Goal: Task Accomplishment & Management: Use online tool/utility

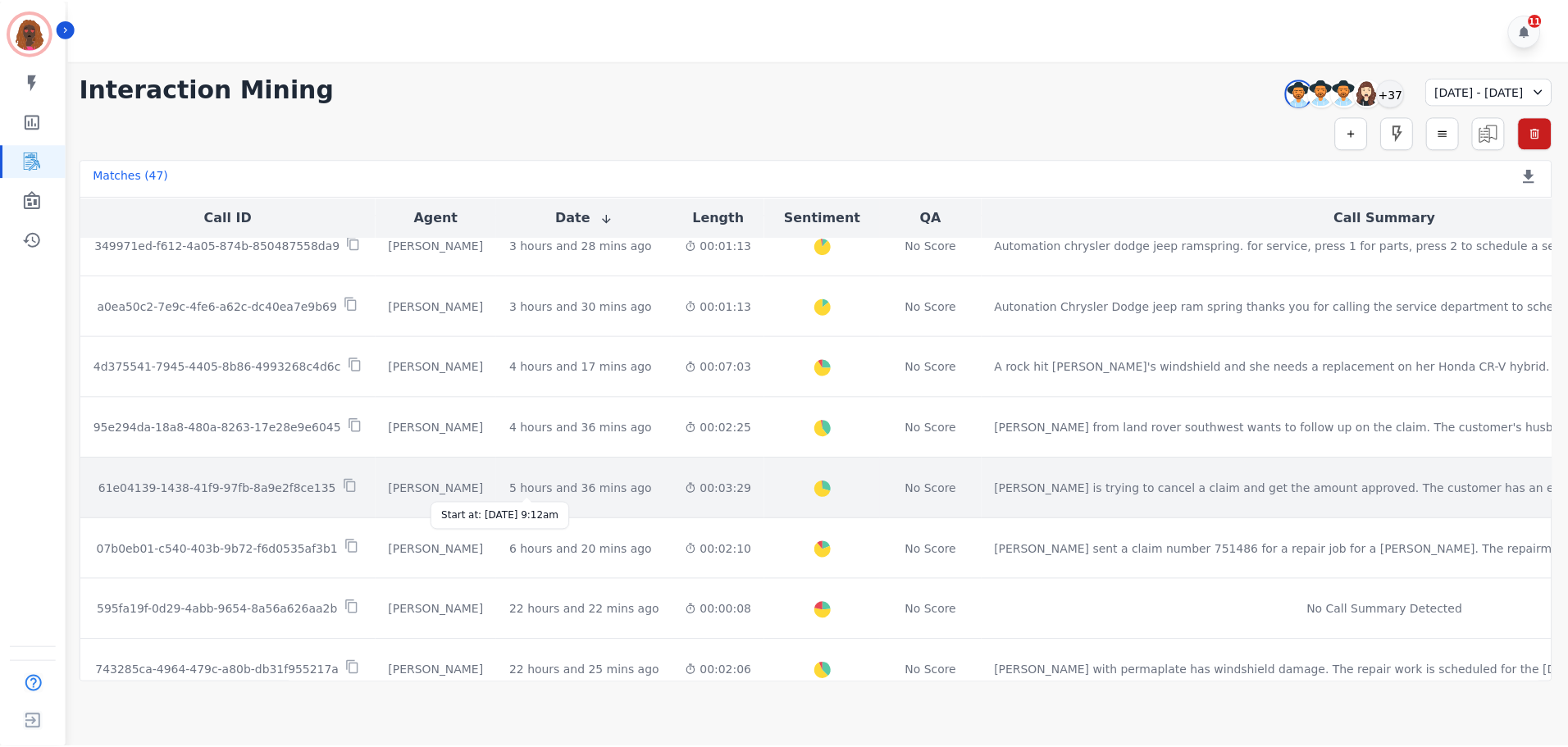
scroll to position [327, 0]
click at [527, 486] on div "5 hours and 36 mins ago" at bounding box center [582, 487] width 143 height 17
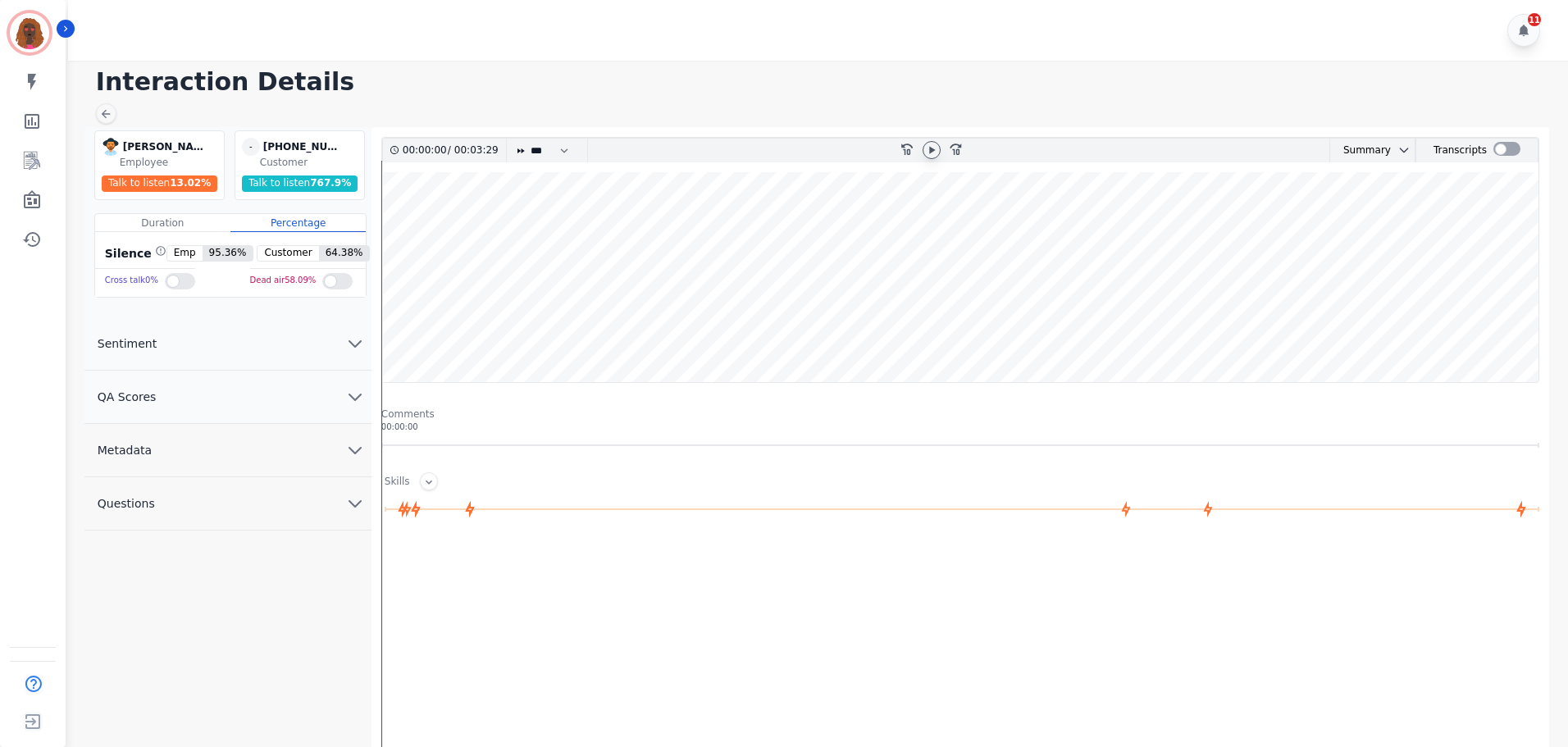
click at [934, 154] on icon at bounding box center [931, 150] width 13 height 13
click at [353, 394] on icon "chevron down" at bounding box center [355, 397] width 19 height 19
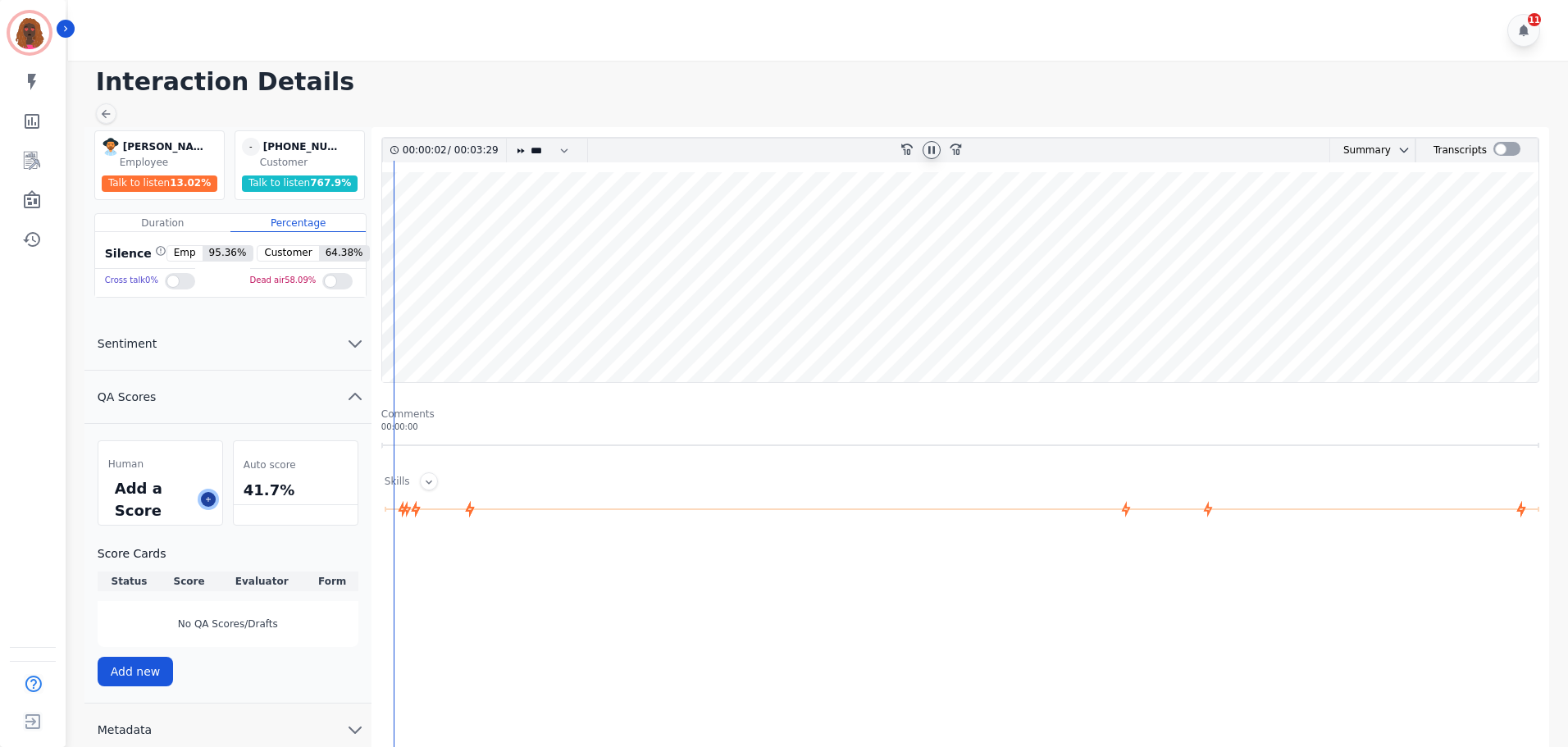
click at [207, 501] on icon at bounding box center [208, 499] width 8 height 8
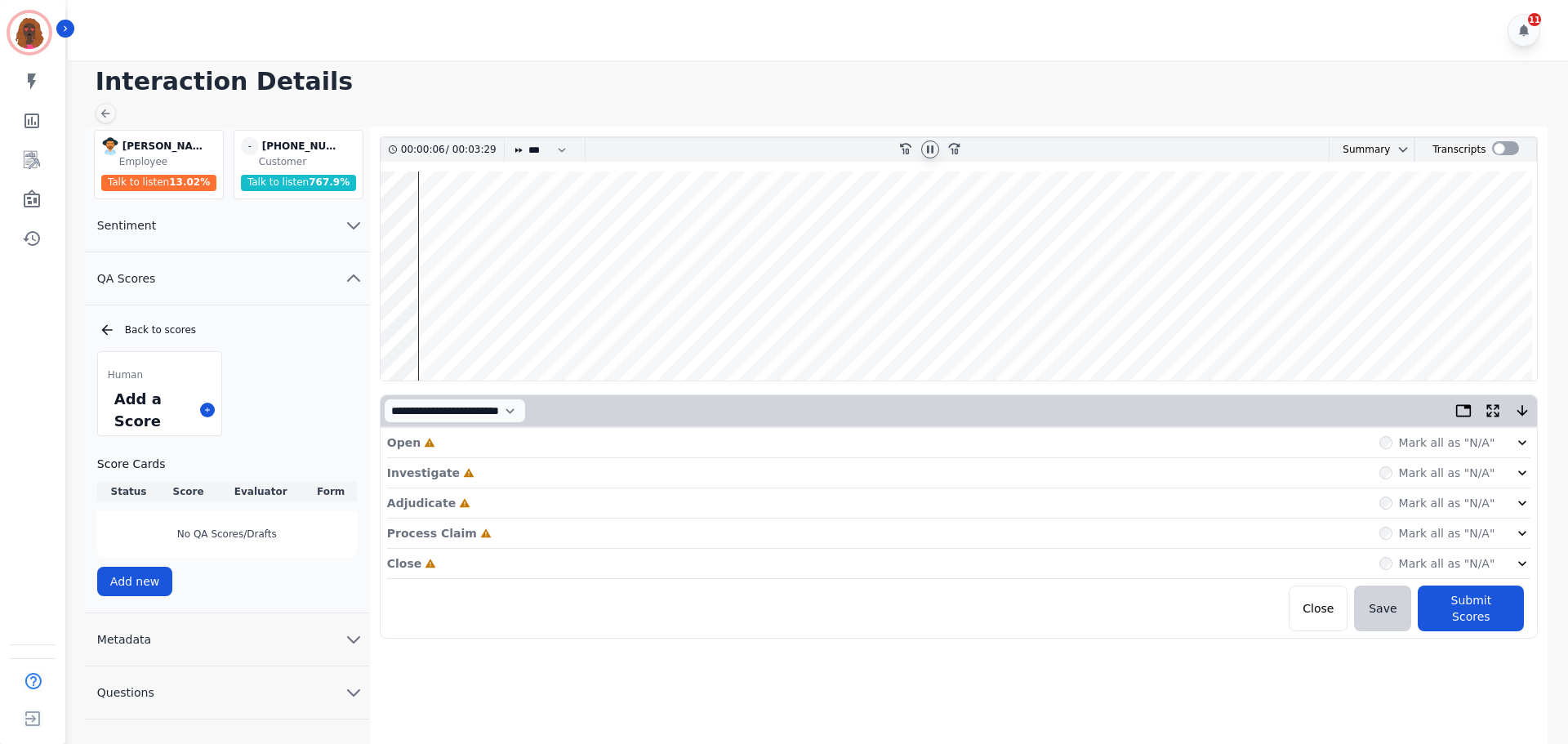
click at [857, 430] on div "Open Incomplete Mark all as "N/A"" at bounding box center [960, 443] width 1145 height 30
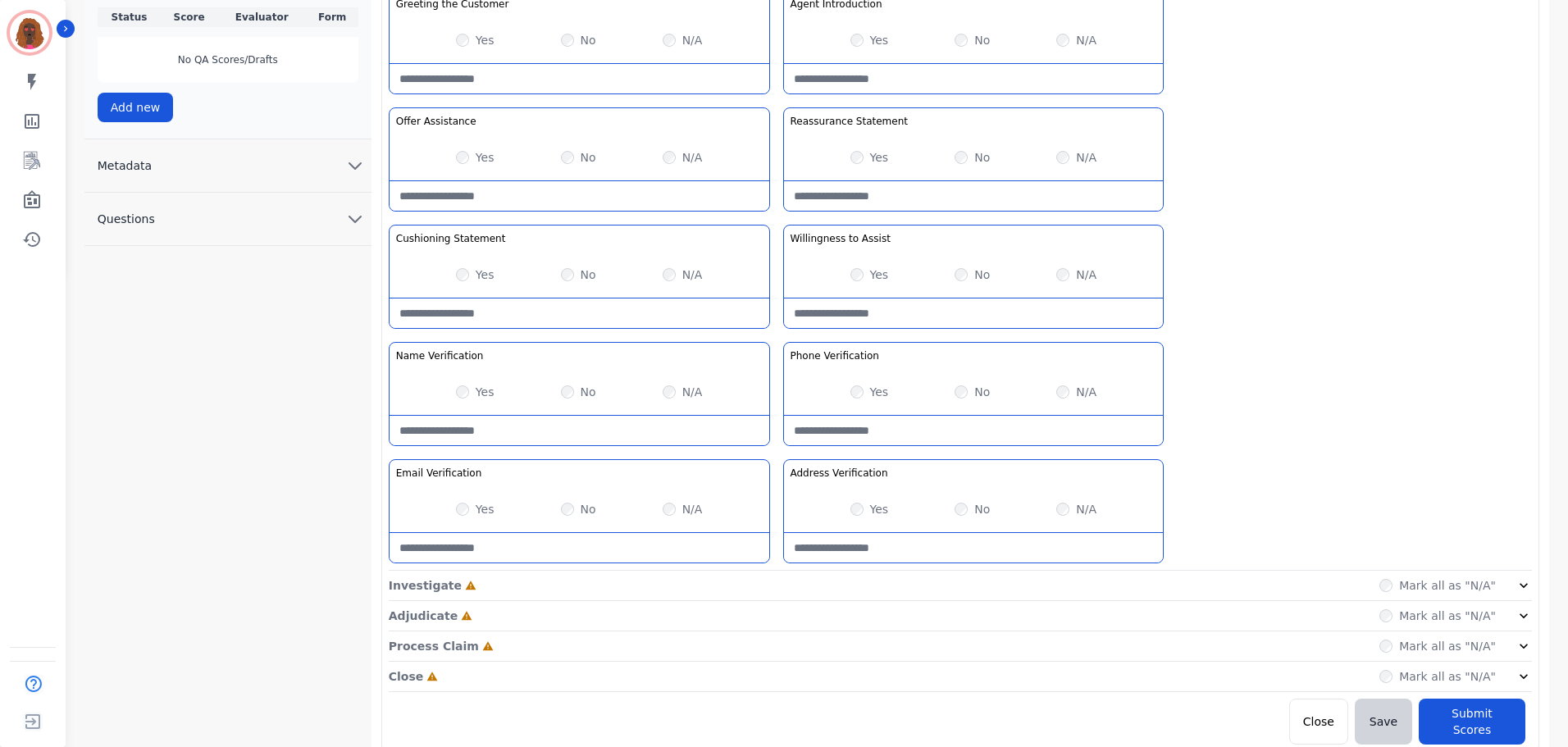
click at [769, 601] on div "Investigate Incomplete Mark all as "N/A"" at bounding box center [961, 616] width 1144 height 30
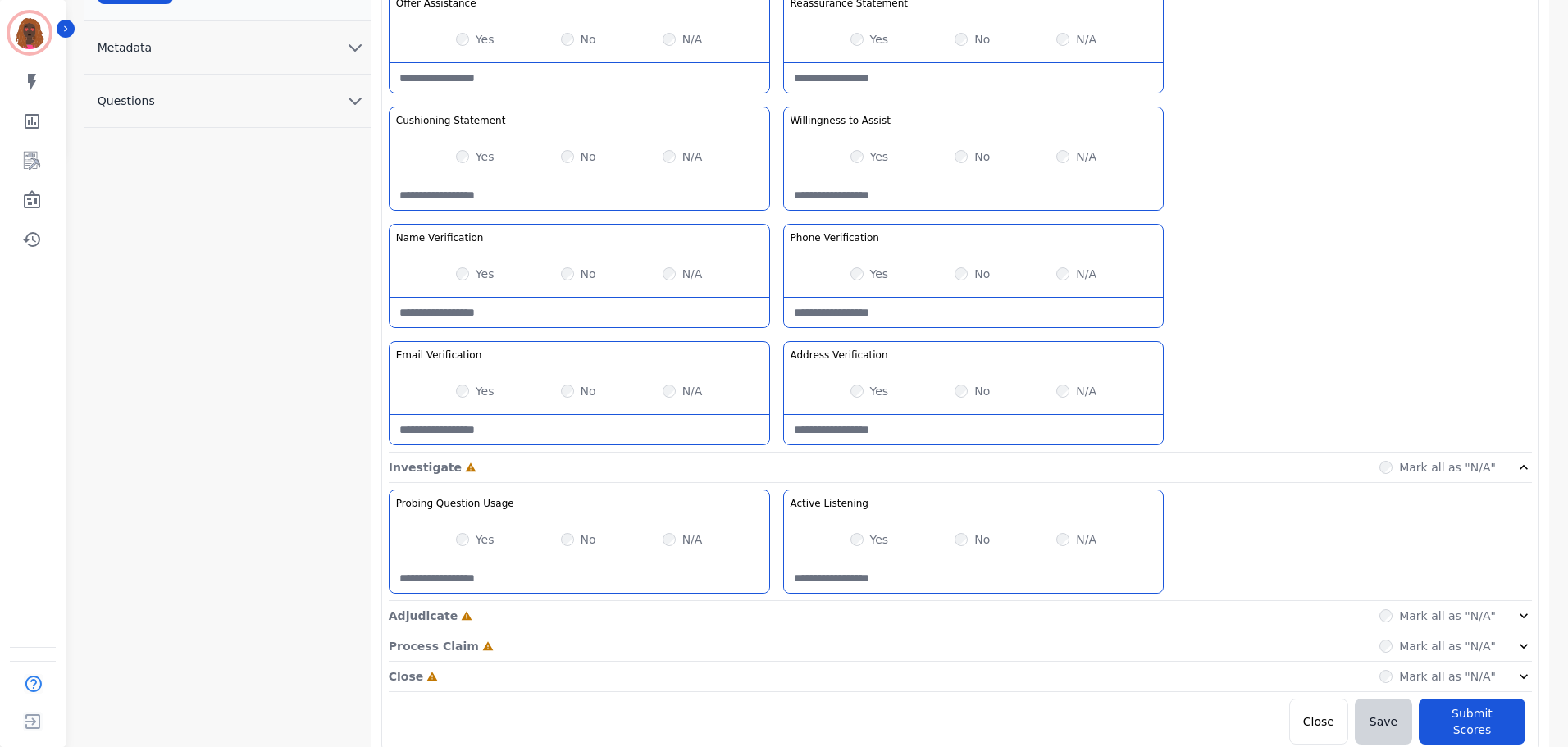
click at [773, 662] on div "Adjudicate Incomplete Mark all as "N/A"" at bounding box center [961, 677] width 1144 height 30
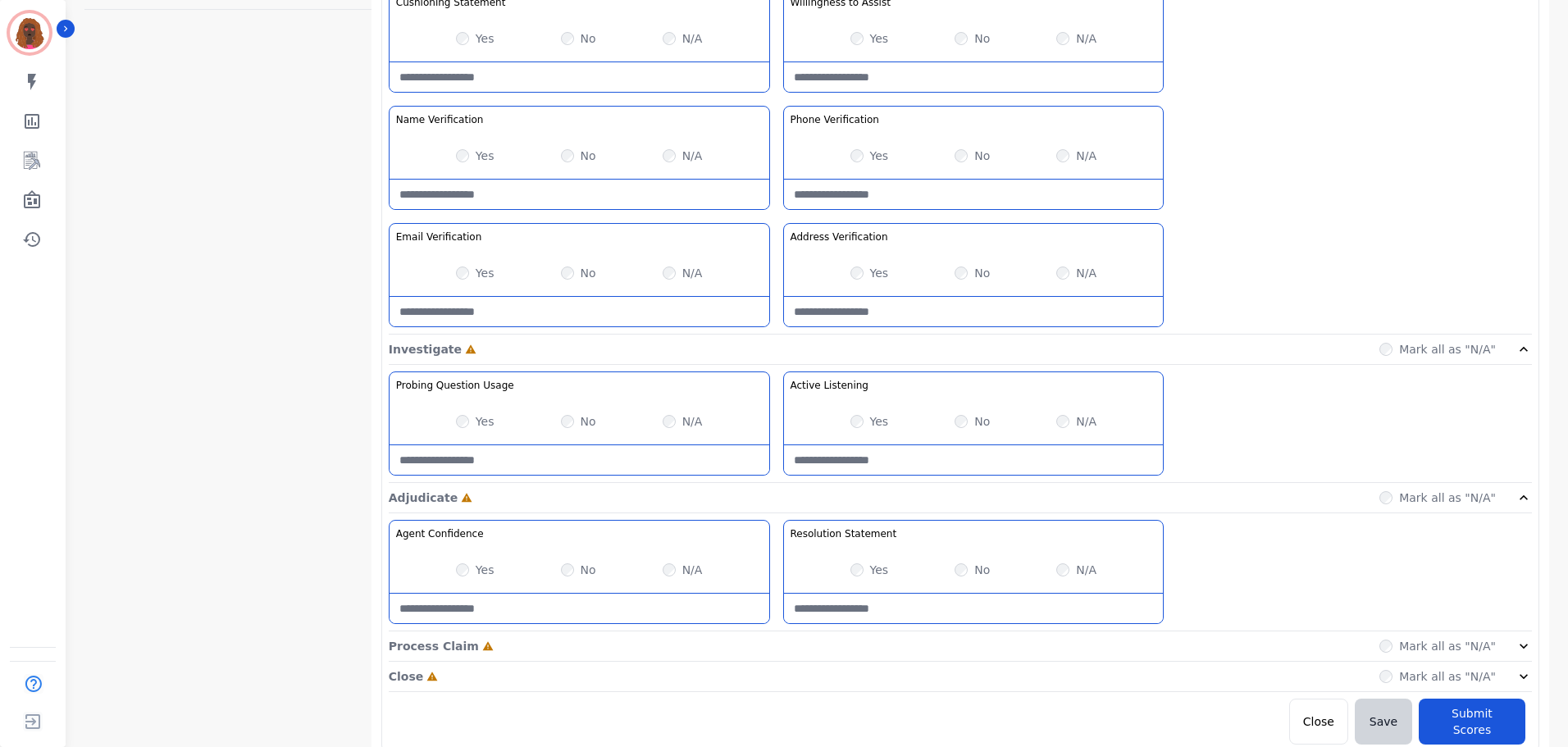
click at [779, 652] on div "Process Claim Incomplete Mark all as "N/A"" at bounding box center [961, 646] width 1144 height 30
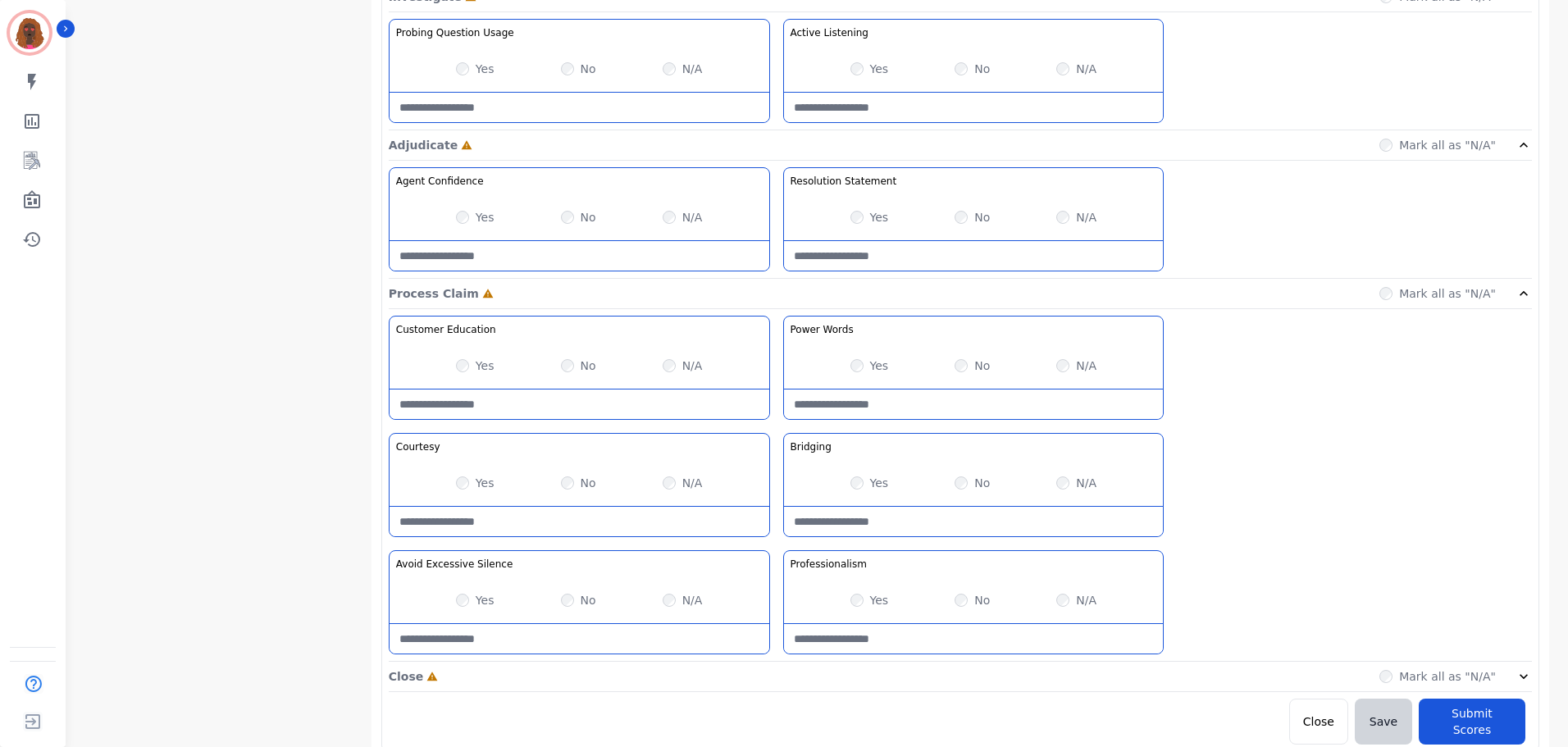
click at [774, 678] on div "Close Incomplete Mark all as "N/A"" at bounding box center [961, 677] width 1144 height 30
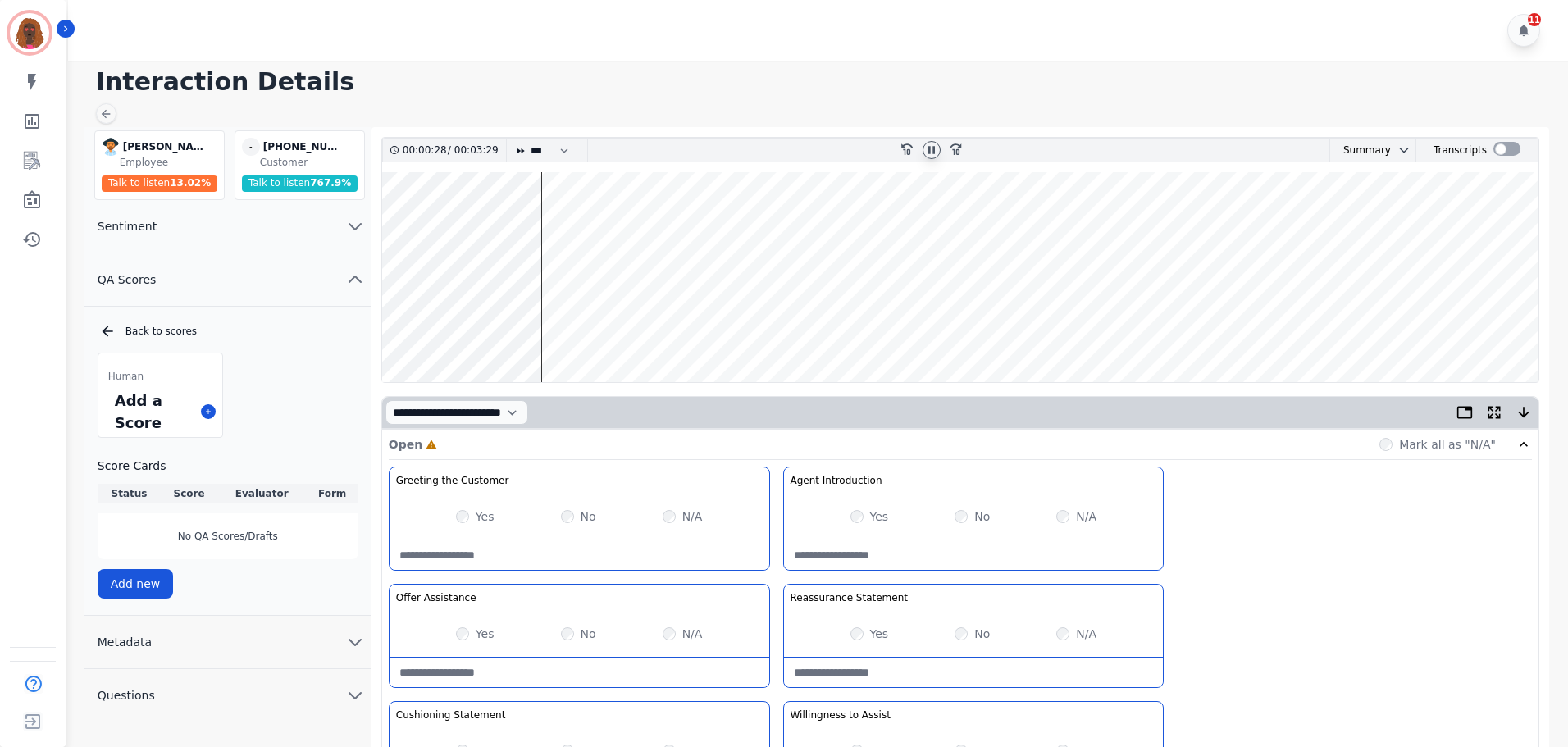
click at [556, 330] on wave at bounding box center [960, 277] width 1157 height 210
click at [570, 328] on wave at bounding box center [960, 277] width 1157 height 210
click at [641, 330] on wave at bounding box center [960, 277] width 1157 height 210
click at [678, 329] on wave at bounding box center [960, 277] width 1157 height 210
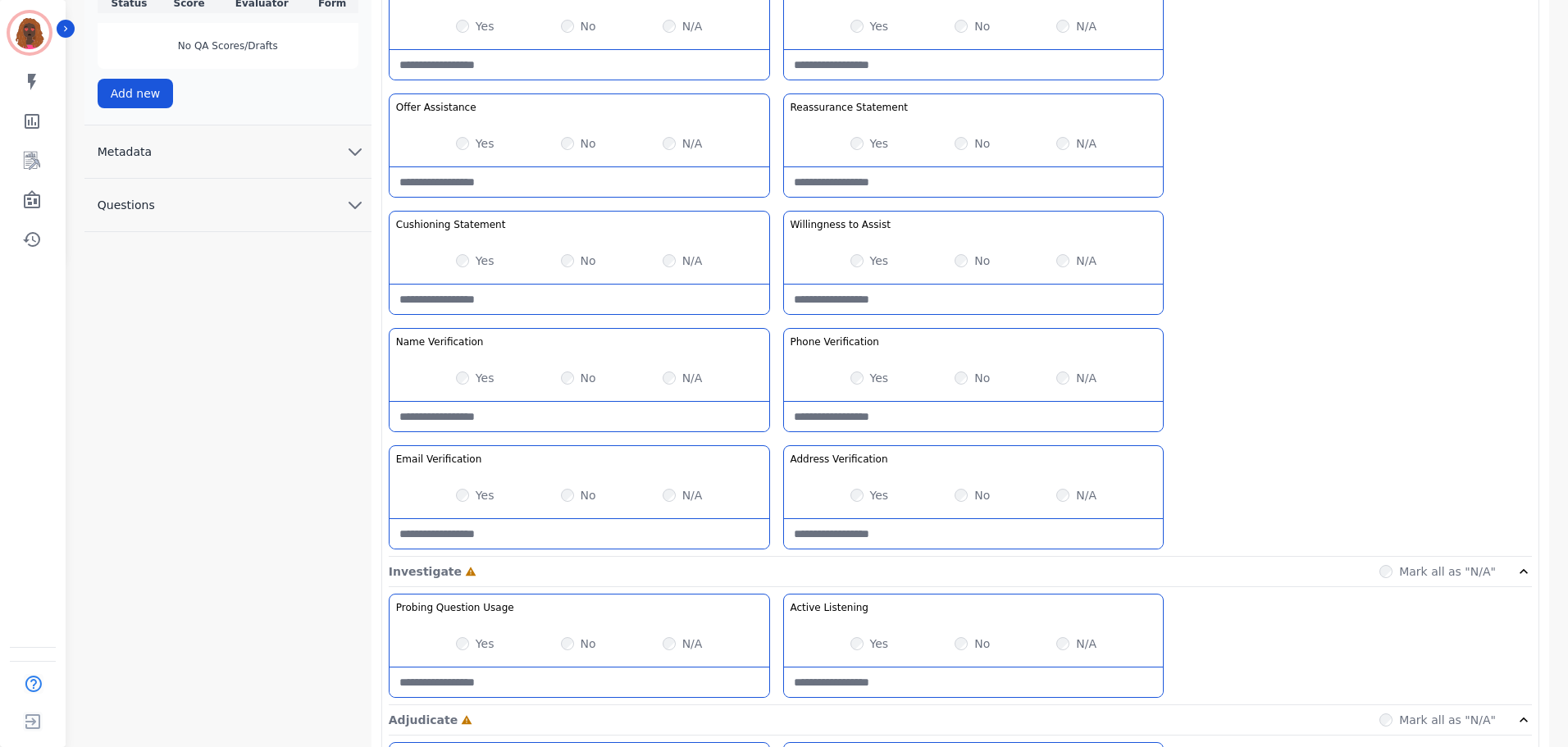
scroll to position [491, 0]
click at [461, 370] on div "Yes" at bounding box center [476, 376] width 39 height 17
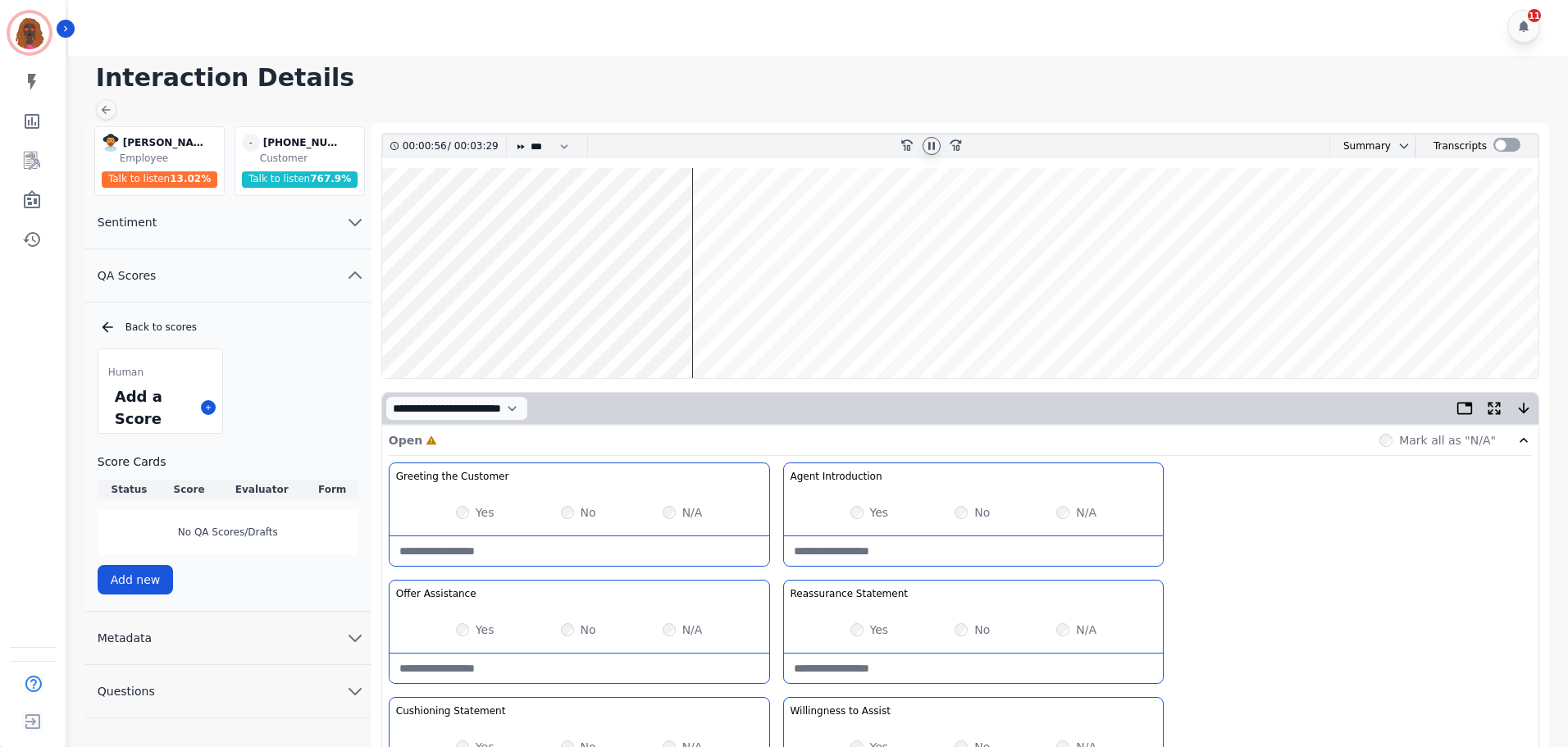
scroll to position [0, 0]
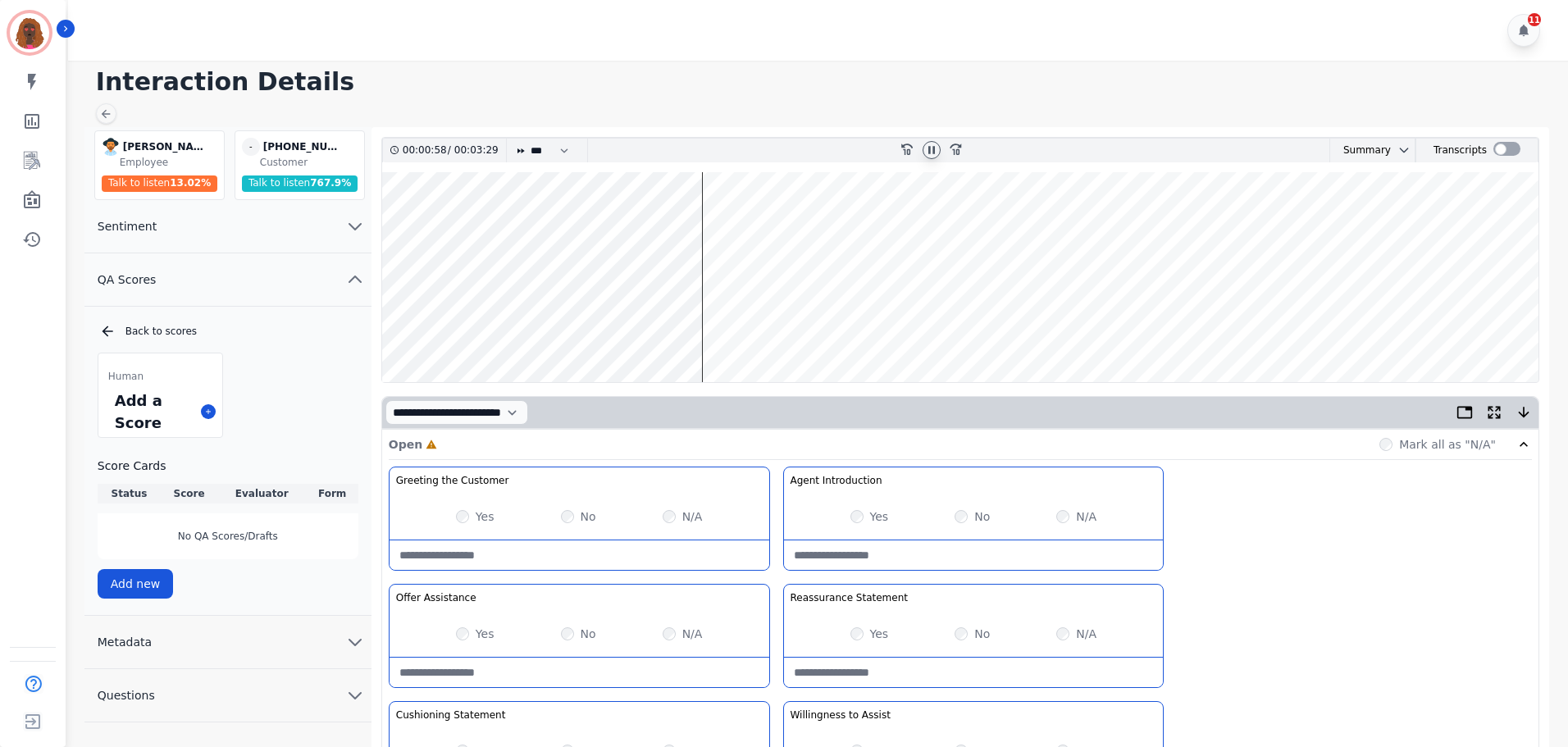
click at [437, 327] on wave at bounding box center [960, 277] width 1157 height 210
click at [415, 227] on wave at bounding box center [960, 277] width 1157 height 210
click at [415, 223] on wave at bounding box center [960, 277] width 1157 height 210
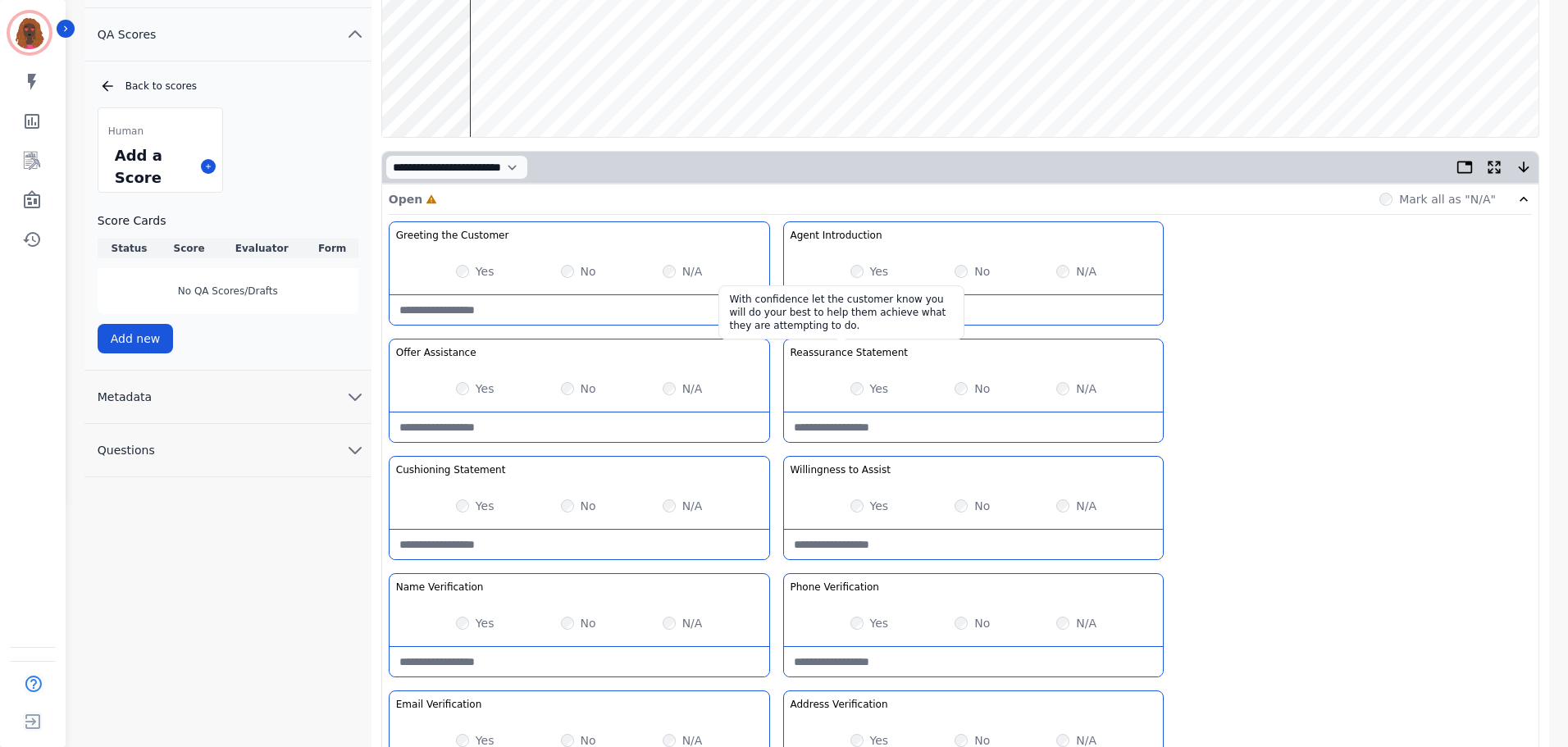
scroll to position [246, 0]
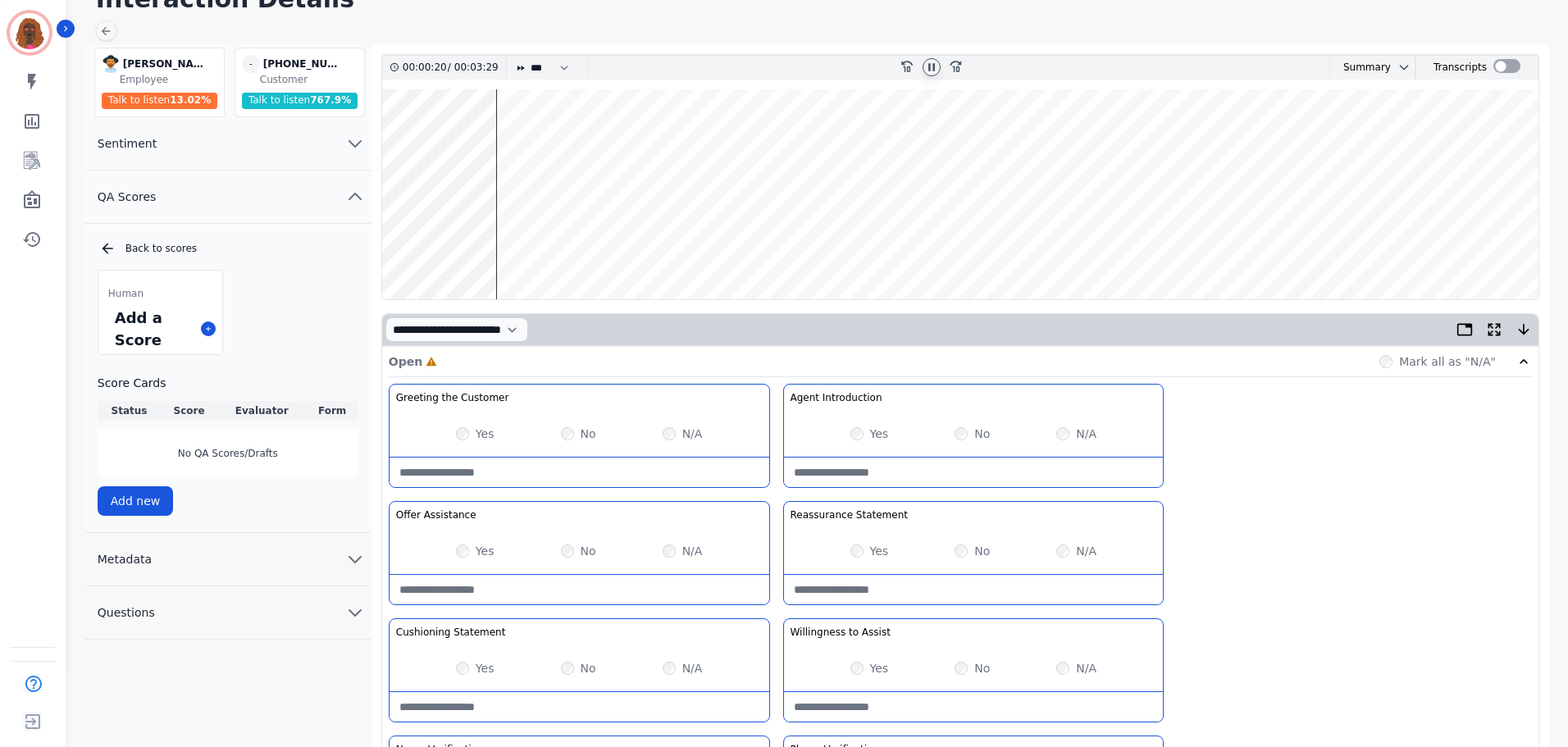
click at [725, 248] on wave at bounding box center [960, 195] width 1157 height 210
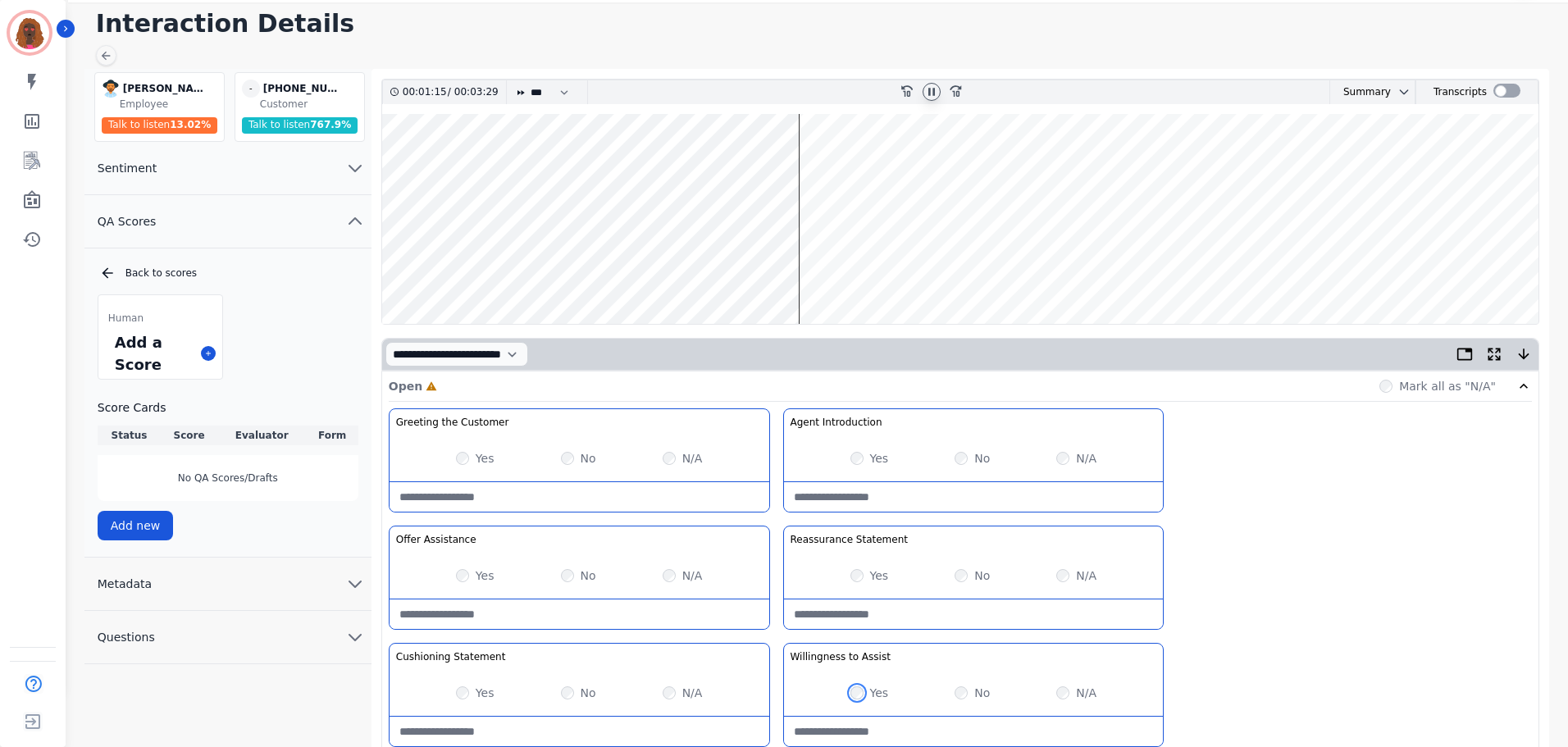
scroll to position [0, 0]
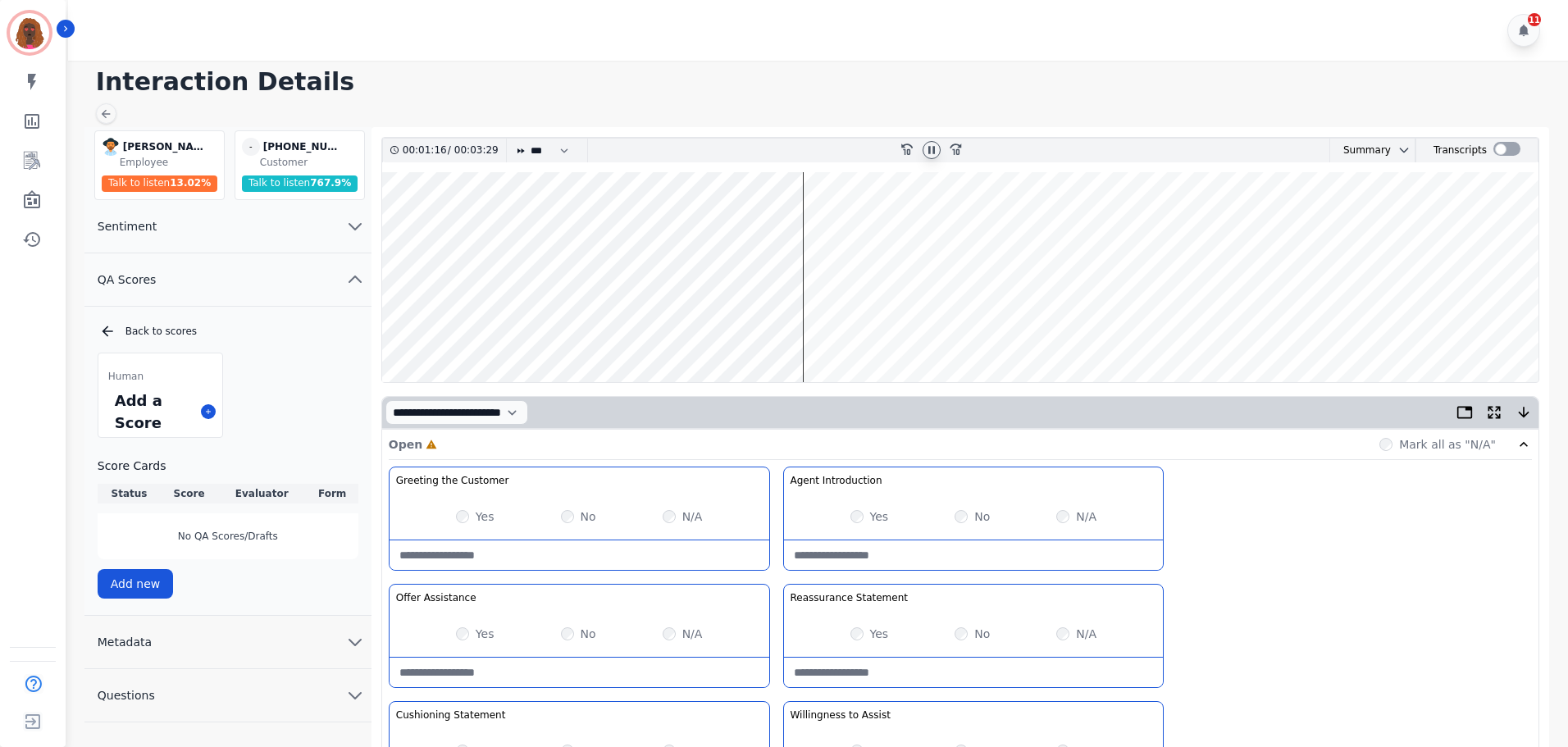
click at [819, 330] on wave at bounding box center [960, 277] width 1157 height 210
click at [890, 329] on wave at bounding box center [960, 277] width 1157 height 210
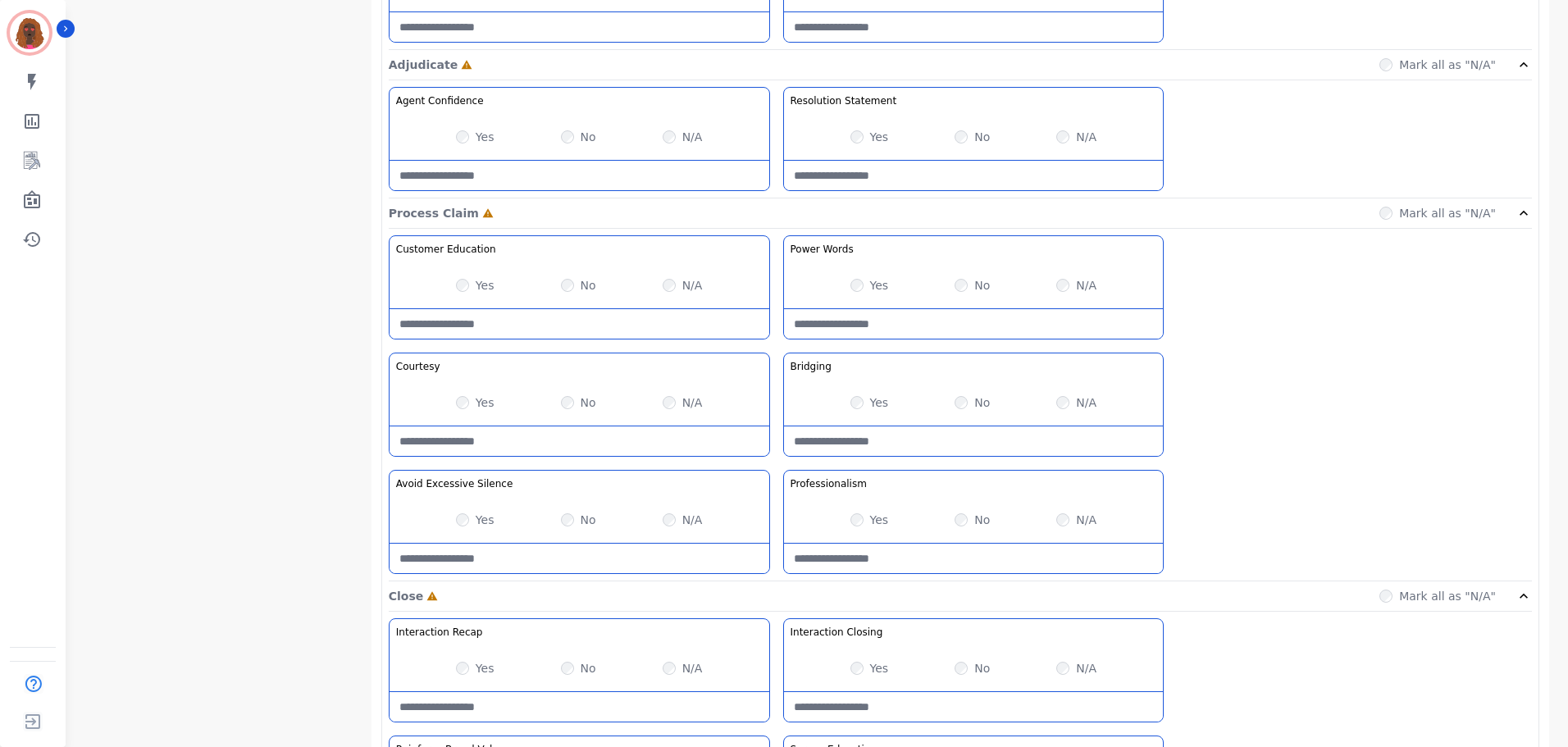
scroll to position [1148, 0]
click at [514, 554] on Silence-note at bounding box center [580, 556] width 379 height 29
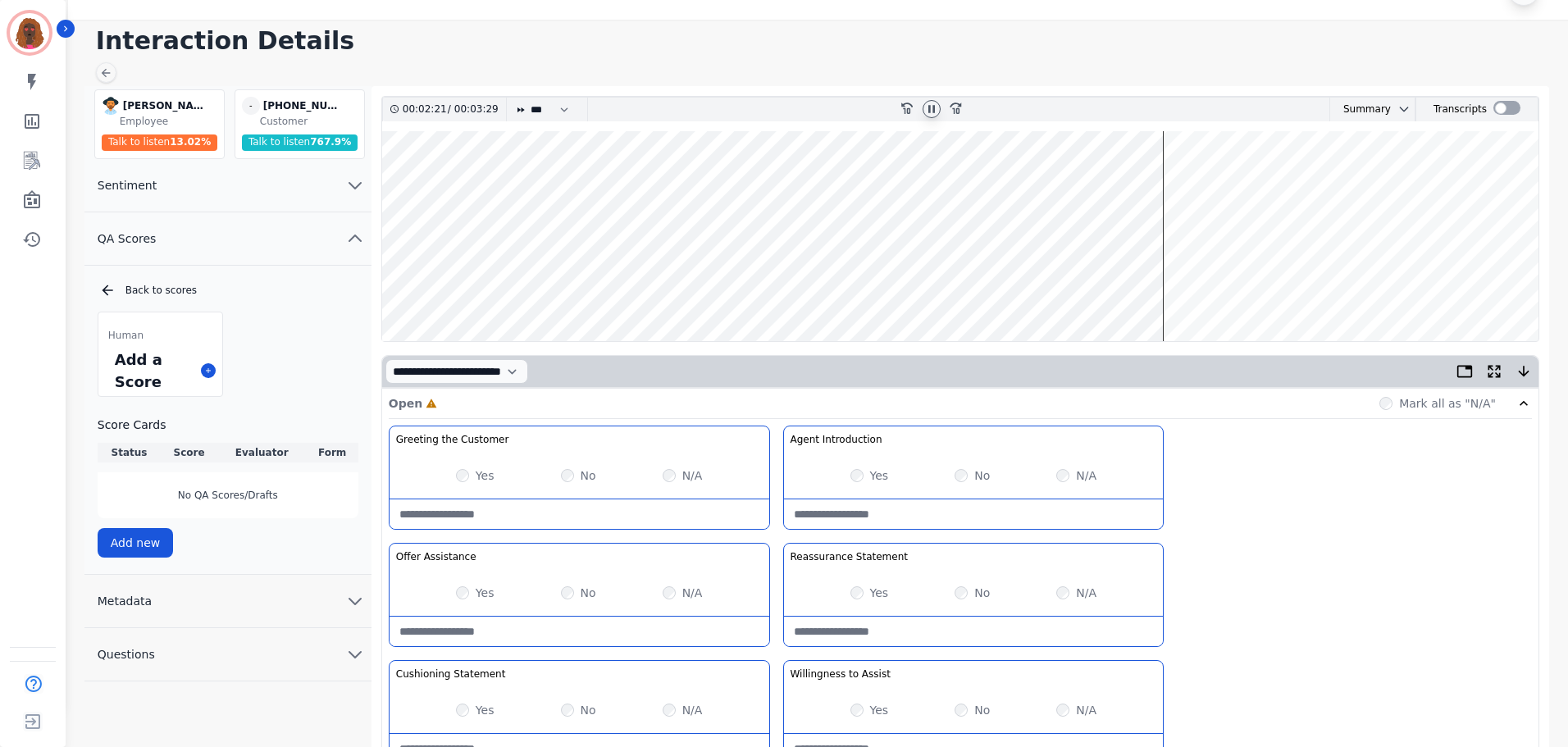
scroll to position [0, 0]
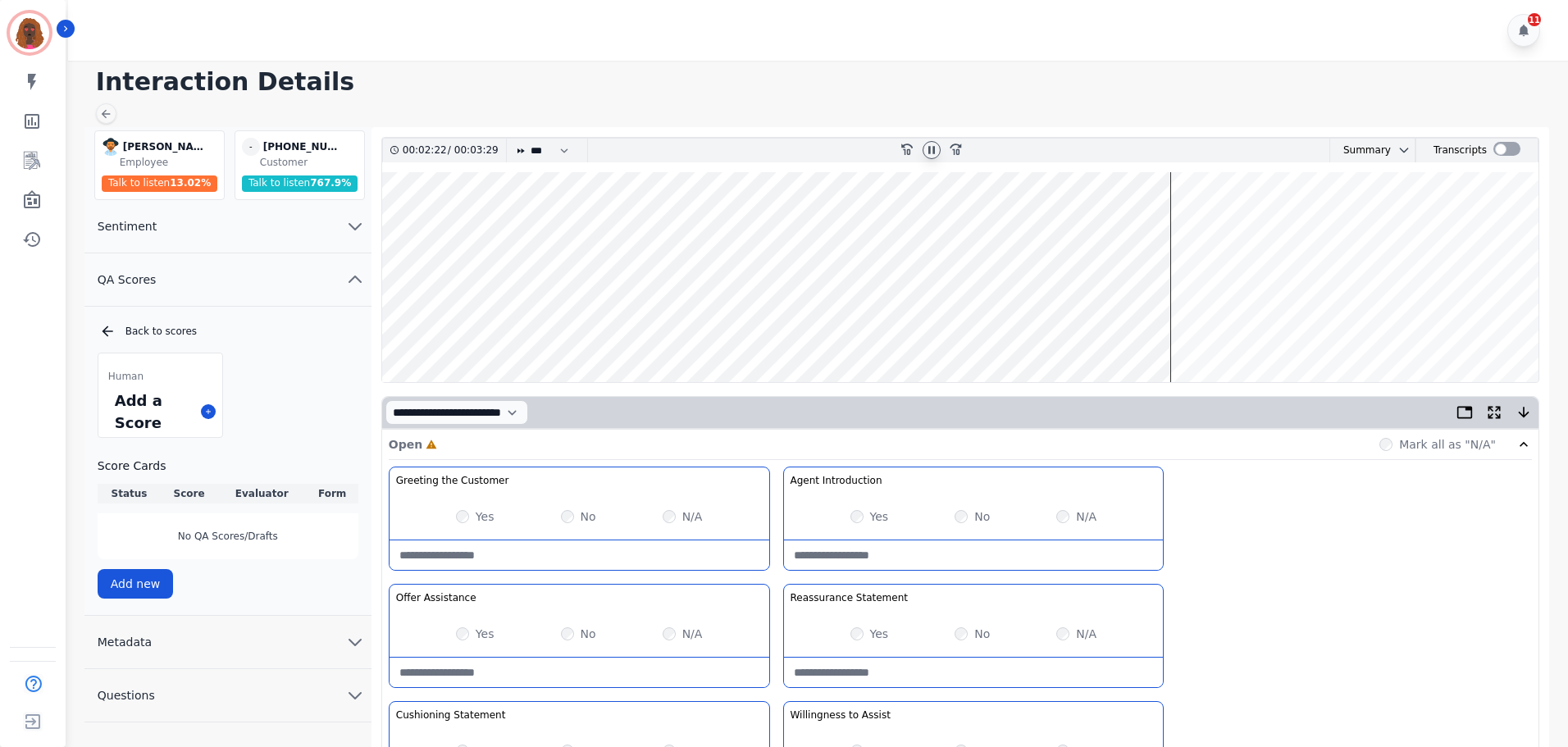
type Silence-note "**********"
click at [1190, 328] on wave at bounding box center [960, 277] width 1157 height 210
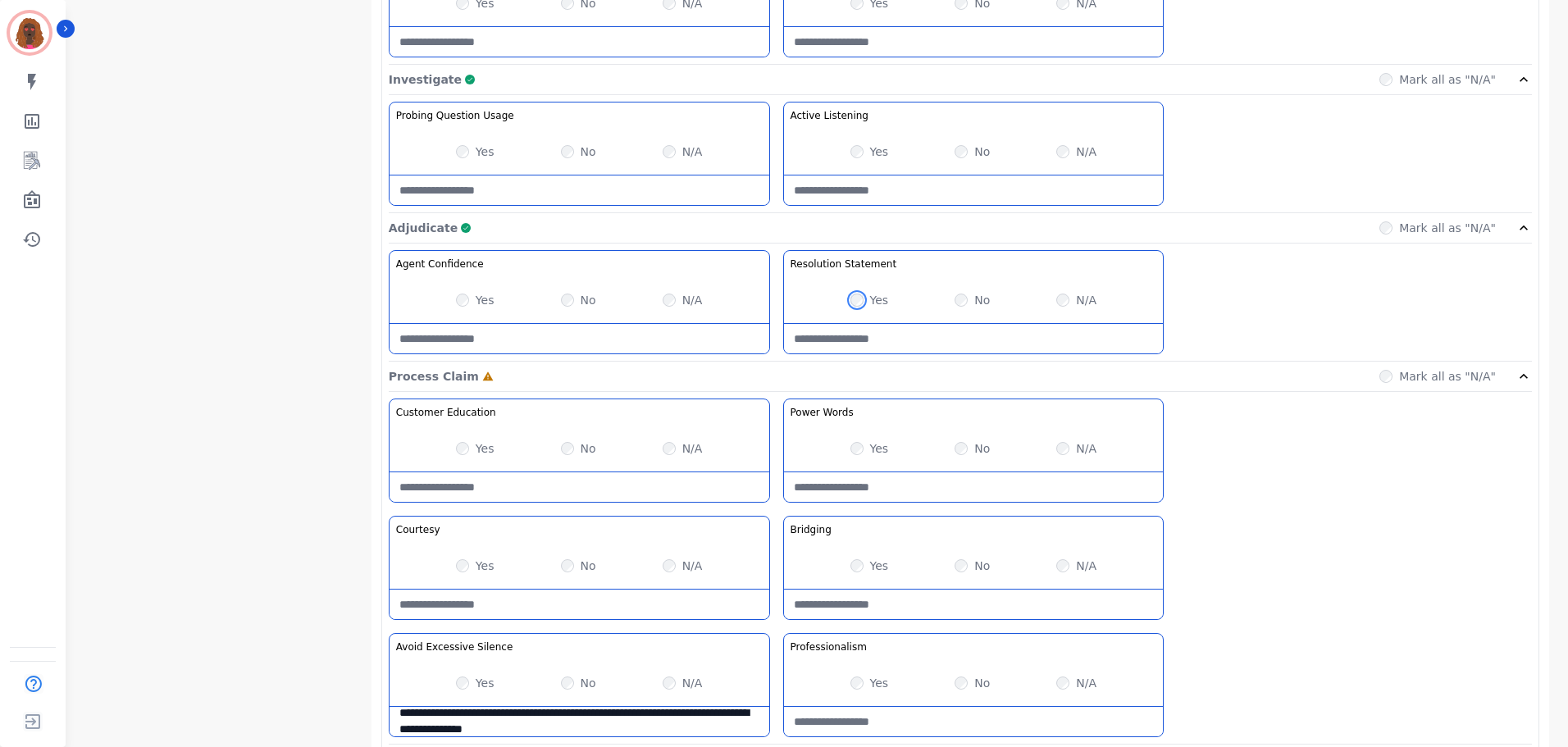
scroll to position [983, 0]
click at [916, 625] on div "**********" at bounding box center [961, 571] width 1144 height 346
click at [924, 611] on Claim-Bridging-note at bounding box center [974, 604] width 379 height 29
type Claim-Bridging-note "**********"
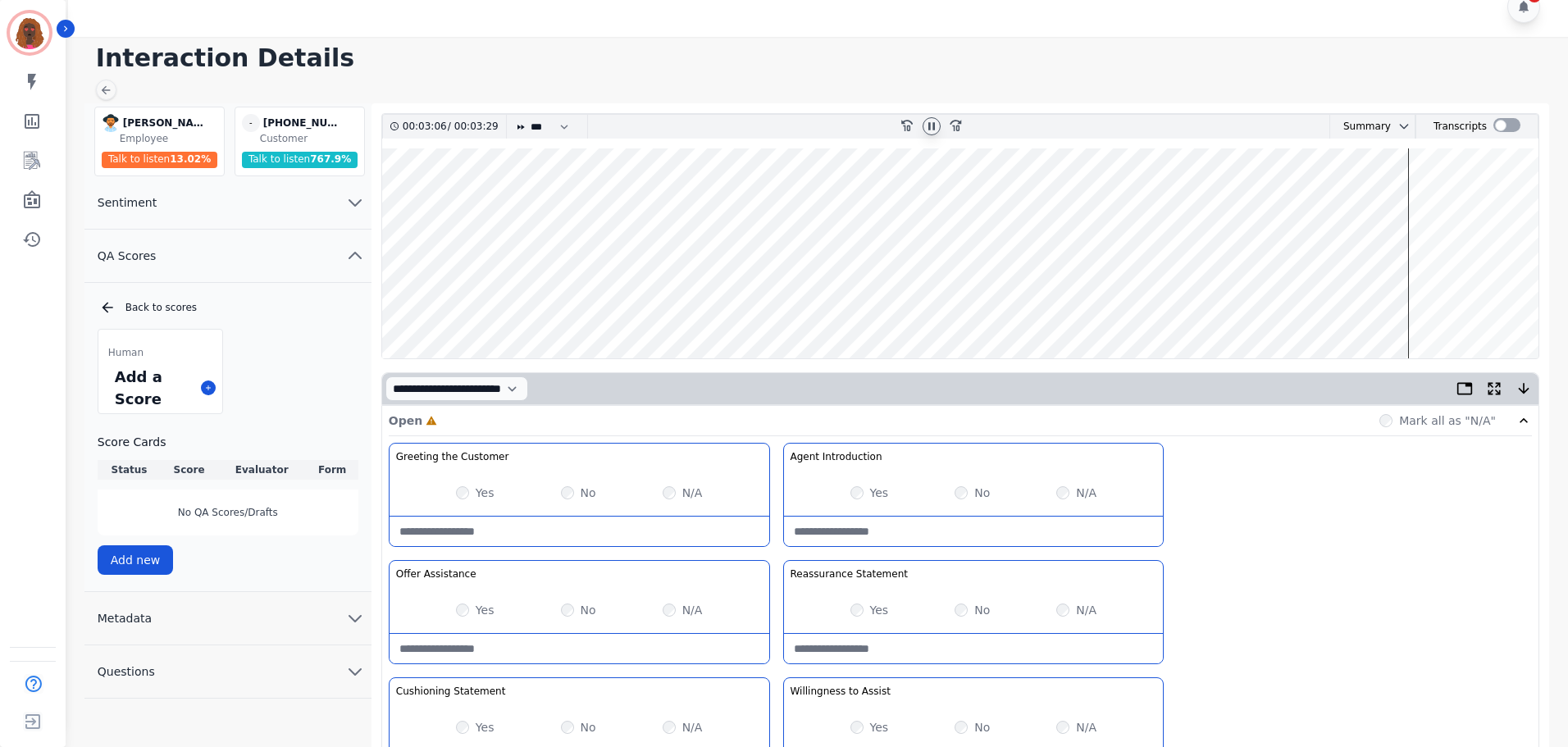
scroll to position [0, 0]
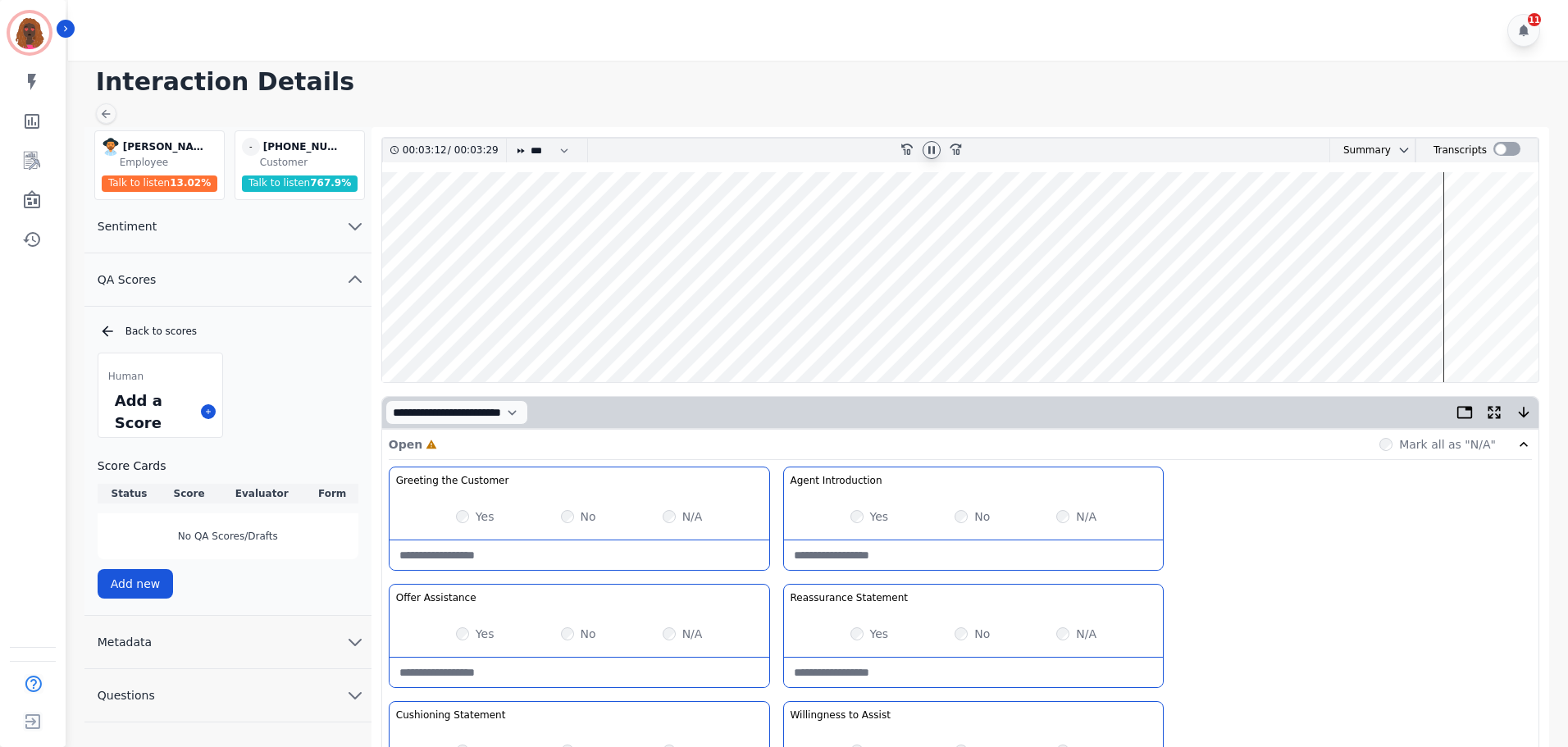
click at [1407, 329] on wave at bounding box center [960, 277] width 1157 height 210
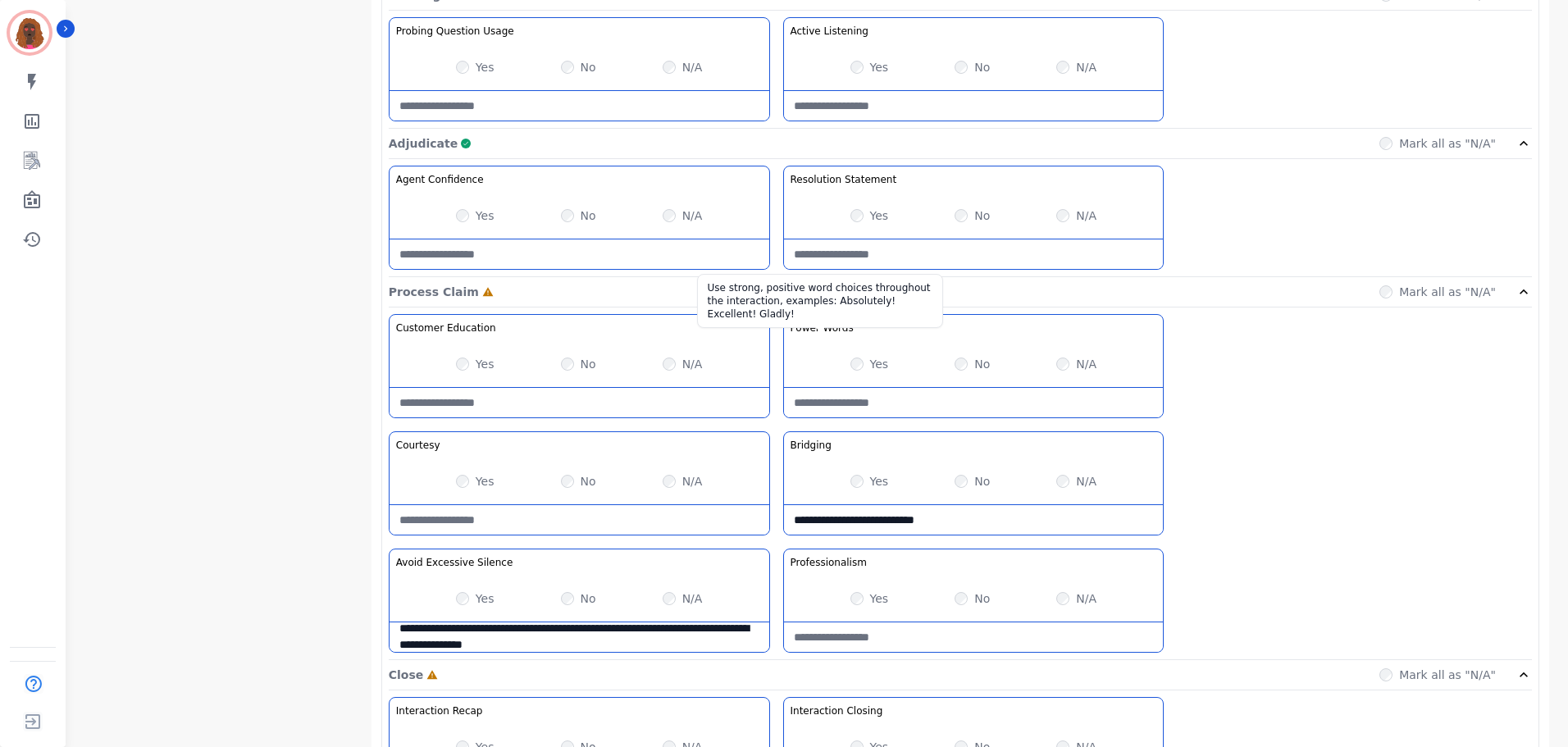
scroll to position [1066, 0]
click at [942, 401] on Words-note at bounding box center [974, 404] width 379 height 29
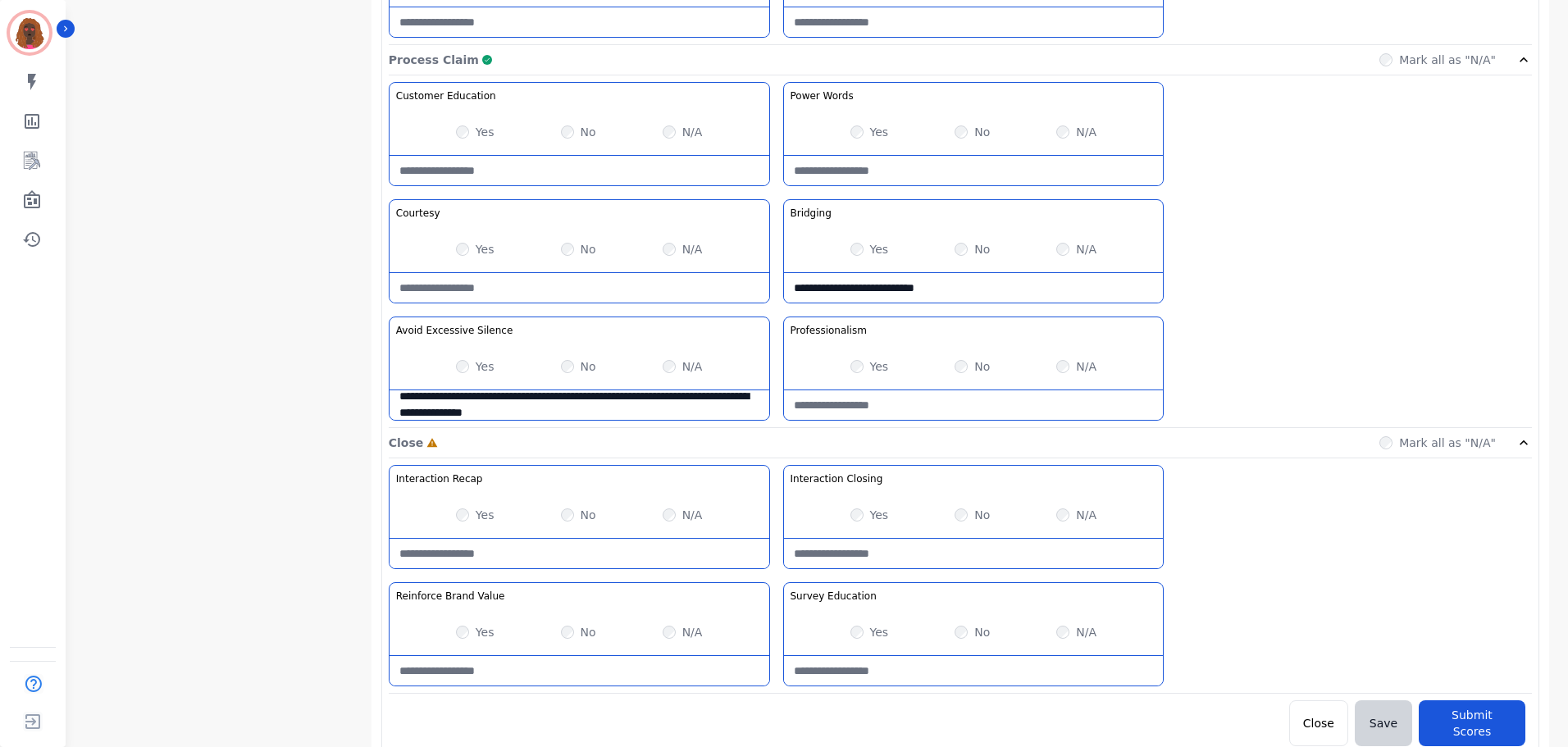
scroll to position [1301, 0]
click at [470, 512] on div "Yes" at bounding box center [476, 513] width 39 height 17
click at [621, 671] on Value-note at bounding box center [580, 669] width 379 height 29
type Value-note "*"
type Value-note "**********"
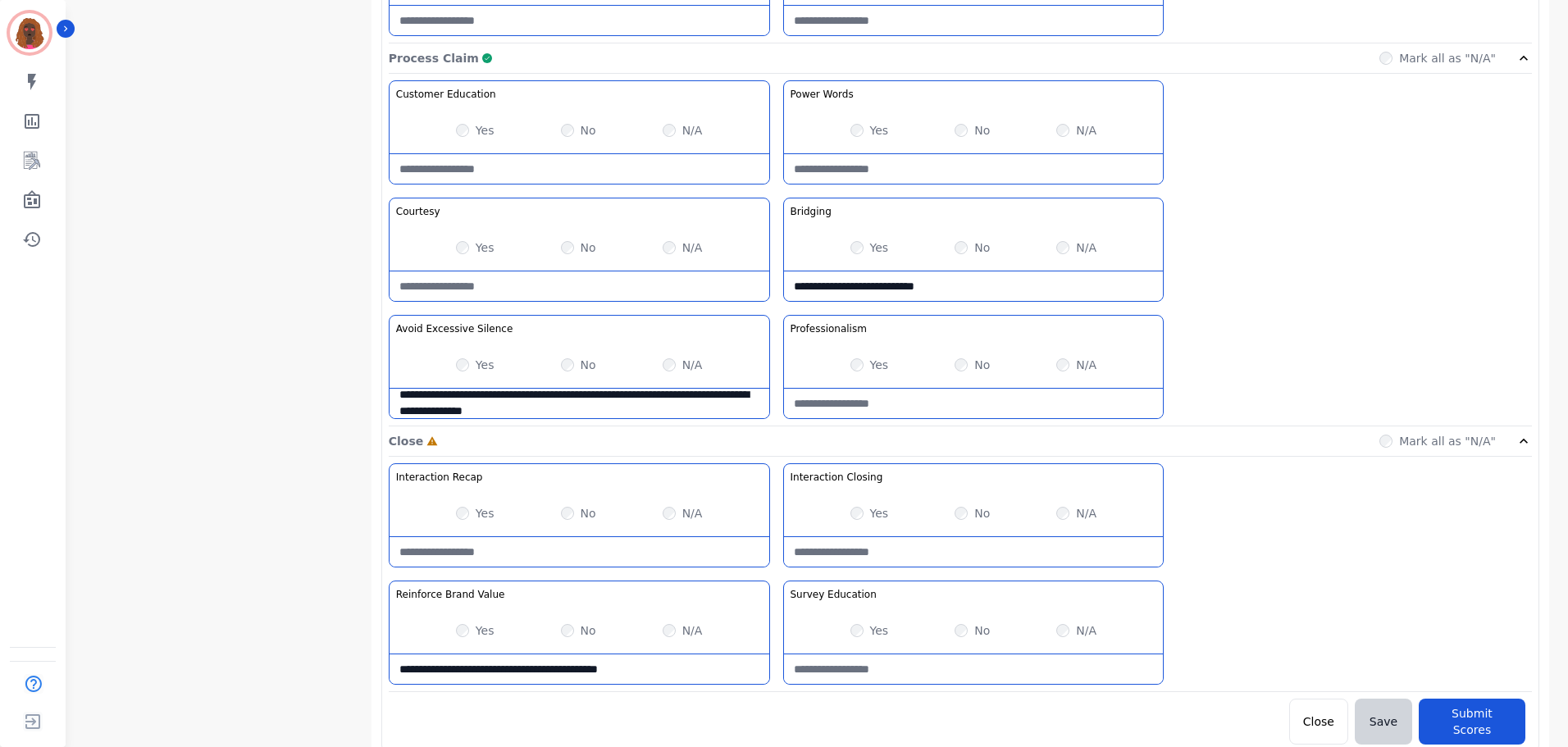
click at [875, 662] on Education-note at bounding box center [974, 669] width 379 height 29
type Education-note "**********"
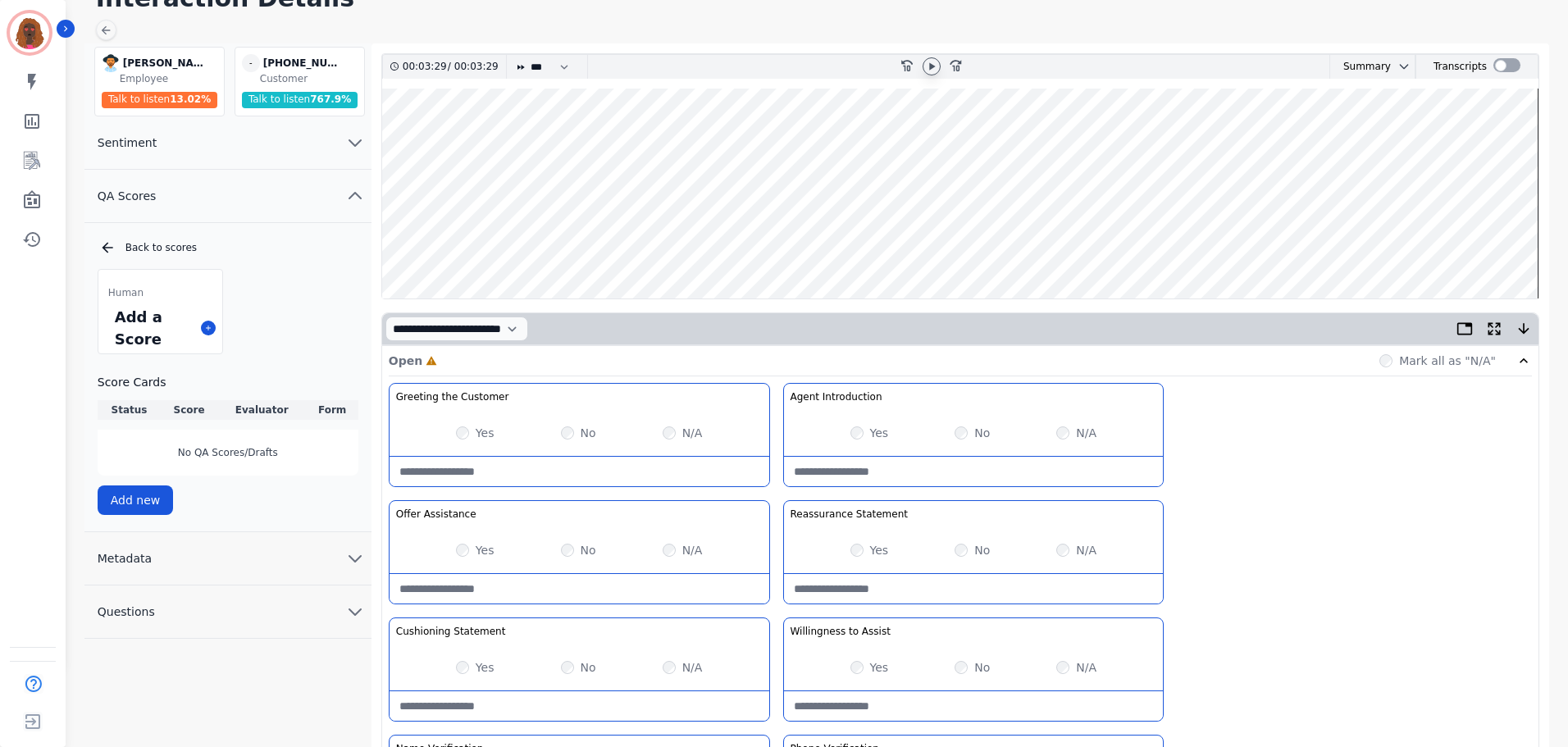
scroll to position [0, 0]
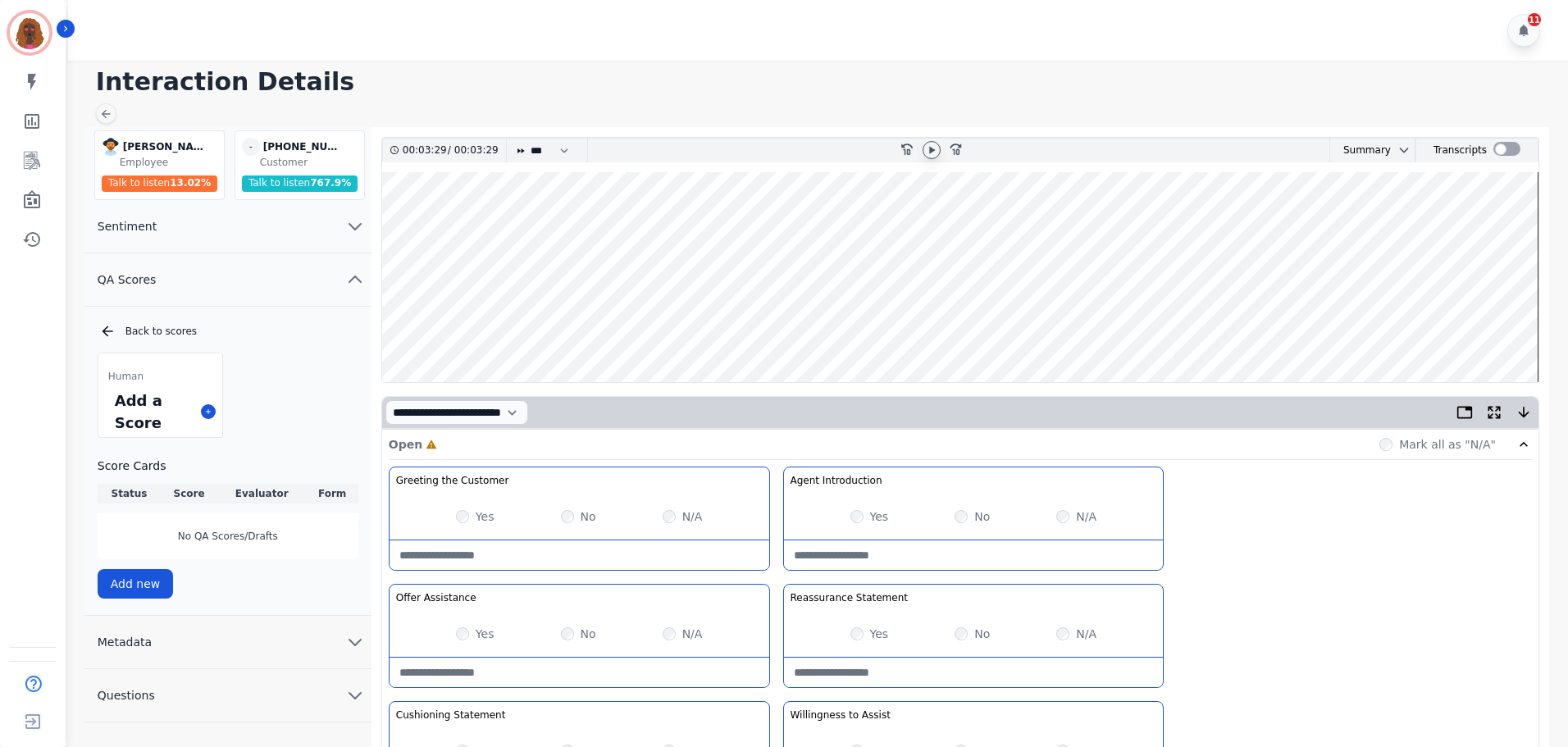
click at [722, 322] on wave at bounding box center [960, 277] width 1157 height 210
click at [934, 147] on icon at bounding box center [931, 150] width 13 height 13
click at [909, 331] on wave at bounding box center [960, 277] width 1157 height 210
click at [970, 327] on wave at bounding box center [960, 277] width 1157 height 210
click at [1025, 329] on wave at bounding box center [960, 277] width 1157 height 210
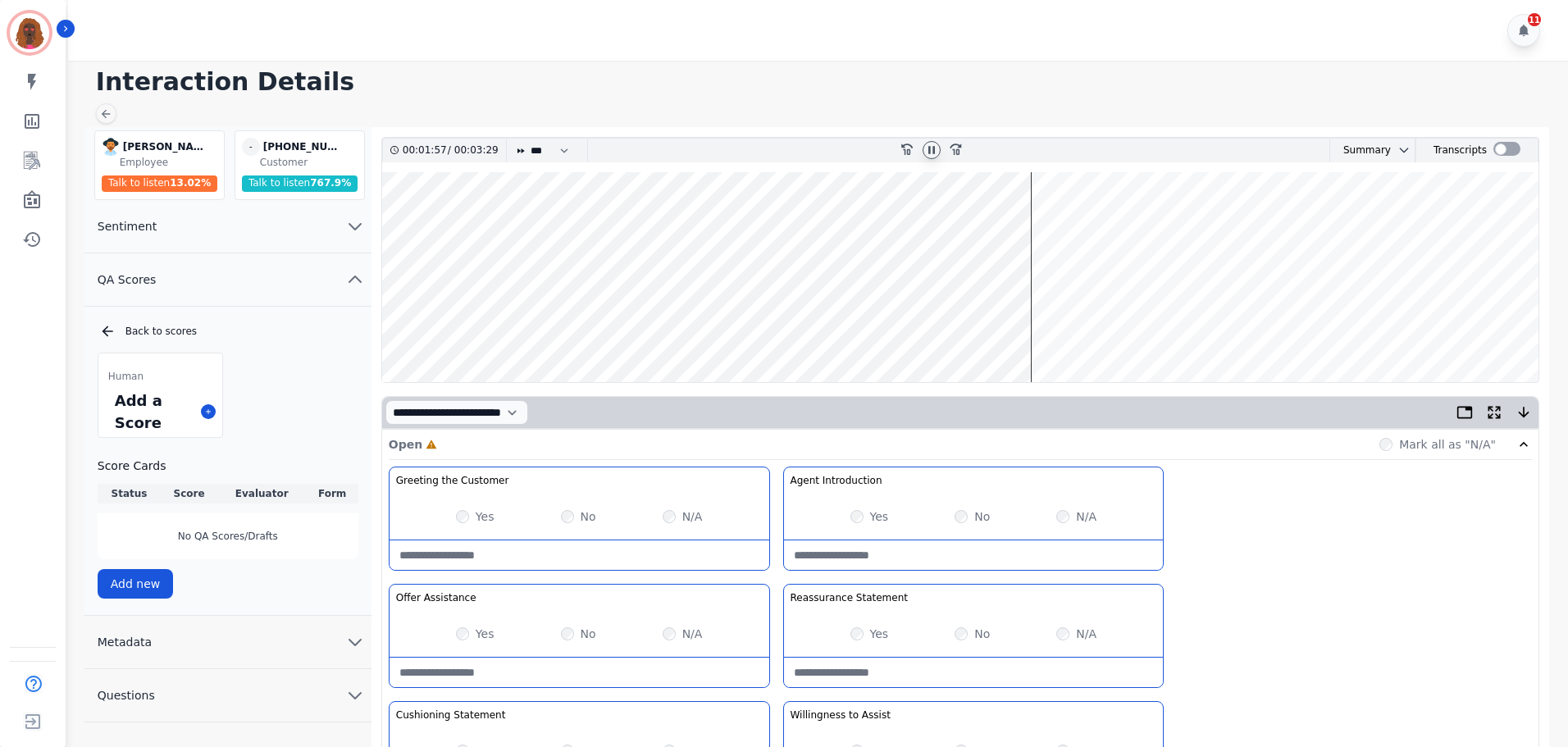
click at [1089, 330] on wave at bounding box center [960, 277] width 1157 height 210
click at [1023, 327] on wave at bounding box center [960, 277] width 1157 height 210
click at [1014, 330] on wave at bounding box center [960, 277] width 1157 height 210
click at [1091, 327] on wave at bounding box center [960, 277] width 1157 height 210
click at [1134, 329] on wave at bounding box center [960, 277] width 1157 height 210
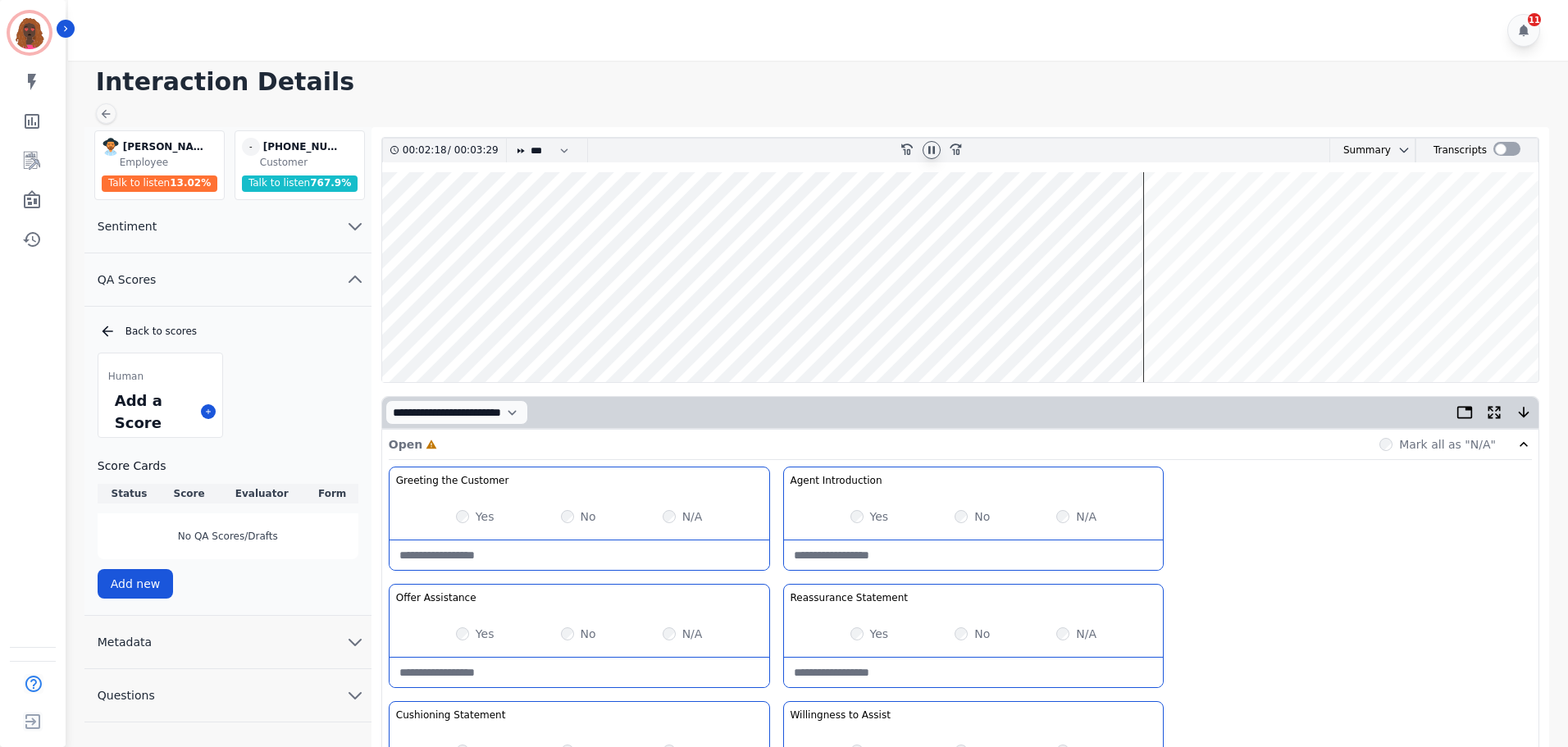
click at [1164, 330] on wave at bounding box center [960, 277] width 1157 height 210
click at [1190, 330] on wave at bounding box center [960, 277] width 1157 height 210
click at [1175, 330] on wave at bounding box center [960, 277] width 1157 height 210
click at [1260, 330] on wave at bounding box center [960, 277] width 1157 height 210
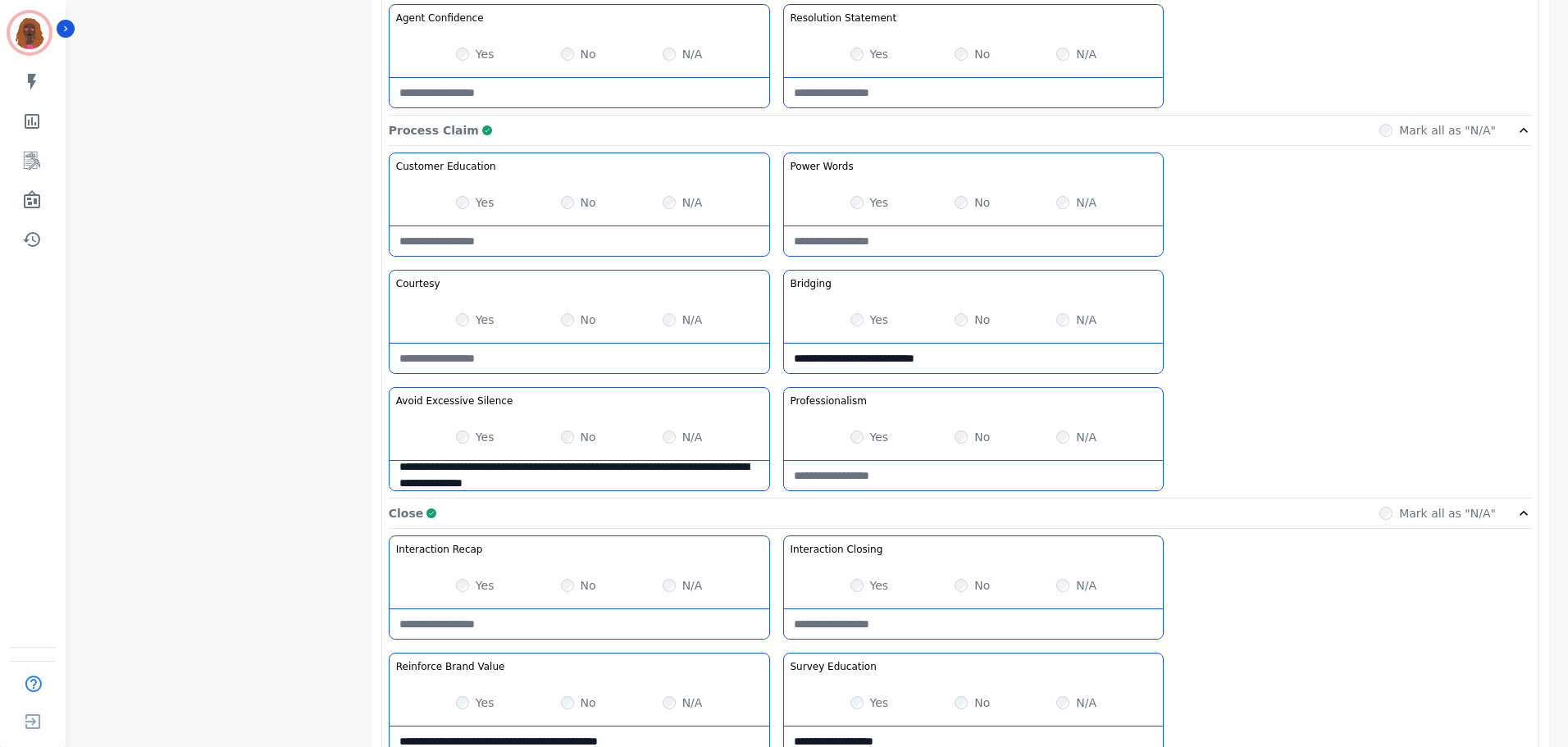
scroll to position [1229, 0]
click at [928, 245] on Words-note at bounding box center [974, 240] width 379 height 29
type Words-note "**********"
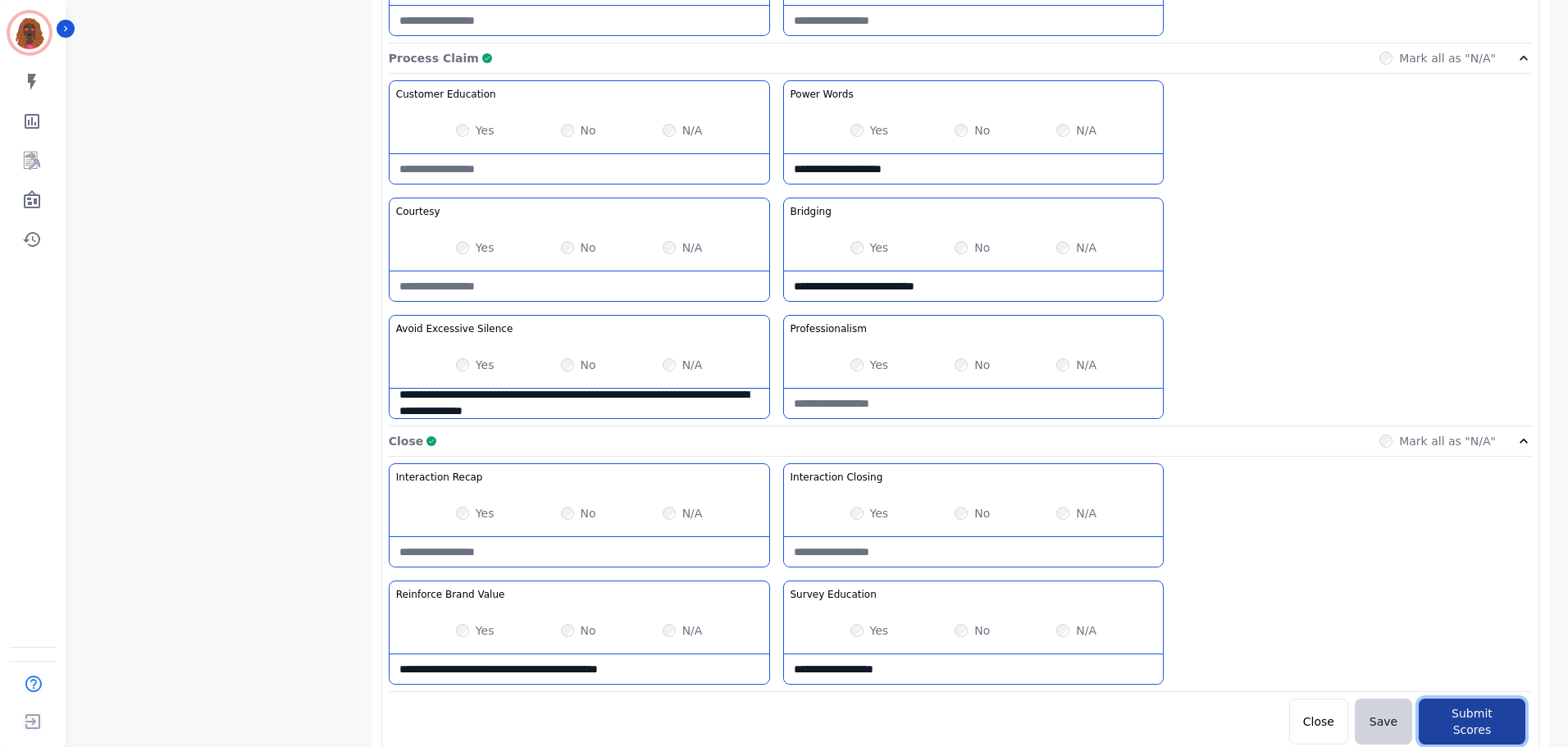
click at [1479, 729] on button "Submit Scores" at bounding box center [1473, 722] width 107 height 46
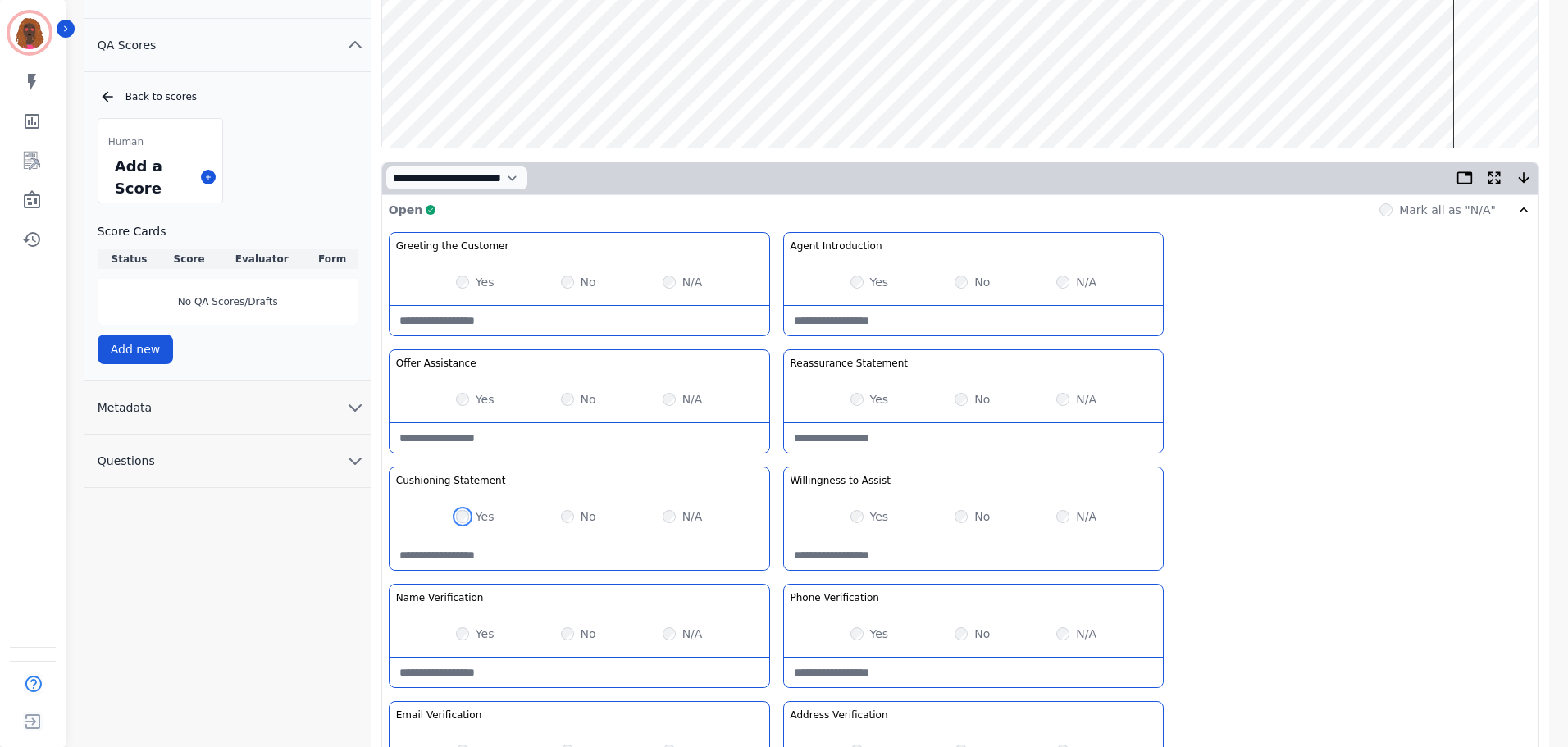
scroll to position [235, 0]
click at [516, 556] on Statement-note at bounding box center [580, 554] width 379 height 29
type Statement-note "**********"
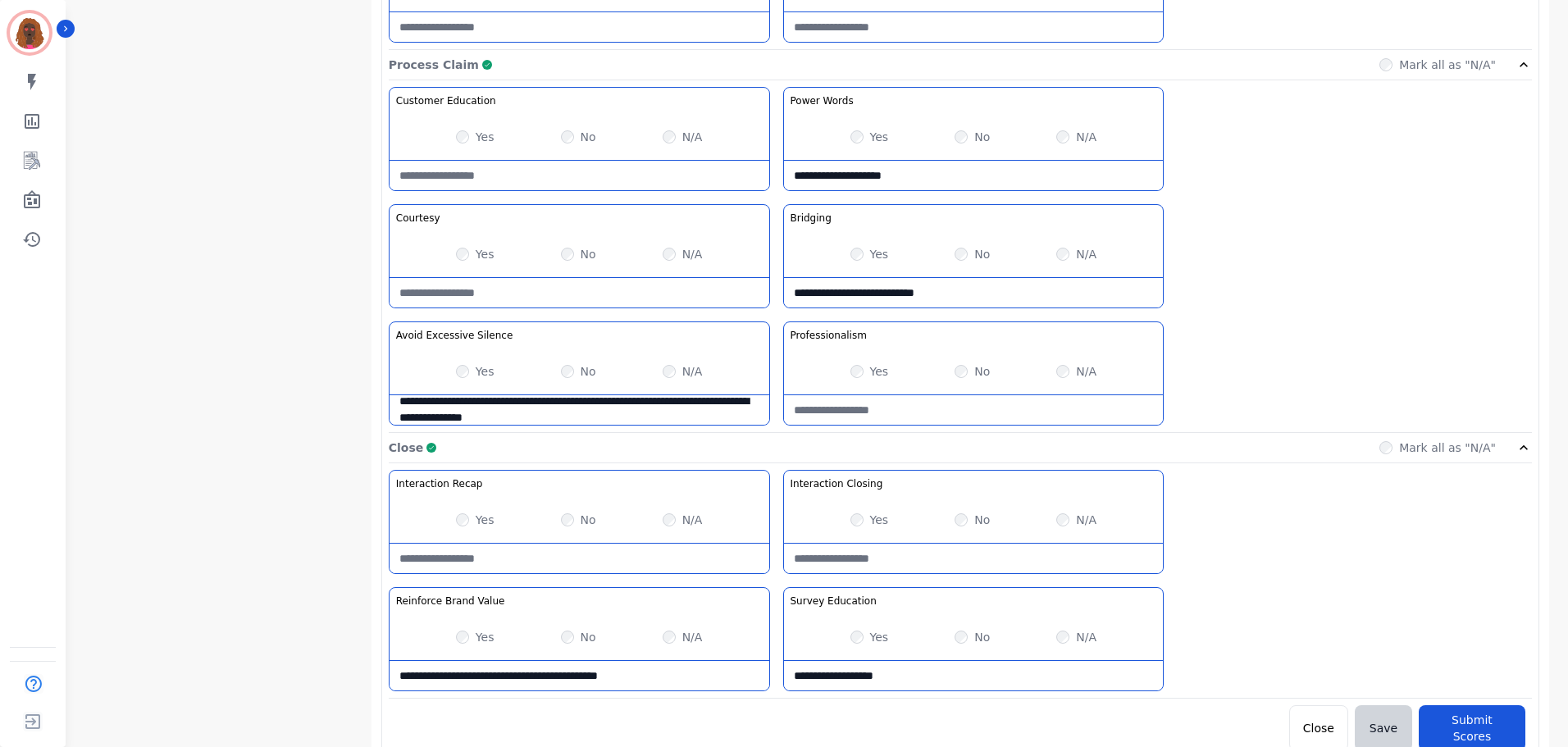
scroll to position [1301, 0]
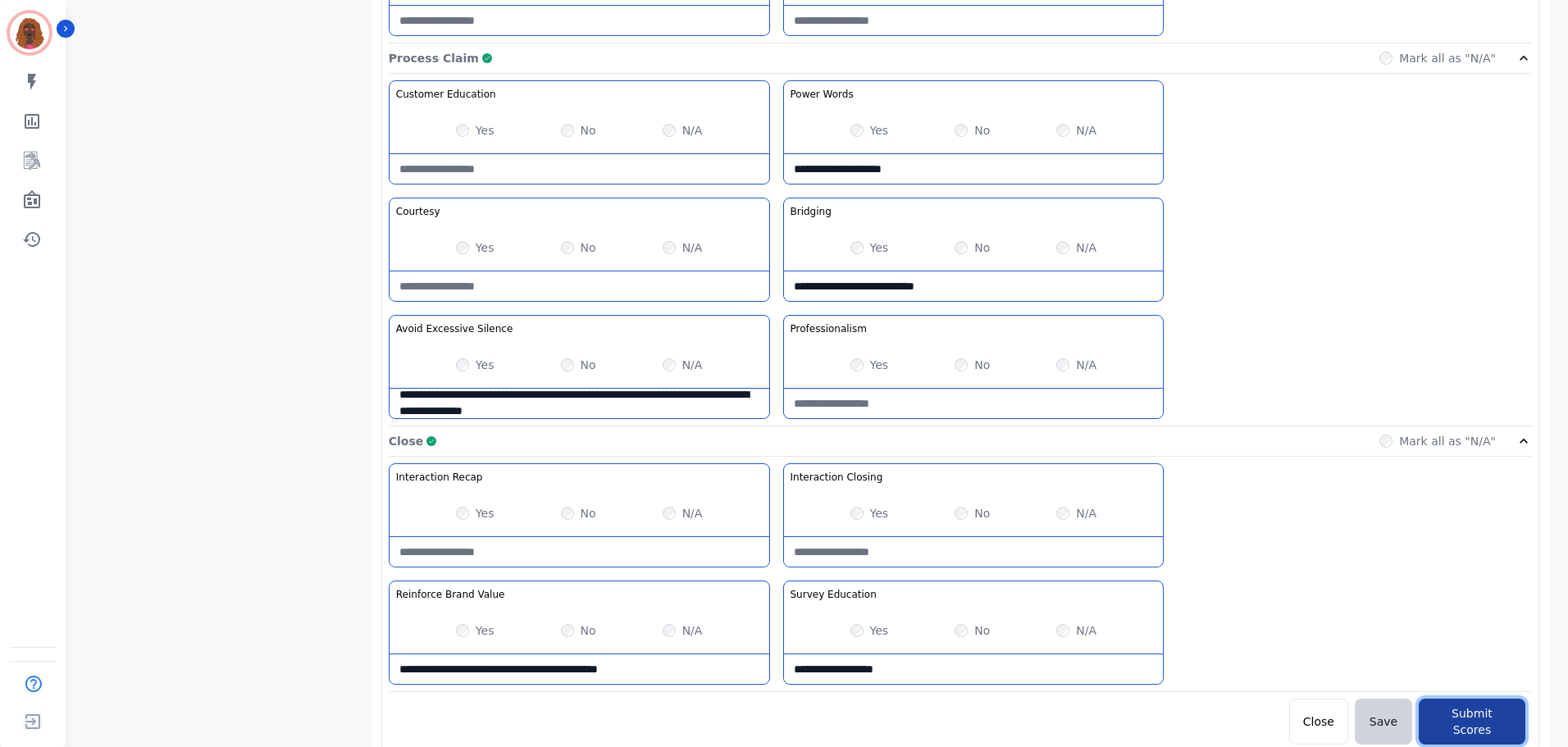
click at [1451, 707] on button "Submit Scores" at bounding box center [1473, 722] width 107 height 46
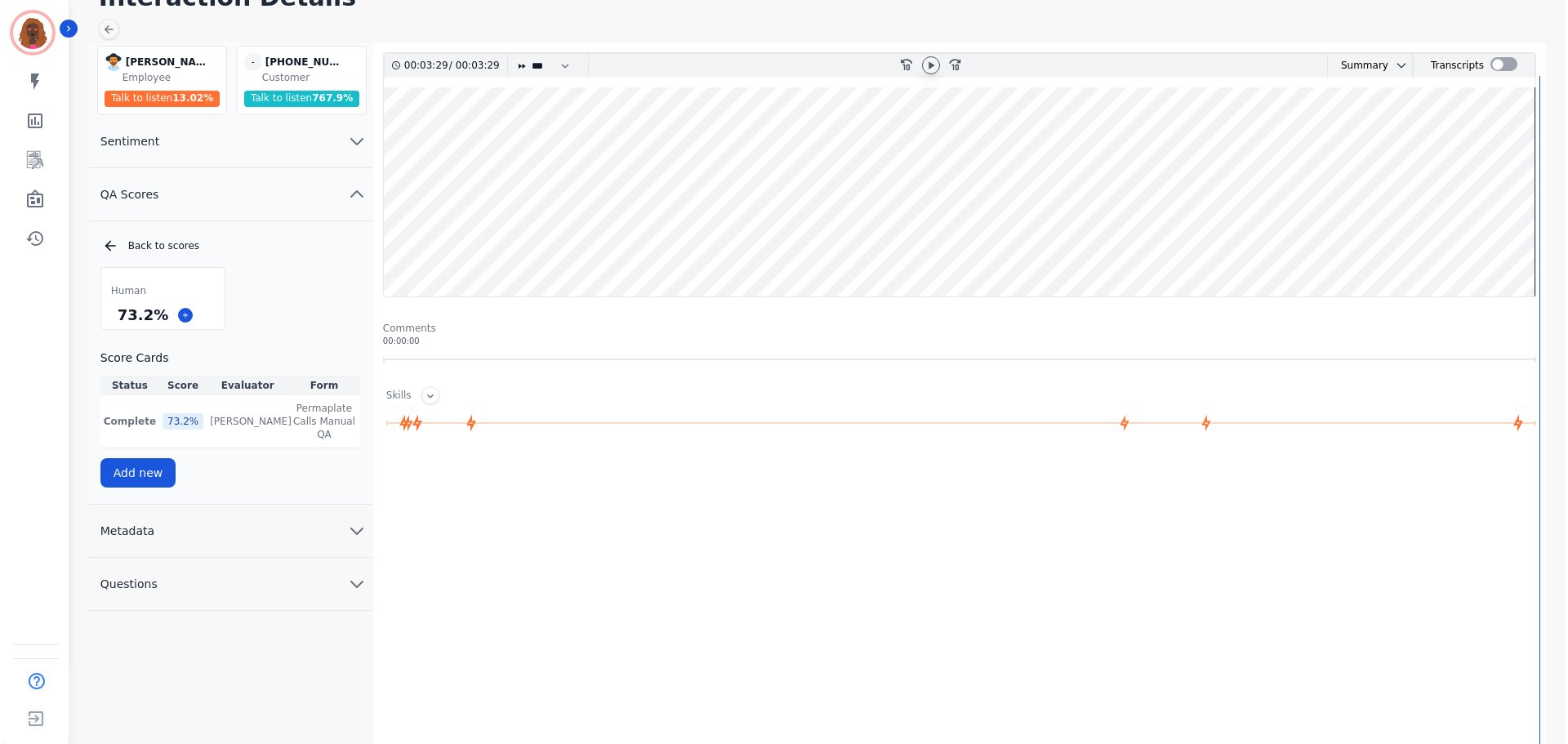
scroll to position [0, 0]
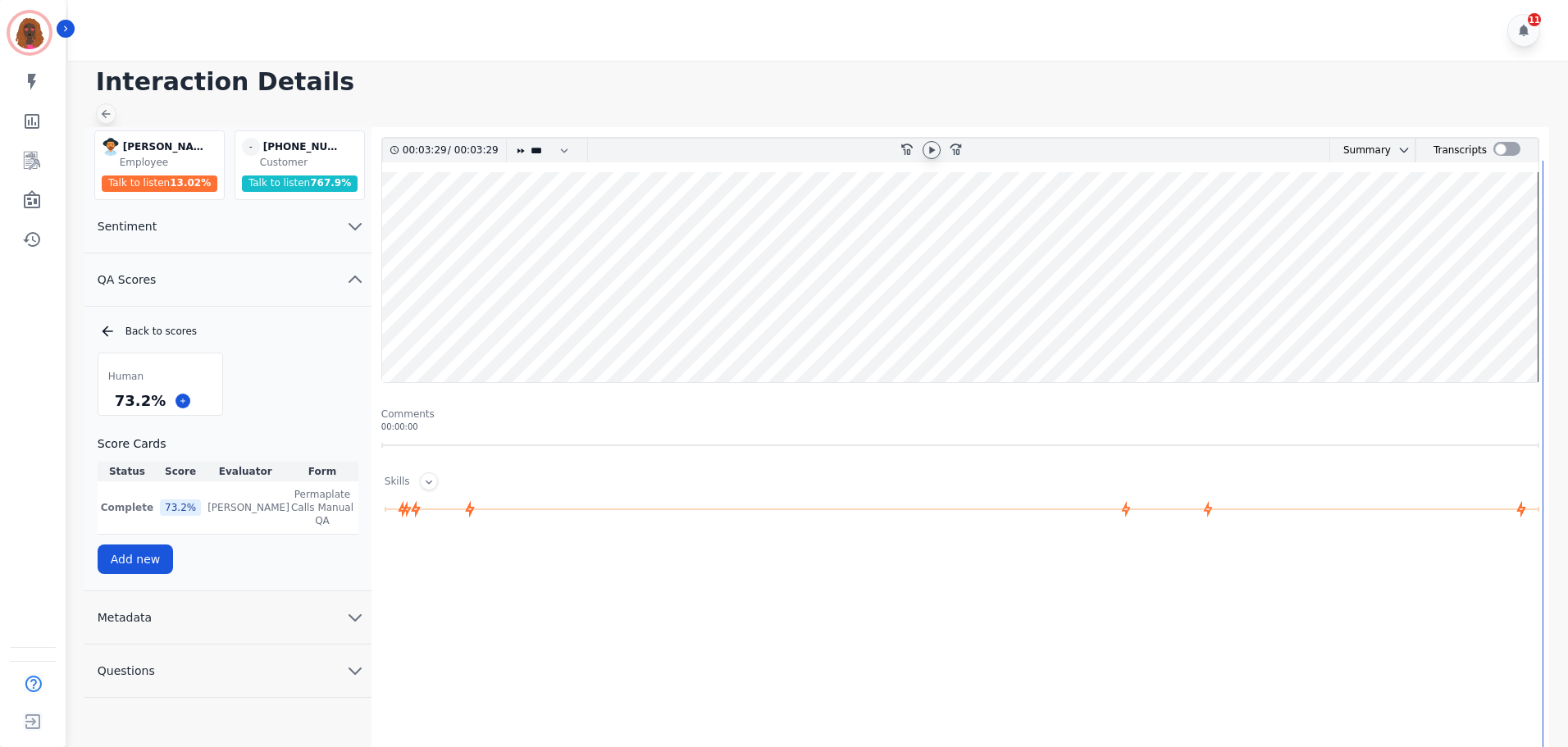
click at [104, 111] on icon at bounding box center [105, 113] width 13 height 13
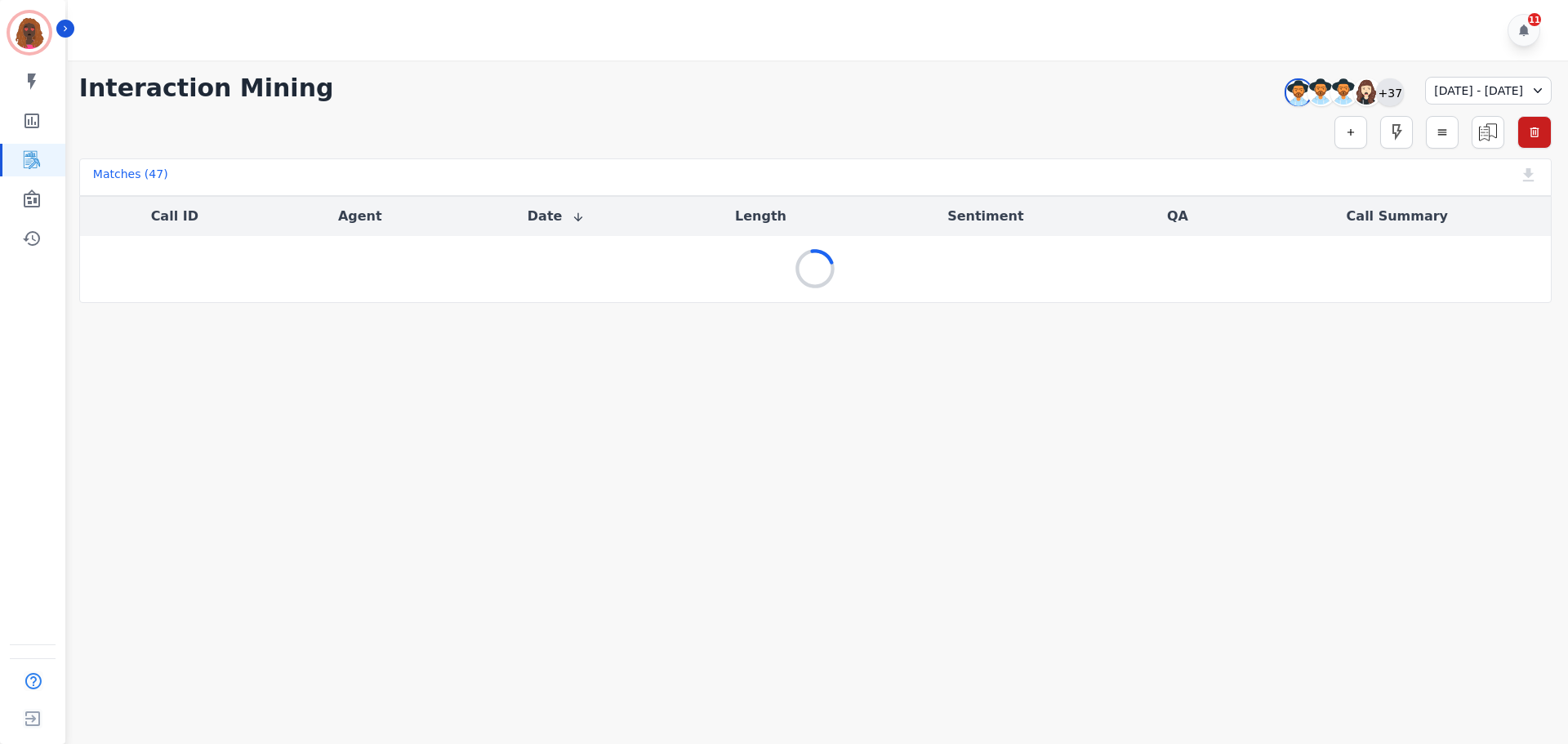
click at [1376, 88] on div "+37" at bounding box center [1390, 92] width 28 height 28
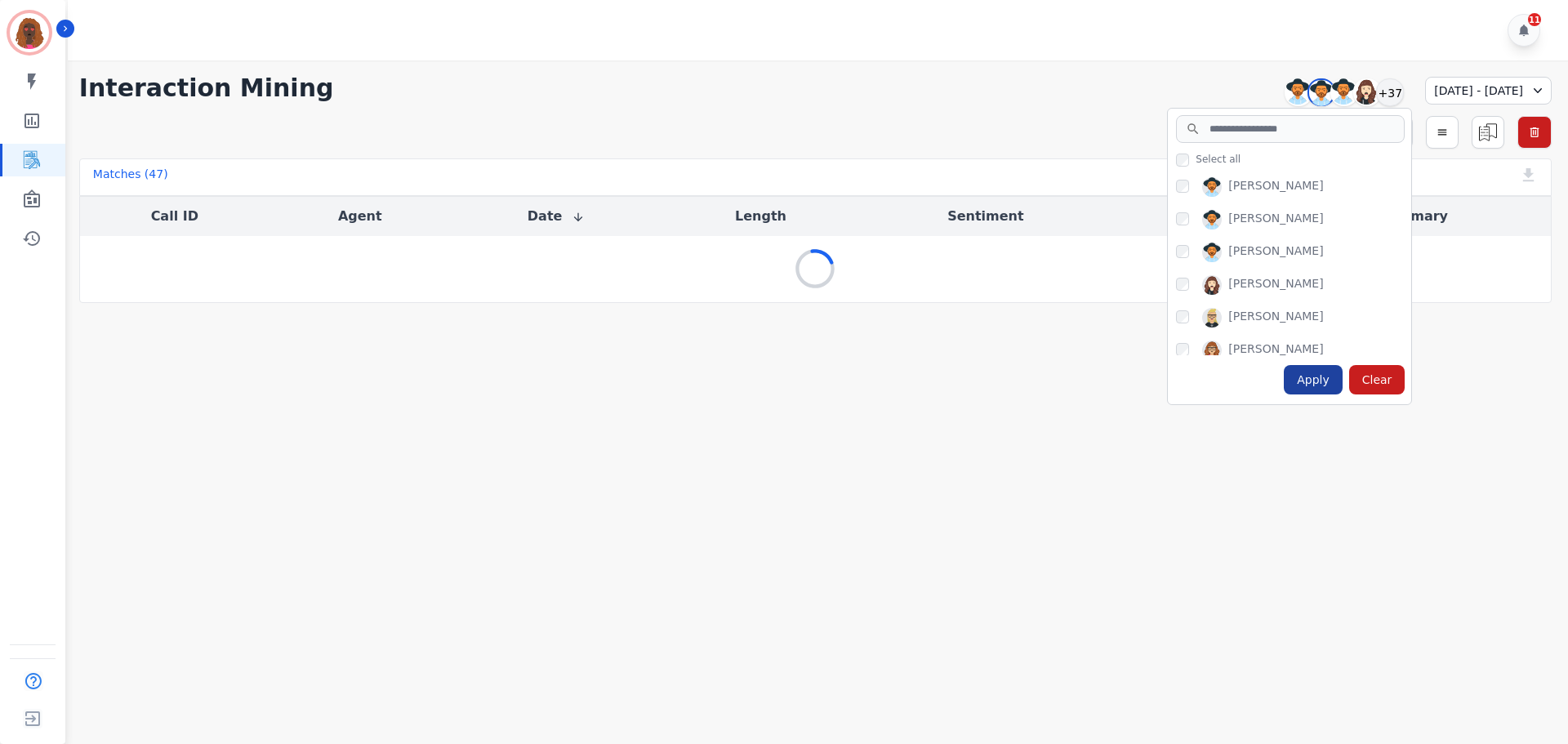
click at [1285, 378] on div "Apply" at bounding box center [1313, 380] width 59 height 29
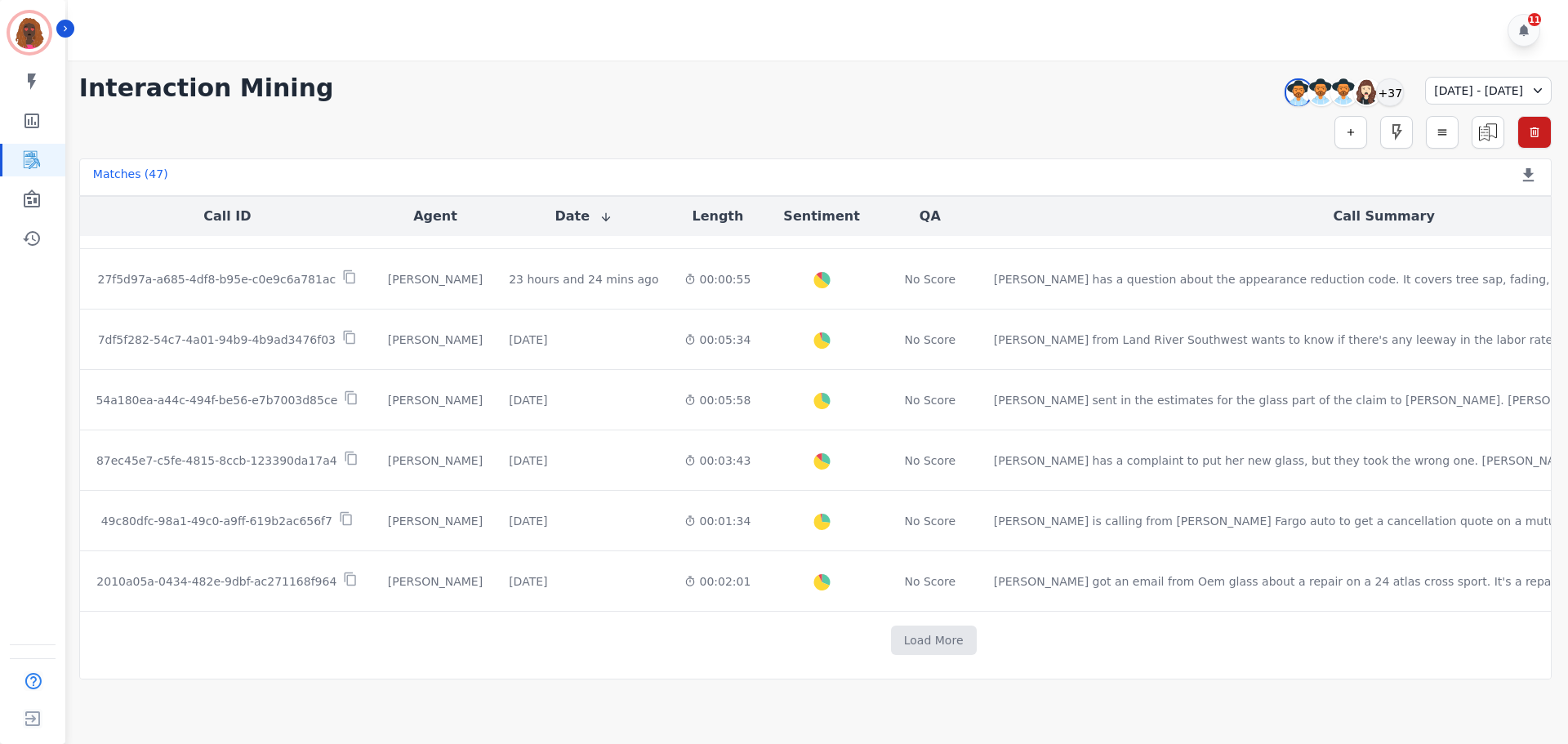
scroll to position [834, 0]
click at [1376, 85] on div "+37" at bounding box center [1390, 92] width 28 height 28
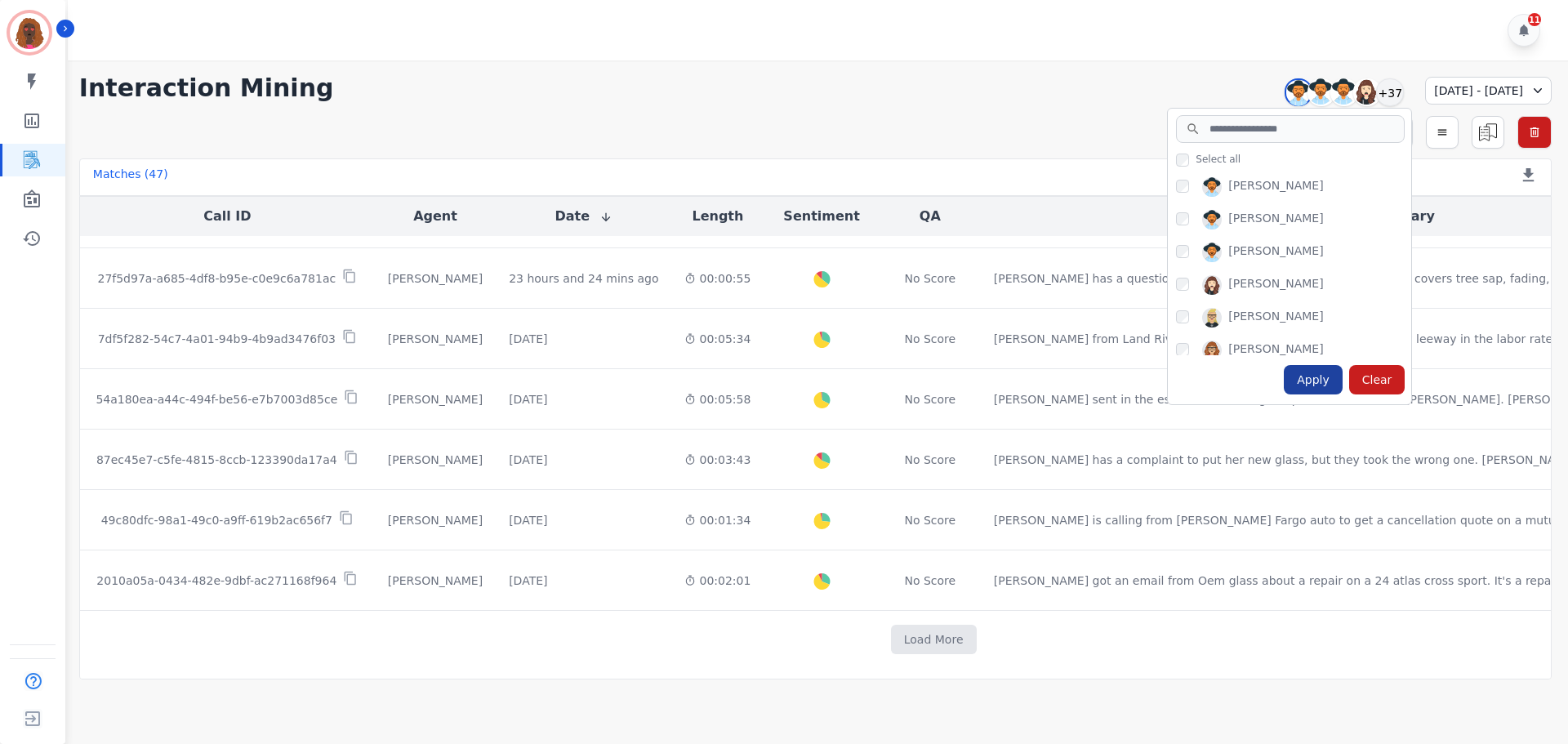
click at [1284, 379] on div "Apply" at bounding box center [1313, 380] width 59 height 29
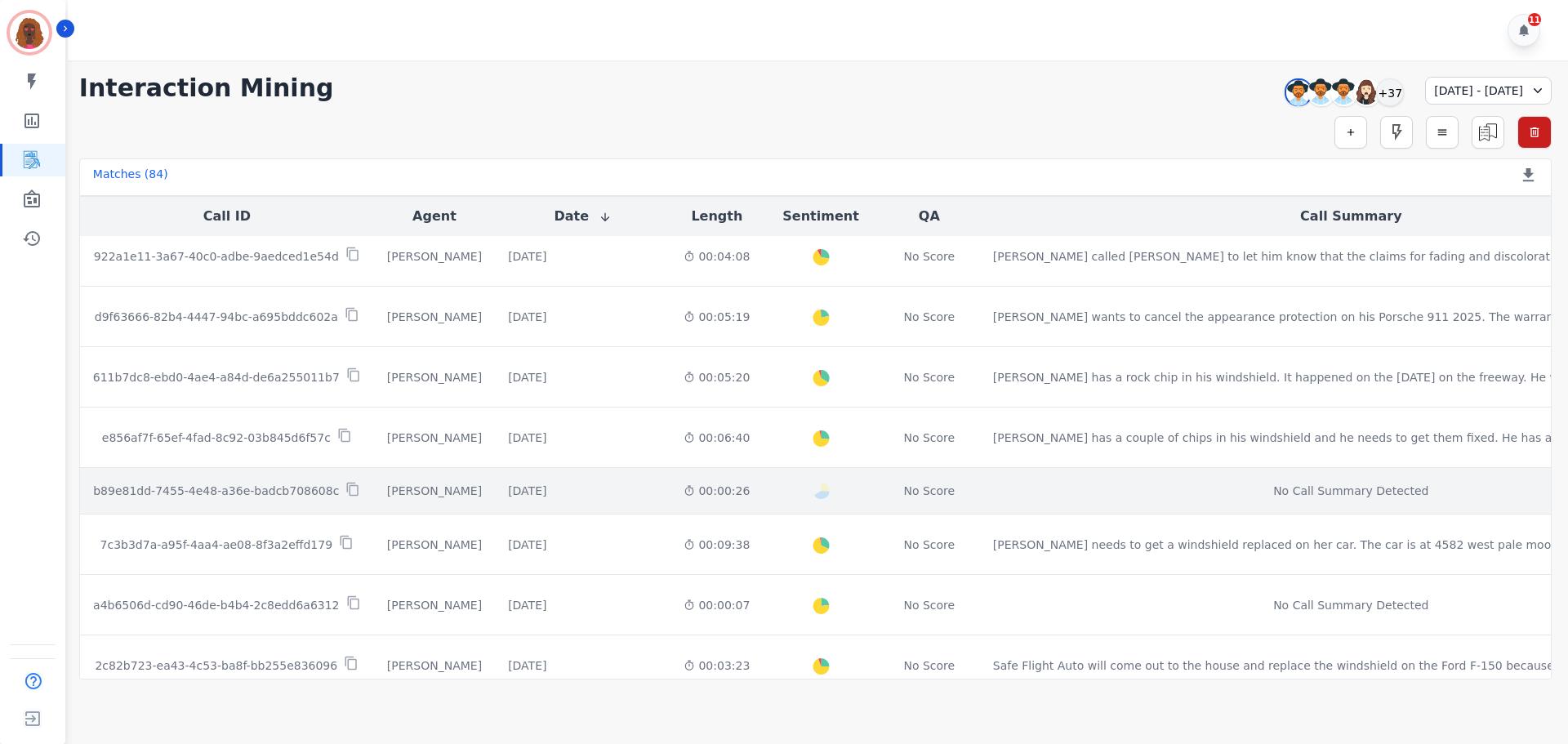
scroll to position [821, 0]
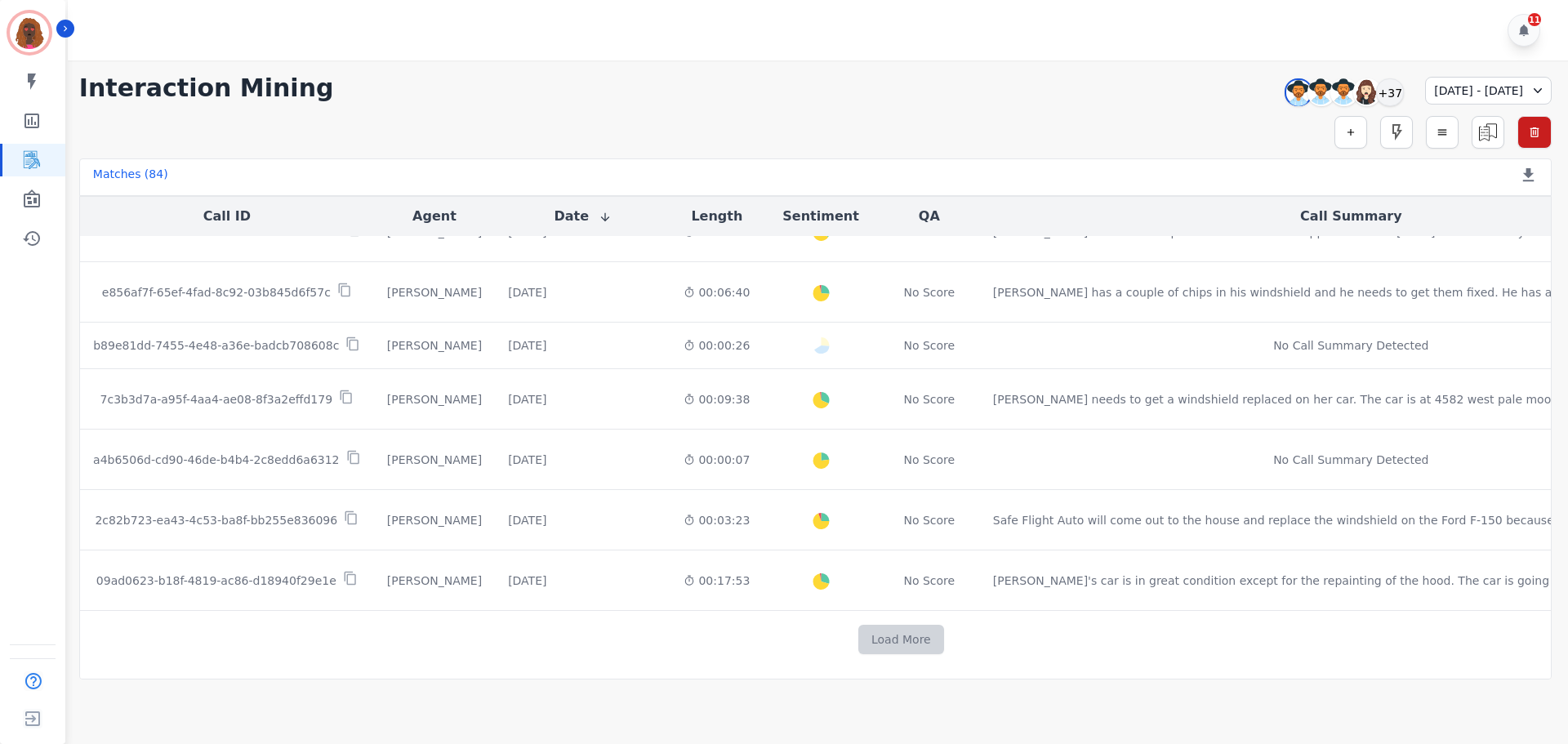
click at [858, 644] on button "Load More" at bounding box center [901, 639] width 86 height 29
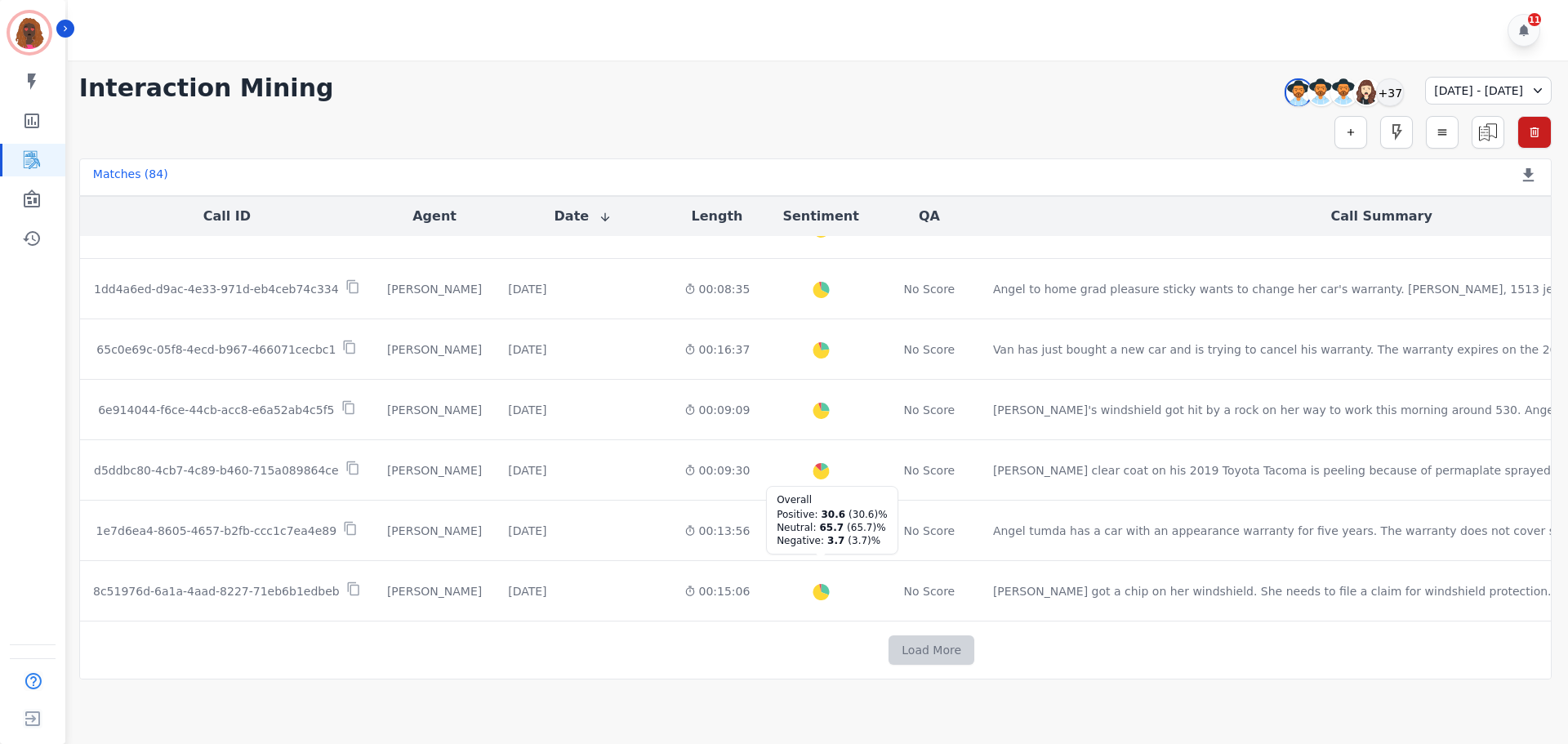
scroll to position [2019, 0]
click at [889, 649] on button "Load More" at bounding box center [932, 650] width 86 height 29
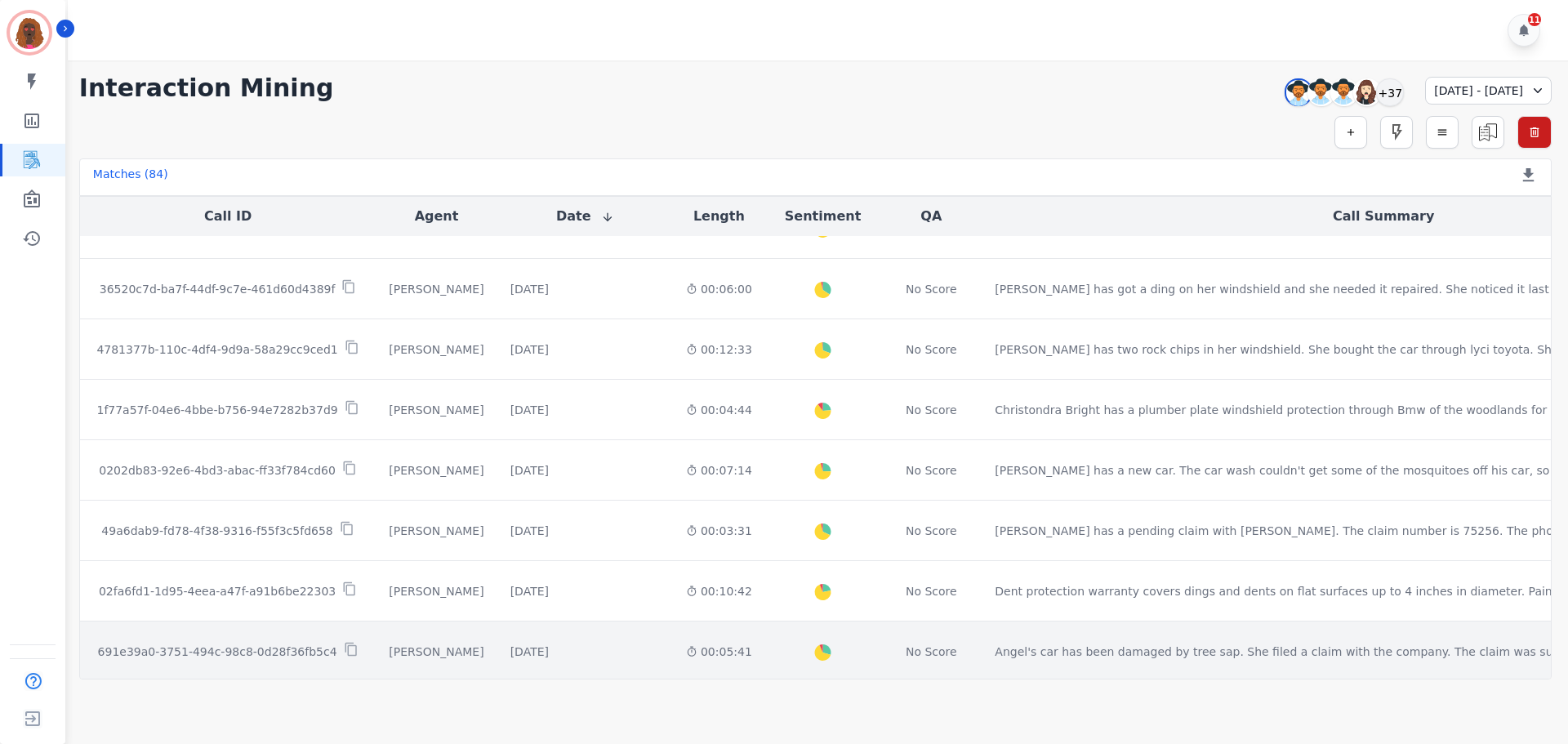
scroll to position [3239, 0]
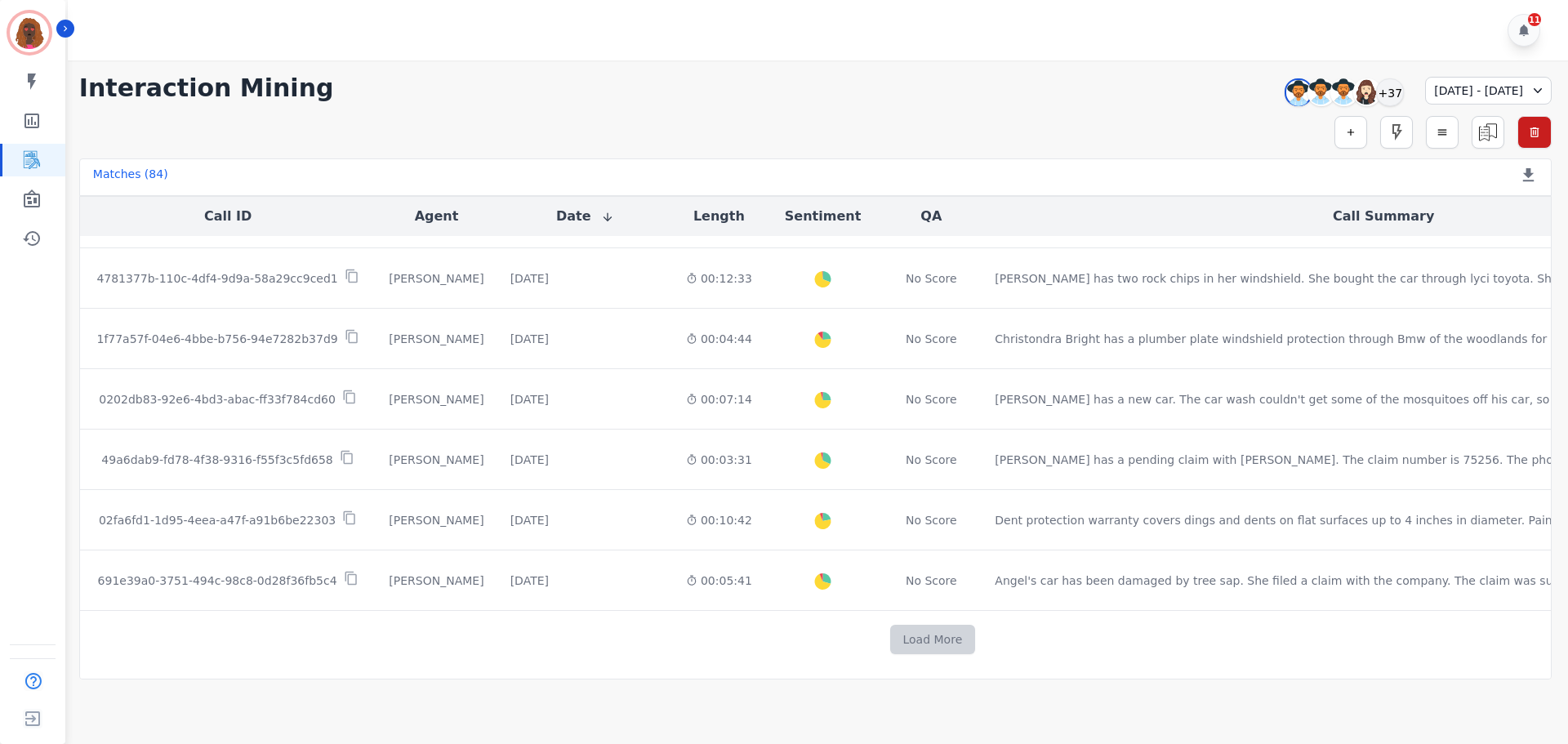
click at [890, 636] on button "Load More" at bounding box center [933, 639] width 86 height 29
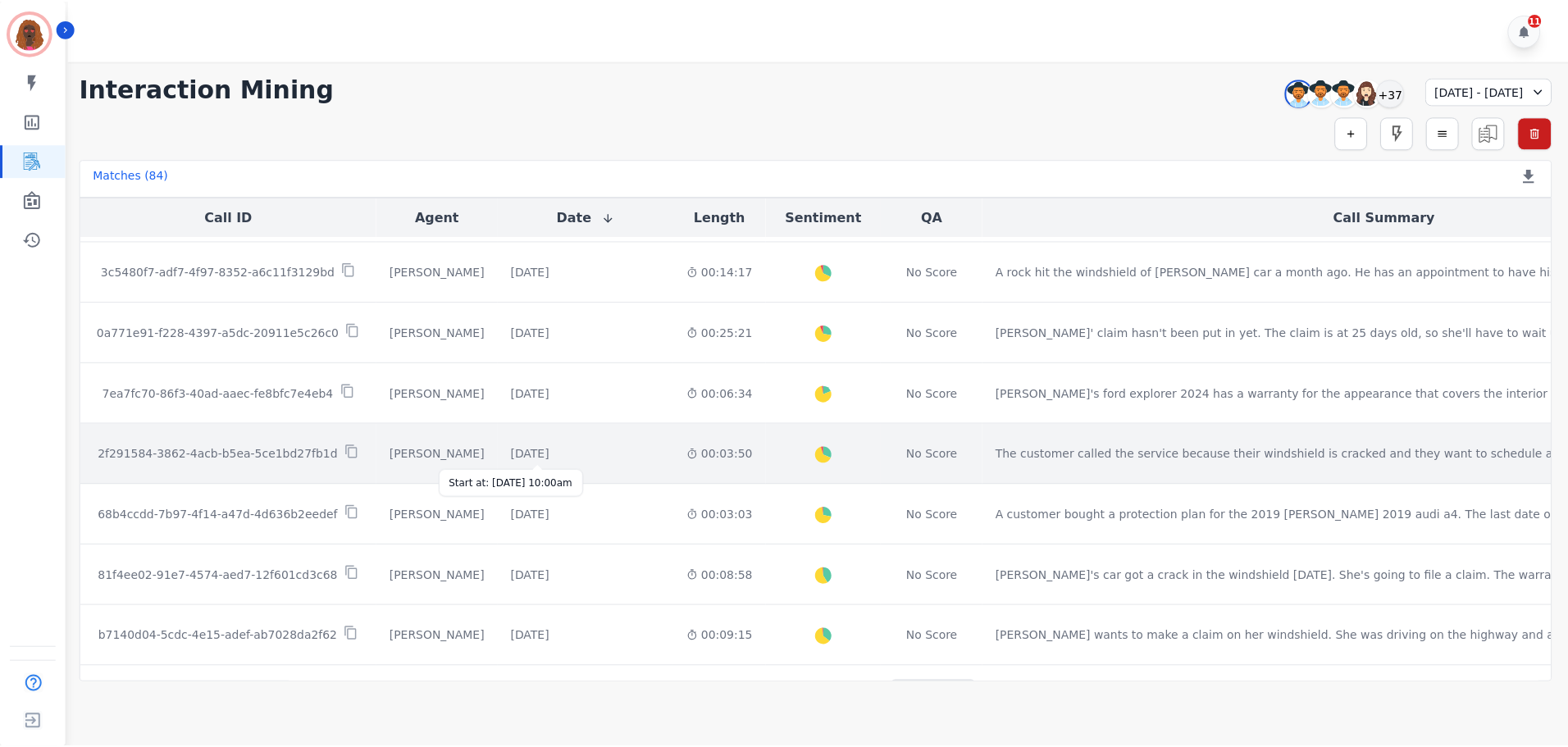
scroll to position [4399, 0]
click at [513, 451] on div "[DATE]" at bounding box center [532, 453] width 39 height 17
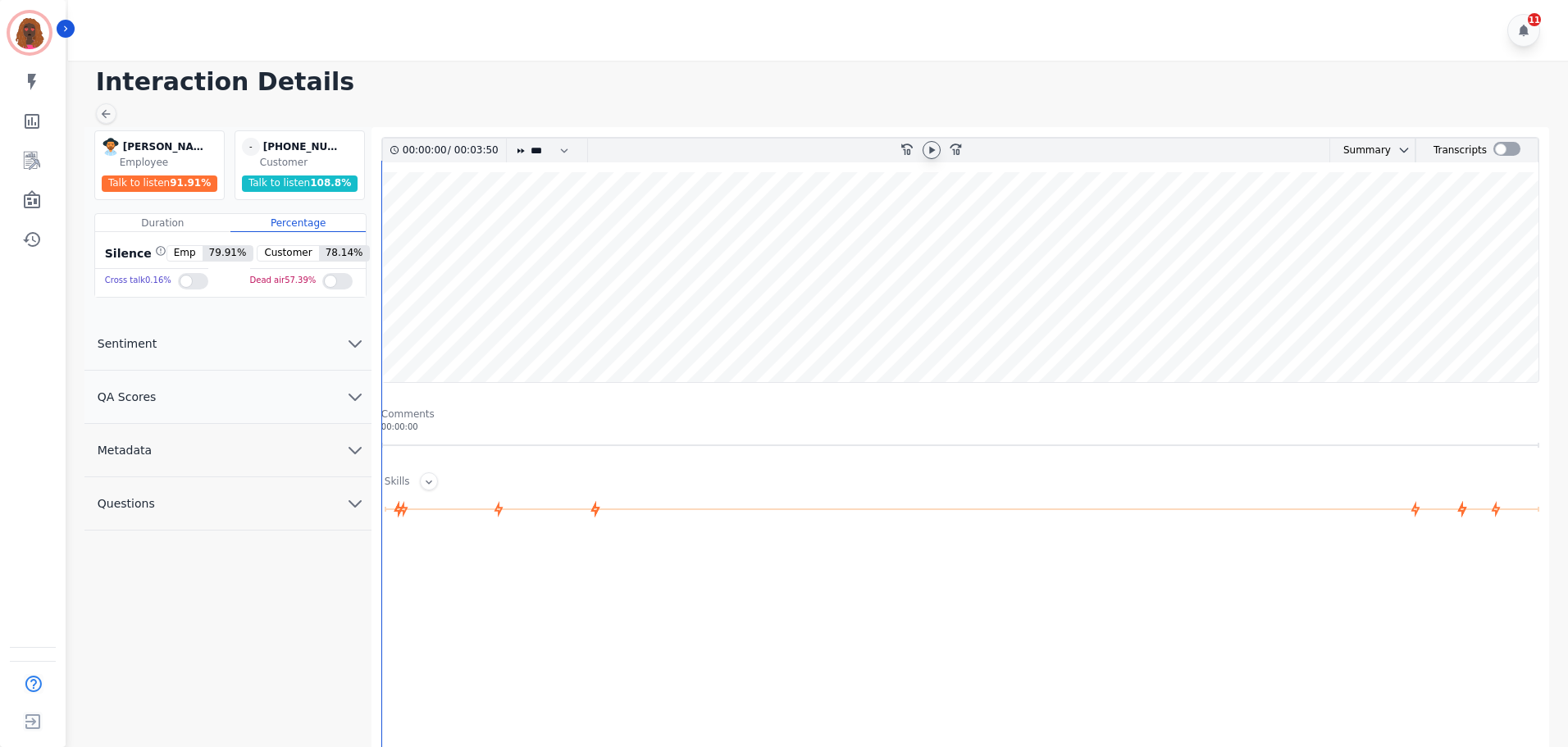
click at [937, 151] on icon at bounding box center [931, 150] width 13 height 13
click at [359, 392] on icon "chevron down" at bounding box center [355, 397] width 19 height 19
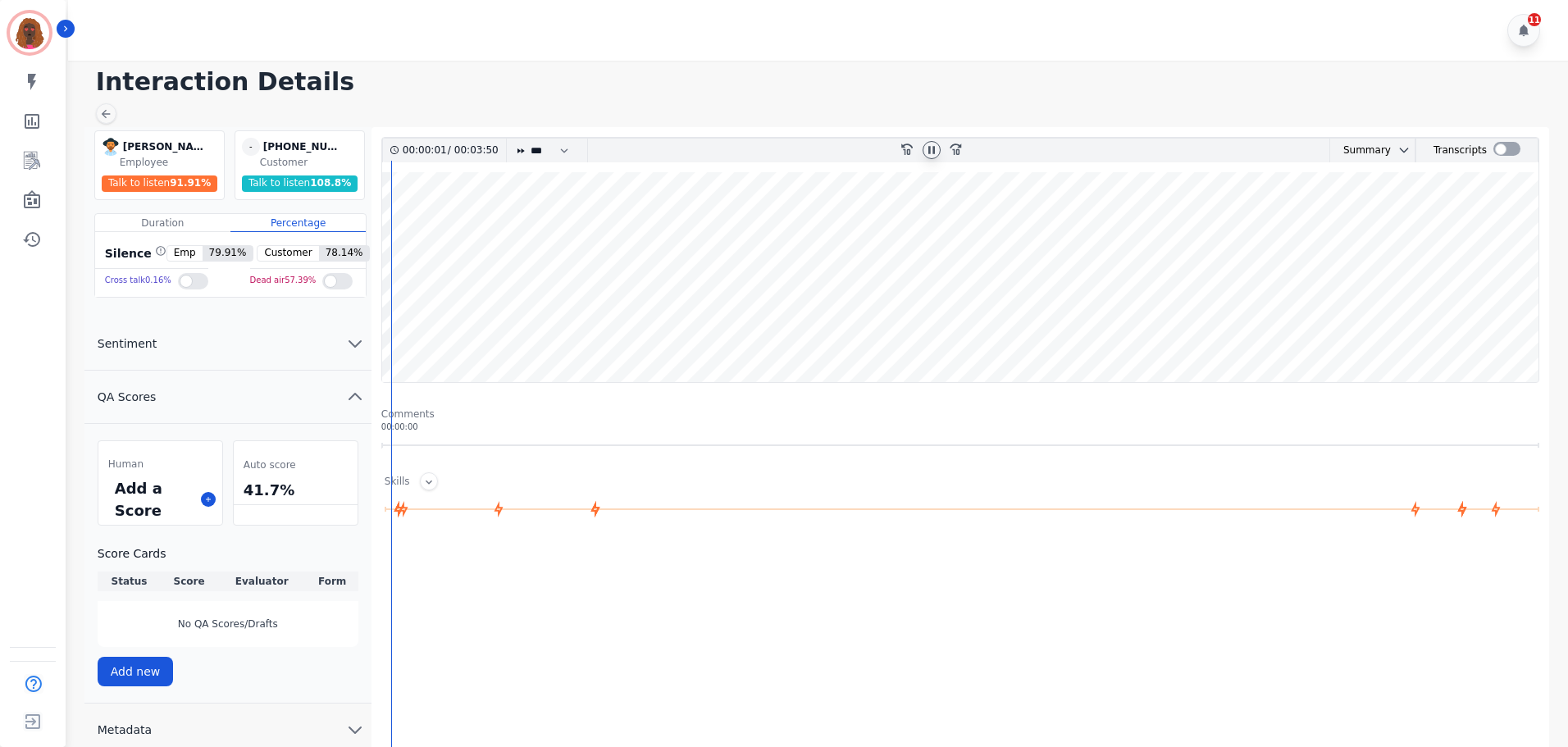
click at [199, 500] on div "Add a Score" at bounding box center [160, 499] width 124 height 51
click at [211, 500] on icon at bounding box center [208, 499] width 8 height 8
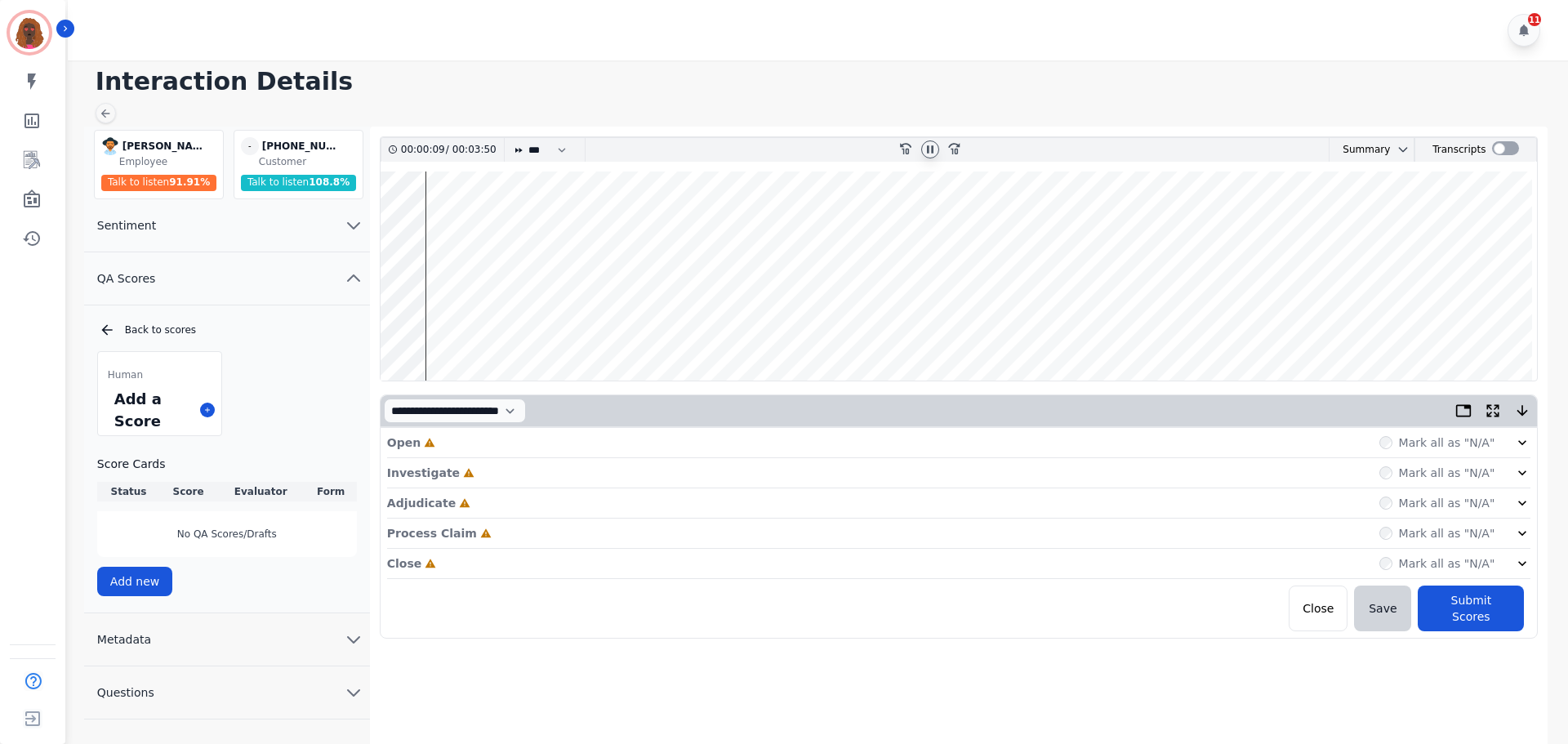
click at [385, 326] on wave at bounding box center [959, 276] width 1157 height 209
click at [494, 441] on div "Open Incomplete Mark all as "N/A"" at bounding box center [960, 443] width 1145 height 30
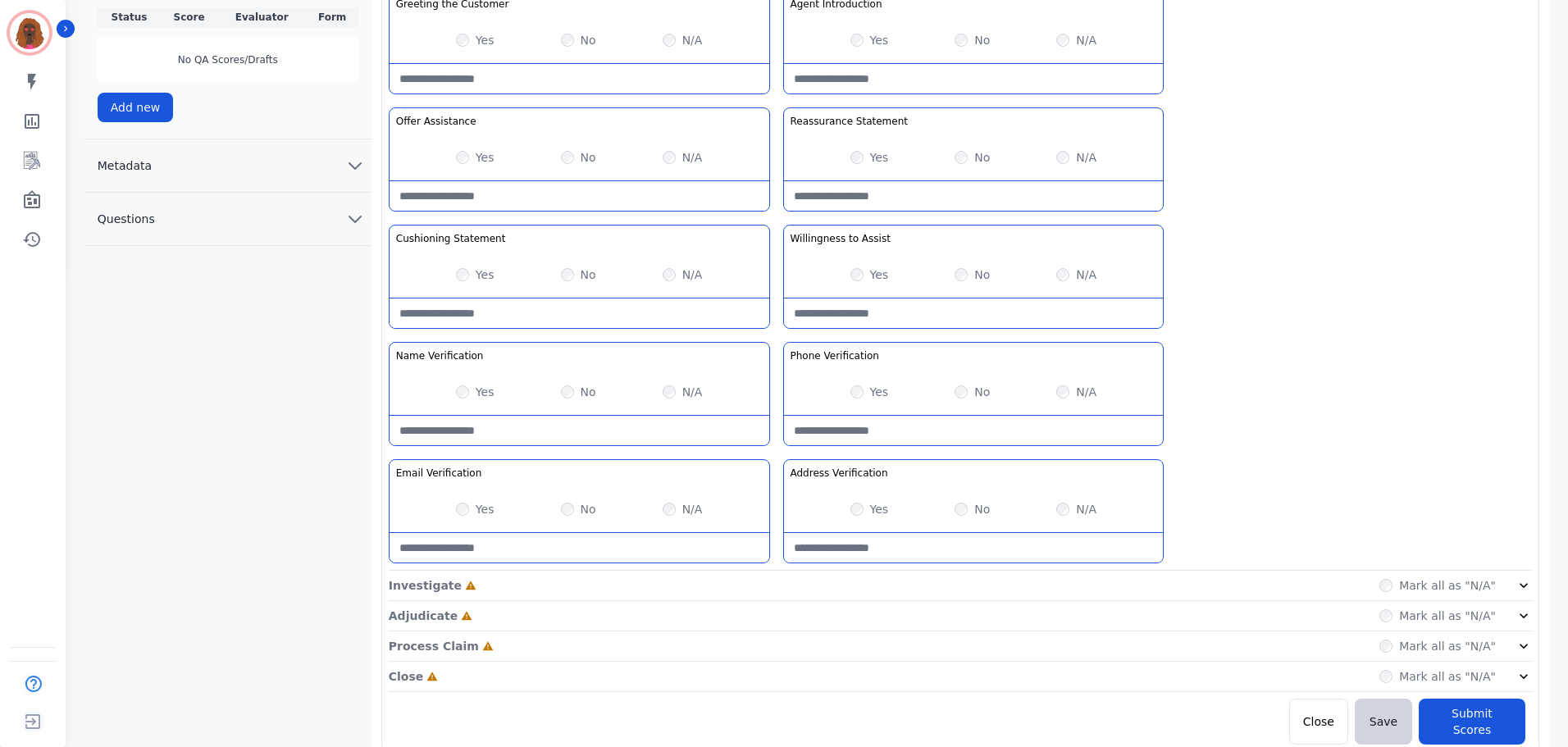
click at [775, 601] on div "Investigate Incomplete Mark all as "N/A"" at bounding box center [961, 616] width 1144 height 30
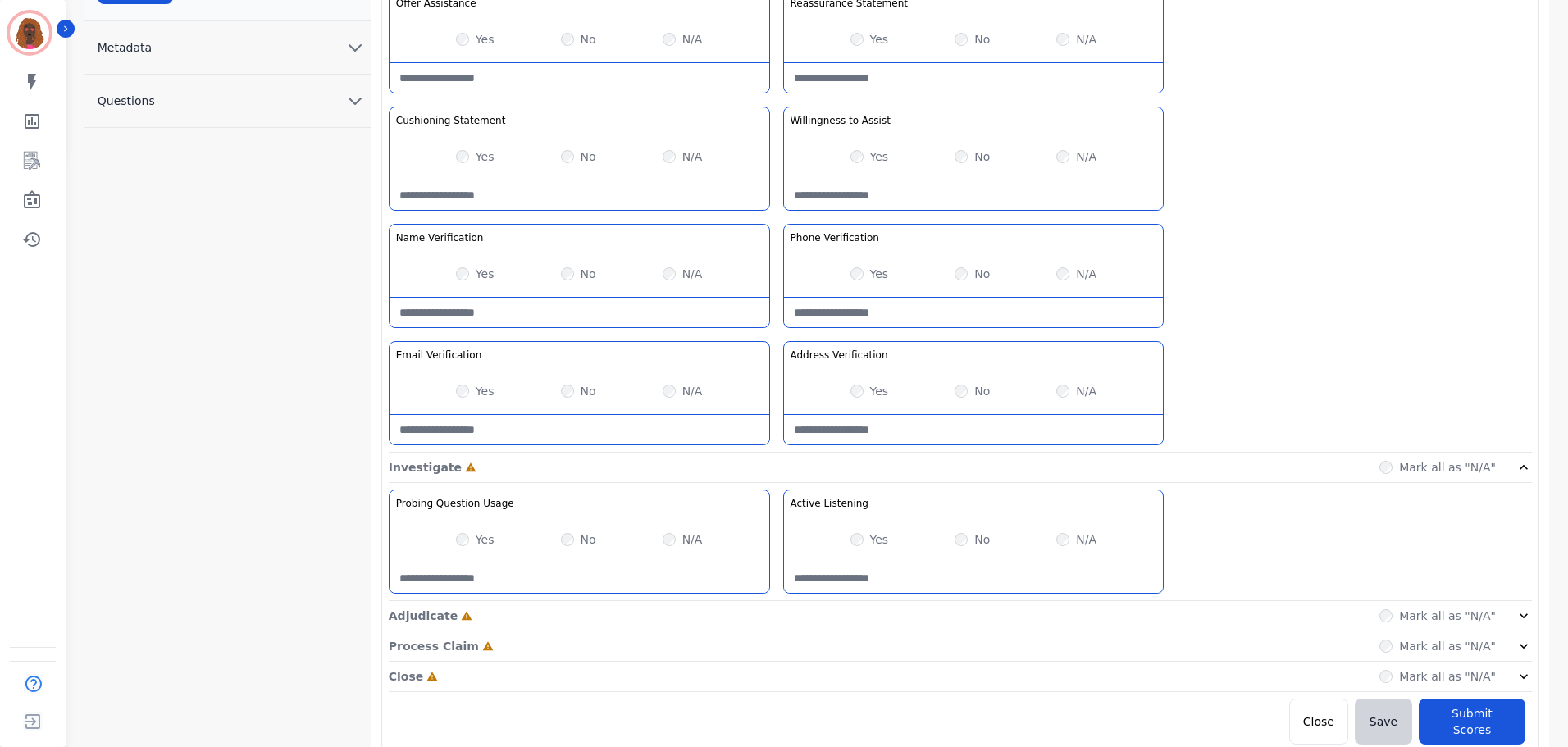
click at [777, 662] on div "Adjudicate Incomplete Mark all as "N/A"" at bounding box center [961, 677] width 1144 height 30
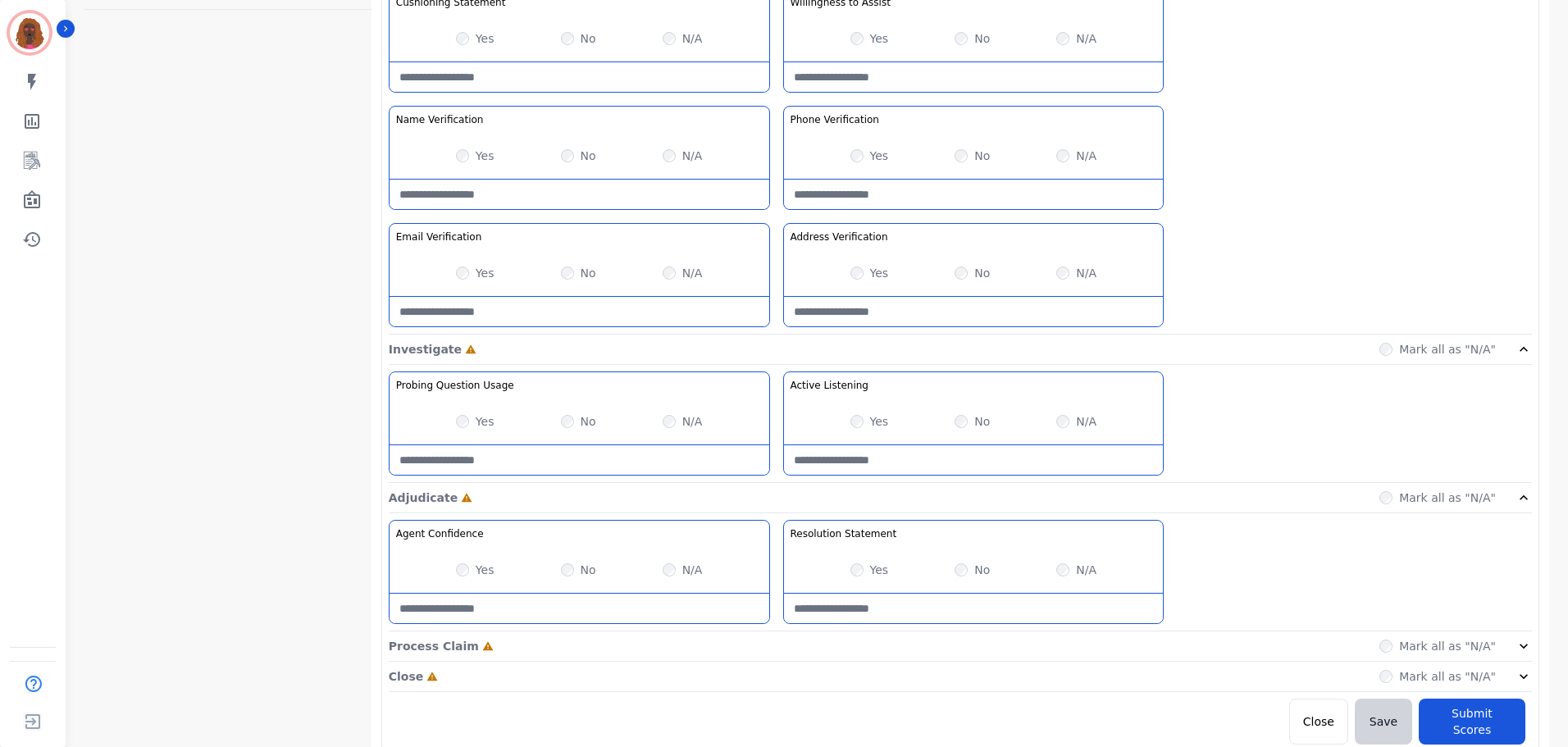
click at [776, 647] on div "Process Claim Incomplete Mark all as "N/A"" at bounding box center [961, 646] width 1144 height 30
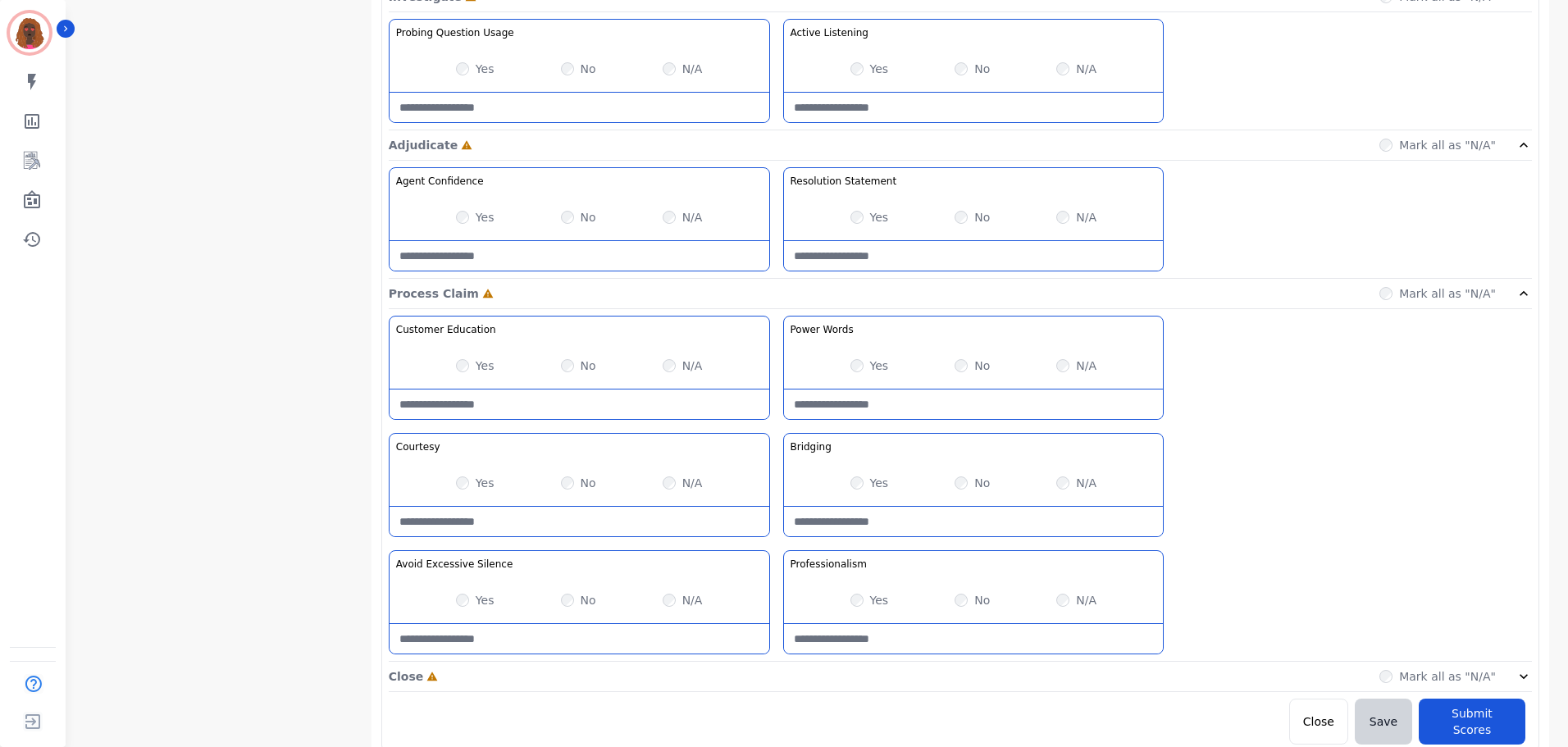
click at [780, 663] on div "Close Incomplete Mark all as "N/A"" at bounding box center [961, 677] width 1144 height 30
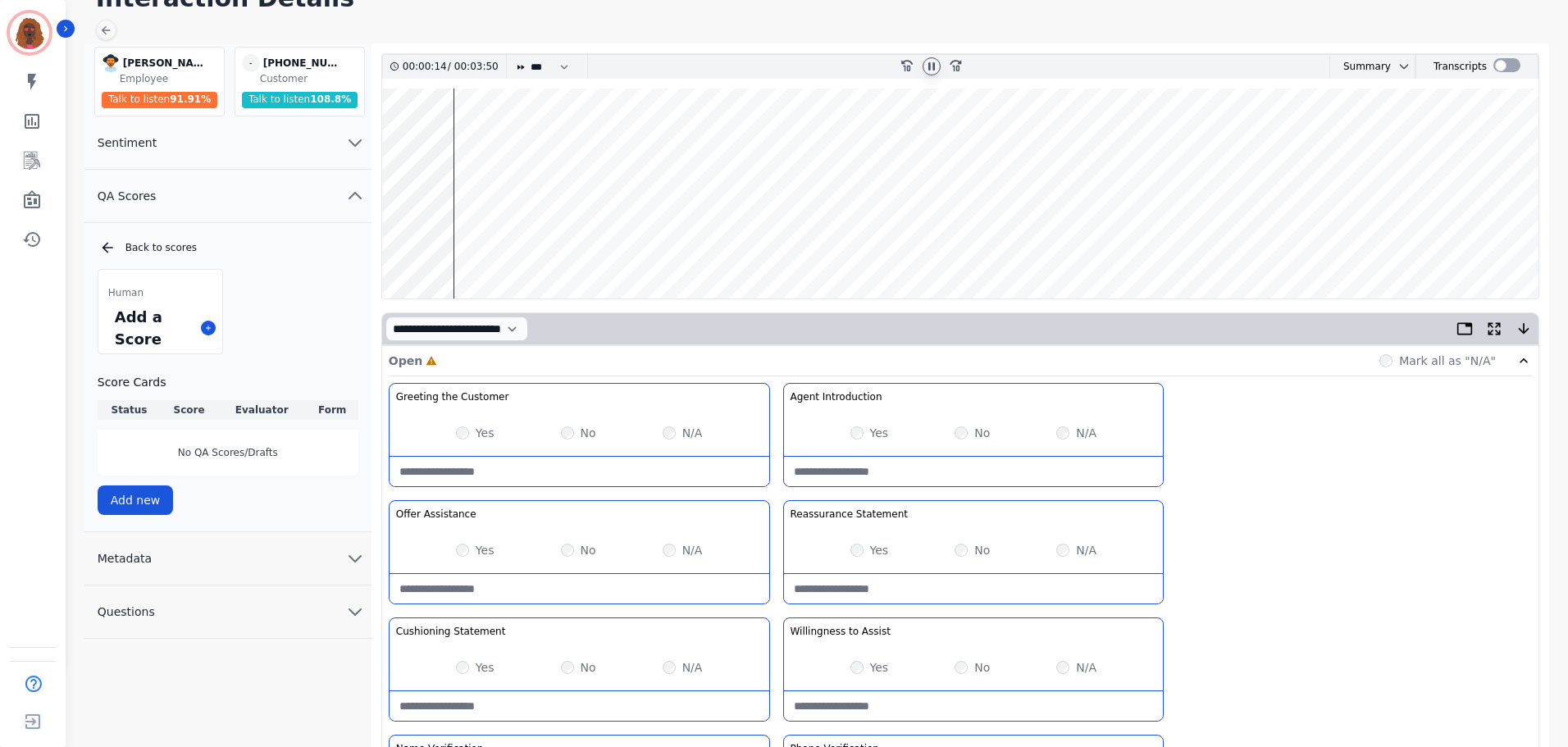
scroll to position [82, 0]
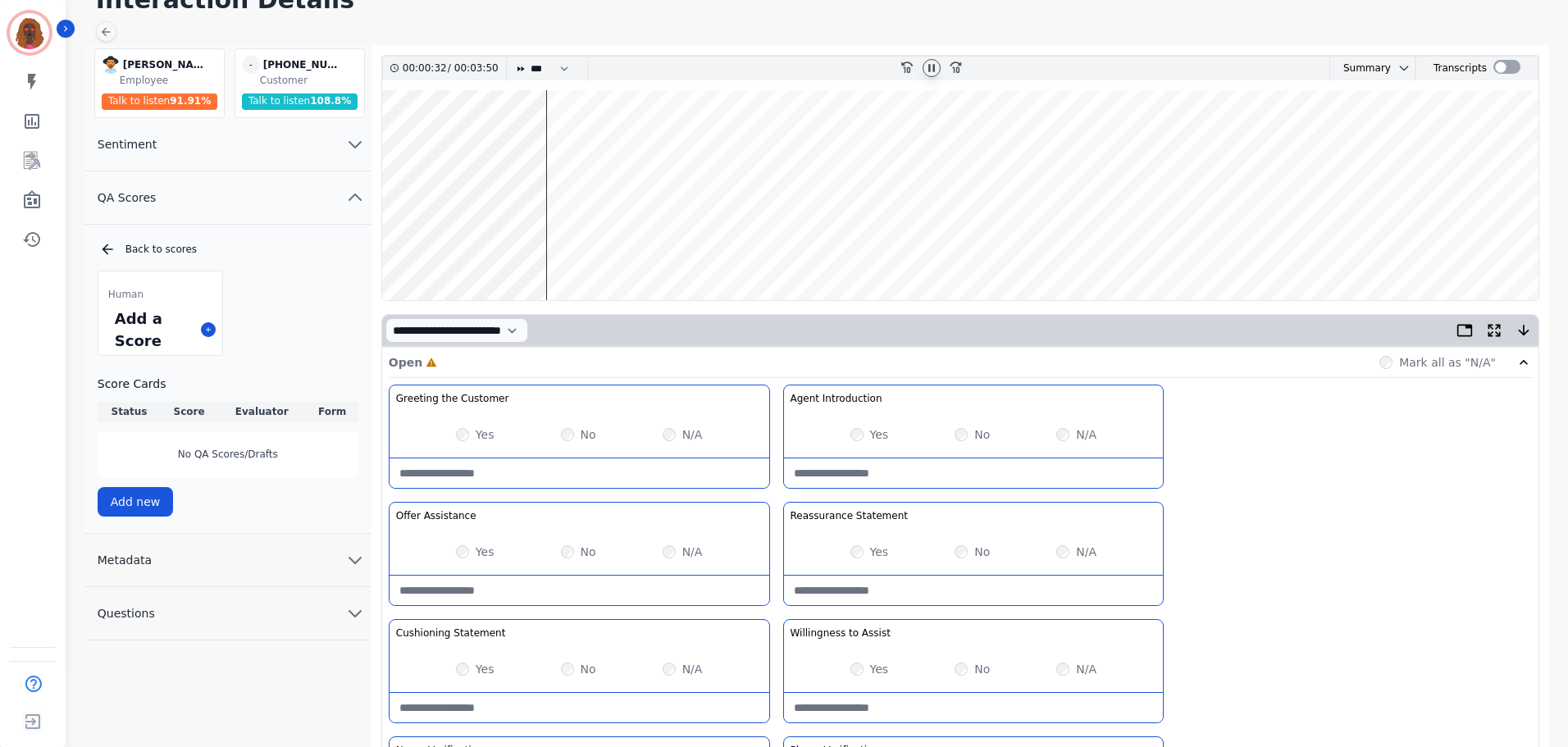
click at [850, 552] on div "Yes No N/A" at bounding box center [974, 551] width 379 height 46
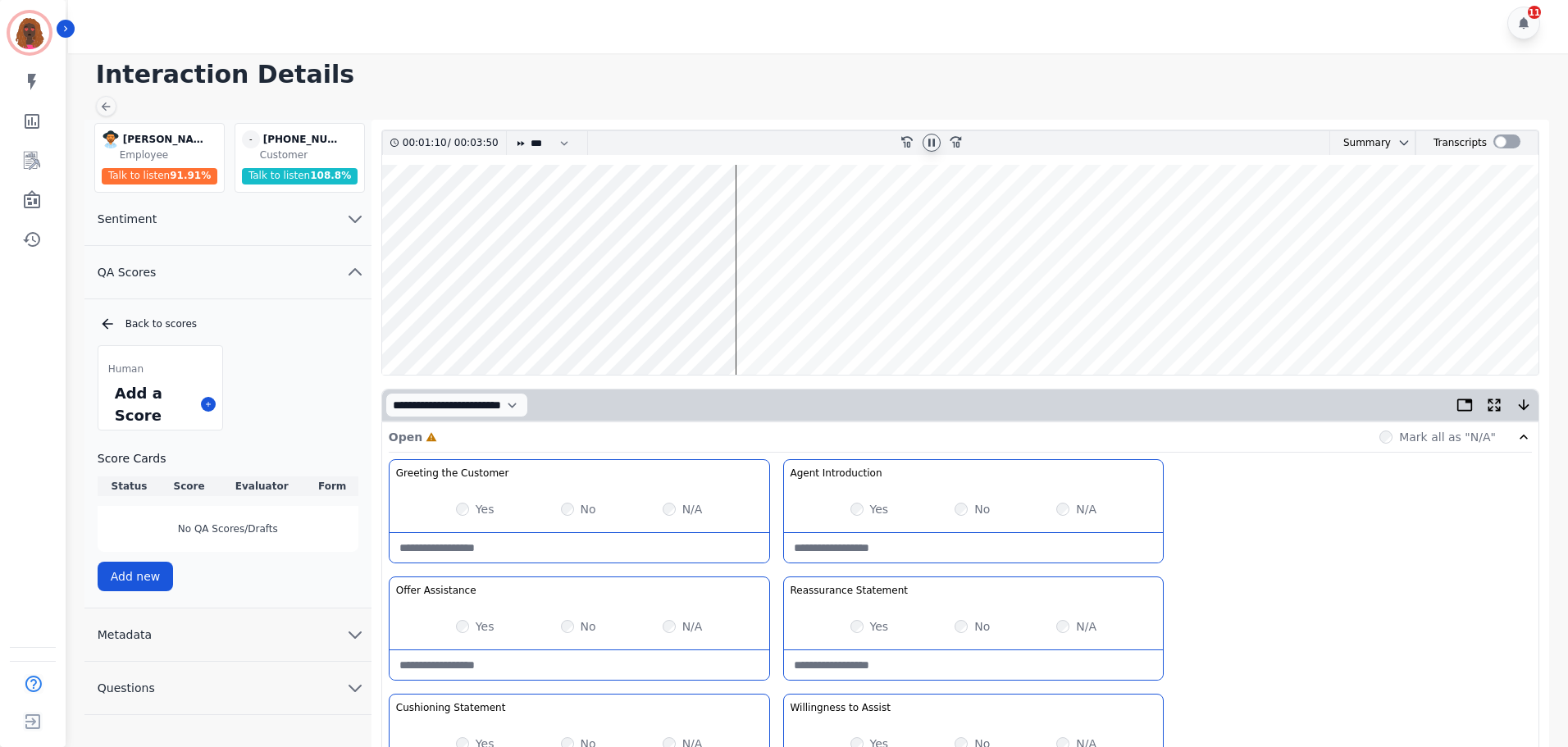
scroll to position [6, 0]
click at [816, 322] on wave at bounding box center [960, 271] width 1157 height 210
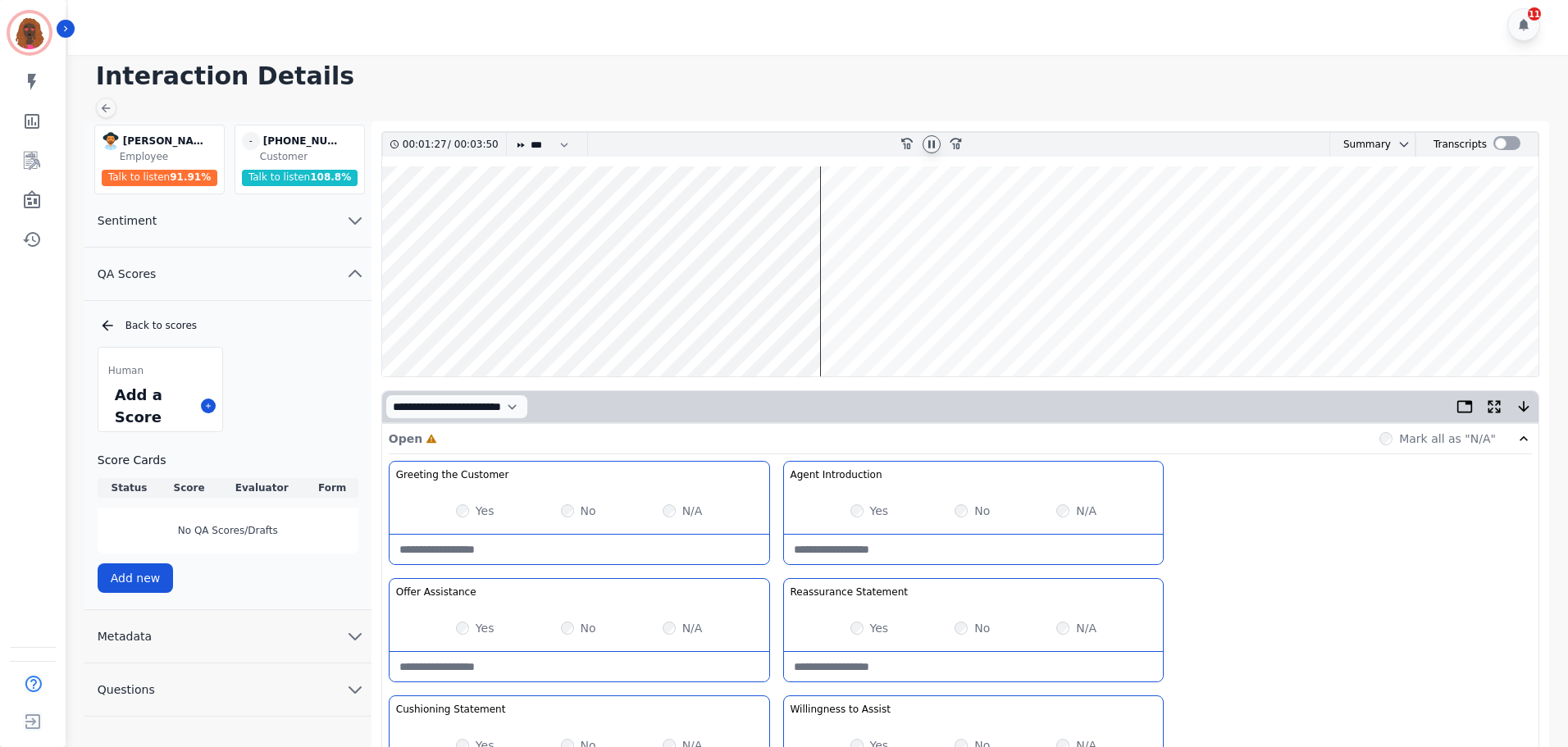
click at [861, 322] on wave at bounding box center [960, 271] width 1157 height 210
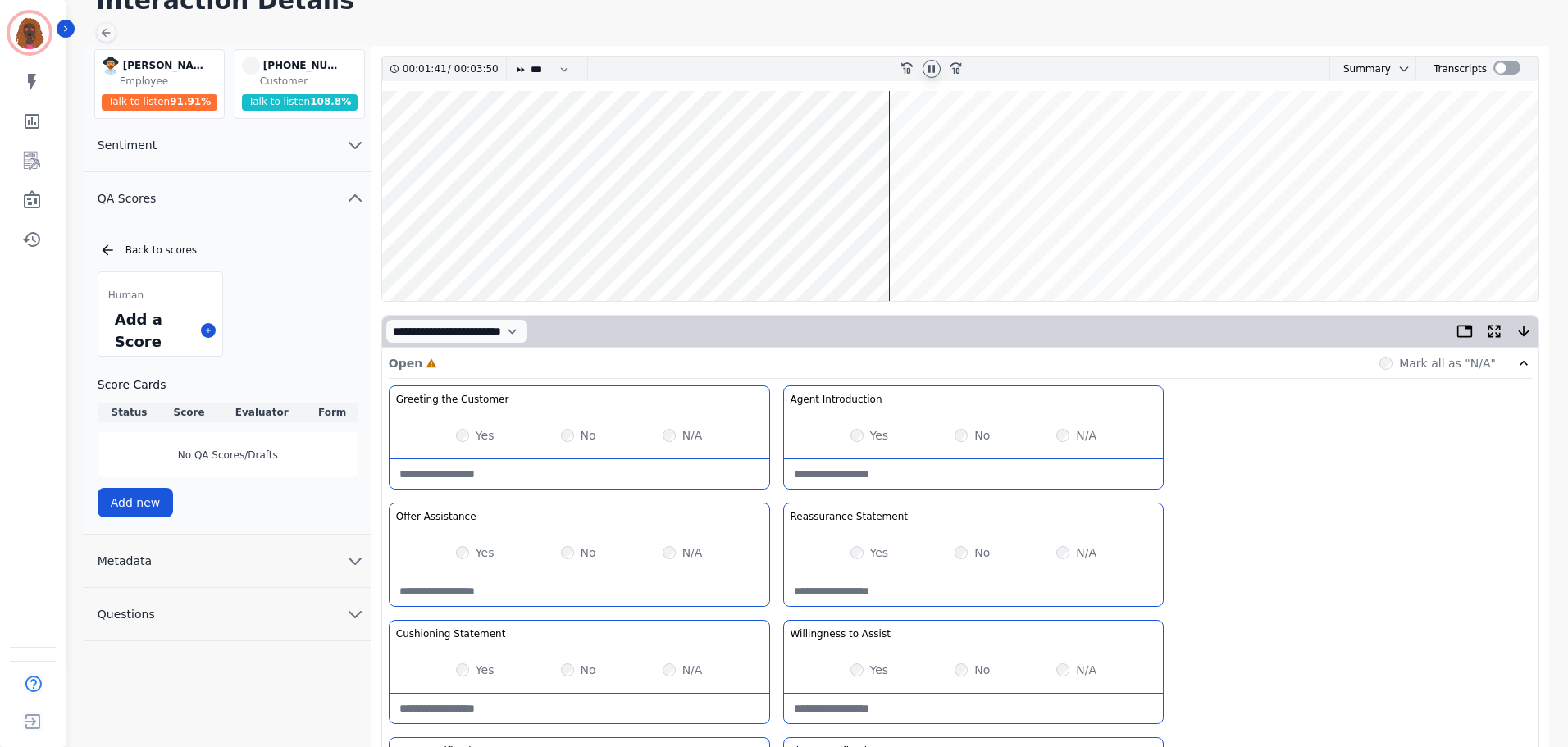
scroll to position [0, 0]
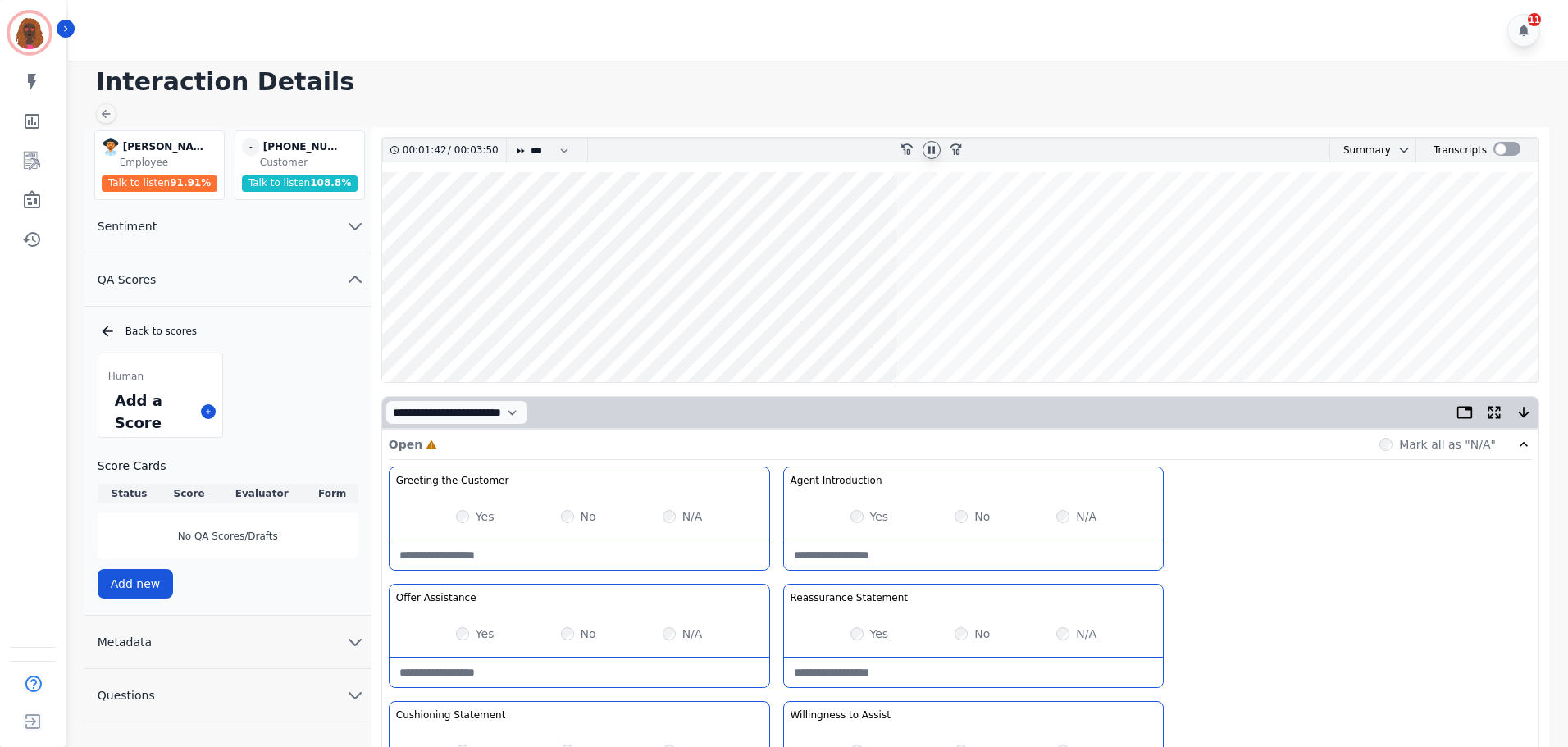
click at [917, 327] on wave at bounding box center [960, 277] width 1157 height 210
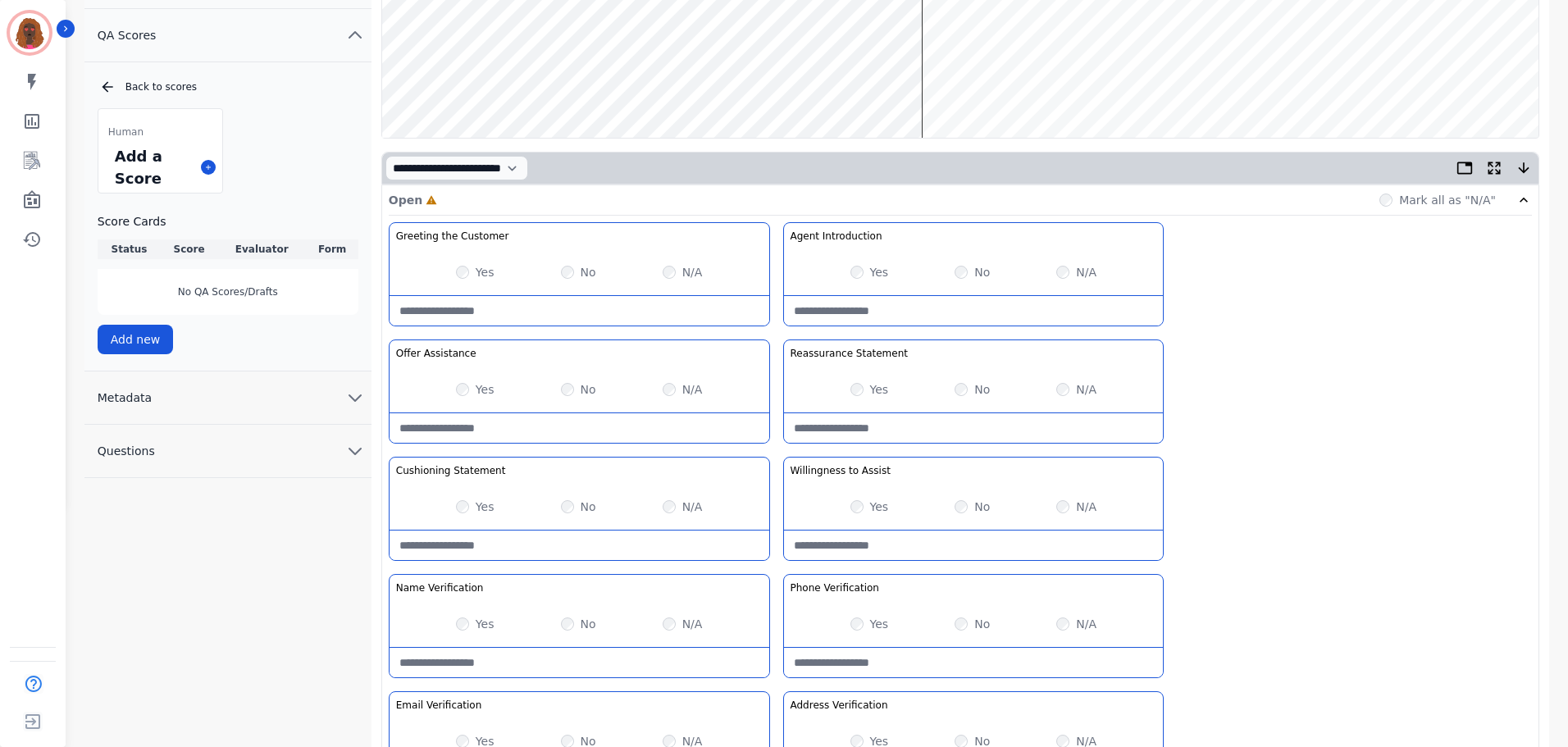
scroll to position [245, 0]
click at [552, 538] on Statement-note at bounding box center [580, 545] width 379 height 29
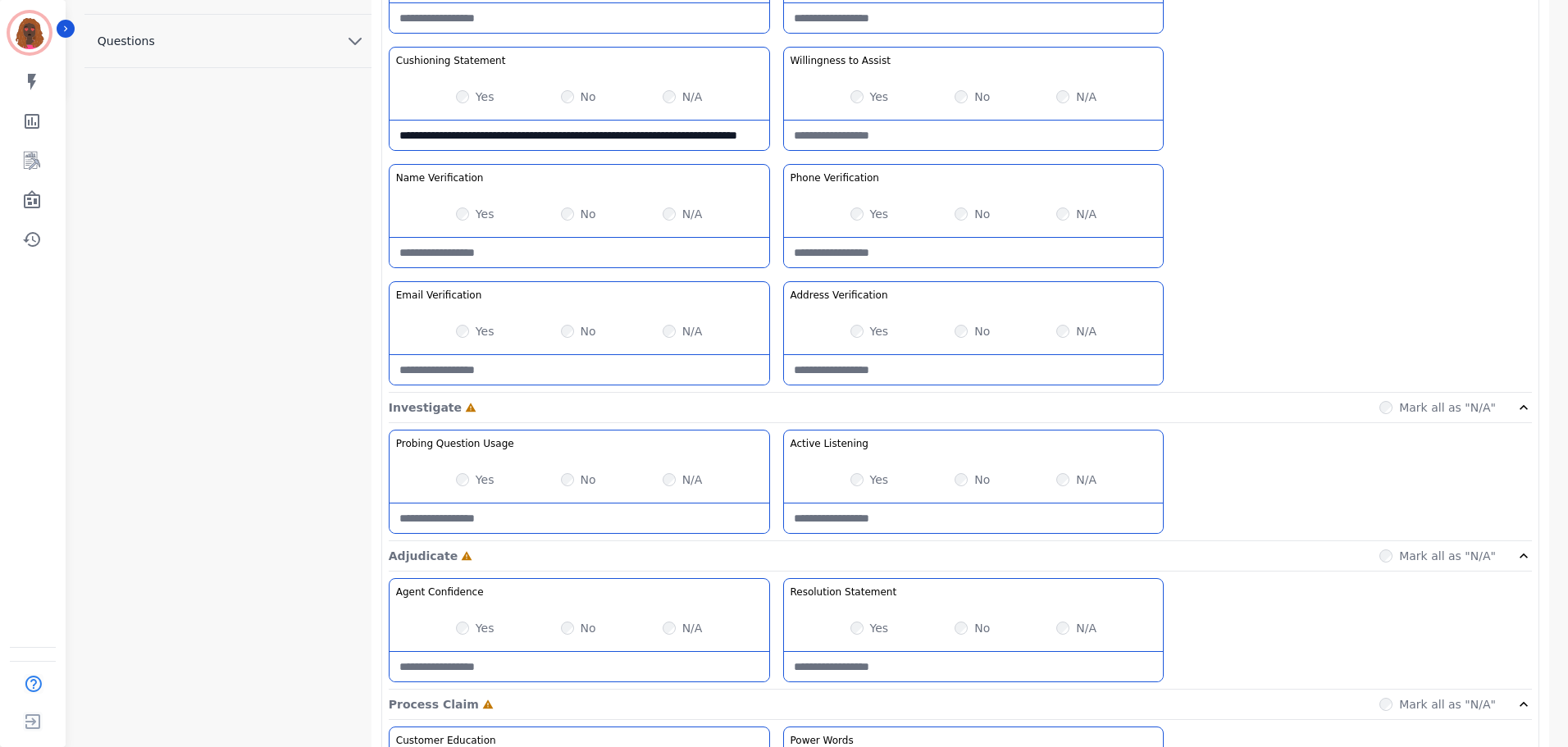
scroll to position [656, 0]
type Statement-note "**********"
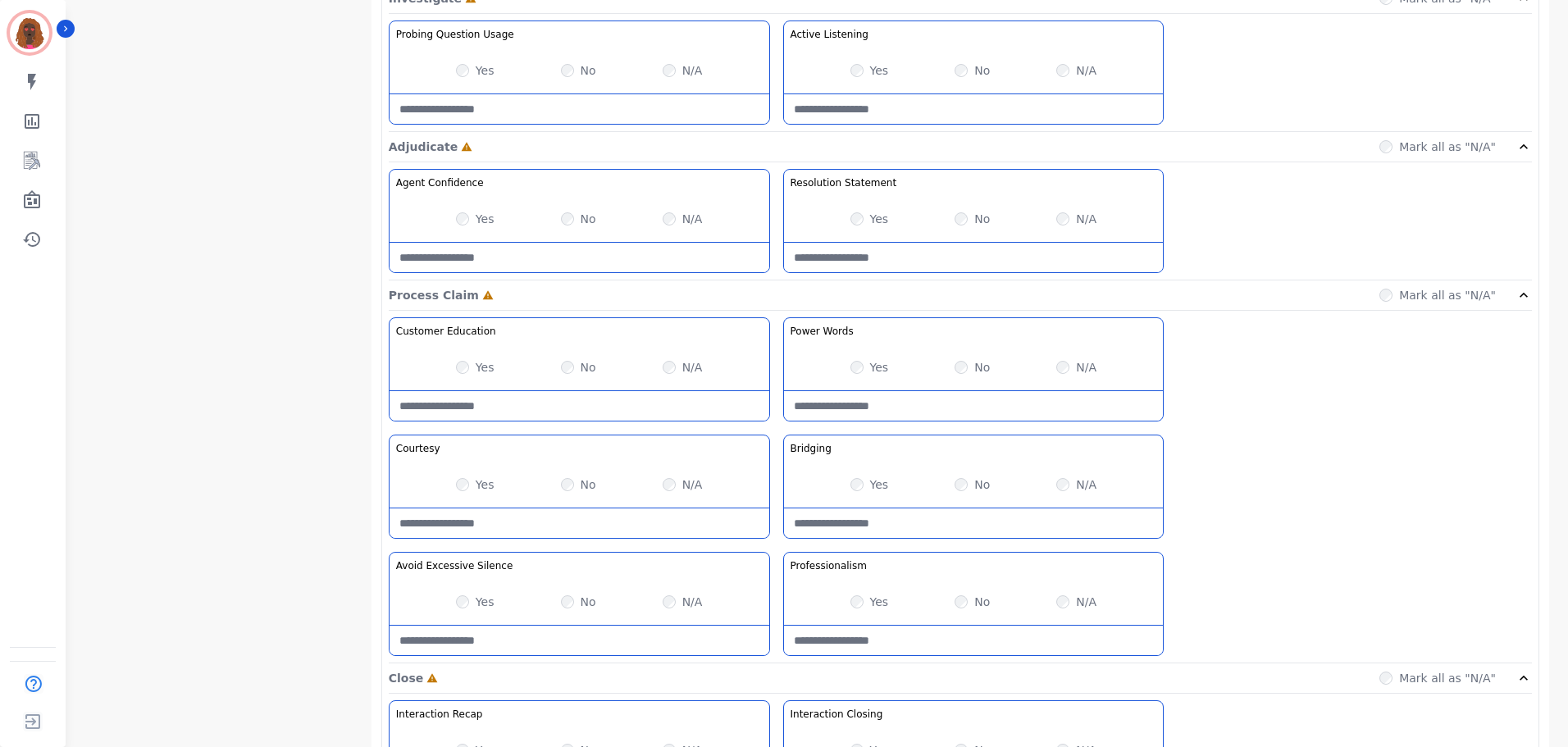
scroll to position [1065, 0]
click at [922, 537] on Claim-Bridging-note at bounding box center [974, 522] width 379 height 29
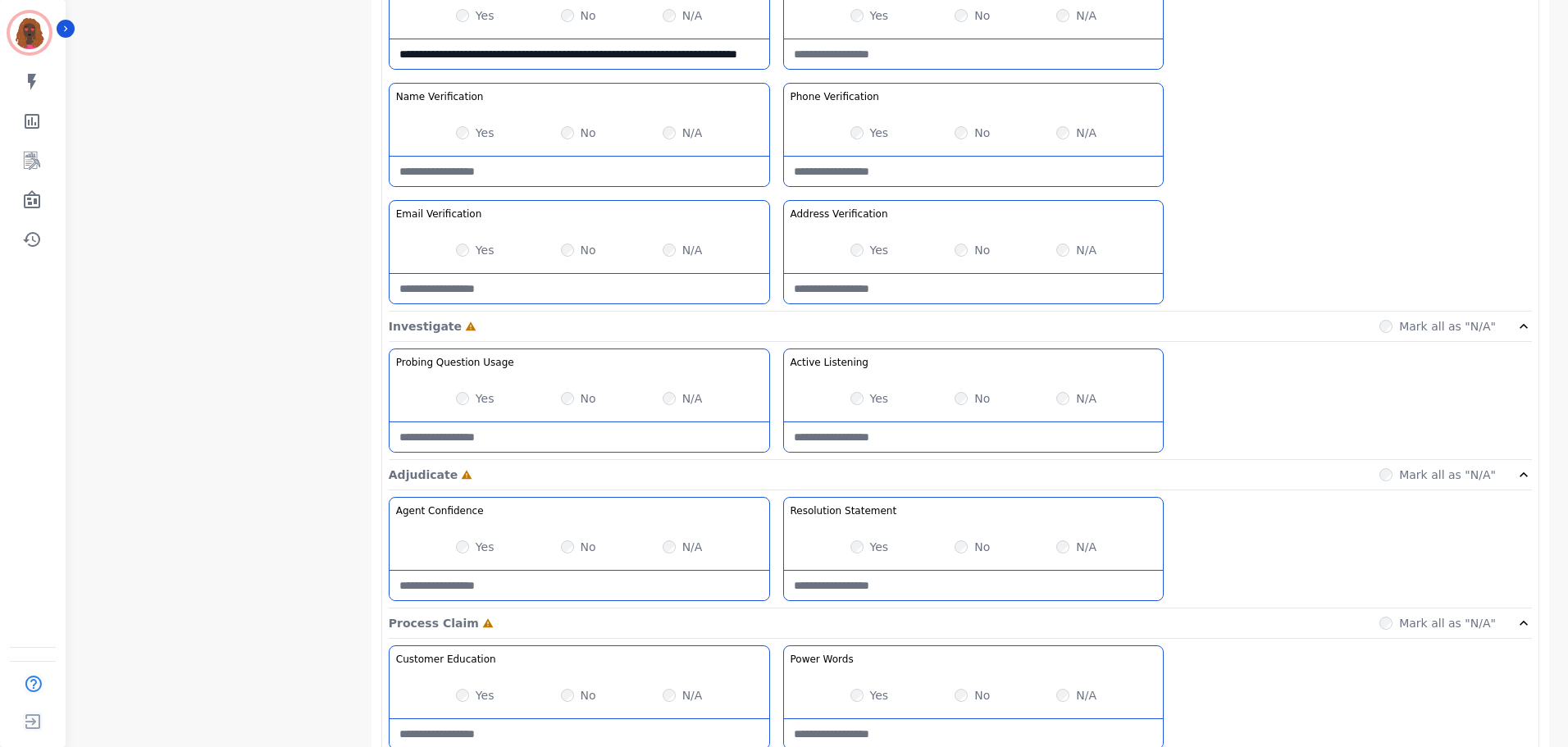
scroll to position [736, 0]
type Claim-Bridging-note "**********"
click at [453, 395] on div "Yes No N/A" at bounding box center [580, 397] width 379 height 46
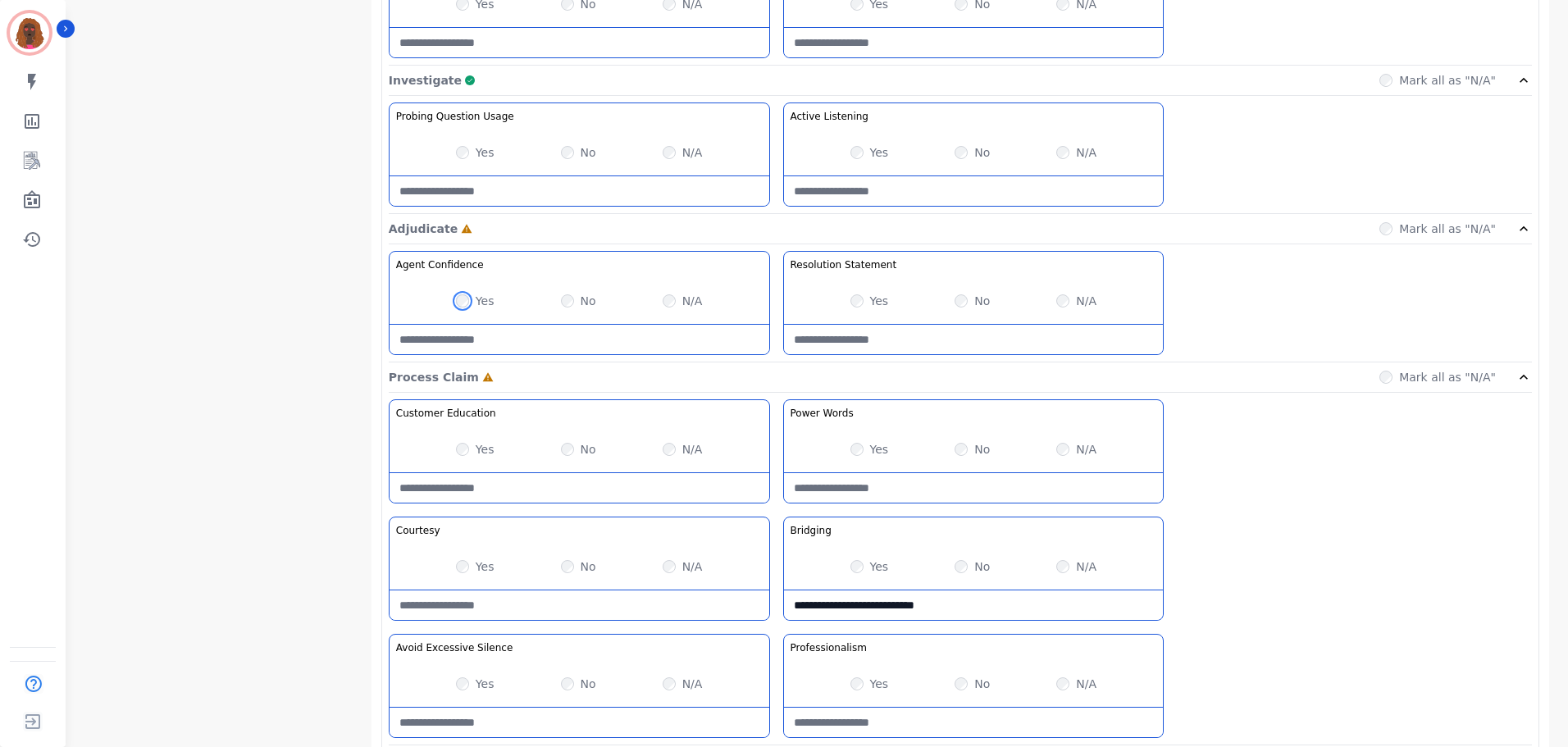
scroll to position [983, 0]
click at [953, 484] on Words-note at bounding box center [974, 486] width 379 height 29
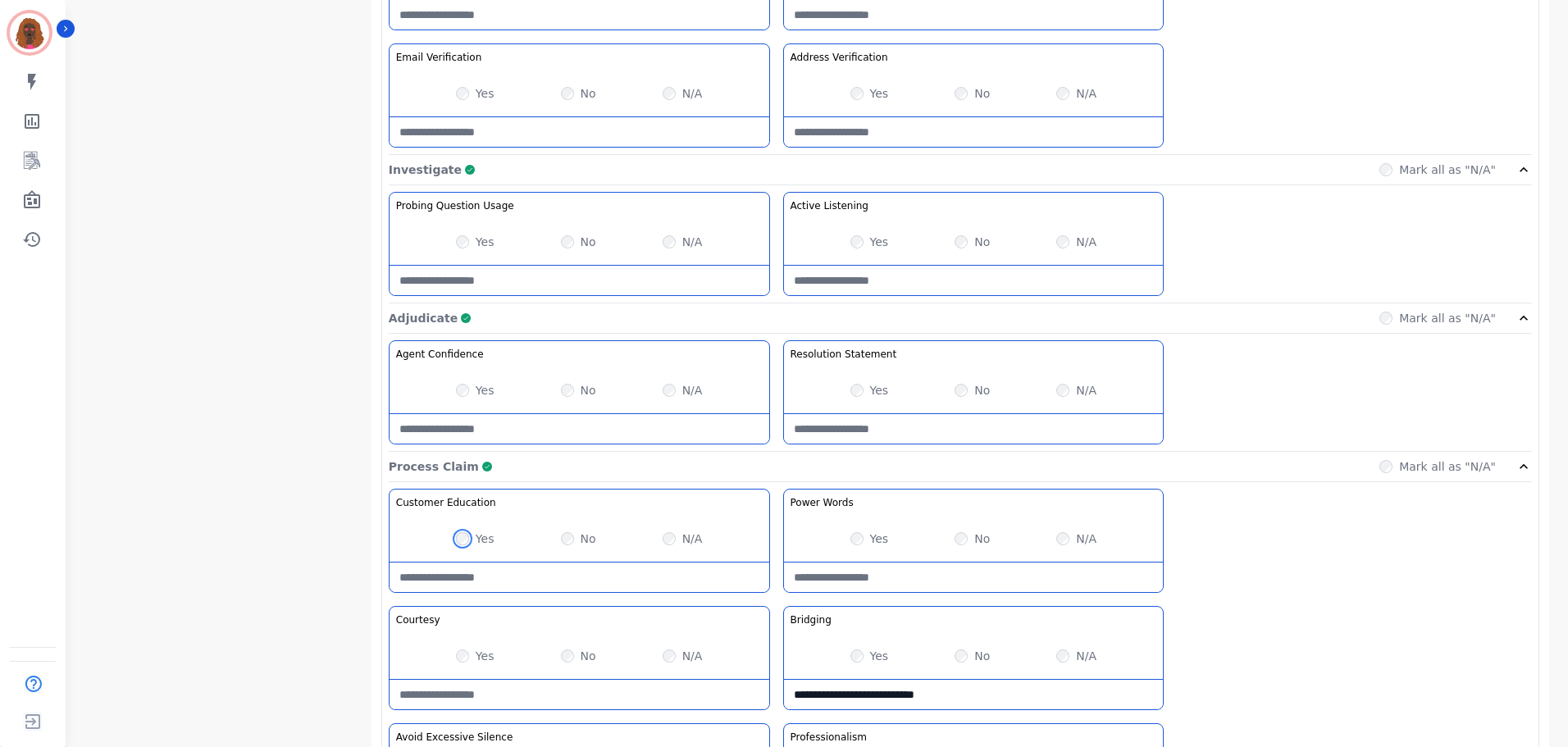
scroll to position [892, 0]
click at [971, 243] on div "No" at bounding box center [973, 242] width 35 height 17
click at [895, 293] on Listening-note at bounding box center [974, 281] width 379 height 29
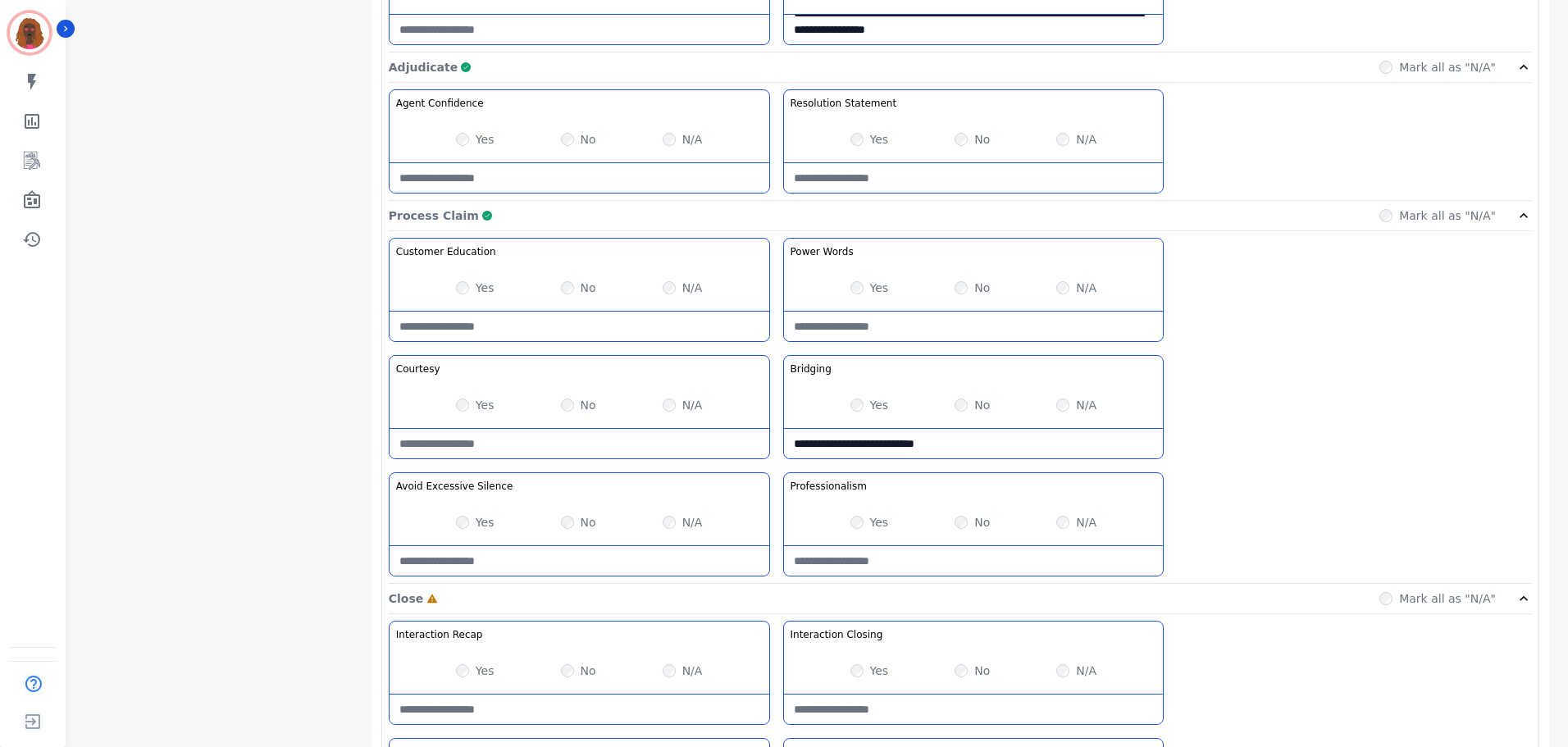
scroll to position [1301, 0]
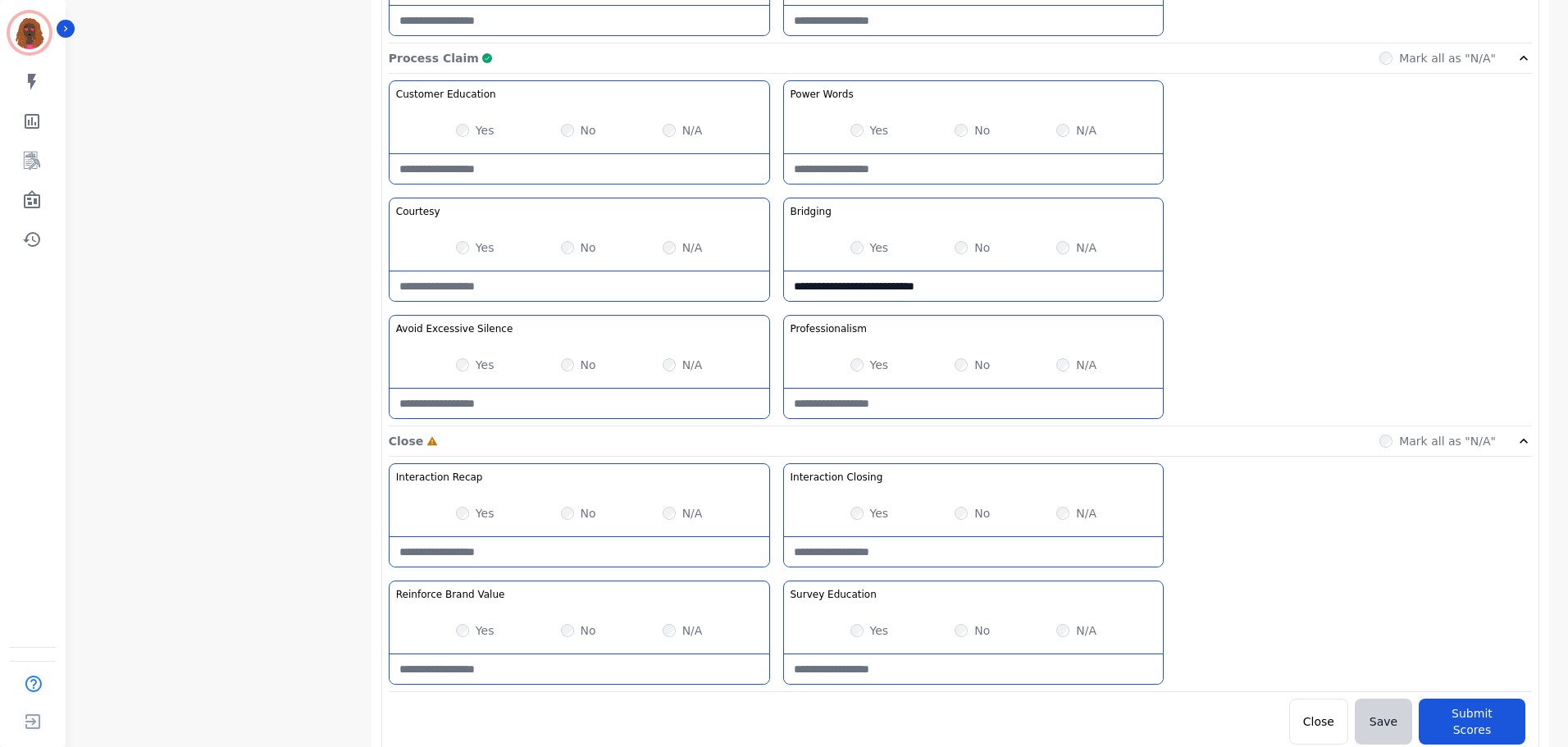
type Listening-note "**********"
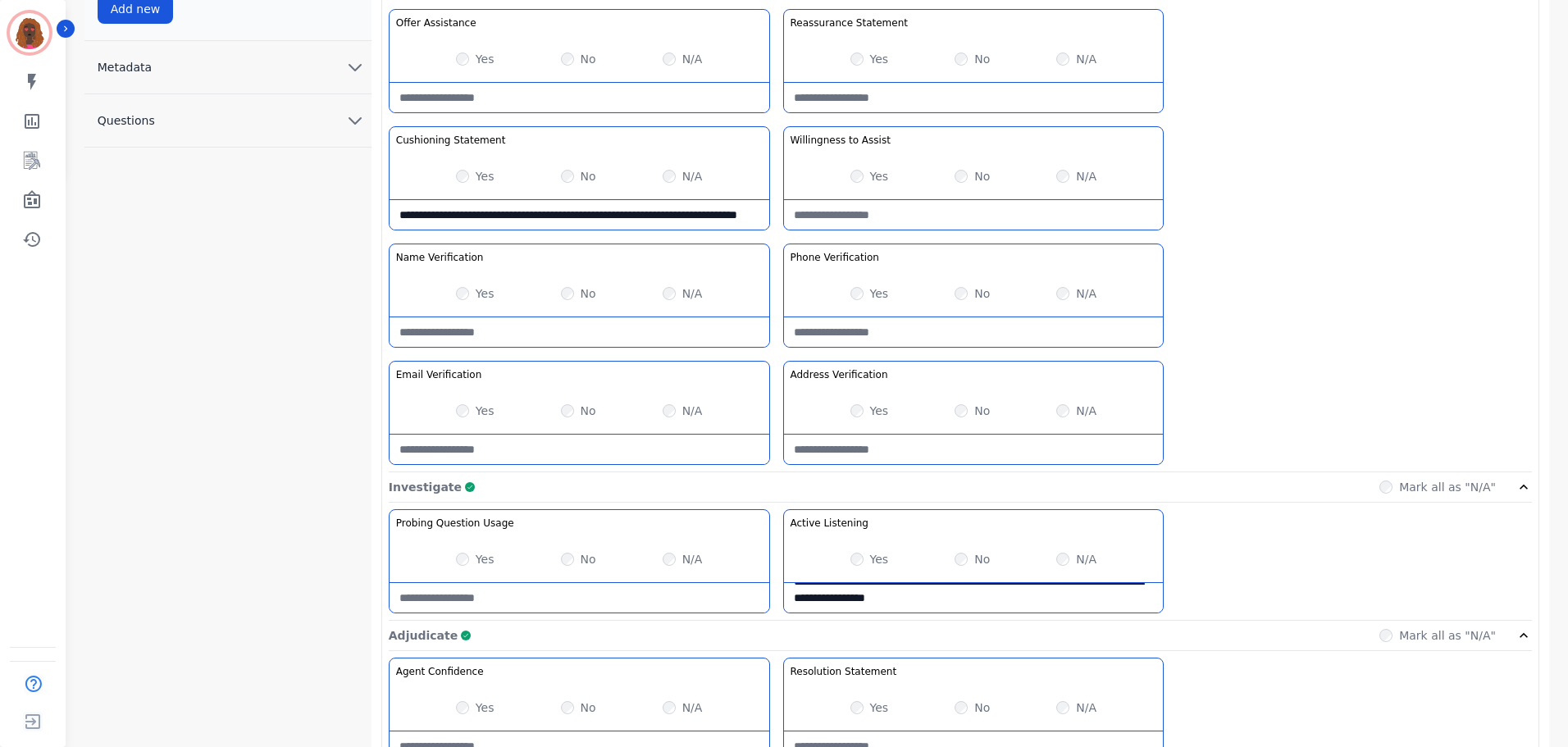
scroll to position [0, 0]
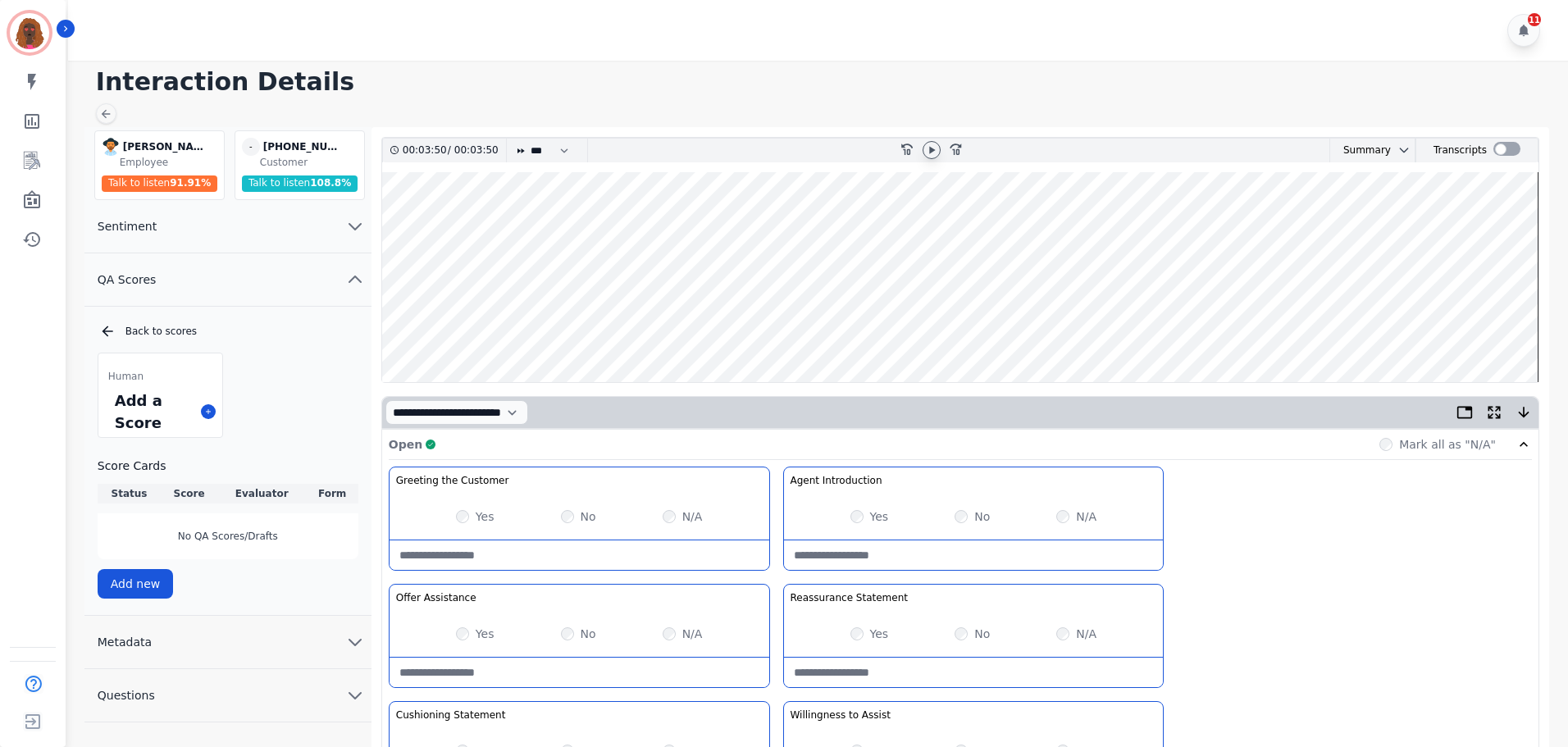
click at [935, 153] on icon at bounding box center [931, 150] width 13 height 13
click at [1328, 317] on wave at bounding box center [960, 277] width 1157 height 210
click at [1401, 327] on wave at bounding box center [960, 277] width 1157 height 210
click at [1421, 332] on wave at bounding box center [960, 277] width 1157 height 210
click at [1435, 333] on wave at bounding box center [960, 277] width 1157 height 210
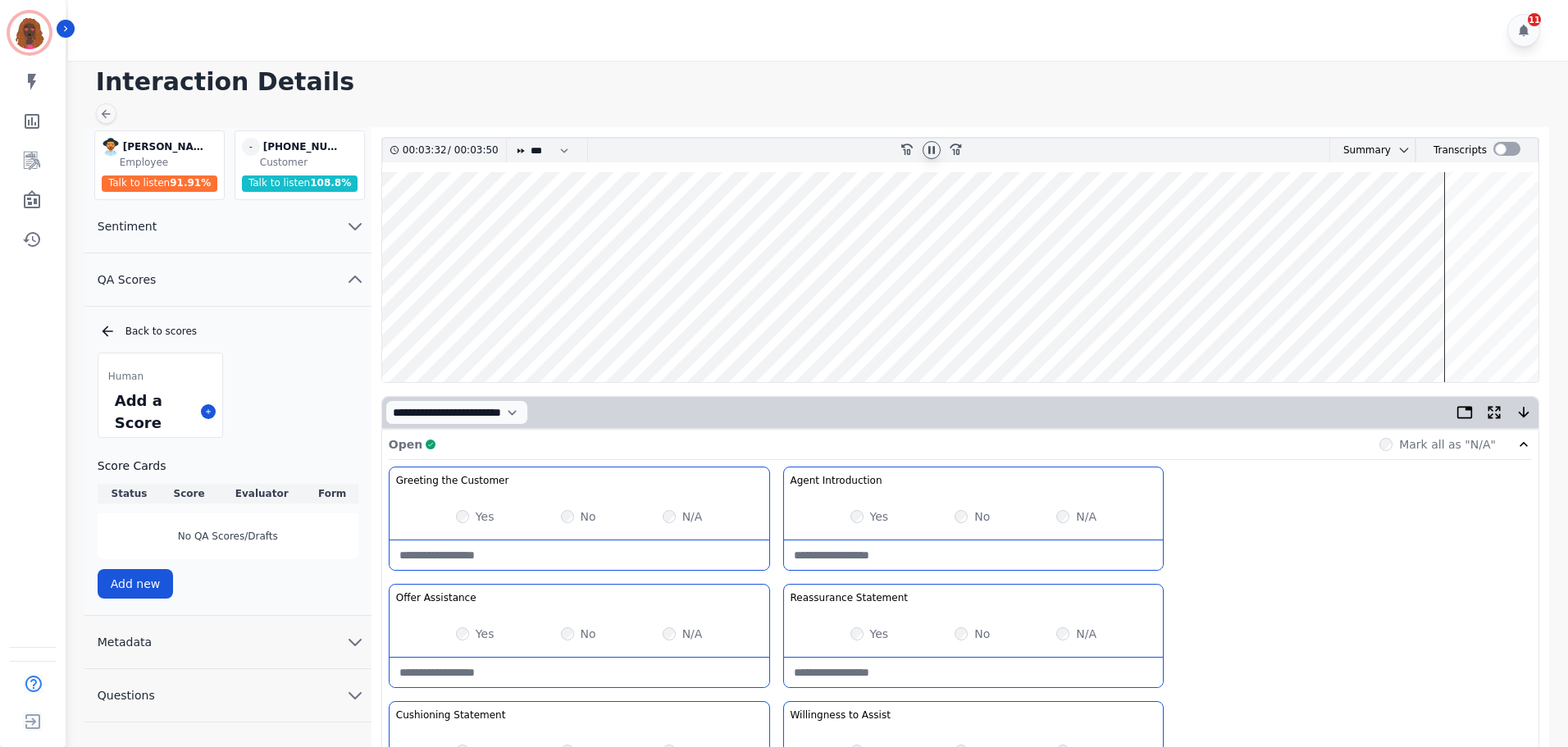
click at [1458, 329] on wave at bounding box center [960, 277] width 1157 height 210
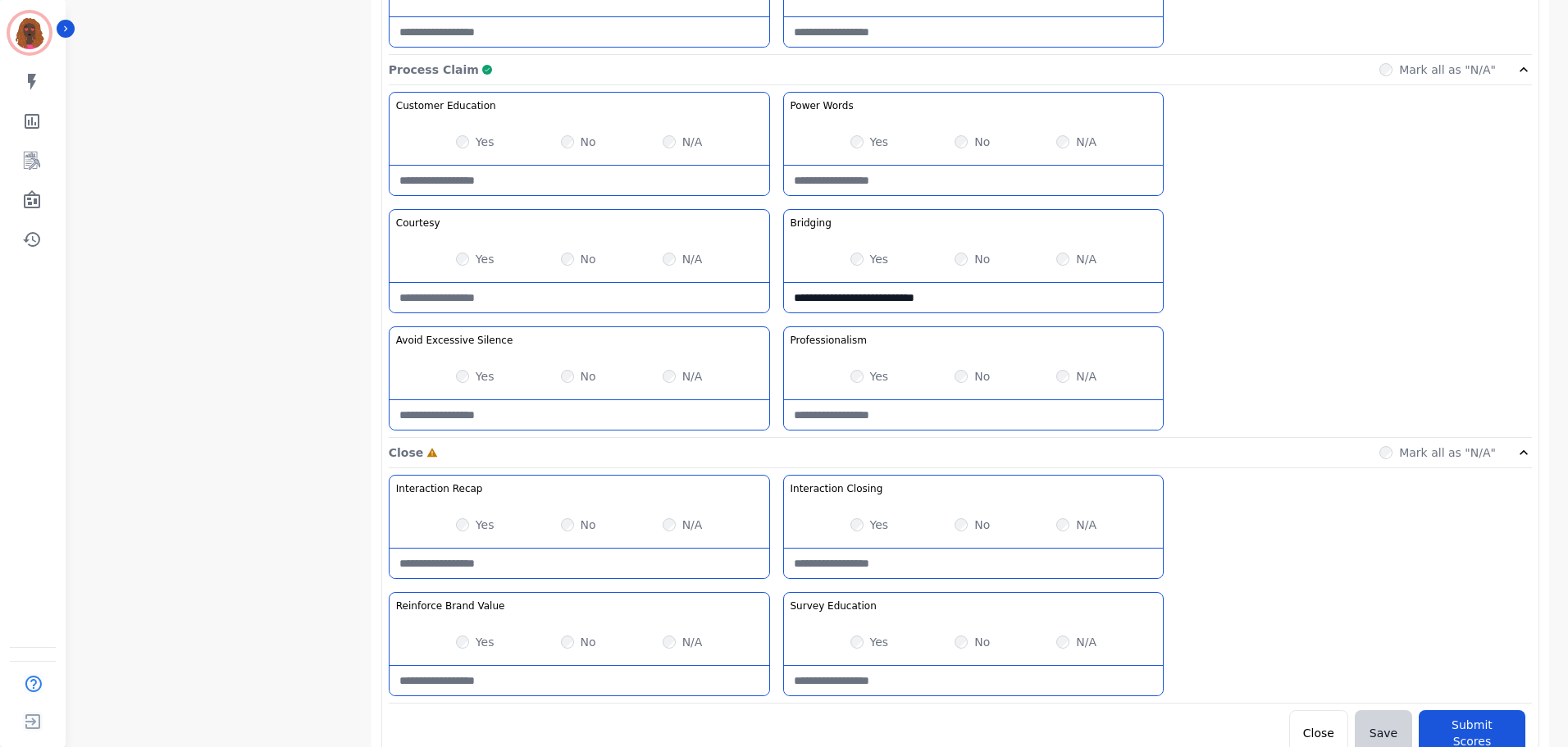
scroll to position [1301, 0]
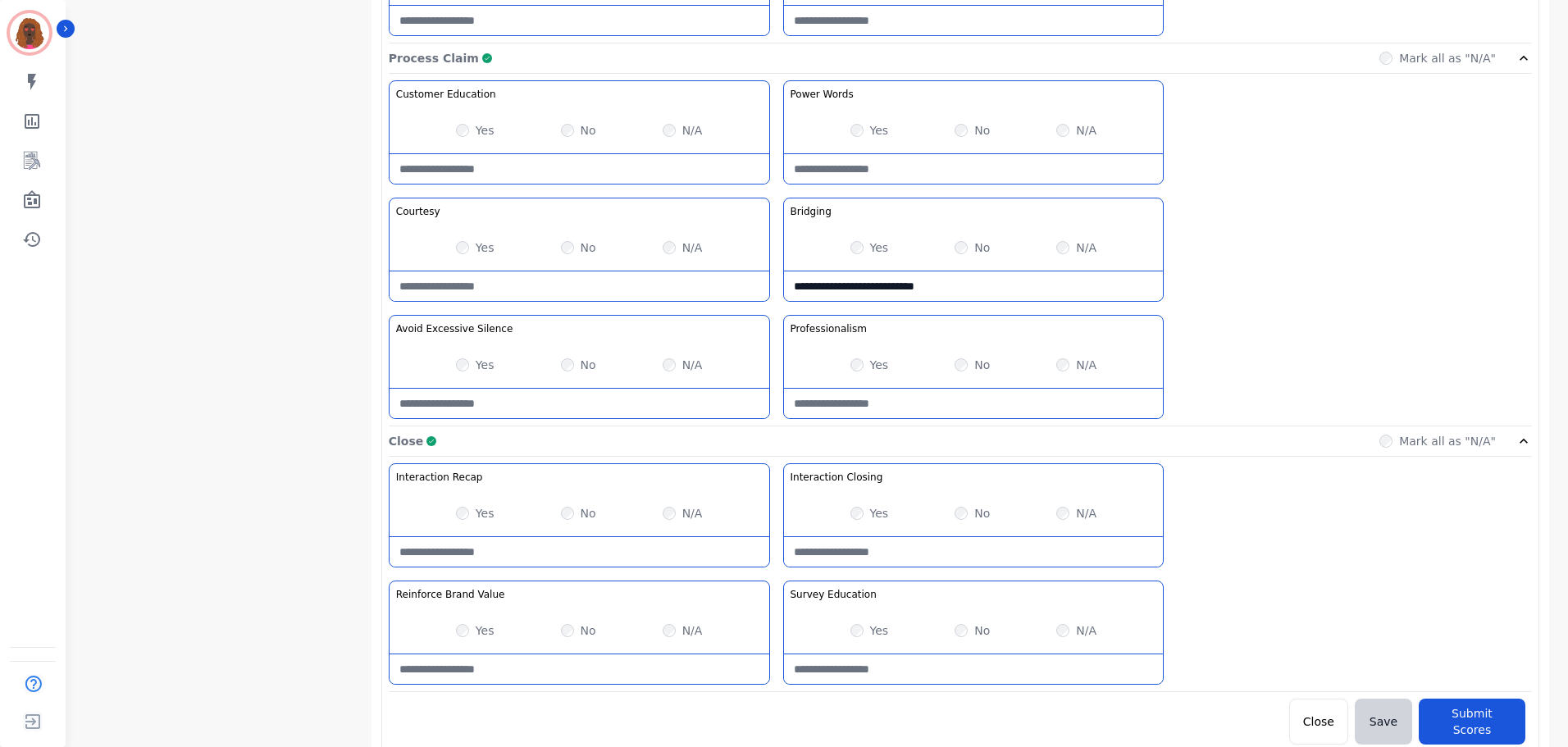
click at [552, 663] on Value-note at bounding box center [580, 669] width 379 height 29
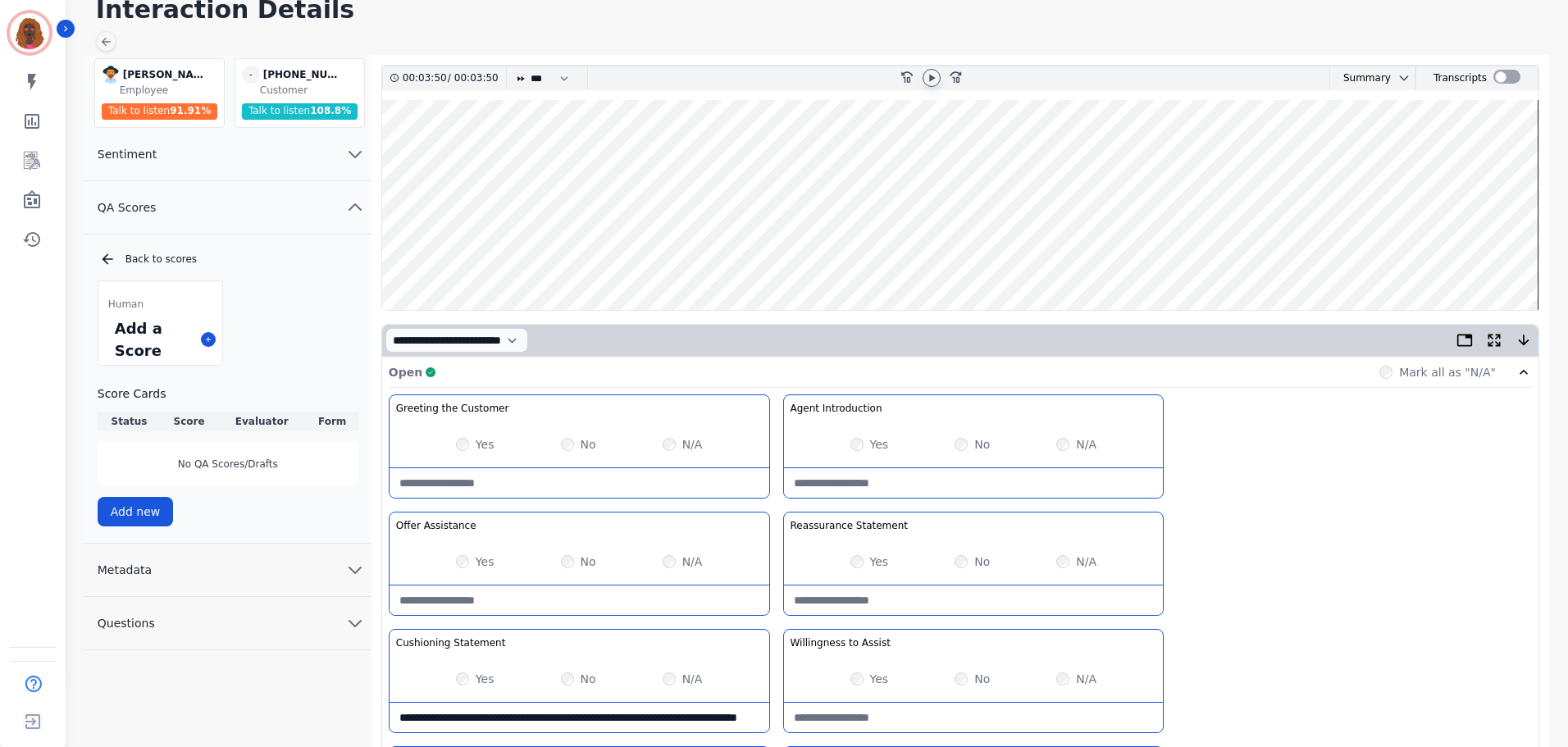
scroll to position [71, 0]
click at [522, 252] on wave at bounding box center [960, 206] width 1157 height 210
click at [938, 74] on icon at bounding box center [931, 78] width 13 height 13
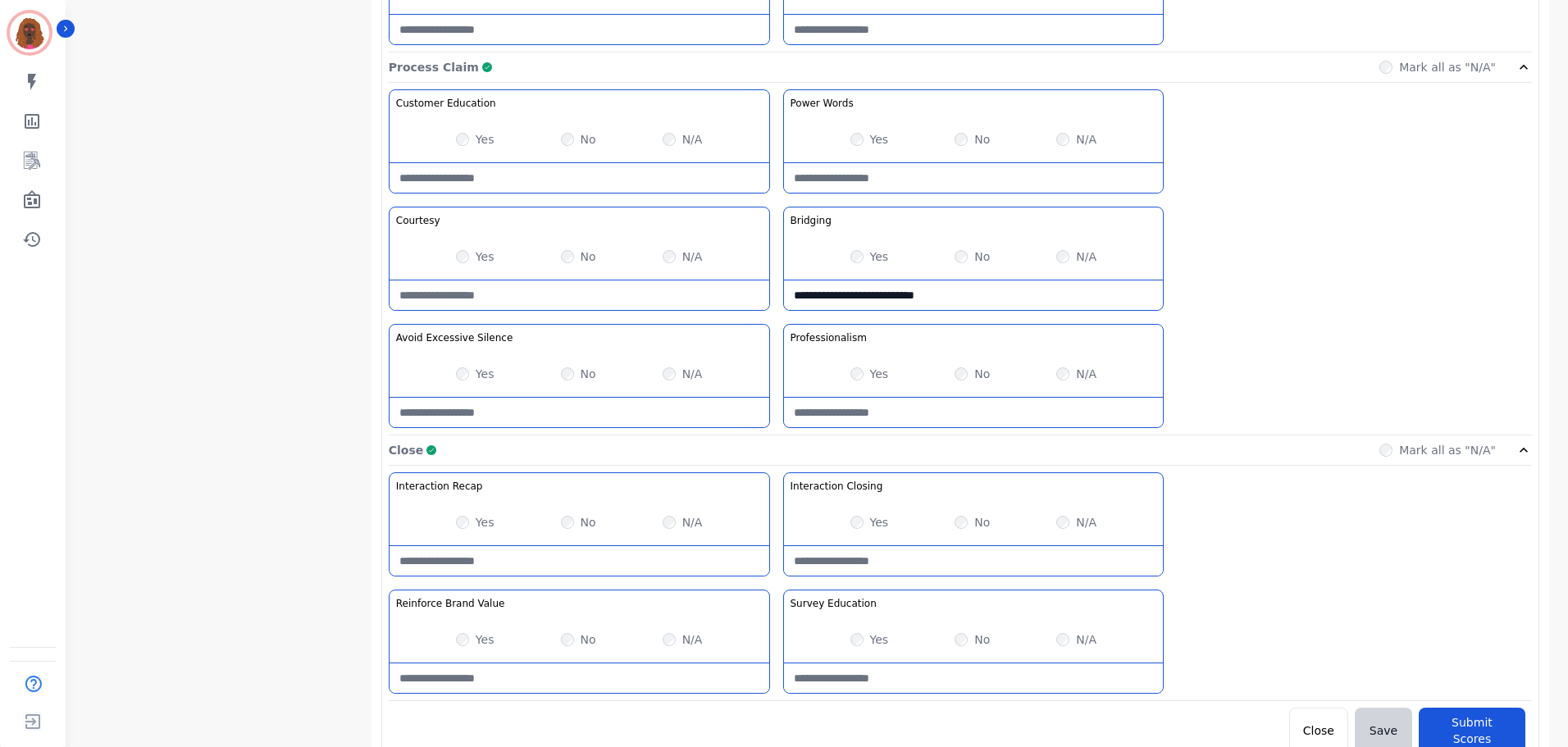
scroll to position [1301, 0]
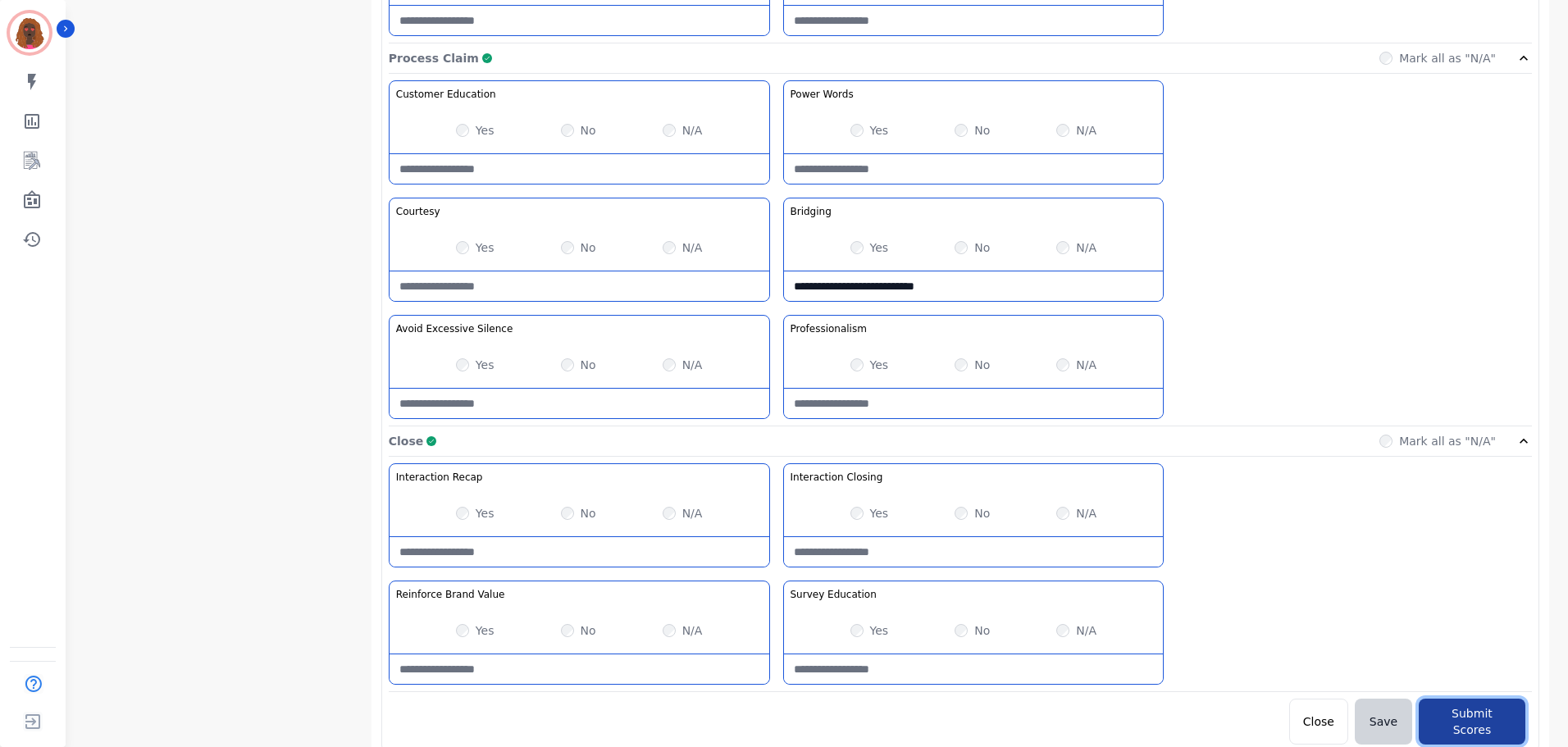
click at [1484, 707] on button "Submit Scores" at bounding box center [1473, 722] width 107 height 46
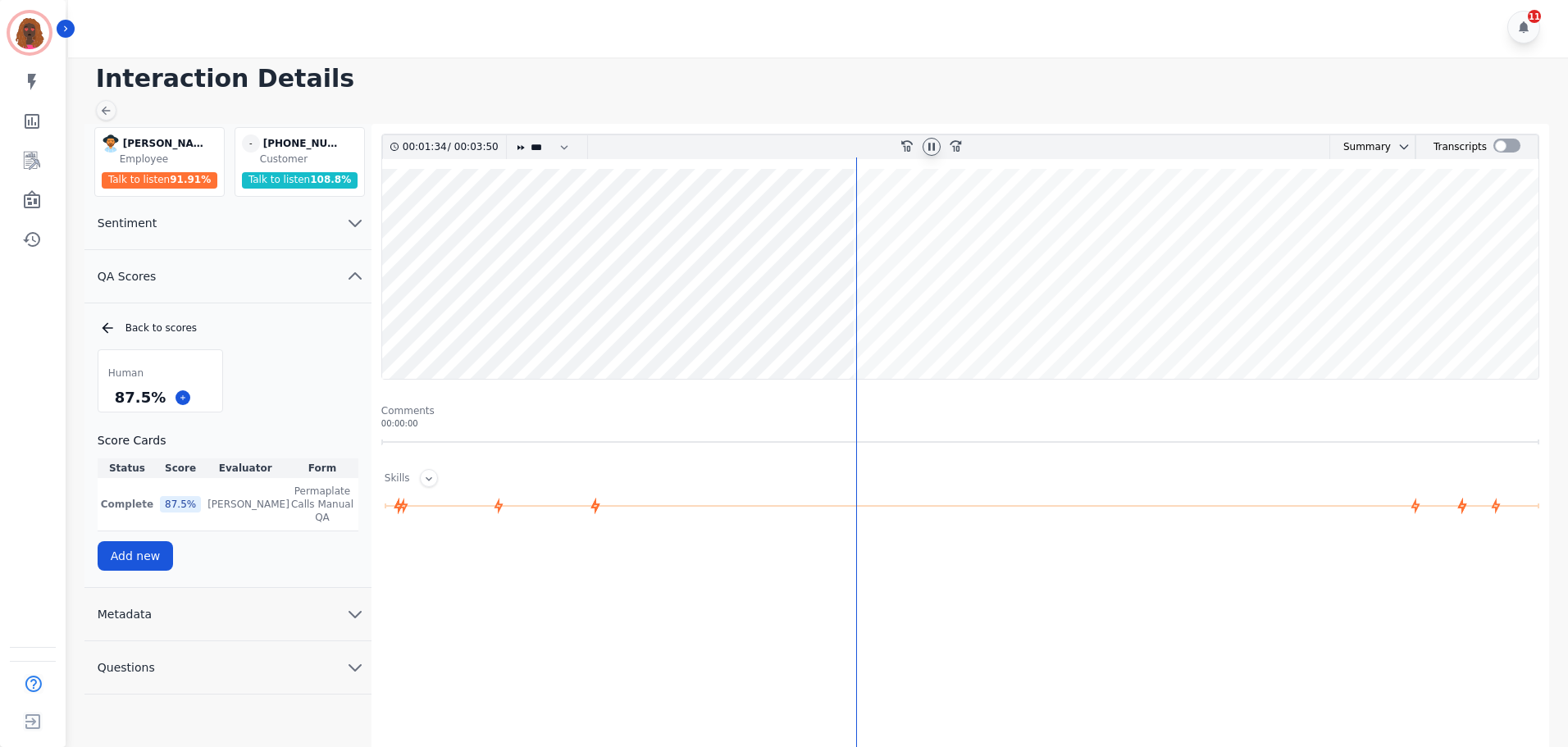
scroll to position [0, 0]
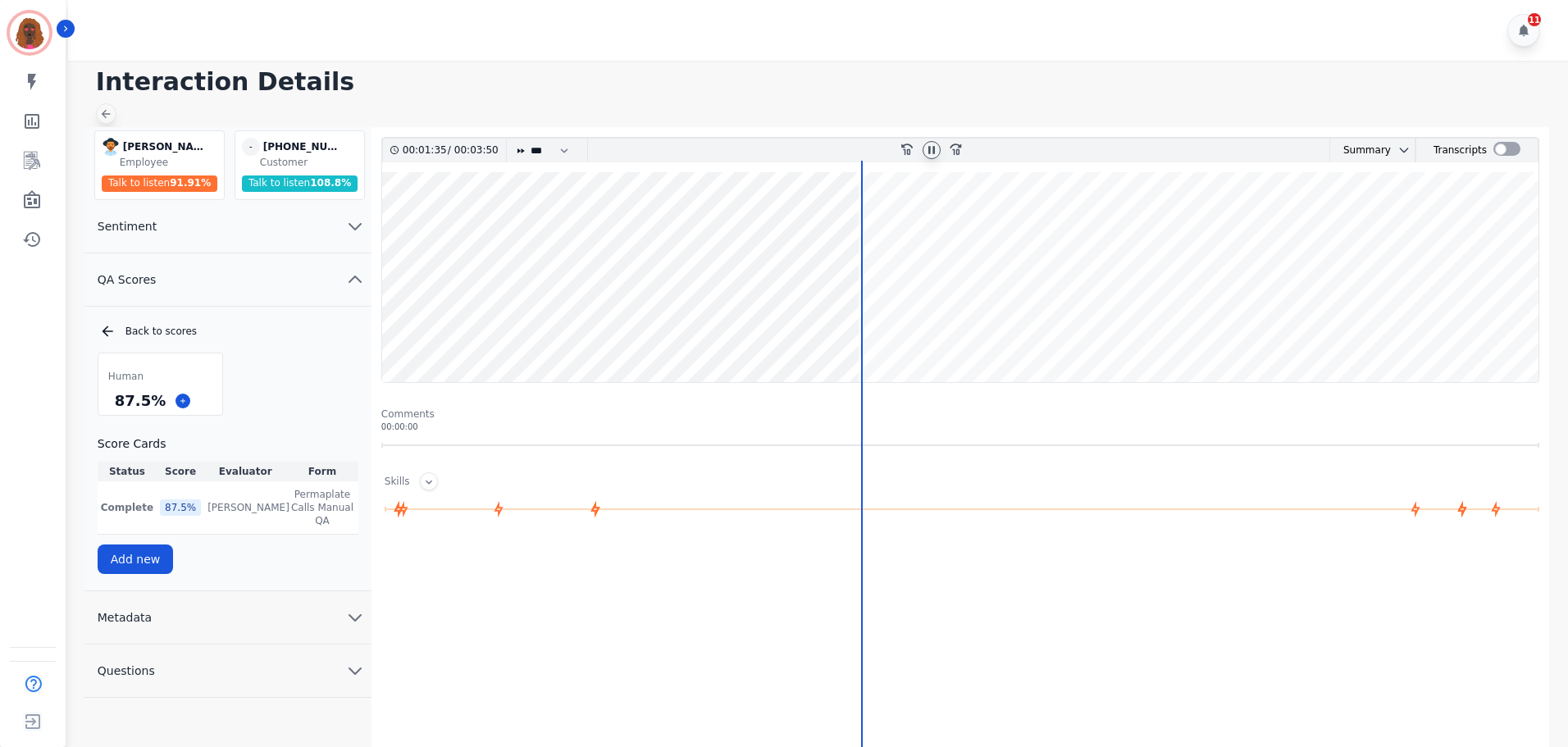
click at [106, 110] on icon at bounding box center [106, 114] width 9 height 9
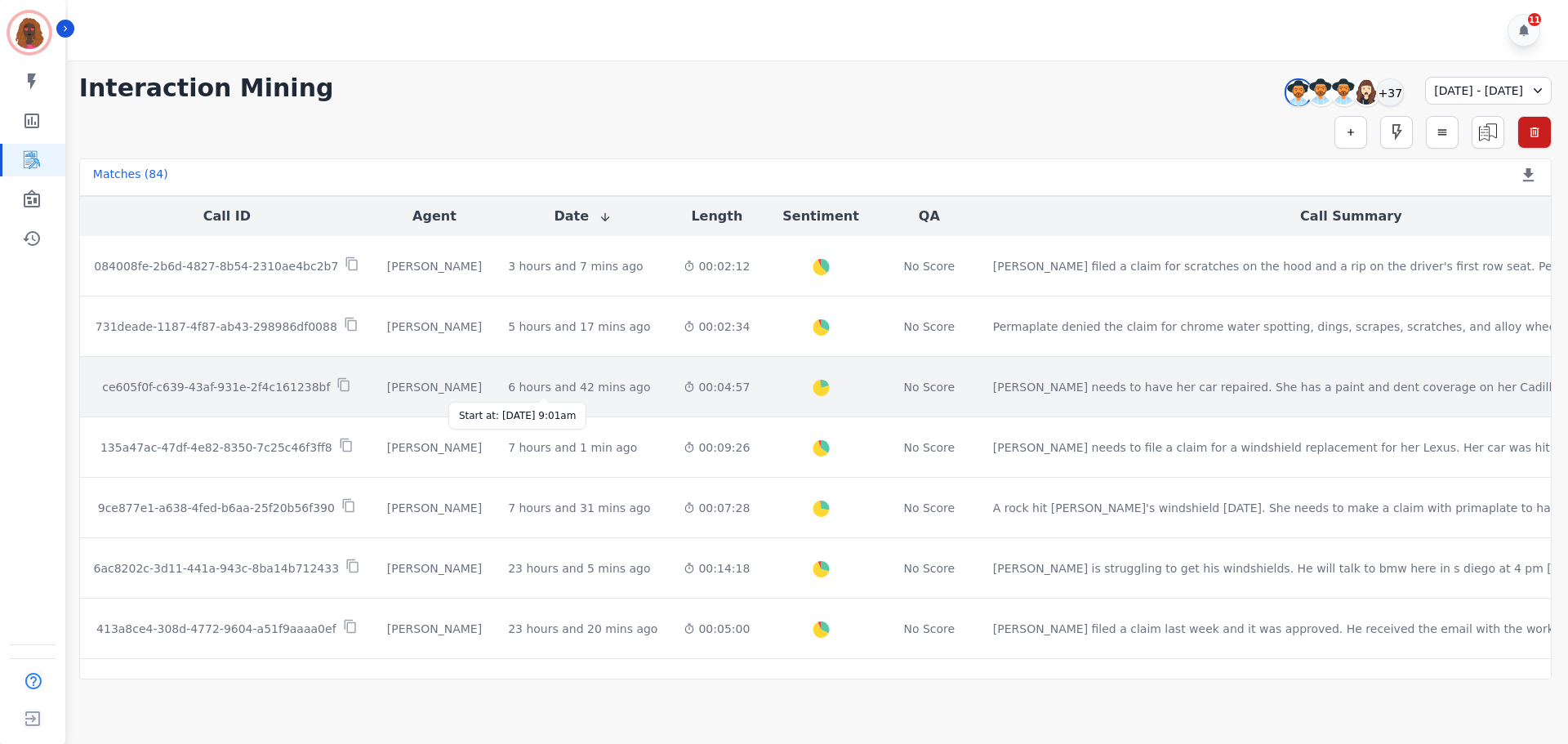
click at [539, 380] on div "6 hours and 42 mins ago" at bounding box center [579, 387] width 142 height 16
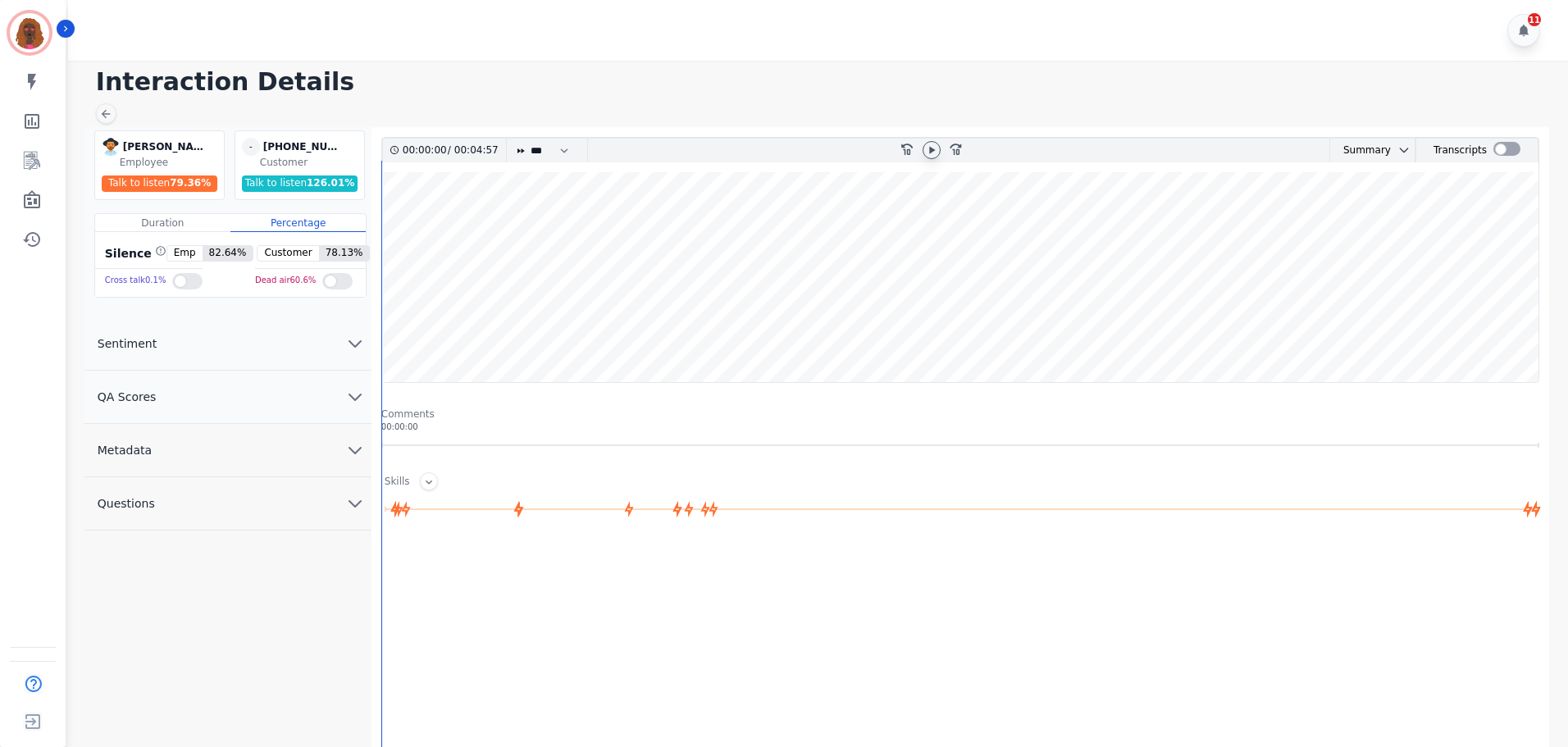
click at [935, 147] on icon at bounding box center [931, 150] width 13 height 13
click at [337, 379] on button "QA Scores" at bounding box center [228, 397] width 287 height 53
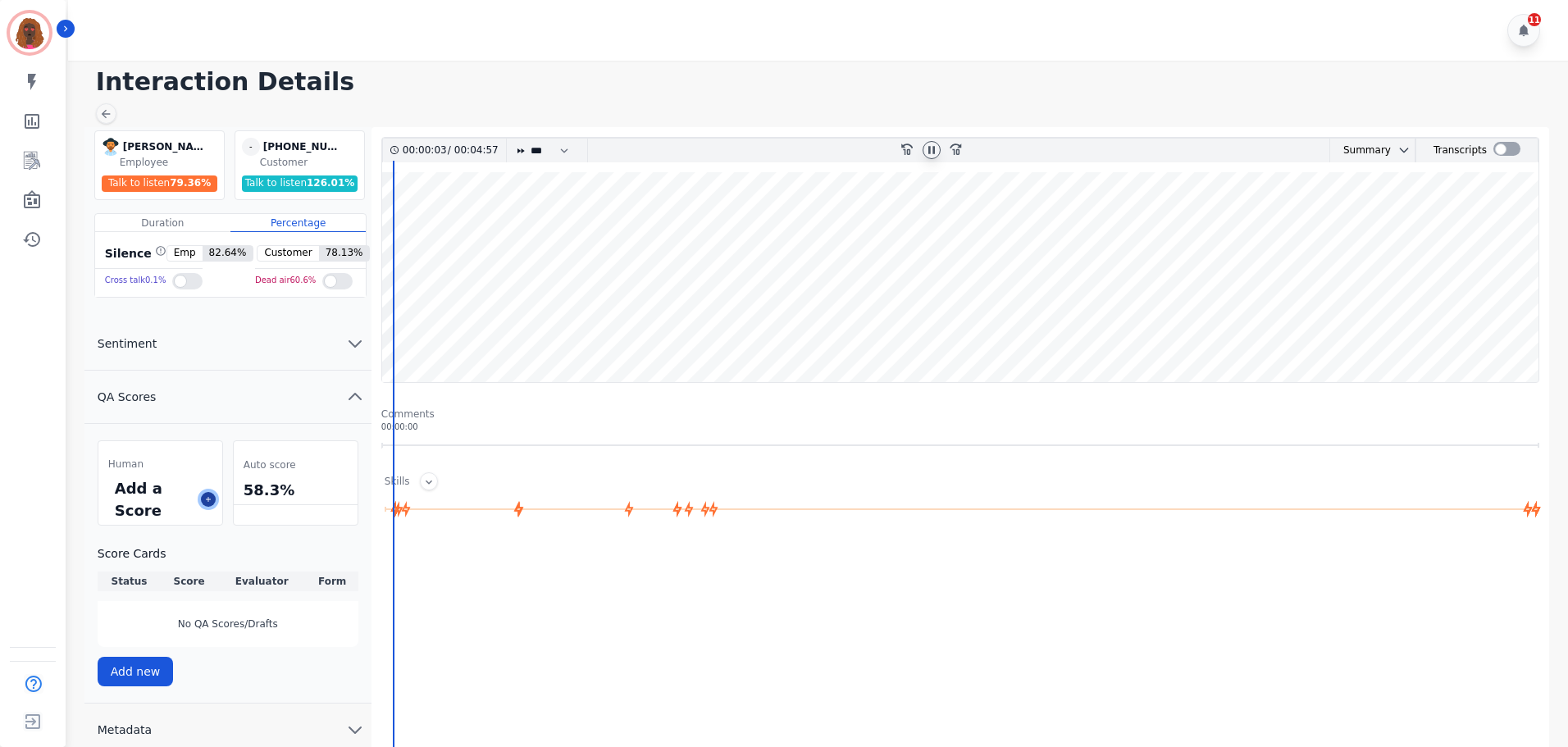
click at [206, 495] on button at bounding box center [208, 499] width 15 height 15
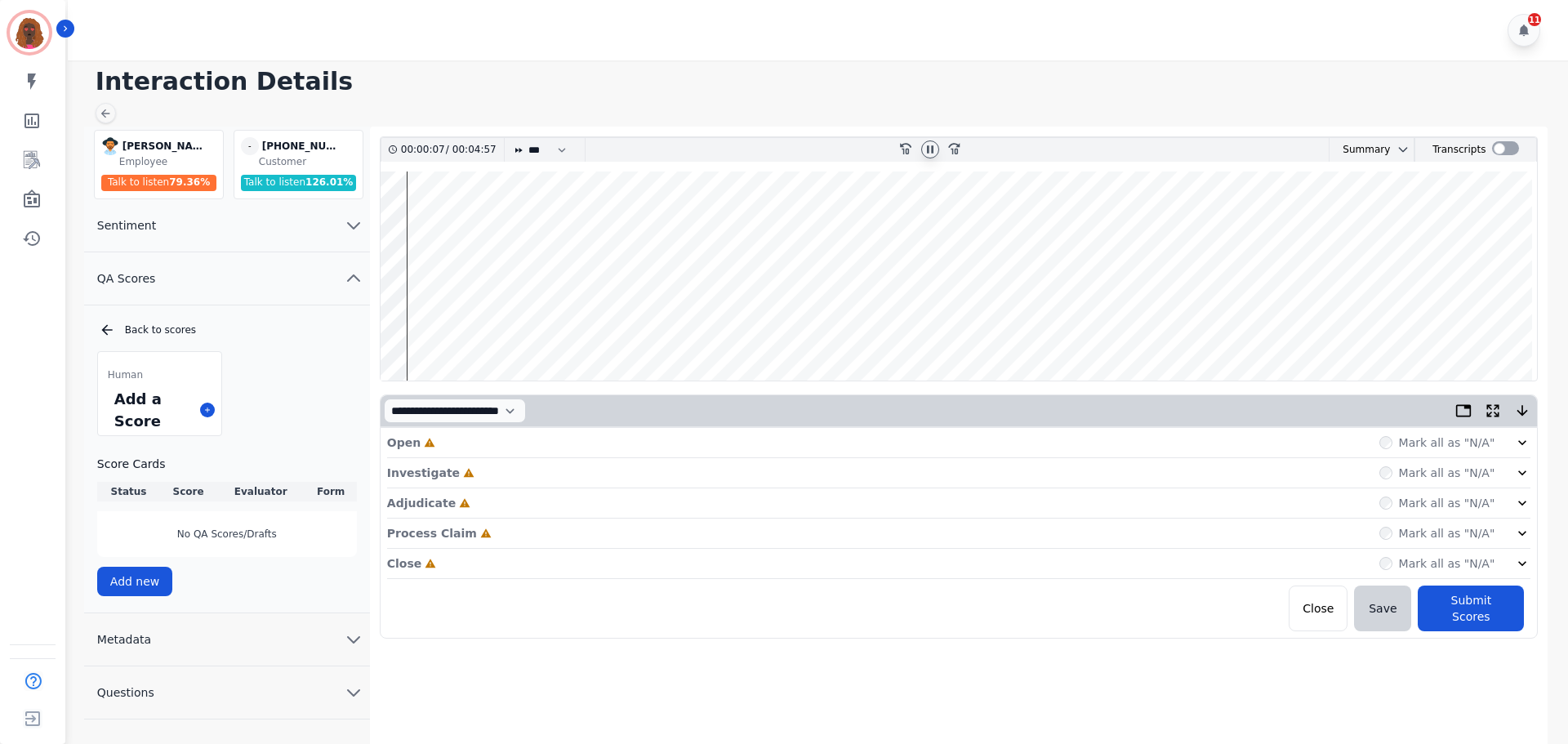
click at [453, 443] on div "Open Incomplete Mark all as "N/A"" at bounding box center [960, 443] width 1145 height 30
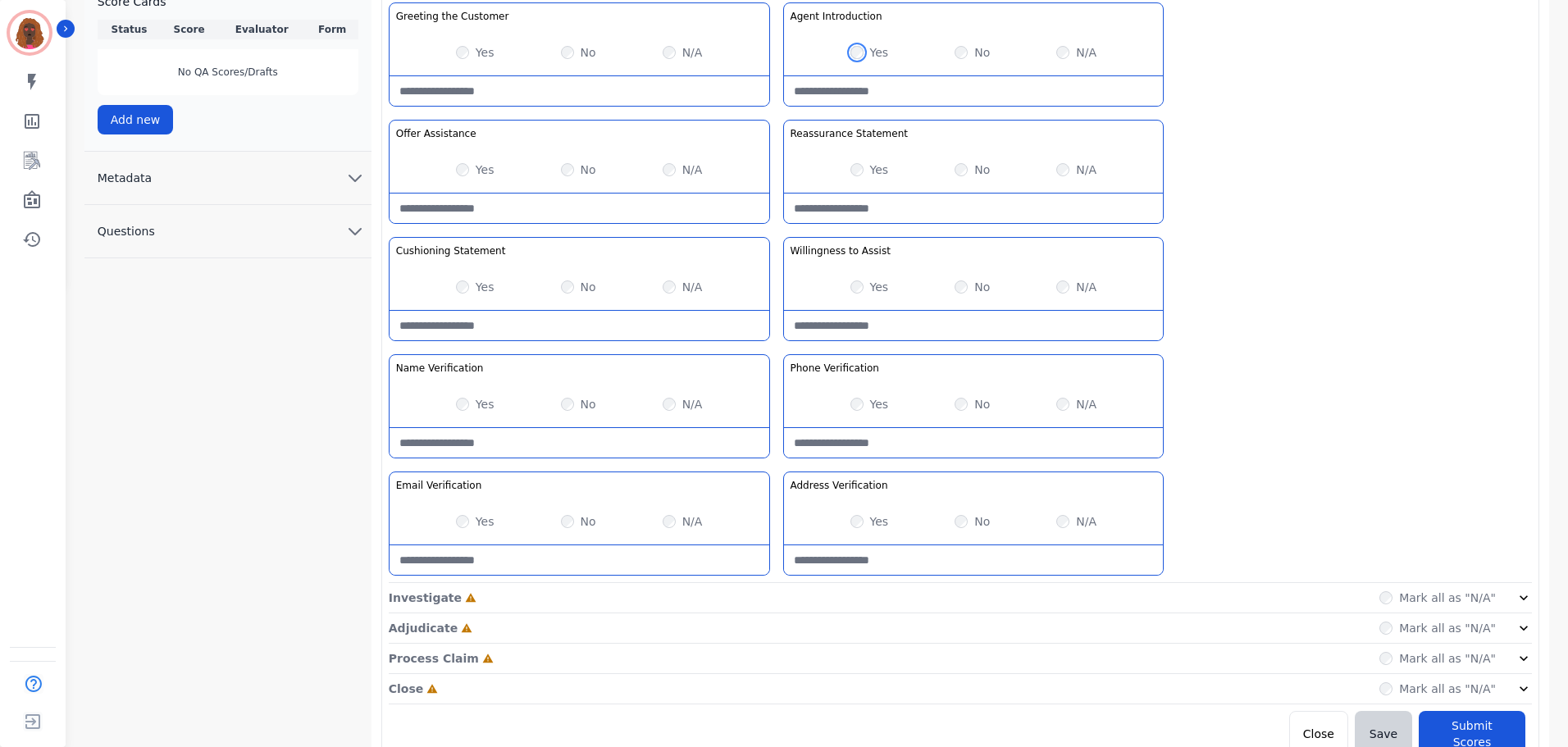
scroll to position [477, 0]
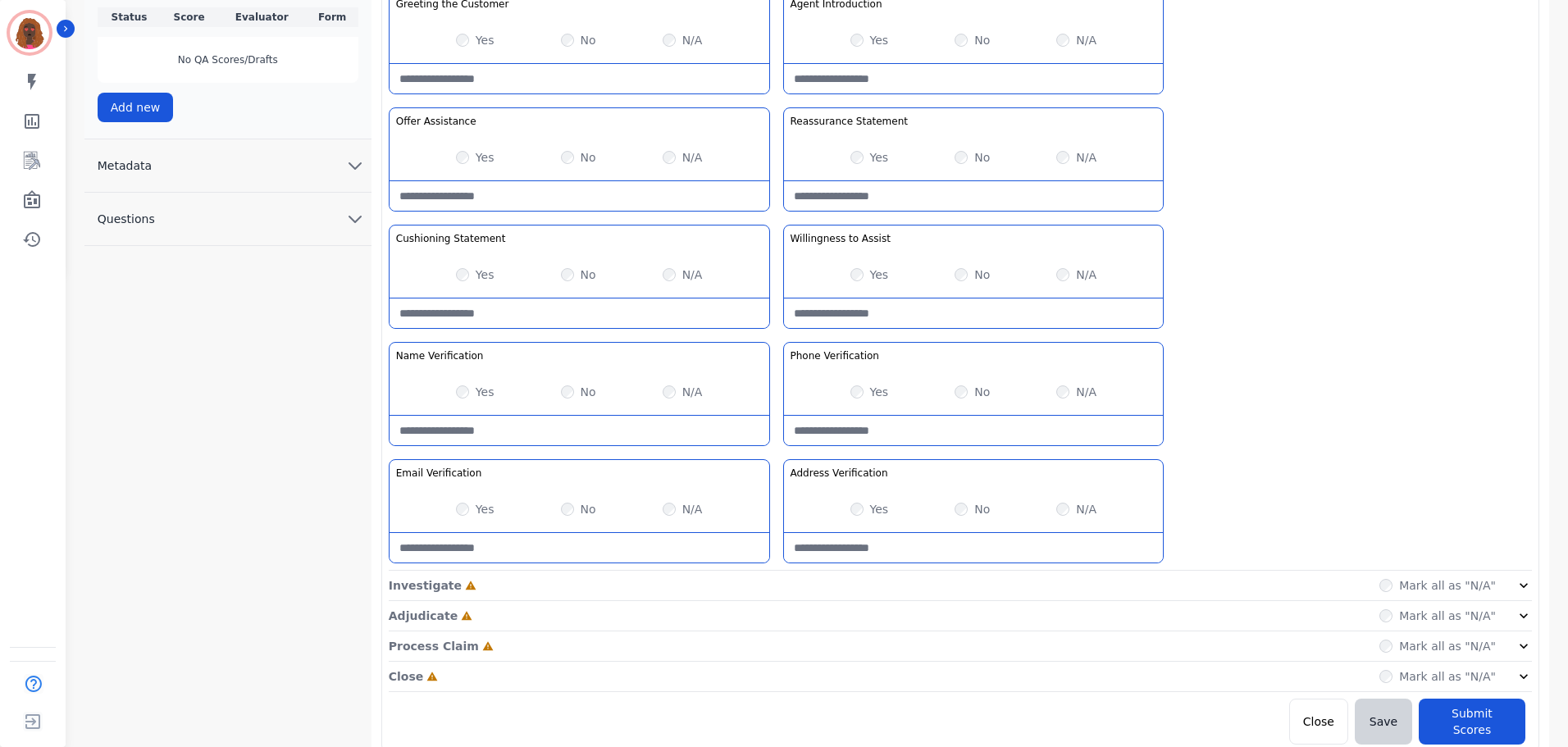
click at [795, 601] on div "Investigate Incomplete Mark all as "N/A"" at bounding box center [961, 616] width 1144 height 30
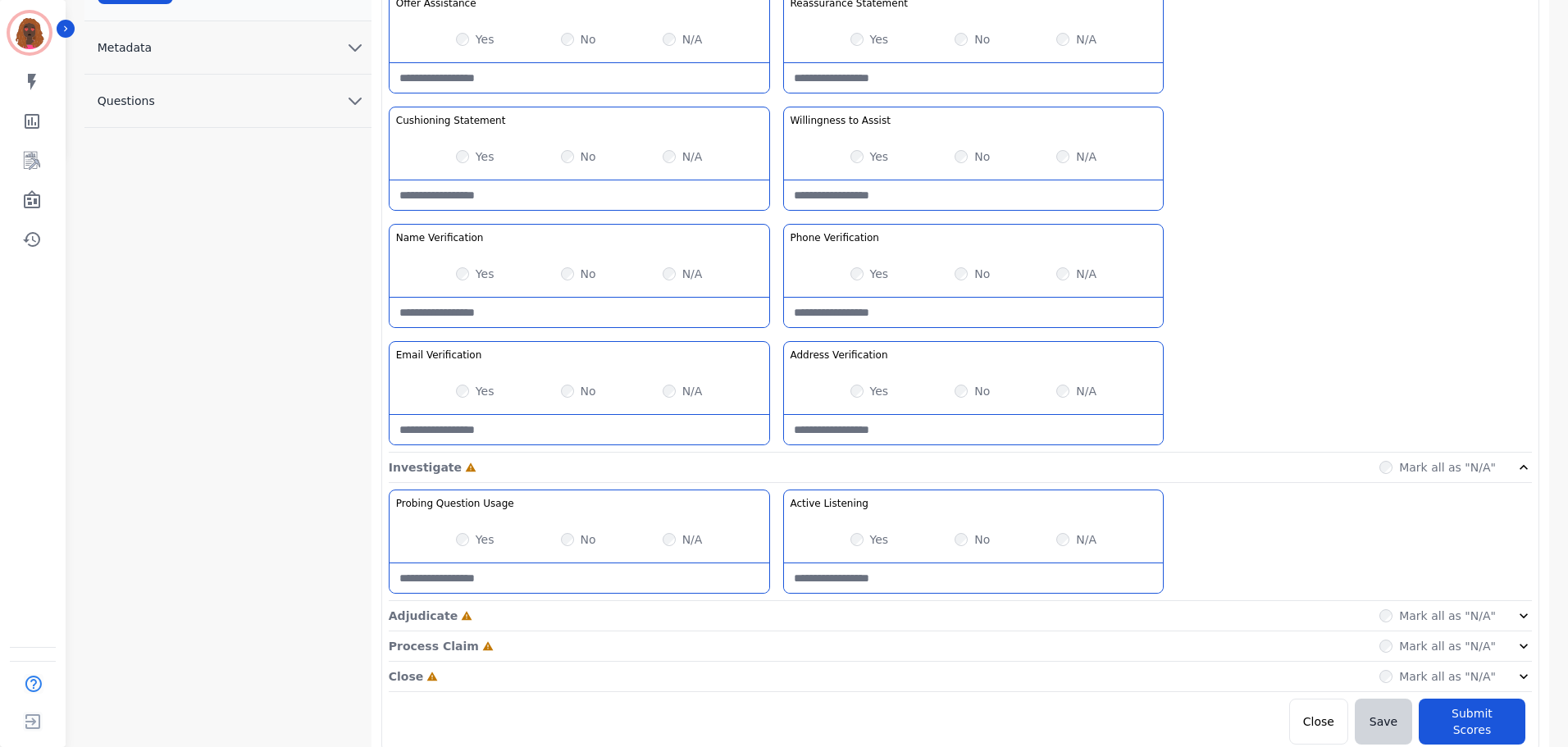
click at [775, 662] on div "Adjudicate Incomplete Mark all as "N/A"" at bounding box center [961, 677] width 1144 height 30
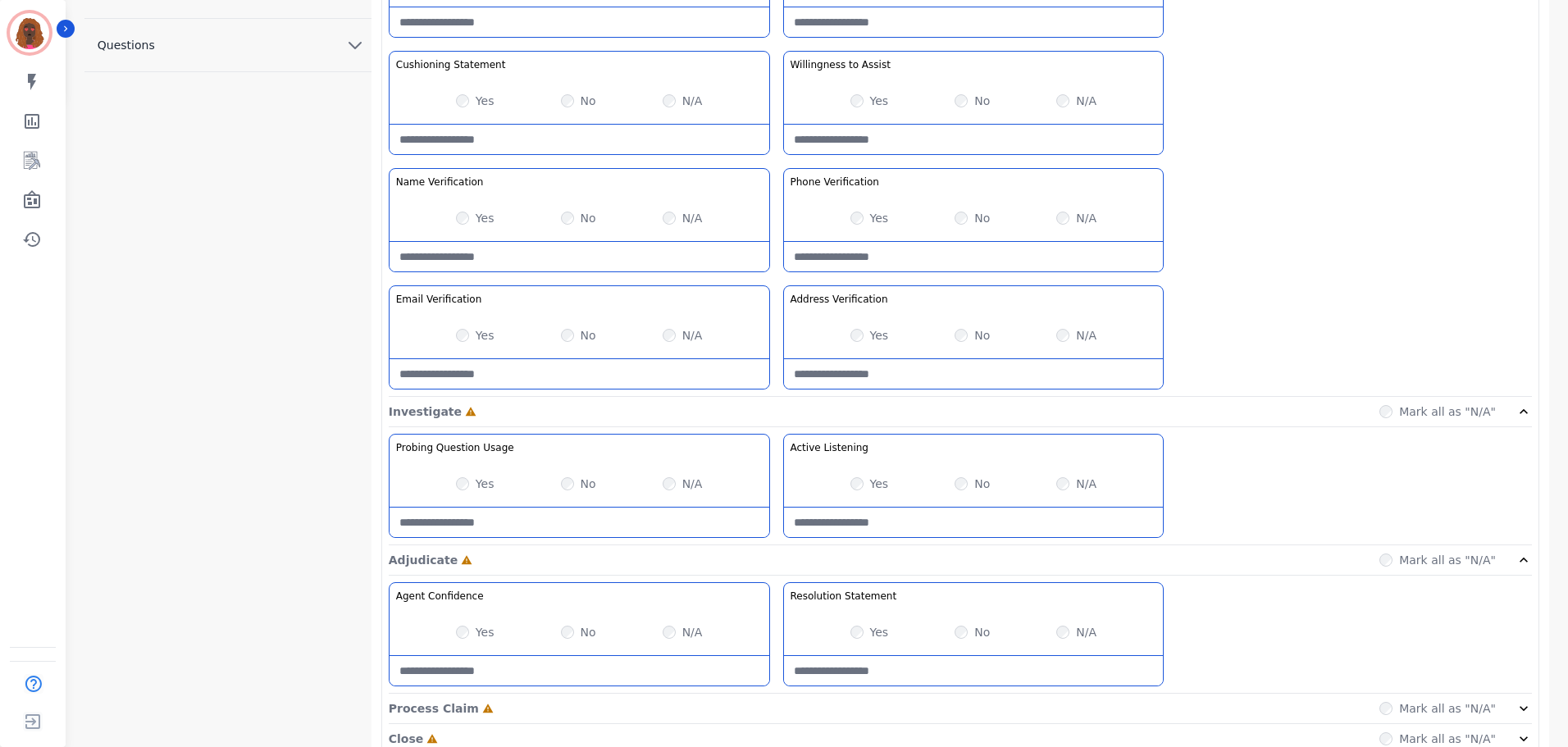
scroll to position [713, 0]
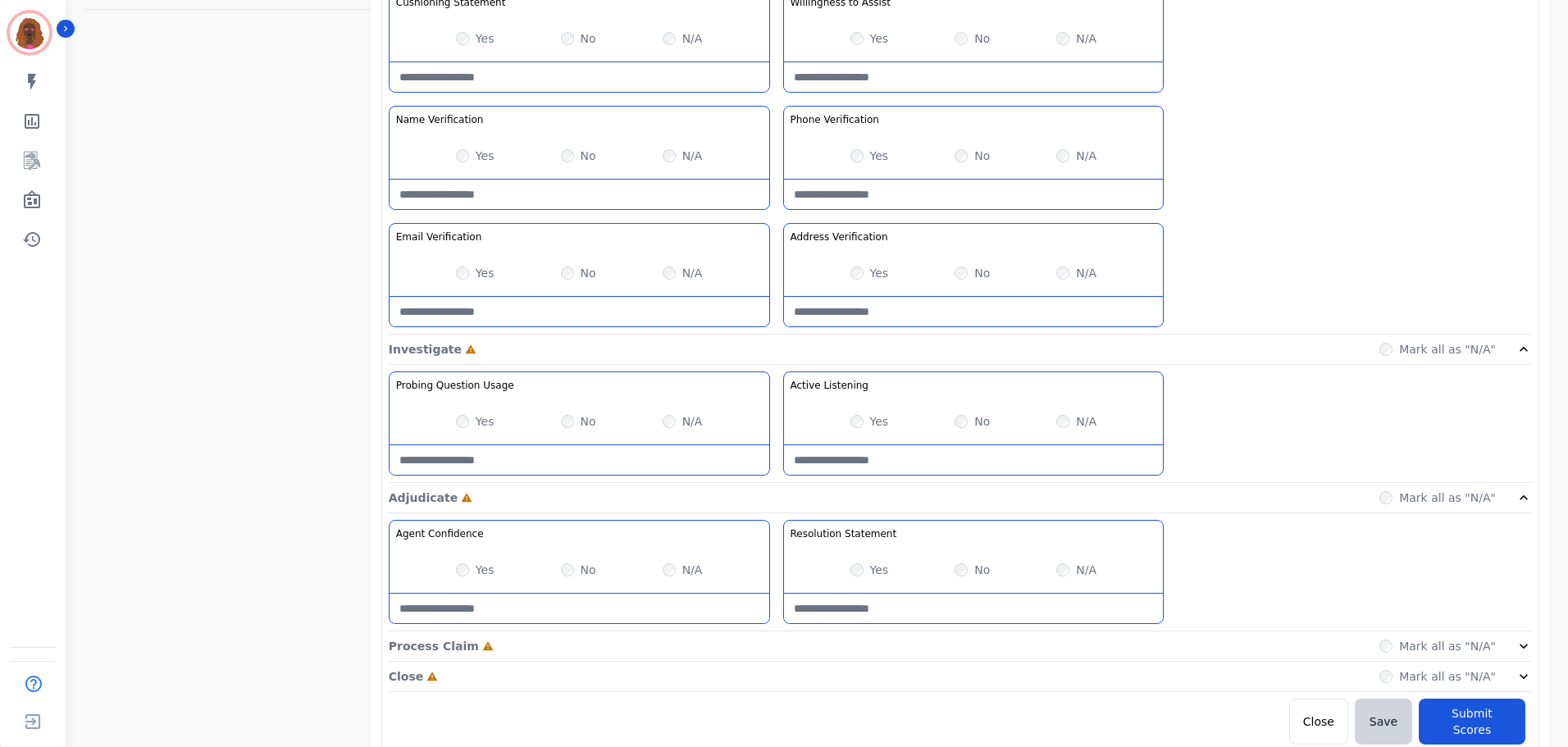
click at [772, 641] on div "Process Claim Incomplete Mark all as "N/A"" at bounding box center [961, 646] width 1144 height 30
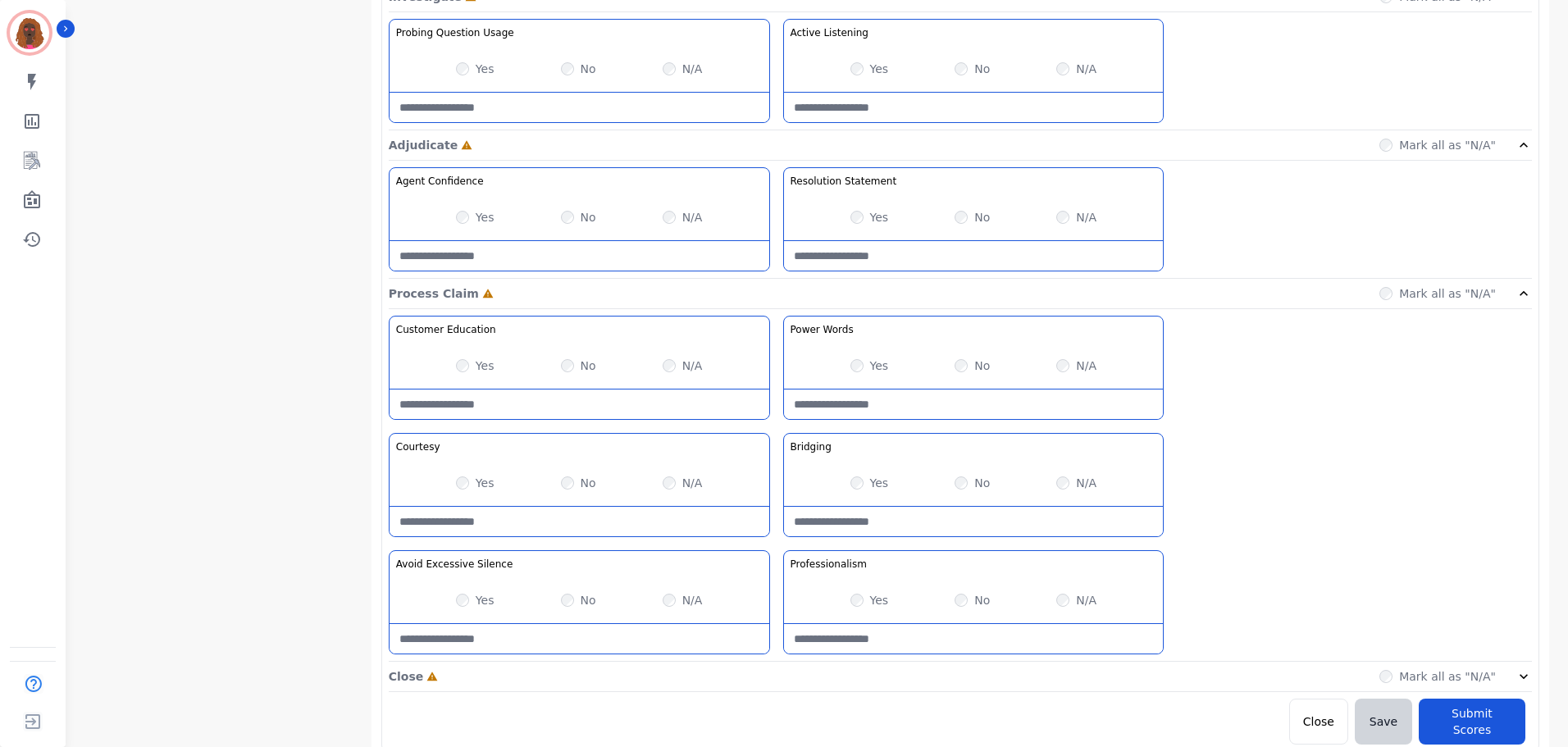
click at [775, 673] on div "Close Incomplete Mark all as "N/A"" at bounding box center [961, 677] width 1144 height 30
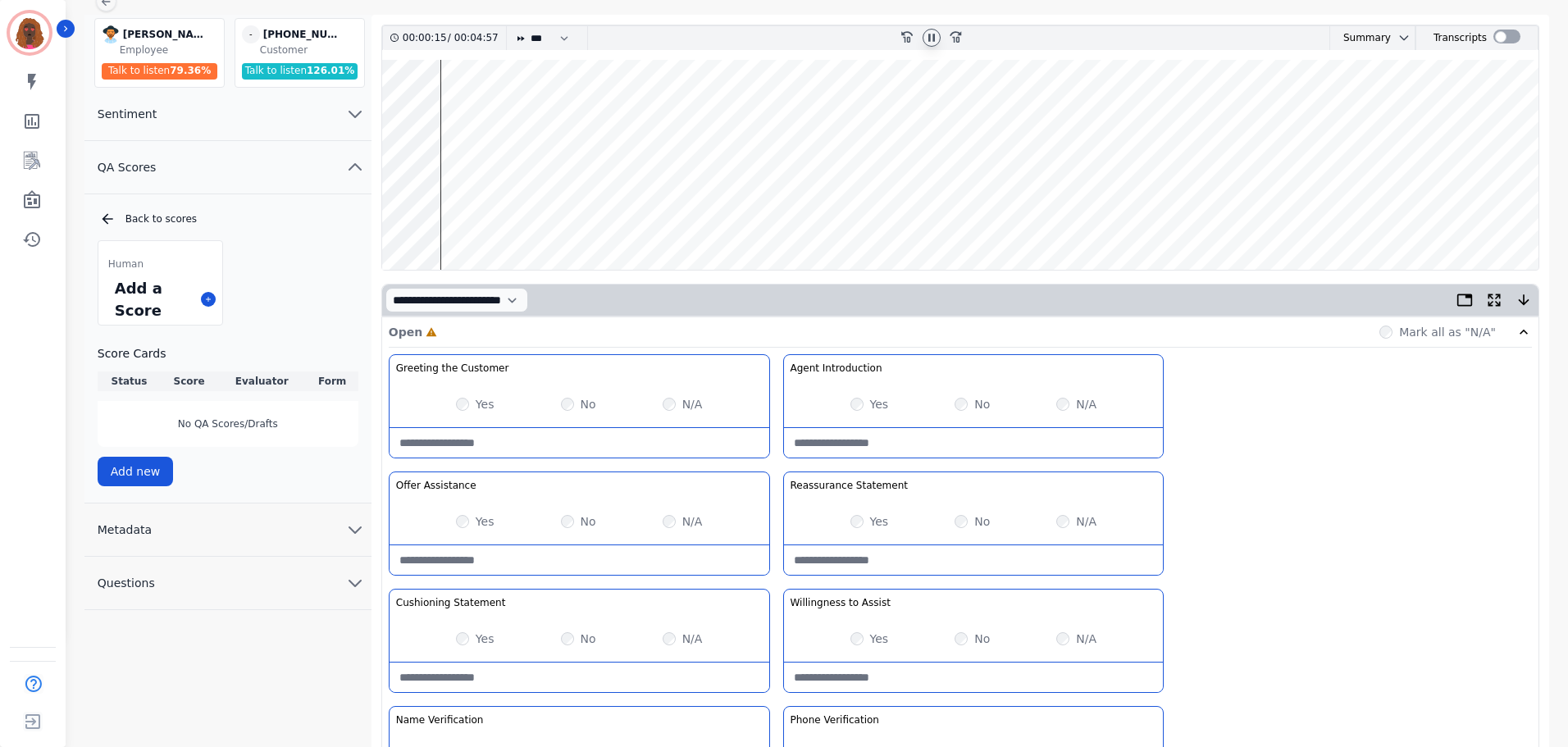
scroll to position [0, 0]
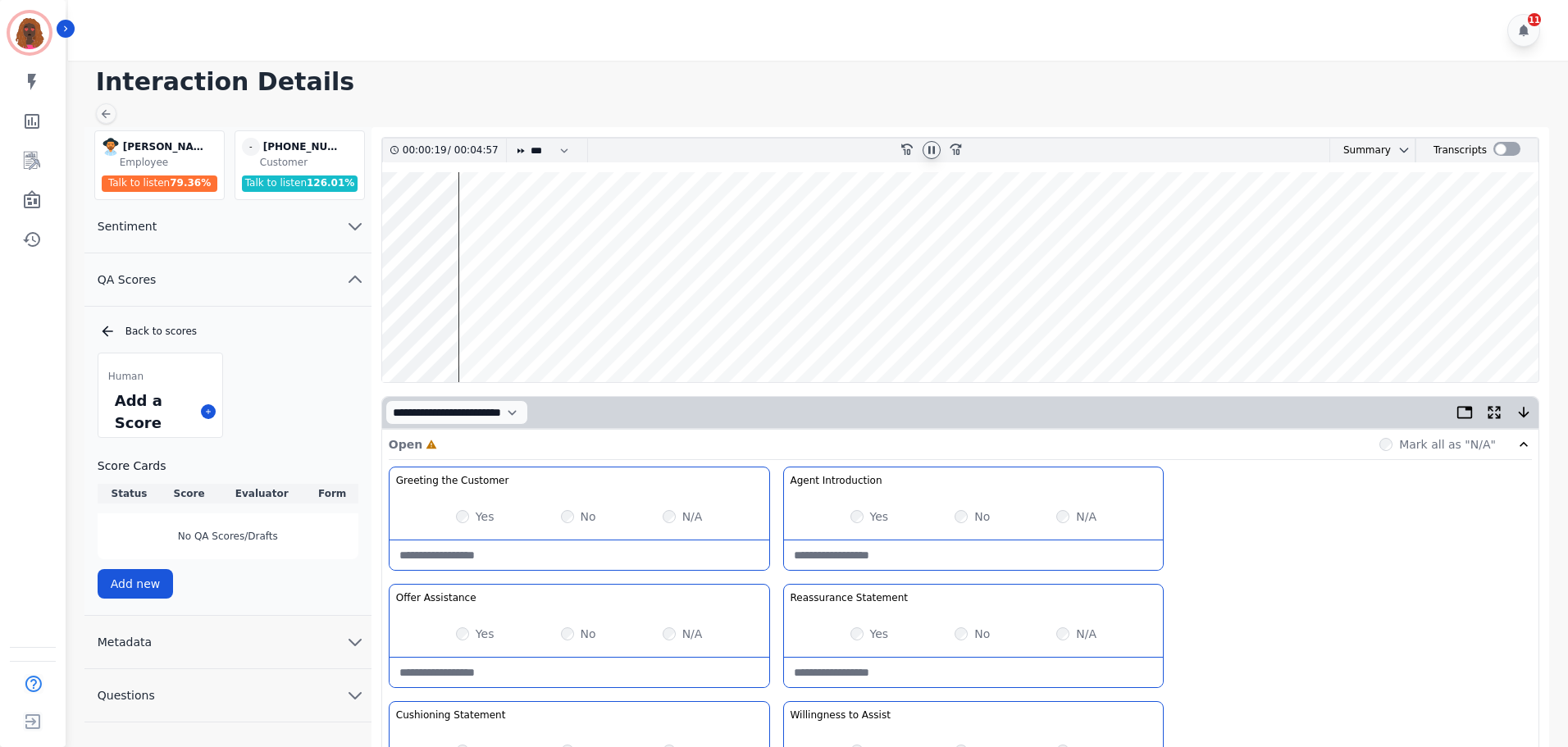
click at [485, 322] on wave at bounding box center [960, 277] width 1157 height 210
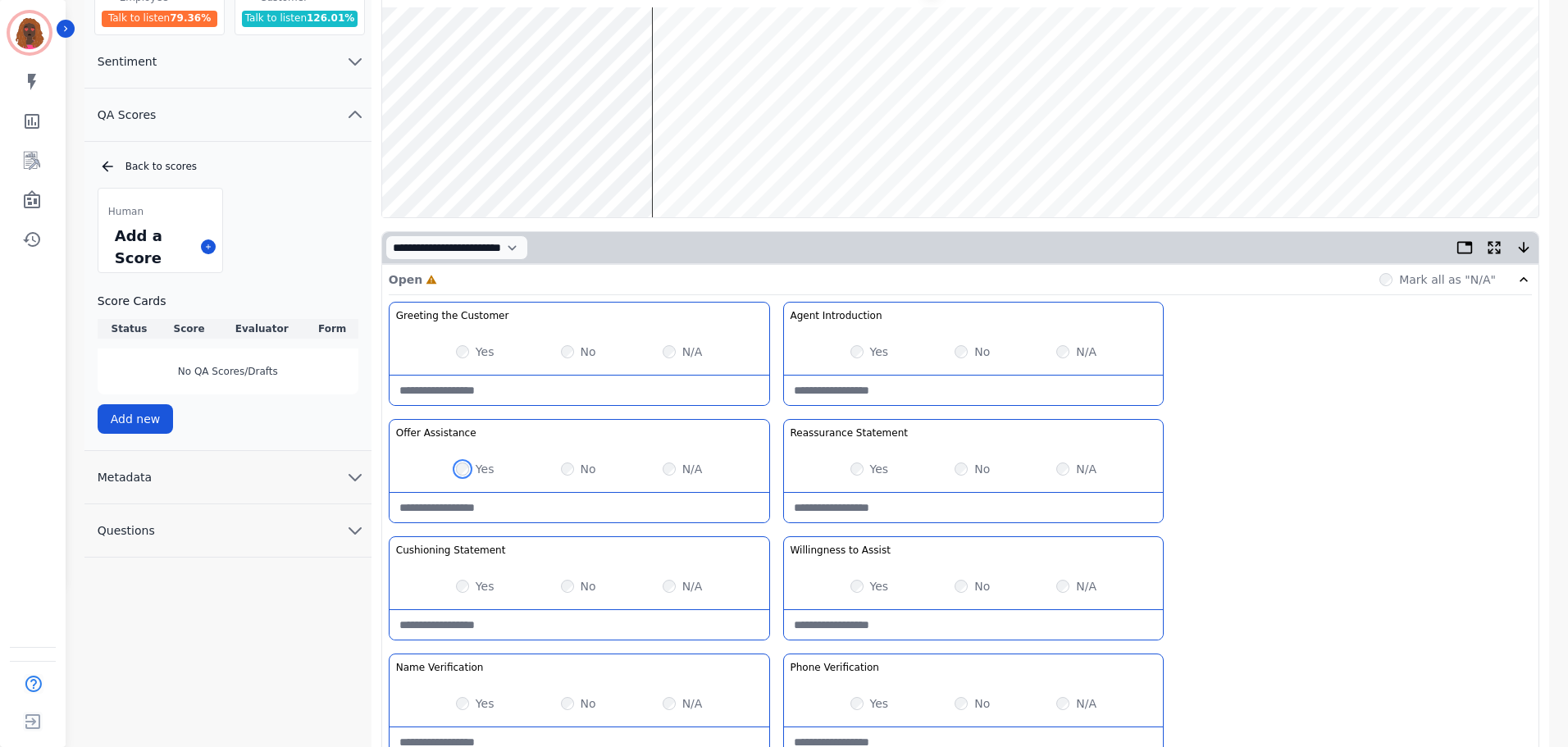
scroll to position [164, 0]
click at [571, 635] on Statement-note at bounding box center [580, 625] width 379 height 29
type Statement-note "**********"
click at [758, 160] on wave at bounding box center [960, 113] width 1157 height 210
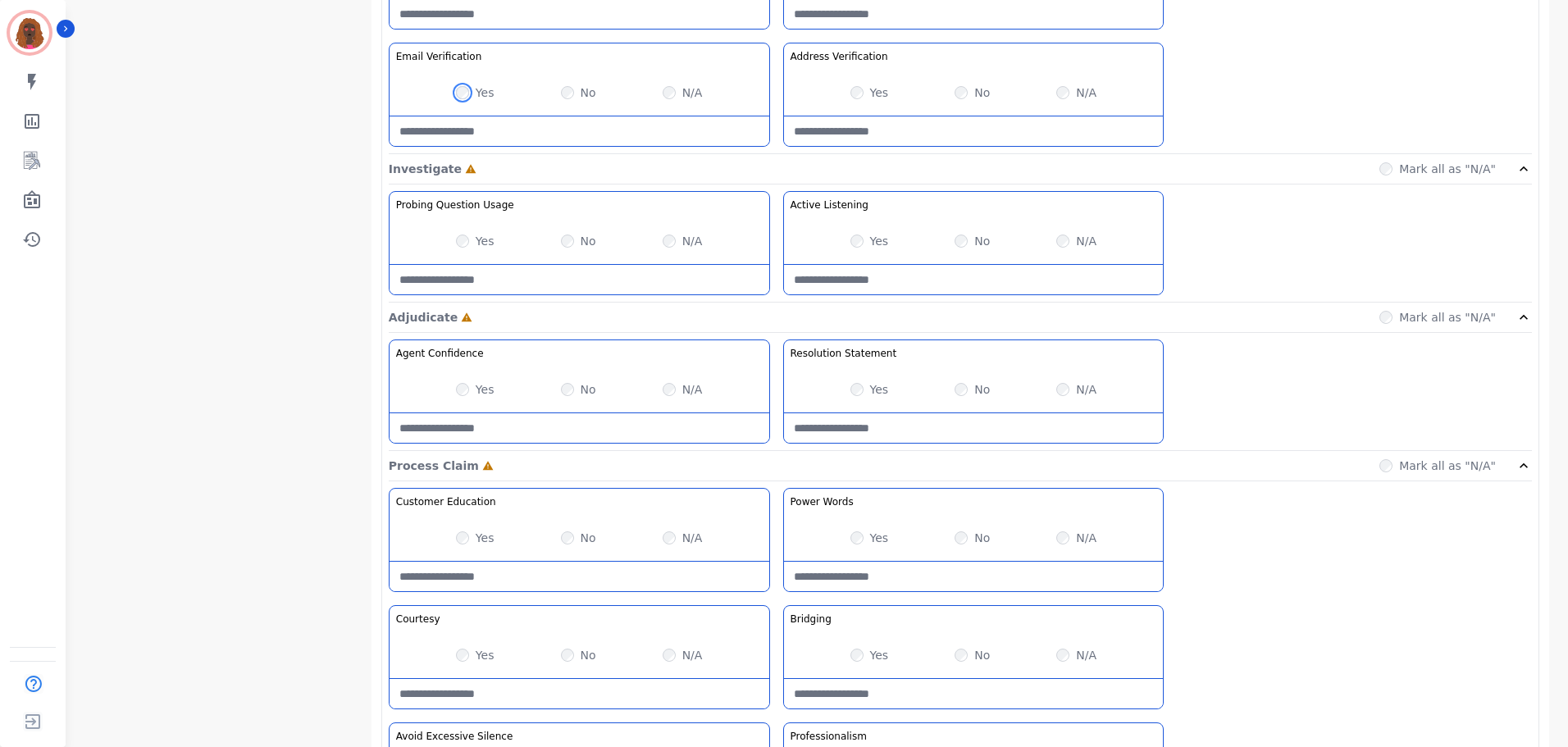
scroll to position [893, 0]
click at [932, 289] on Listening-note at bounding box center [974, 280] width 379 height 29
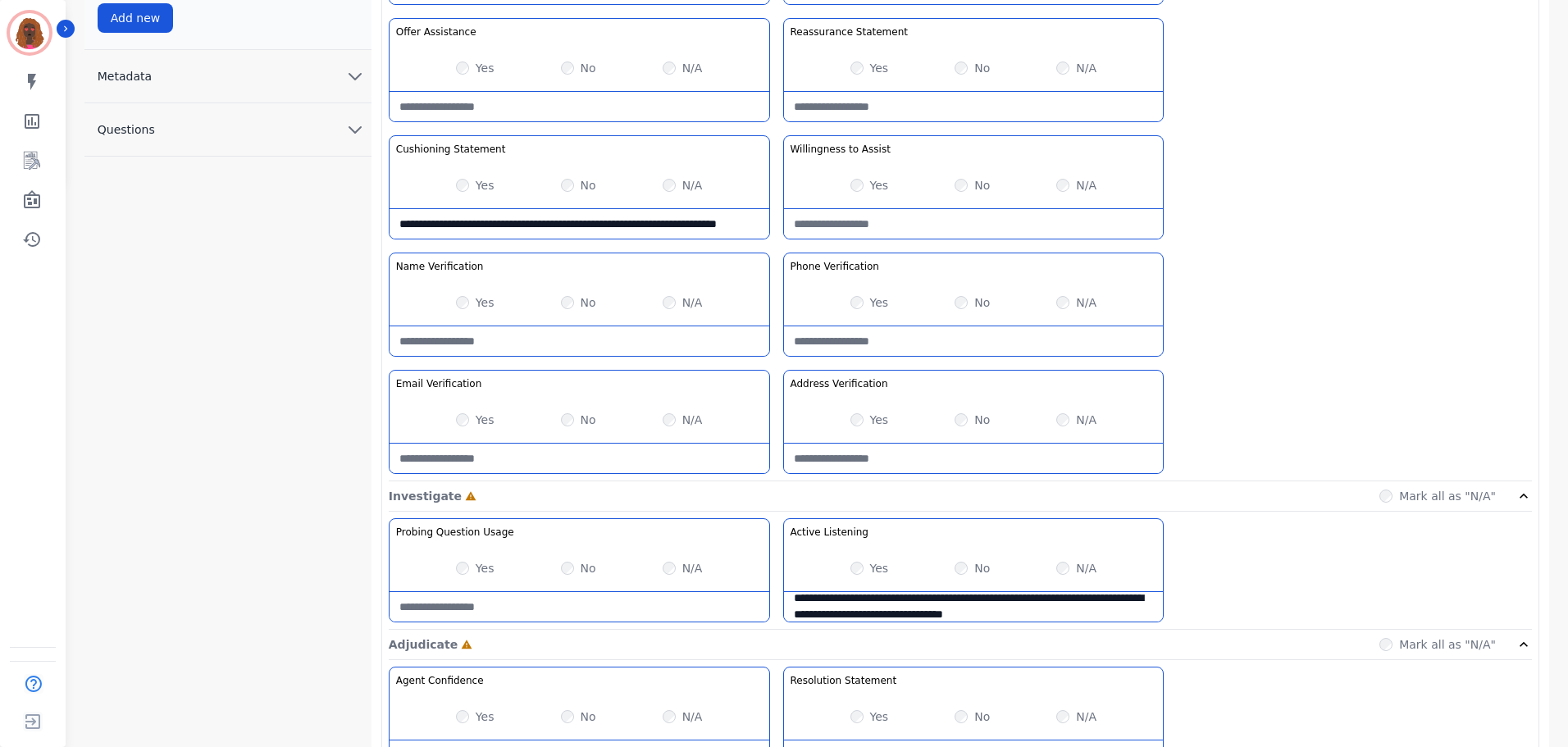
scroll to position [564, 0]
type Listening-note "**********"
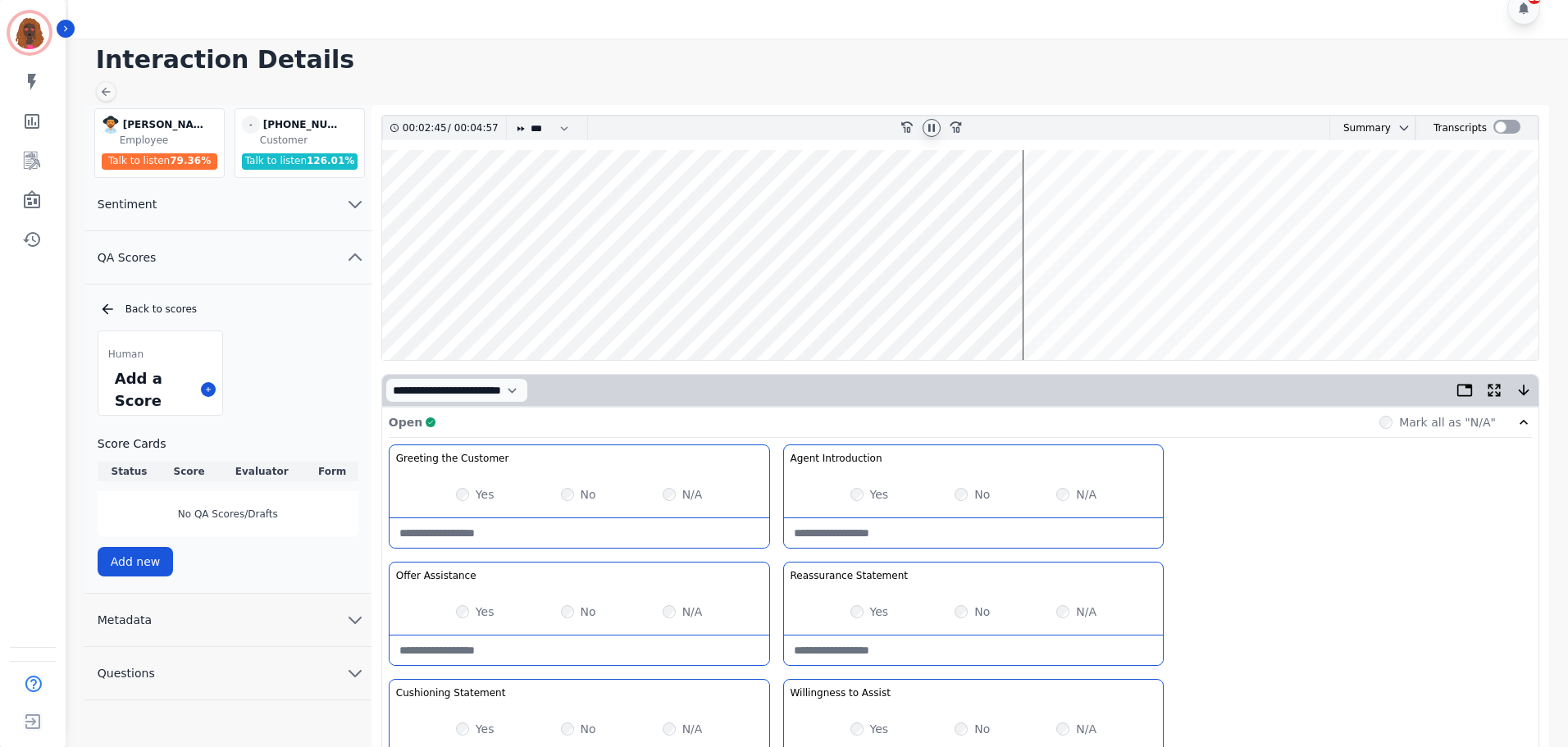
scroll to position [0, 0]
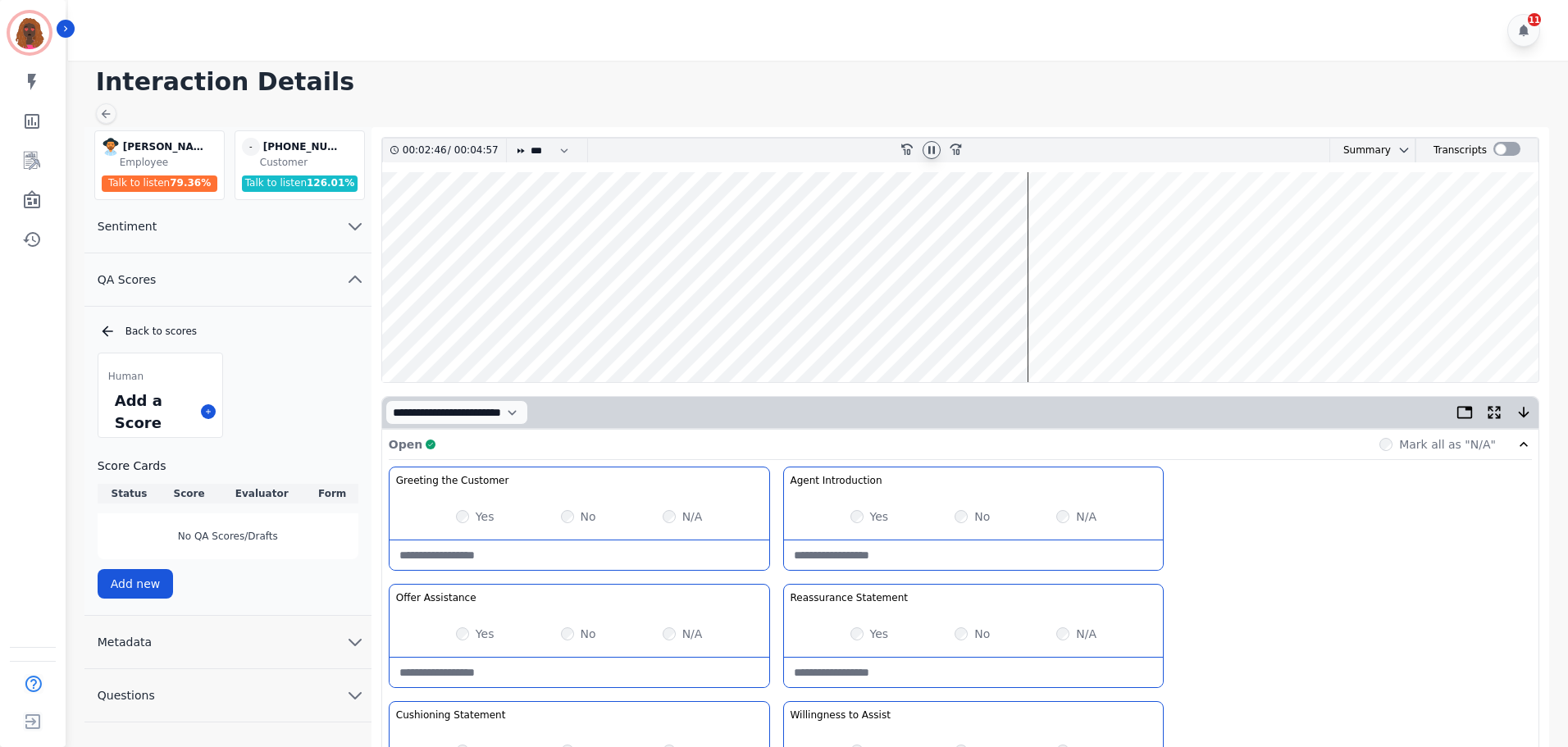
click at [1058, 330] on wave at bounding box center [960, 277] width 1157 height 210
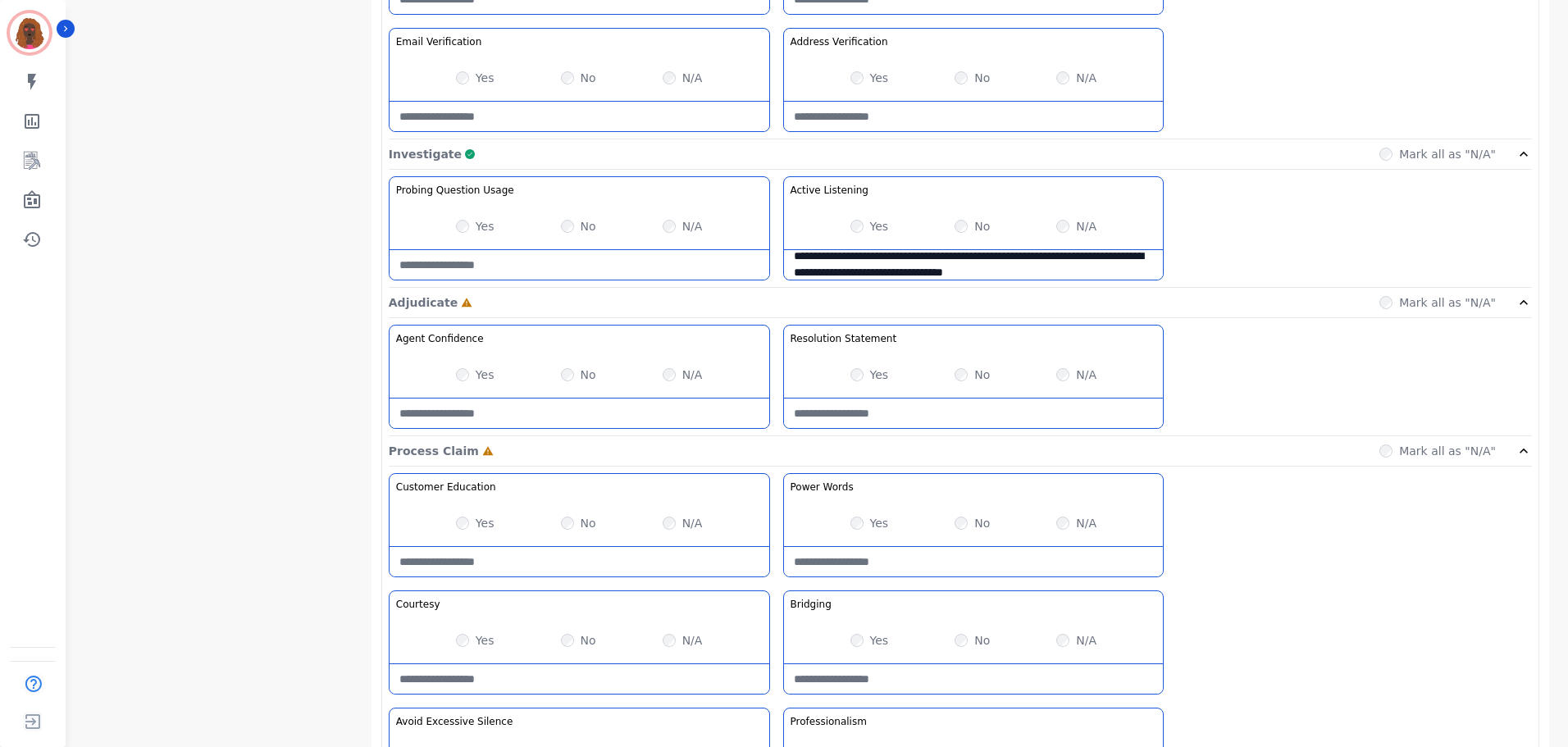
scroll to position [1301, 0]
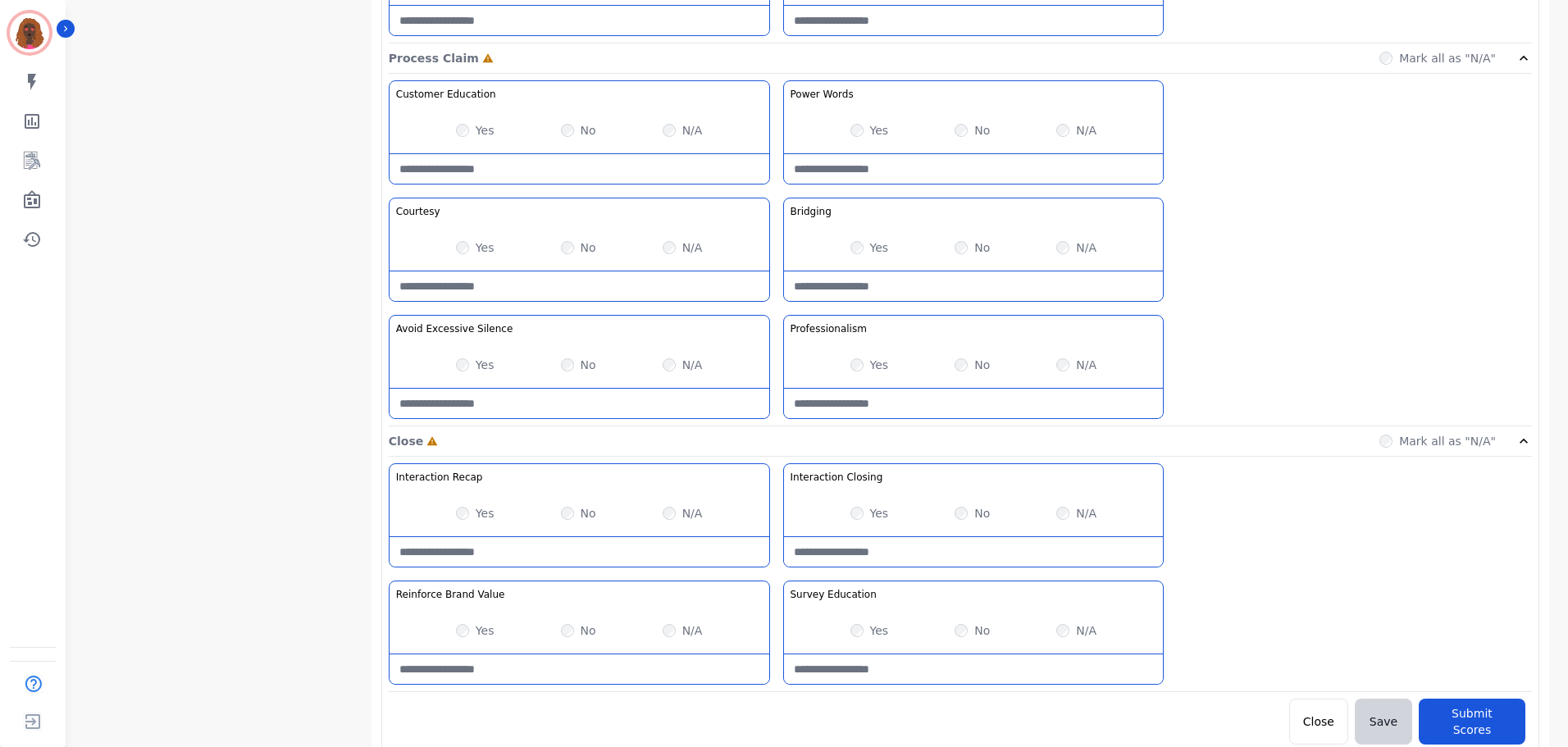
click at [504, 406] on Silence-note at bounding box center [580, 404] width 379 height 29
type Silence-note "**********"
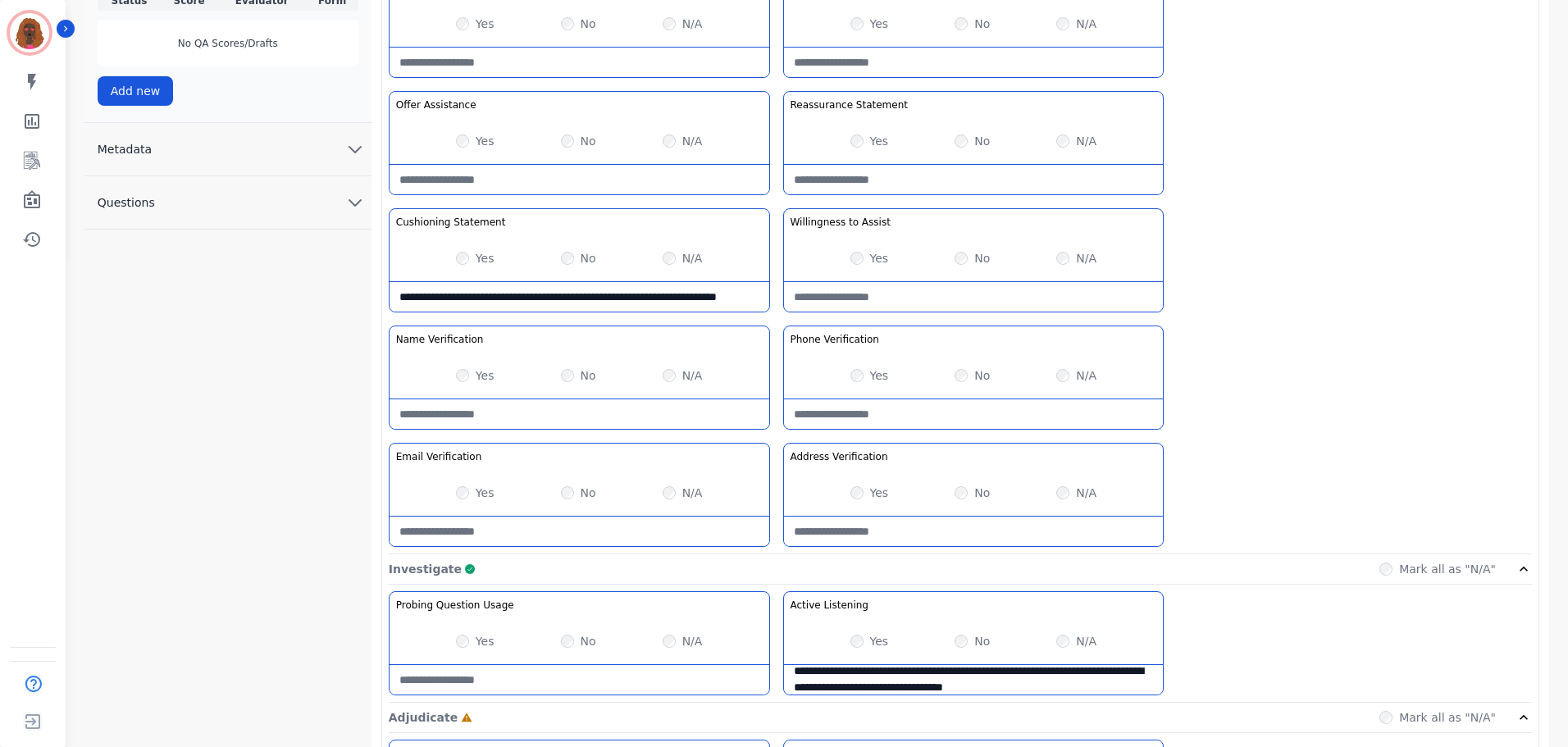
scroll to position [492, 0]
click at [485, 311] on Statement-note "**********" at bounding box center [580, 298] width 379 height 29
drag, startPoint x: 535, startPoint y: 289, endPoint x: 552, endPoint y: 311, distance: 27.8
click at [552, 312] on div "**********" at bounding box center [580, 261] width 381 height 104
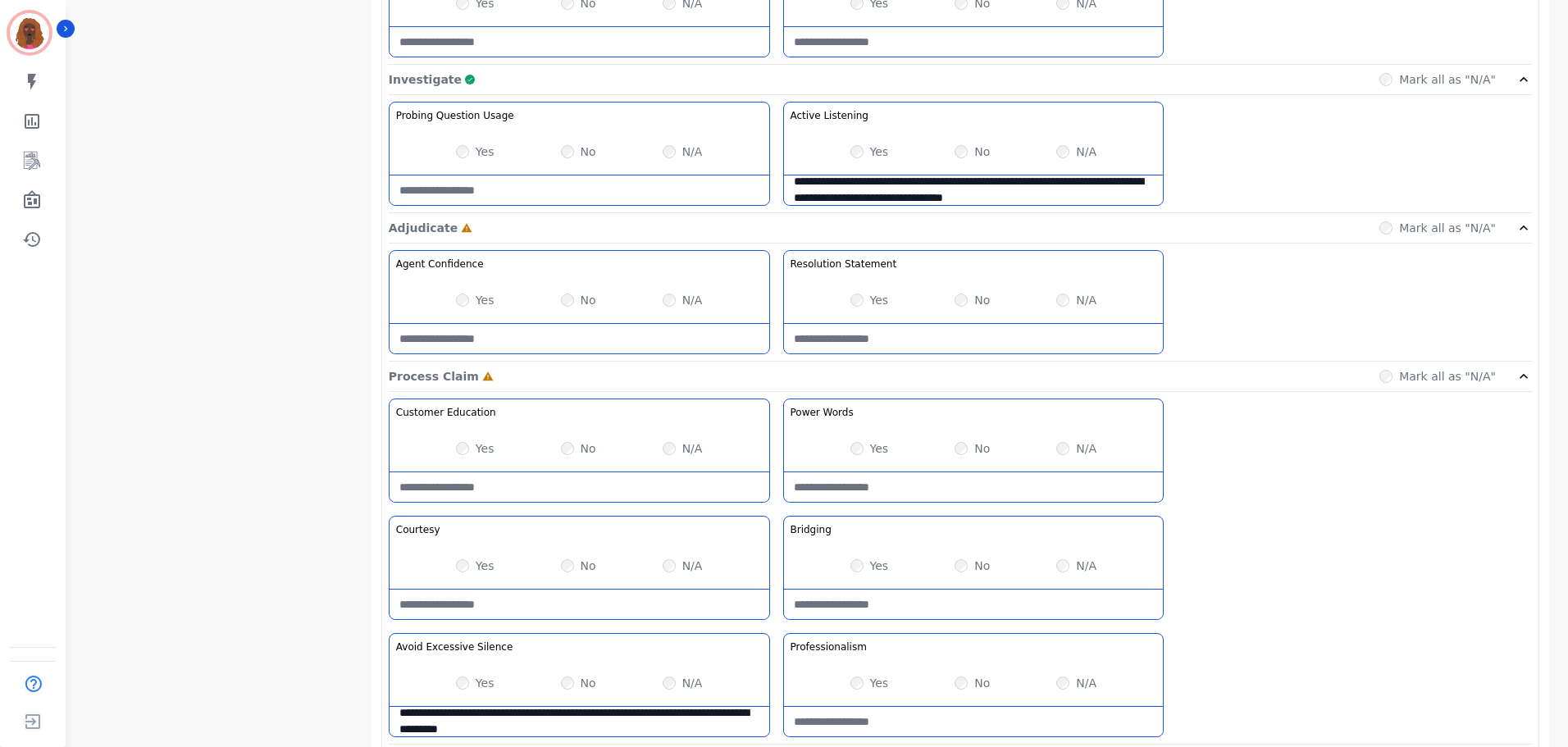
scroll to position [983, 0]
type Statement-note "**********"
click at [874, 480] on Words-note at bounding box center [974, 486] width 379 height 29
type Words-note "**********"
click at [944, 603] on Claim-Bridging-note at bounding box center [974, 604] width 379 height 29
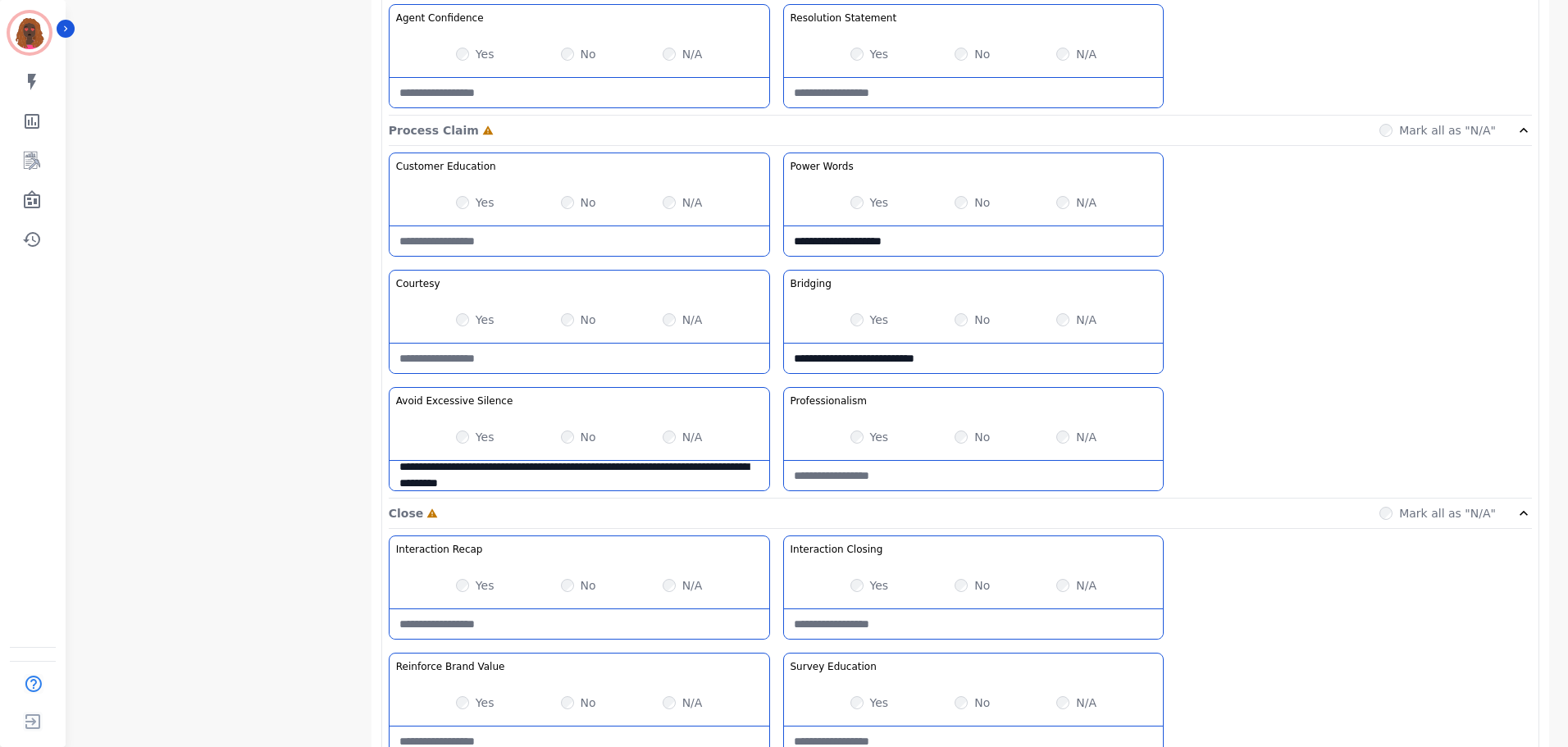
scroll to position [1229, 0]
type Claim-Bridging-note "**********"
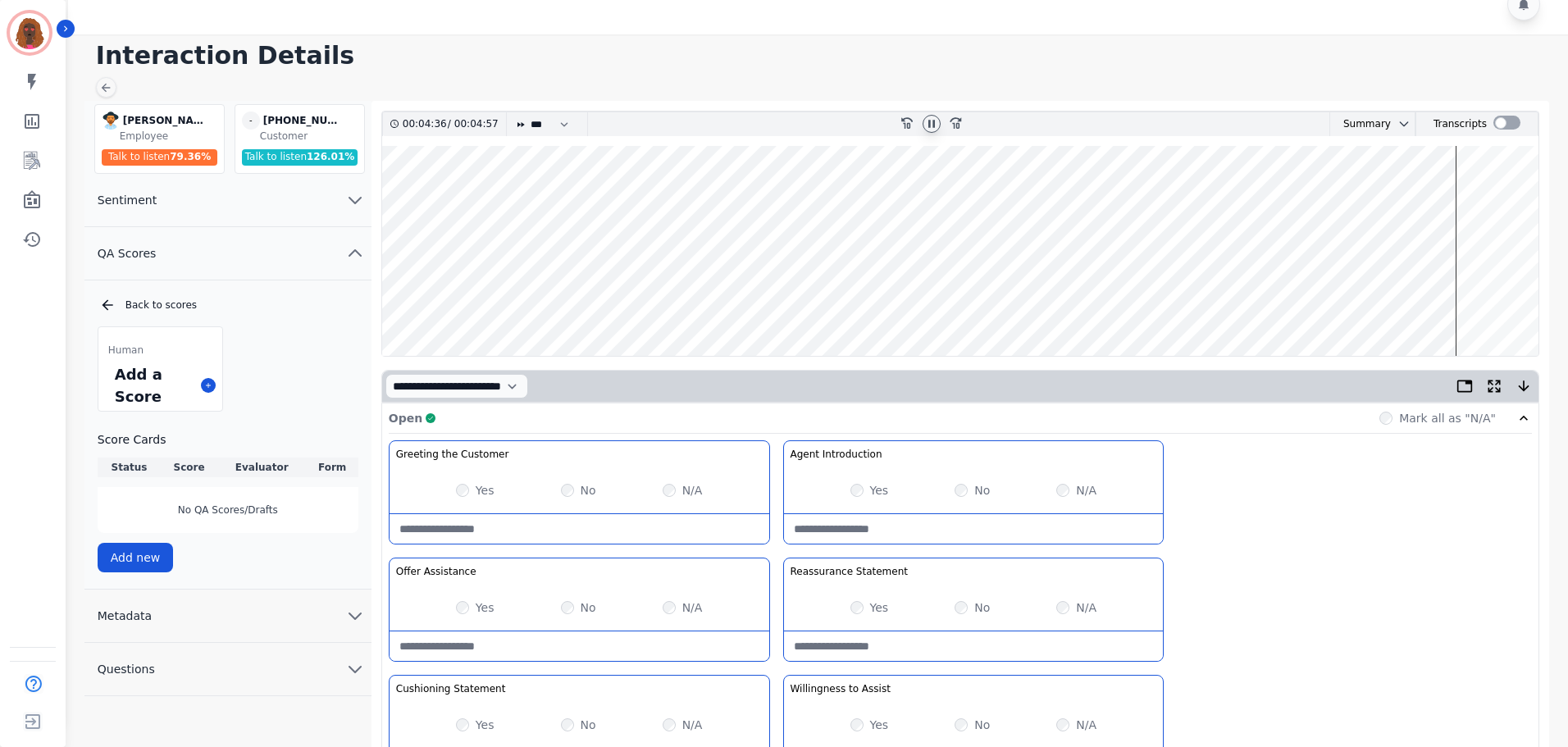
scroll to position [0, 0]
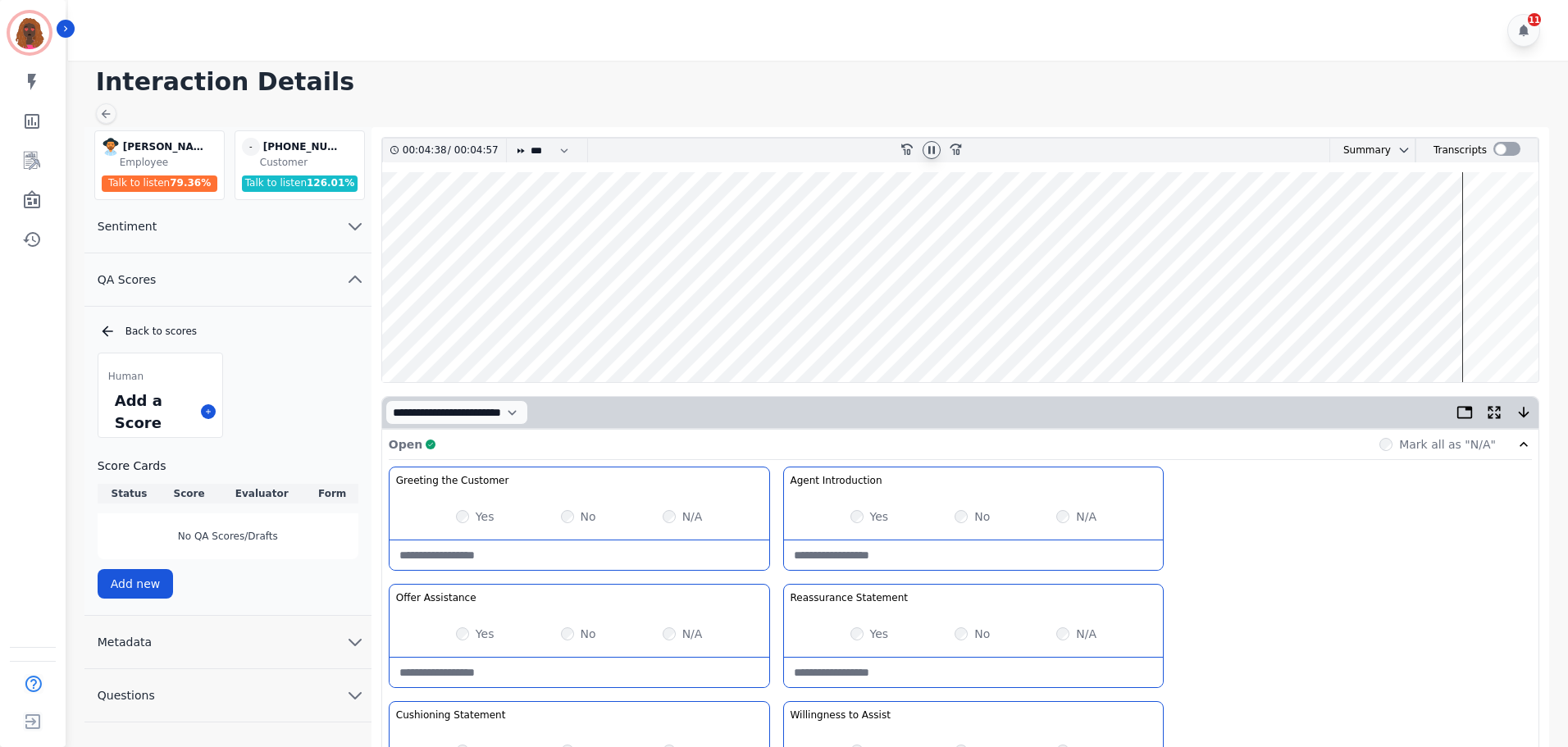
click at [1472, 331] on wave at bounding box center [960, 277] width 1157 height 210
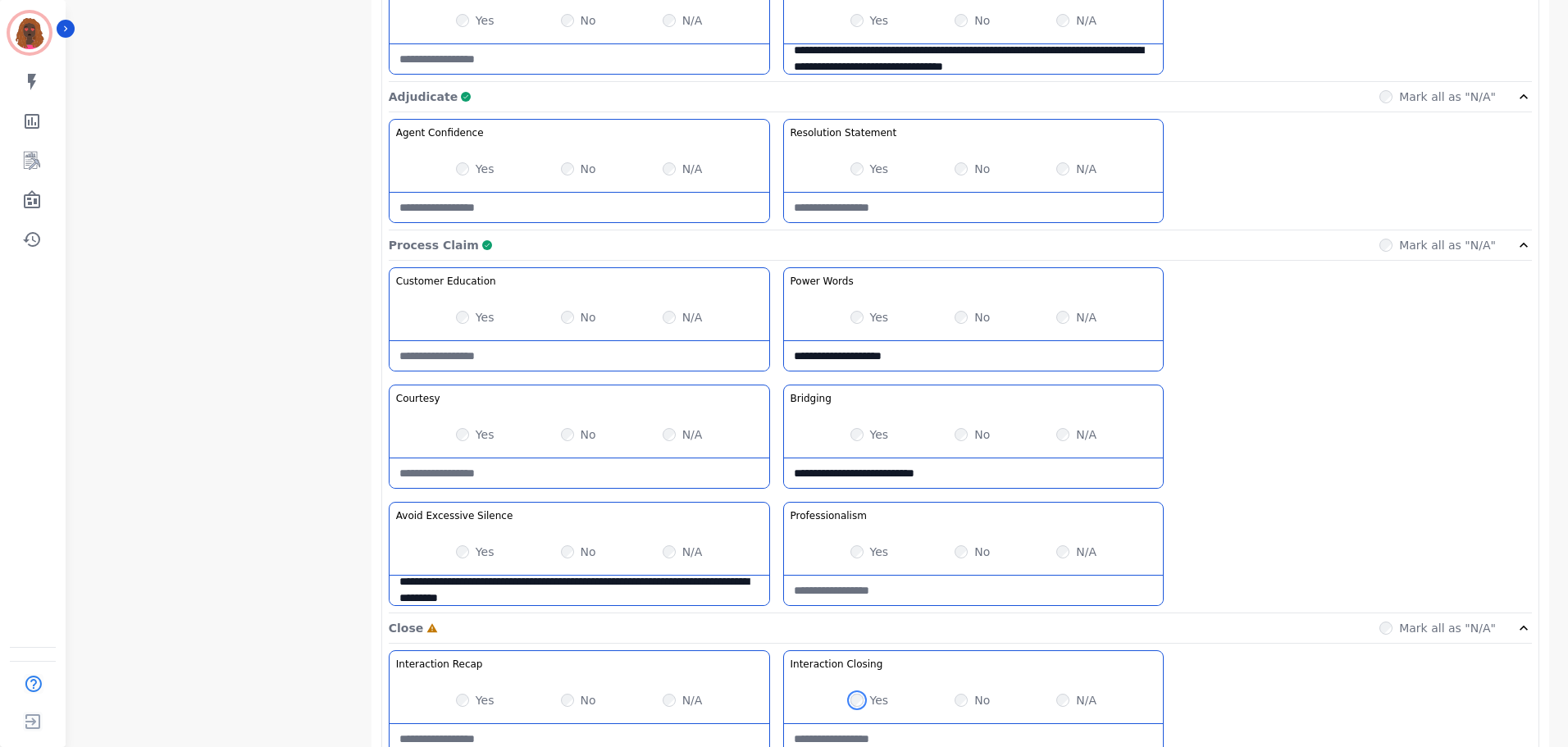
scroll to position [1301, 0]
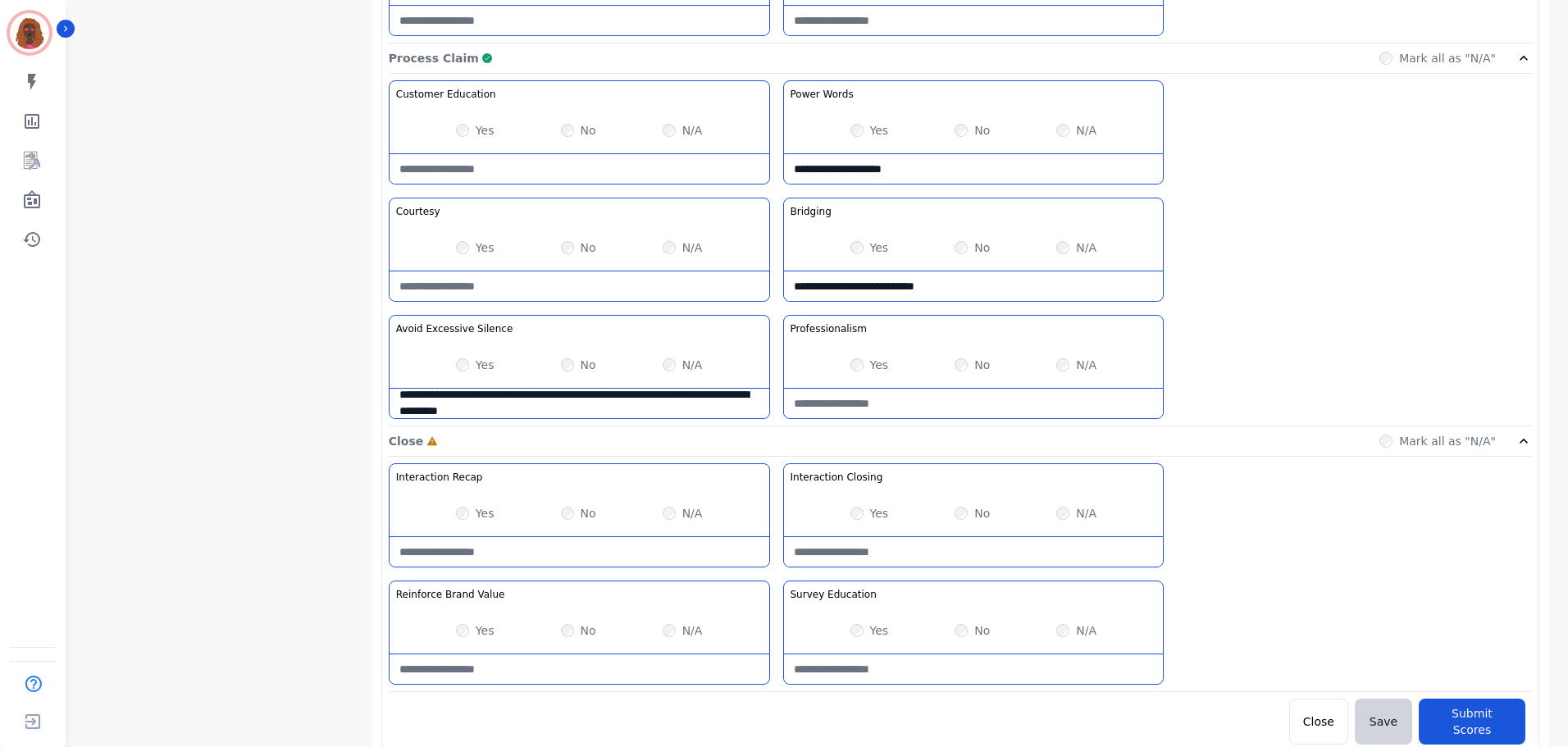
click at [1071, 632] on div "N/A" at bounding box center [1076, 630] width 40 height 17
click at [613, 666] on Value-note at bounding box center [580, 669] width 379 height 29
click at [455, 668] on Value-note "**" at bounding box center [580, 669] width 379 height 29
type Value-note "*"
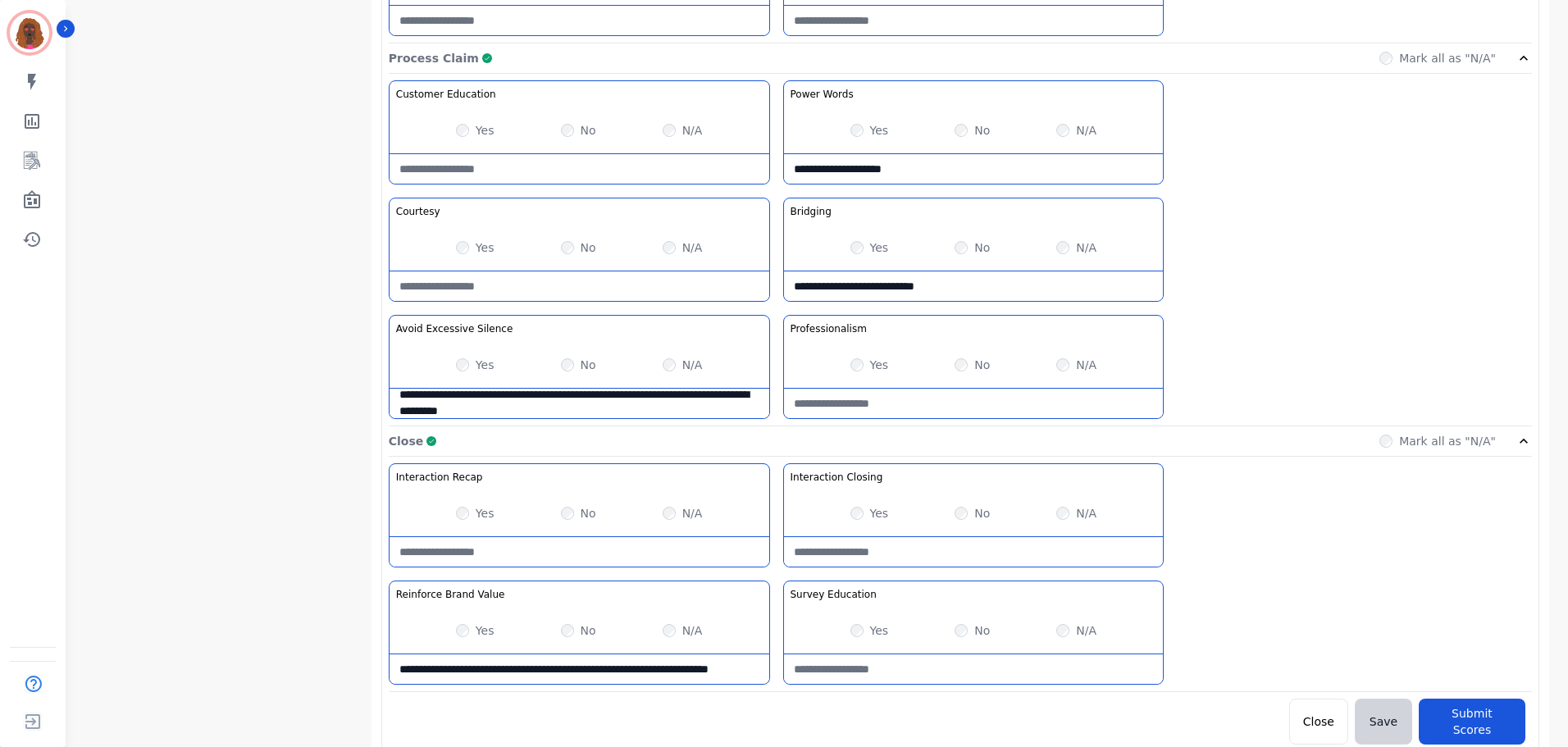
drag, startPoint x: 455, startPoint y: 669, endPoint x: 379, endPoint y: 627, distance: 86.8
type Value-note "**********"
click at [987, 667] on Education-note at bounding box center [974, 669] width 379 height 29
paste Education-note "**********"
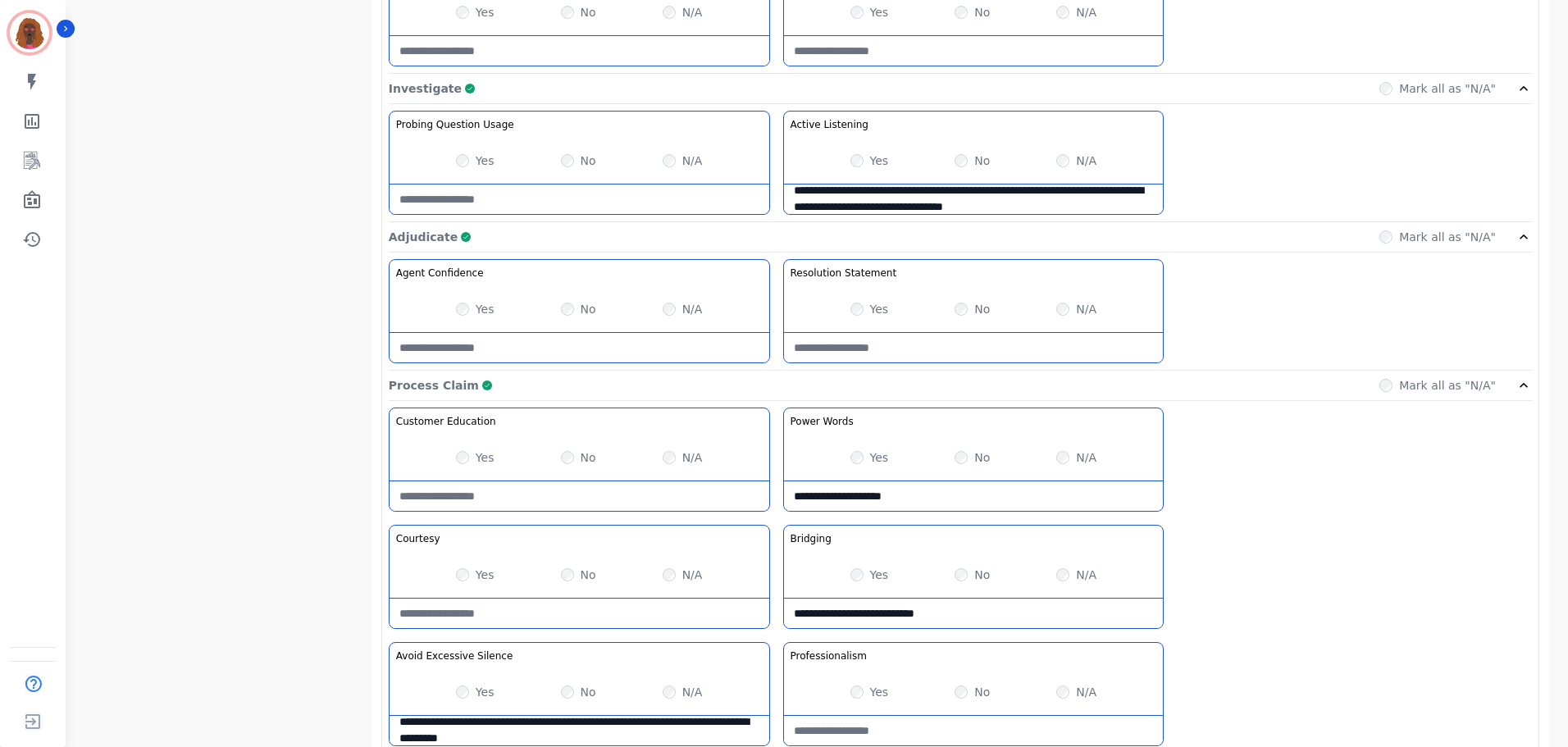
scroll to position [975, 0]
type Education-note "**********"
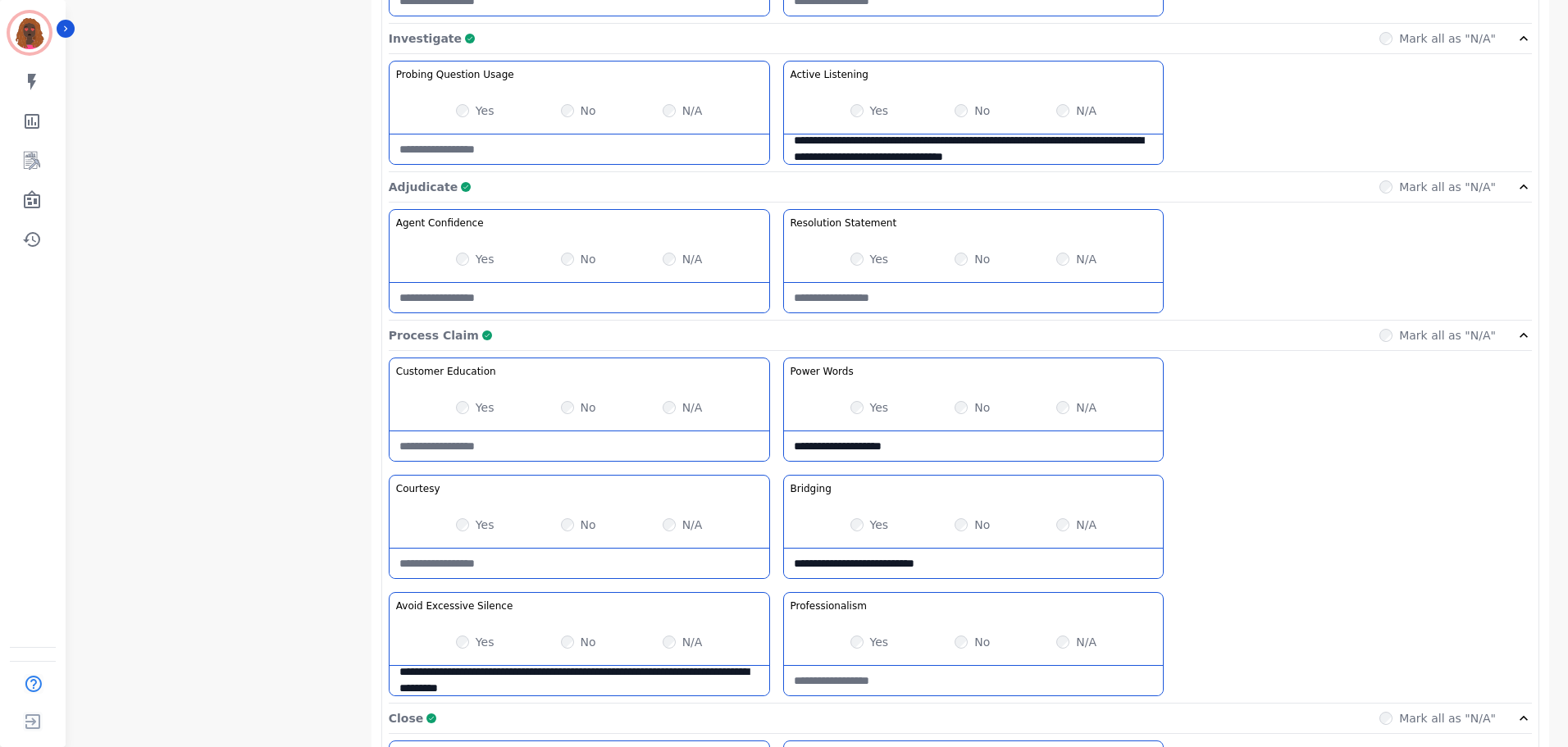
scroll to position [1301, 0]
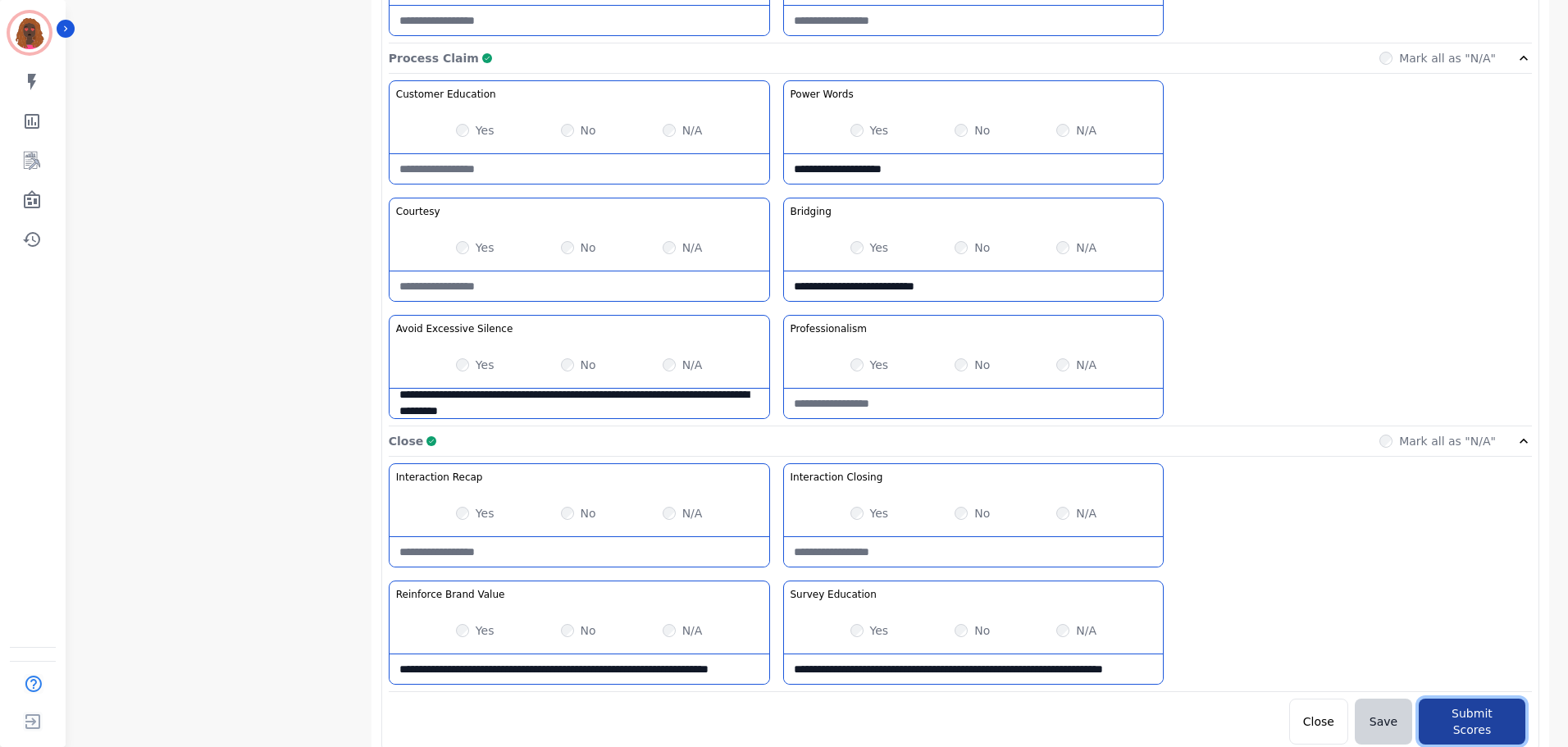
click at [1491, 725] on button "Submit Scores" at bounding box center [1473, 722] width 107 height 46
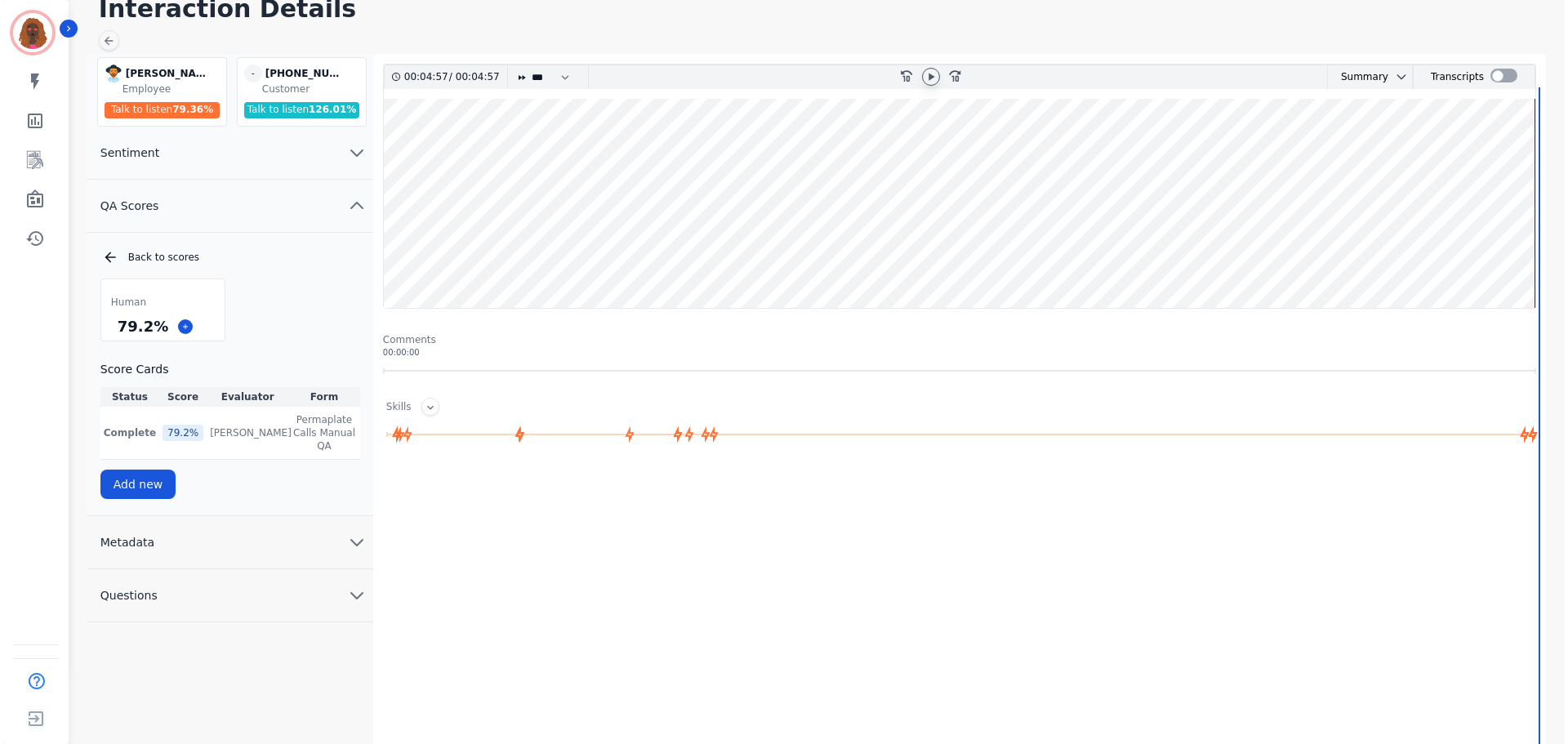
scroll to position [0, 0]
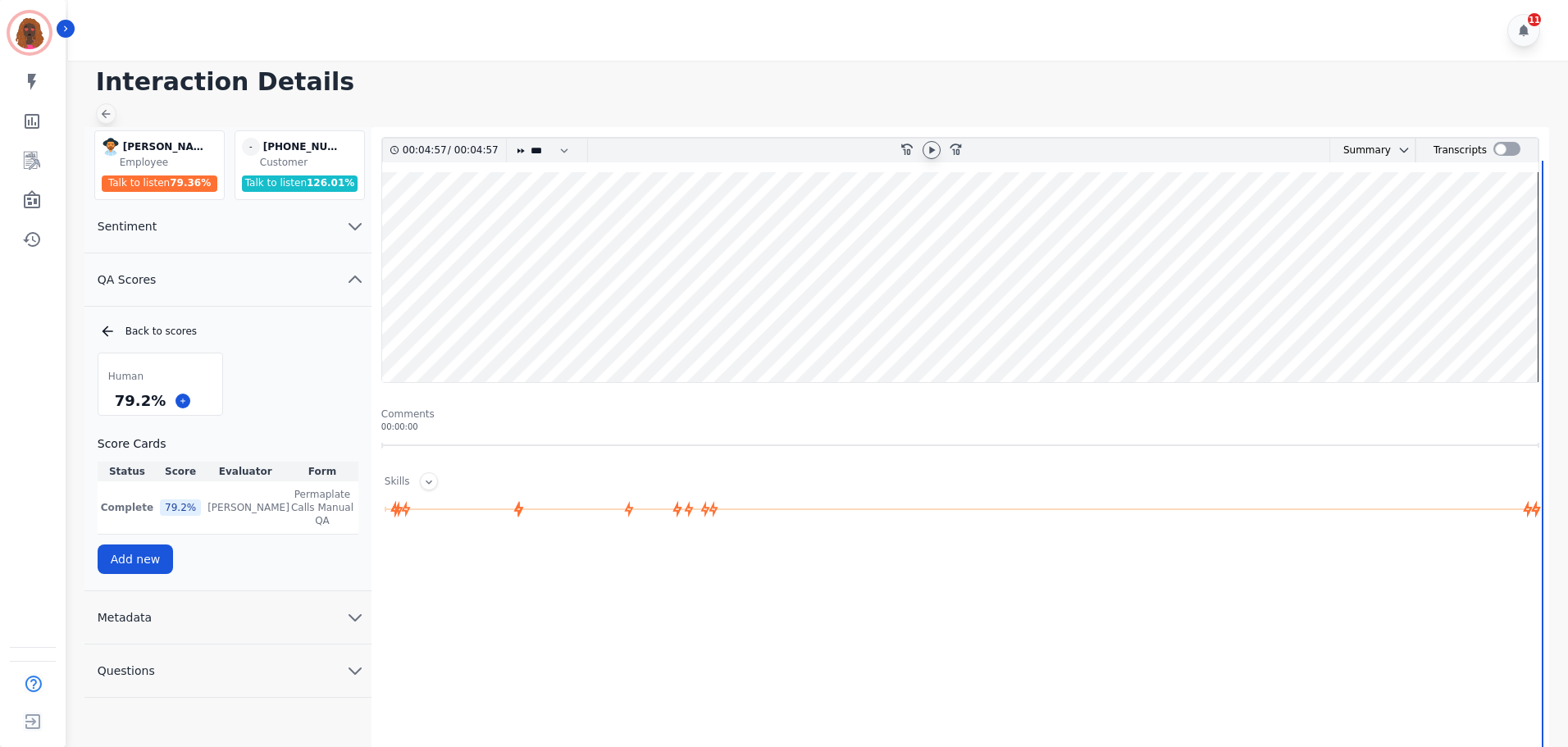
click at [103, 115] on icon at bounding box center [106, 114] width 9 height 9
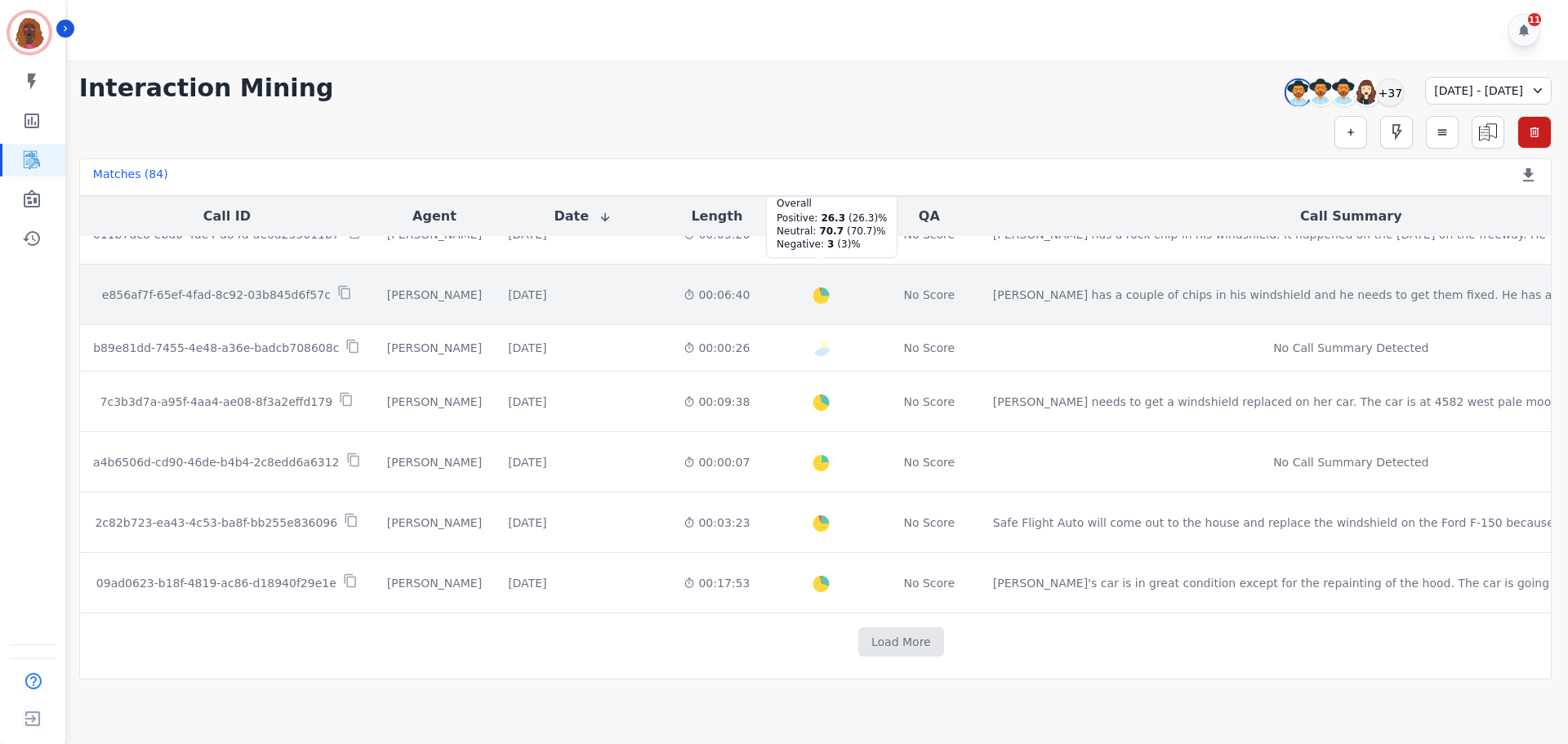
scroll to position [821, 0]
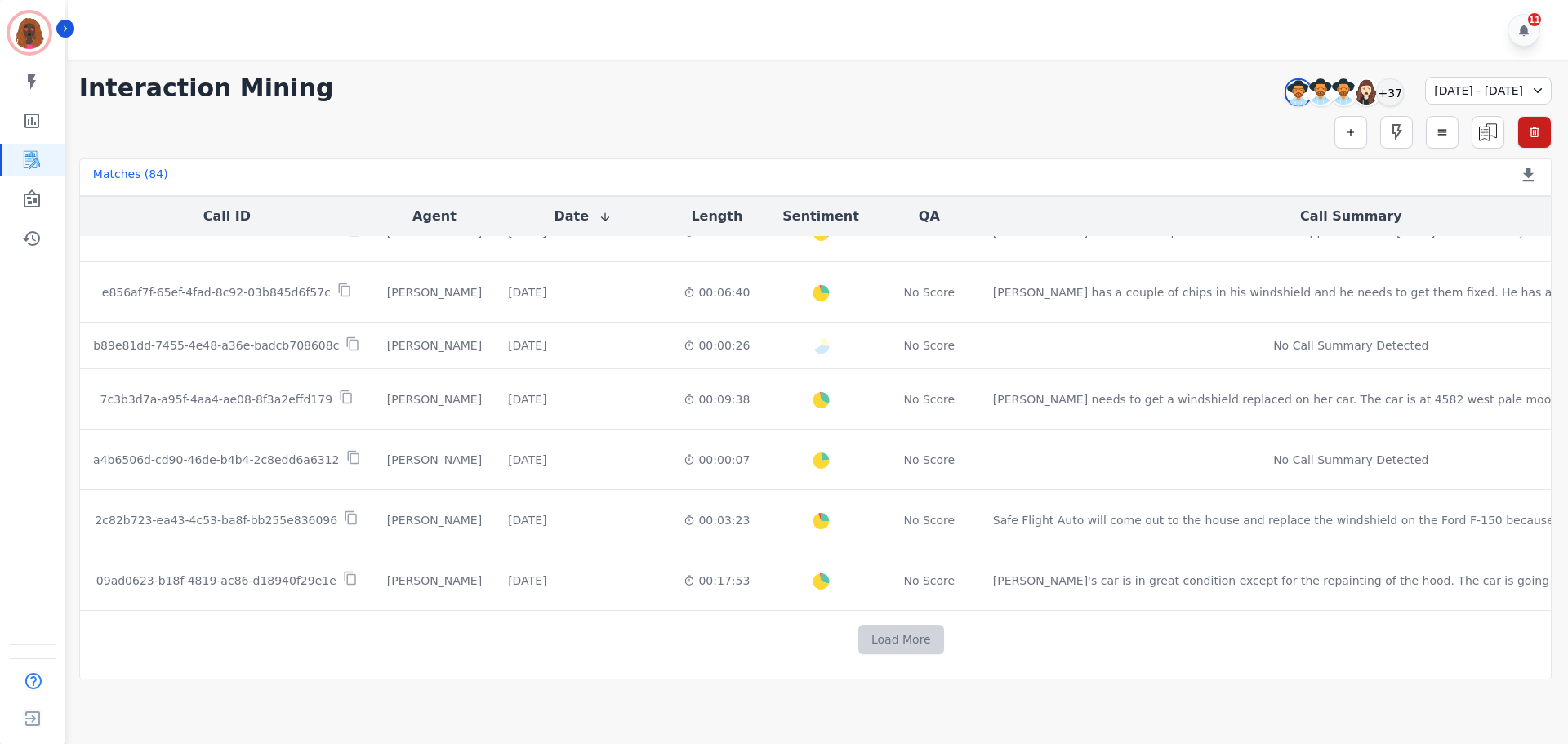
click at [858, 634] on button "Load More" at bounding box center [901, 639] width 86 height 29
click at [1376, 86] on div "+37" at bounding box center [1390, 92] width 28 height 28
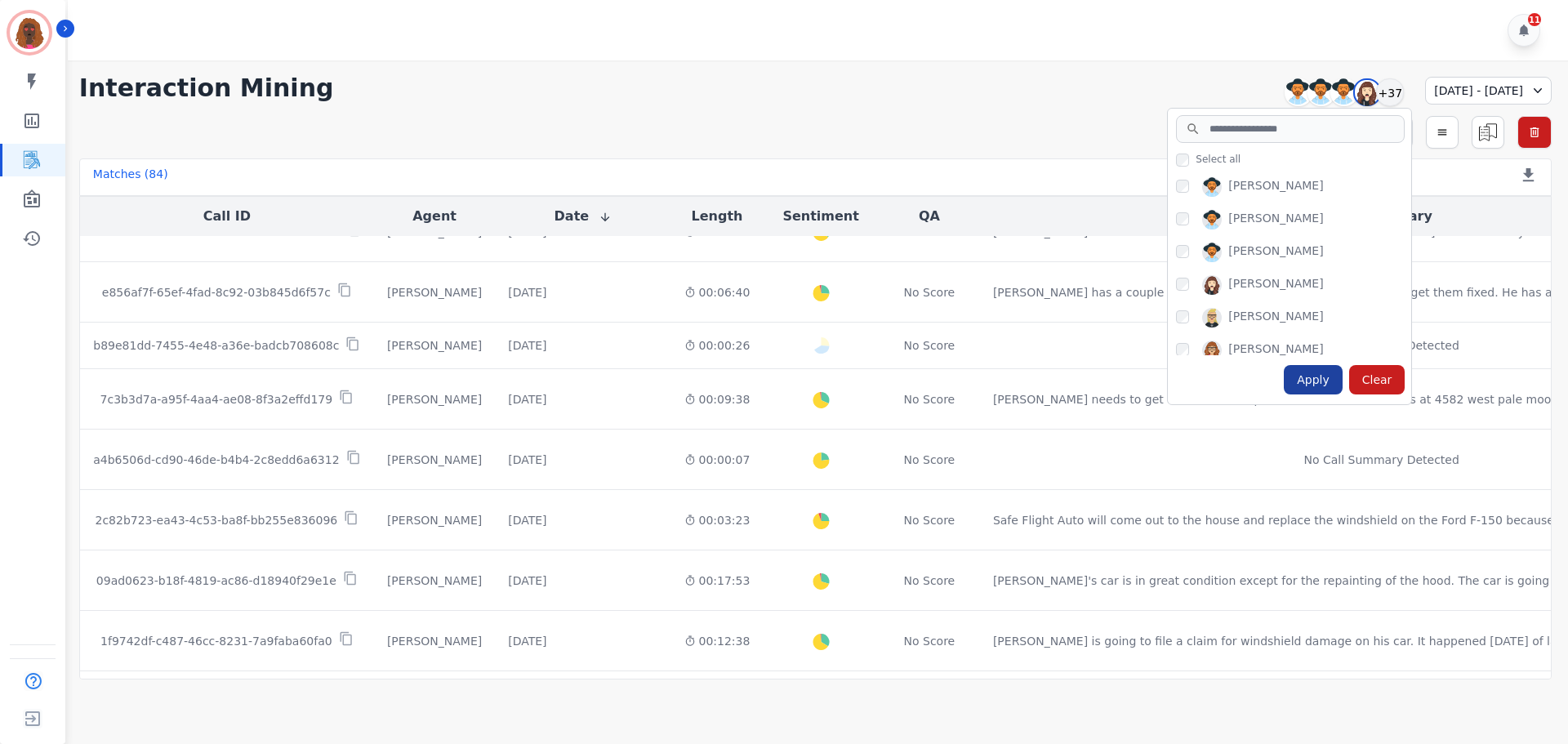
click at [1284, 381] on div "Apply" at bounding box center [1313, 380] width 59 height 29
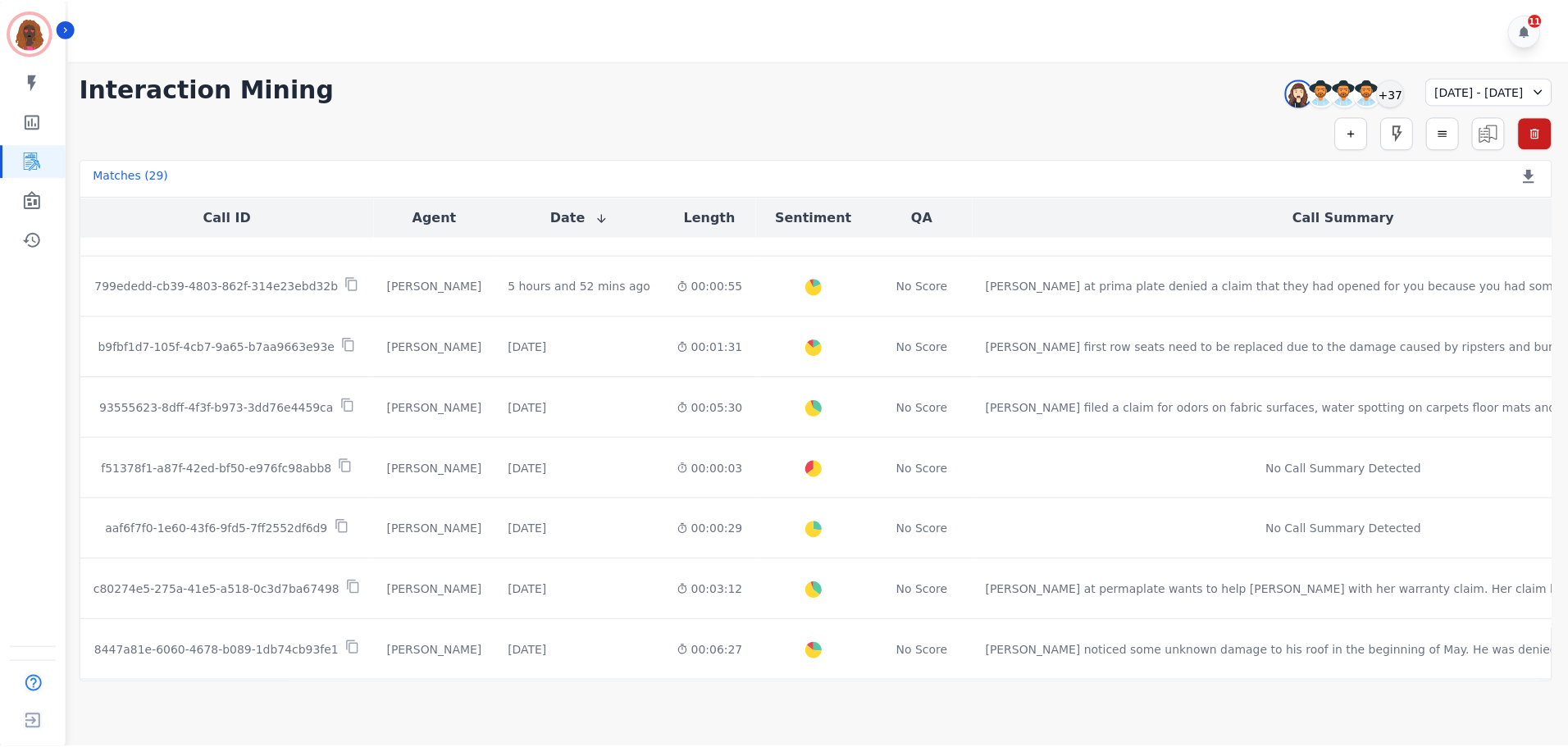
scroll to position [409, 0]
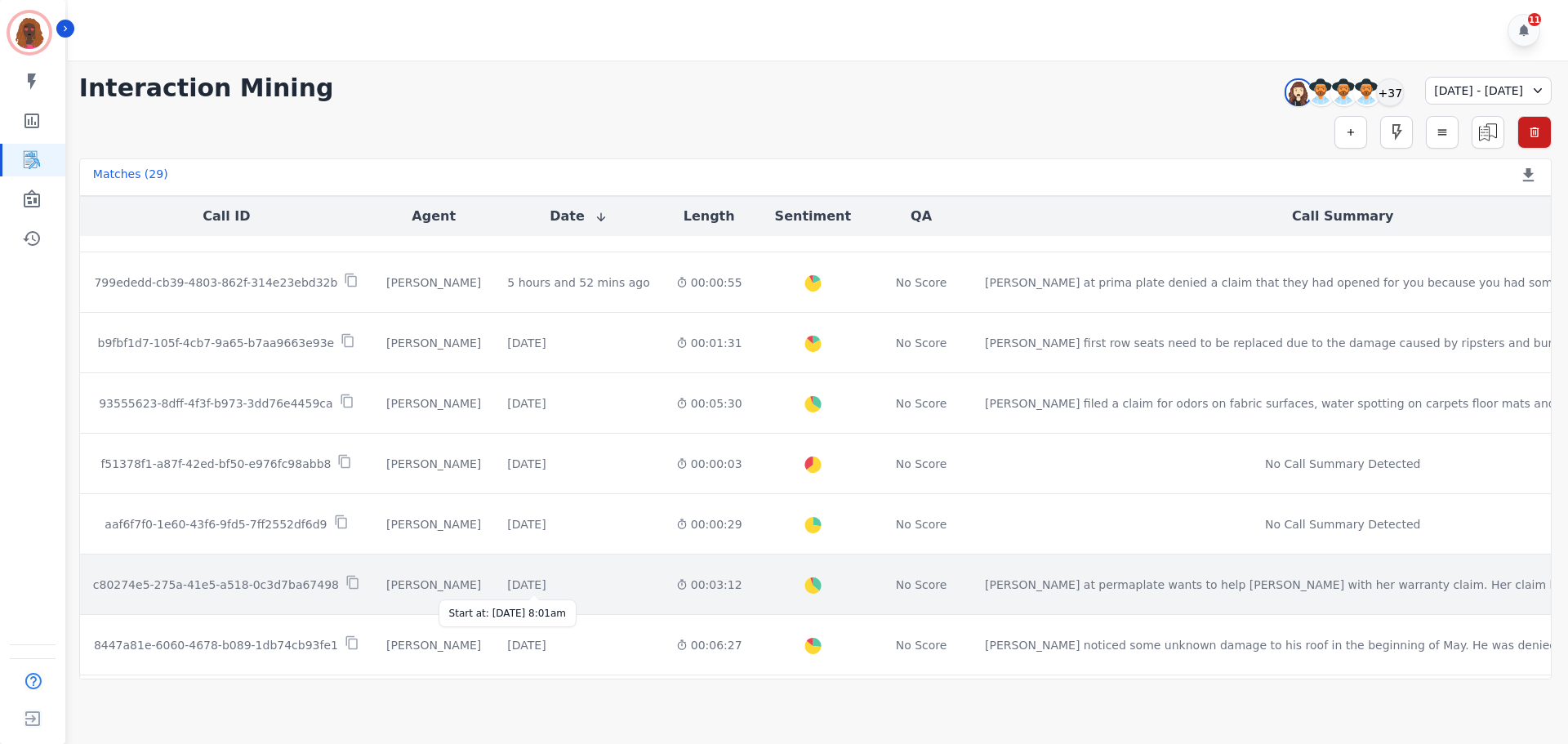
click at [545, 581] on div "[DATE]" at bounding box center [527, 584] width 39 height 16
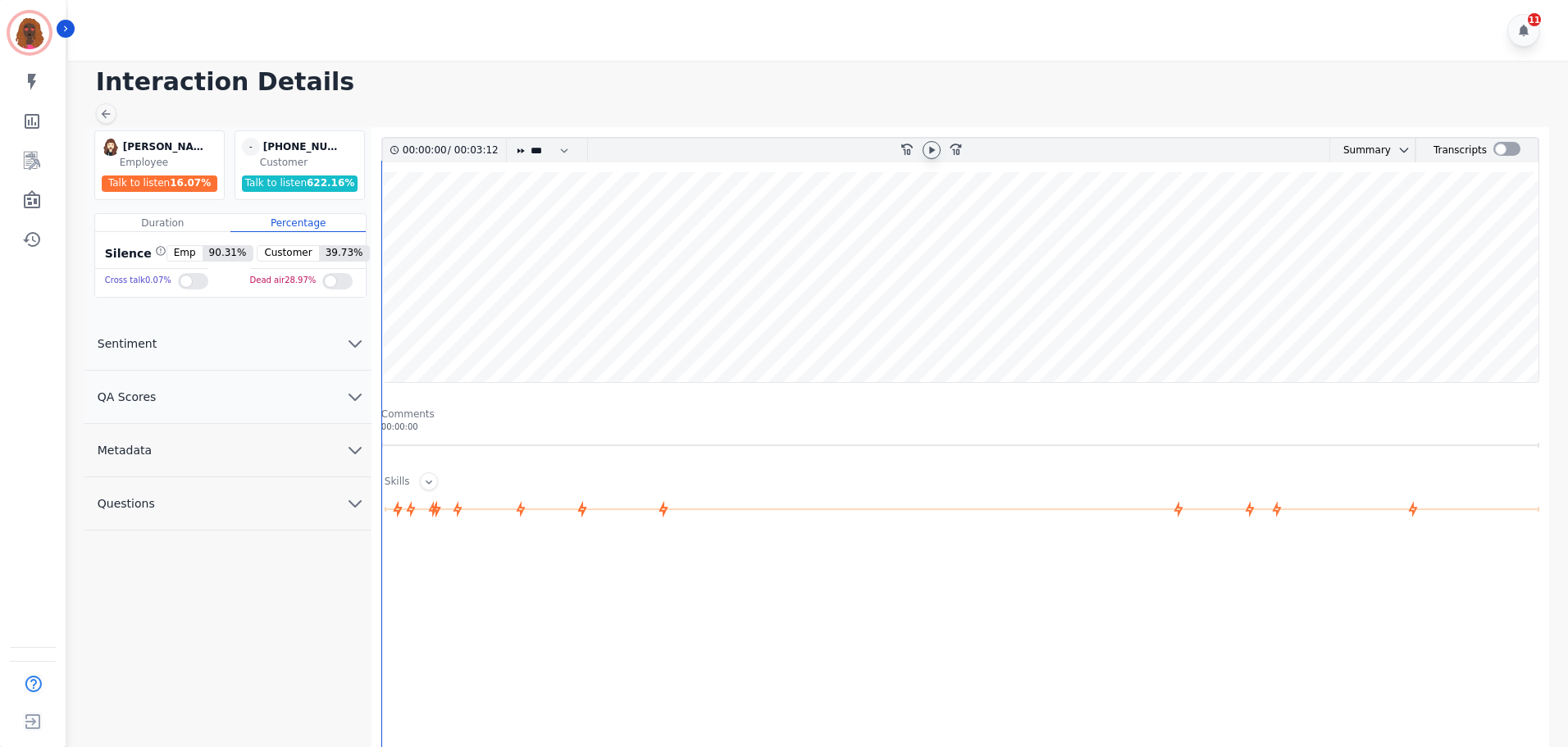
click at [935, 152] on icon at bounding box center [931, 150] width 13 height 13
click at [330, 404] on button "QA Scores" at bounding box center [228, 397] width 287 height 53
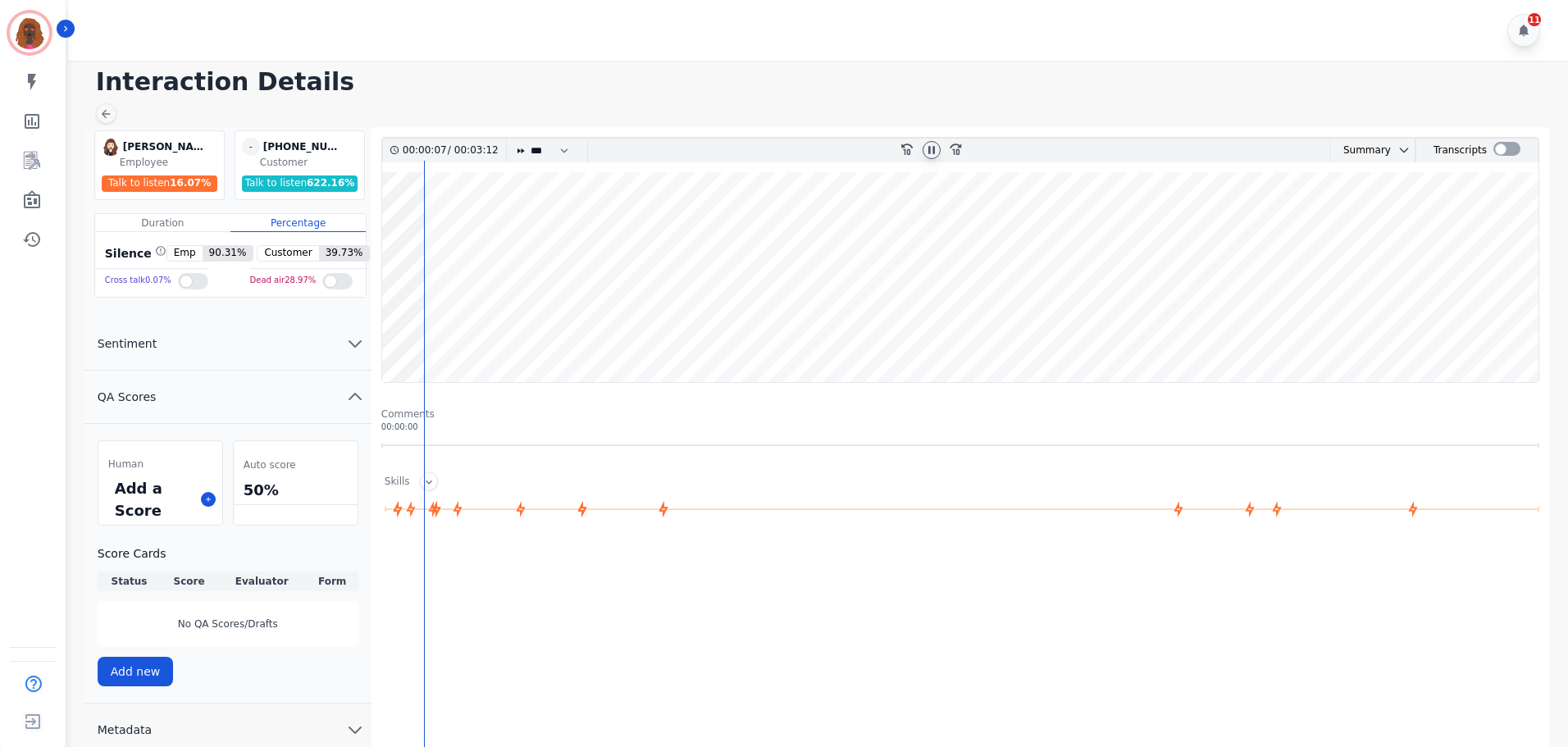
click at [567, 328] on wave at bounding box center [960, 277] width 1157 height 210
click at [209, 504] on button at bounding box center [208, 499] width 15 height 15
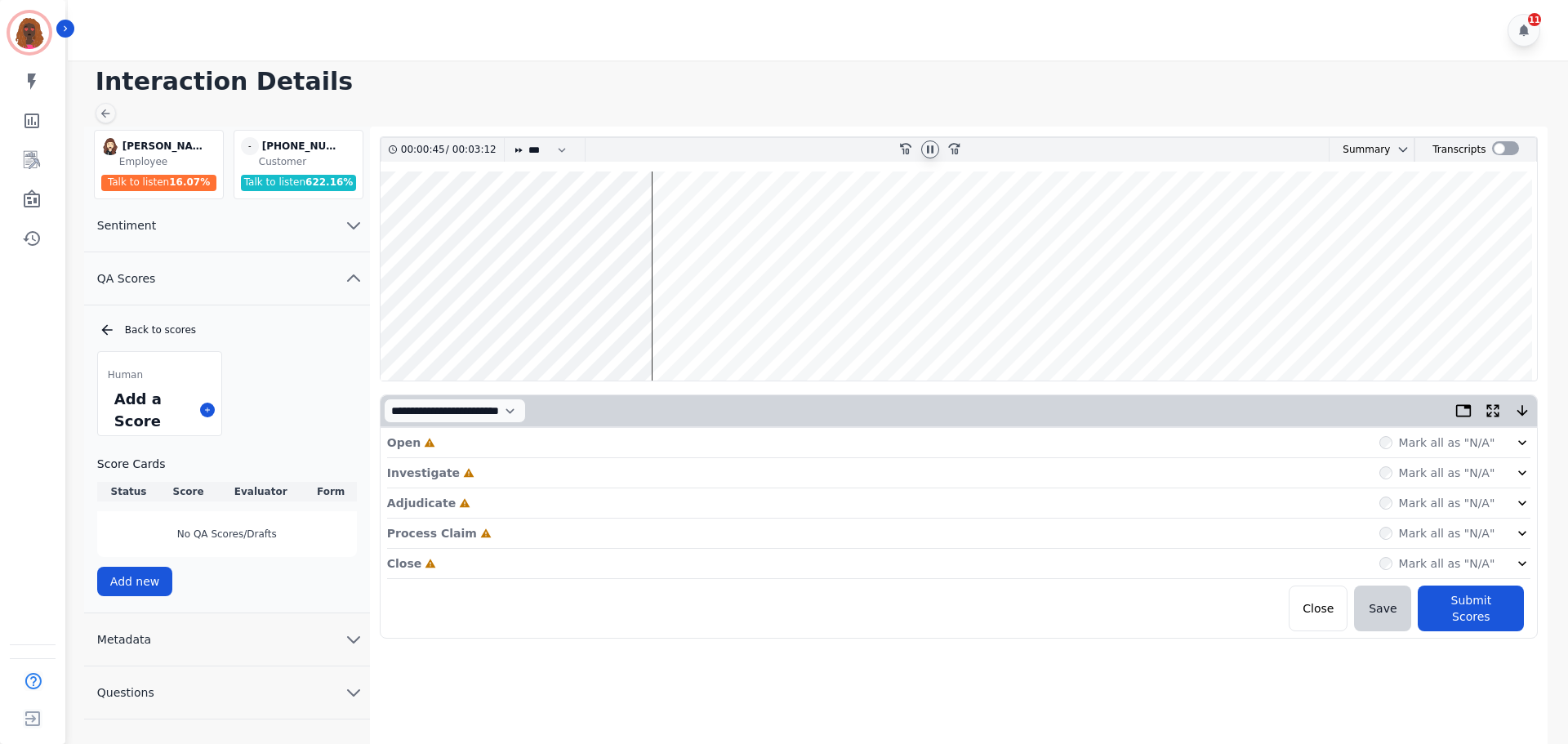
click at [469, 446] on div "Open Incomplete Mark all as "N/A"" at bounding box center [960, 443] width 1145 height 30
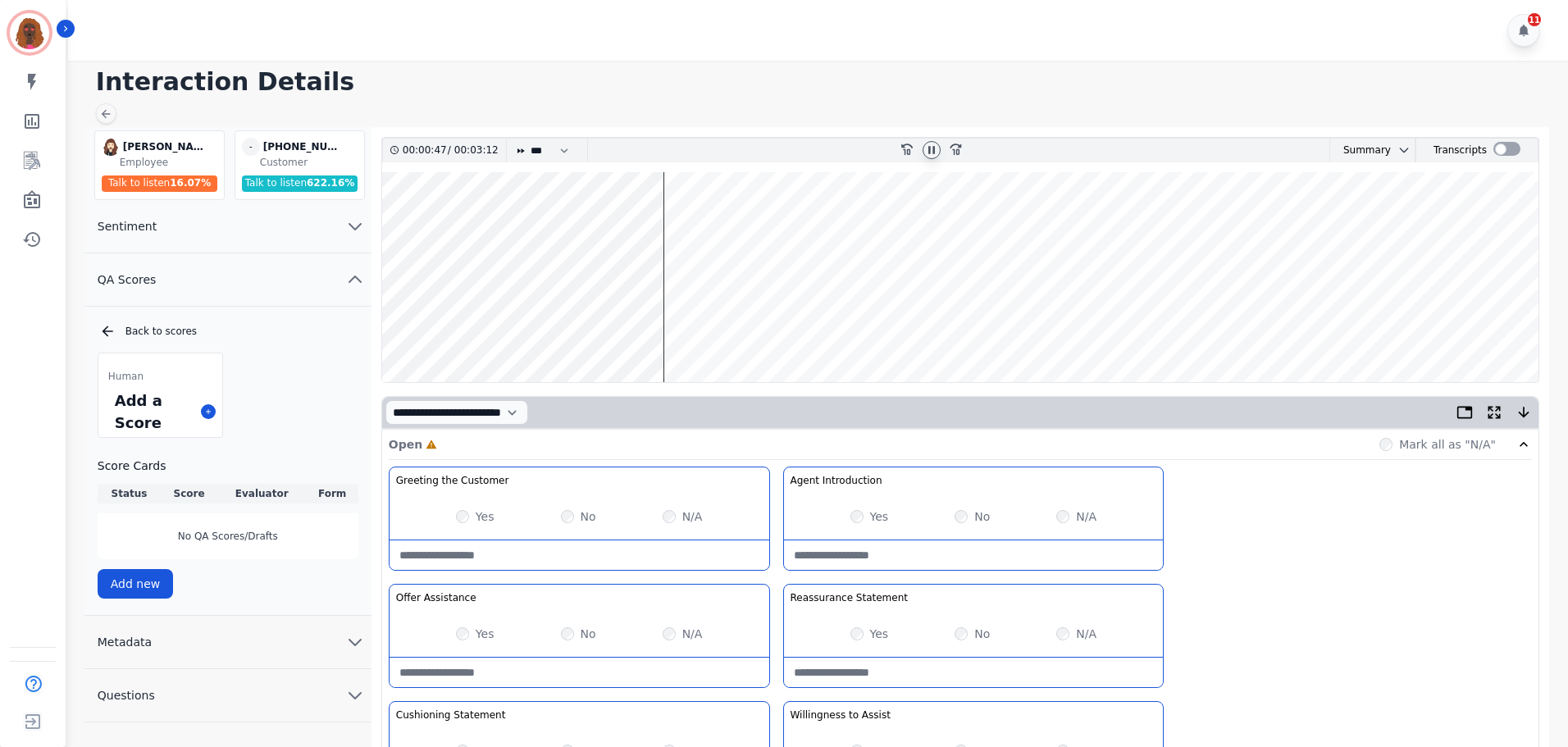
click at [580, 333] on wave at bounding box center [960, 277] width 1157 height 210
click at [935, 146] on icon at bounding box center [931, 150] width 13 height 13
click at [932, 149] on icon at bounding box center [932, 150] width 6 height 8
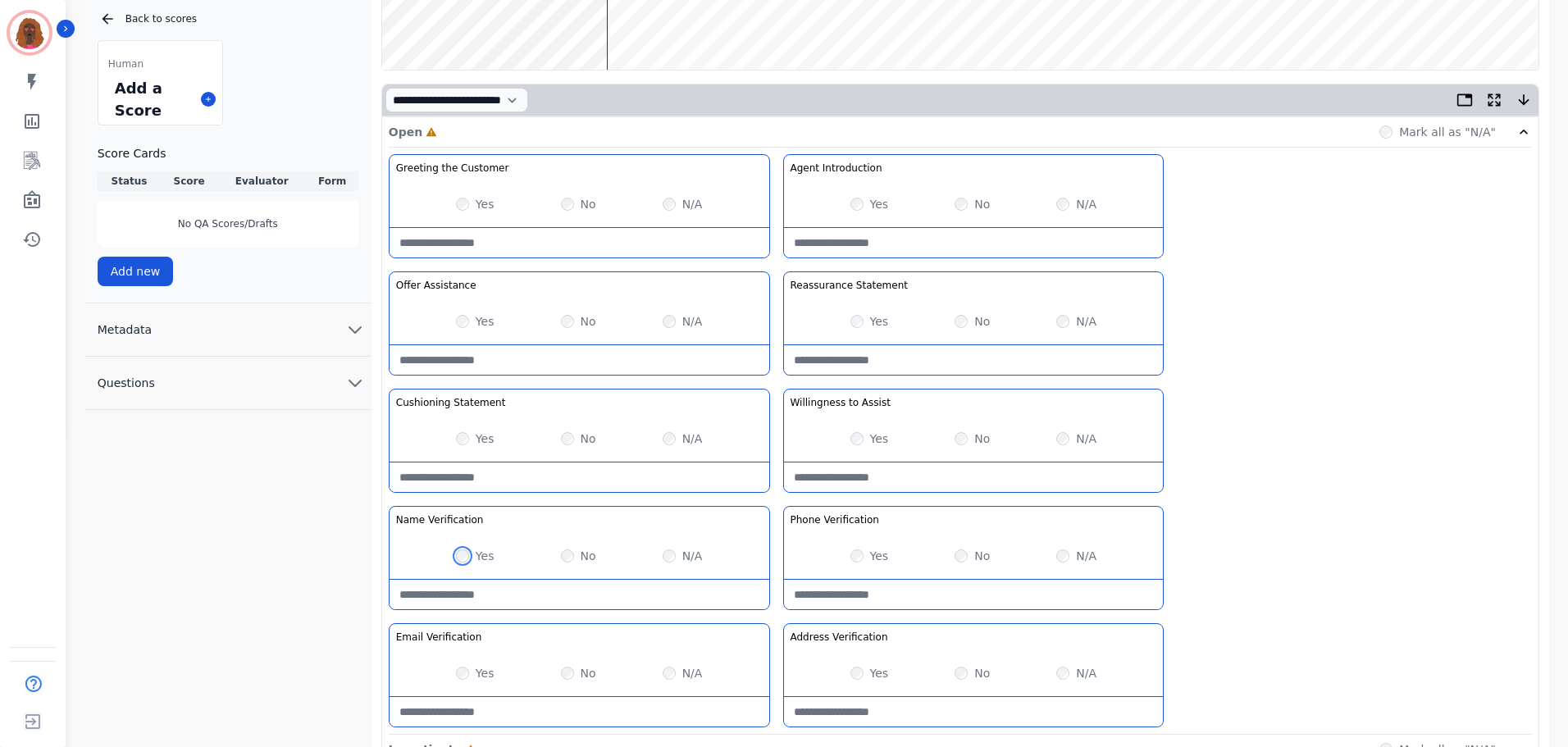
click at [463, 563] on div "Yes No N/A" at bounding box center [580, 555] width 379 height 46
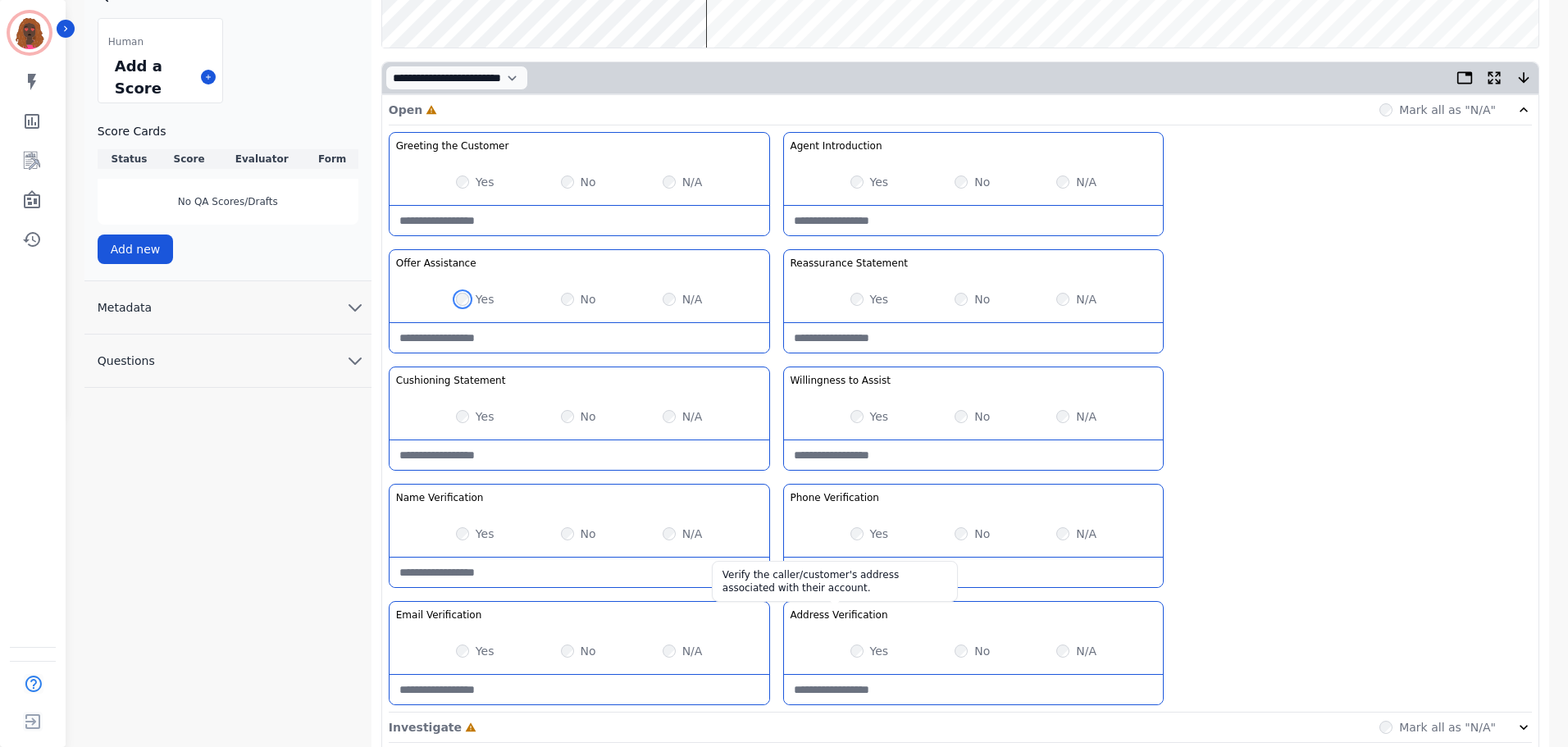
scroll to position [477, 0]
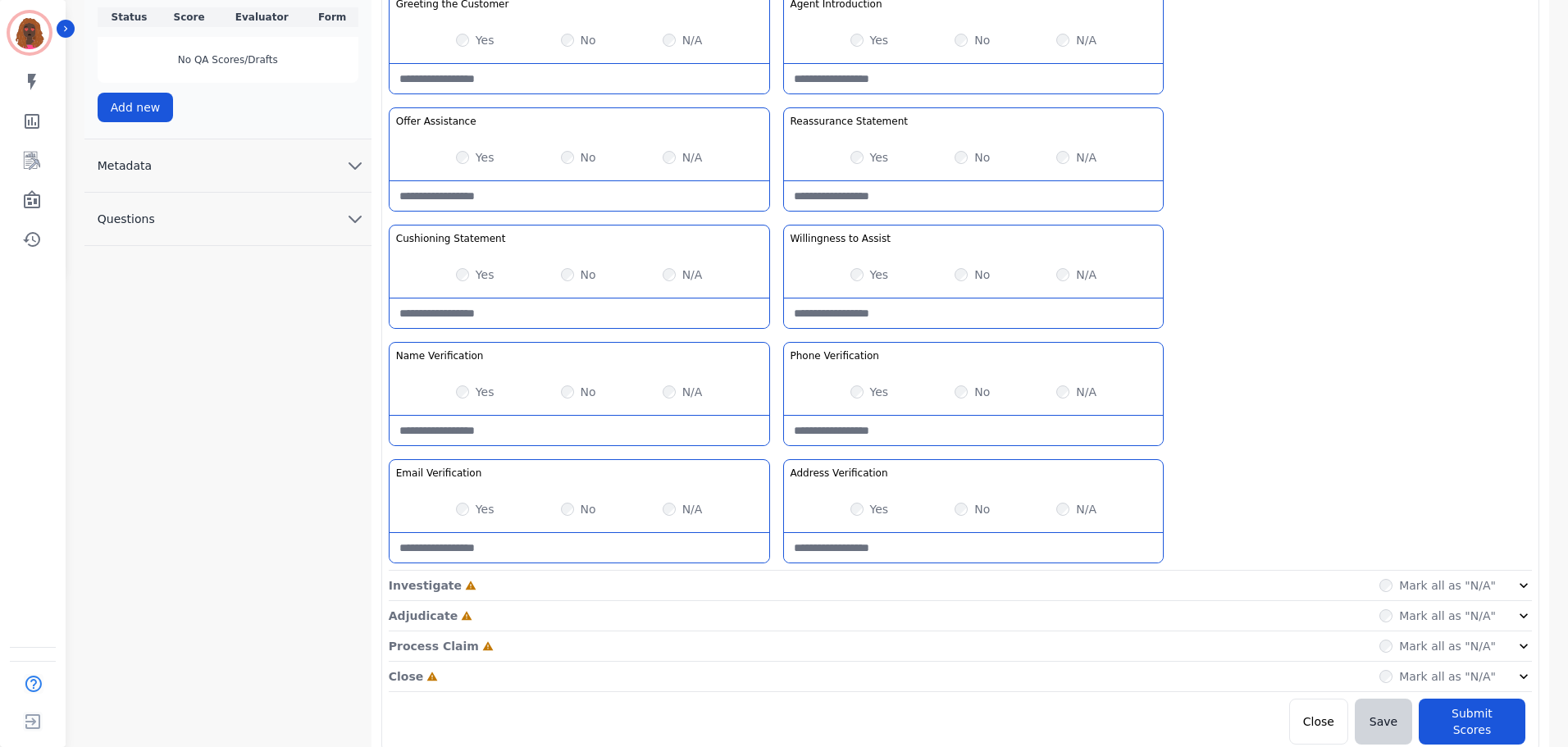
click at [861, 601] on div "Investigate Incomplete Mark all as "N/A"" at bounding box center [961, 616] width 1144 height 30
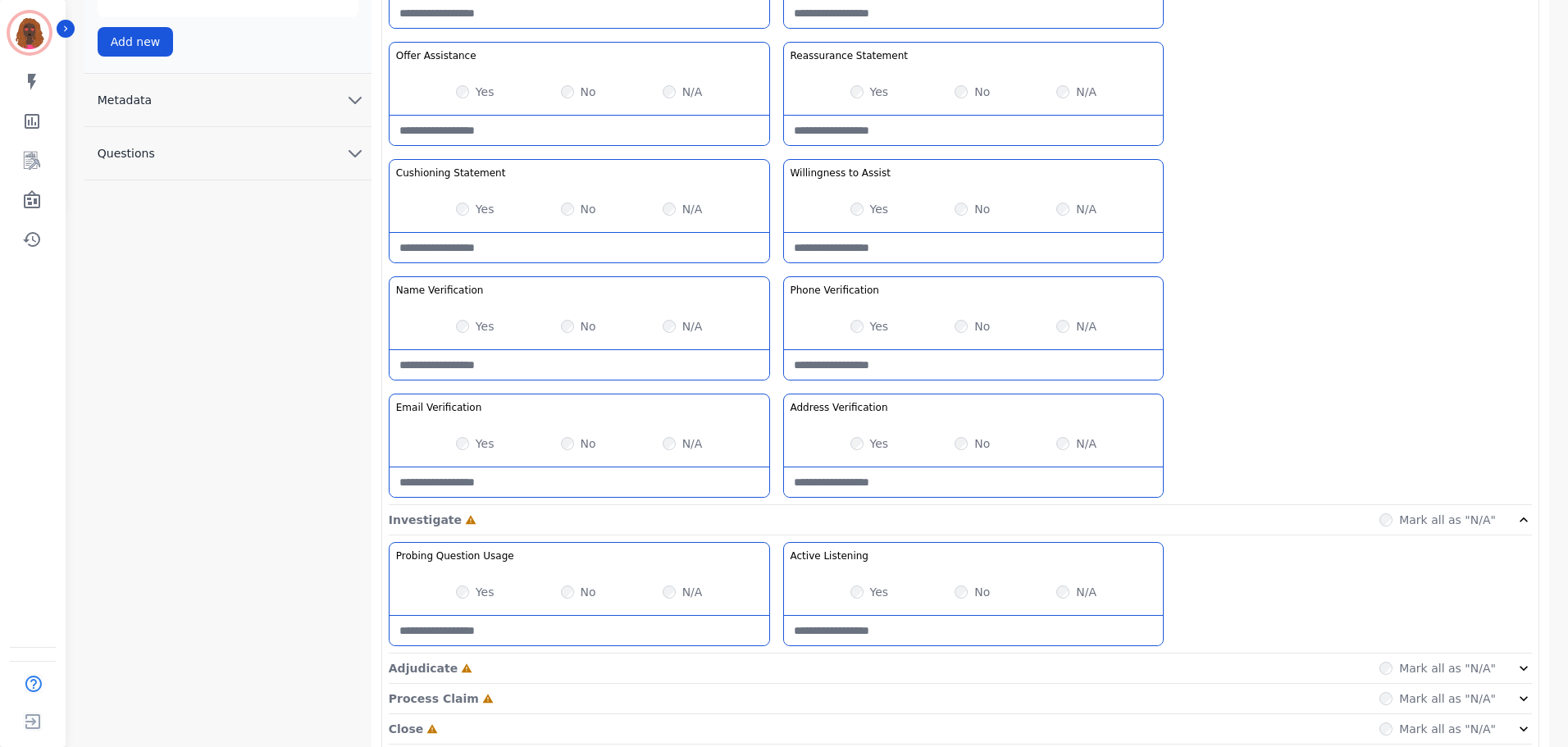
scroll to position [594, 0]
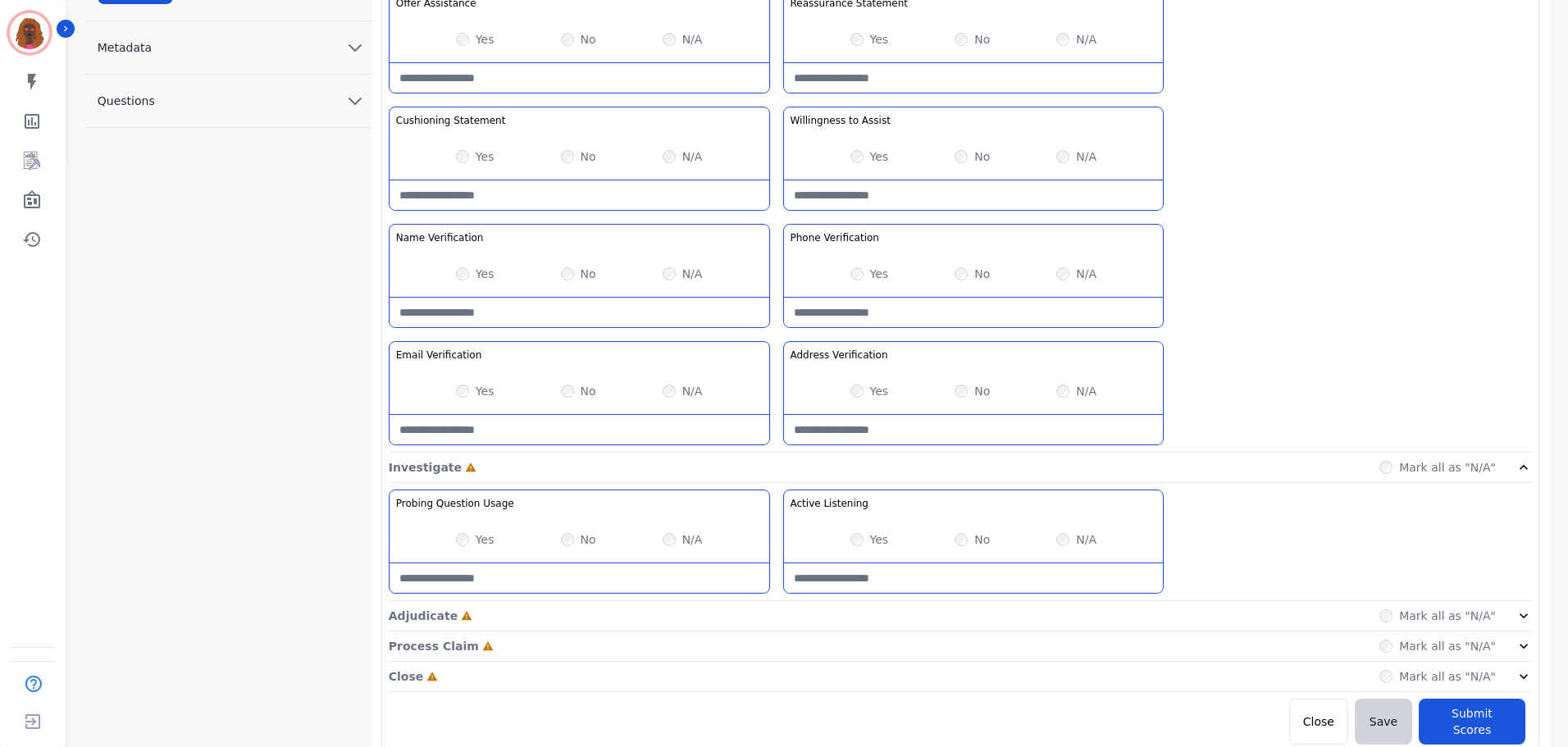
click at [784, 662] on div "Adjudicate Incomplete Mark all as "N/A"" at bounding box center [961, 677] width 1144 height 30
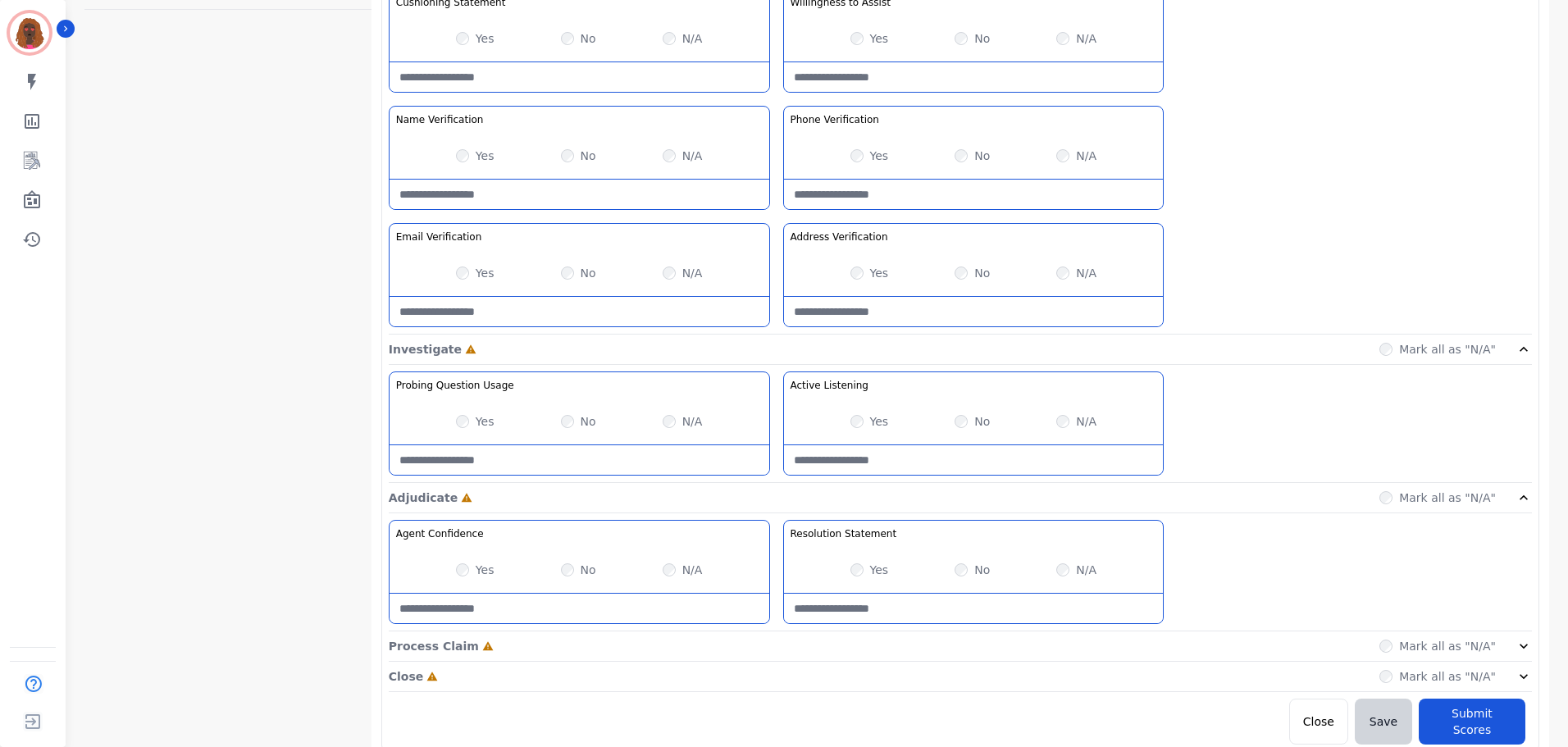
click at [832, 651] on div "Process Claim Incomplete Mark all as "N/A"" at bounding box center [961, 646] width 1144 height 30
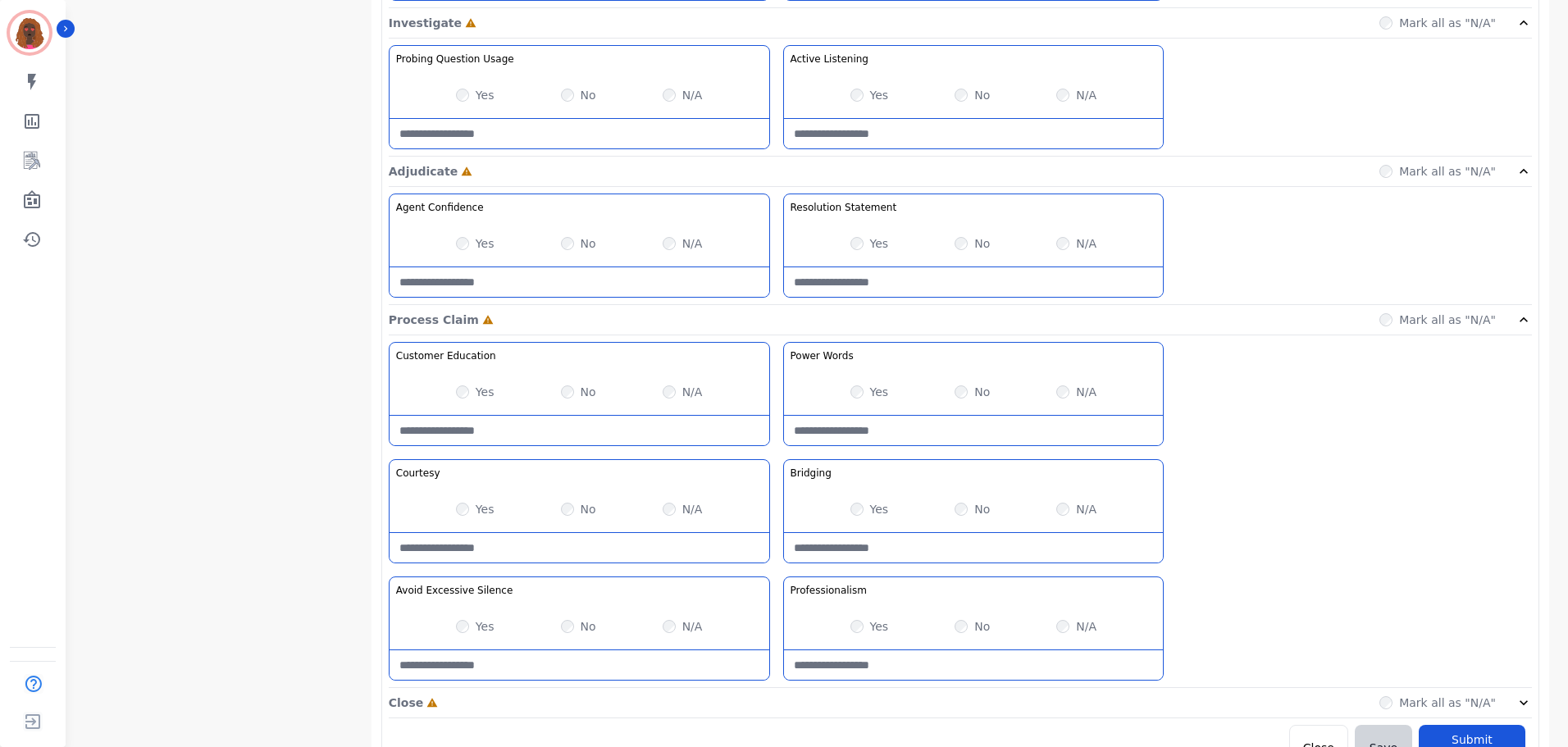
scroll to position [1040, 0]
click at [827, 697] on div "Close Incomplete Mark all as "N/A"" at bounding box center [961, 702] width 1144 height 30
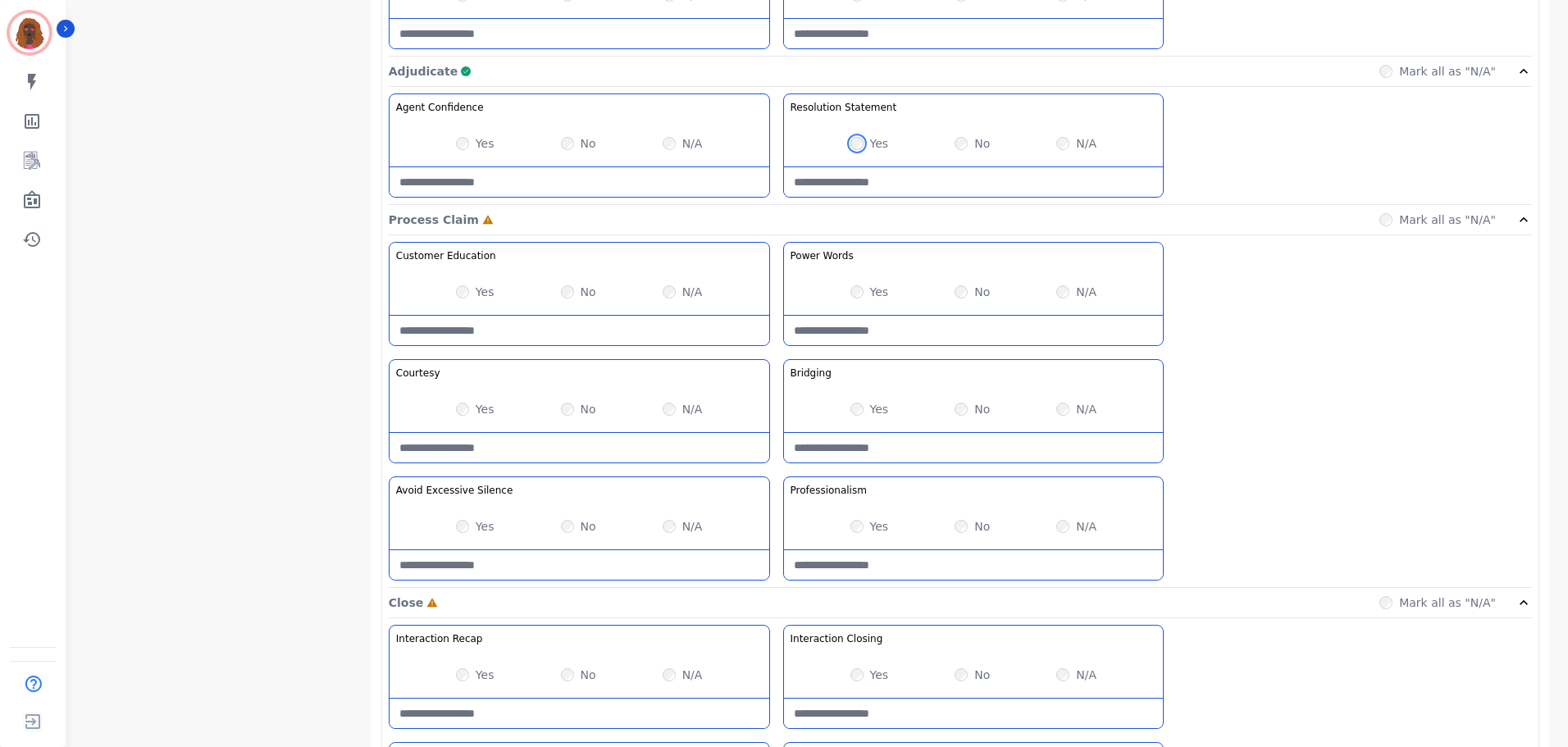
scroll to position [1139, 0]
click at [864, 529] on div "Yes" at bounding box center [871, 527] width 39 height 17
click at [854, 402] on div "Yes" at bounding box center [871, 409] width 39 height 17
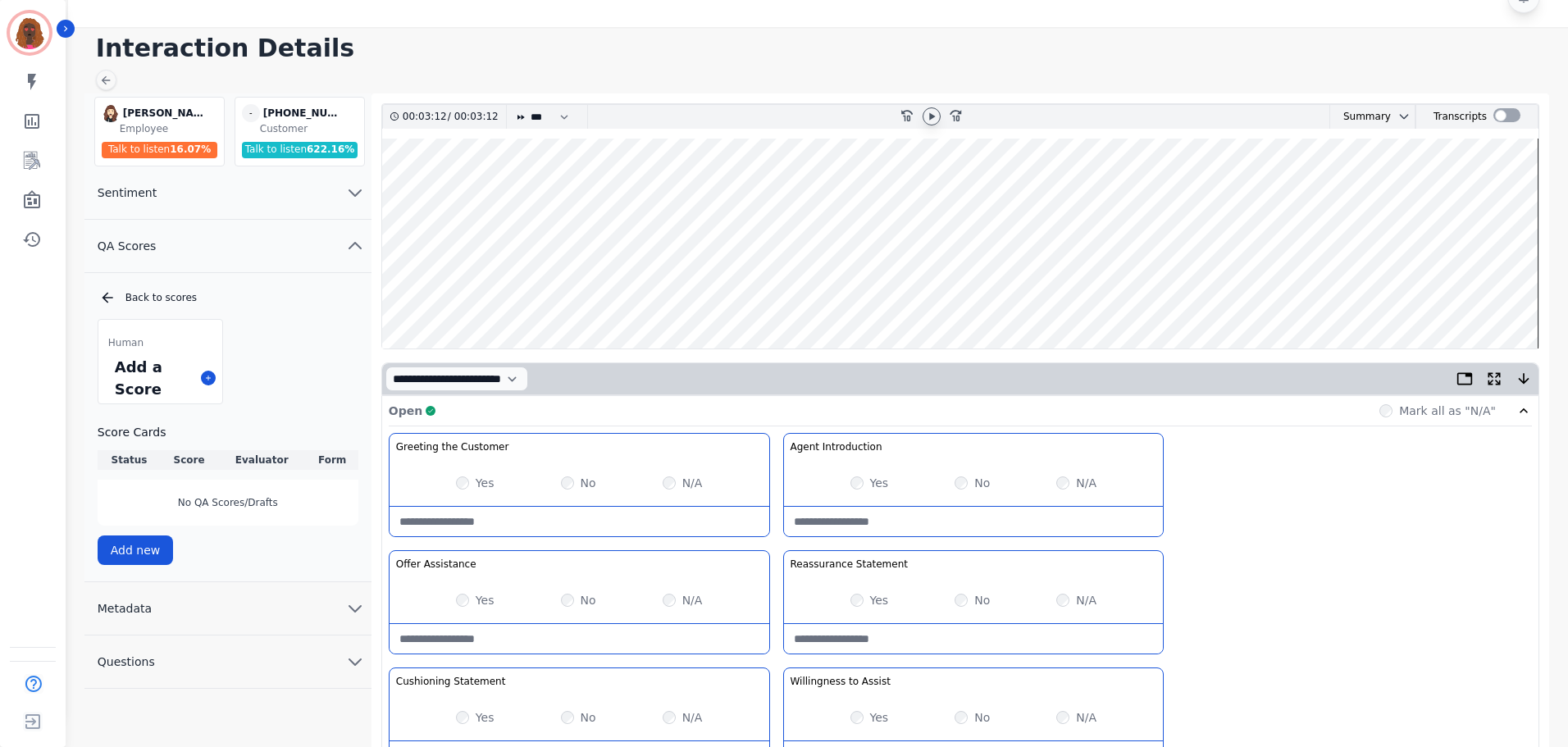
scroll to position [0, 0]
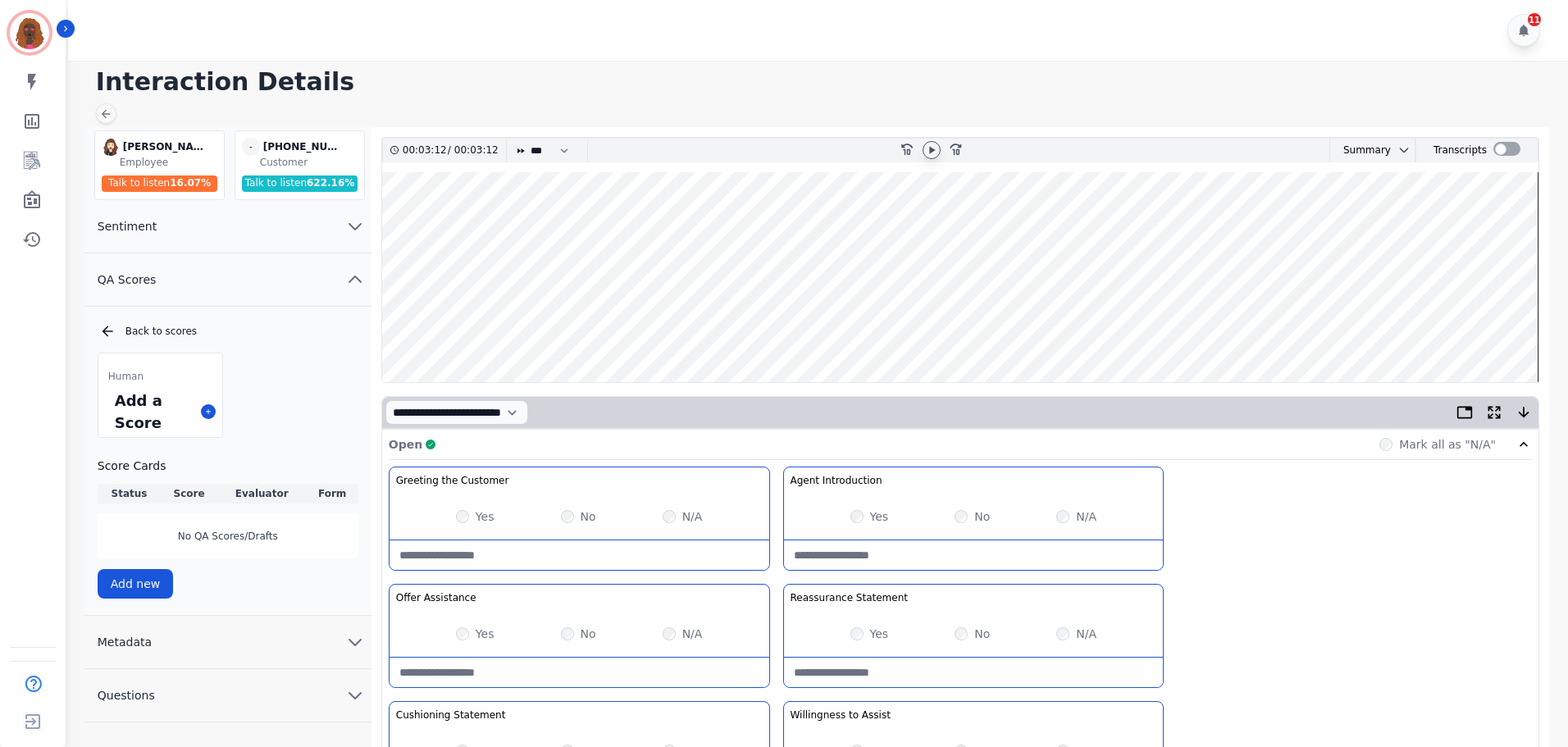
click at [934, 151] on icon at bounding box center [932, 150] width 6 height 8
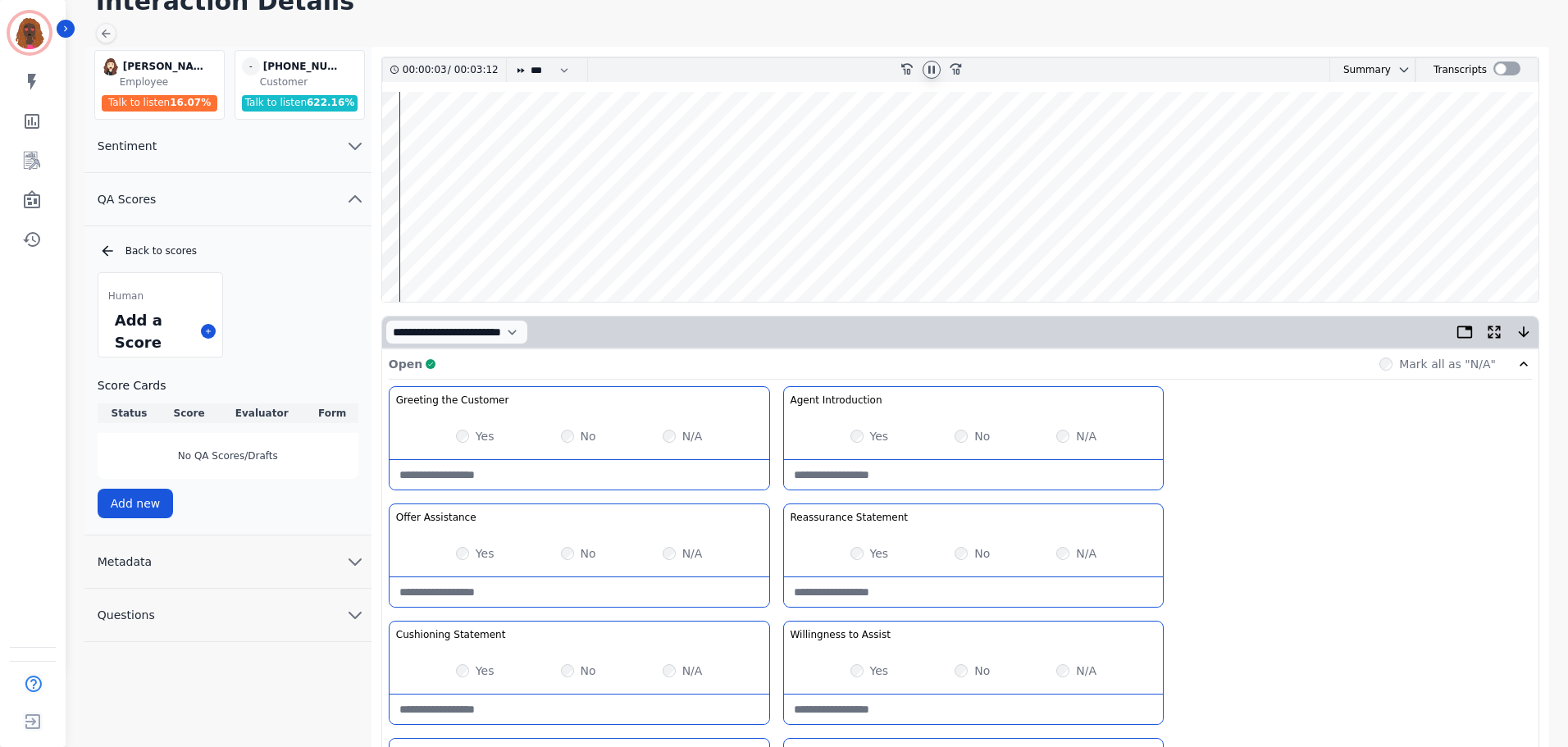
scroll to position [81, 0]
click at [511, 250] on wave at bounding box center [960, 196] width 1157 height 210
click at [462, 247] on wave at bounding box center [960, 196] width 1157 height 210
click at [445, 249] on wave at bounding box center [960, 196] width 1157 height 210
click at [567, 249] on wave at bounding box center [960, 196] width 1157 height 210
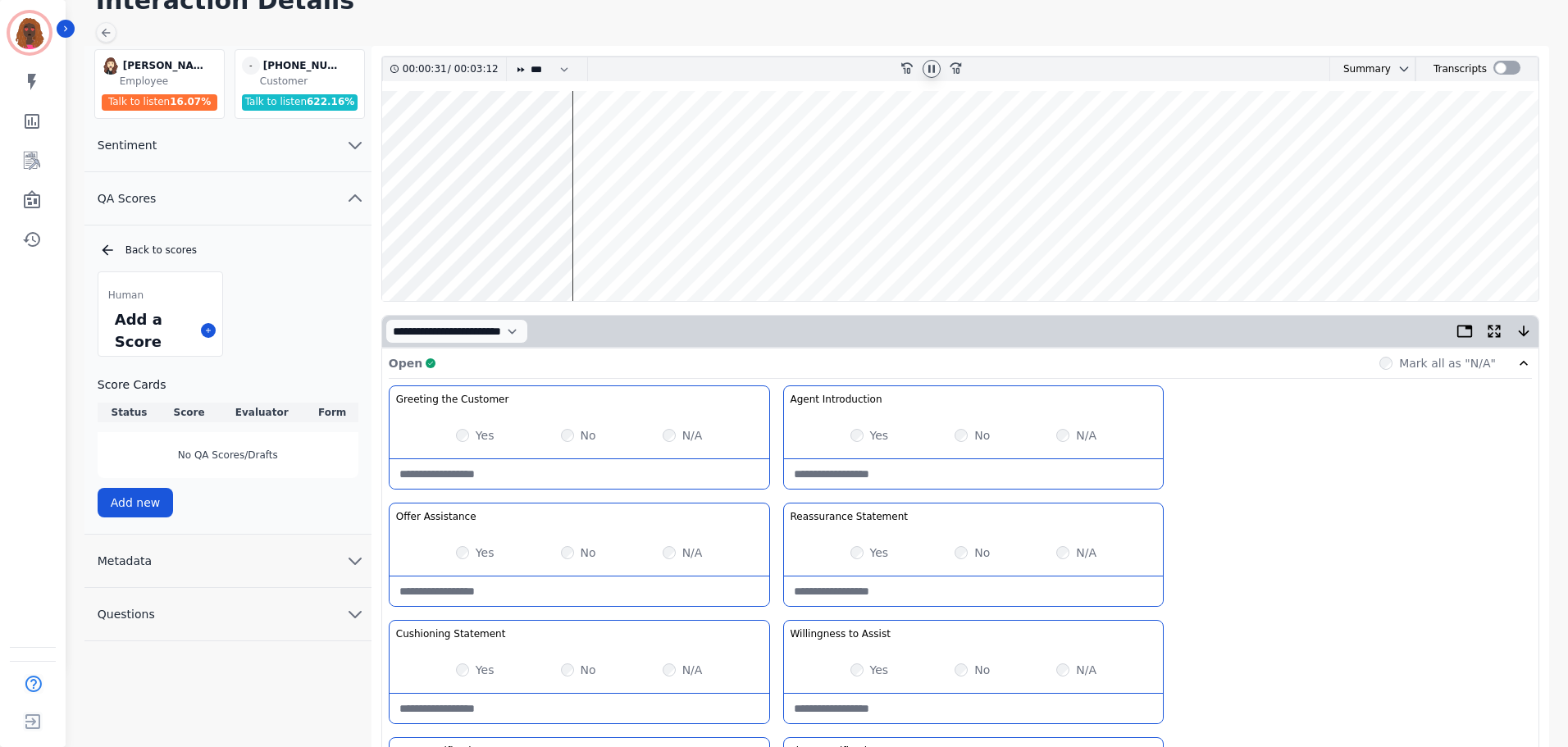
click at [582, 249] on wave at bounding box center [960, 196] width 1157 height 210
click at [572, 144] on wave at bounding box center [960, 196] width 1157 height 210
click at [615, 246] on wave at bounding box center [960, 196] width 1157 height 210
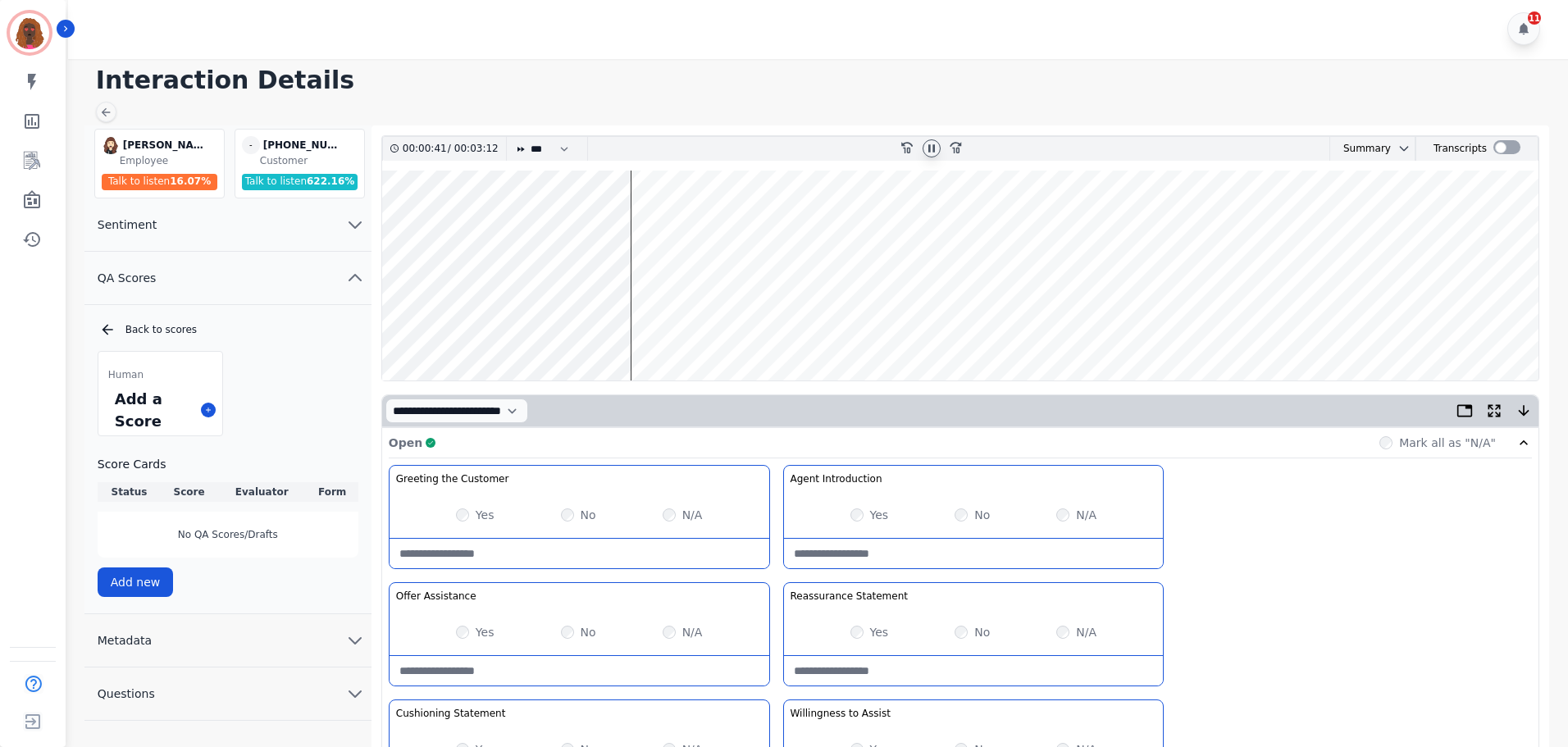
scroll to position [0, 0]
click at [694, 327] on wave at bounding box center [960, 277] width 1157 height 210
click at [727, 330] on wave at bounding box center [960, 277] width 1157 height 210
click at [751, 328] on wave at bounding box center [960, 277] width 1157 height 210
click at [793, 326] on wave at bounding box center [960, 277] width 1157 height 210
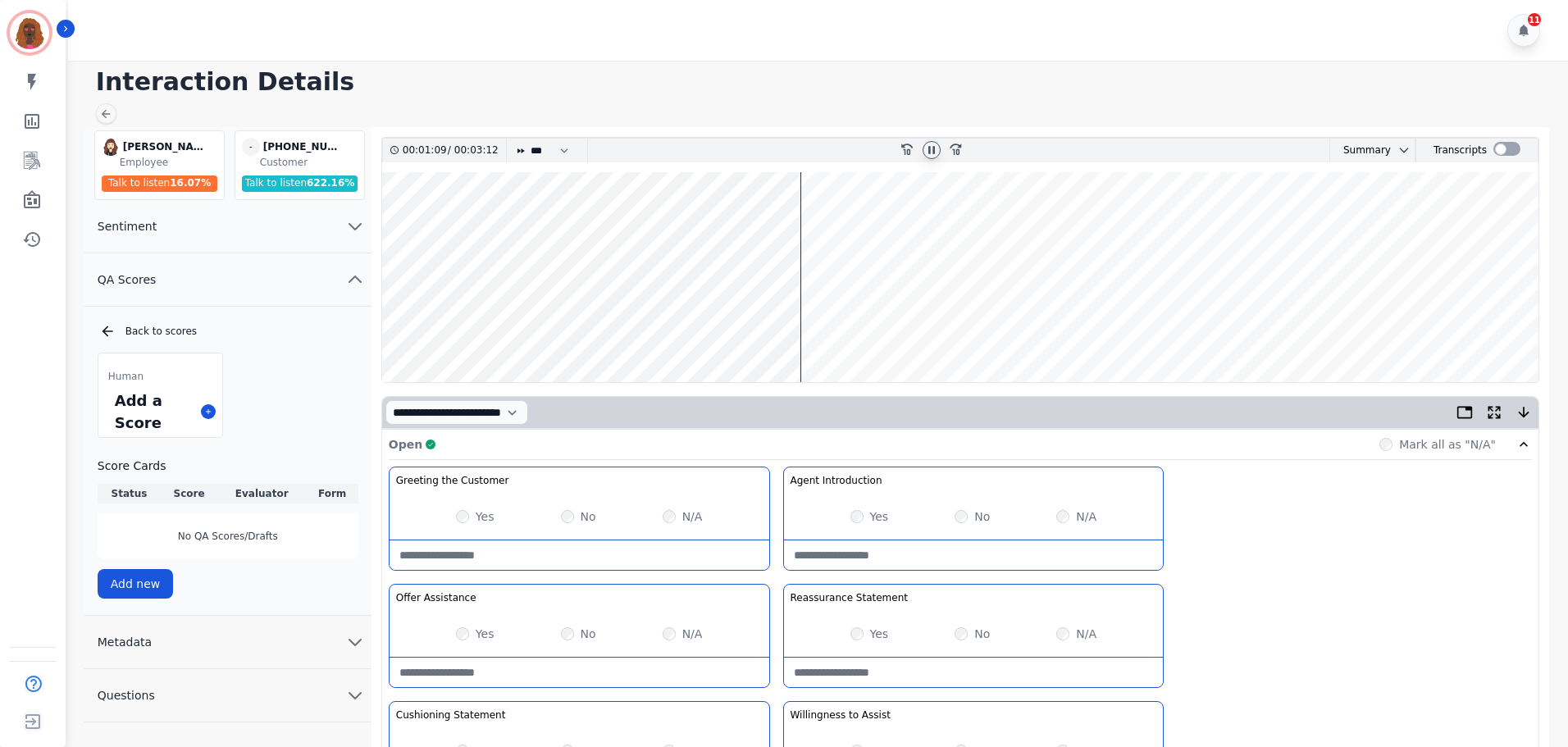
click at [788, 311] on wave at bounding box center [960, 277] width 1157 height 210
click at [904, 328] on wave at bounding box center [960, 277] width 1157 height 210
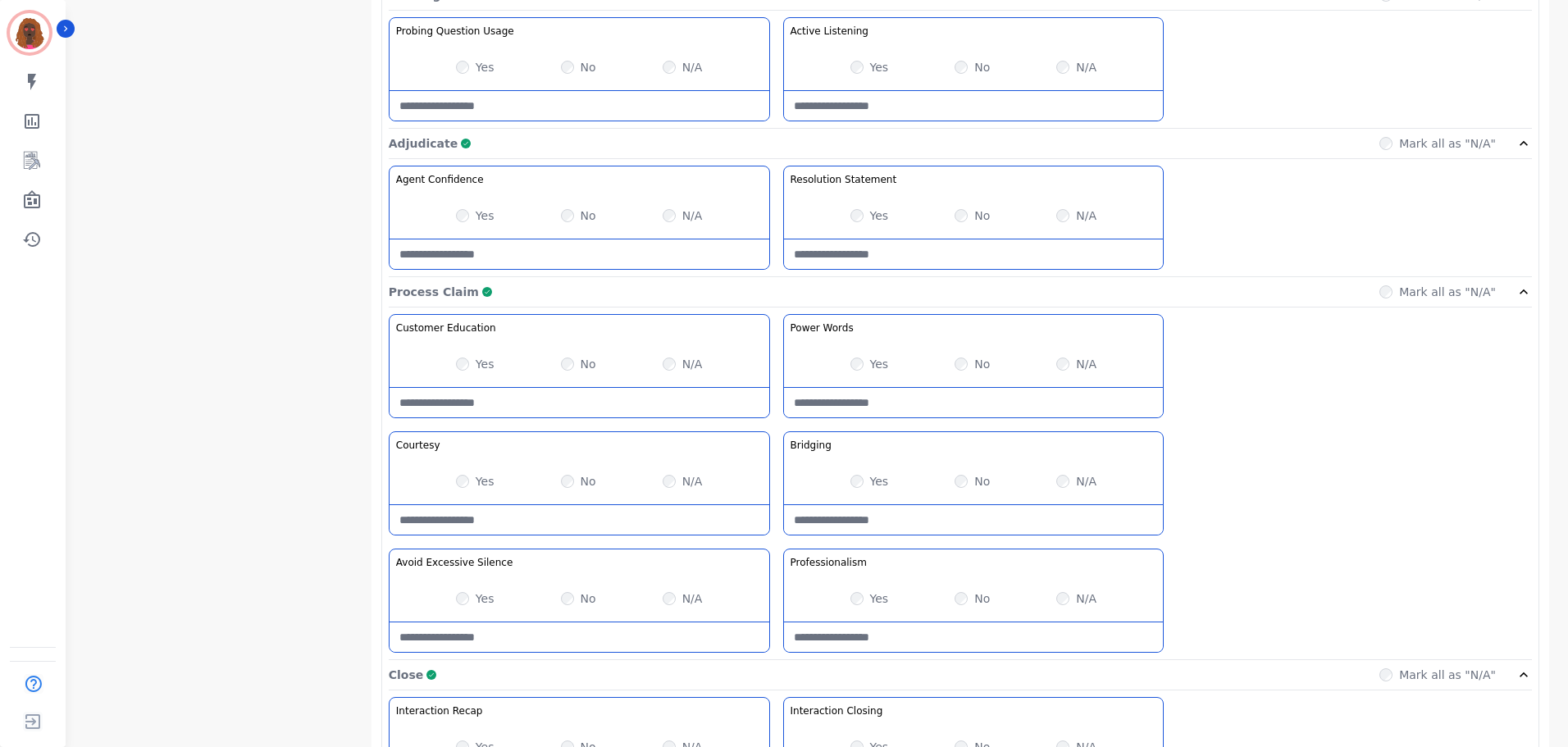
scroll to position [1066, 0]
click at [961, 513] on Claim-Bridging-note at bounding box center [974, 520] width 379 height 29
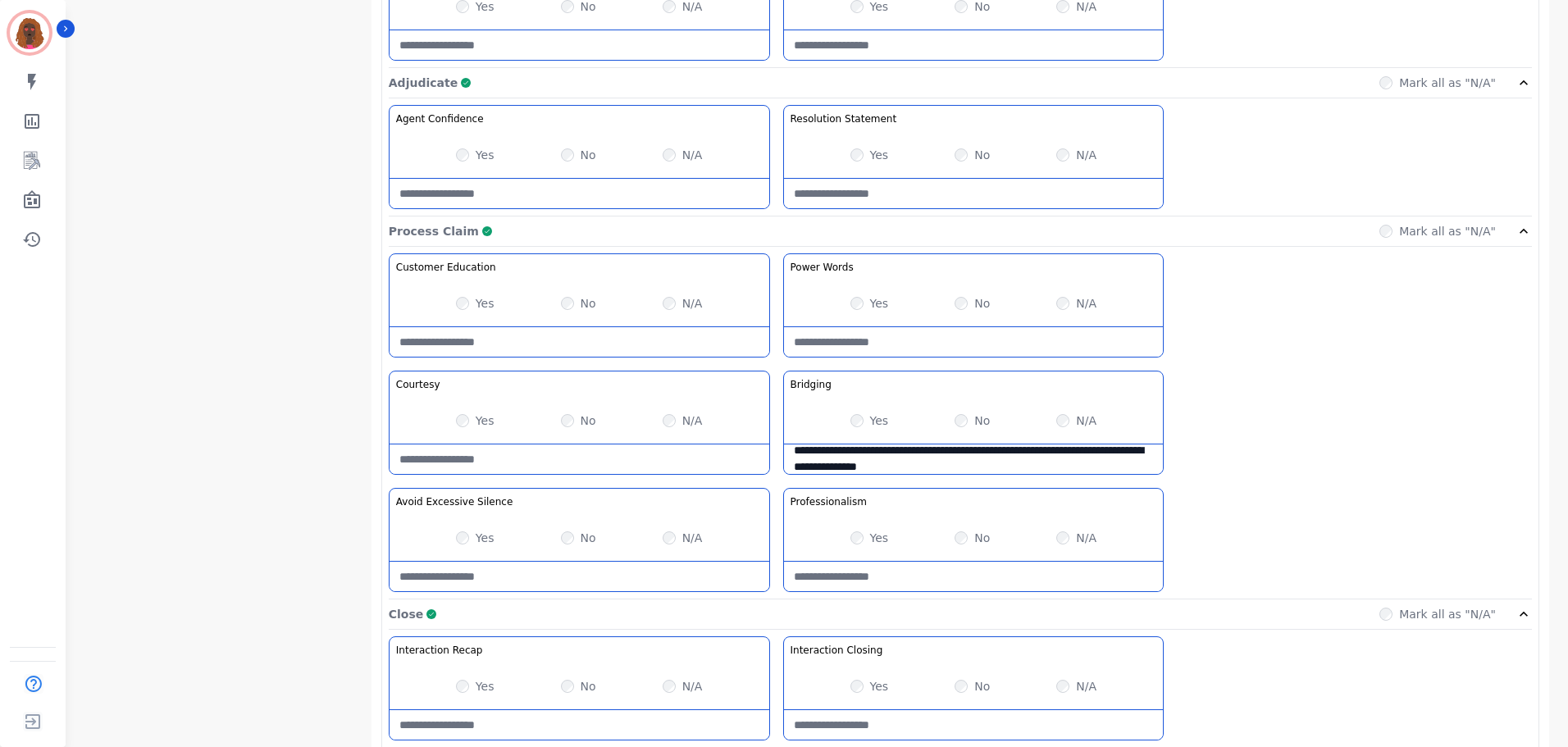
scroll to position [1301, 0]
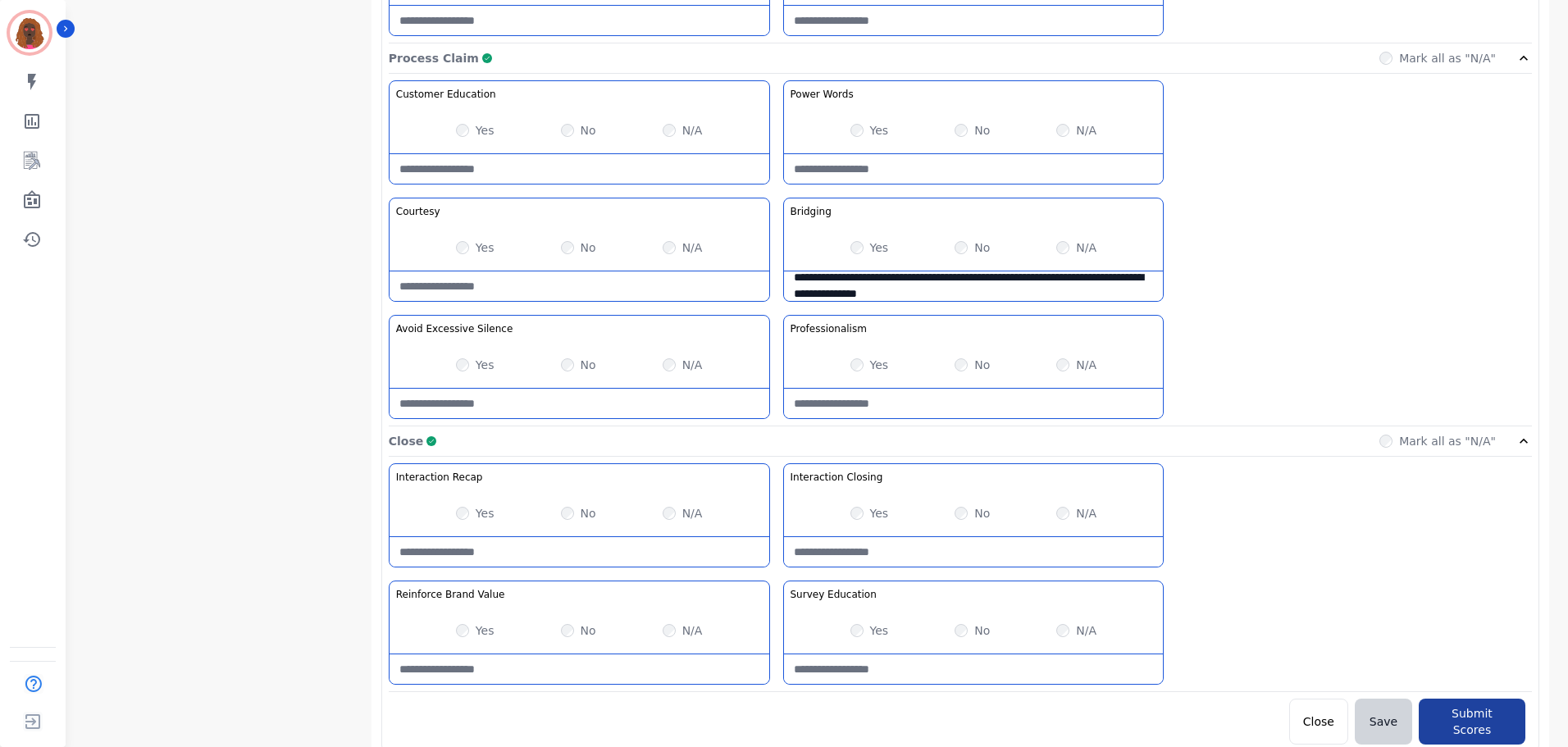
type Claim-Bridging-note "**********"
click at [1465, 717] on button "Submit Scores" at bounding box center [1473, 722] width 107 height 46
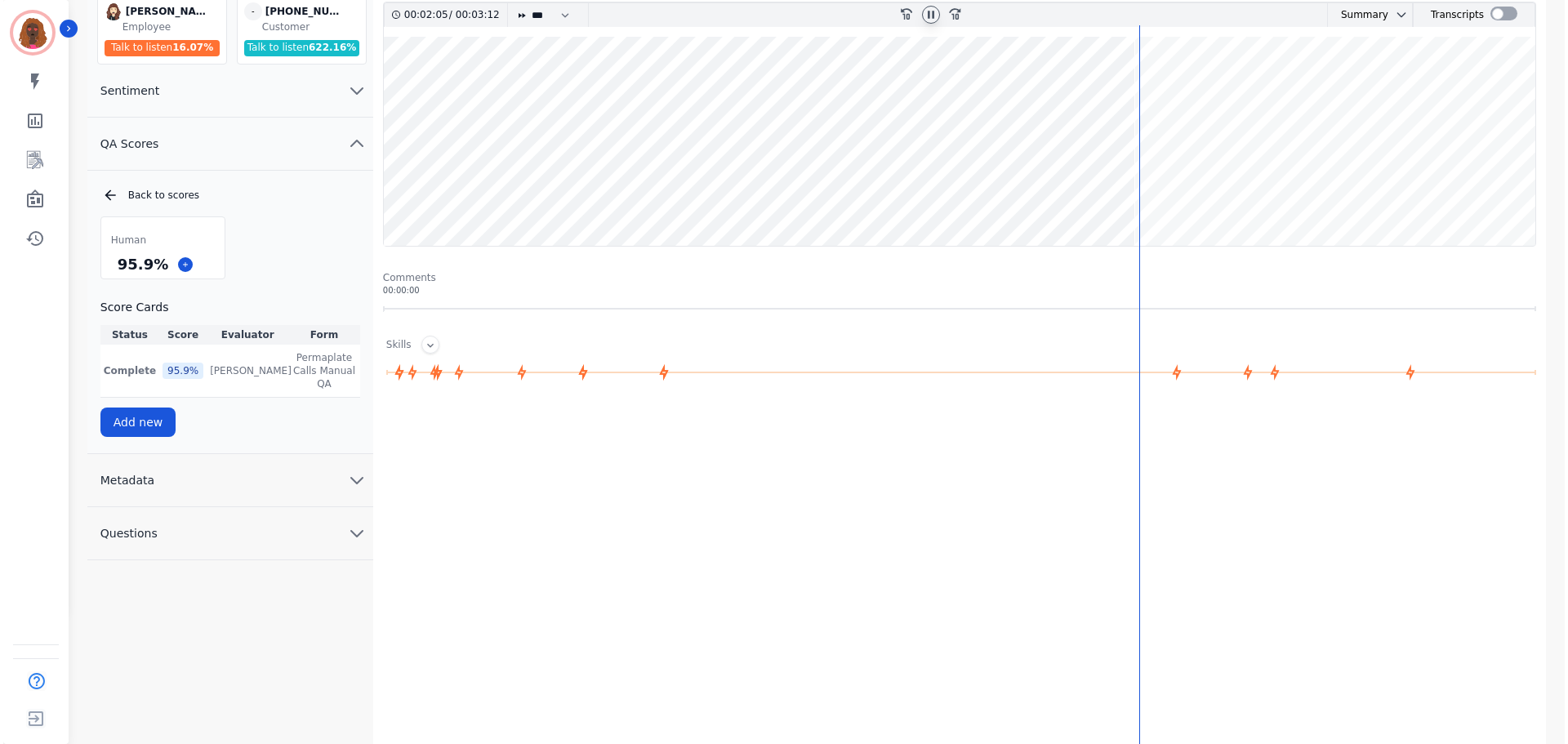
scroll to position [0, 0]
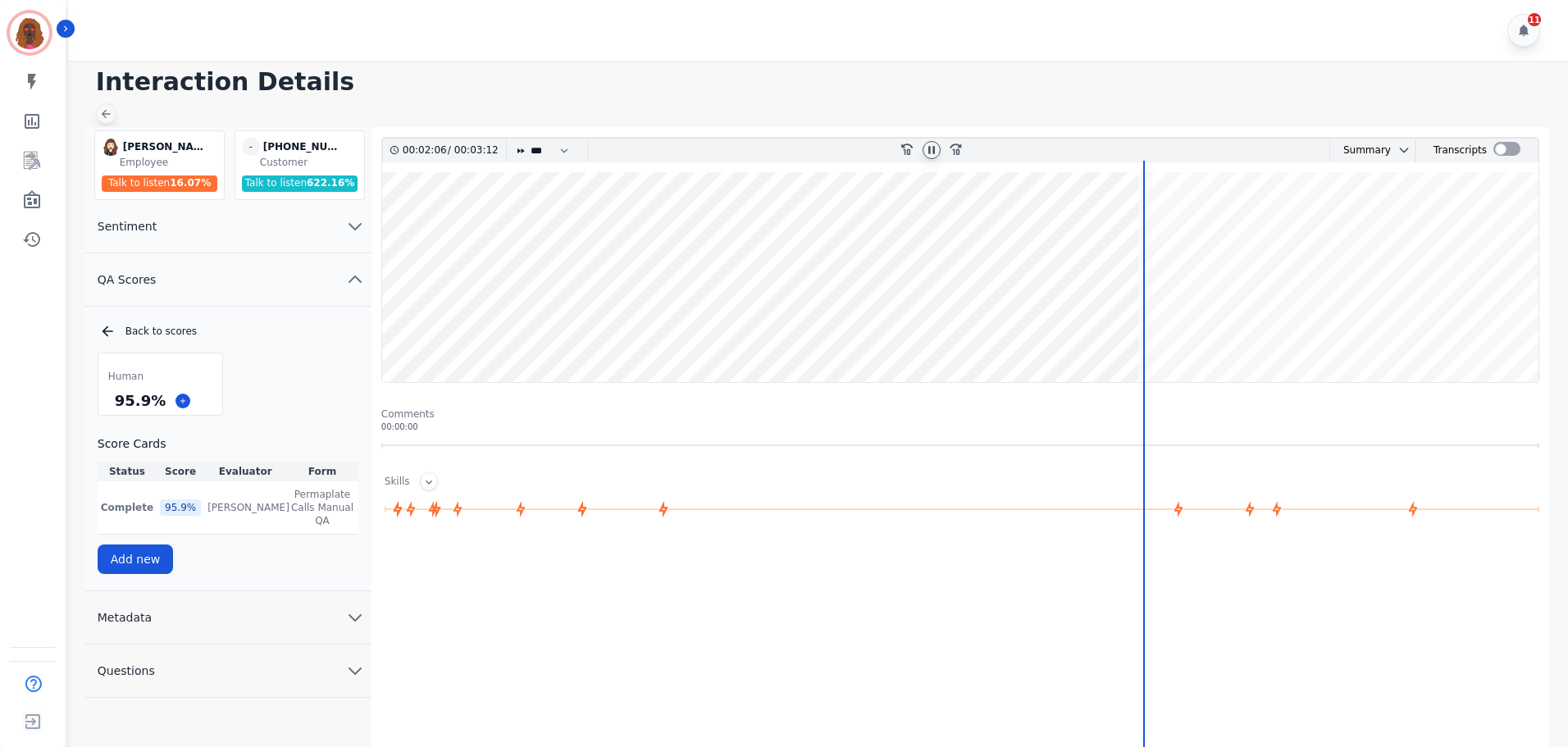
click at [105, 113] on icon at bounding box center [105, 113] width 13 height 13
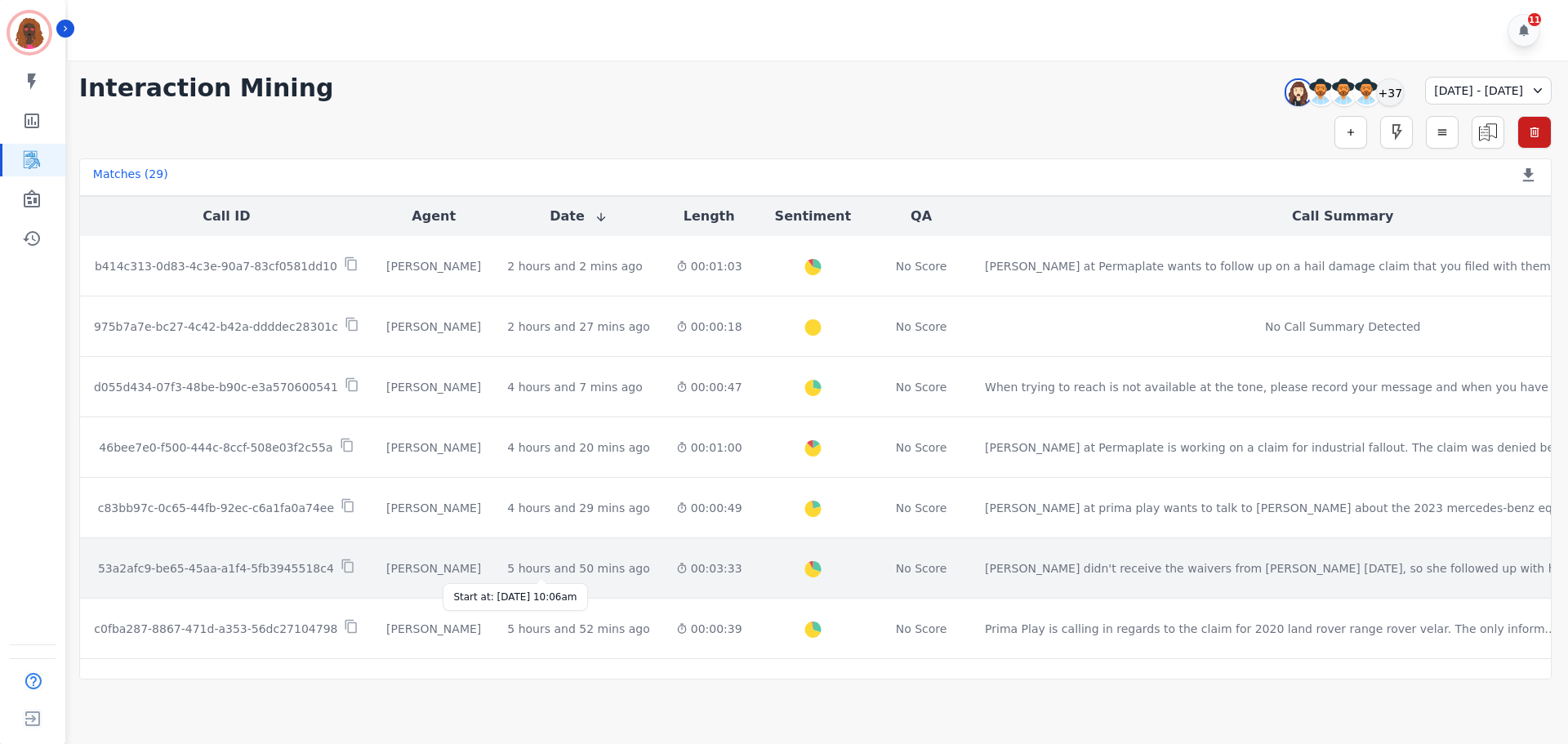
click at [550, 570] on div "5 hours and 50 mins ago" at bounding box center [578, 569] width 142 height 16
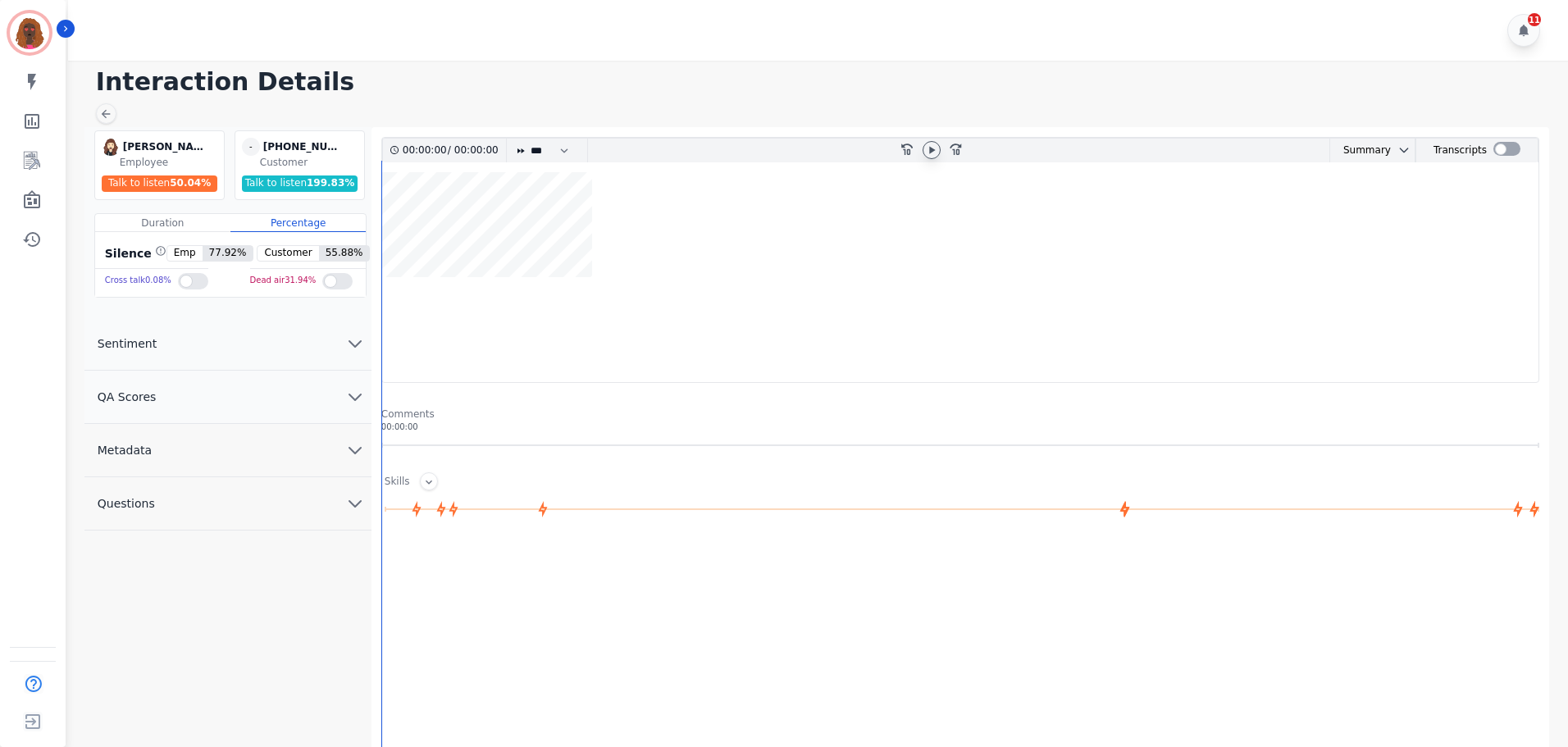
click at [934, 145] on icon at bounding box center [931, 150] width 13 height 13
click at [348, 405] on icon "chevron down" at bounding box center [355, 397] width 19 height 19
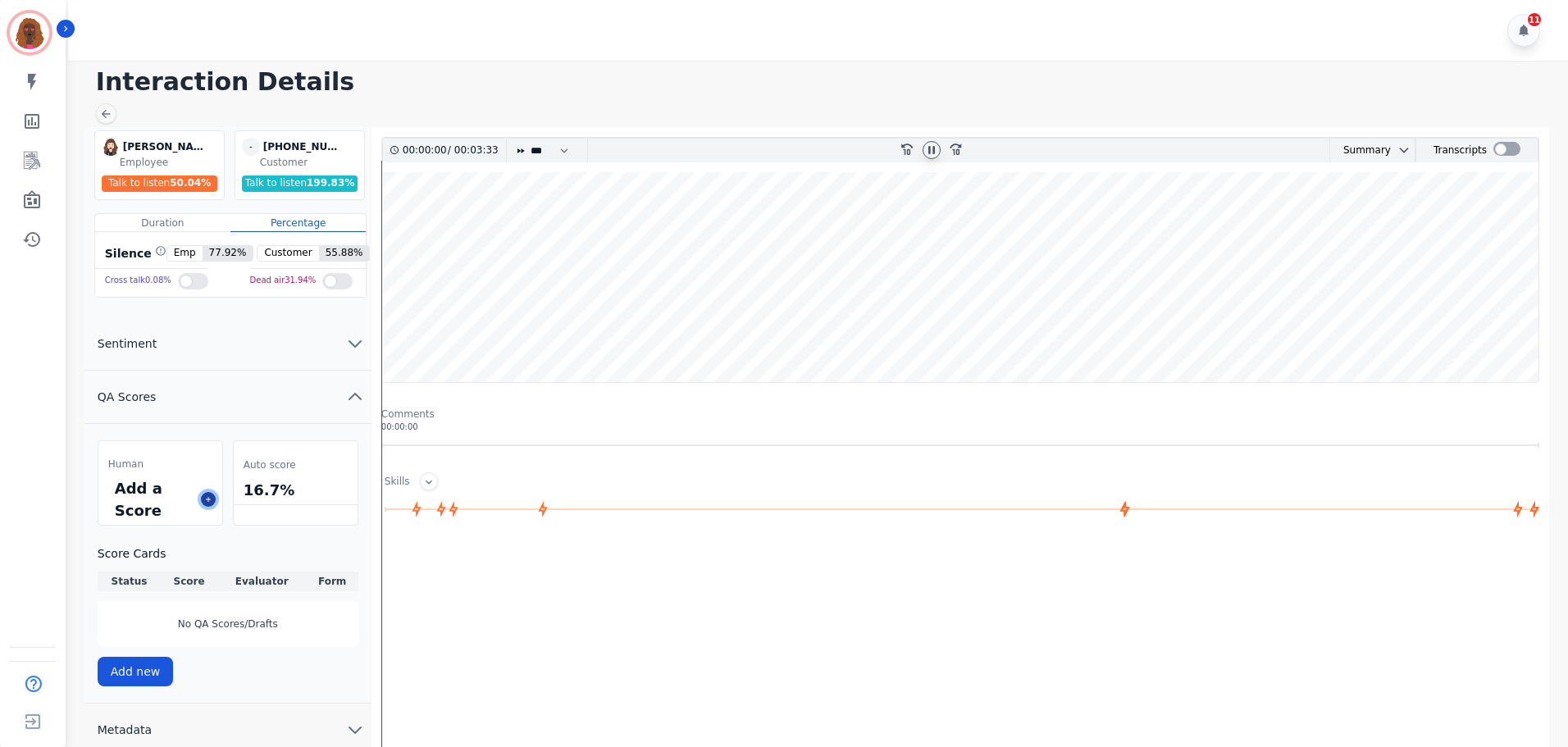
click at [208, 501] on icon at bounding box center [208, 499] width 5 height 5
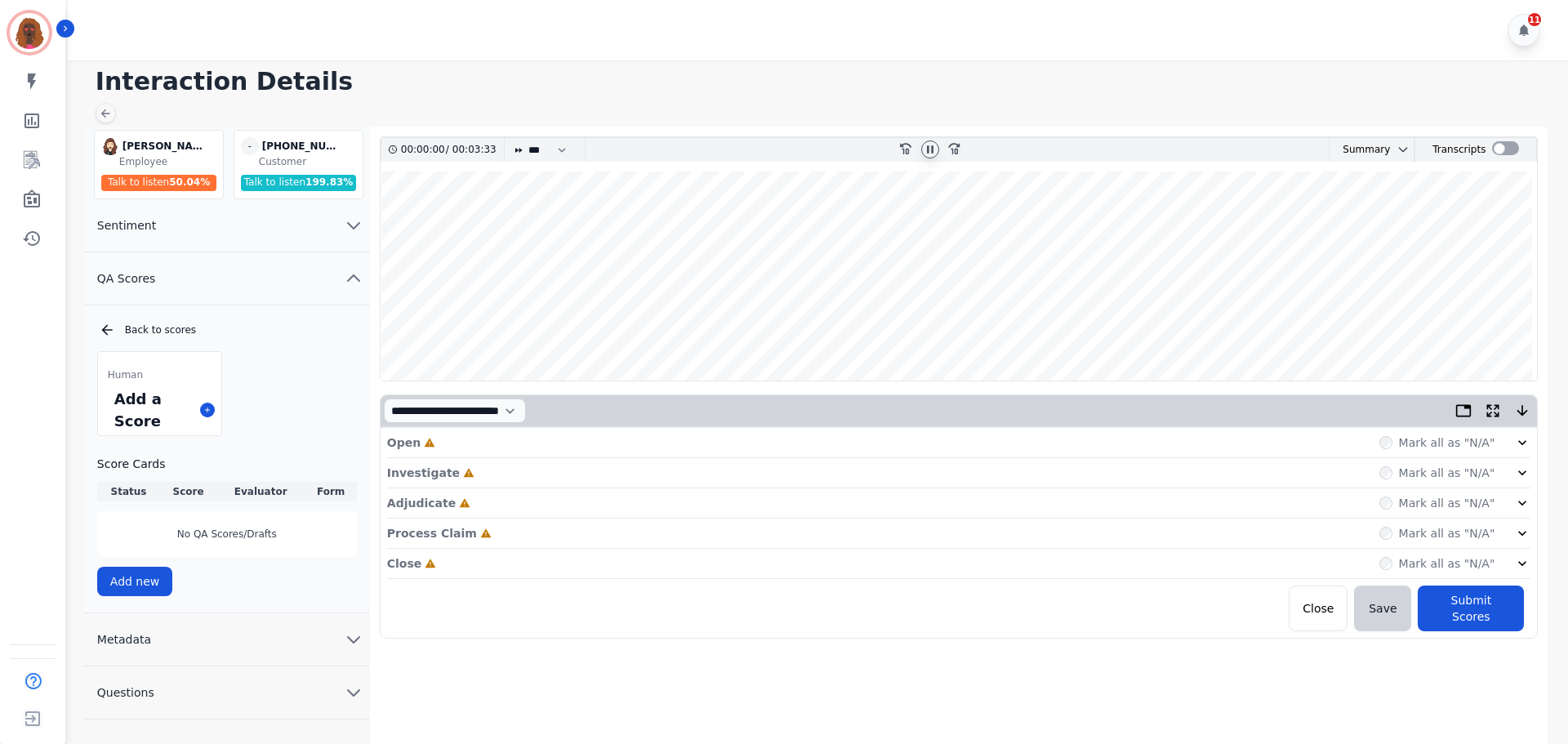
click at [927, 150] on icon at bounding box center [930, 149] width 7 height 8
click at [747, 436] on div "Open Incomplete Mark all as "N/A"" at bounding box center [960, 443] width 1145 height 30
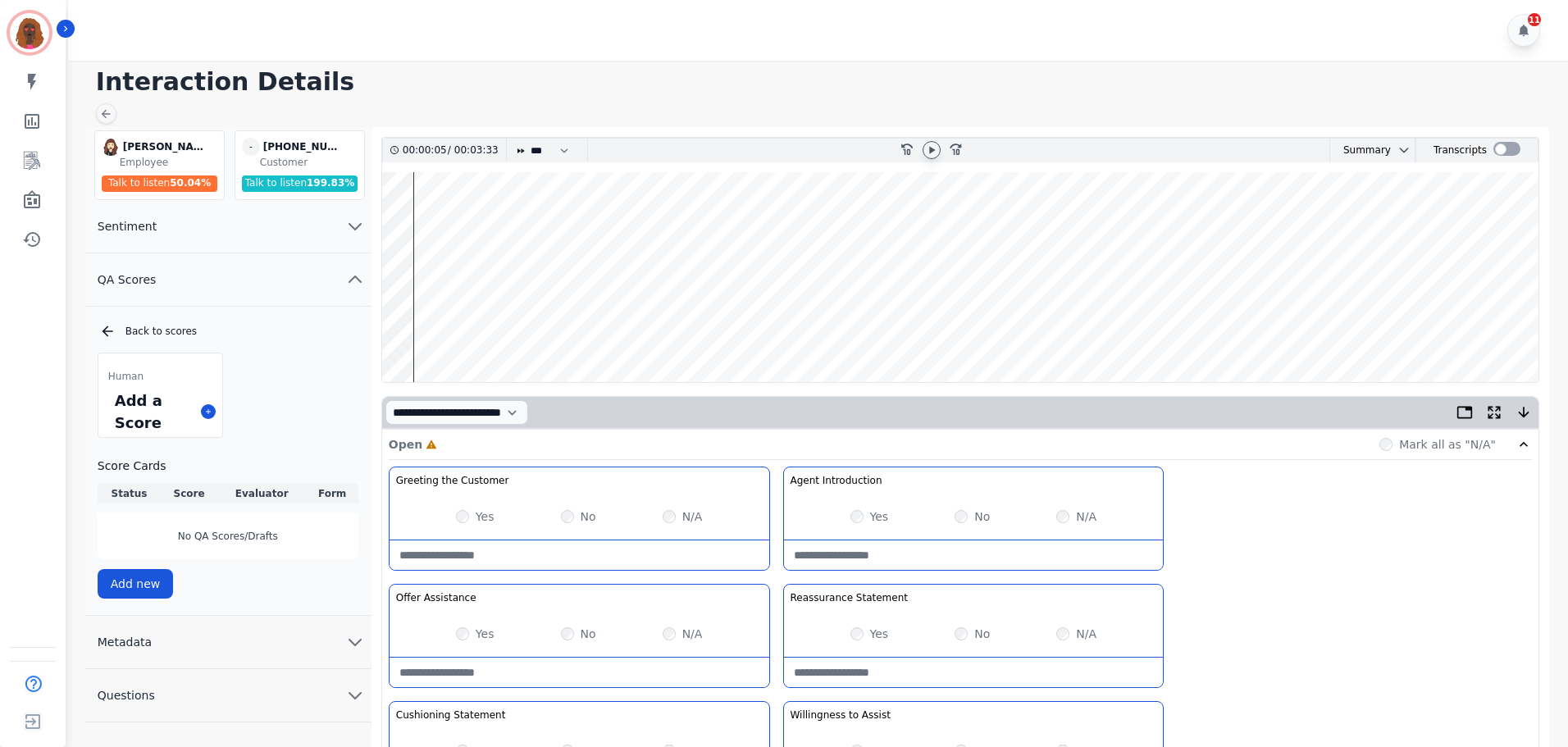
click at [865, 514] on div "Yes" at bounding box center [871, 516] width 39 height 17
click at [415, 216] on wave at bounding box center [960, 277] width 1157 height 210
click at [417, 218] on wave at bounding box center [960, 277] width 1157 height 210
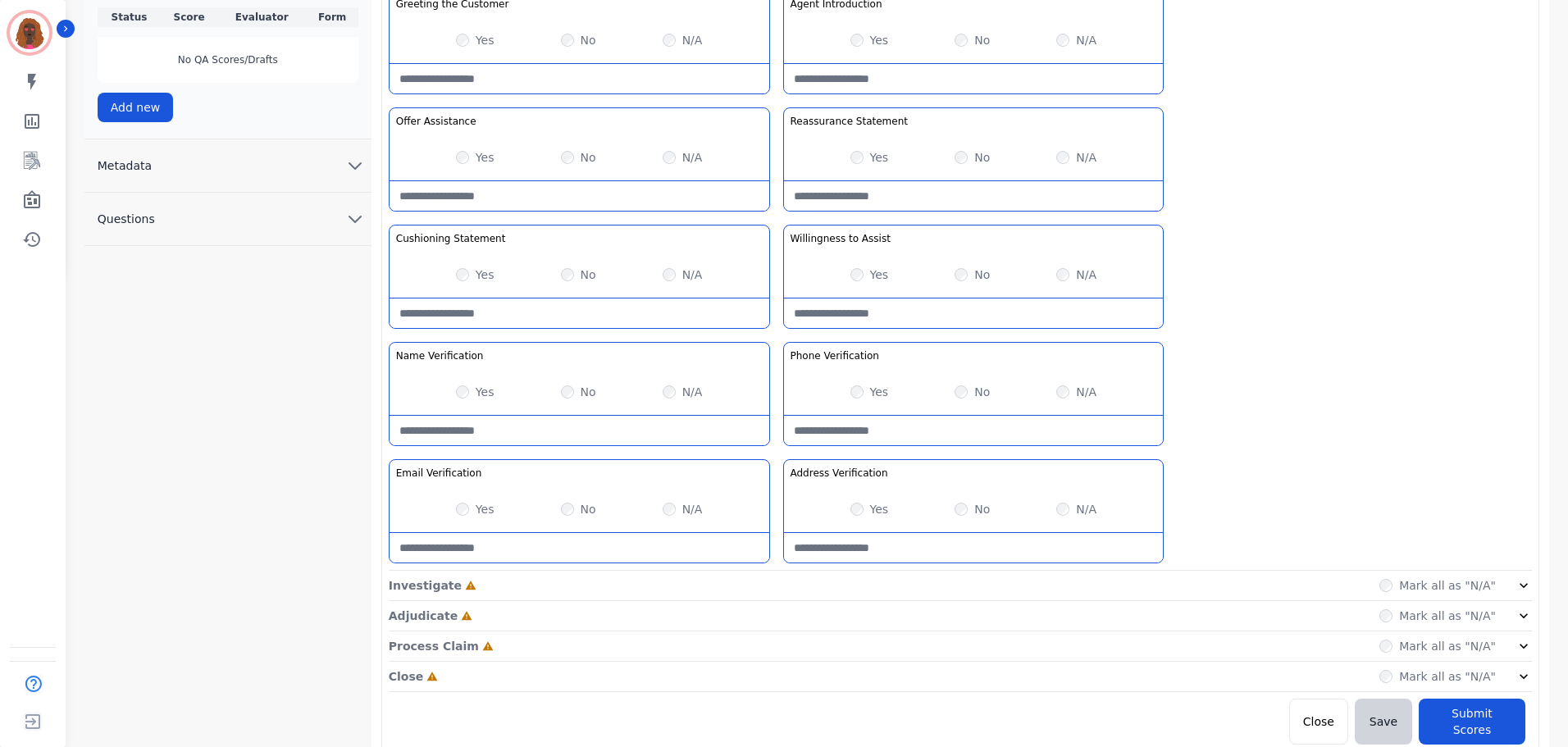
click at [766, 601] on div "Investigate Incomplete Mark all as "N/A"" at bounding box center [961, 616] width 1144 height 30
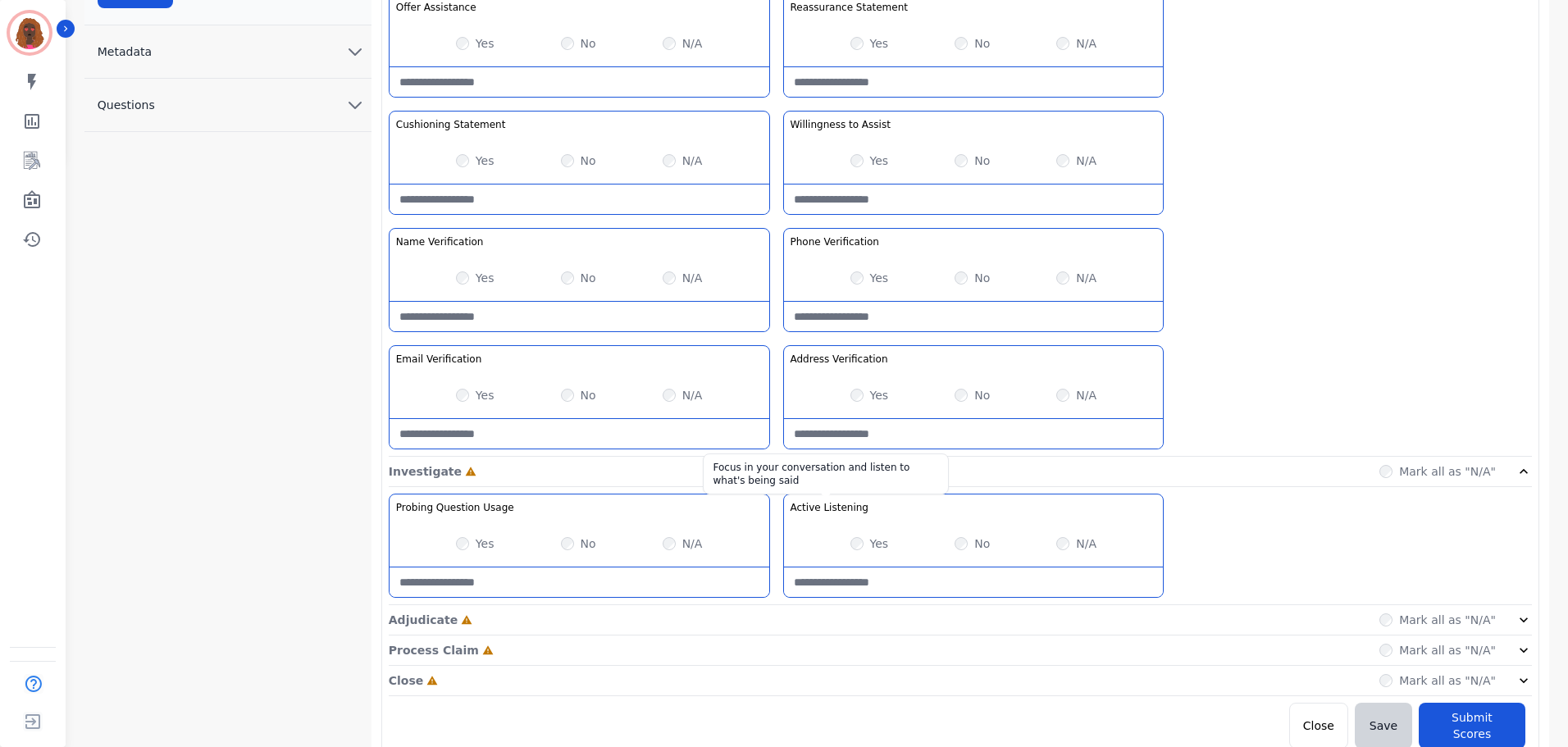
scroll to position [594, 0]
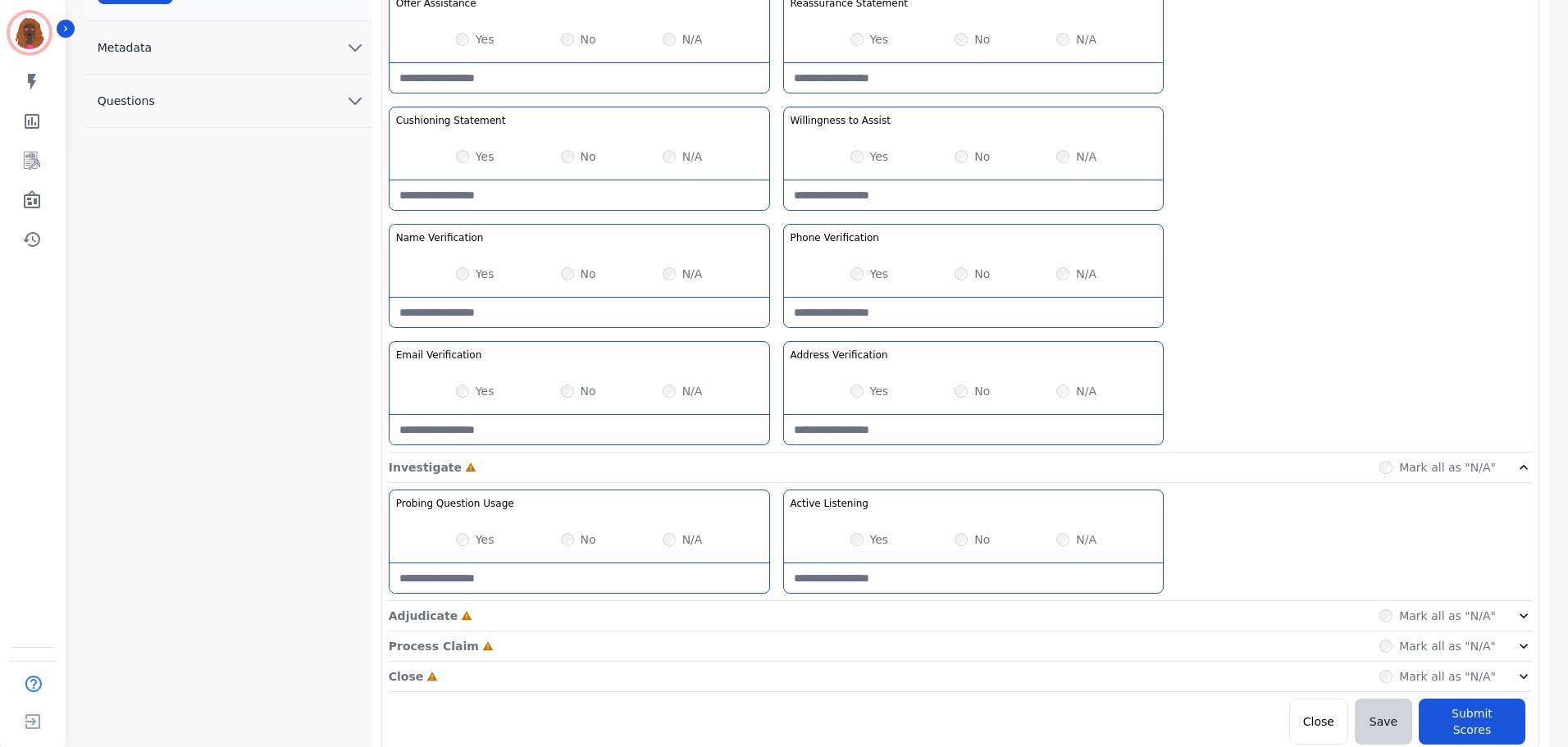
click at [771, 662] on div "Adjudicate Incomplete Mark all as "N/A"" at bounding box center [961, 677] width 1144 height 30
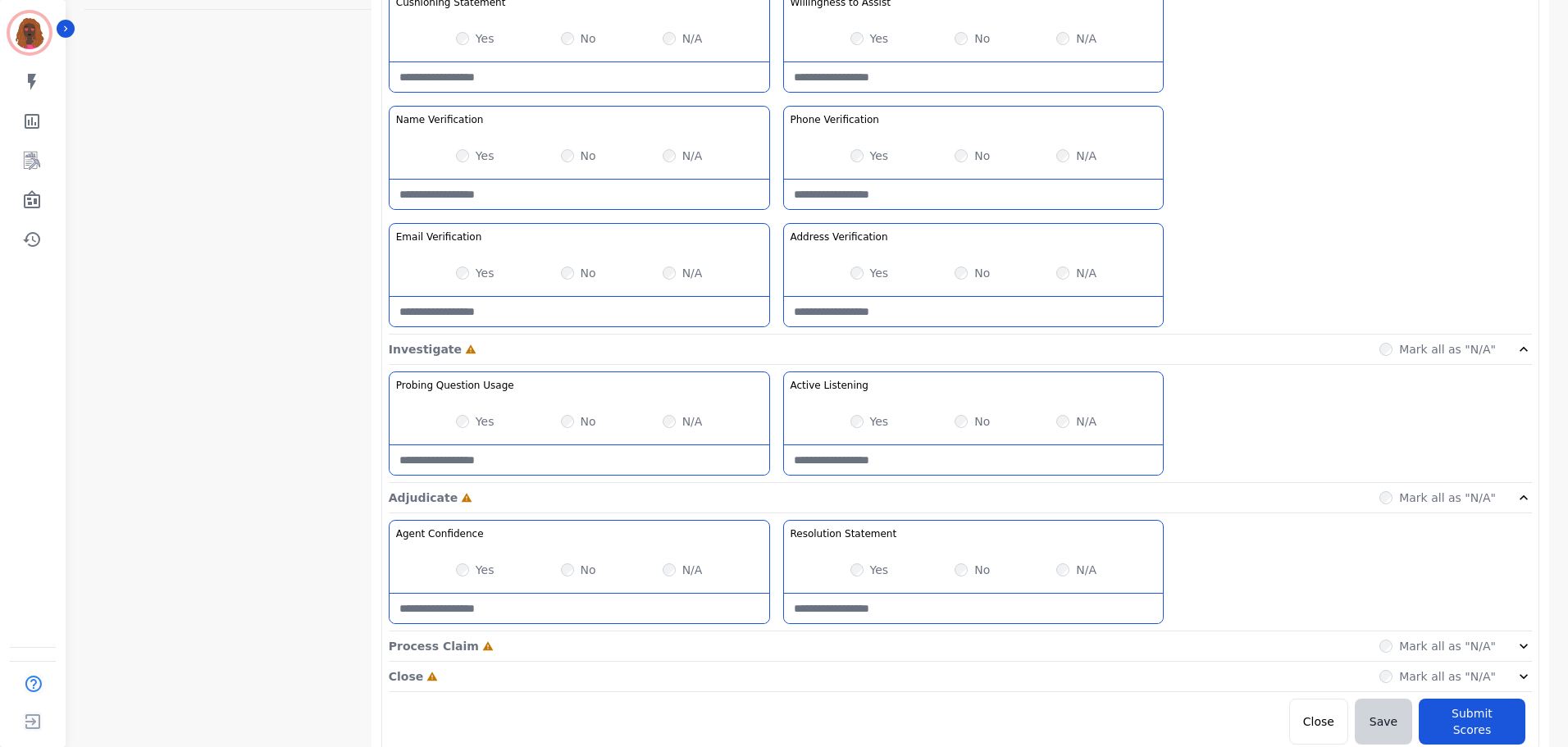
click at [774, 648] on div "Process Claim Incomplete Mark all as "N/A"" at bounding box center [961, 646] width 1144 height 30
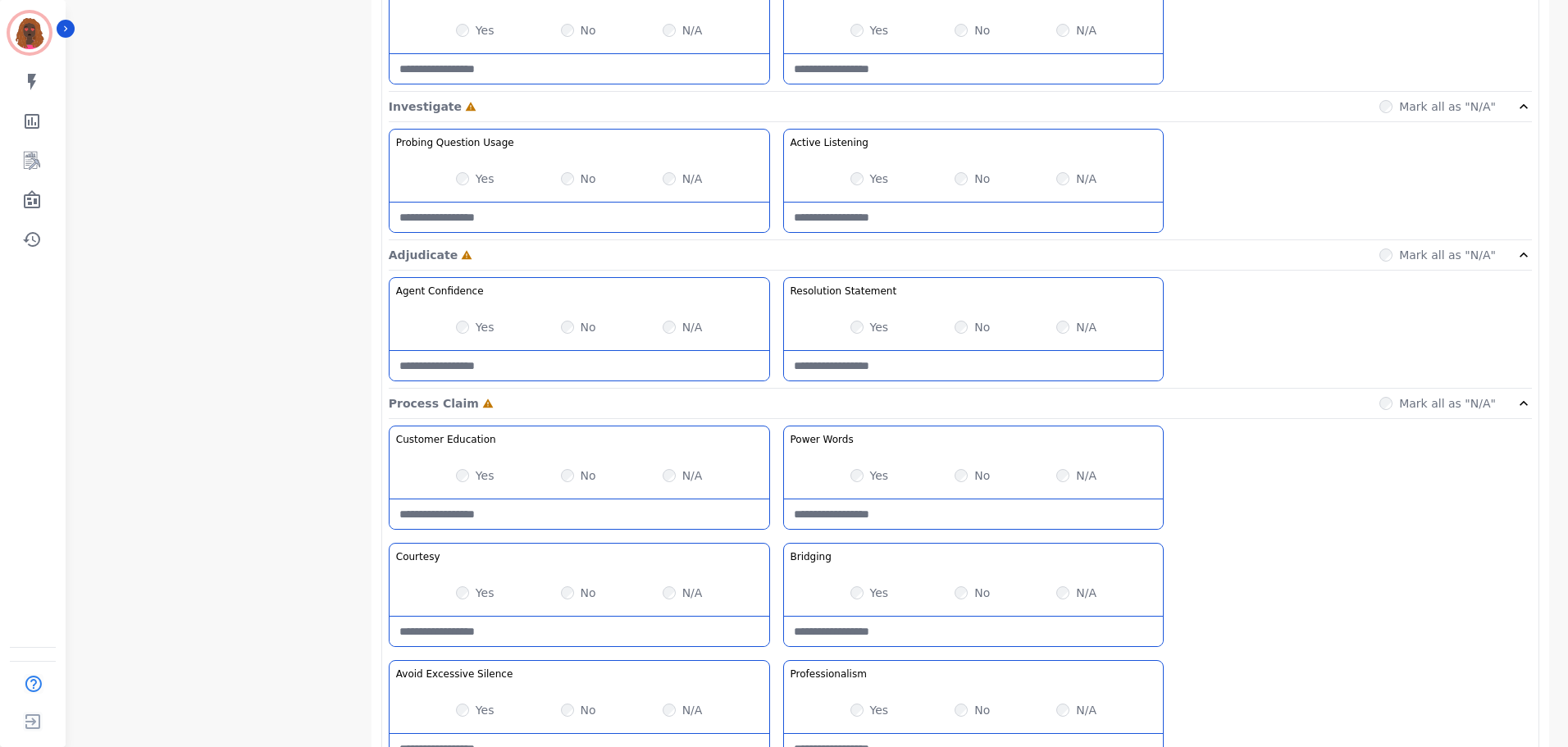
scroll to position [1065, 0]
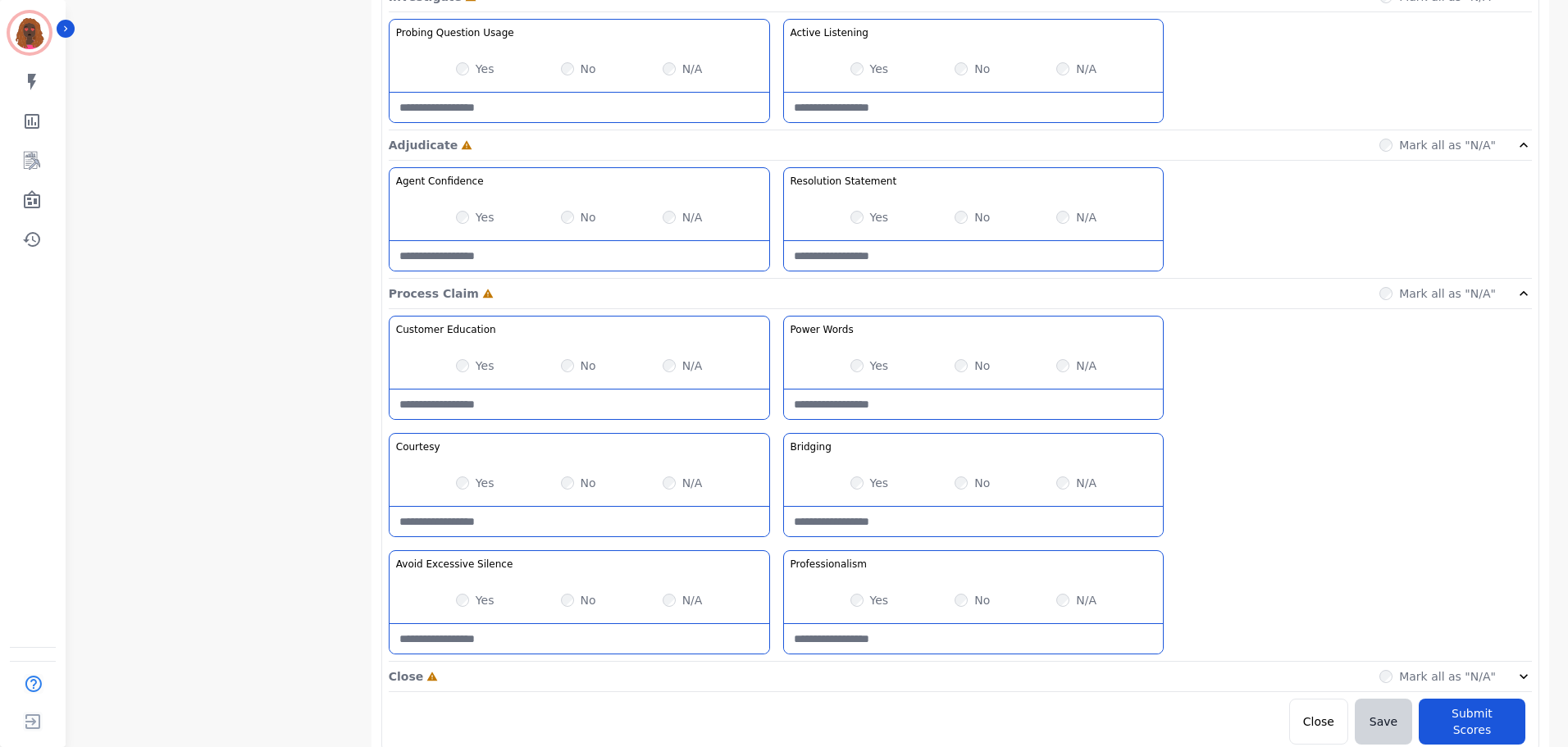
click at [762, 675] on div "Close Incomplete Mark all as "N/A"" at bounding box center [961, 677] width 1144 height 30
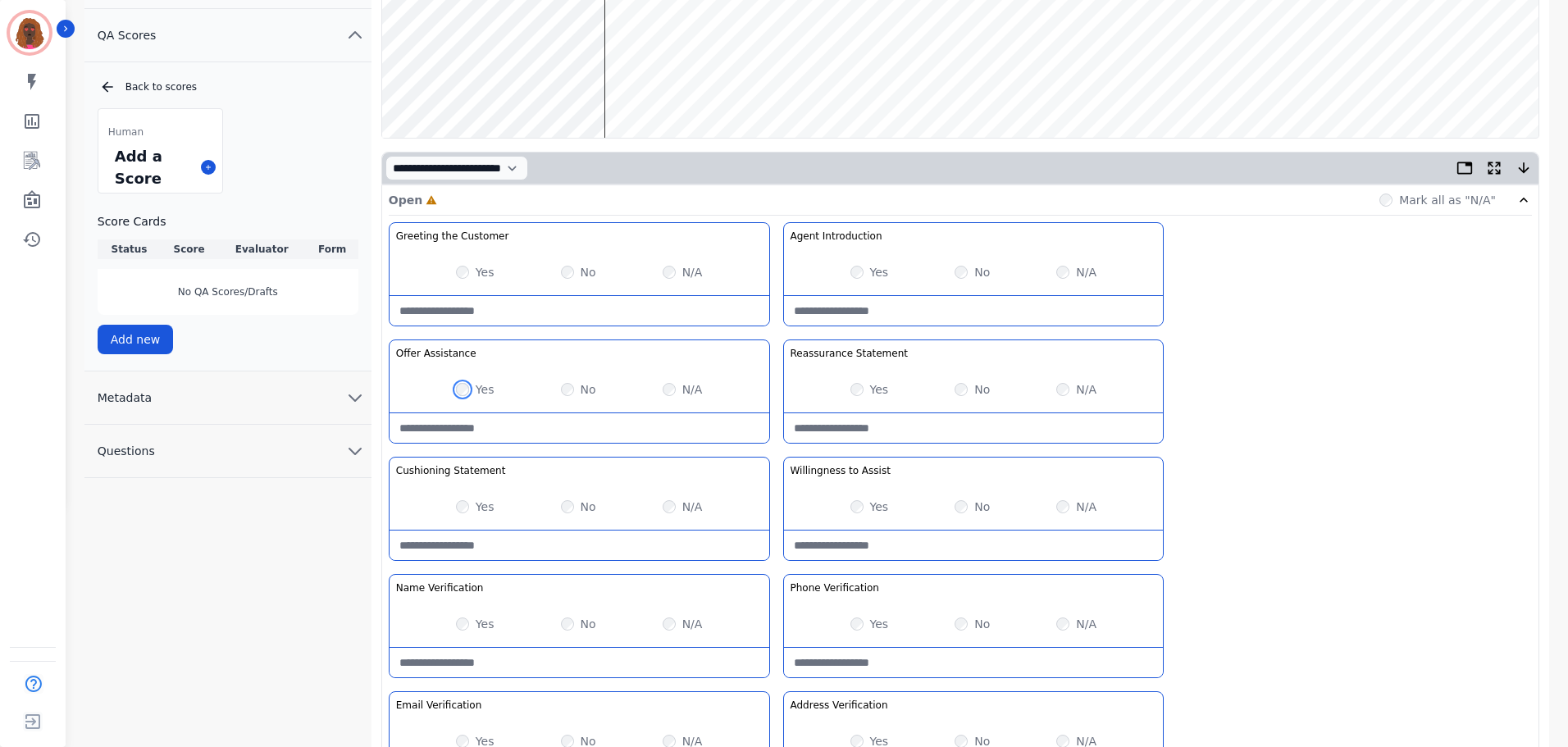
scroll to position [245, 0]
click at [552, 540] on Statement-note at bounding box center [580, 545] width 379 height 29
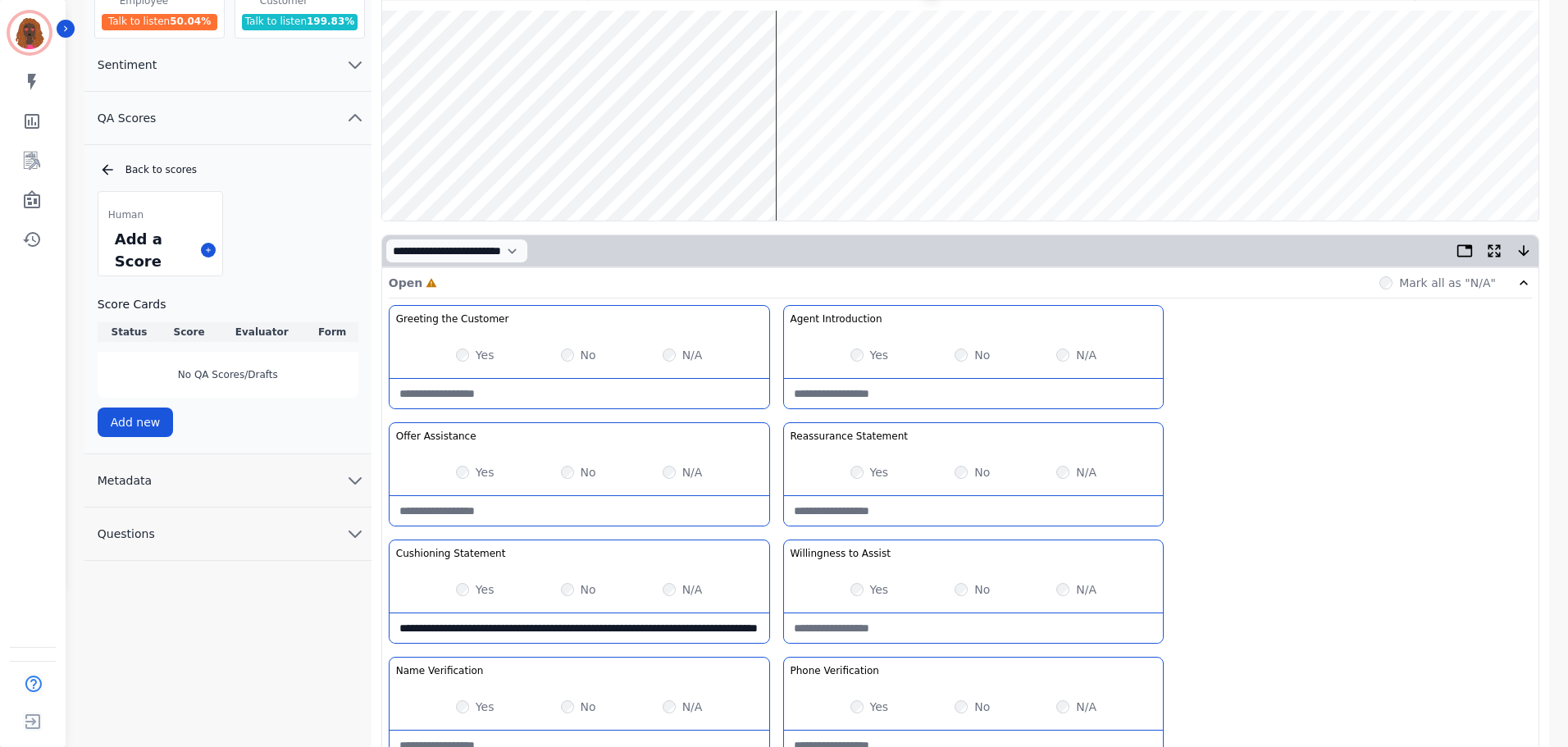
scroll to position [162, 0]
type Statement-note "**********"
click at [959, 479] on div "No" at bounding box center [973, 471] width 35 height 17
click at [913, 524] on Statement-note at bounding box center [974, 510] width 379 height 29
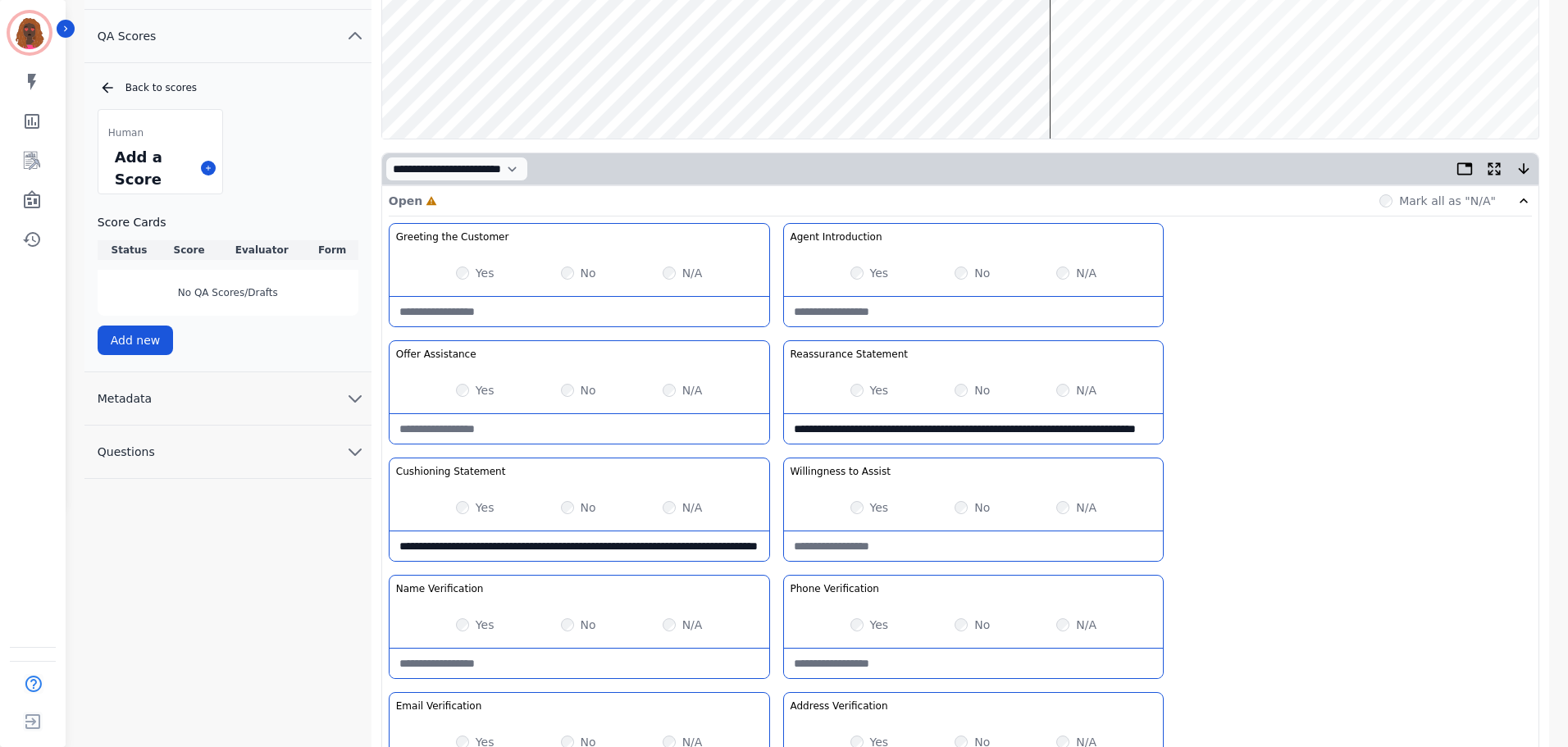
scroll to position [244, 0]
click at [1102, 419] on Statement-note "**********" at bounding box center [974, 428] width 379 height 29
drag, startPoint x: 1097, startPoint y: 420, endPoint x: 1110, endPoint y: 434, distance: 19.1
click at [1110, 434] on Statement-note "**********" at bounding box center [974, 428] width 379 height 29
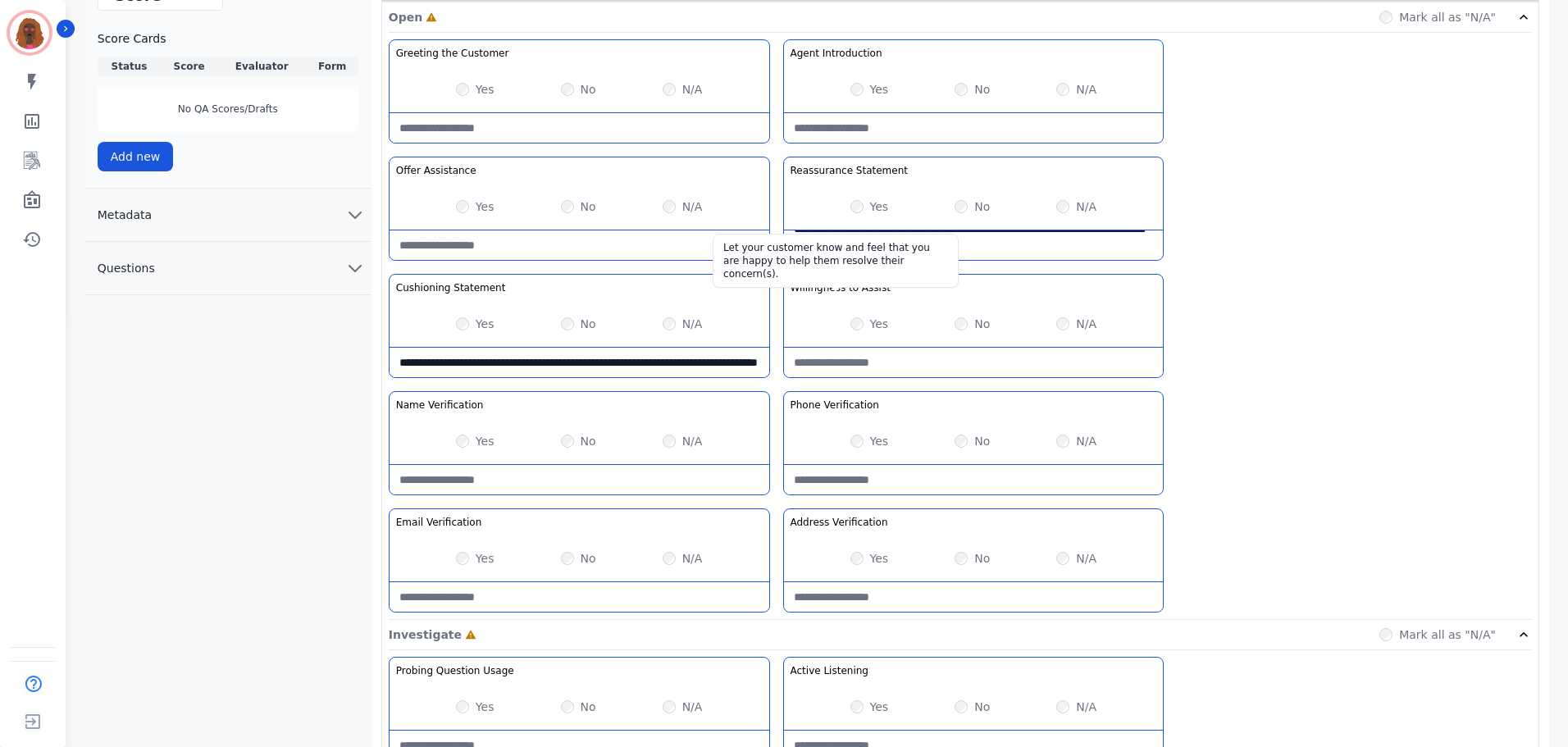
scroll to position [428, 0]
type Statement-note "**********"
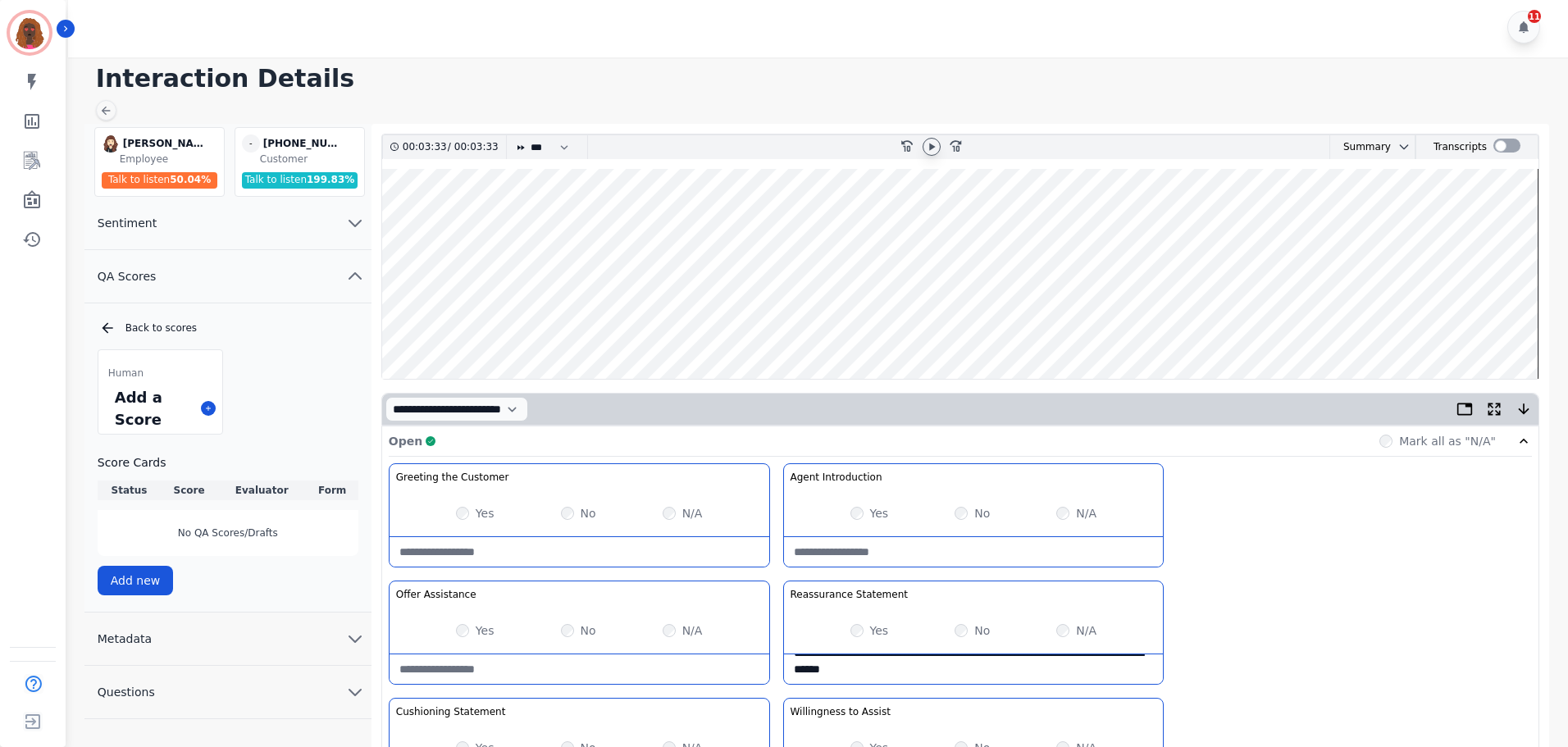
scroll to position [0, 0]
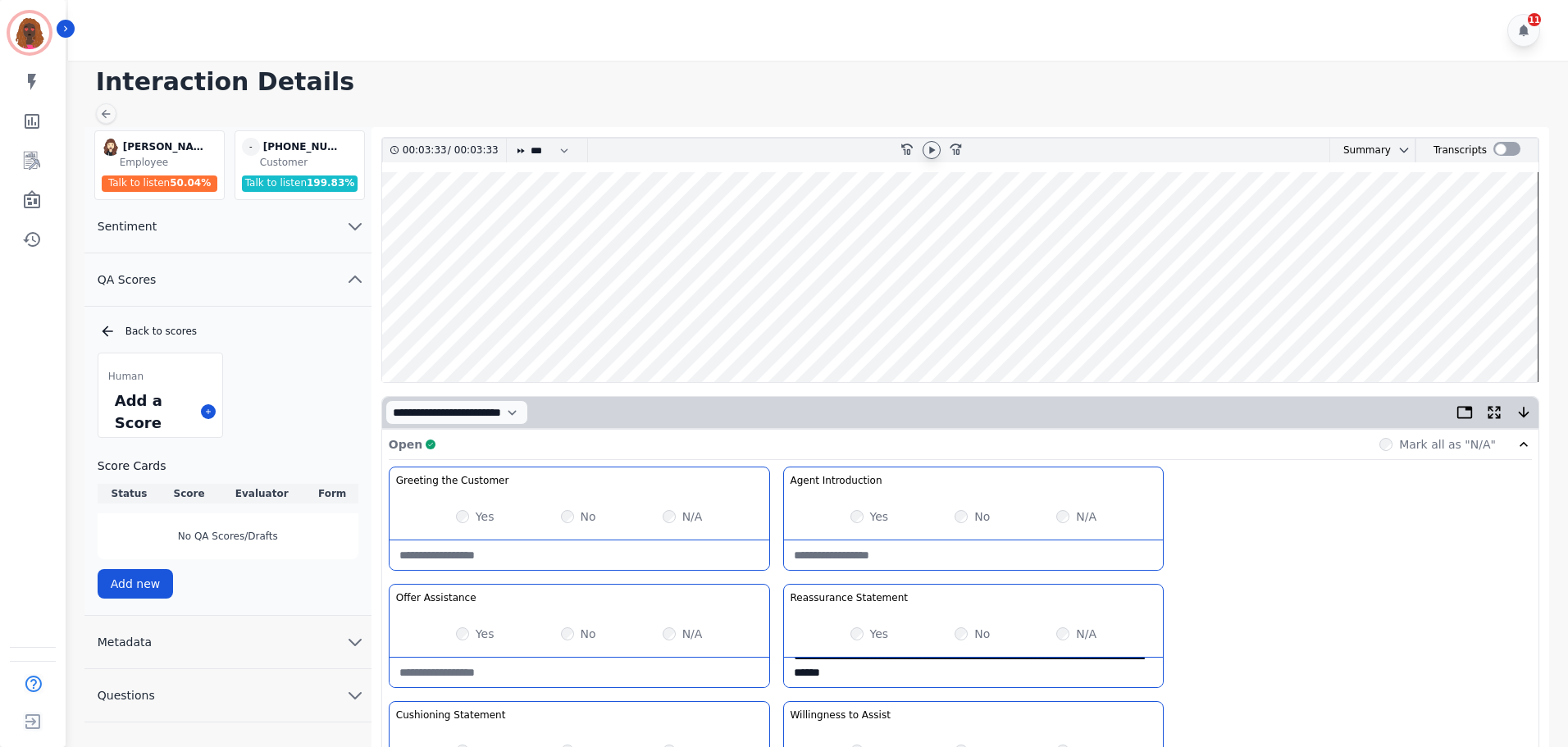
click at [595, 326] on wave at bounding box center [960, 277] width 1157 height 210
click at [929, 155] on icon at bounding box center [931, 150] width 13 height 13
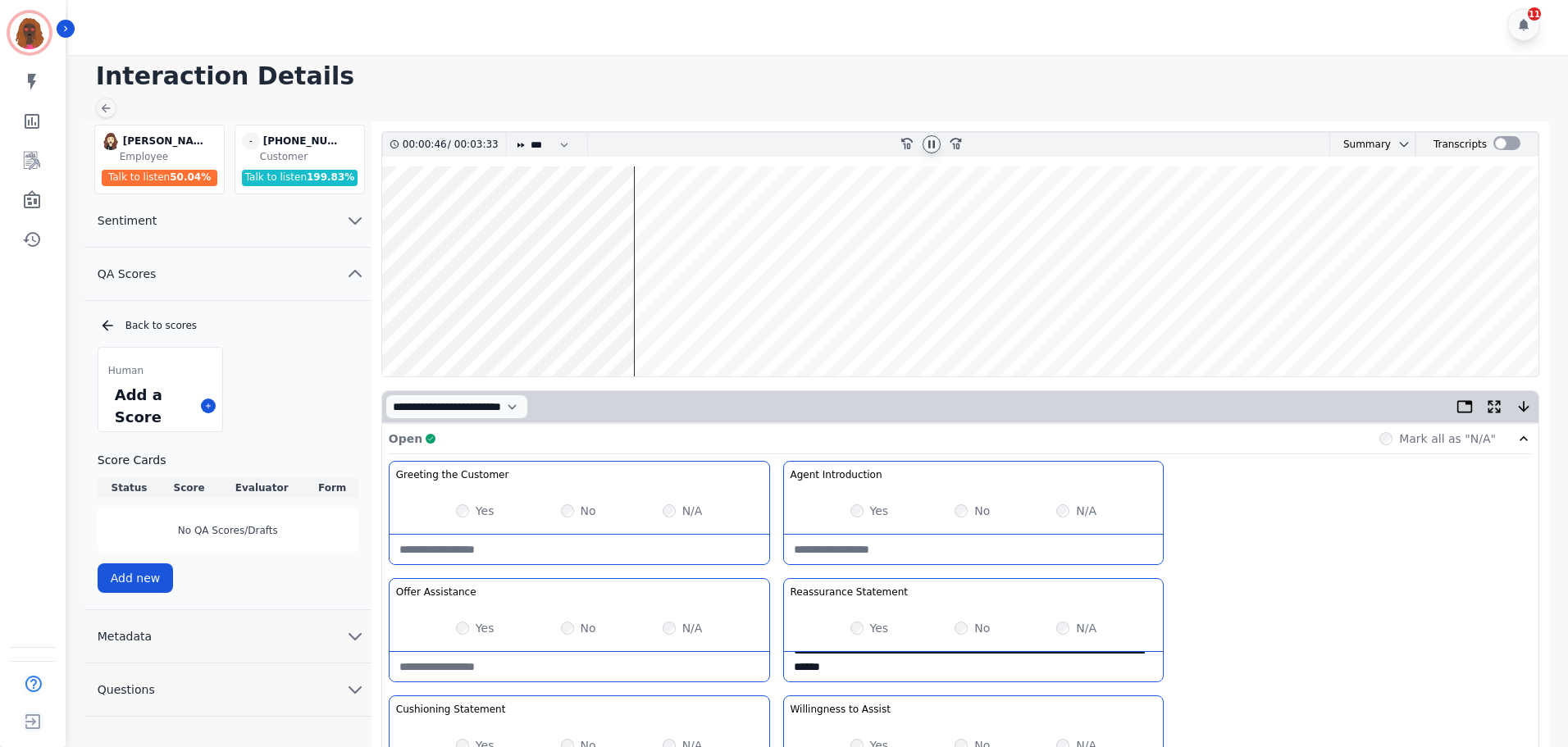
scroll to position [5, 0]
click at [657, 324] on wave at bounding box center [960, 272] width 1157 height 210
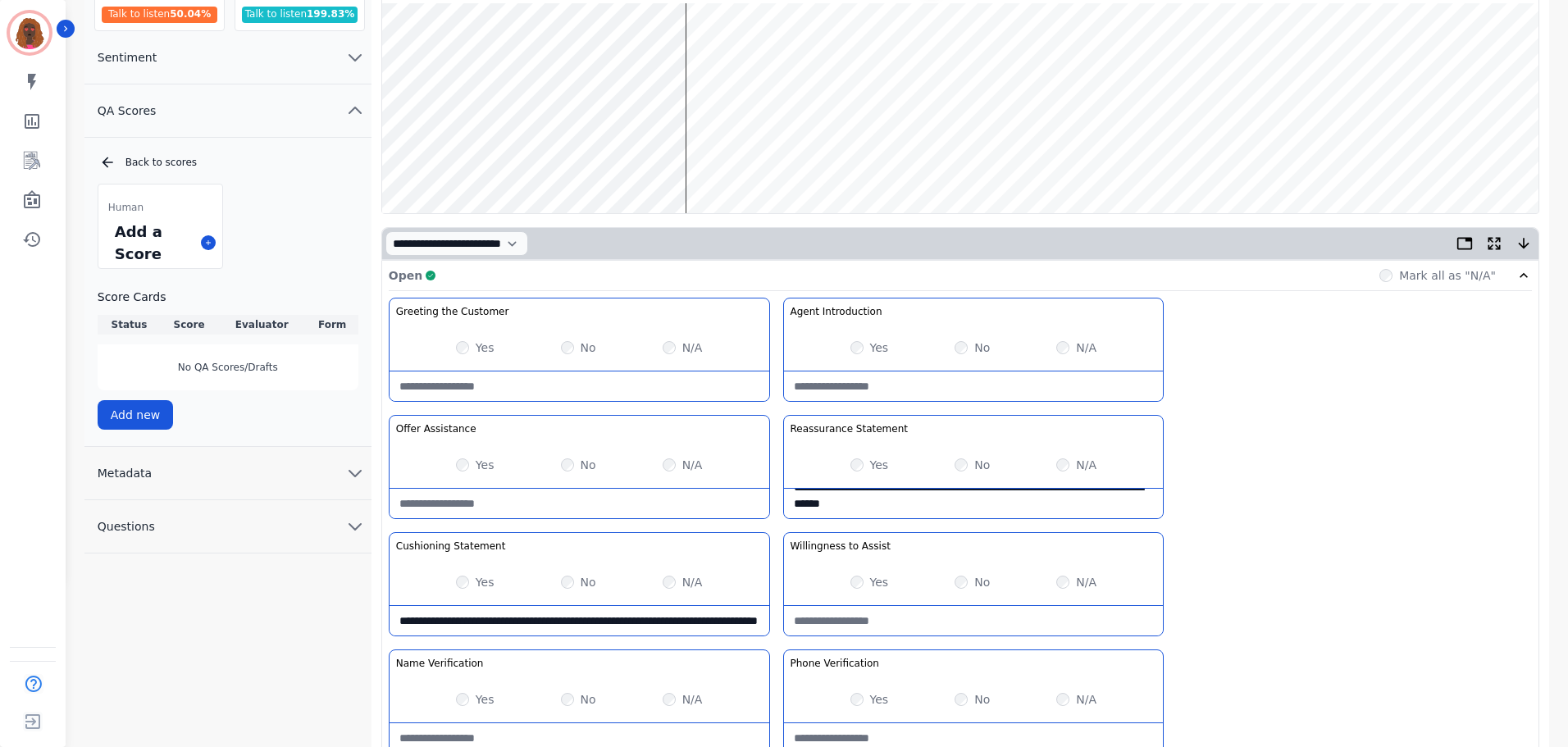
scroll to position [17, 0]
click at [584, 622] on Statement-note "**********" at bounding box center [580, 620] width 379 height 29
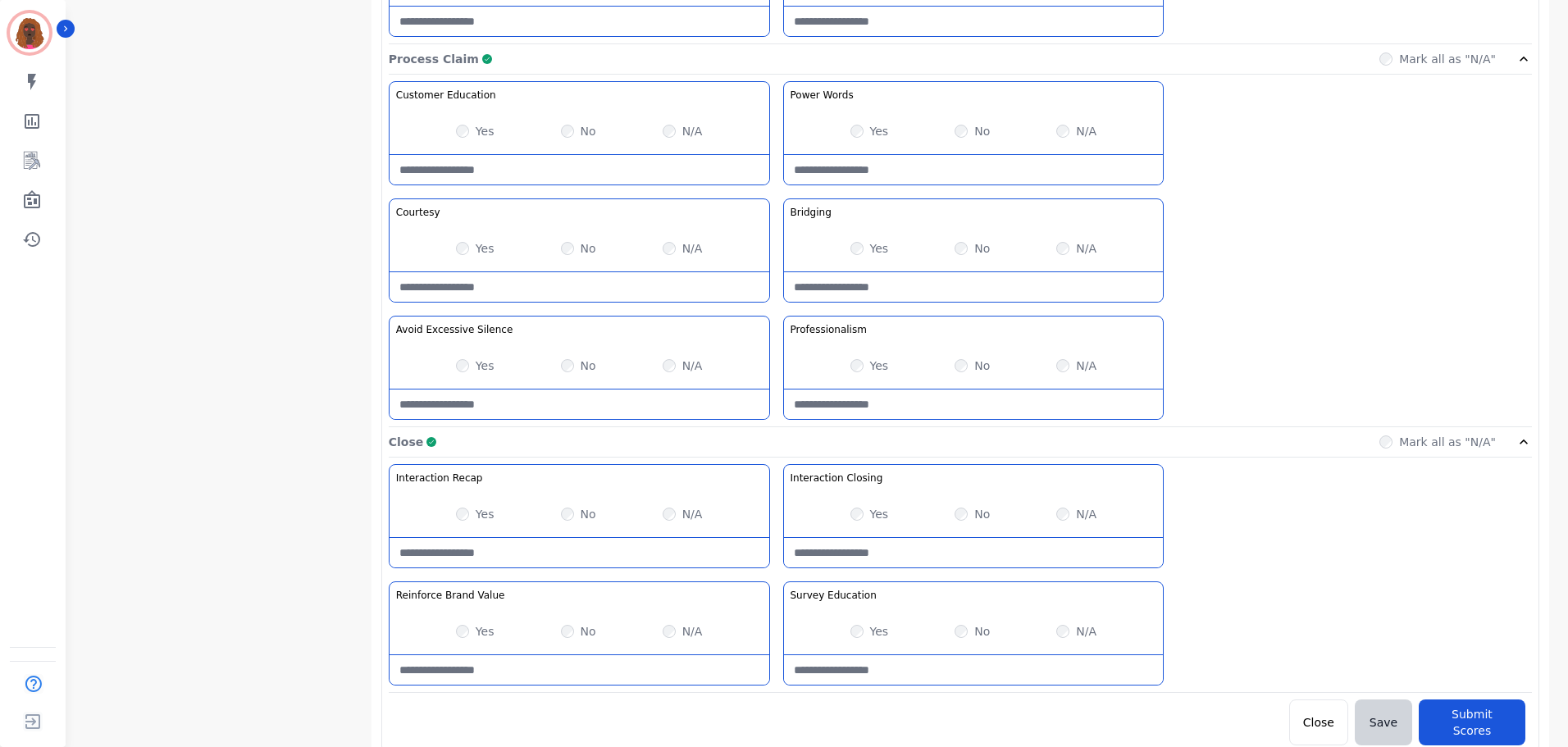
scroll to position [1301, 0]
click at [1475, 715] on button "Submit Scores" at bounding box center [1473, 722] width 107 height 46
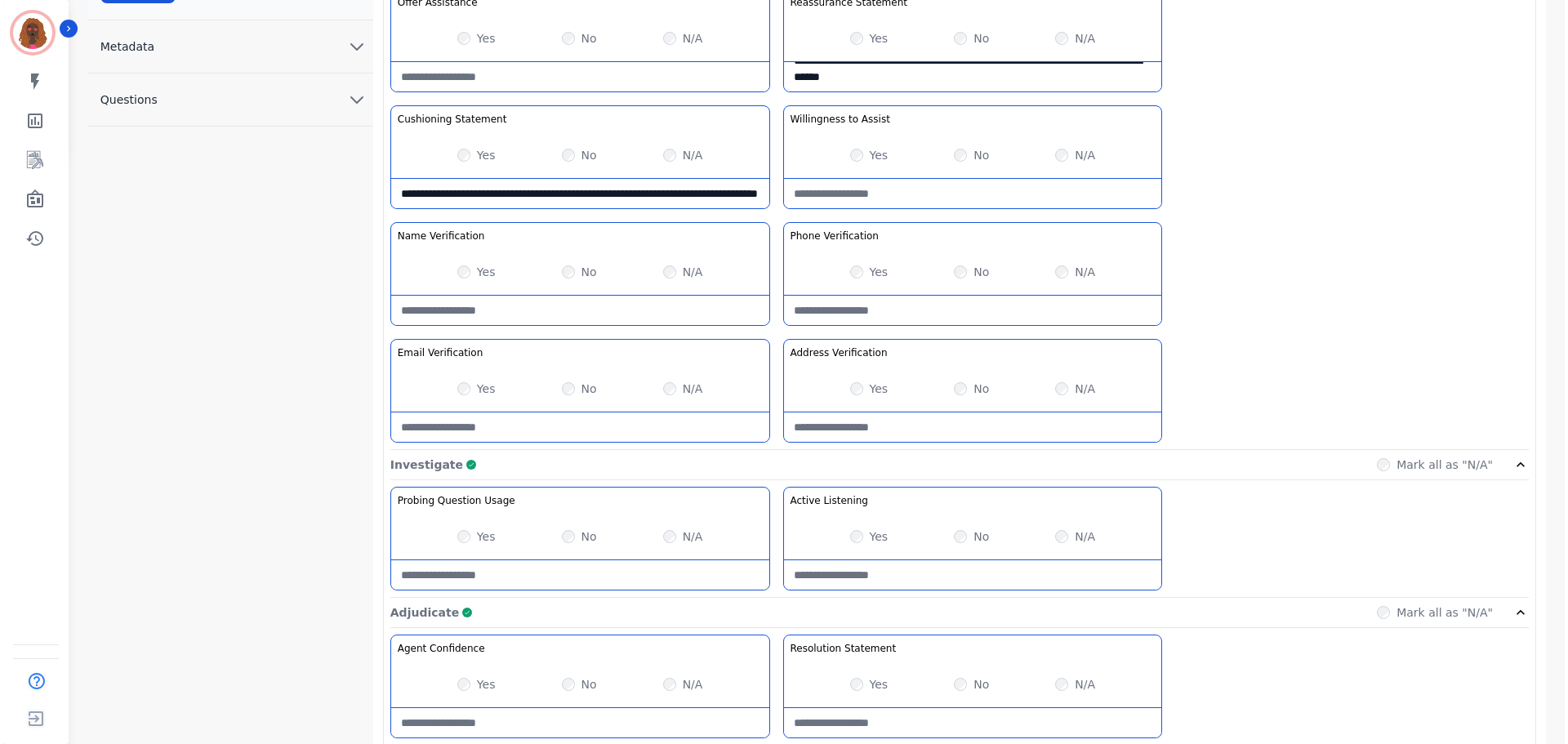
scroll to position [0, 0]
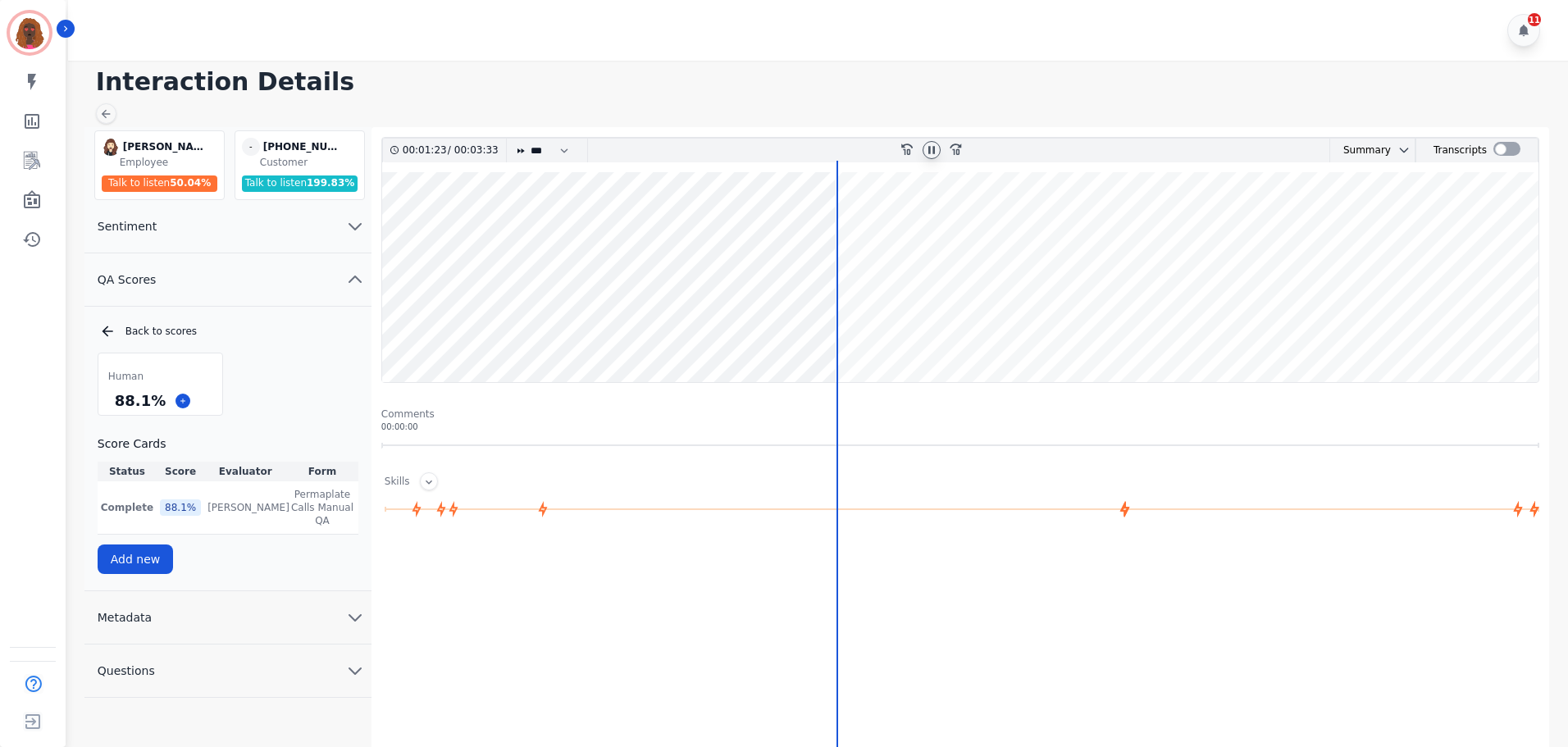
click at [110, 107] on icon at bounding box center [105, 113] width 13 height 13
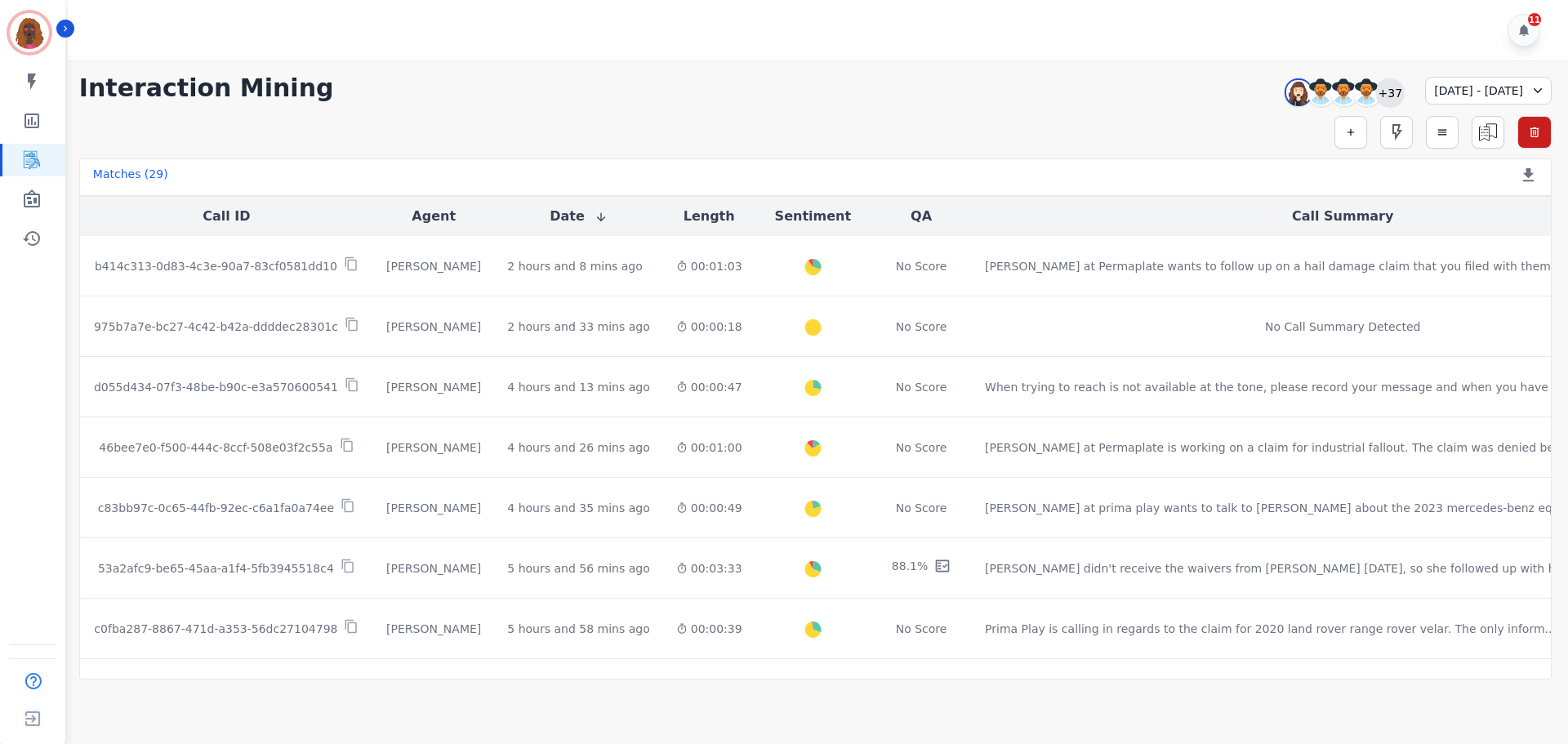
click at [1376, 94] on div "+37" at bounding box center [1390, 92] width 28 height 28
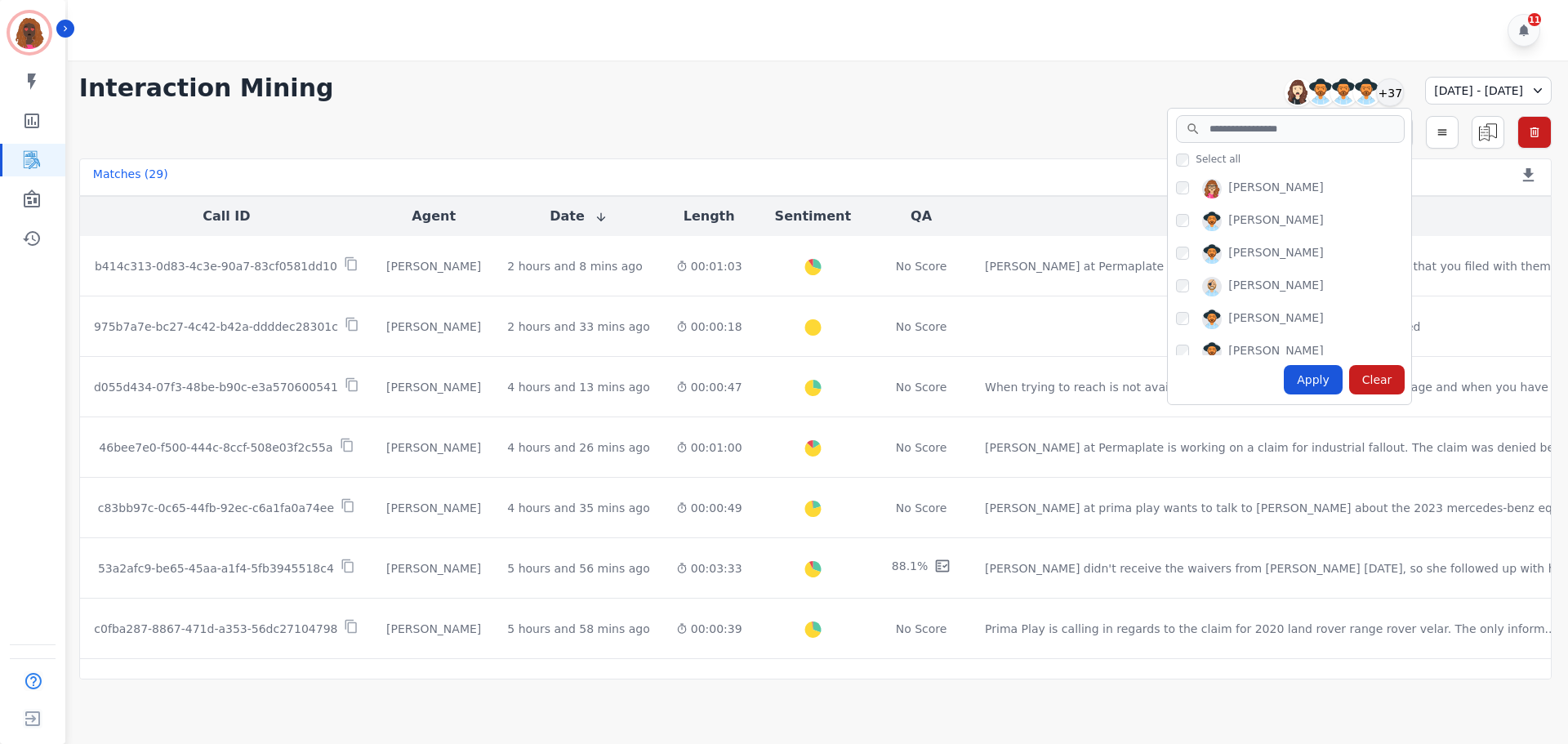
scroll to position [163, 0]
click at [1284, 384] on div "Apply" at bounding box center [1313, 380] width 59 height 29
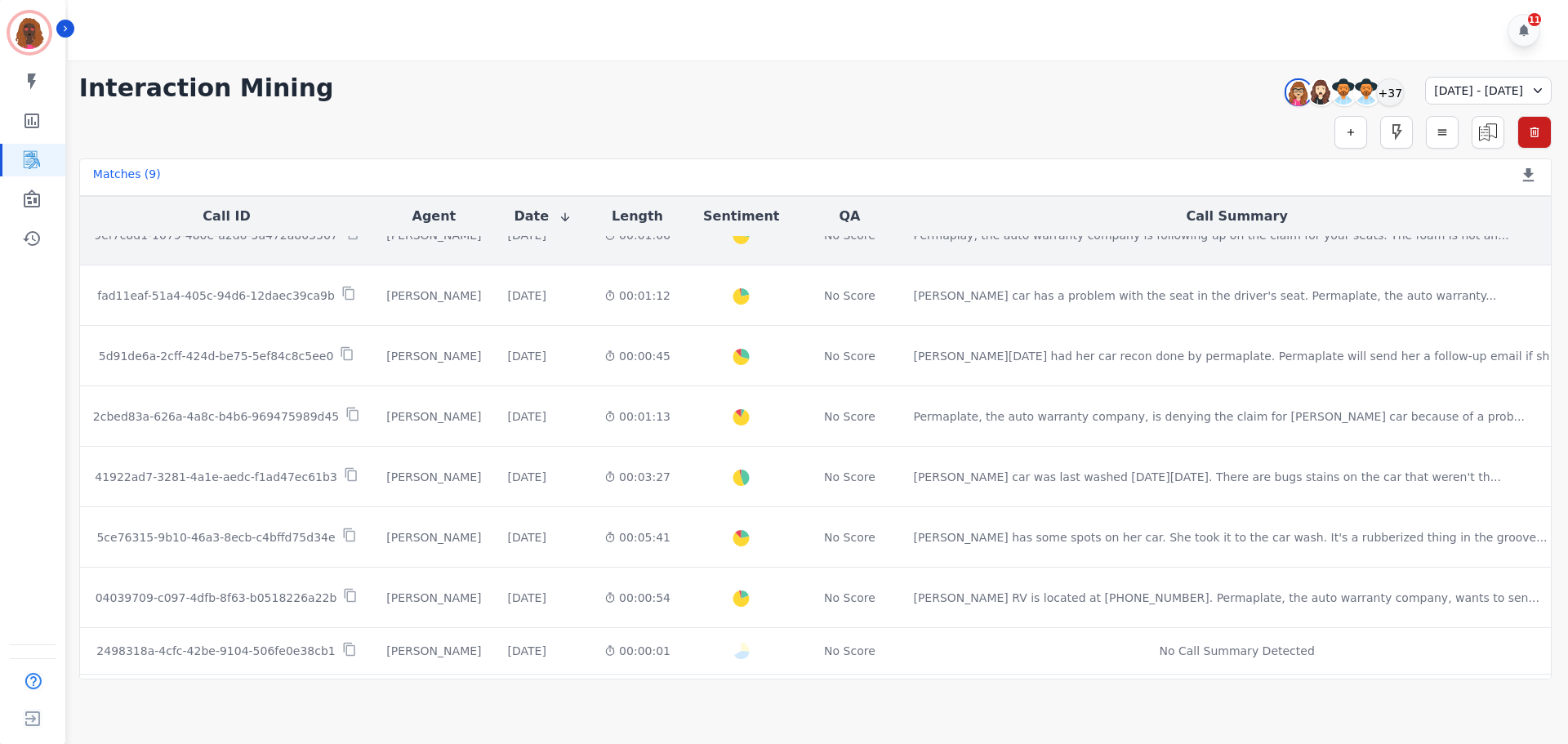
scroll to position [131, 0]
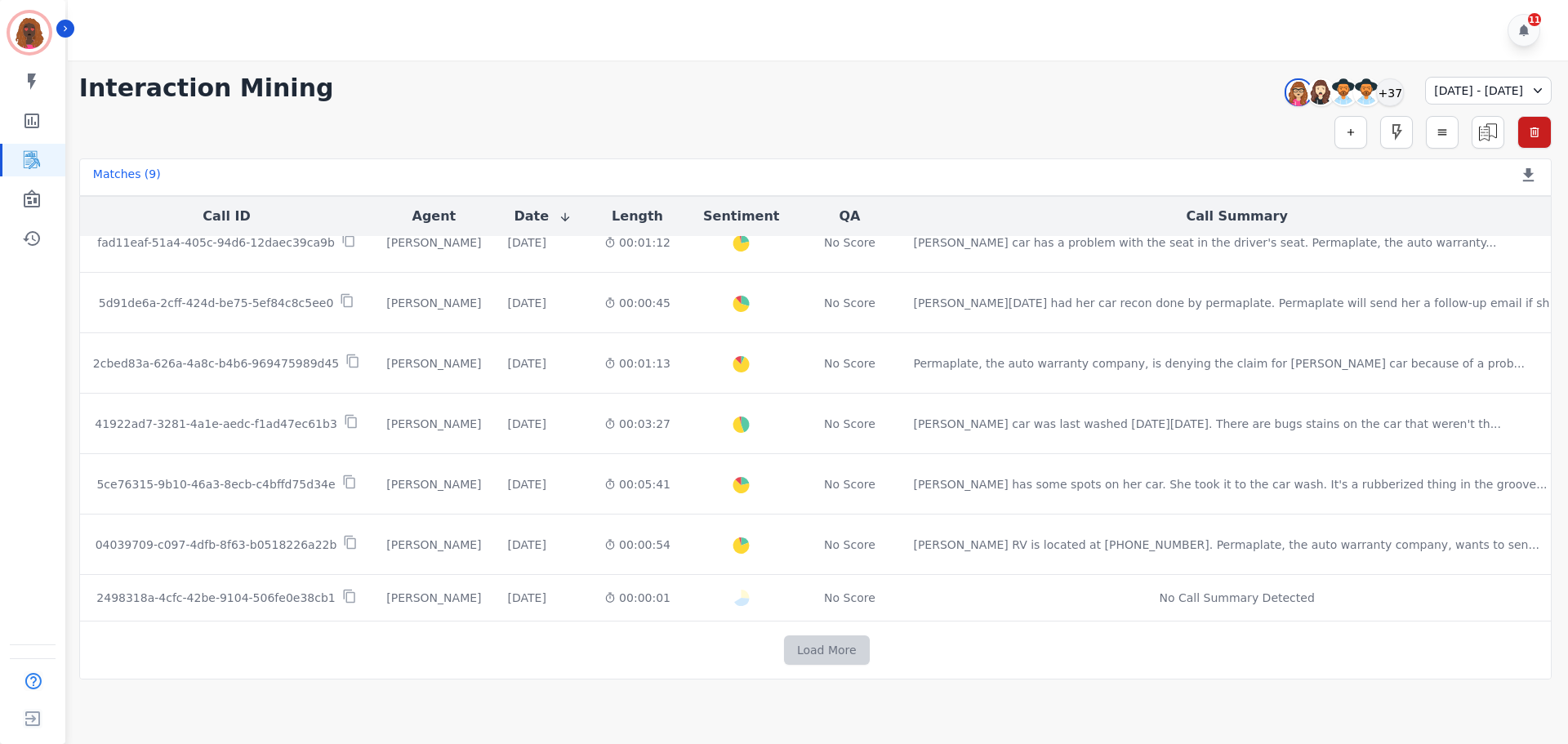
click at [808, 645] on button "Load More" at bounding box center [827, 650] width 86 height 29
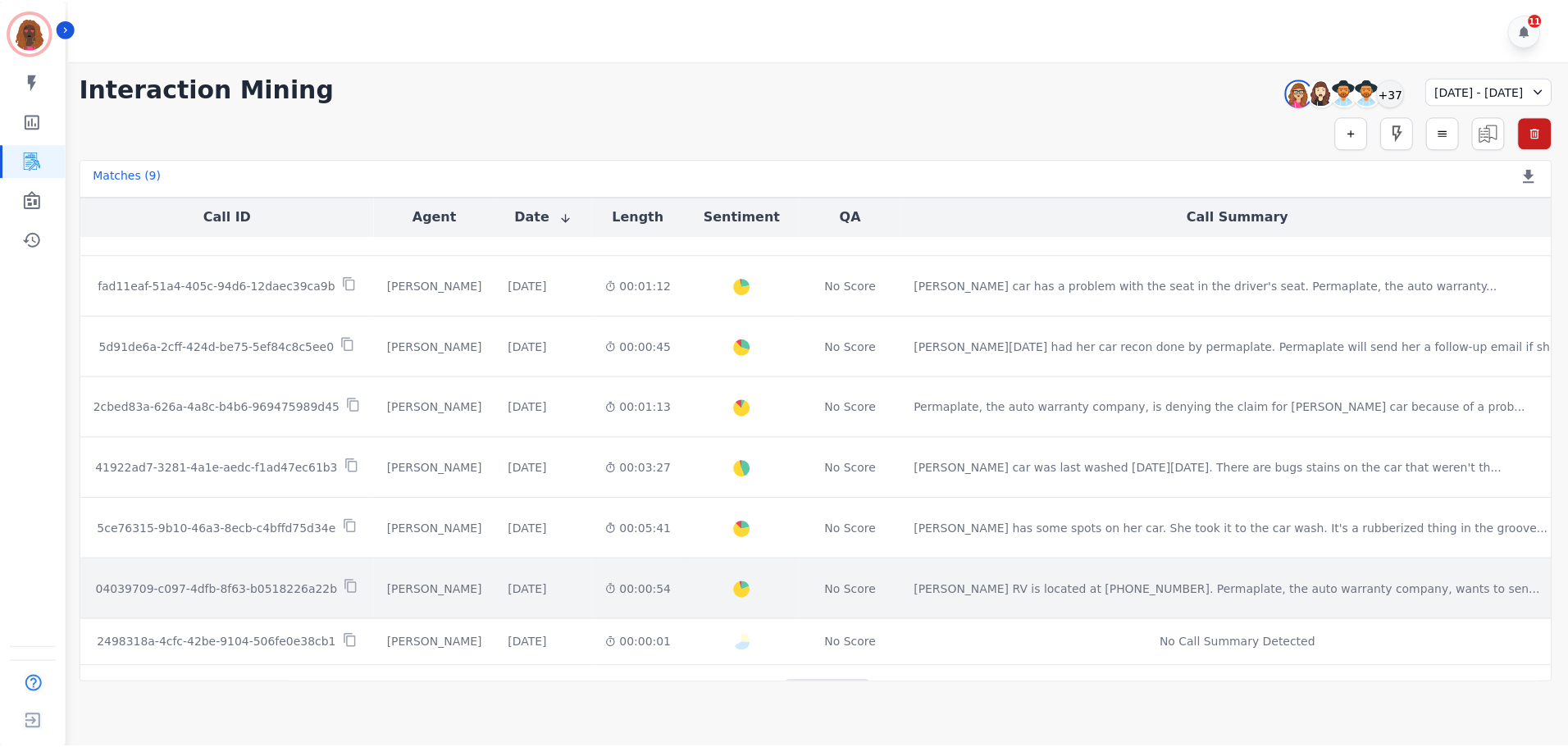
scroll to position [0, 0]
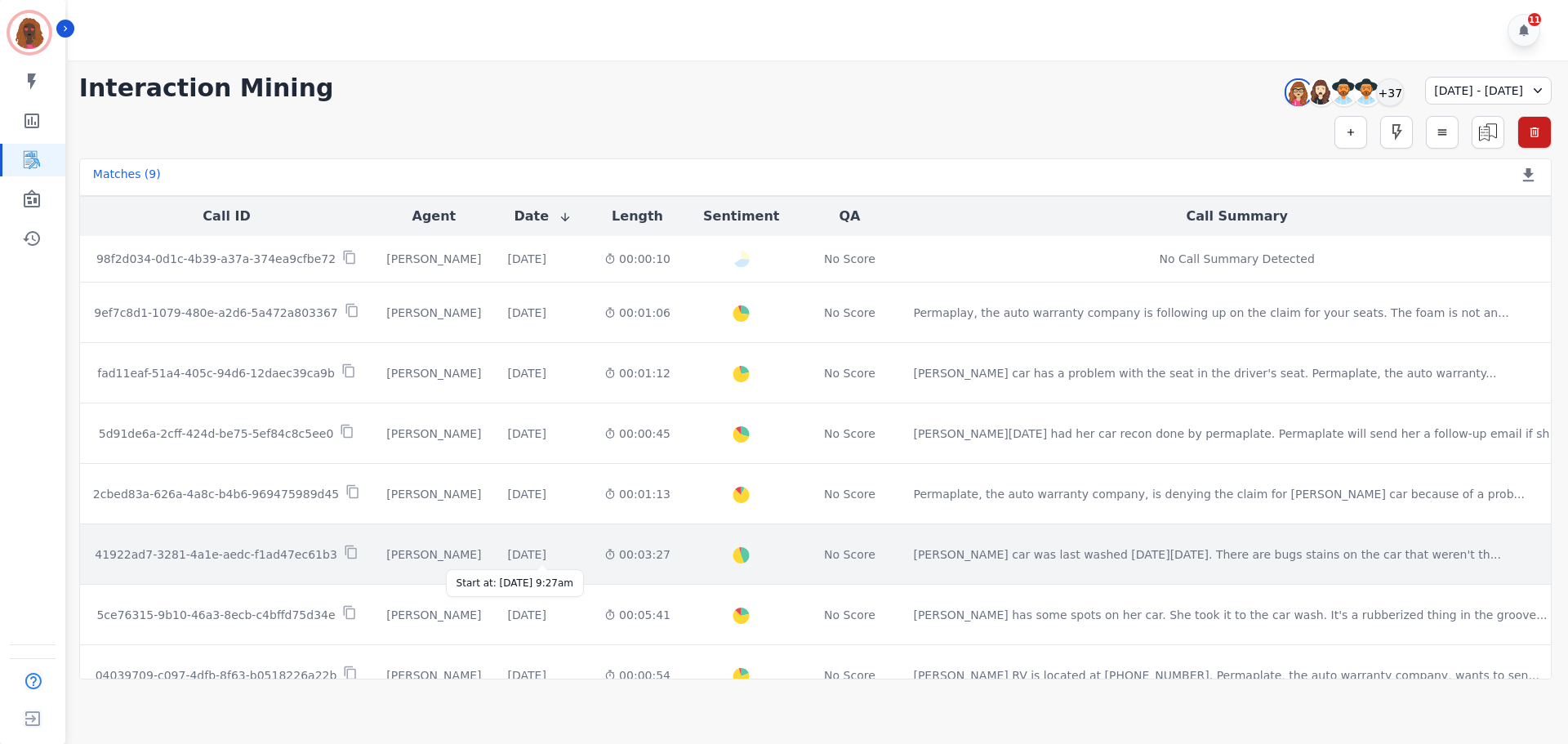
click at [546, 561] on div "[DATE]" at bounding box center [528, 554] width 39 height 16
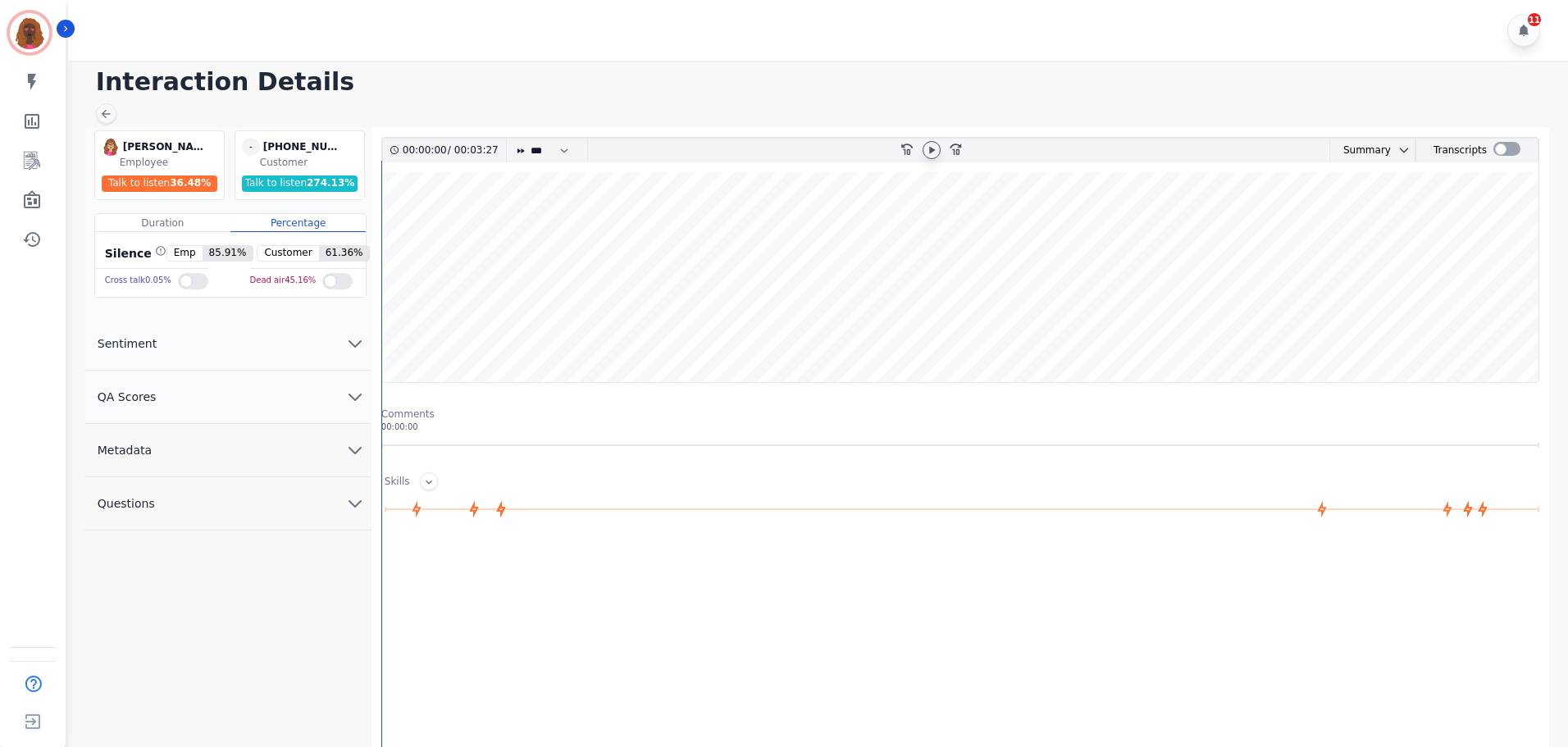
click at [933, 151] on icon at bounding box center [932, 150] width 6 height 8
click at [355, 396] on icon "chevron down" at bounding box center [355, 397] width 19 height 19
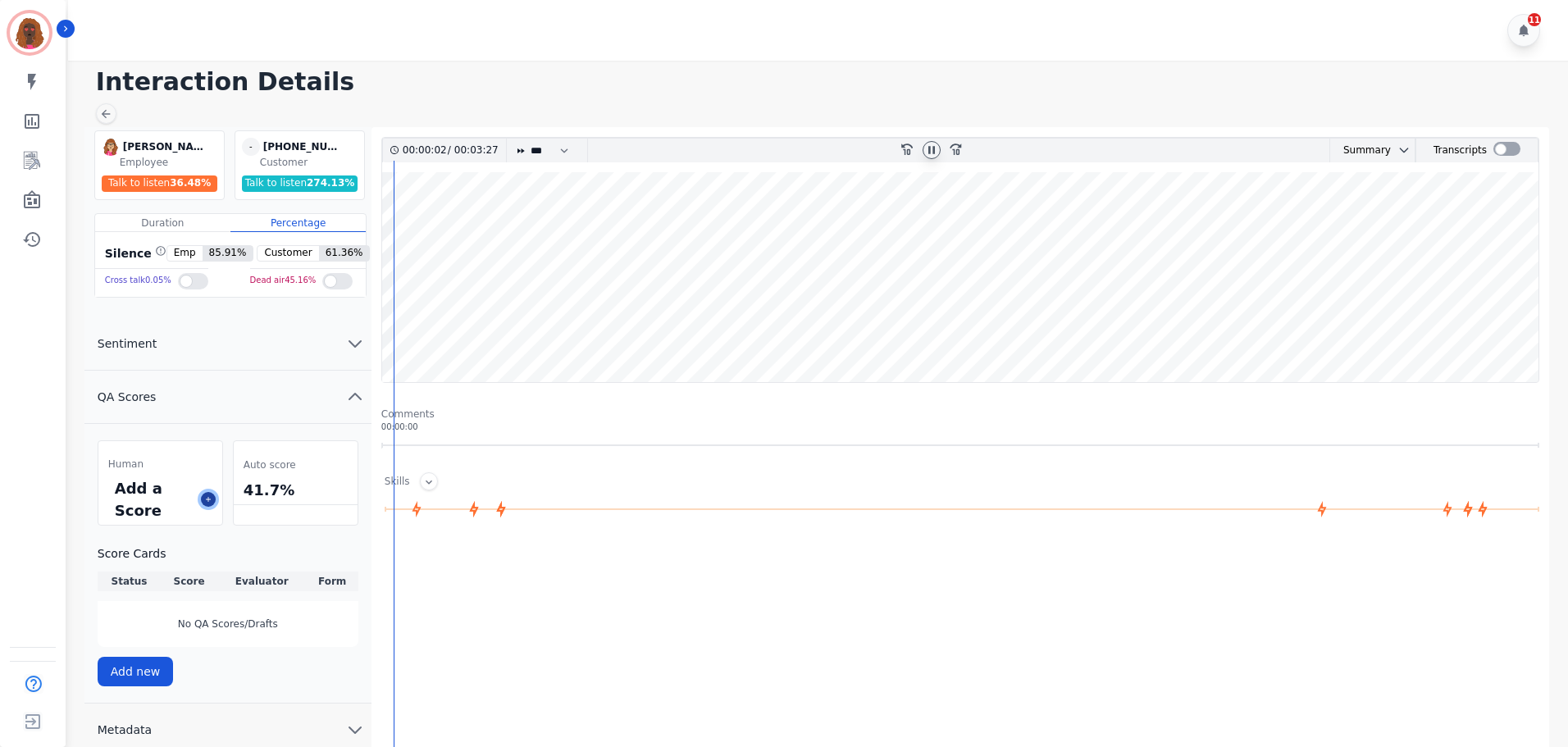
click at [208, 500] on icon at bounding box center [208, 499] width 5 height 5
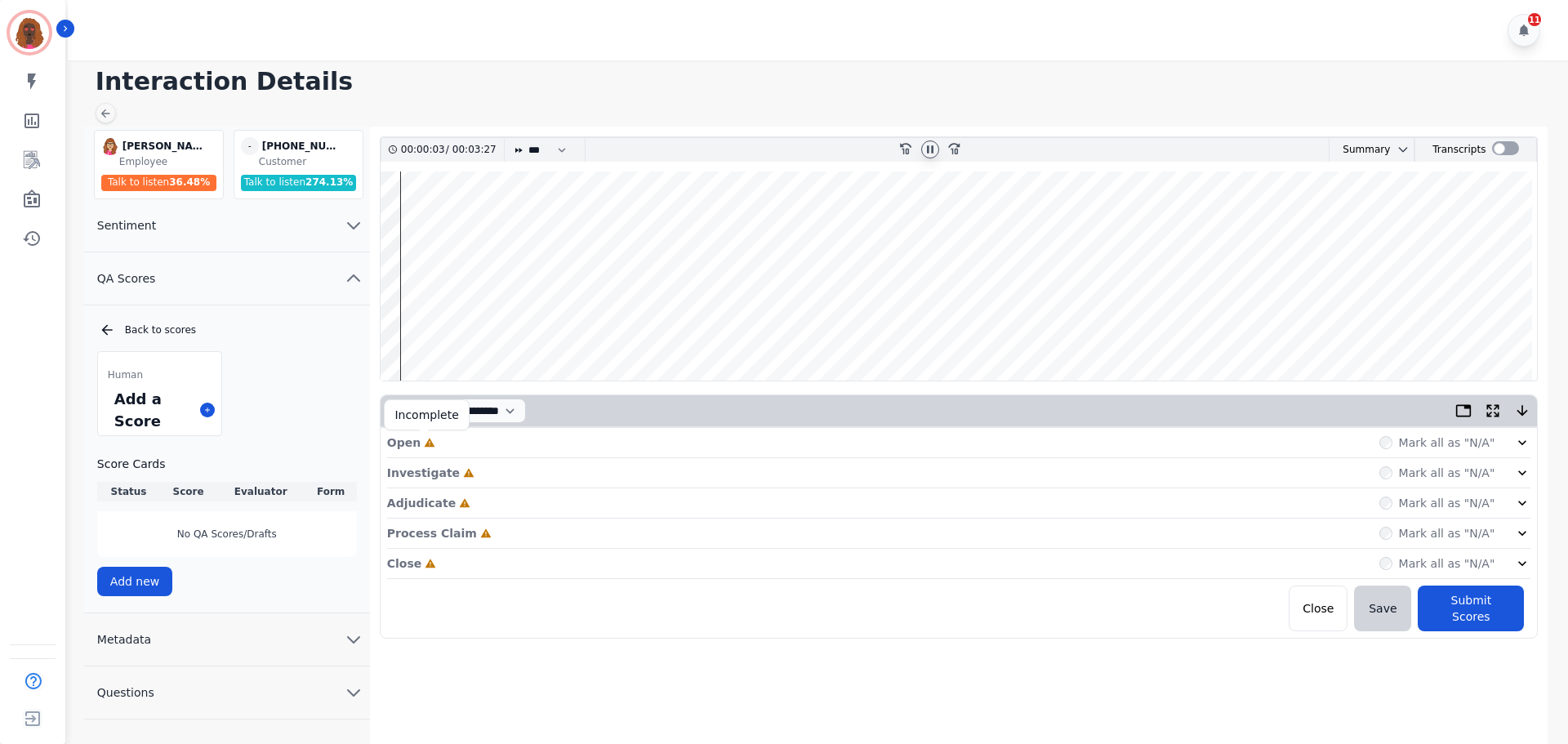
click at [430, 439] on icon at bounding box center [430, 443] width 12 height 12
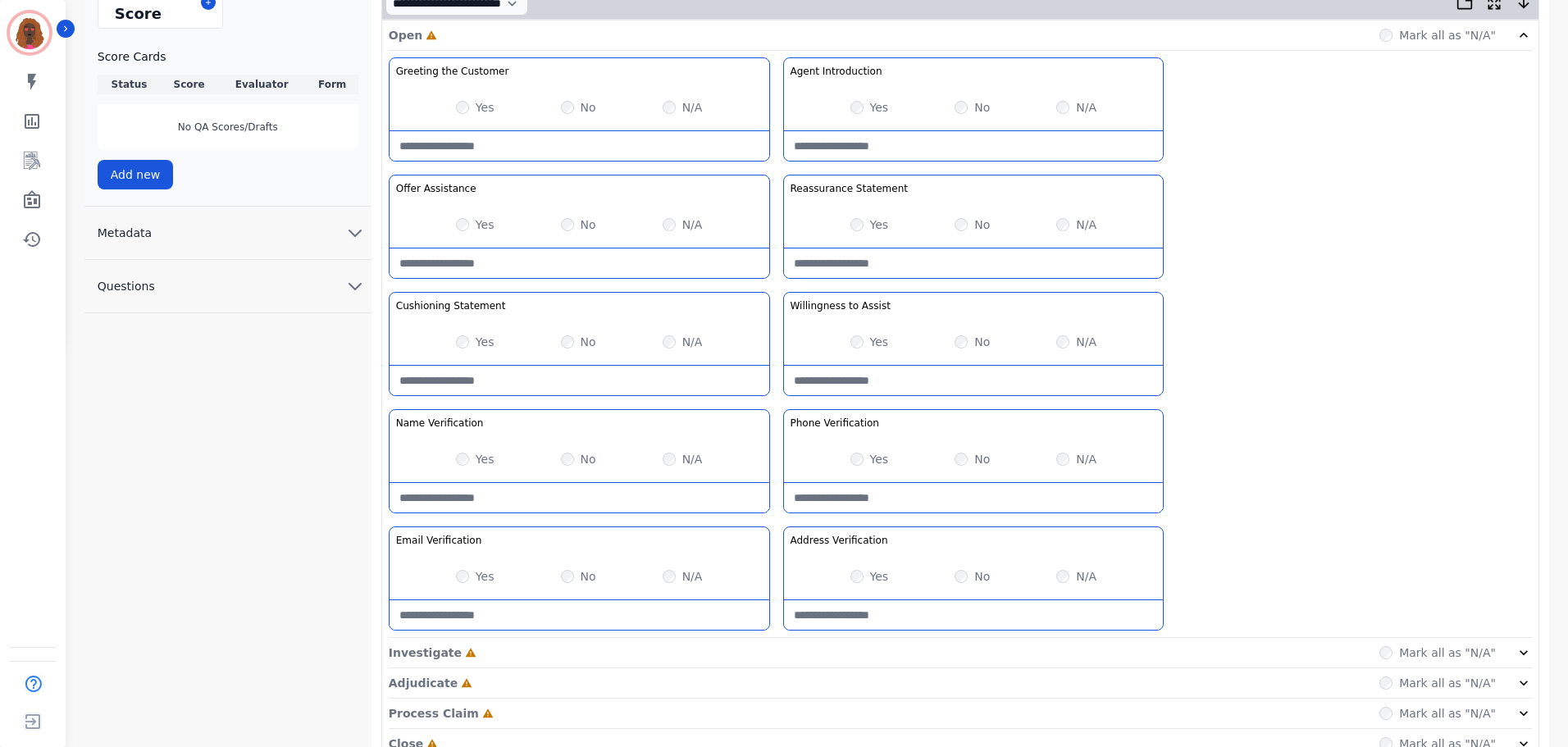
click at [757, 668] on div "Investigate Incomplete Mark all as "N/A"" at bounding box center [961, 683] width 1144 height 30
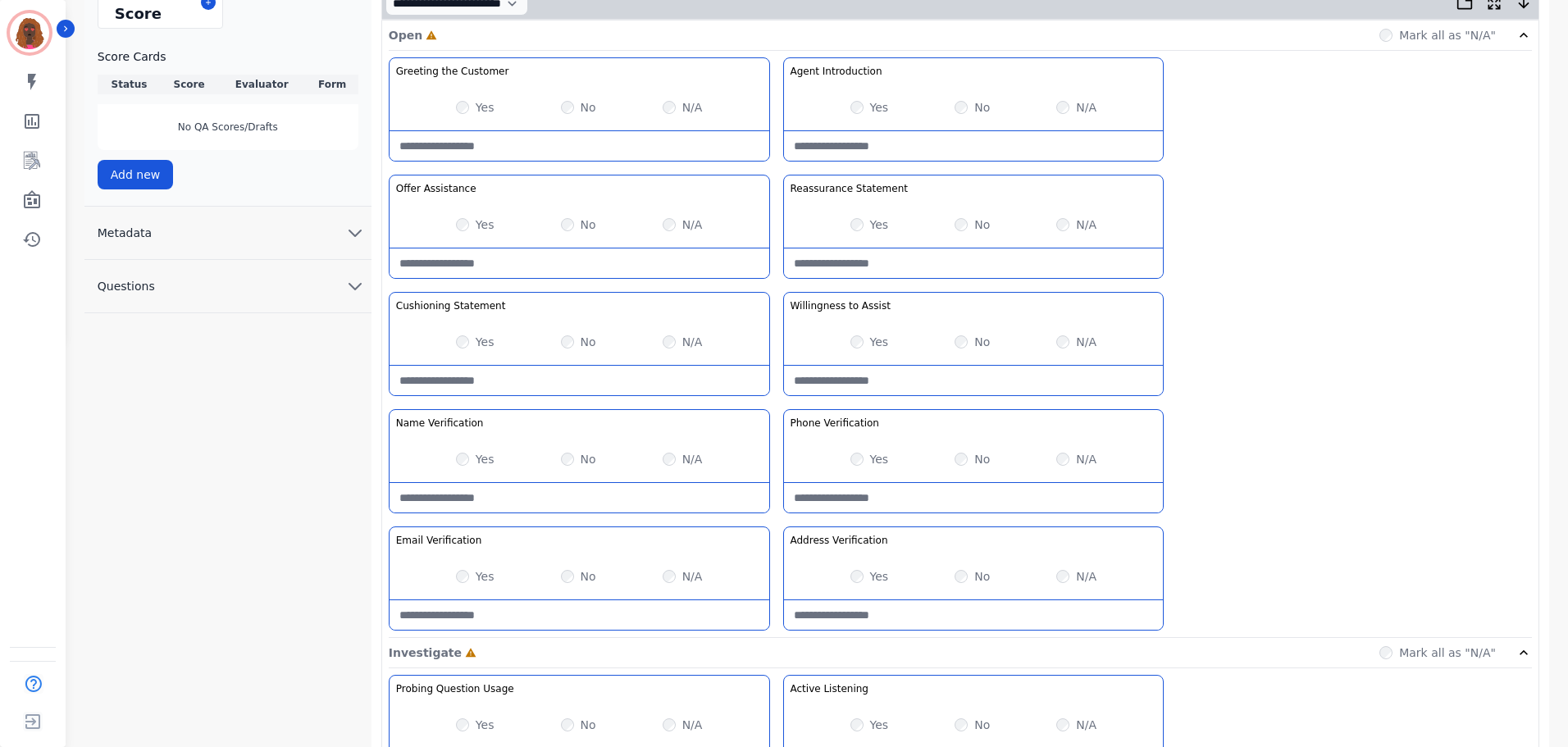
scroll to position [594, 0]
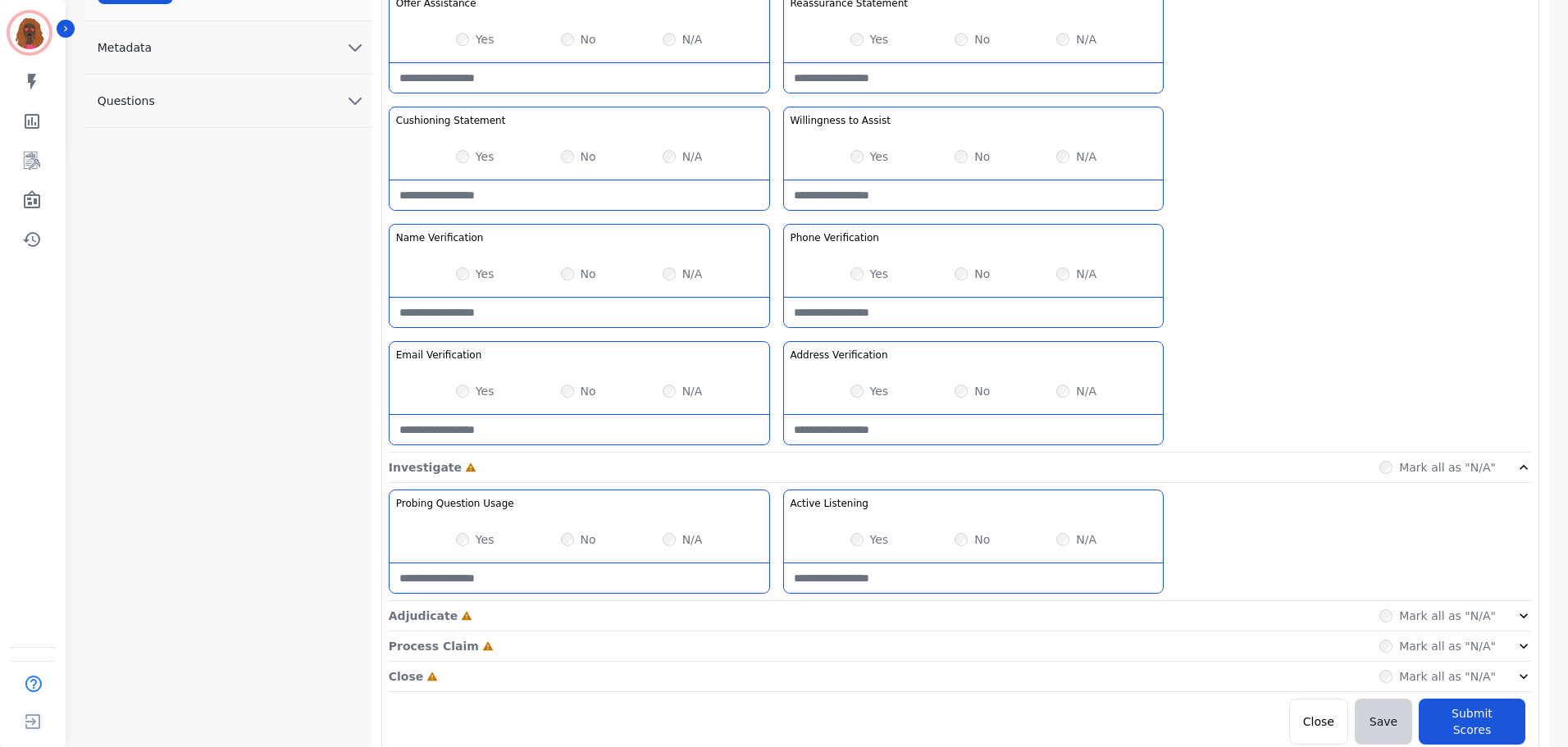
click at [774, 662] on div "Adjudicate Incomplete Mark all as "N/A"" at bounding box center [961, 677] width 1144 height 30
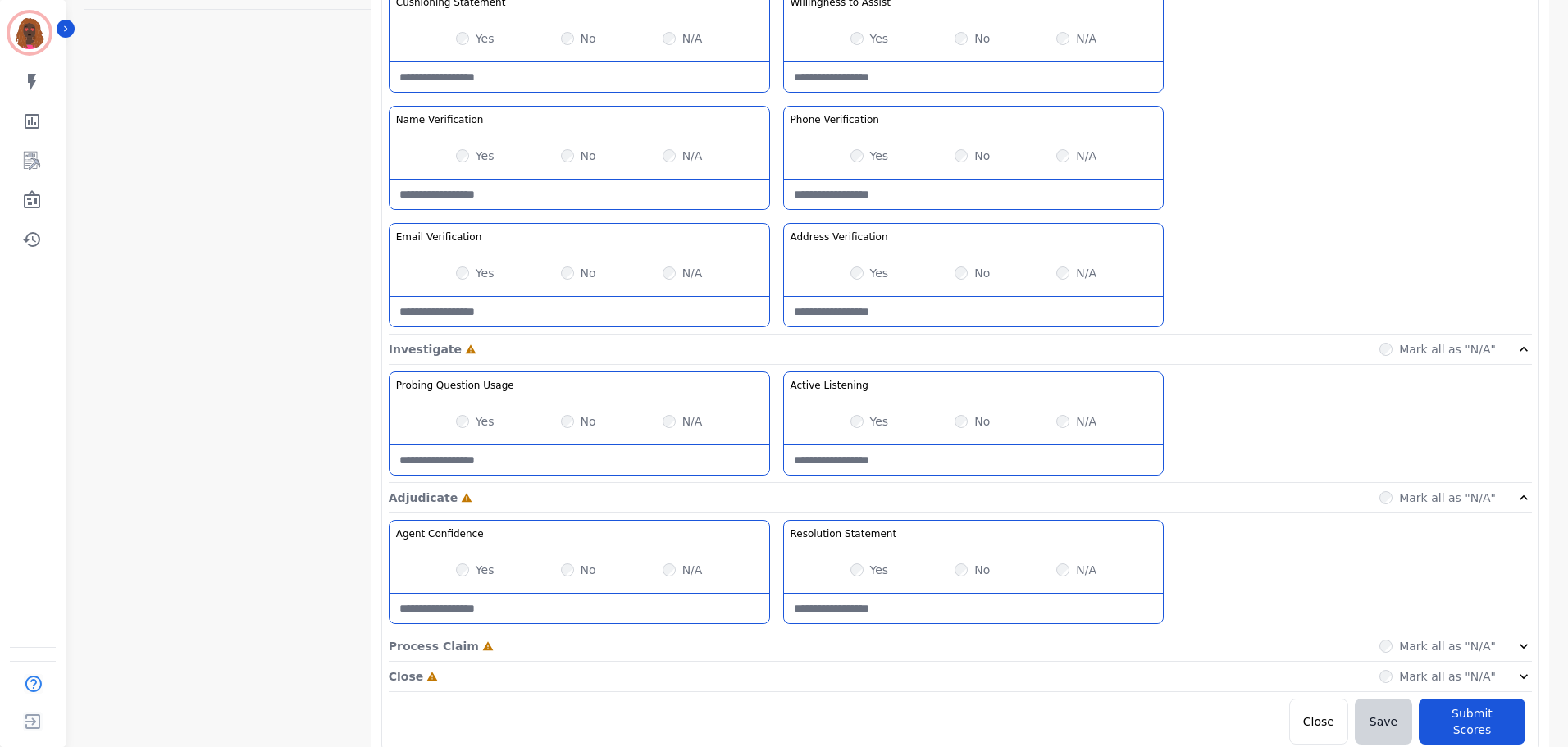
click at [770, 641] on div "Process Claim Incomplete Mark all as "N/A"" at bounding box center [961, 646] width 1144 height 30
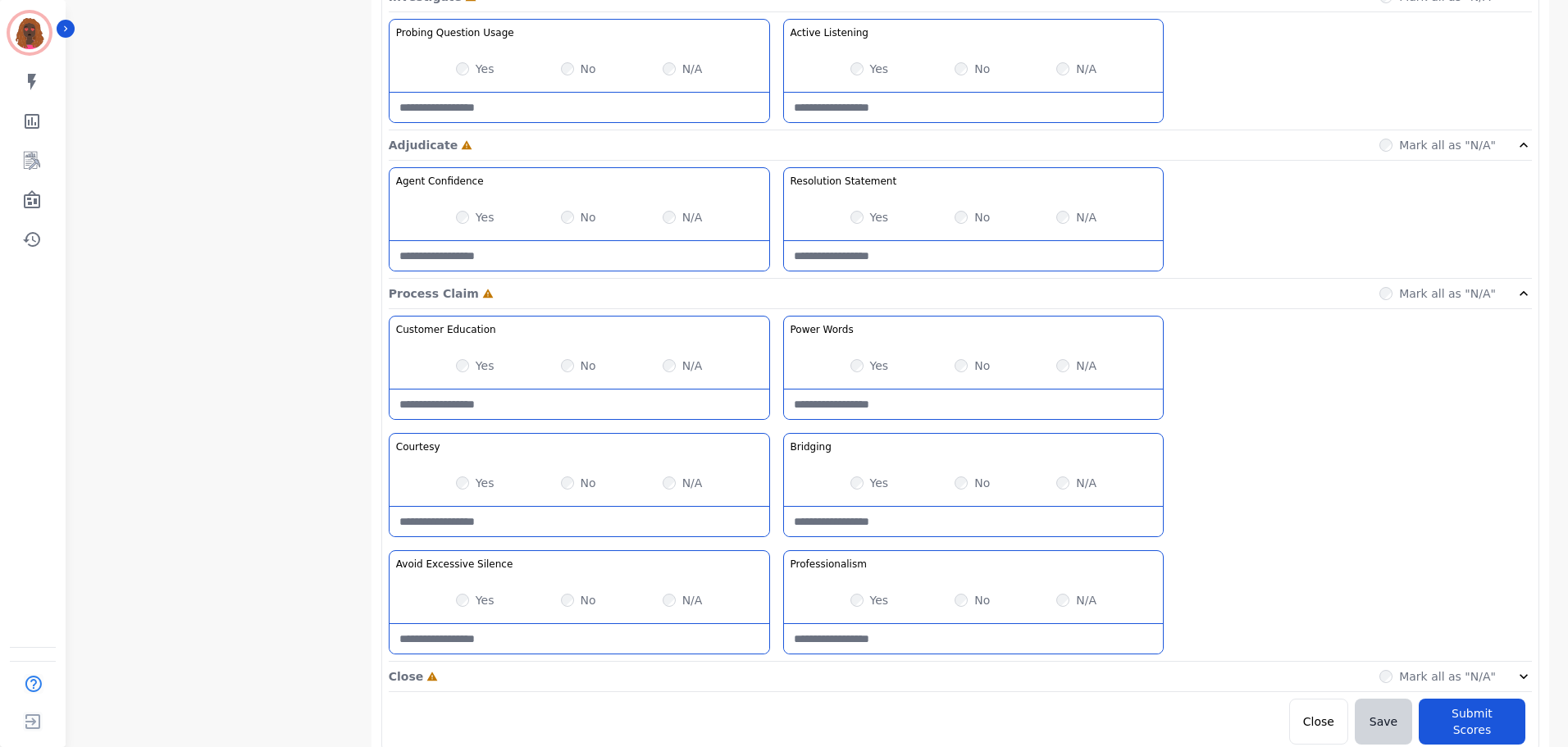
click at [774, 678] on div "Close Incomplete Mark all as "N/A"" at bounding box center [961, 677] width 1144 height 30
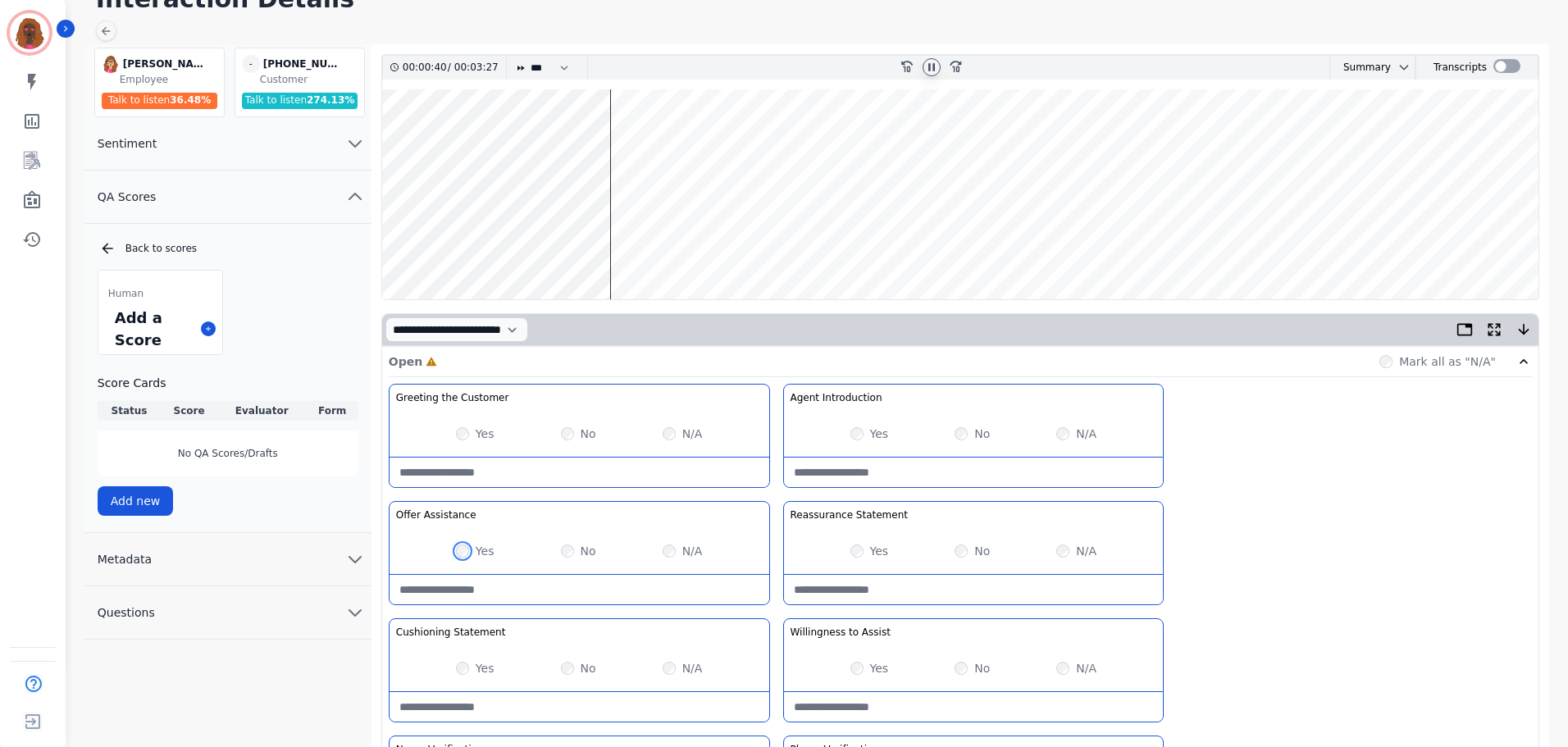
scroll to position [82, 0]
click at [448, 244] on wave at bounding box center [960, 196] width 1157 height 210
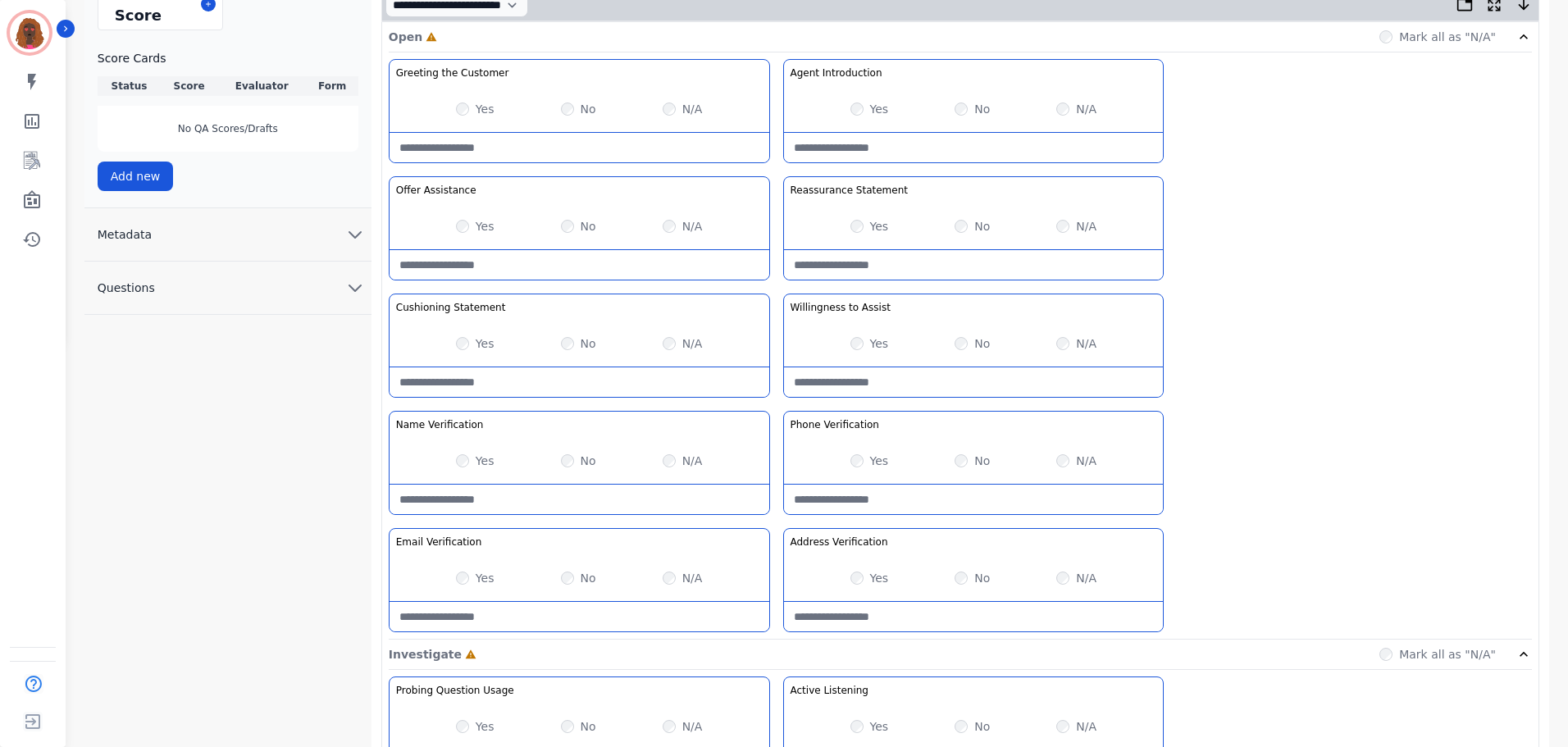
scroll to position [409, 0]
click at [551, 507] on Verification-note at bounding box center [580, 498] width 379 height 29
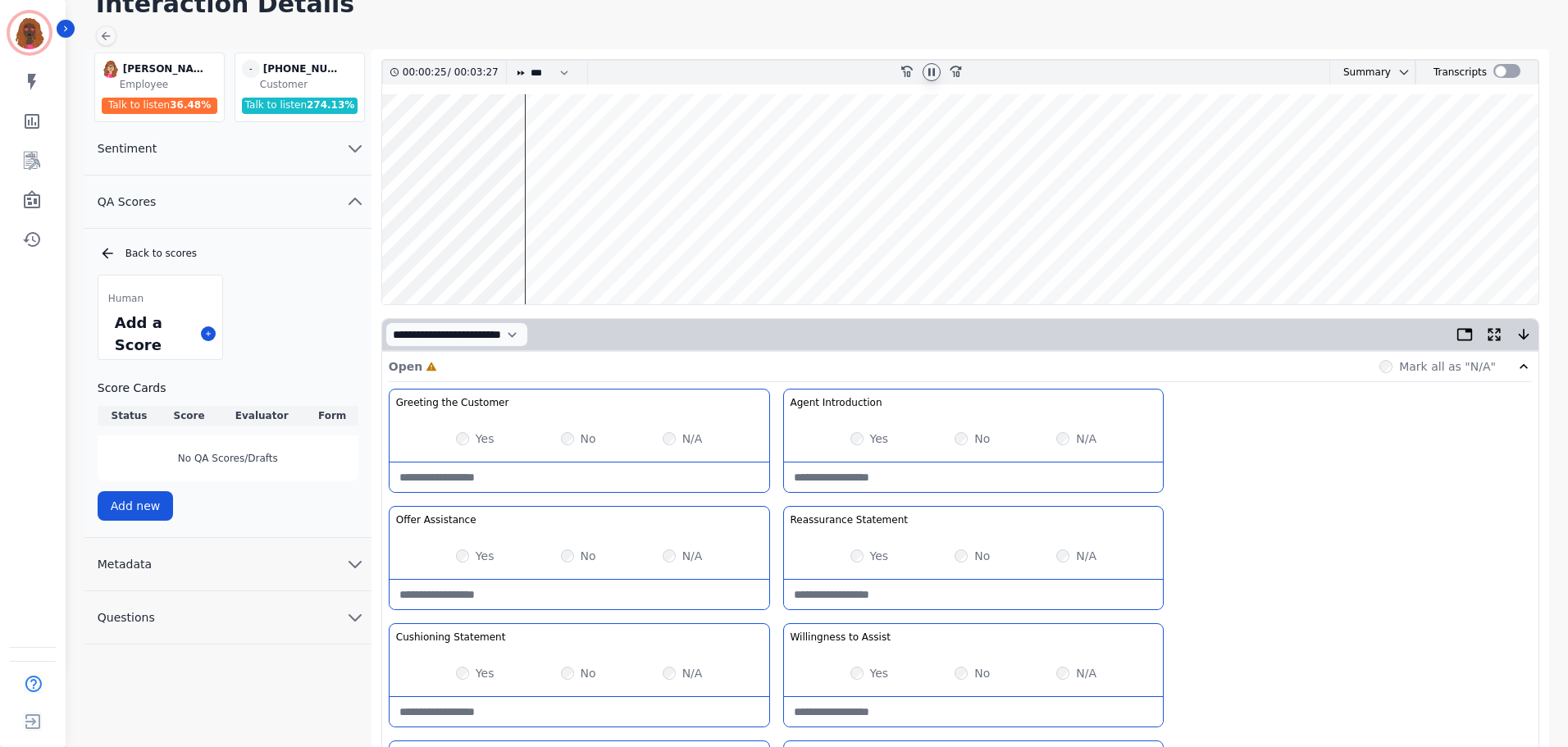
scroll to position [0, 0]
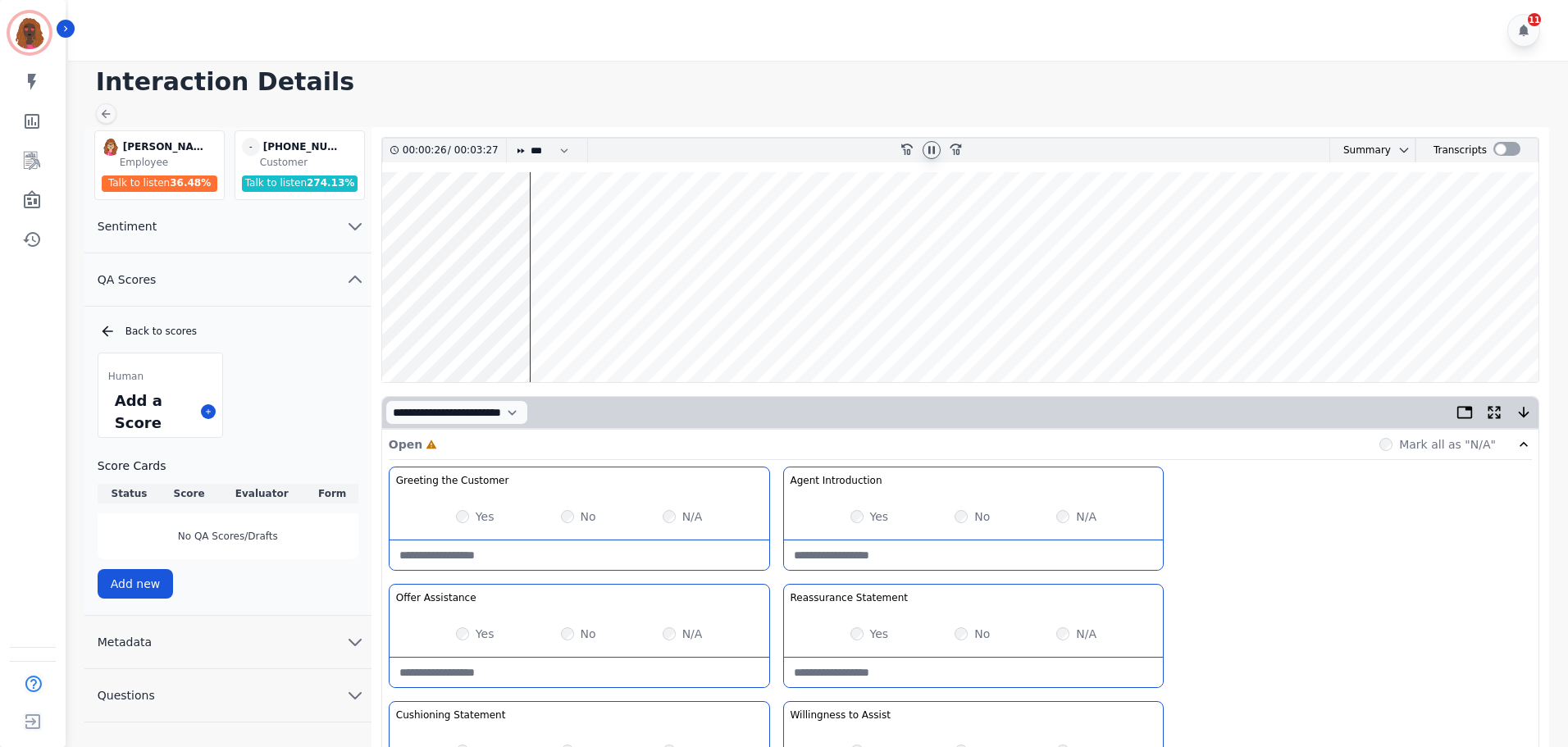
type Verification-note "**********"
click at [560, 328] on wave at bounding box center [960, 277] width 1157 height 210
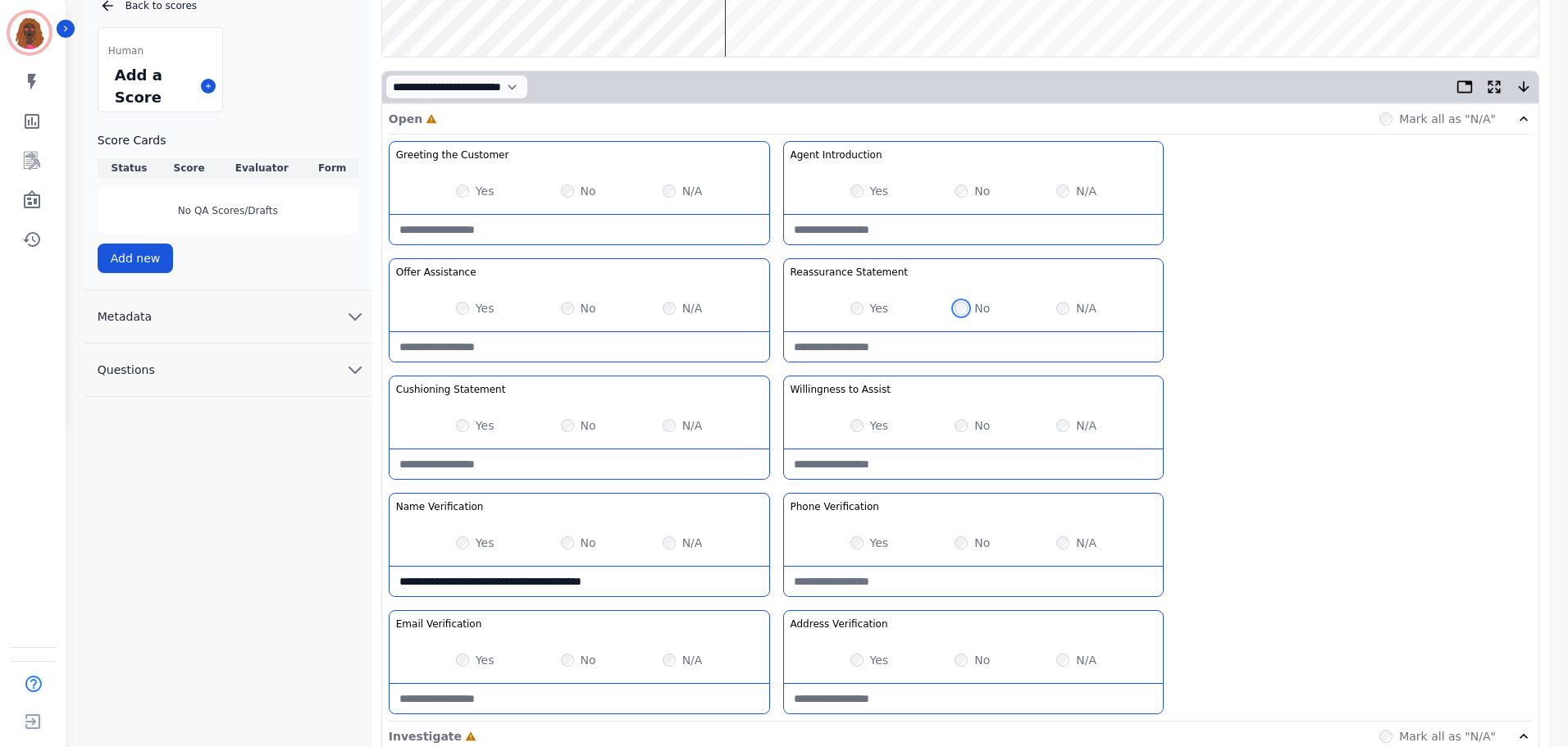
scroll to position [327, 0]
click at [541, 461] on Statement-note at bounding box center [580, 463] width 379 height 29
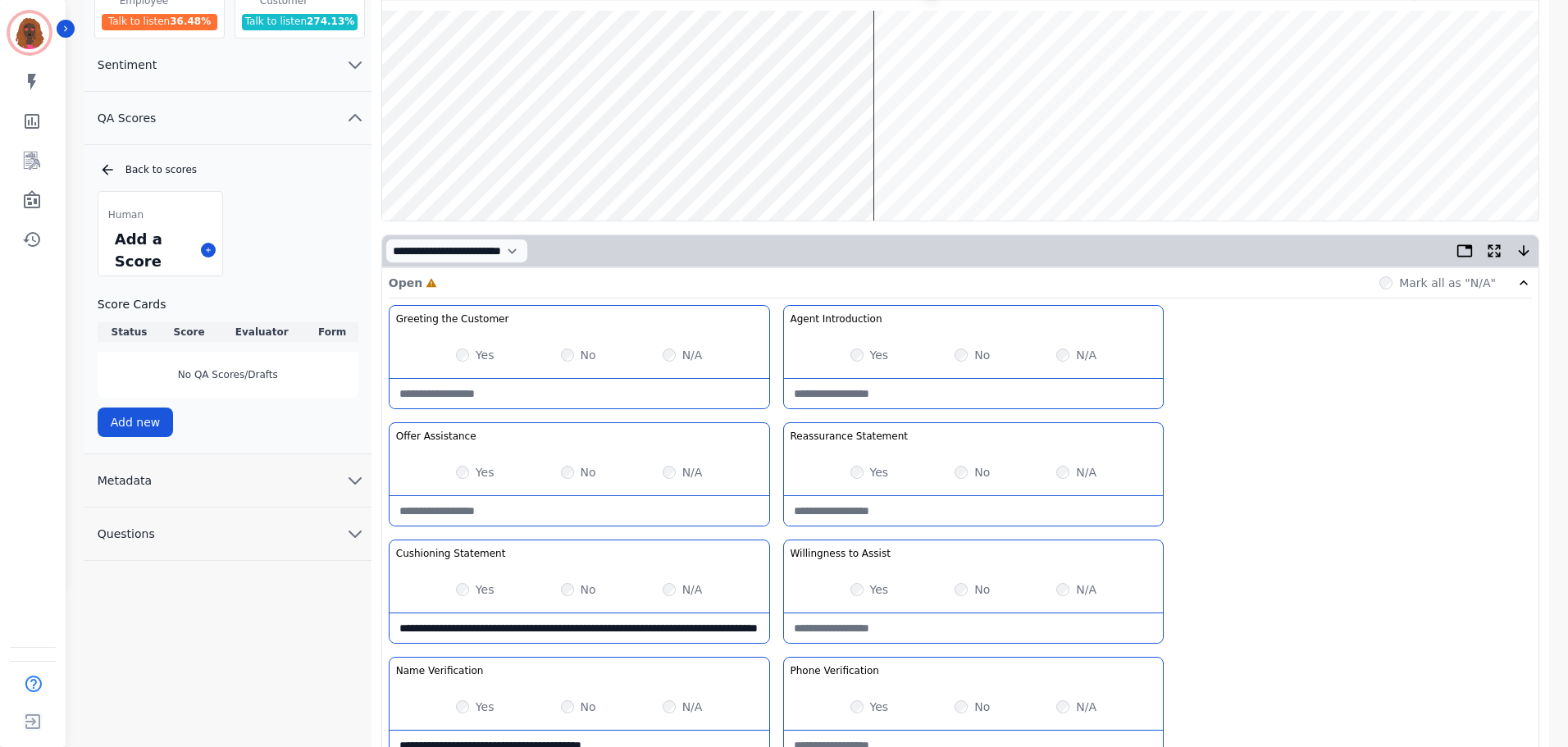
scroll to position [162, 0]
type Statement-note "**********"
click at [873, 502] on Statement-note at bounding box center [974, 510] width 379 height 29
click at [867, 515] on Statement-note at bounding box center [974, 510] width 379 height 29
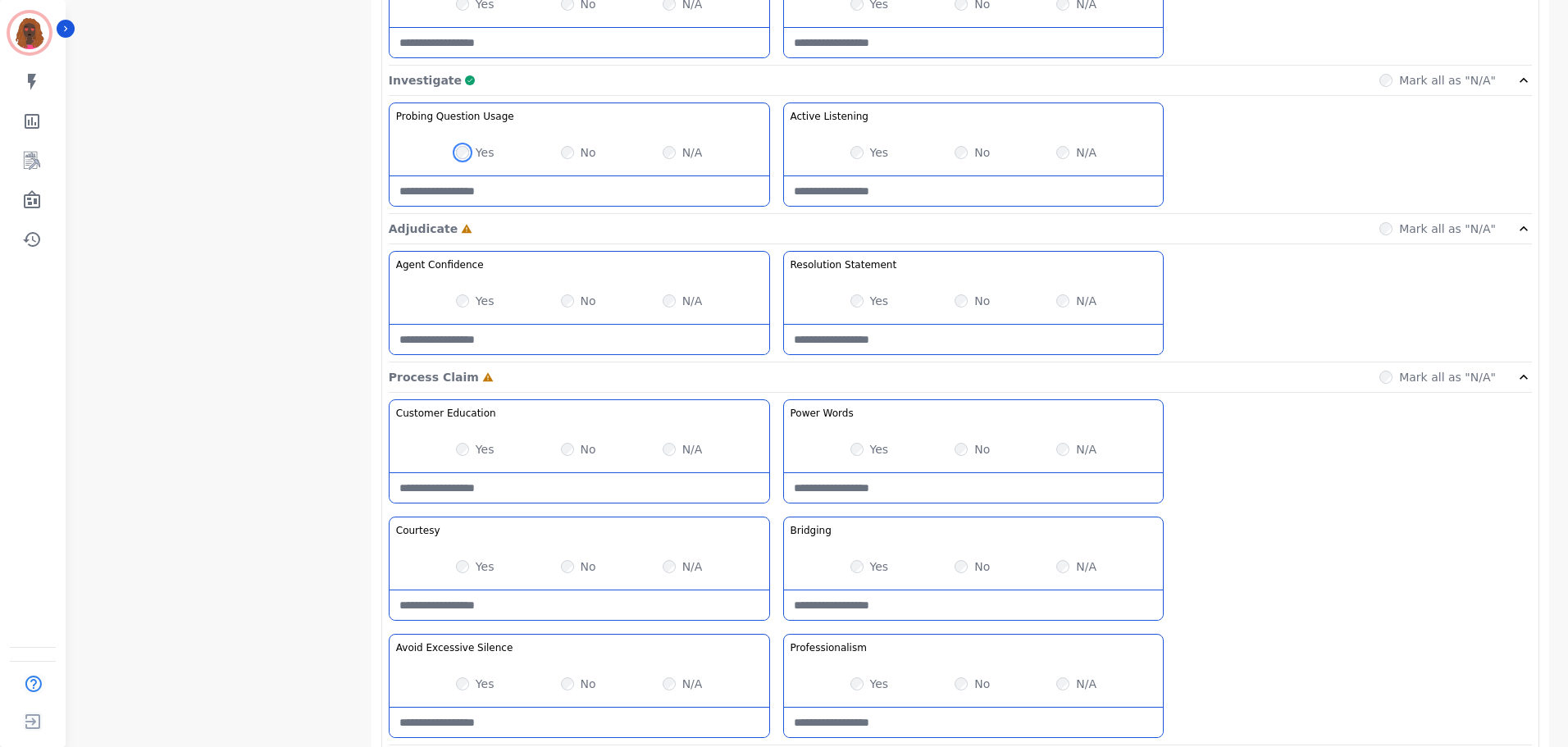
scroll to position [982, 0]
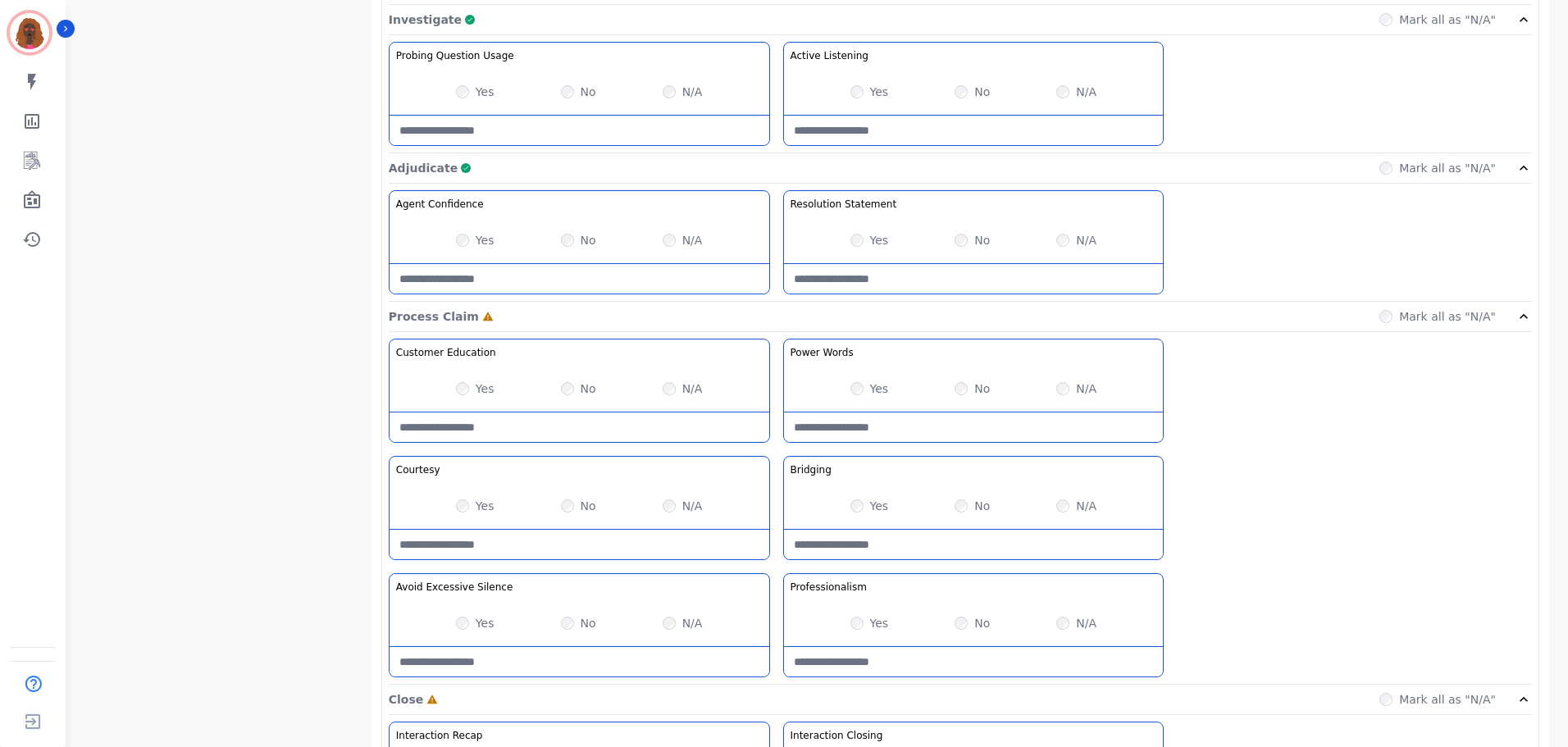
click at [467, 516] on div "Yes No N/A" at bounding box center [580, 506] width 379 height 46
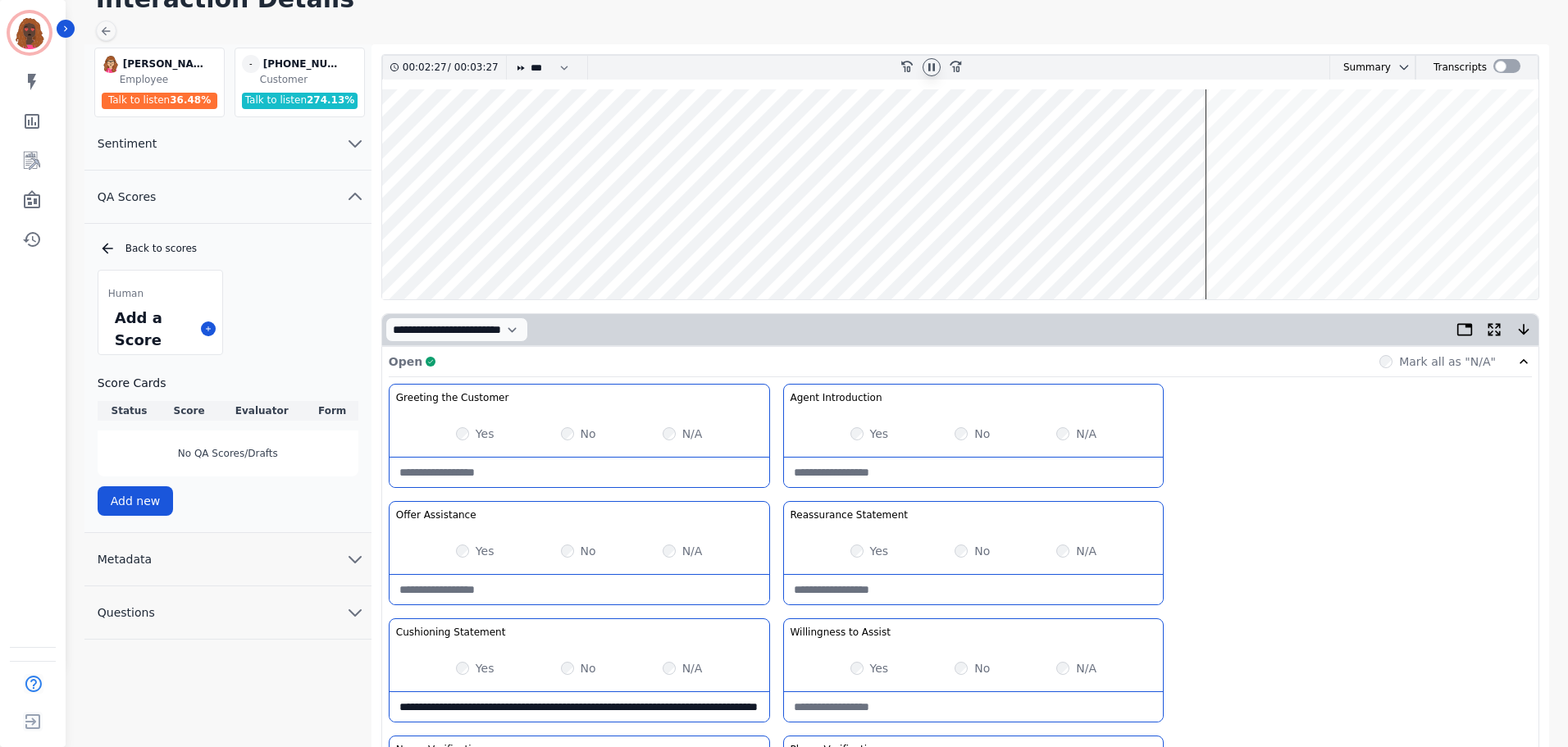
scroll to position [82, 0]
click at [1224, 245] on wave at bounding box center [960, 196] width 1157 height 210
click at [1271, 248] on wave at bounding box center [960, 196] width 1157 height 210
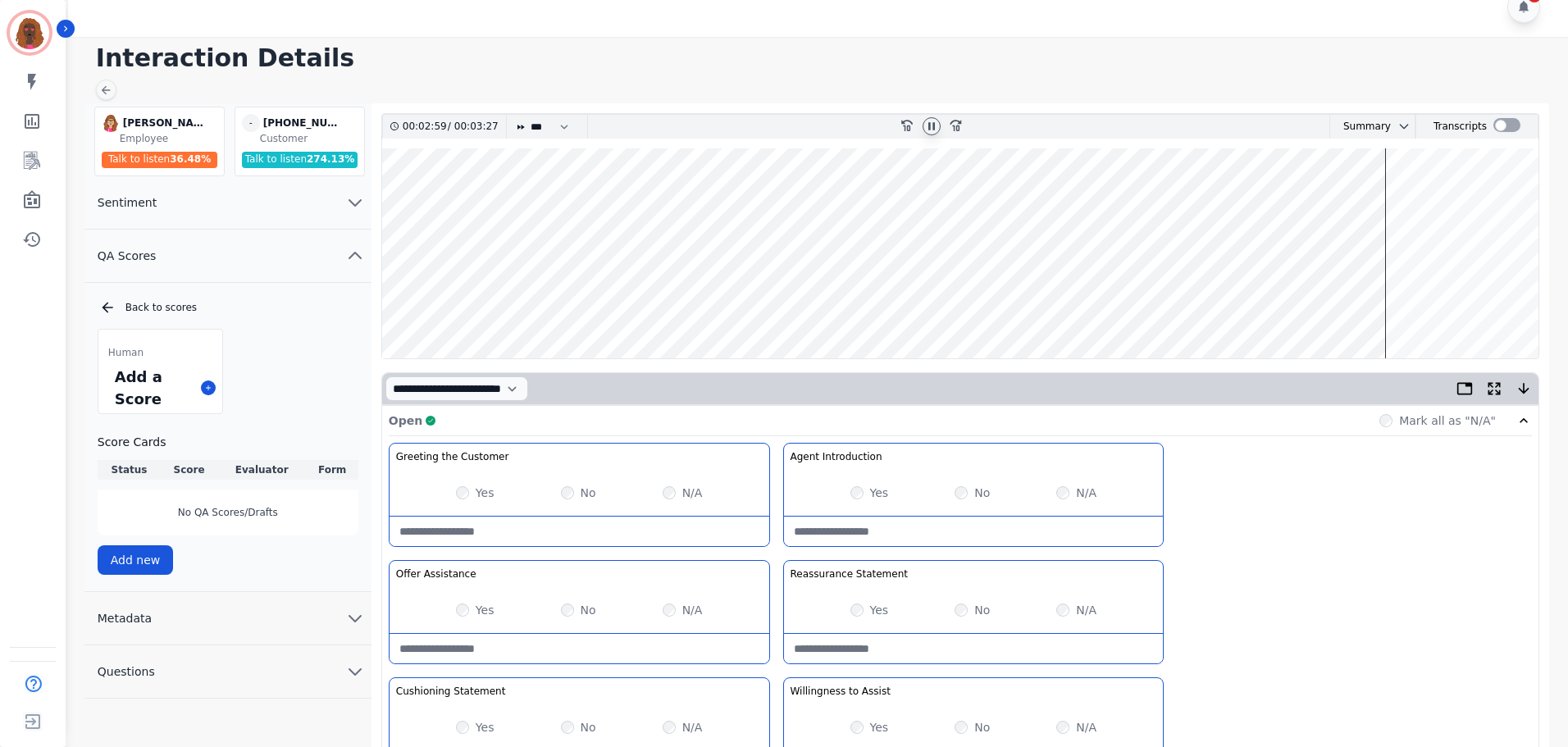
scroll to position [0, 0]
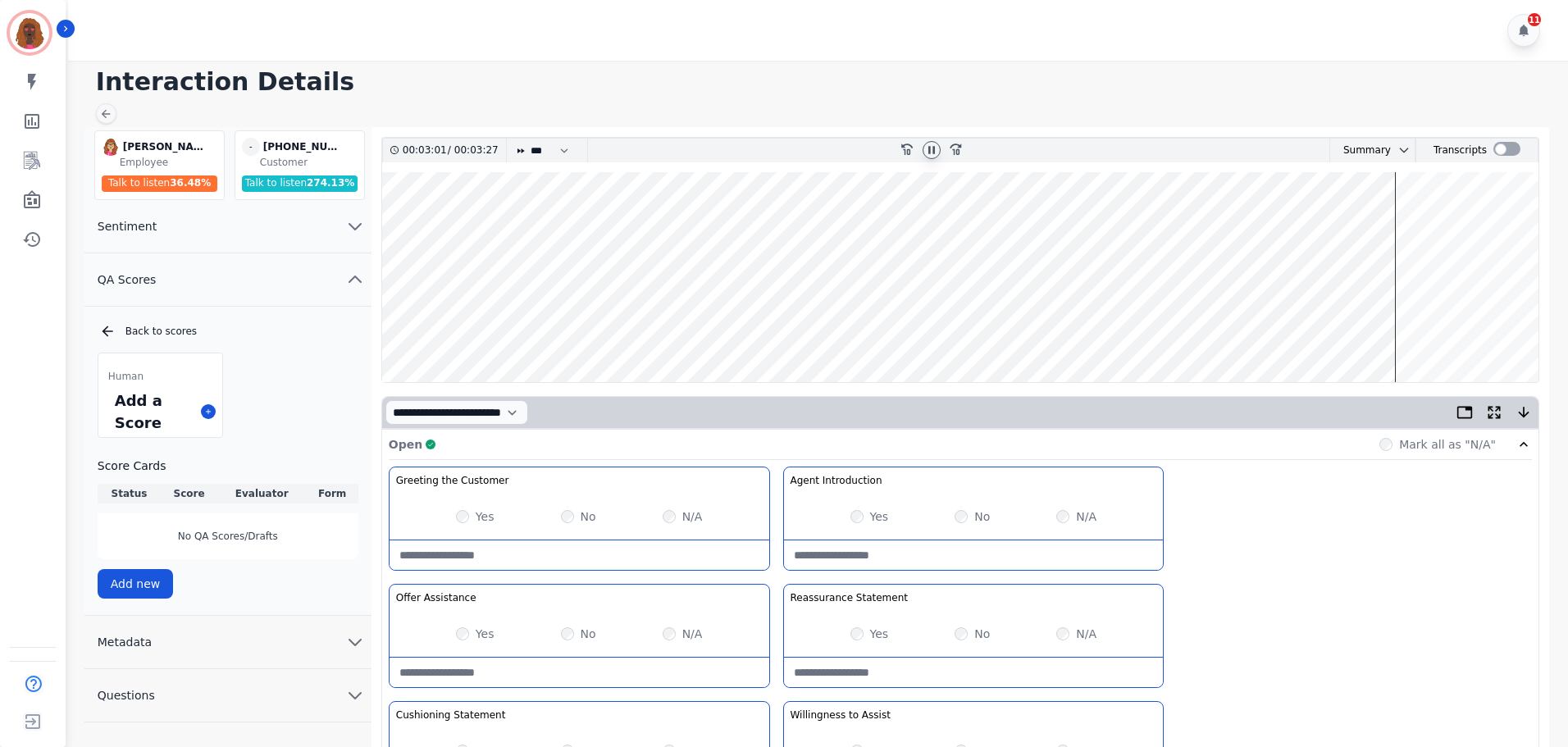
click at [1396, 327] on wave at bounding box center [960, 277] width 1157 height 210
click at [1411, 330] on wave at bounding box center [960, 277] width 1157 height 210
click at [1424, 226] on wave at bounding box center [960, 277] width 1157 height 210
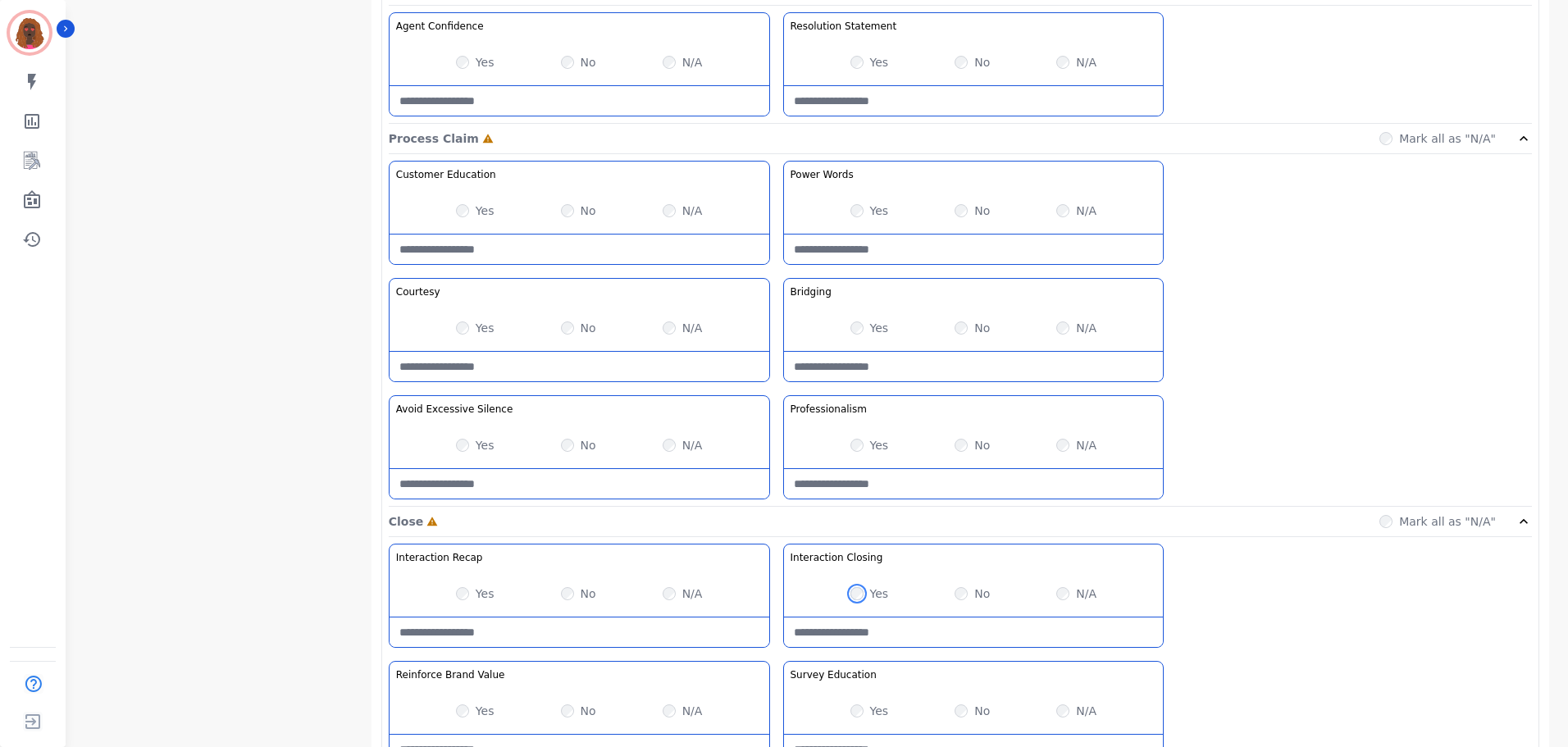
scroll to position [1220, 0]
click at [926, 374] on Claim-Bridging-note at bounding box center [974, 368] width 379 height 29
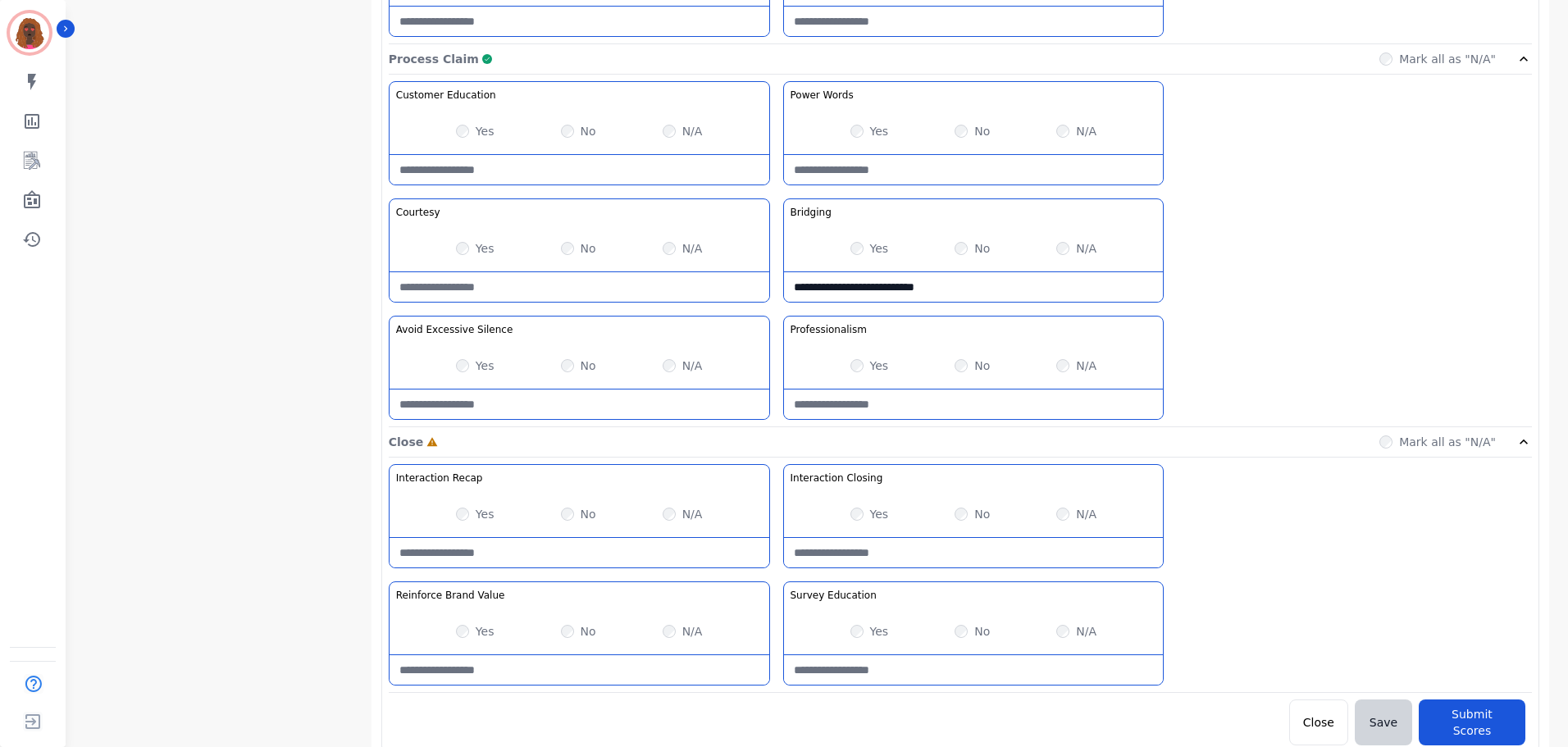
scroll to position [1301, 0]
type Claim-Bridging-note "**********"
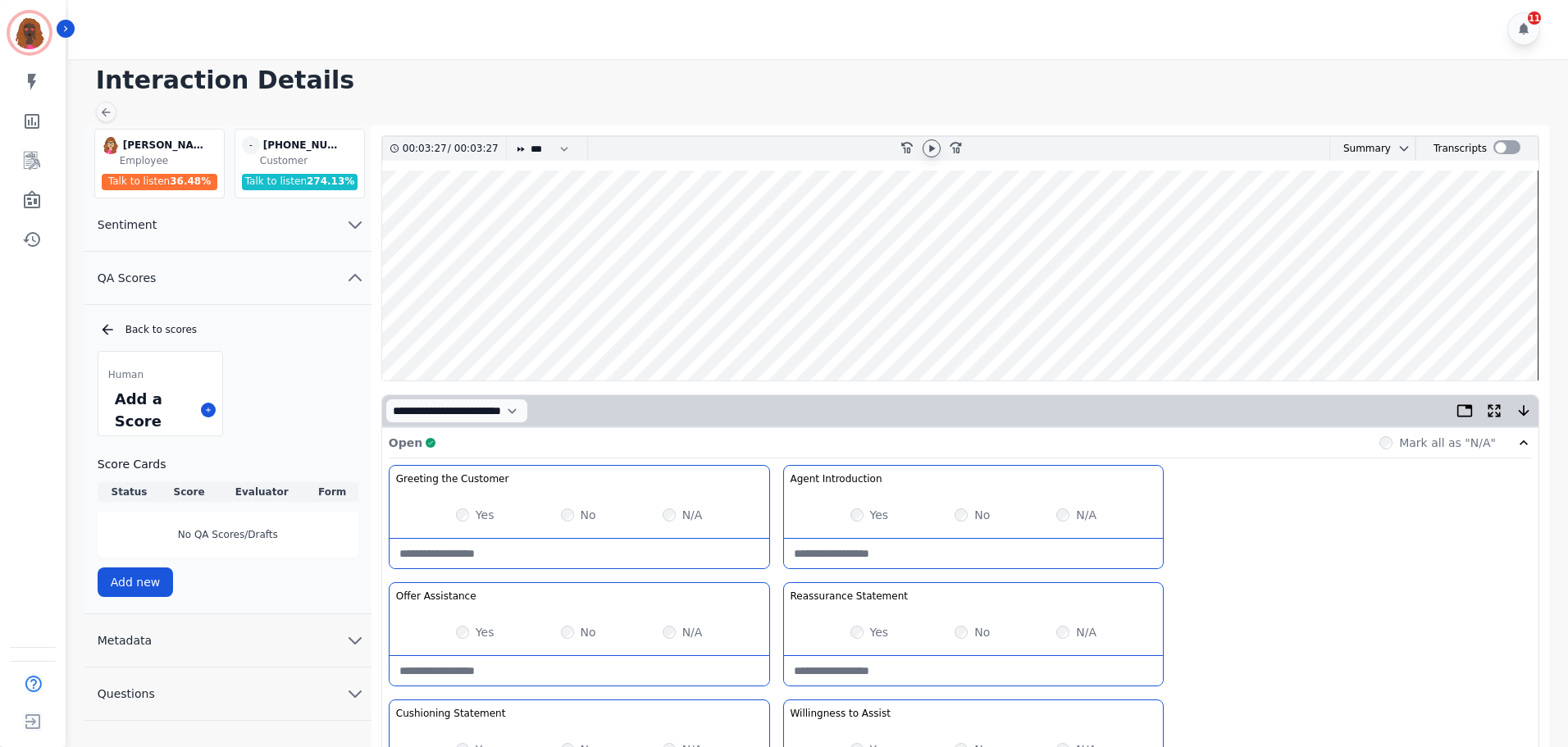
scroll to position [0, 0]
click at [934, 151] on icon at bounding box center [932, 150] width 6 height 8
click at [1294, 333] on wave at bounding box center [960, 277] width 1157 height 210
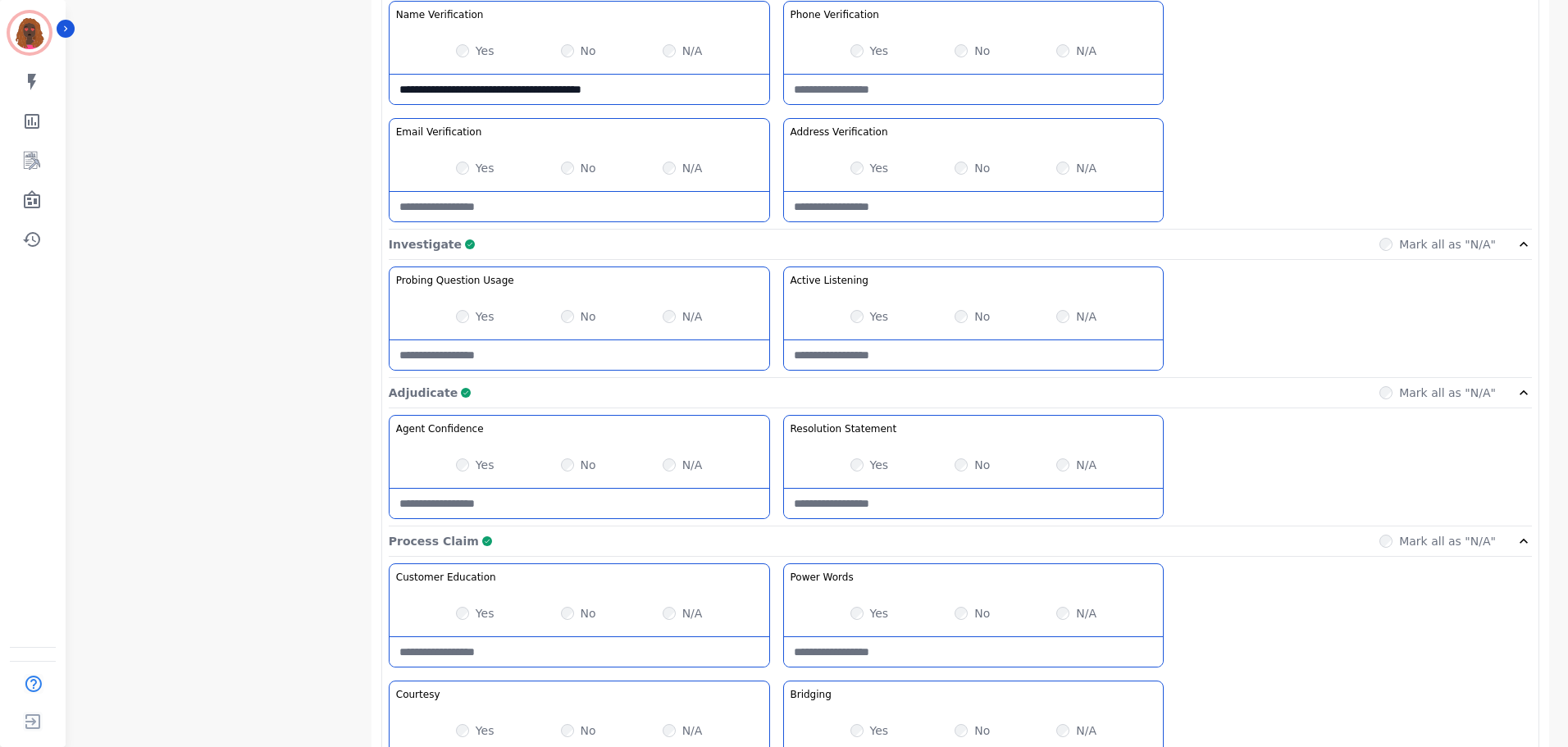
scroll to position [819, 0]
click at [950, 302] on div "Yes No N/A" at bounding box center [974, 314] width 379 height 46
click at [938, 347] on Listening-note at bounding box center [974, 353] width 379 height 29
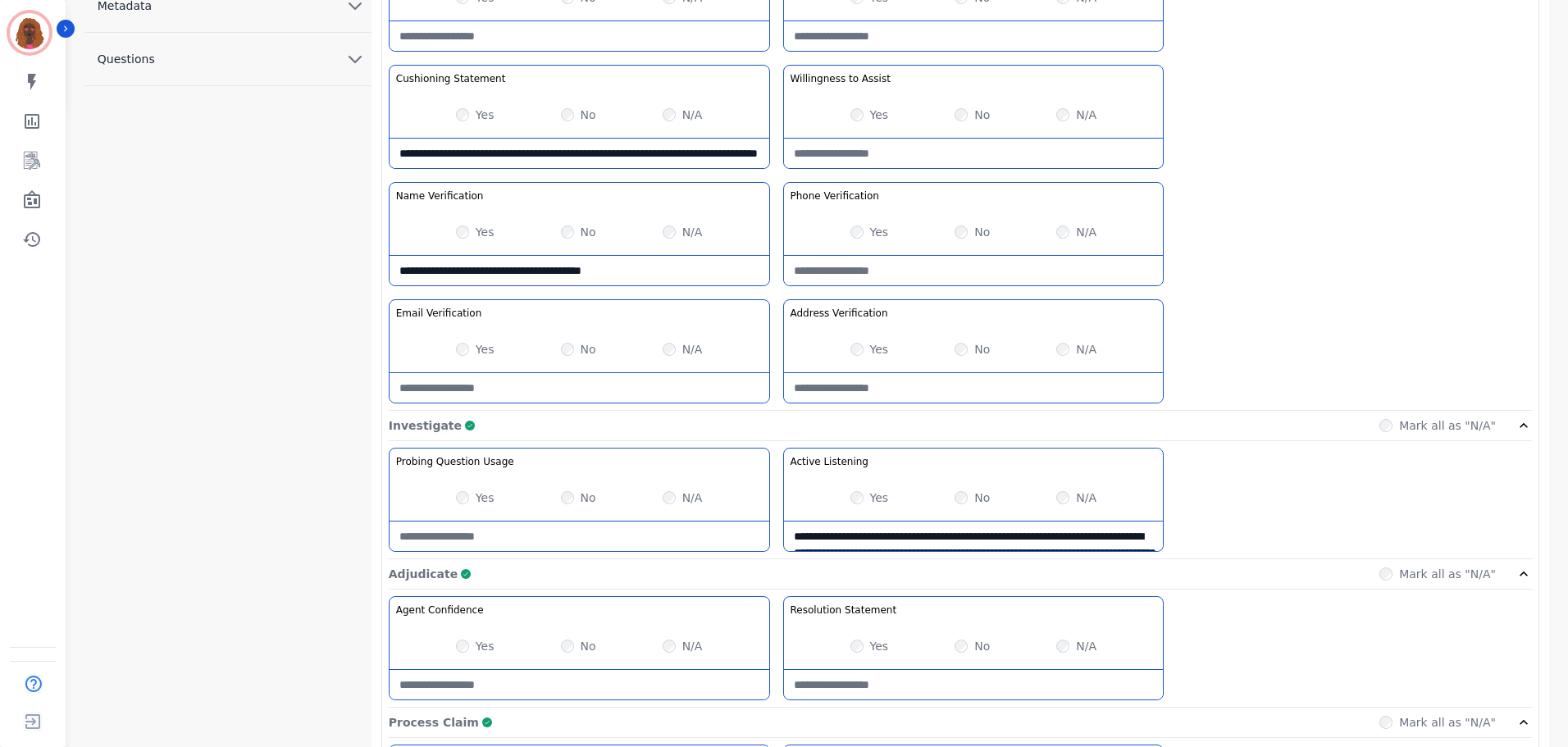
scroll to position [637, 0]
type Listening-note "**********"
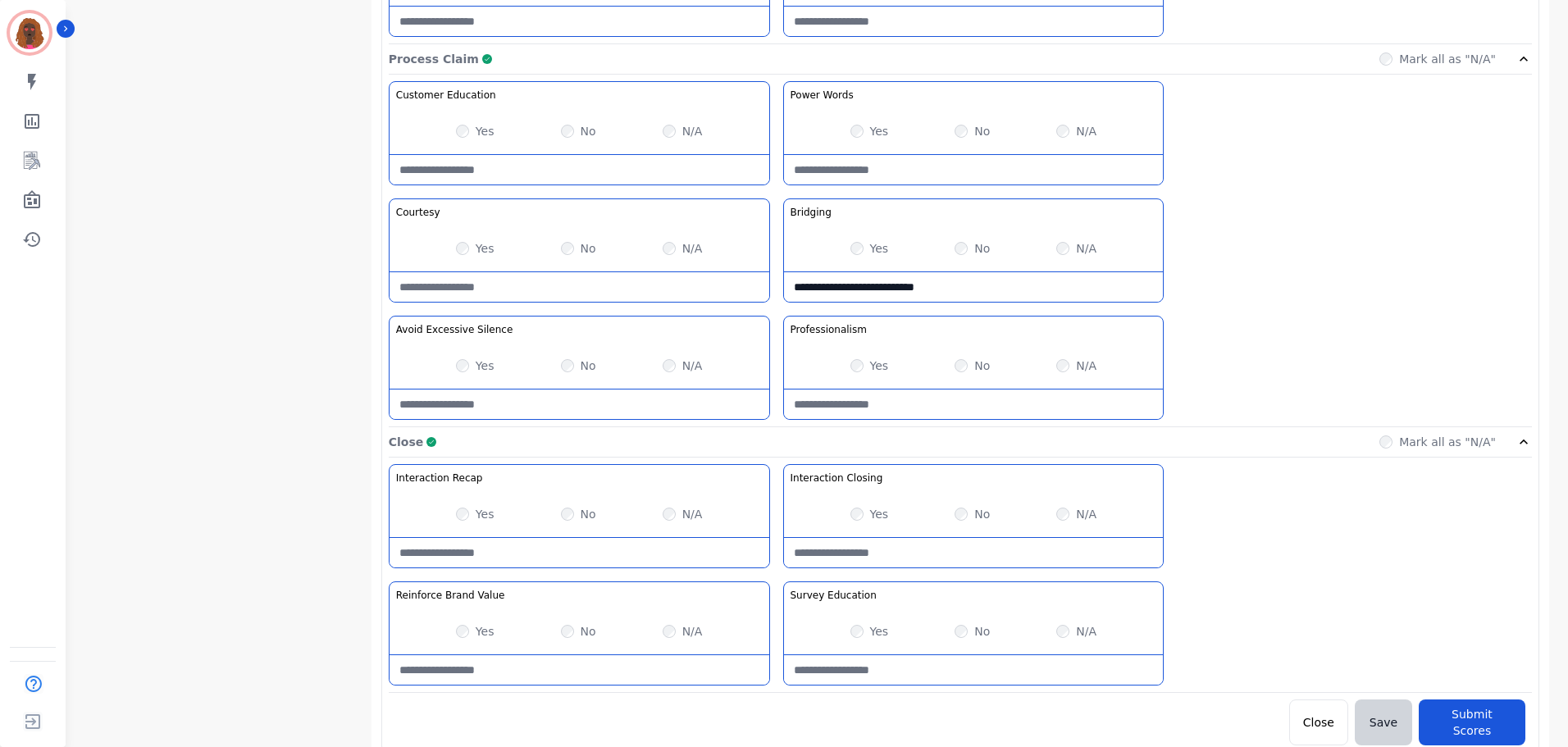
scroll to position [1301, 0]
click at [1455, 709] on button "Submit Scores" at bounding box center [1473, 722] width 107 height 46
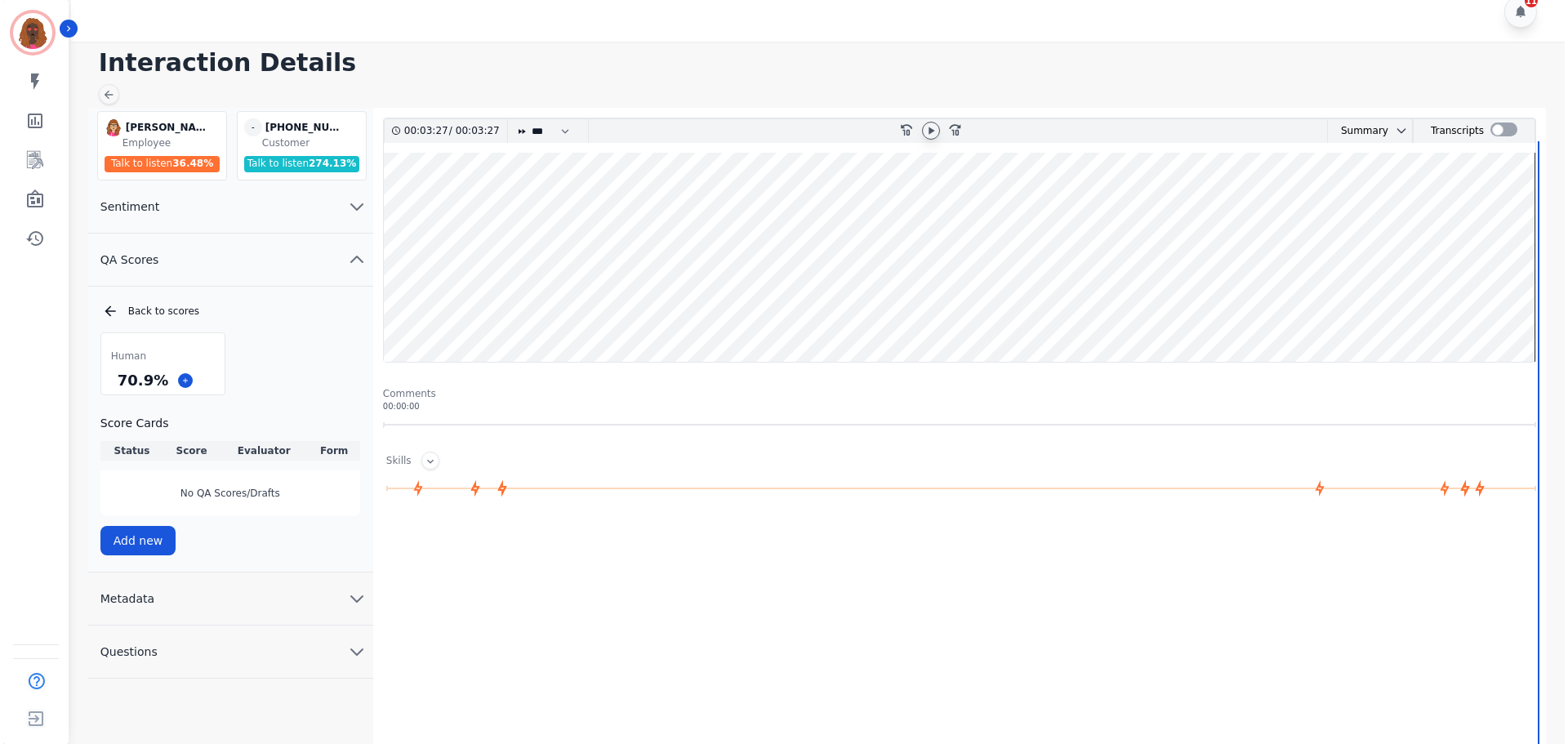
scroll to position [0, 0]
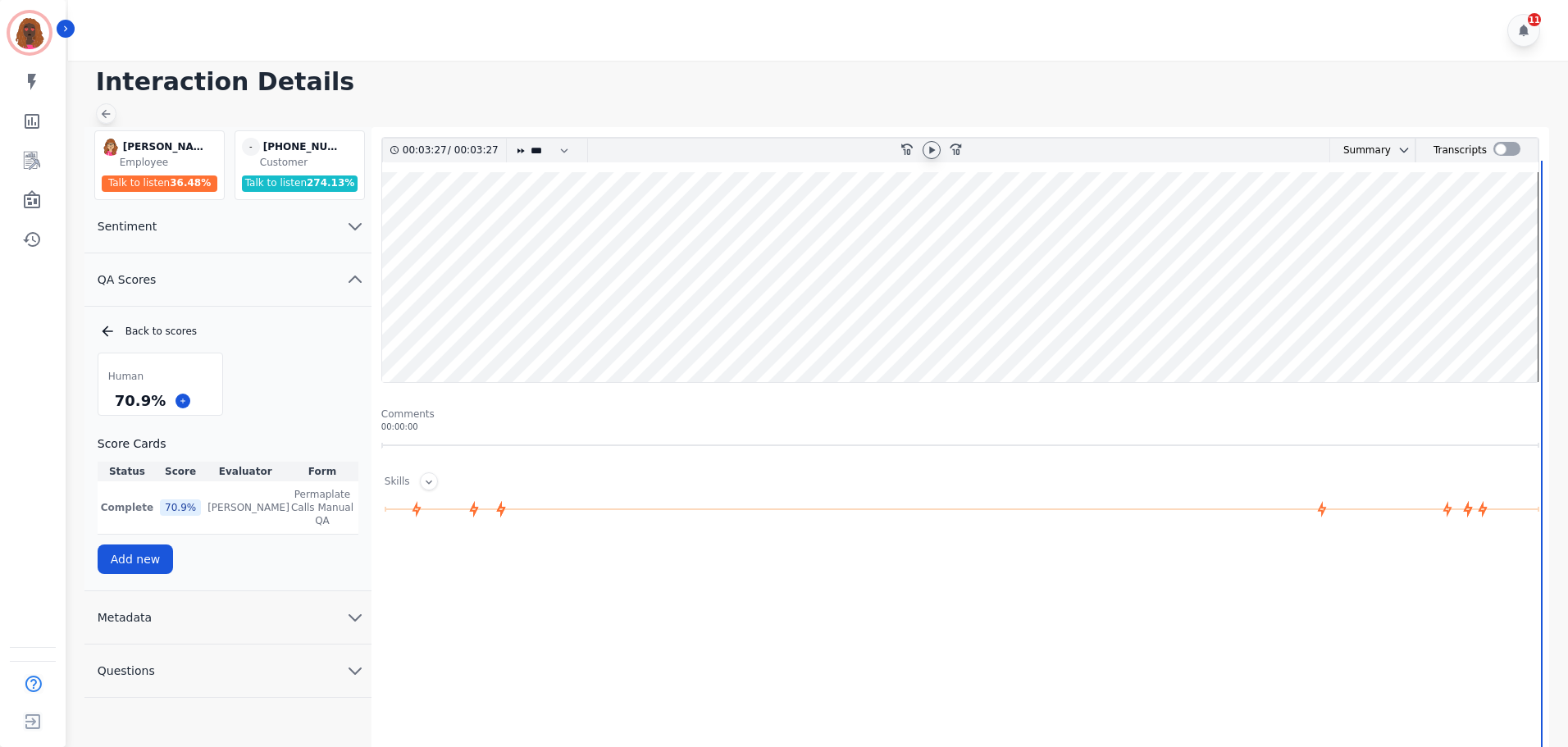
click at [112, 111] on icon at bounding box center [105, 113] width 13 height 13
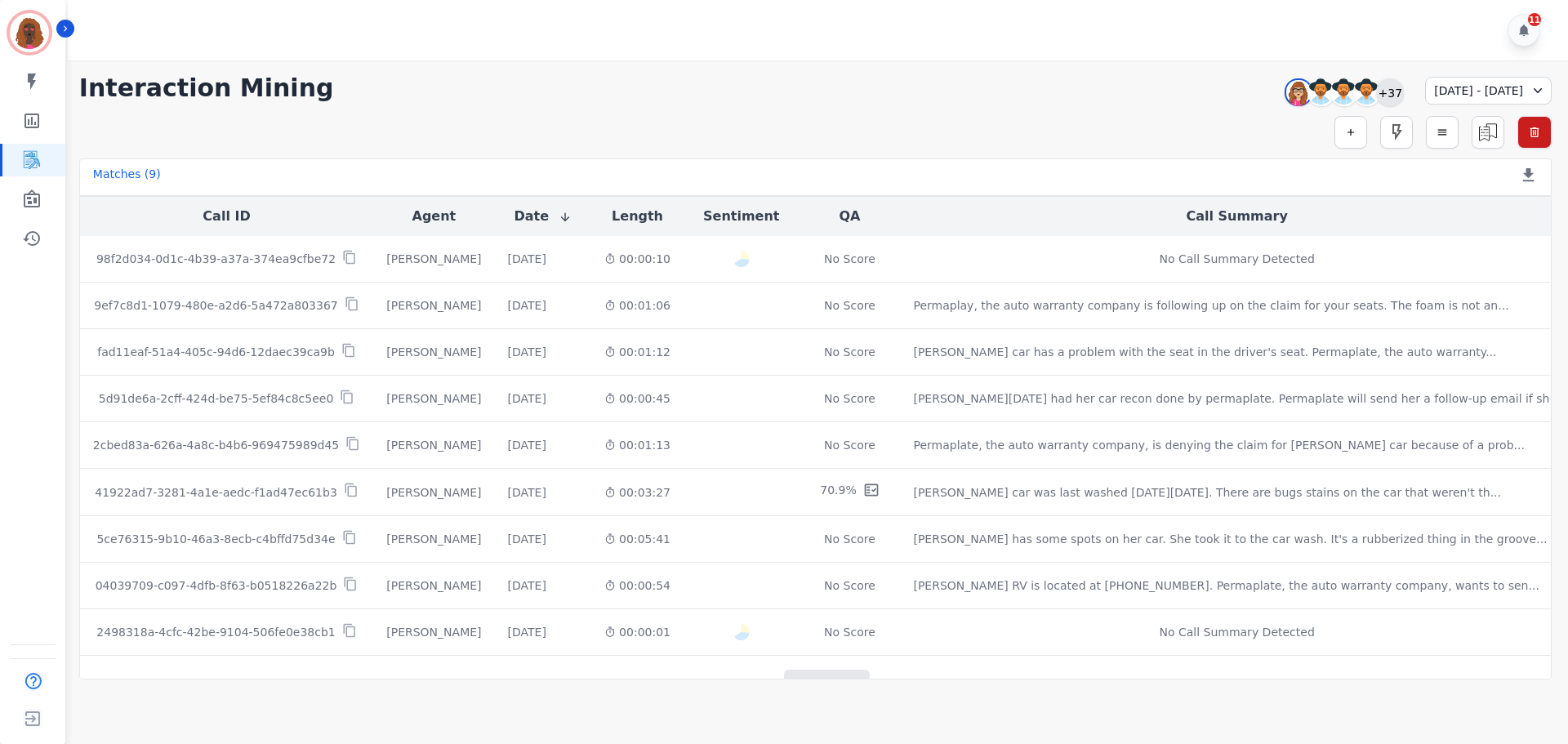
click at [1376, 91] on div "+37" at bounding box center [1390, 92] width 28 height 28
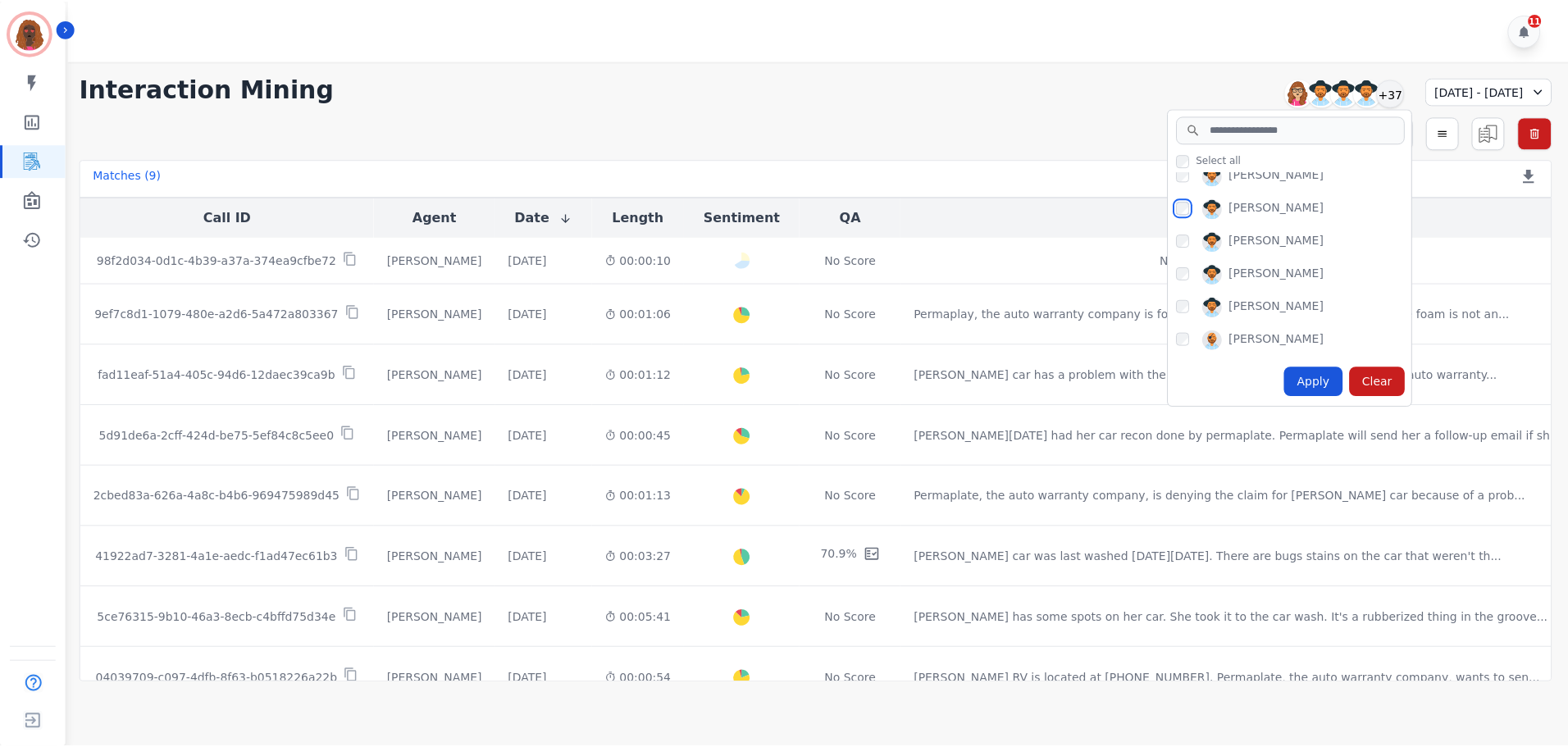
scroll to position [308, 0]
click at [1290, 380] on div "Apply" at bounding box center [1319, 381] width 59 height 29
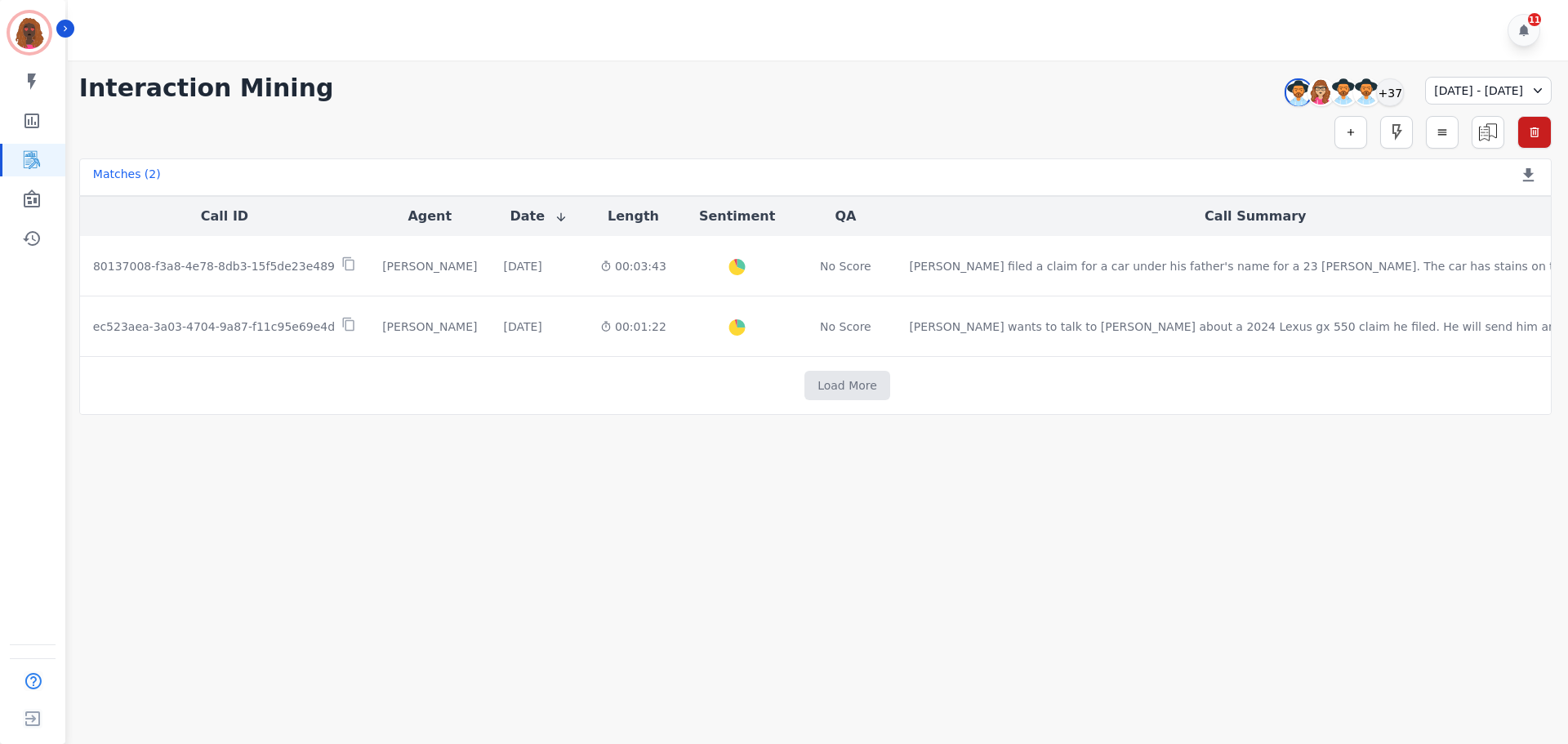
click at [1455, 83] on div "[DATE] - [DATE]" at bounding box center [1489, 90] width 127 height 28
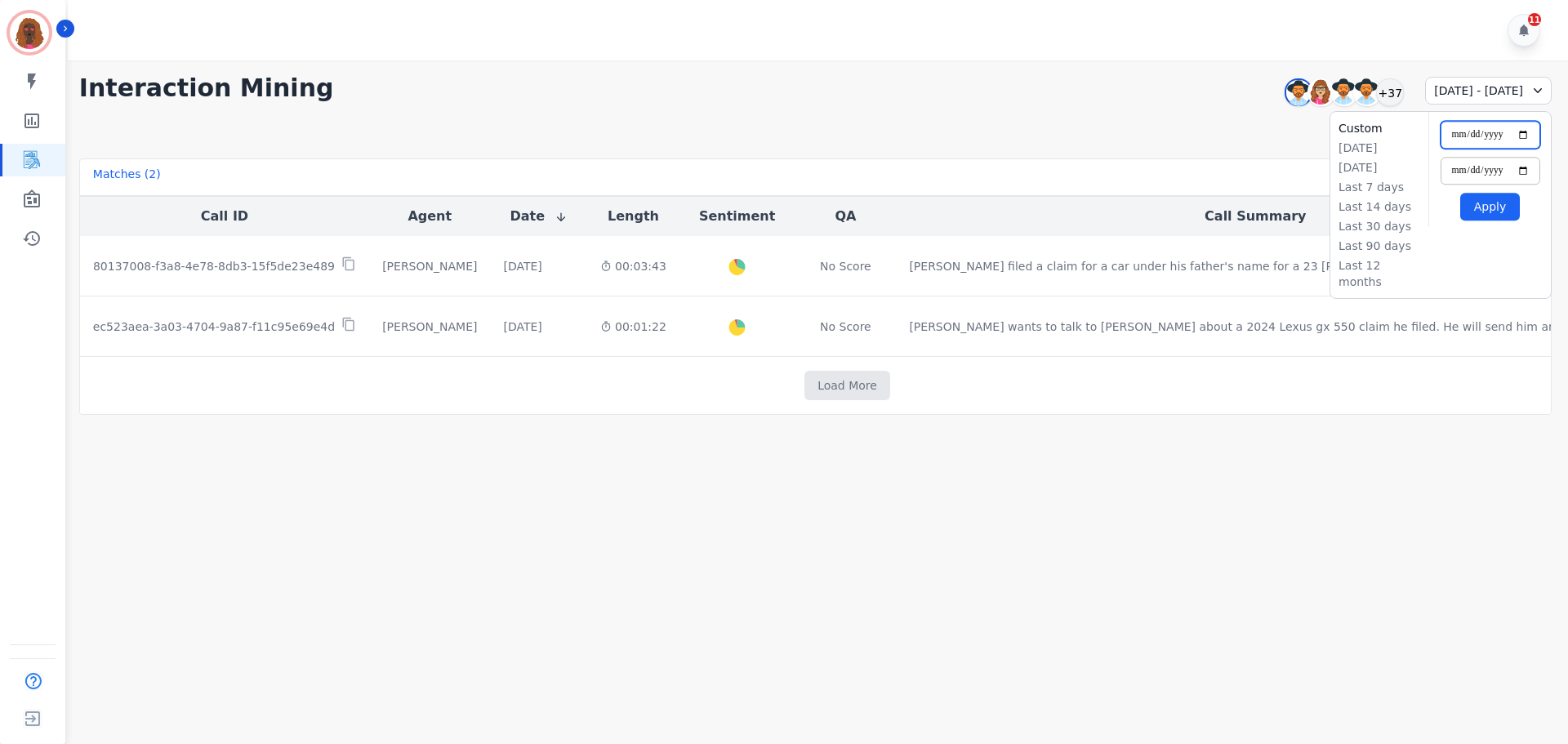
click at [1497, 128] on input "**********" at bounding box center [1491, 135] width 100 height 28
click at [1524, 134] on input "**********" at bounding box center [1491, 135] width 100 height 28
click at [988, 98] on div "**********" at bounding box center [815, 88] width 1473 height 29
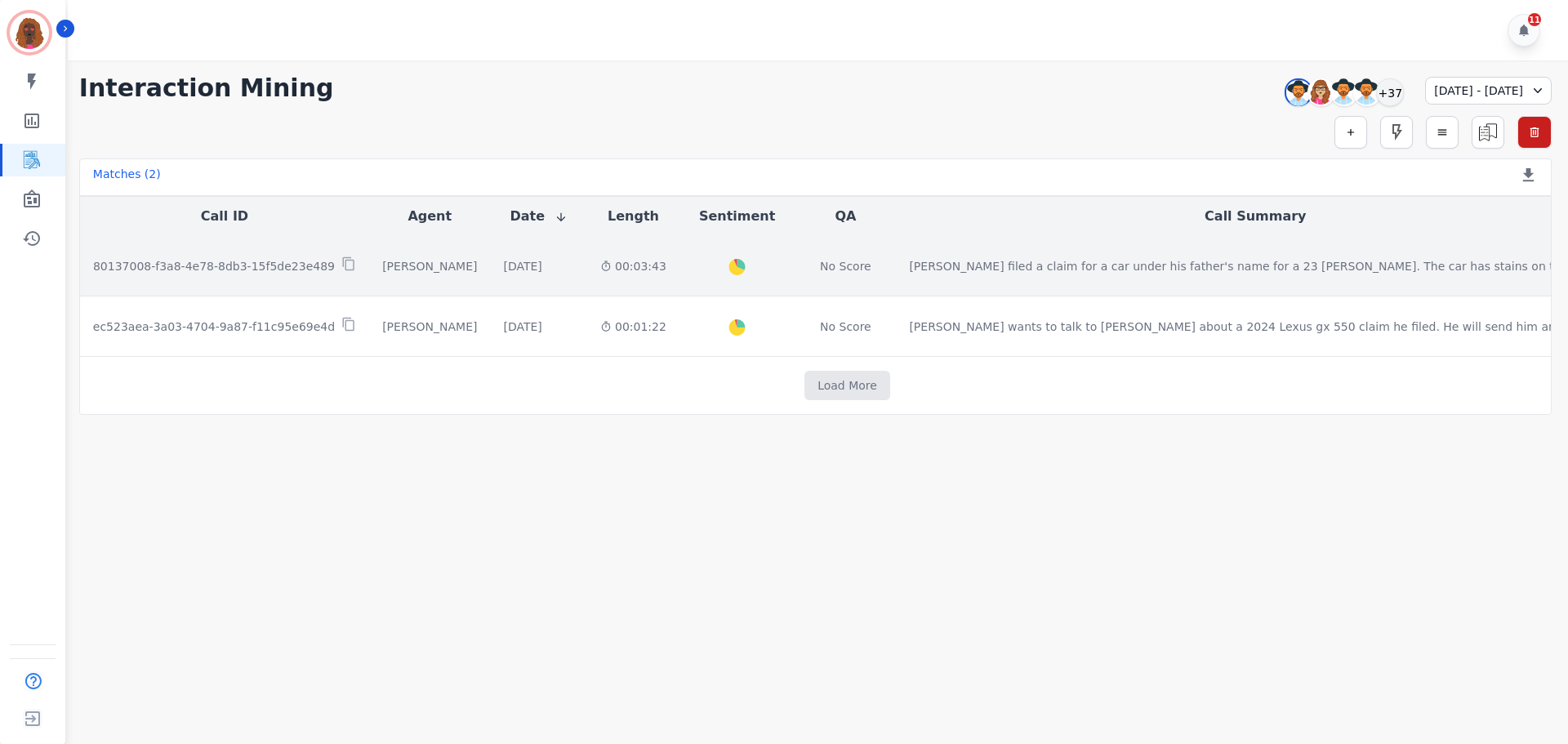
click at [666, 267] on div "00:03:43" at bounding box center [633, 265] width 66 height 16
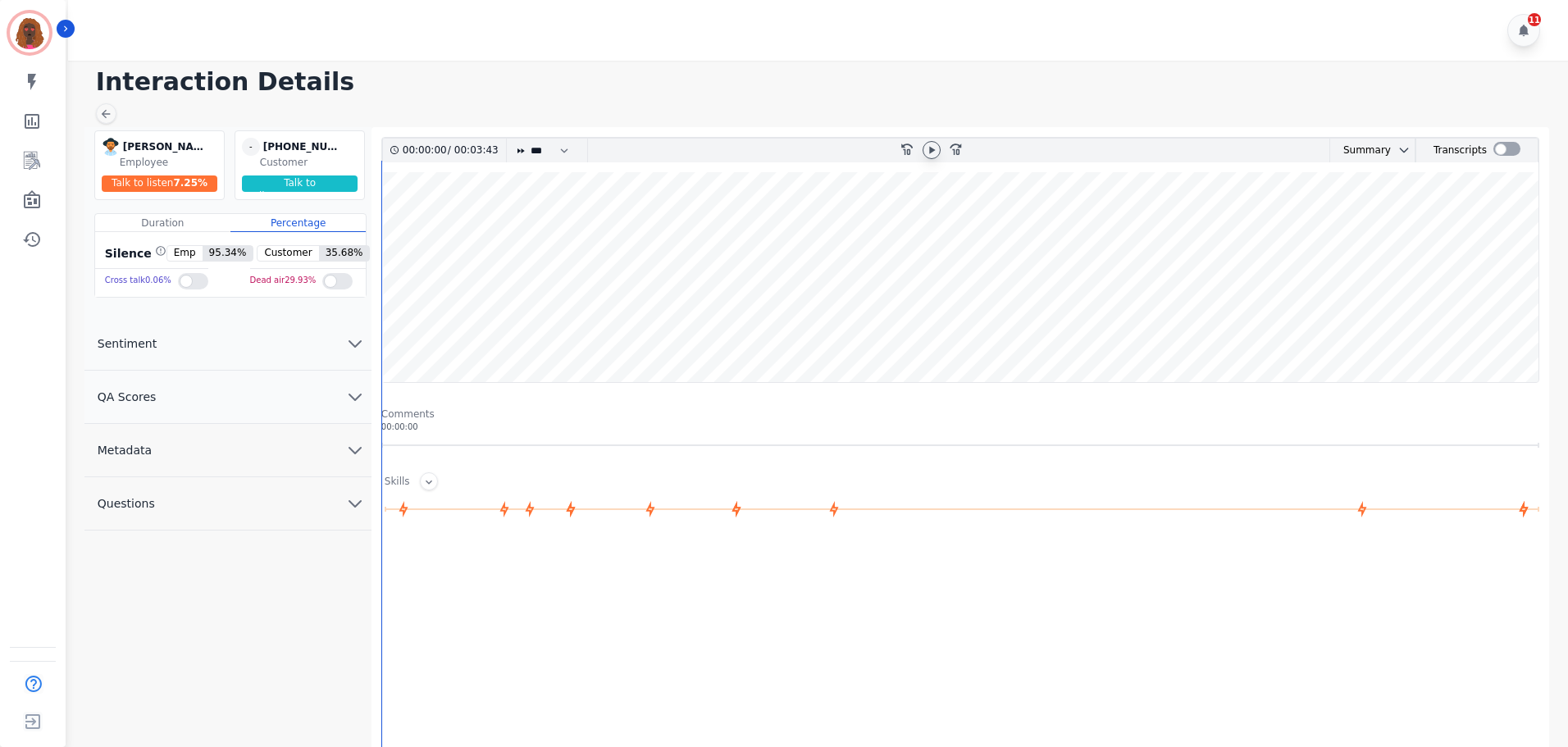
click at [935, 151] on icon at bounding box center [931, 150] width 13 height 13
click at [357, 393] on icon "chevron down" at bounding box center [355, 397] width 19 height 19
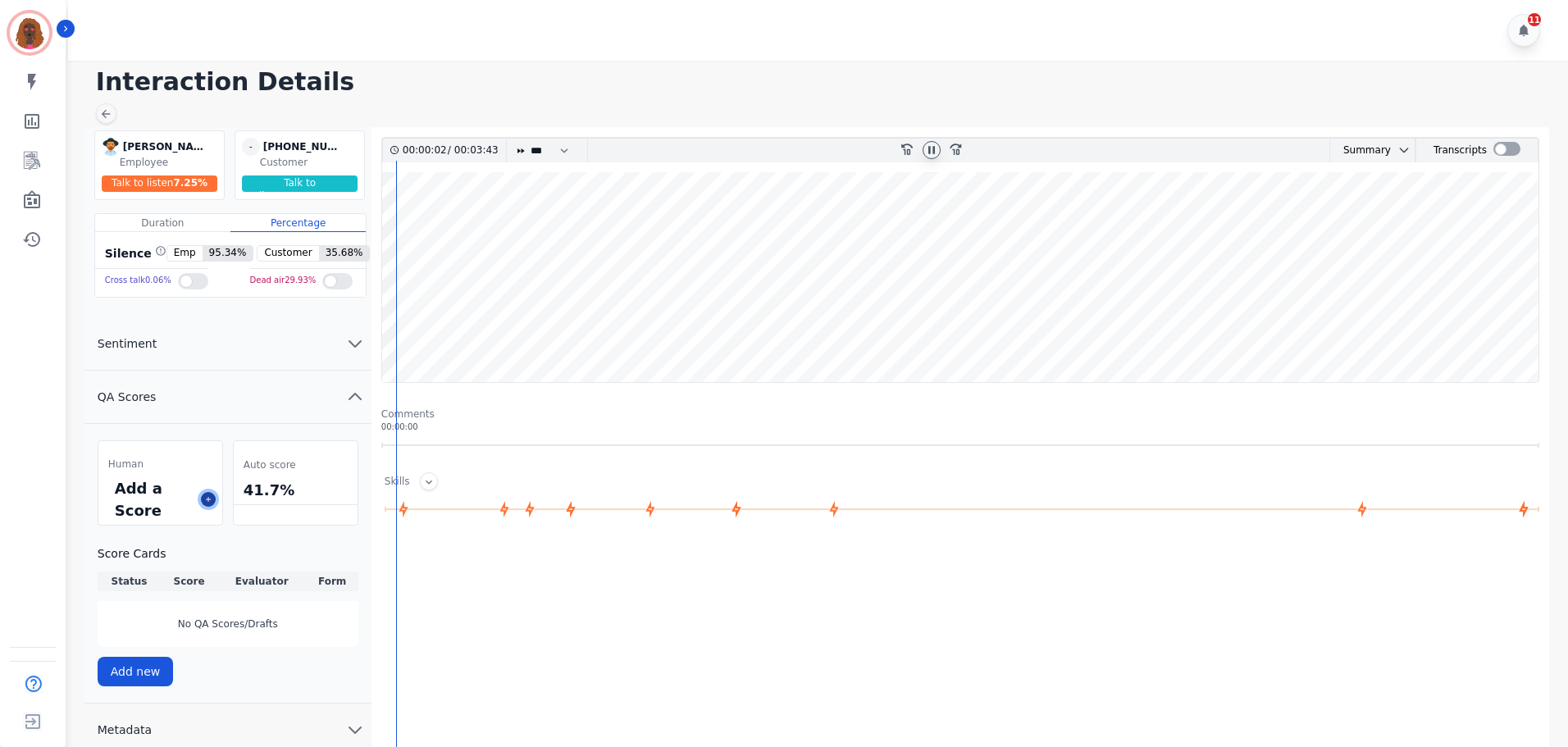
click at [212, 504] on button at bounding box center [208, 499] width 15 height 15
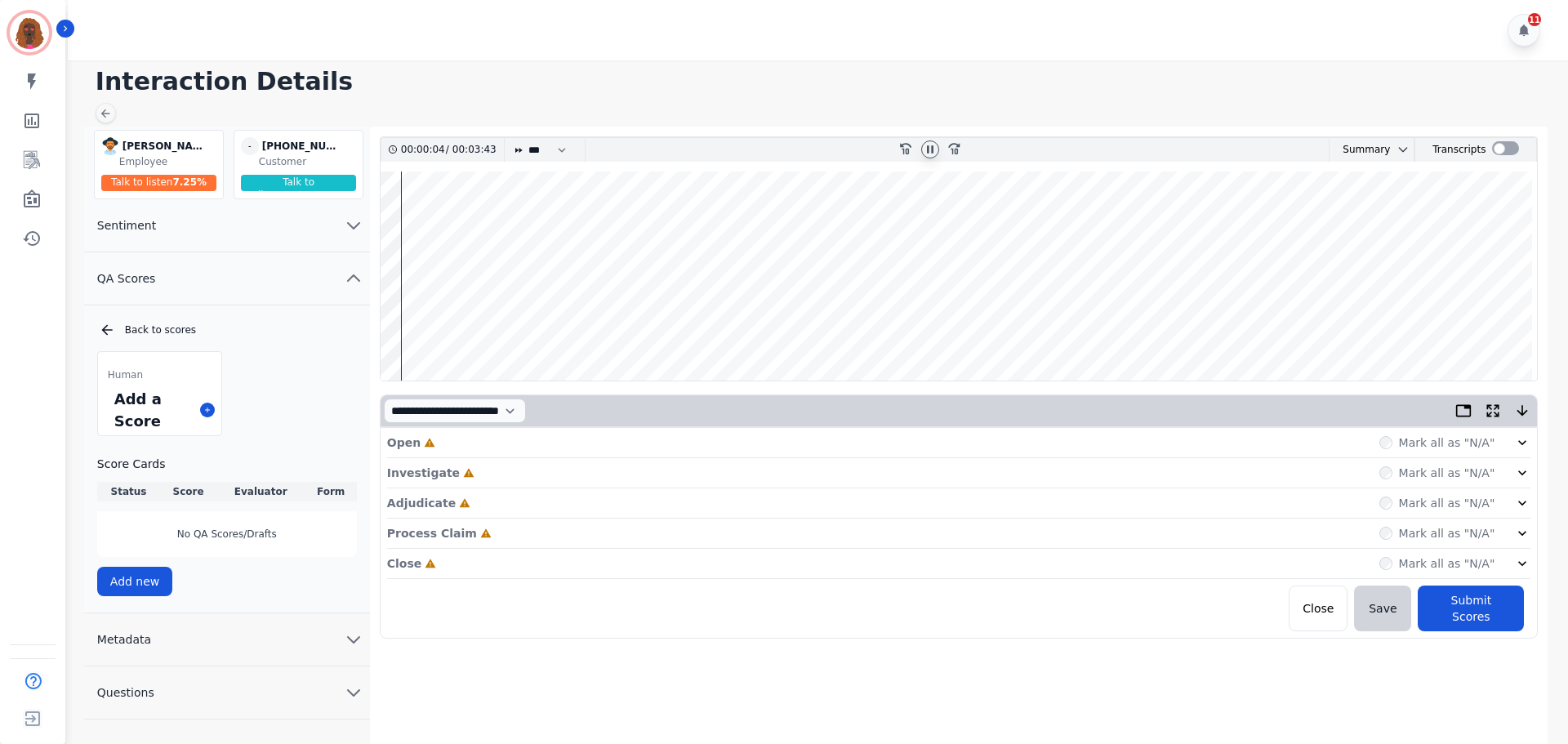
click at [489, 438] on div "Open Incomplete Mark all as "N/A"" at bounding box center [960, 443] width 1145 height 30
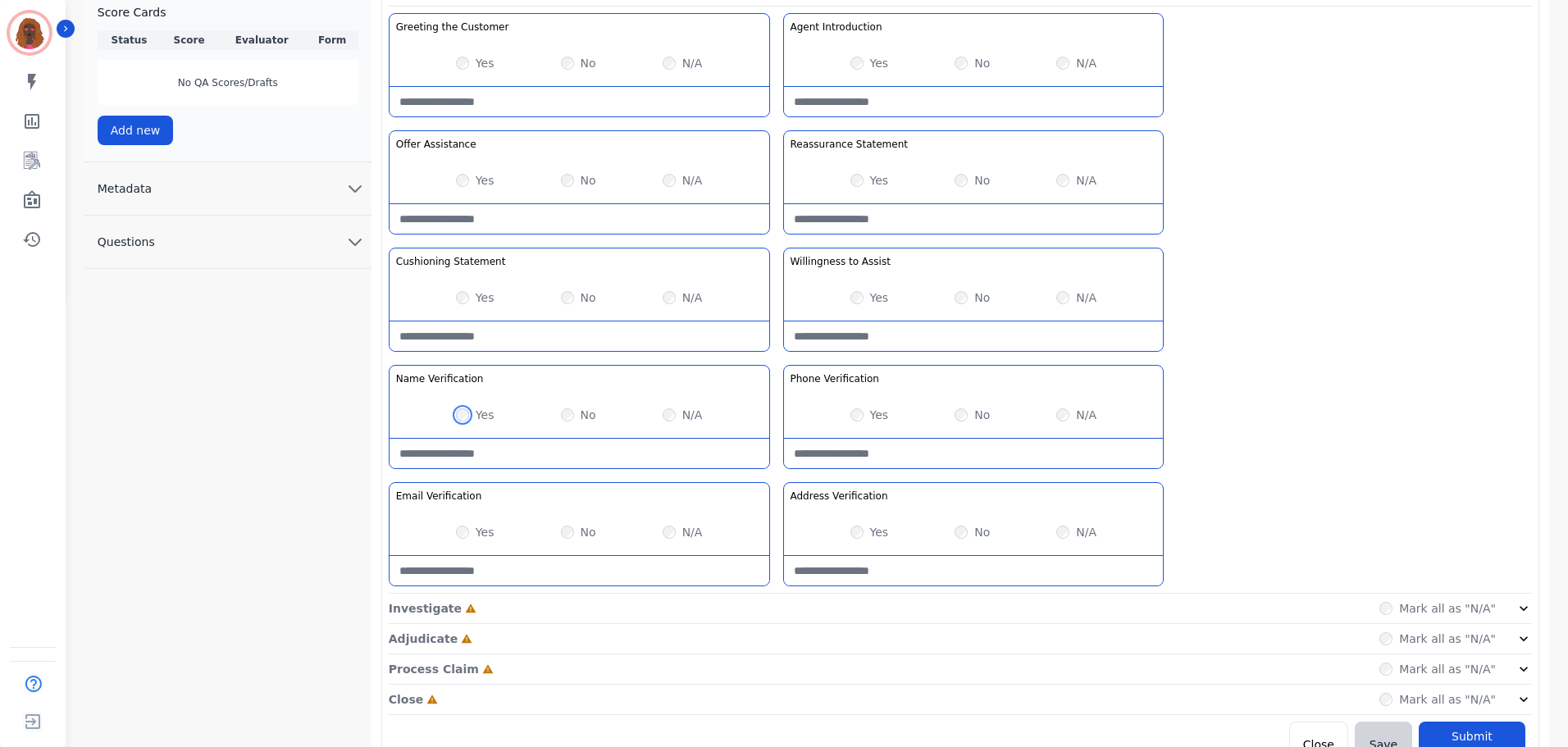
scroll to position [477, 0]
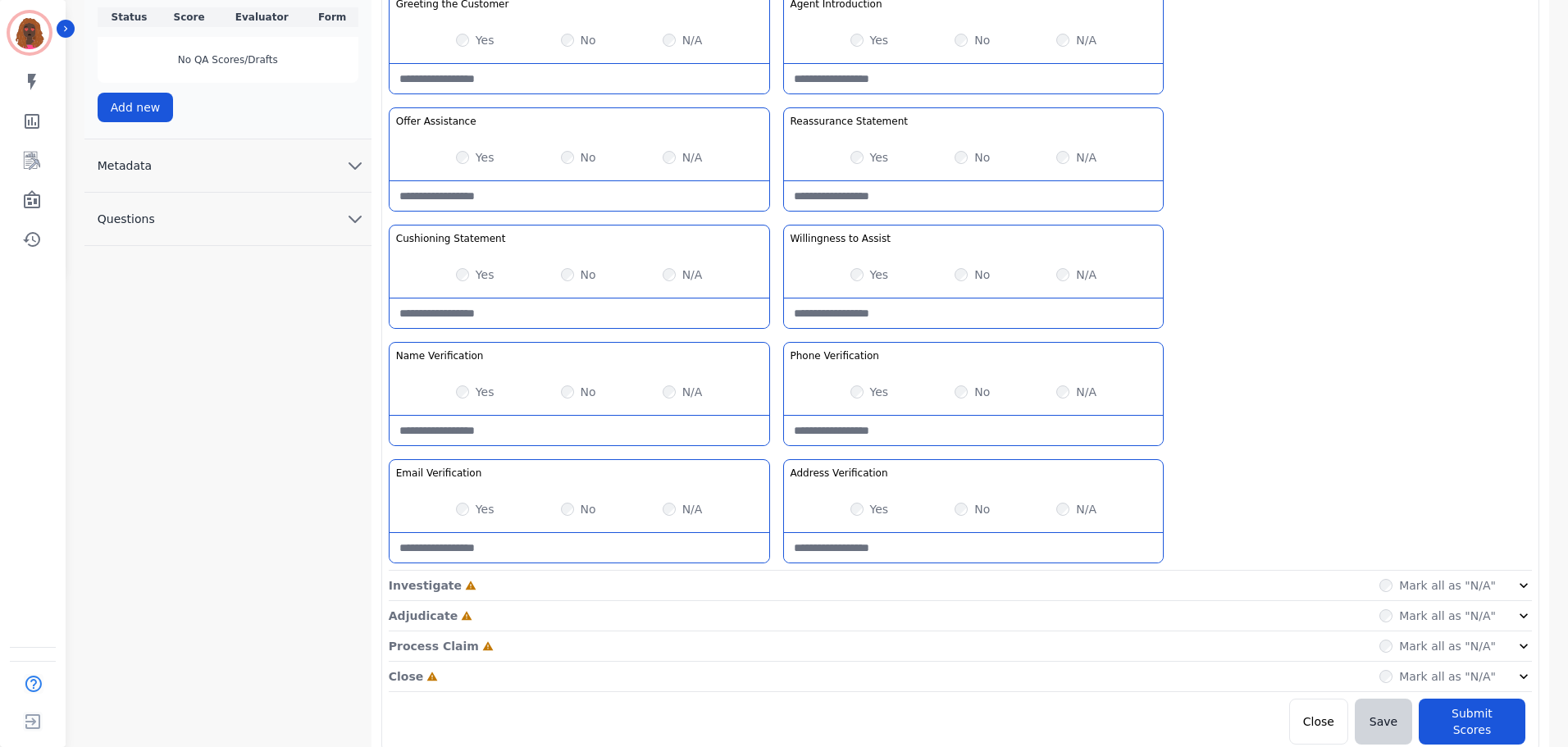
click at [779, 601] on div "Investigate Incomplete Mark all as "N/A"" at bounding box center [961, 616] width 1144 height 30
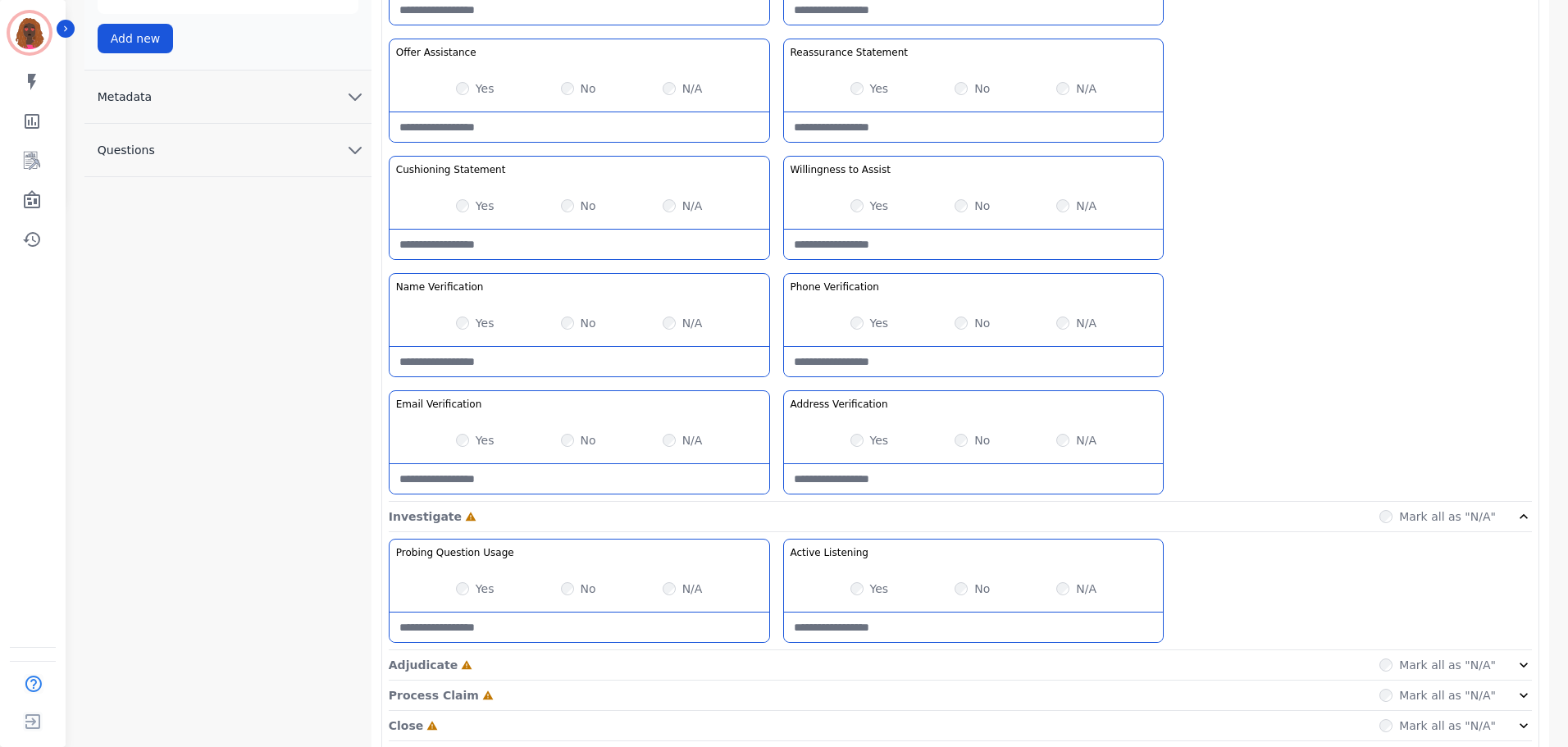
scroll to position [594, 0]
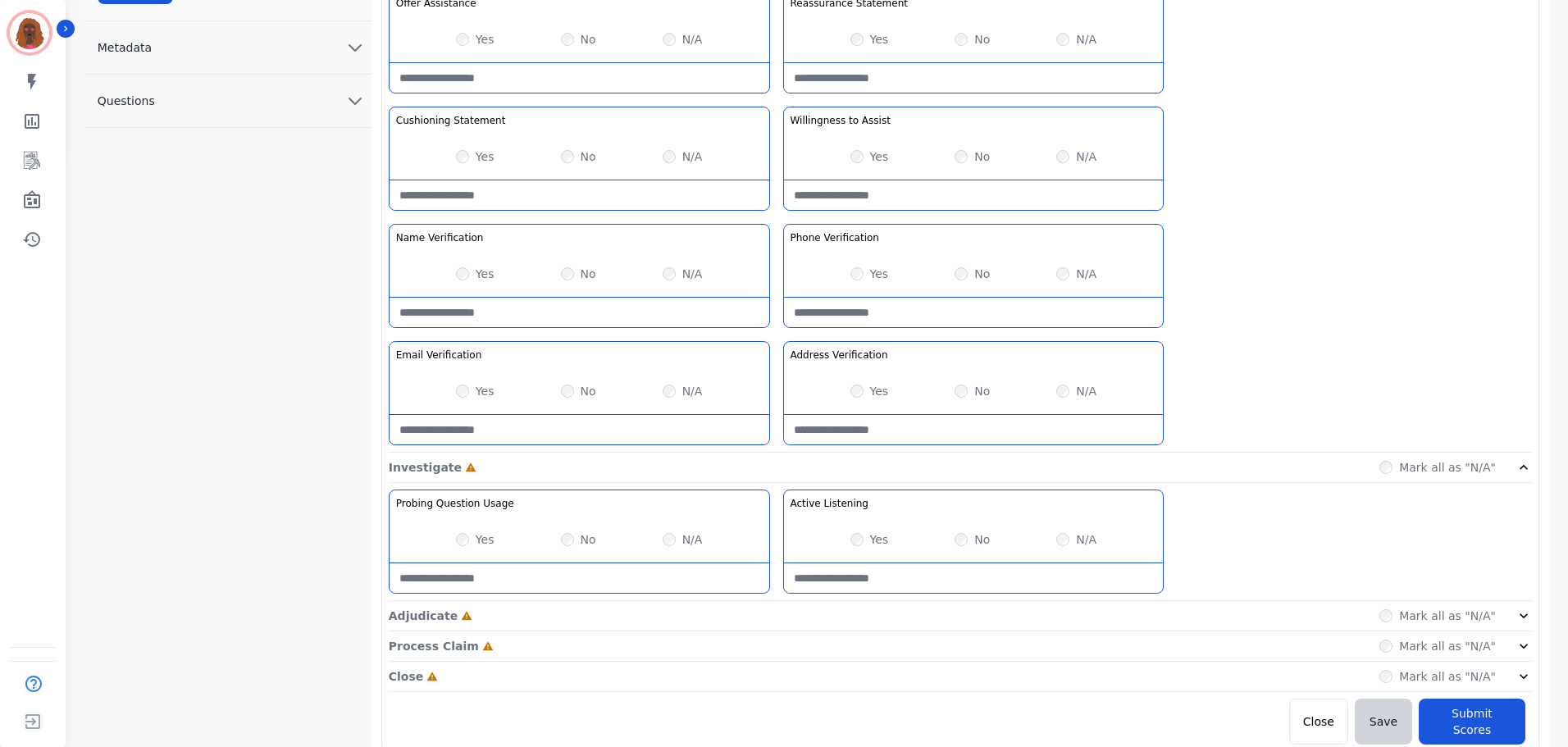
click at [778, 662] on div "Adjudicate Incomplete Mark all as "N/A"" at bounding box center [961, 677] width 1144 height 30
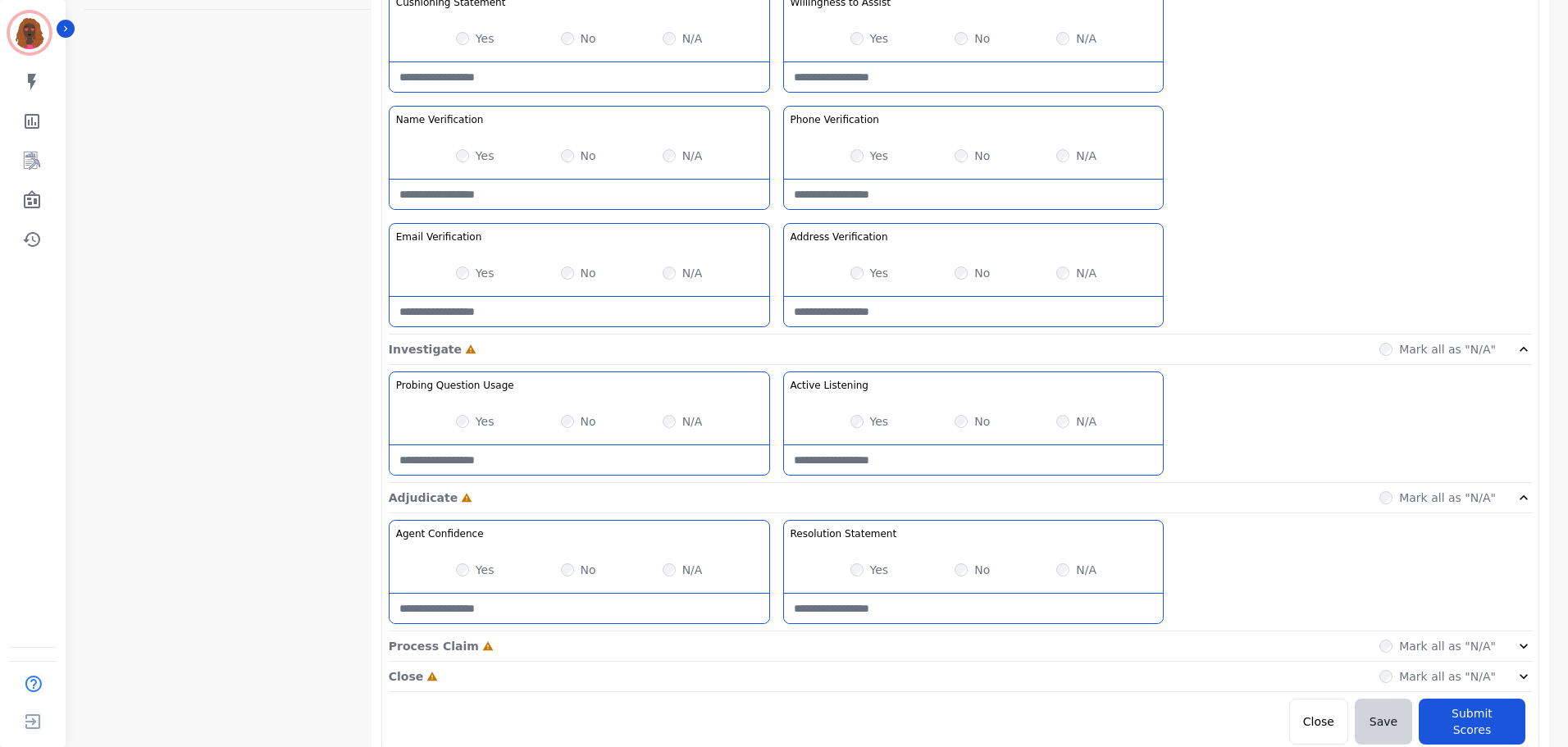
click at [771, 635] on div "Process Claim Incomplete Mark all as "N/A"" at bounding box center [961, 646] width 1144 height 30
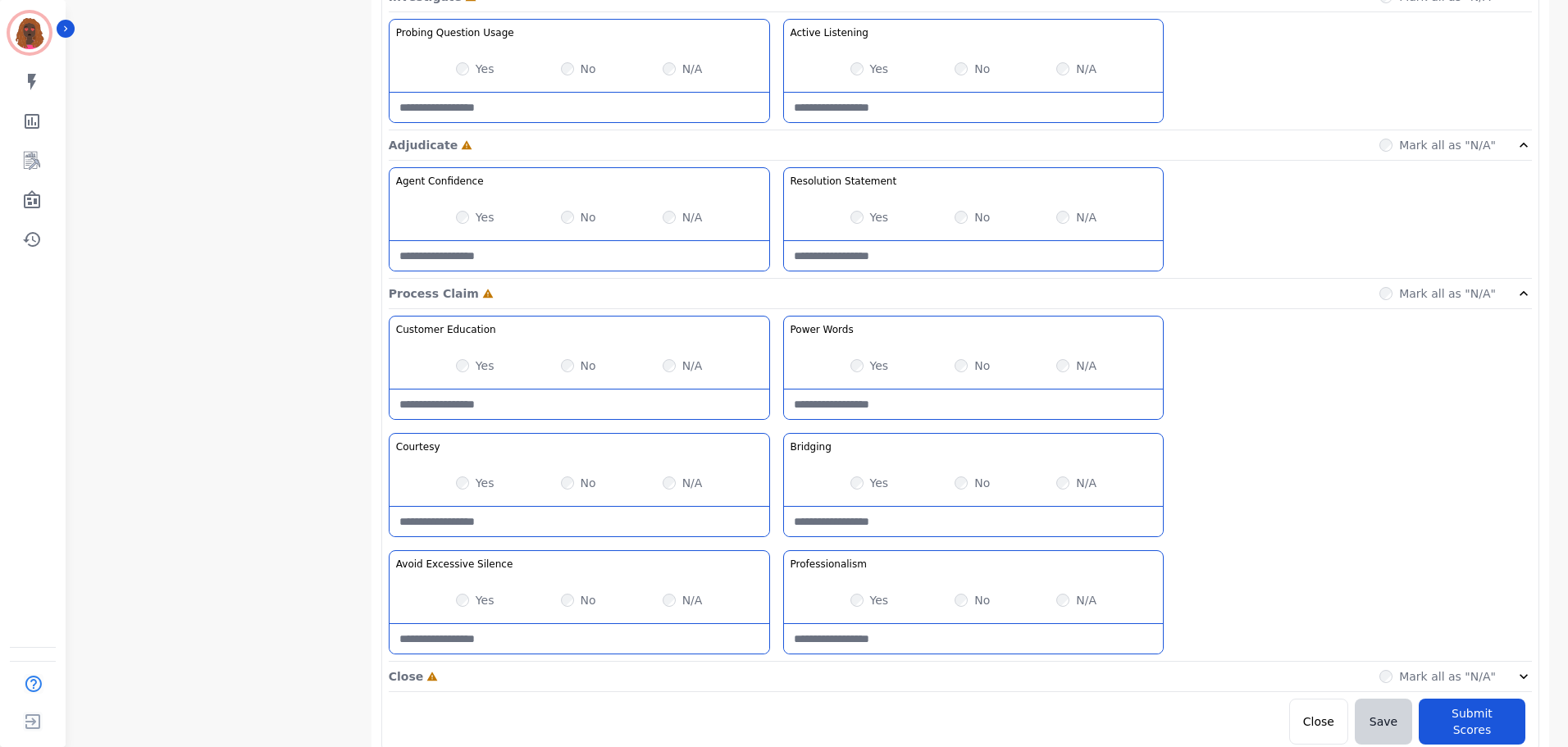
click at [772, 668] on div "Close Incomplete Mark all as "N/A"" at bounding box center [961, 677] width 1144 height 30
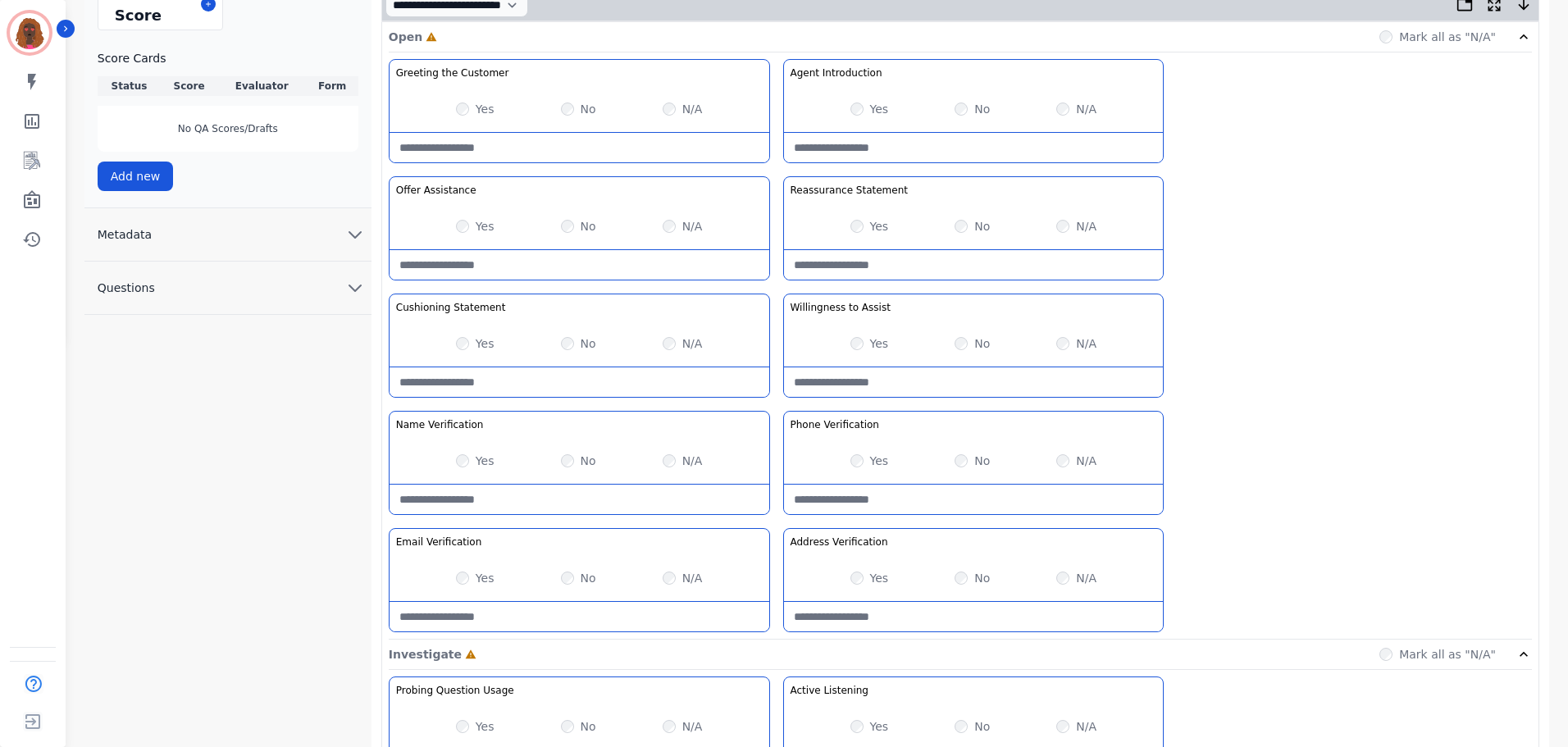
scroll to position [409, 0]
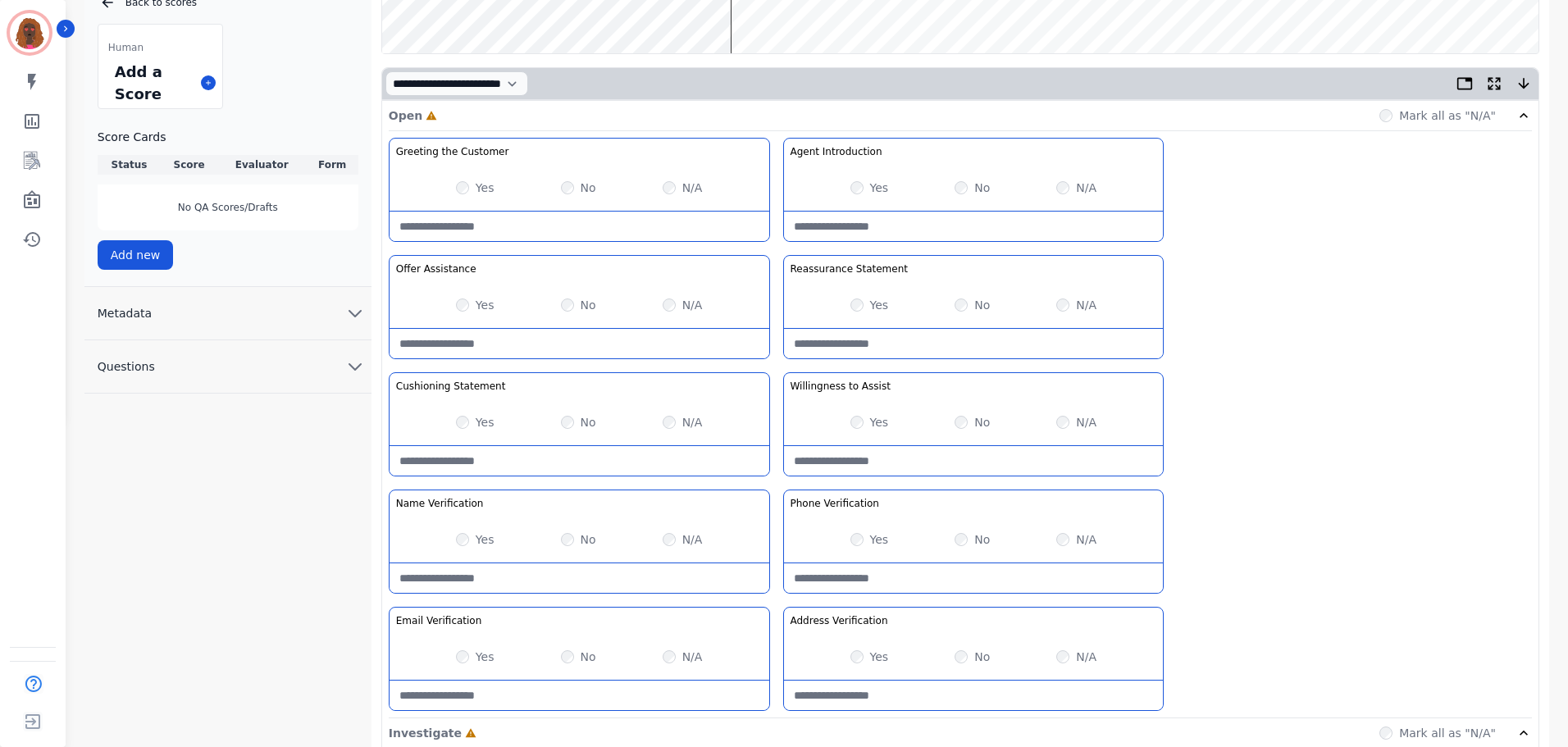
click at [481, 302] on label "Yes" at bounding box center [484, 304] width 18 height 17
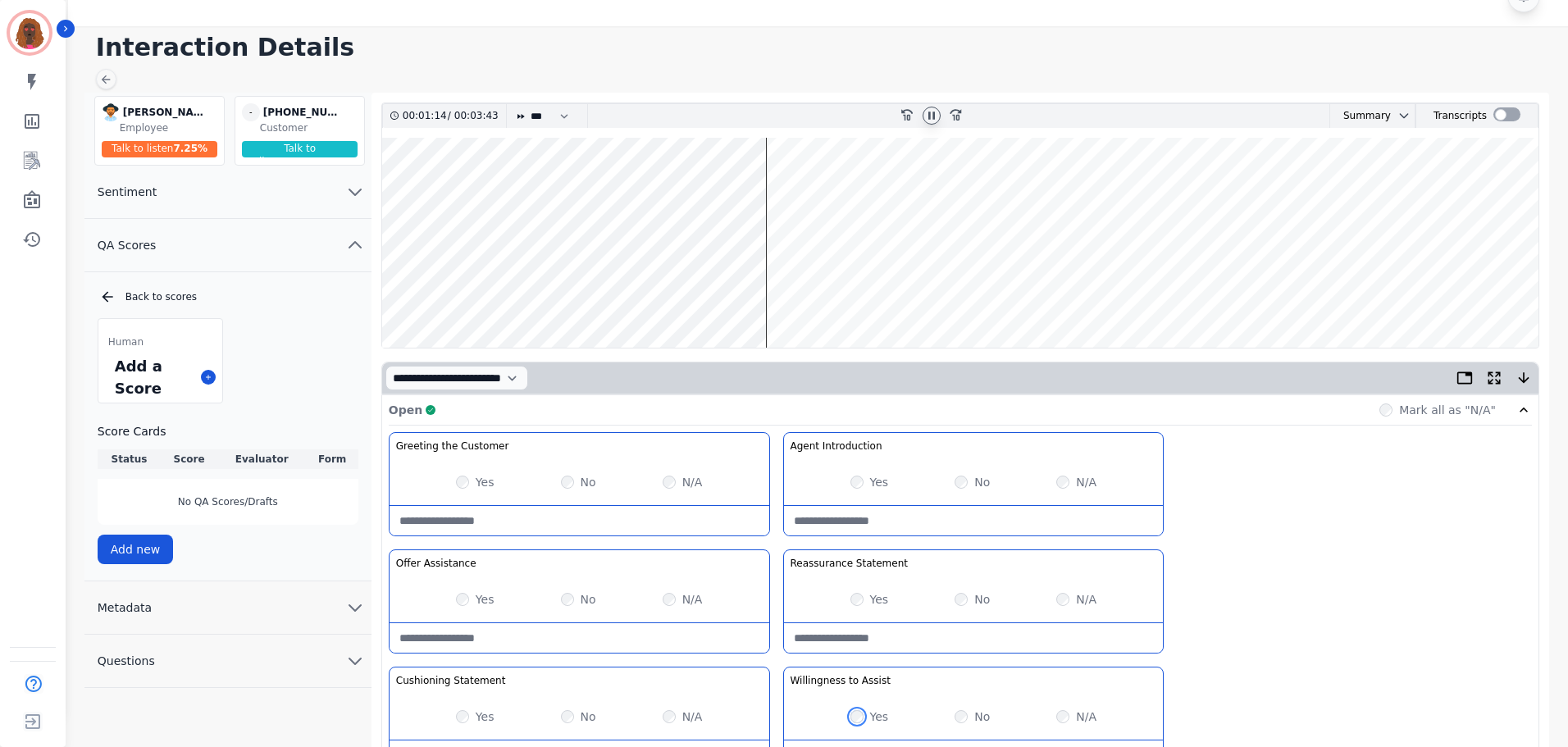
scroll to position [0, 0]
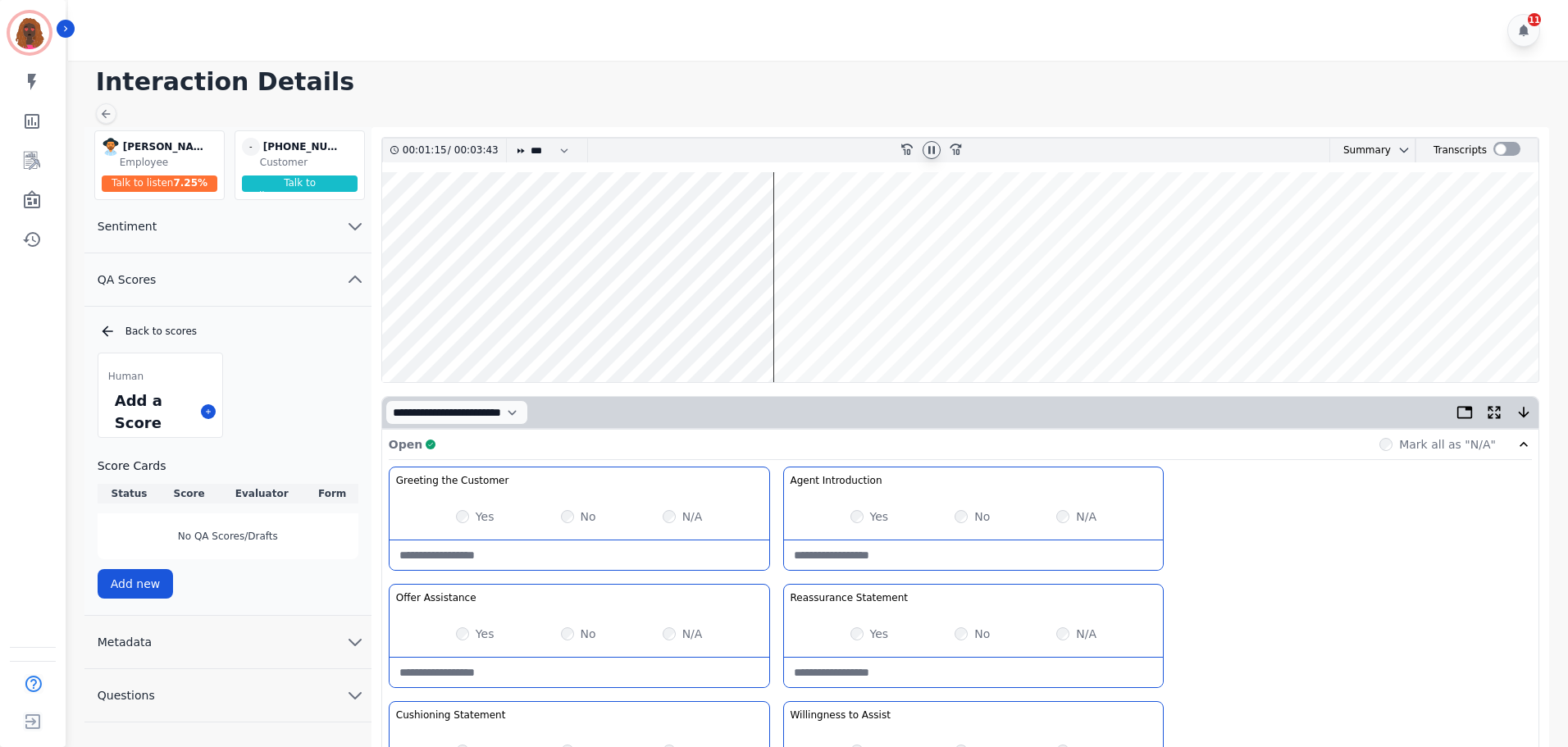
click at [445, 331] on wave at bounding box center [960, 277] width 1157 height 210
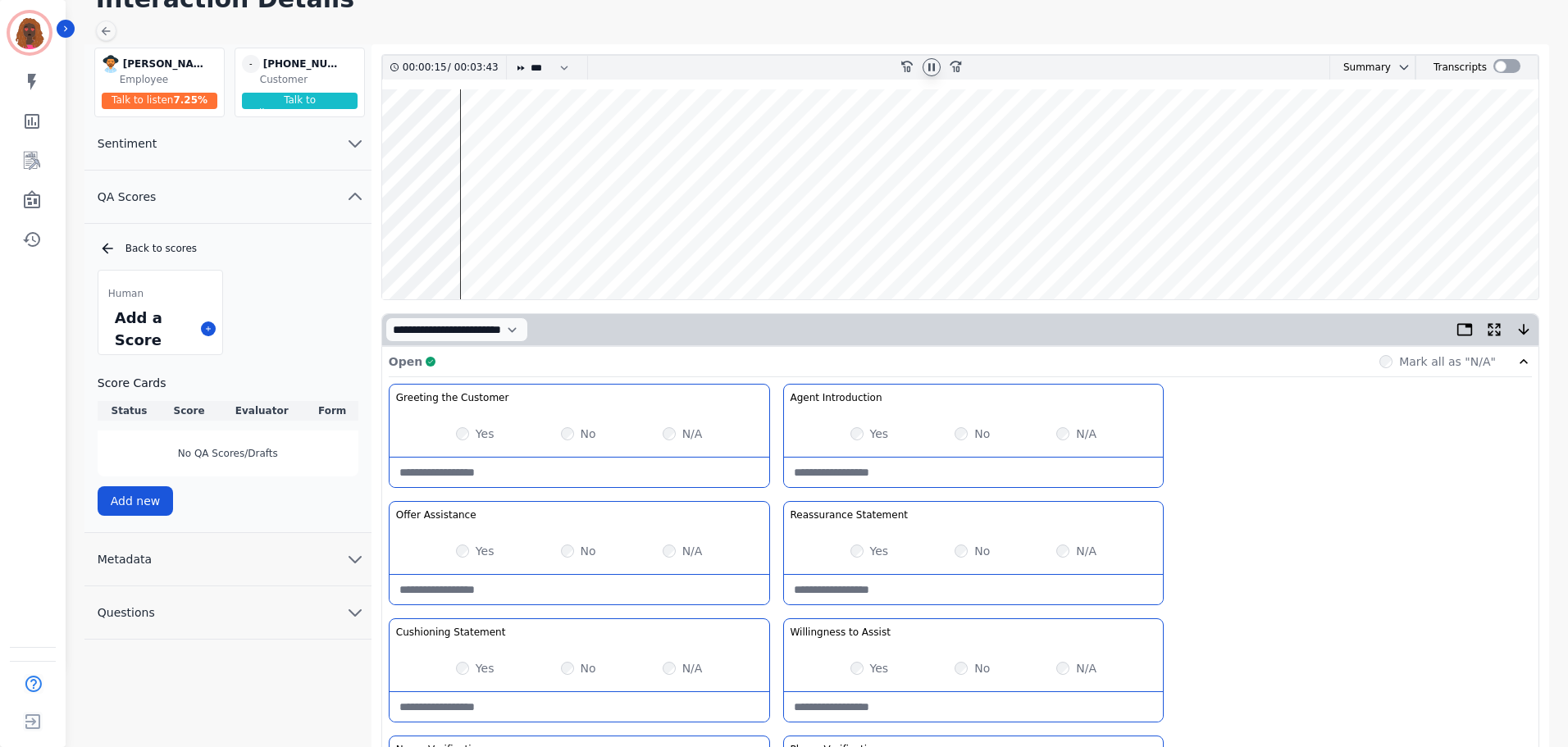
scroll to position [82, 0]
click at [502, 243] on wave at bounding box center [960, 196] width 1157 height 210
click at [506, 243] on wave at bounding box center [960, 196] width 1157 height 210
click at [529, 249] on wave at bounding box center [960, 196] width 1157 height 210
click at [796, 247] on wave at bounding box center [960, 196] width 1157 height 210
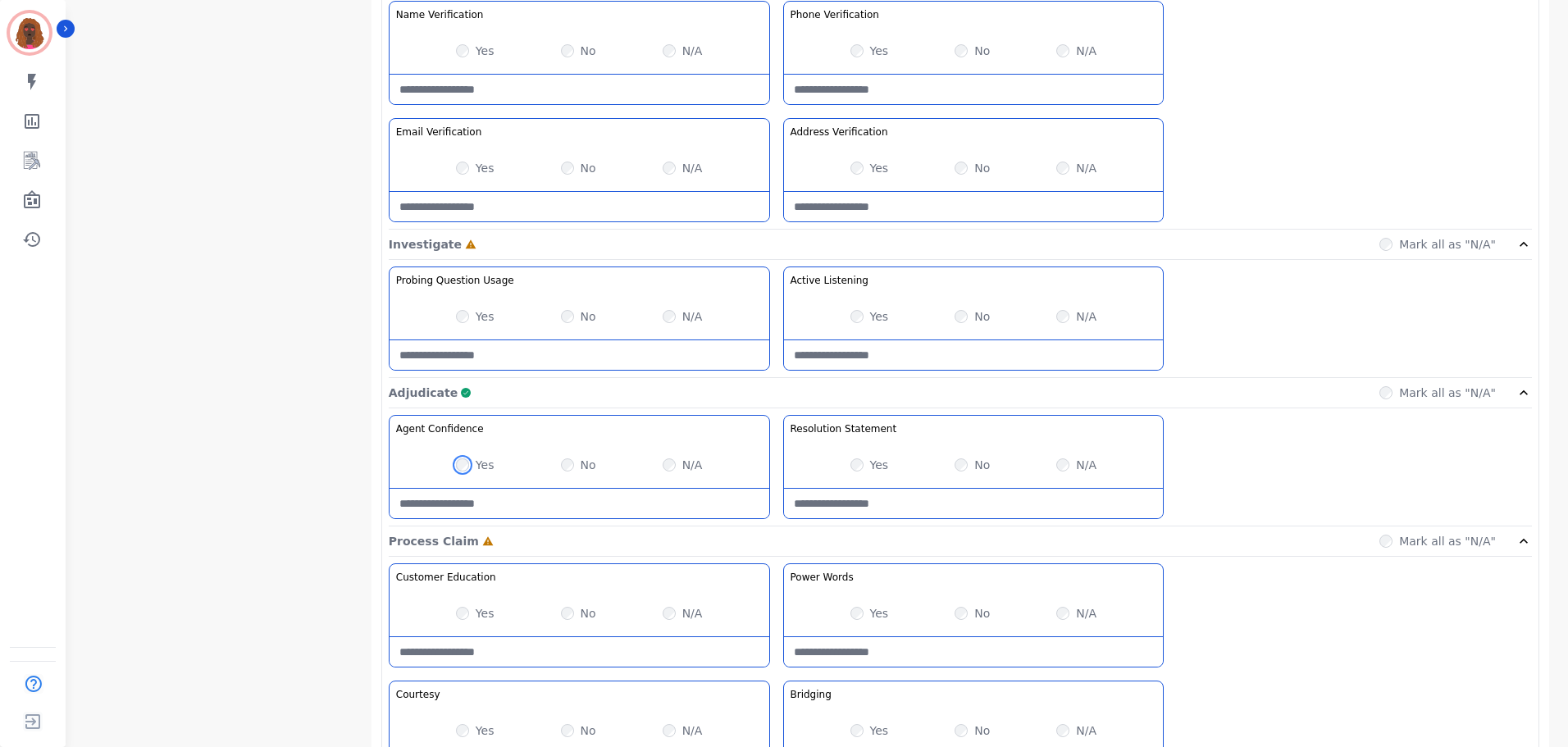
scroll to position [819, 0]
click at [464, 304] on div "Yes No N/A" at bounding box center [580, 315] width 379 height 46
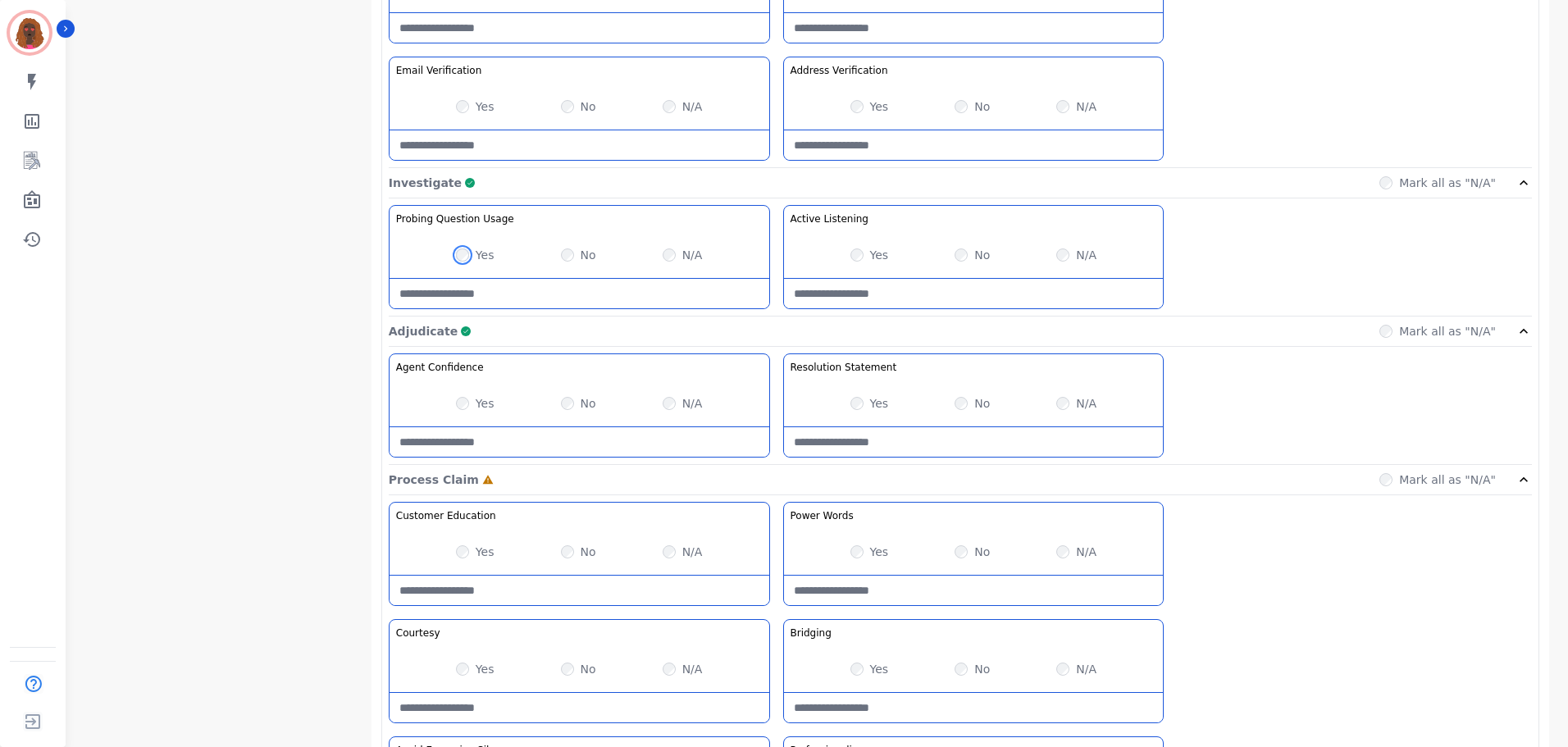
scroll to position [878, 0]
click at [902, 298] on Listening-note at bounding box center [974, 295] width 379 height 29
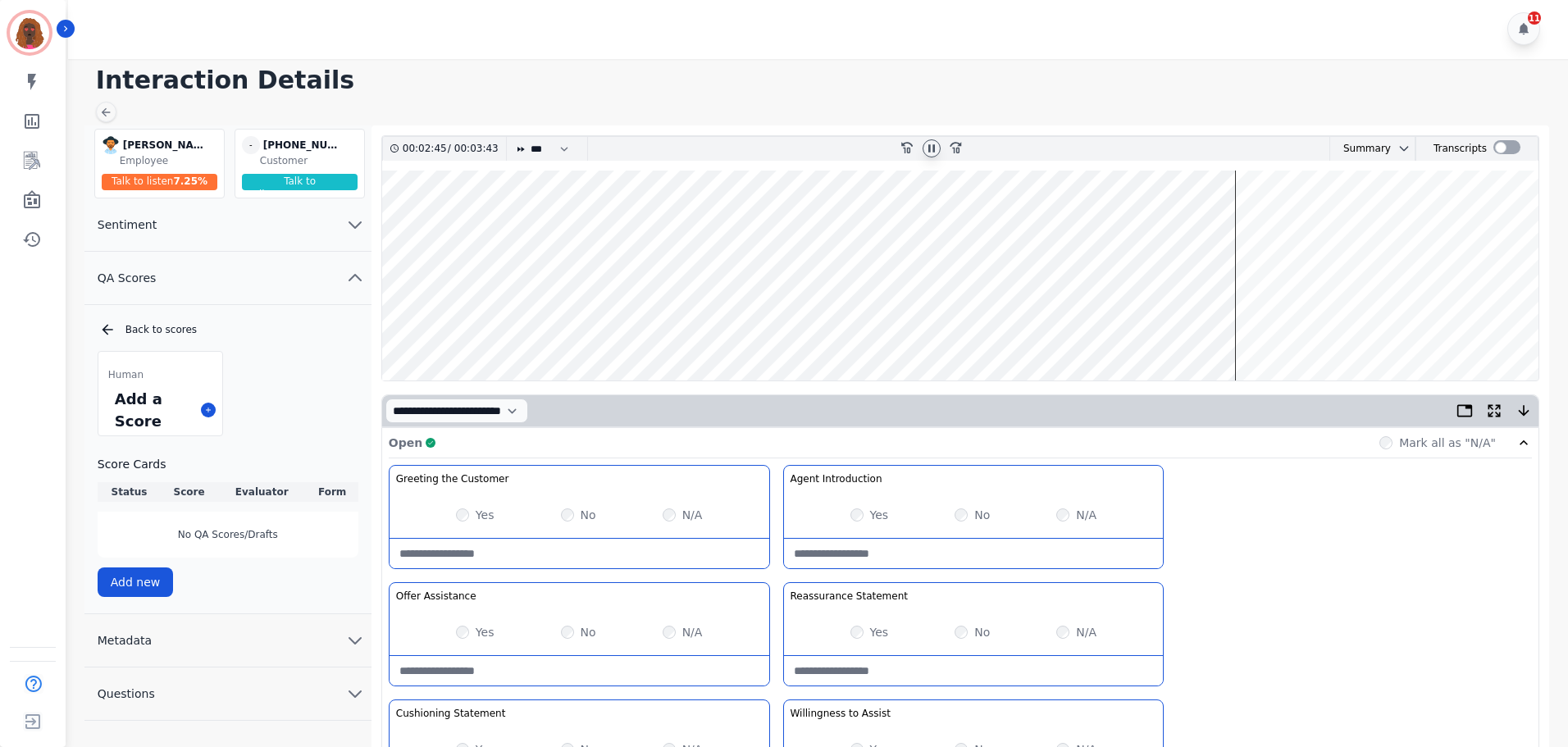
scroll to position [0, 0]
type Listening-note "**********"
click at [1242, 322] on wave at bounding box center [960, 277] width 1157 height 210
click at [1275, 221] on wave at bounding box center [960, 277] width 1157 height 210
click at [1393, 326] on wave at bounding box center [960, 277] width 1157 height 210
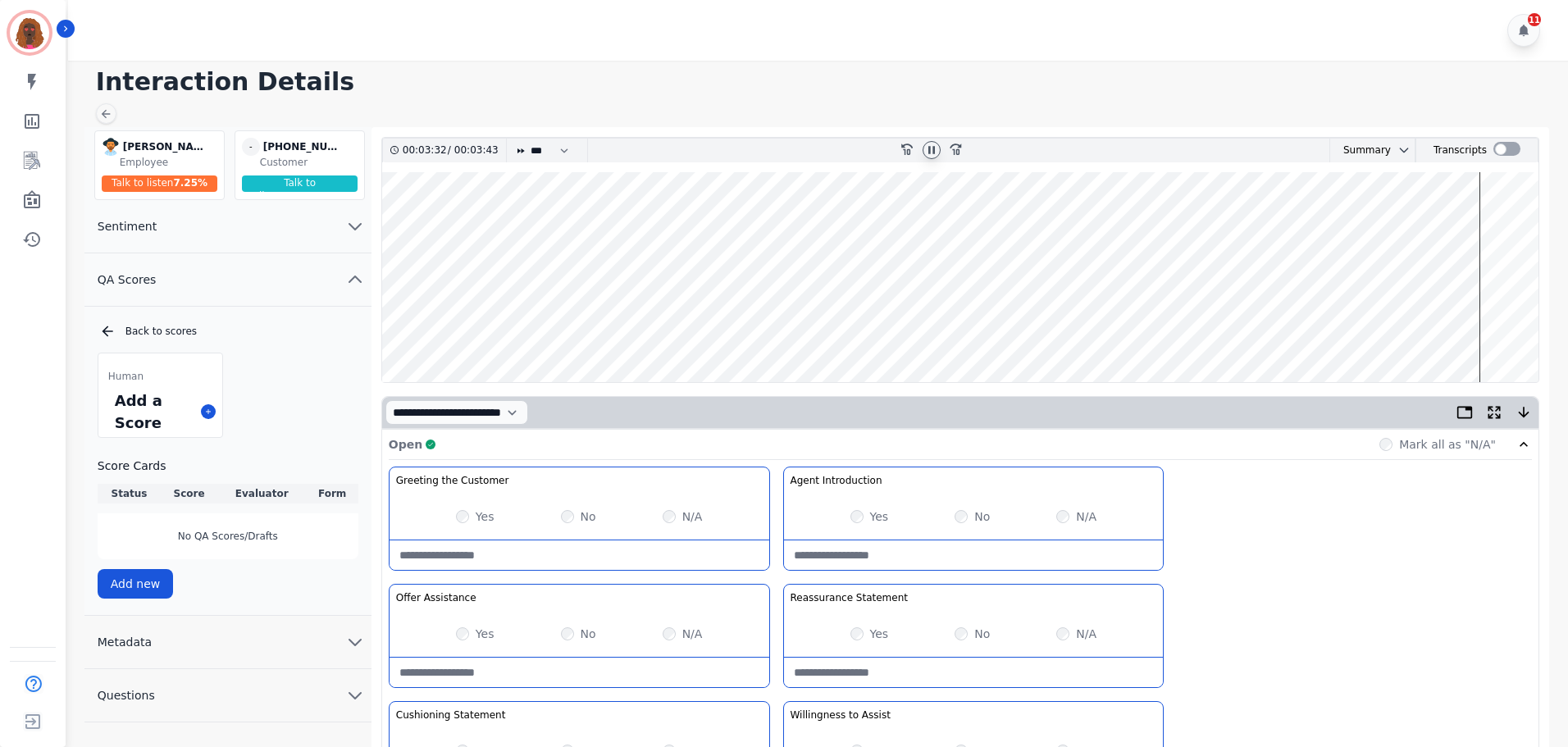
click at [722, 328] on wave at bounding box center [960, 277] width 1157 height 210
click at [793, 333] on wave at bounding box center [960, 277] width 1157 height 210
click at [1486, 328] on wave at bounding box center [960, 277] width 1157 height 210
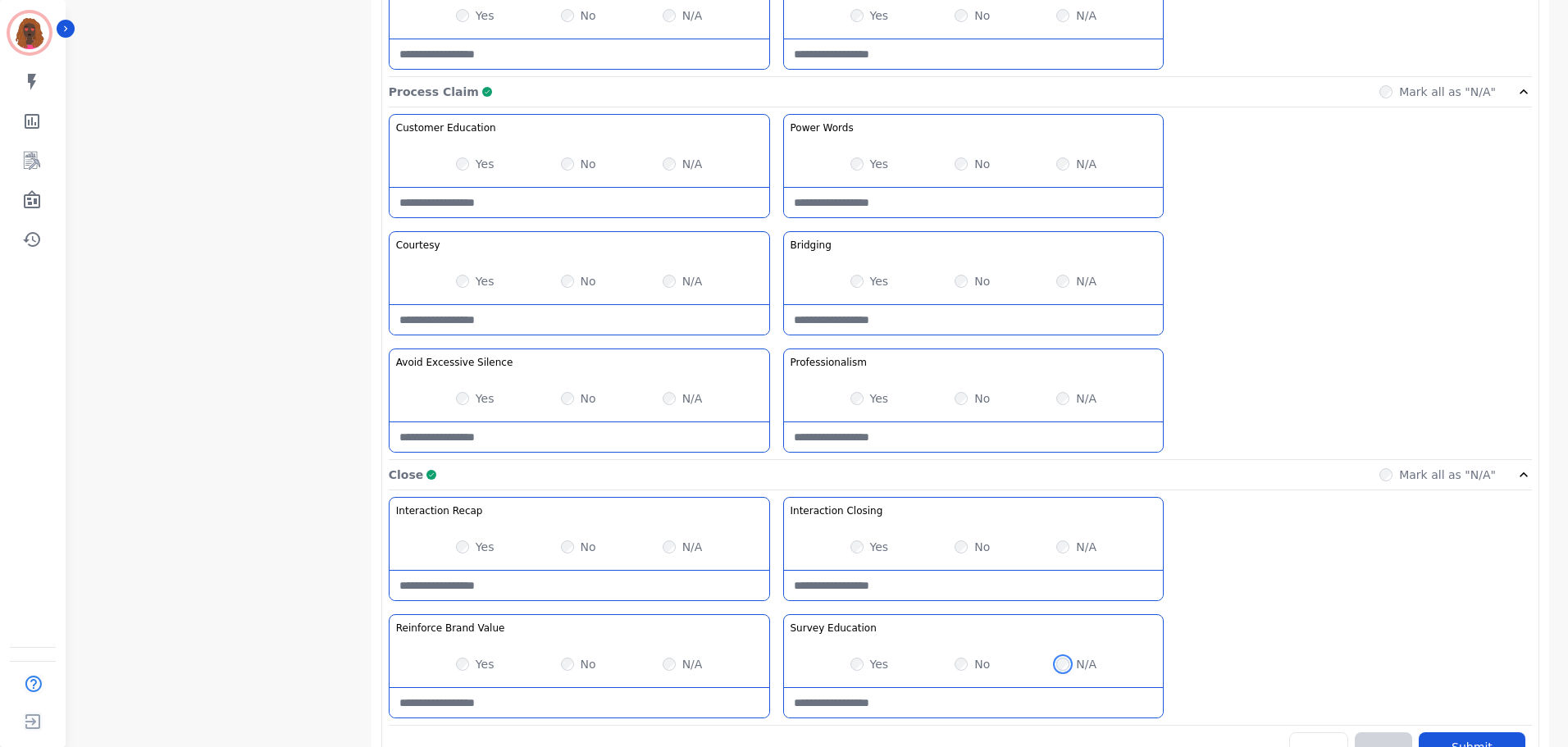
scroll to position [1301, 0]
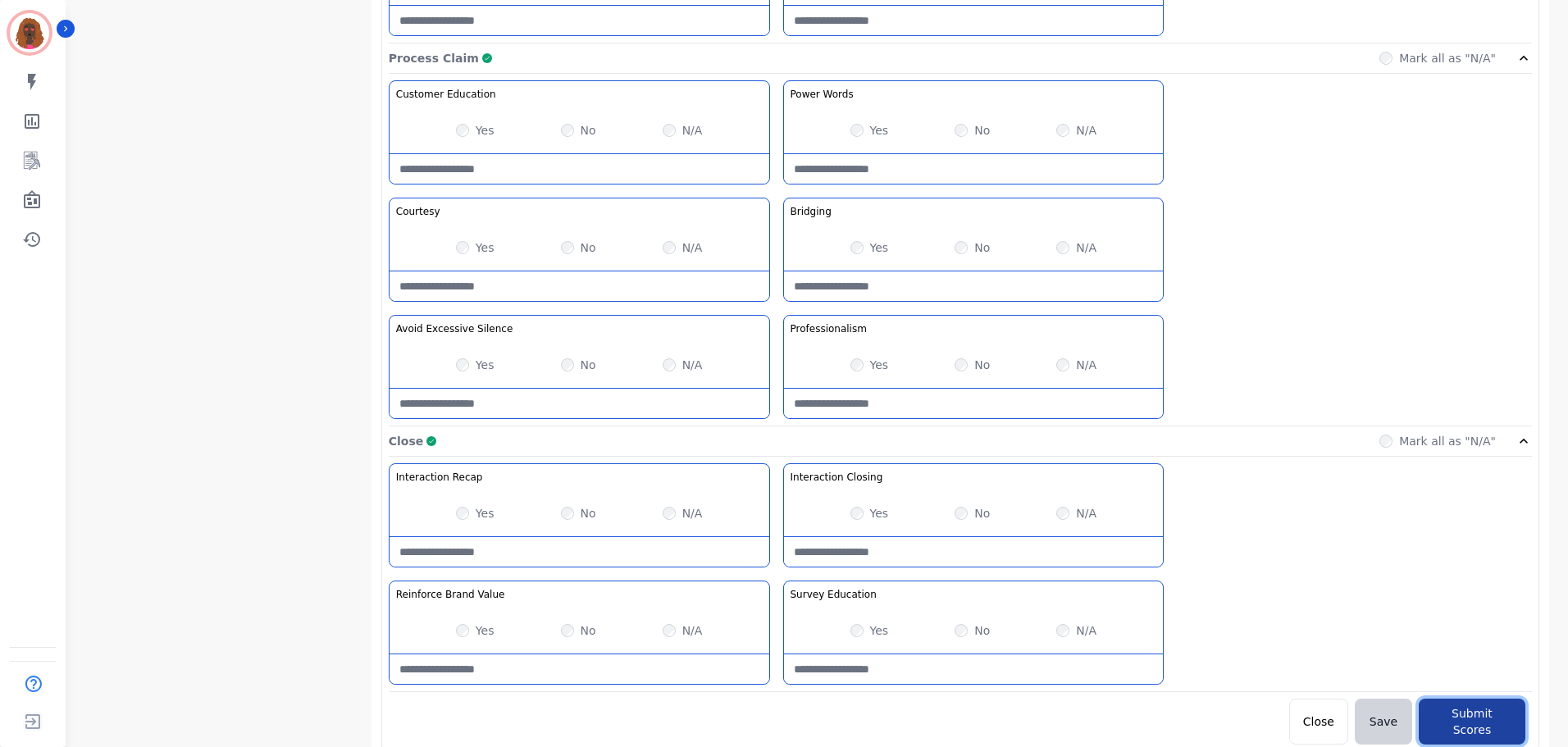
click at [1478, 709] on button "Submit Scores" at bounding box center [1473, 722] width 107 height 46
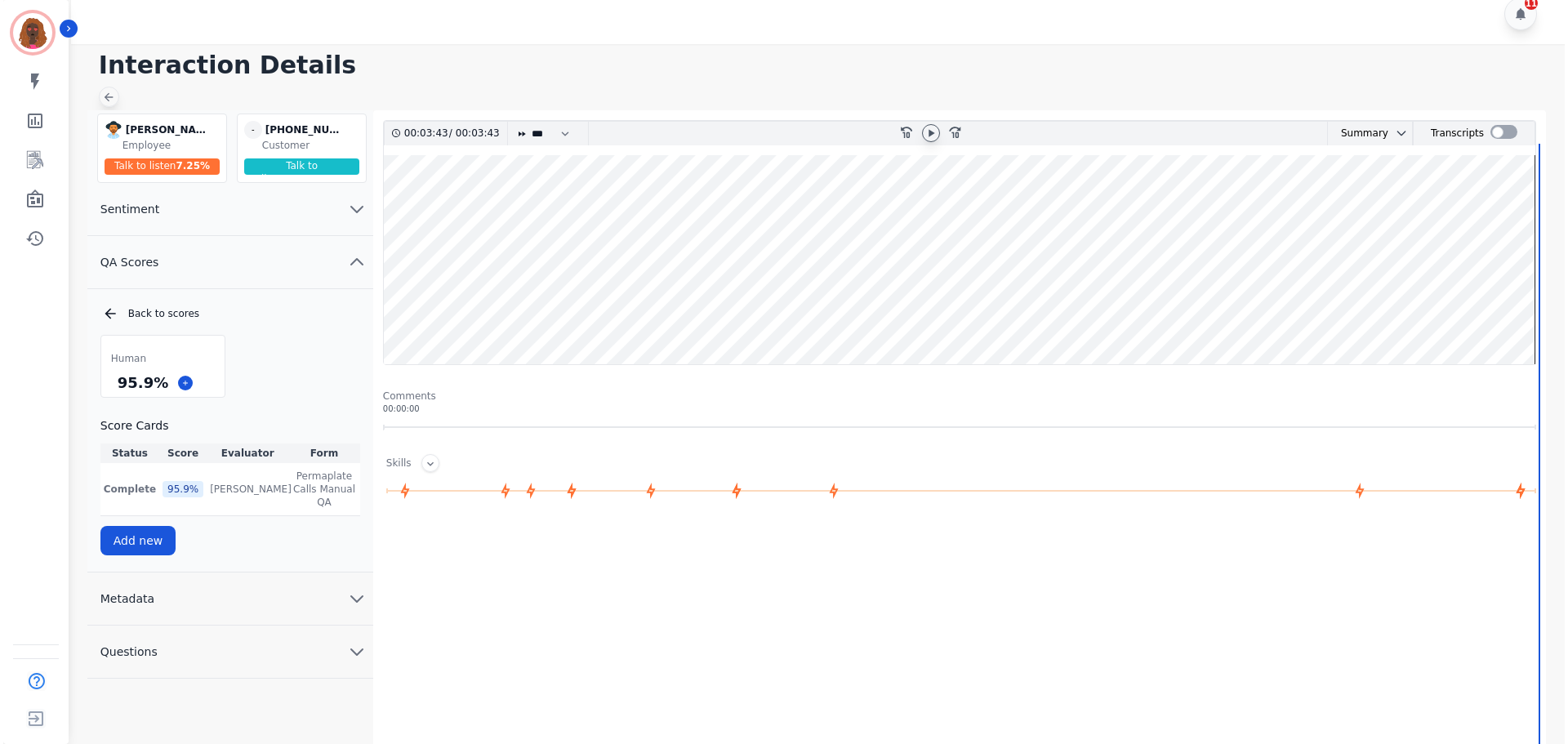
scroll to position [0, 0]
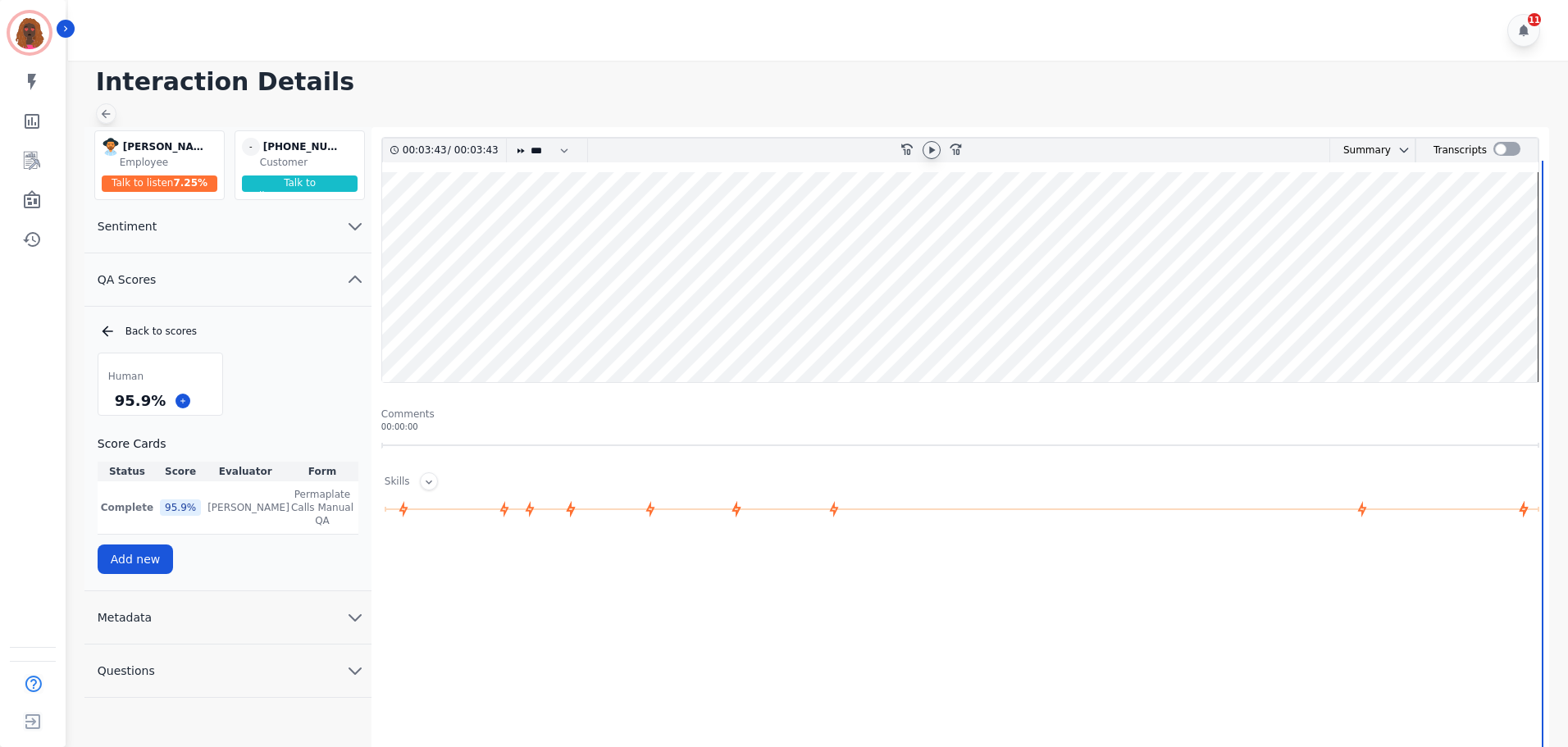
click at [107, 107] on div at bounding box center [106, 113] width 20 height 20
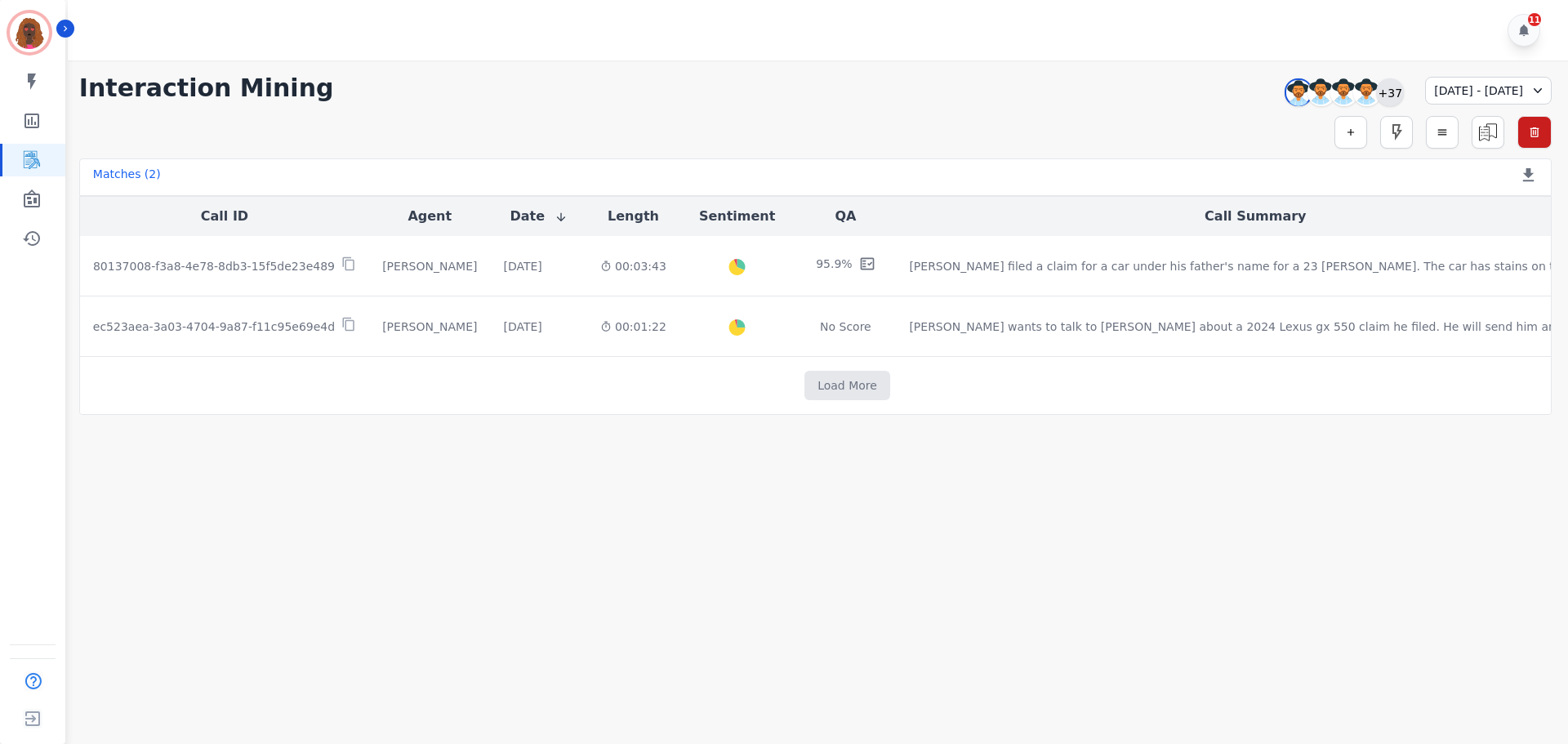
click at [1376, 91] on div "+37" at bounding box center [1390, 92] width 28 height 28
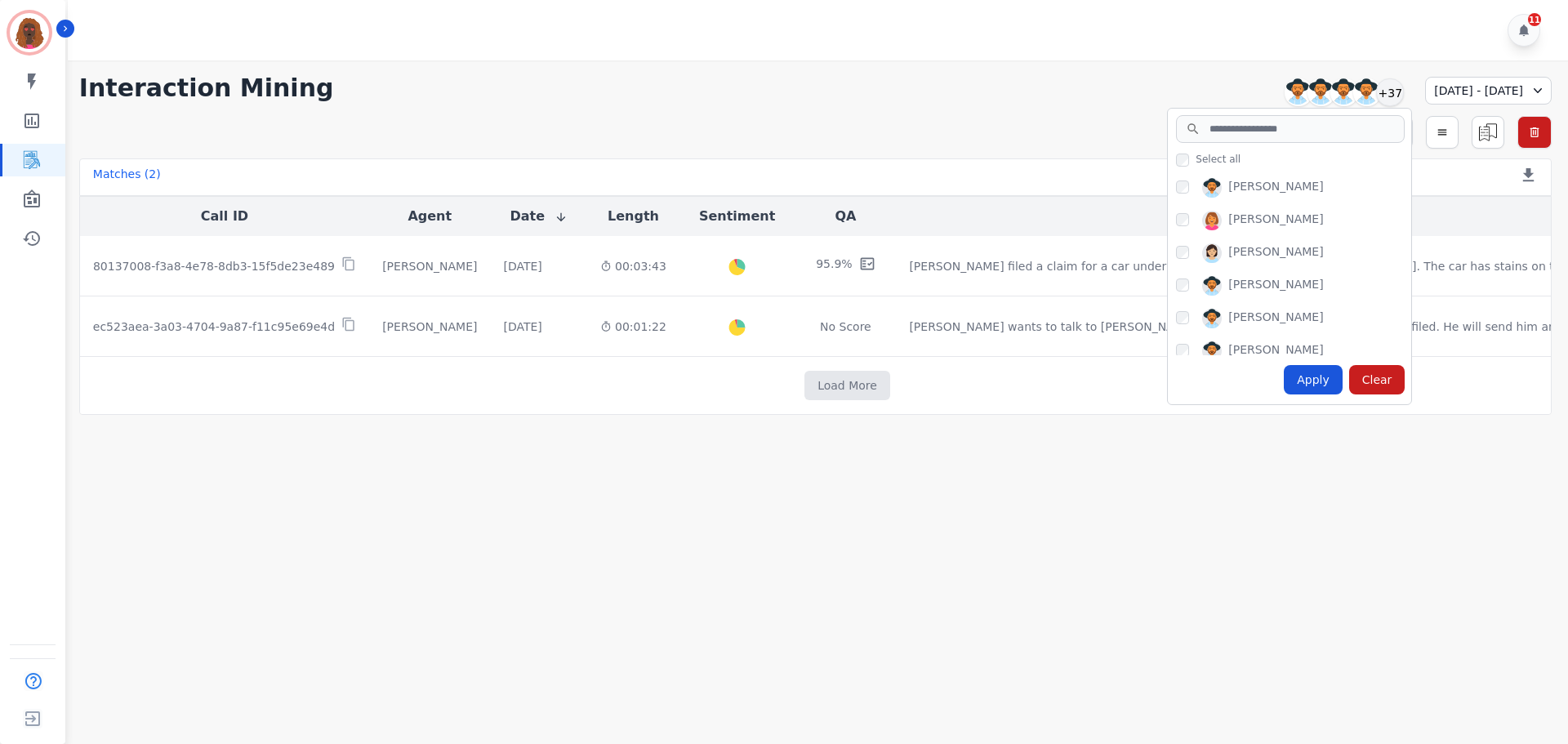
scroll to position [490, 0]
click at [1284, 380] on div "Apply" at bounding box center [1313, 380] width 59 height 29
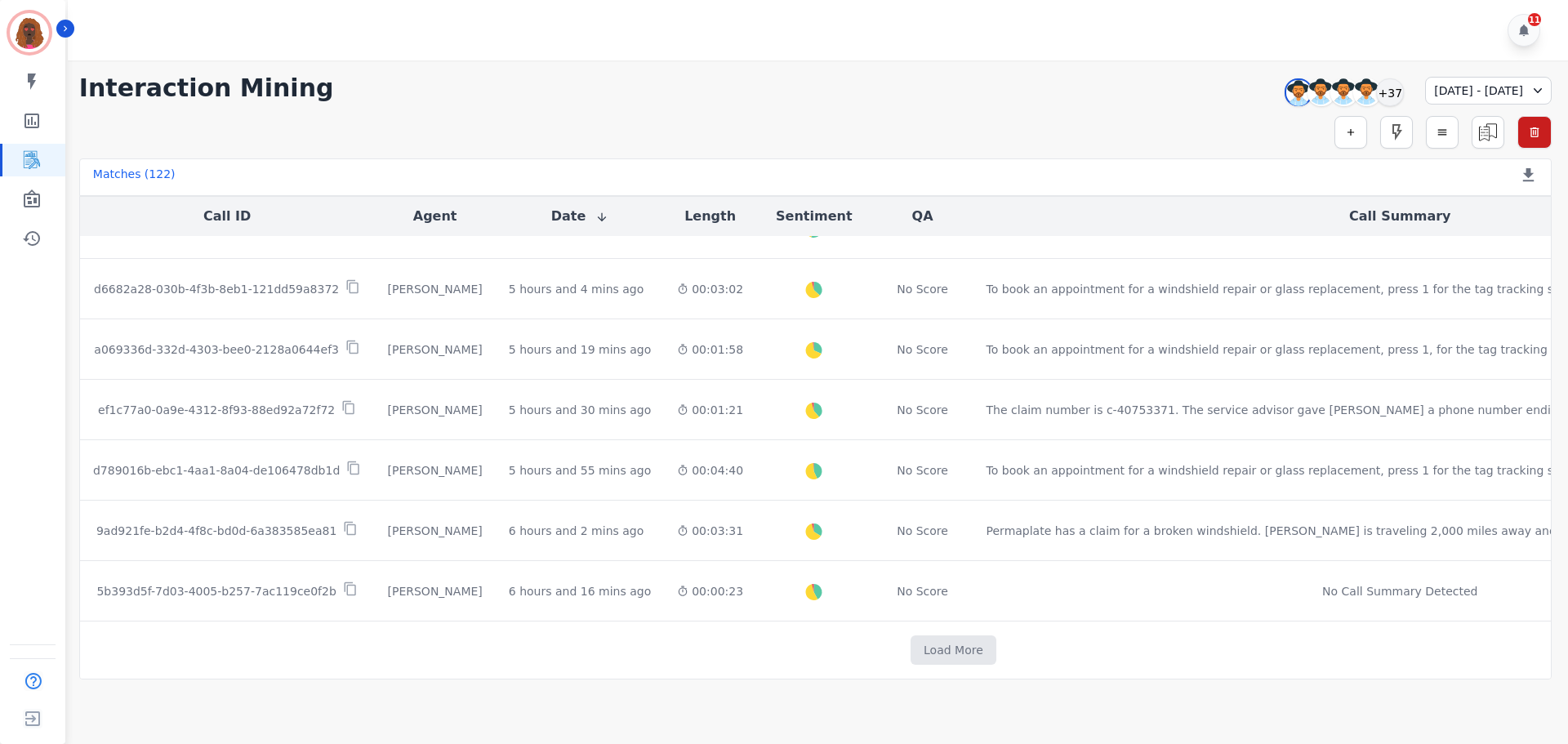
scroll to position [810, 0]
click at [910, 640] on button "Load More" at bounding box center [953, 650] width 86 height 29
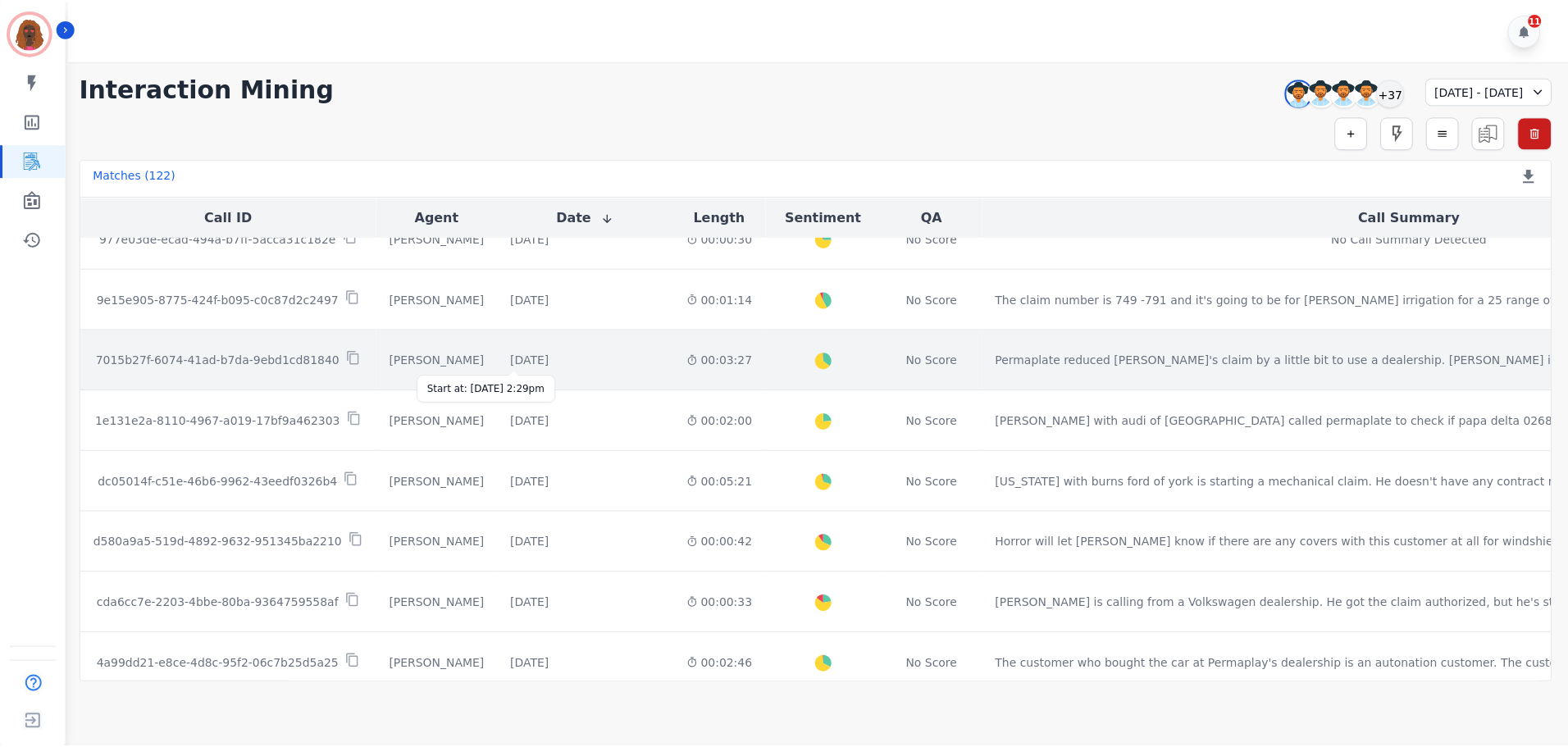
scroll to position [1956, 0]
click at [516, 363] on div "[DATE]" at bounding box center [531, 361] width 39 height 17
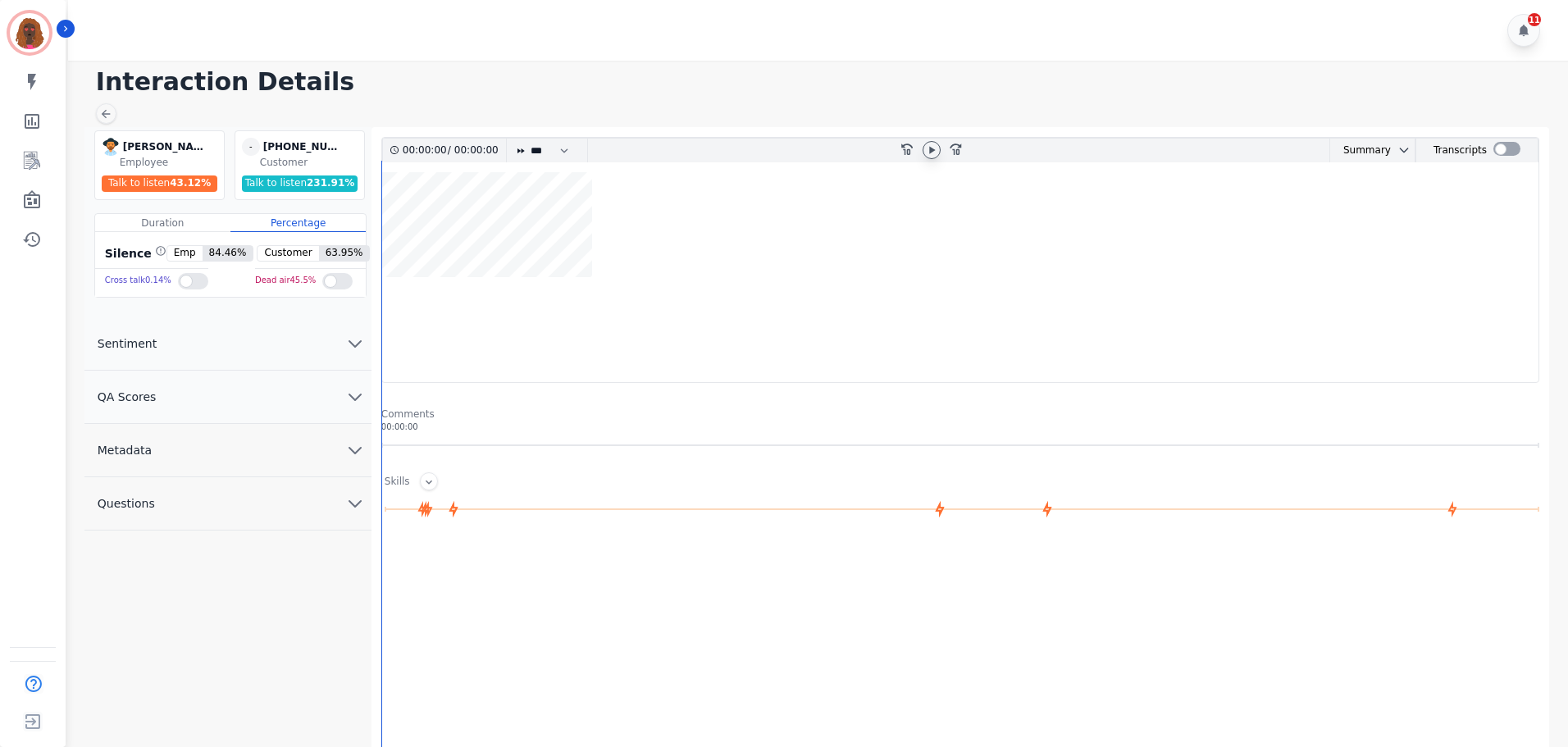
click at [929, 151] on icon at bounding box center [932, 150] width 6 height 8
click at [351, 447] on icon "chevron down" at bounding box center [355, 450] width 19 height 19
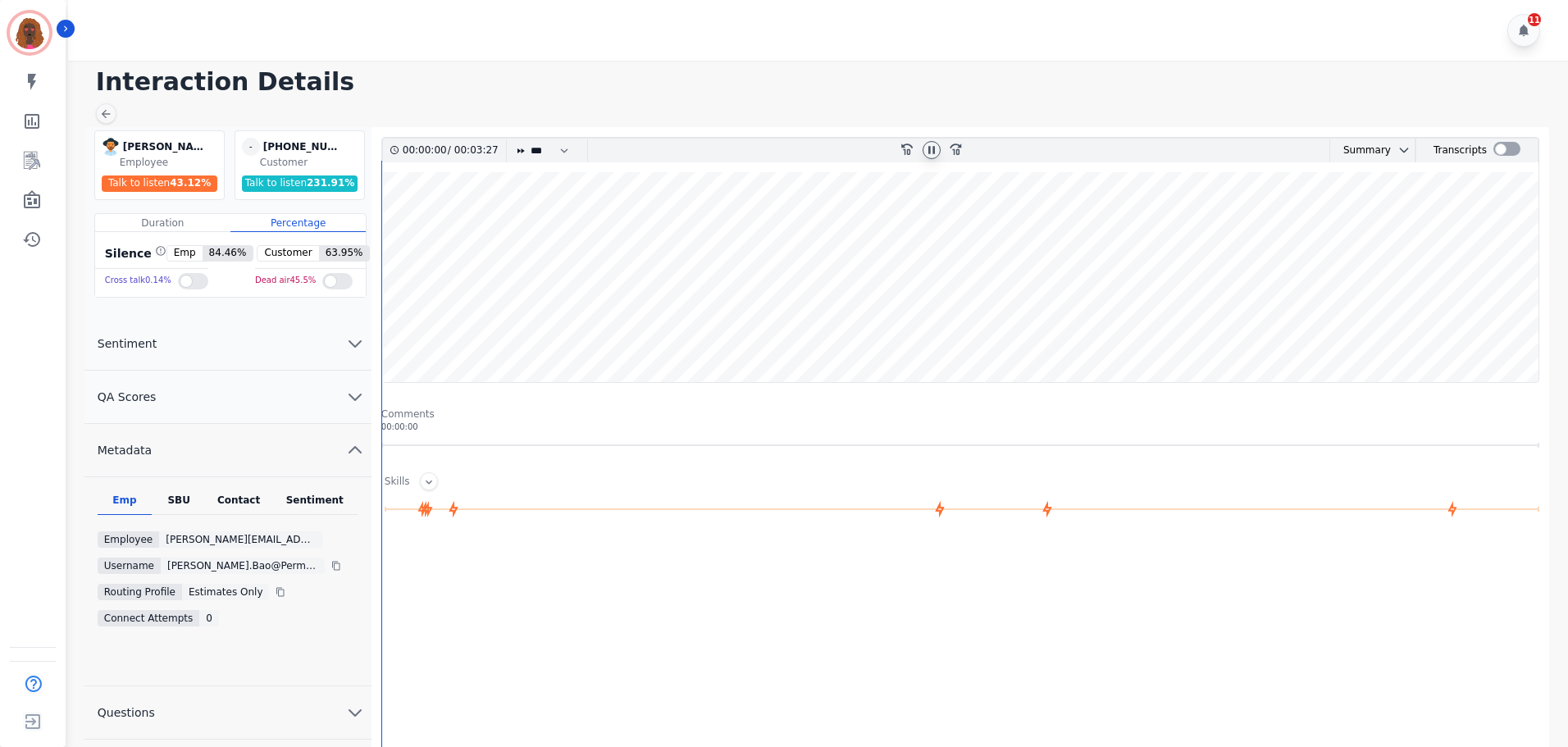
click at [347, 449] on icon "chevron up" at bounding box center [355, 450] width 19 height 19
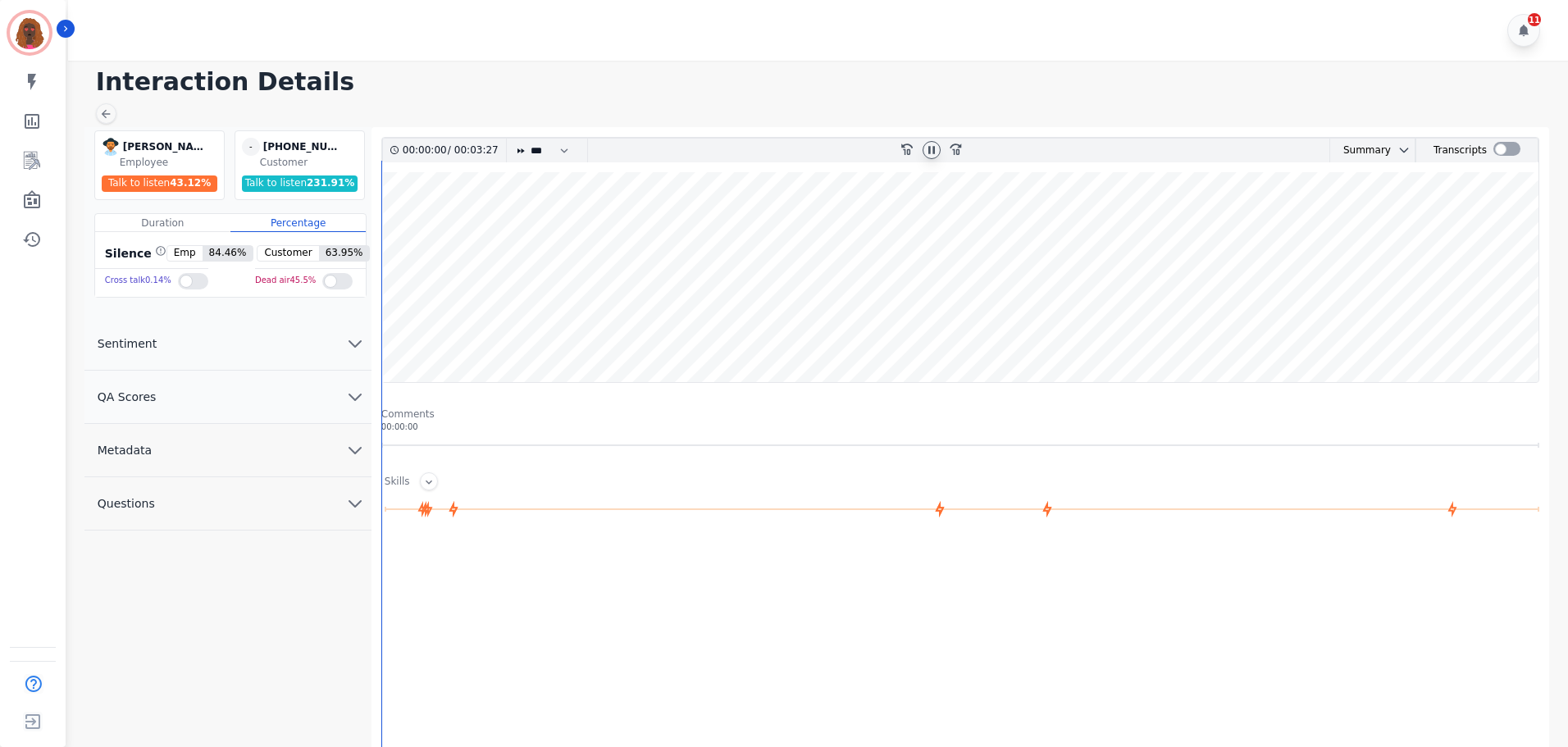
click at [351, 409] on button "QA Scores" at bounding box center [228, 397] width 287 height 53
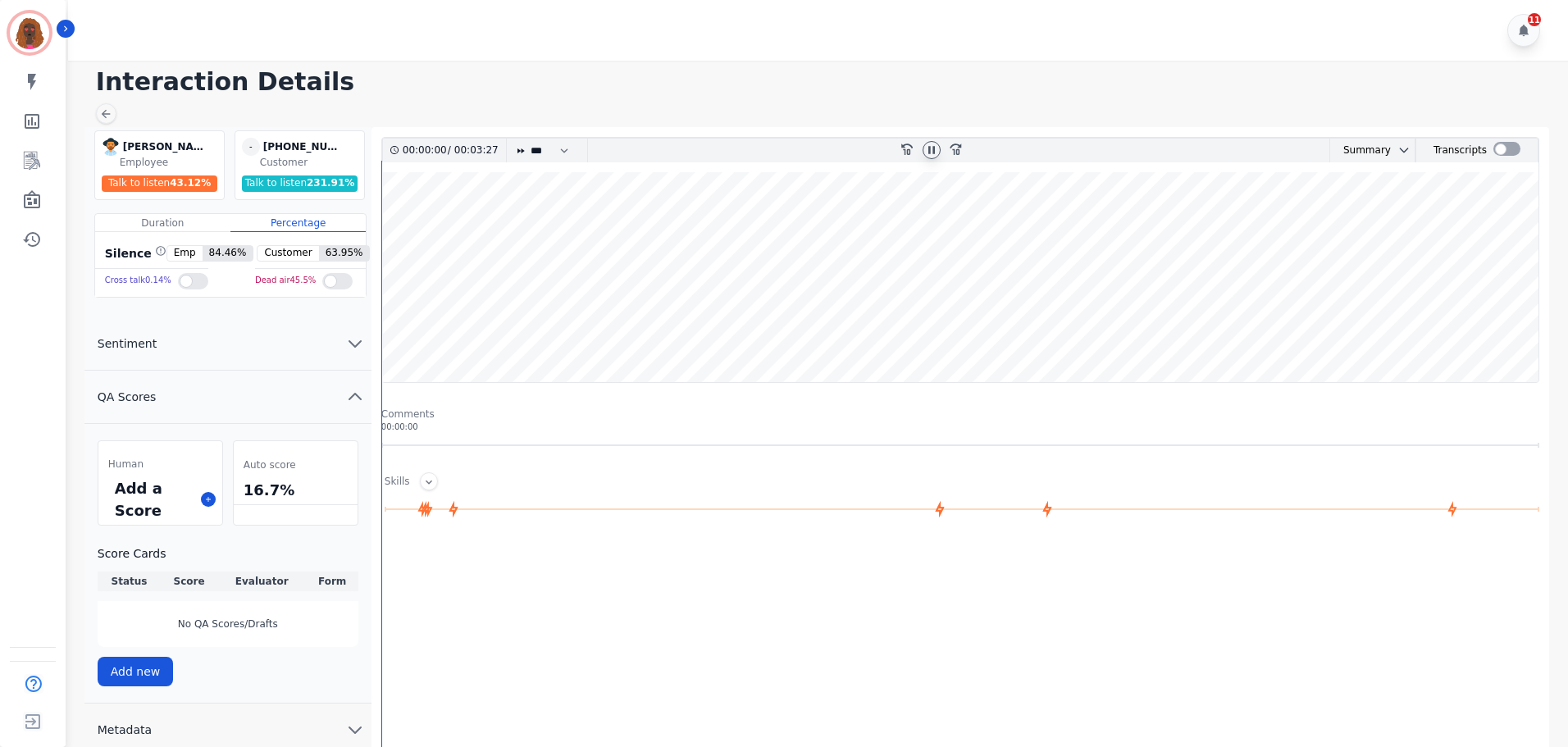
click at [927, 149] on icon at bounding box center [931, 150] width 13 height 13
click at [209, 494] on button at bounding box center [208, 499] width 15 height 15
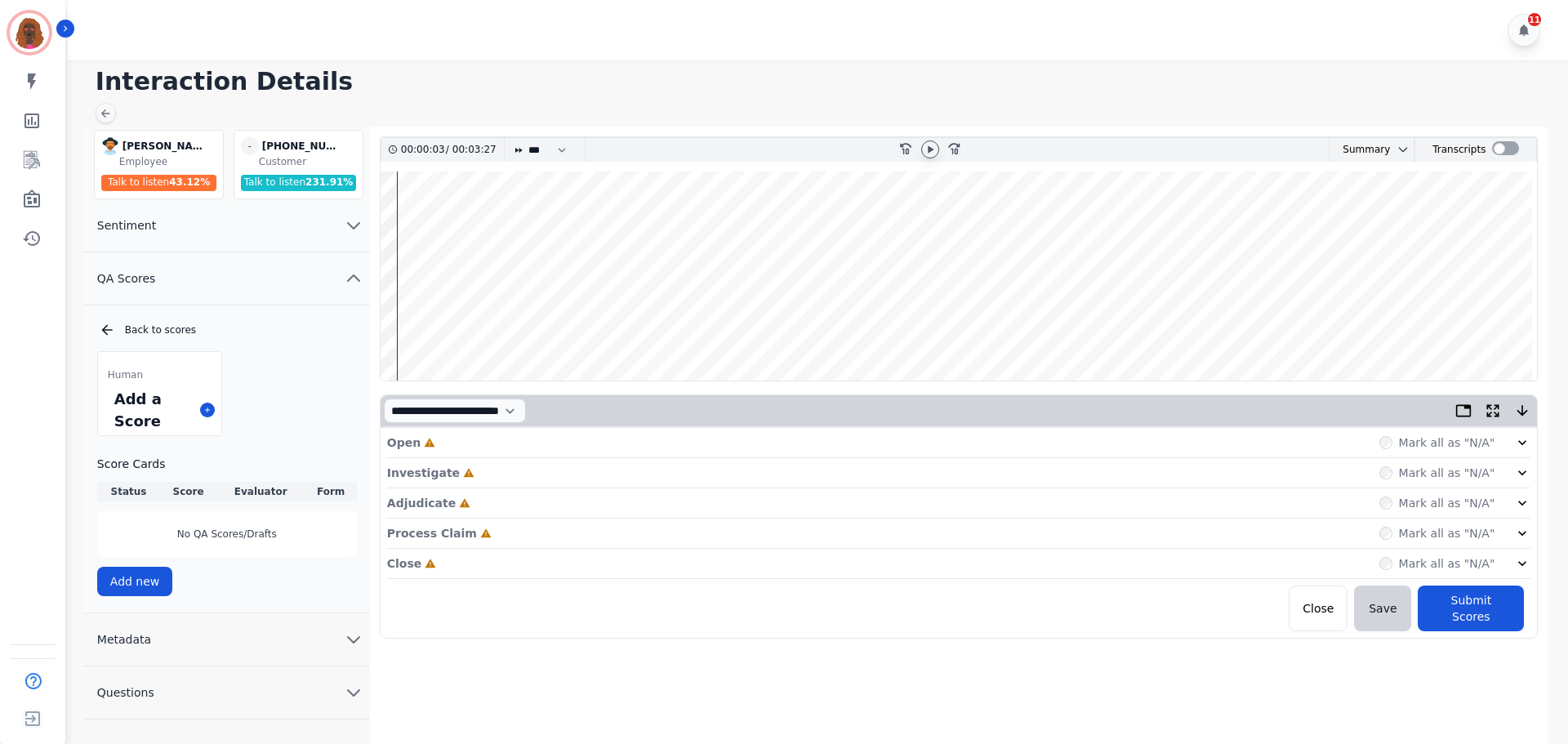
click at [653, 440] on div "Open Incomplete Mark all as "N/A"" at bounding box center [960, 443] width 1145 height 30
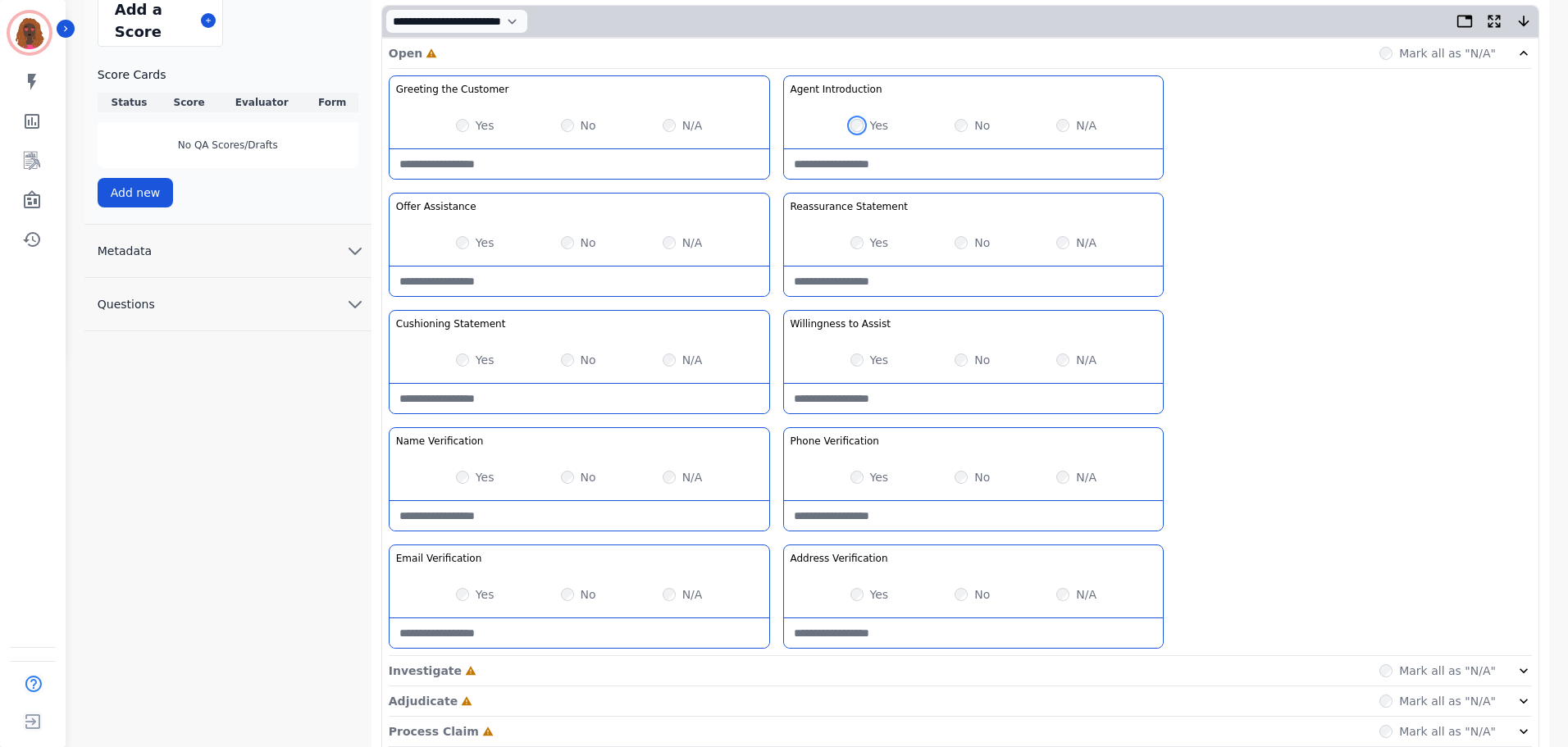
scroll to position [477, 0]
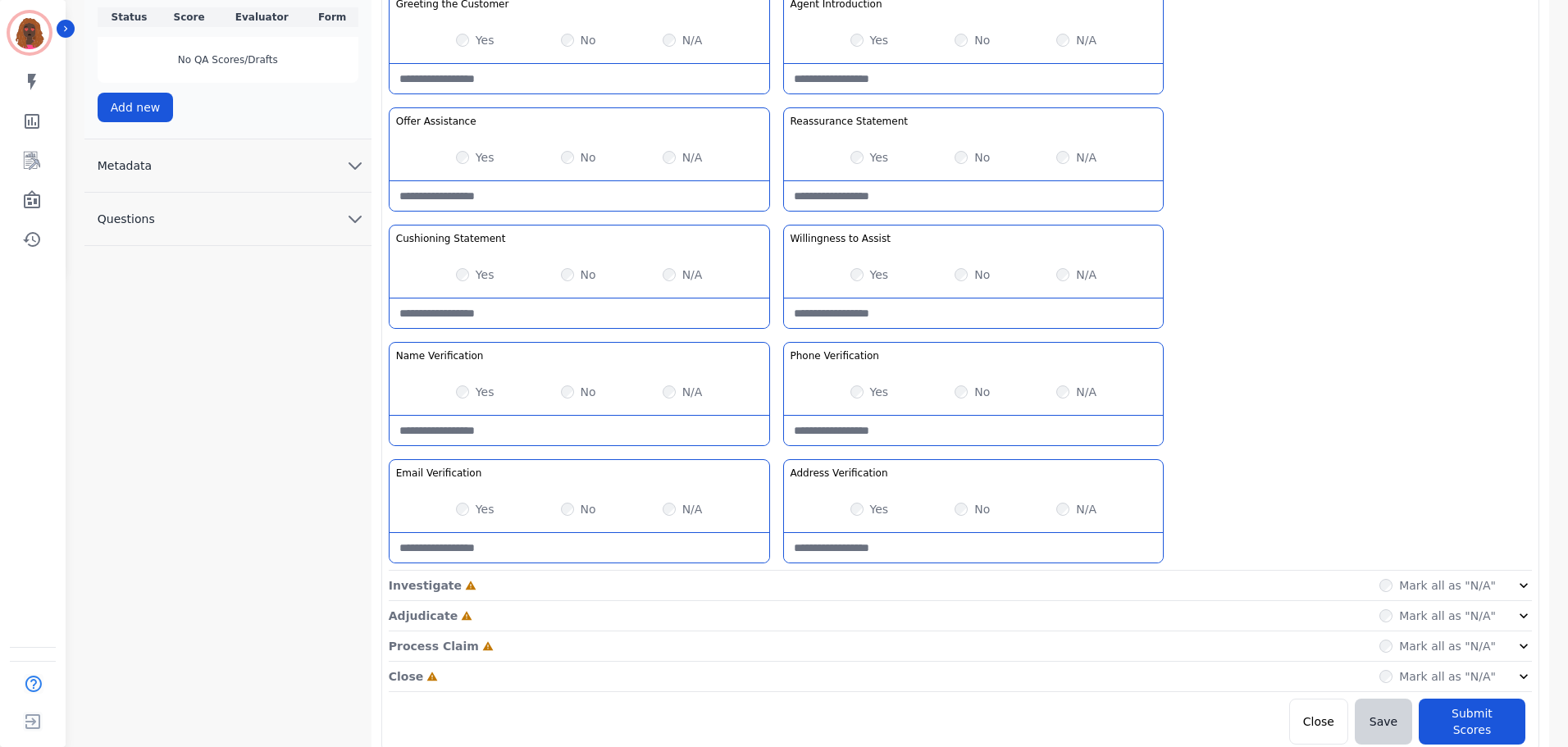
click at [771, 601] on div "Investigate Incomplete Mark all as "N/A"" at bounding box center [961, 616] width 1144 height 30
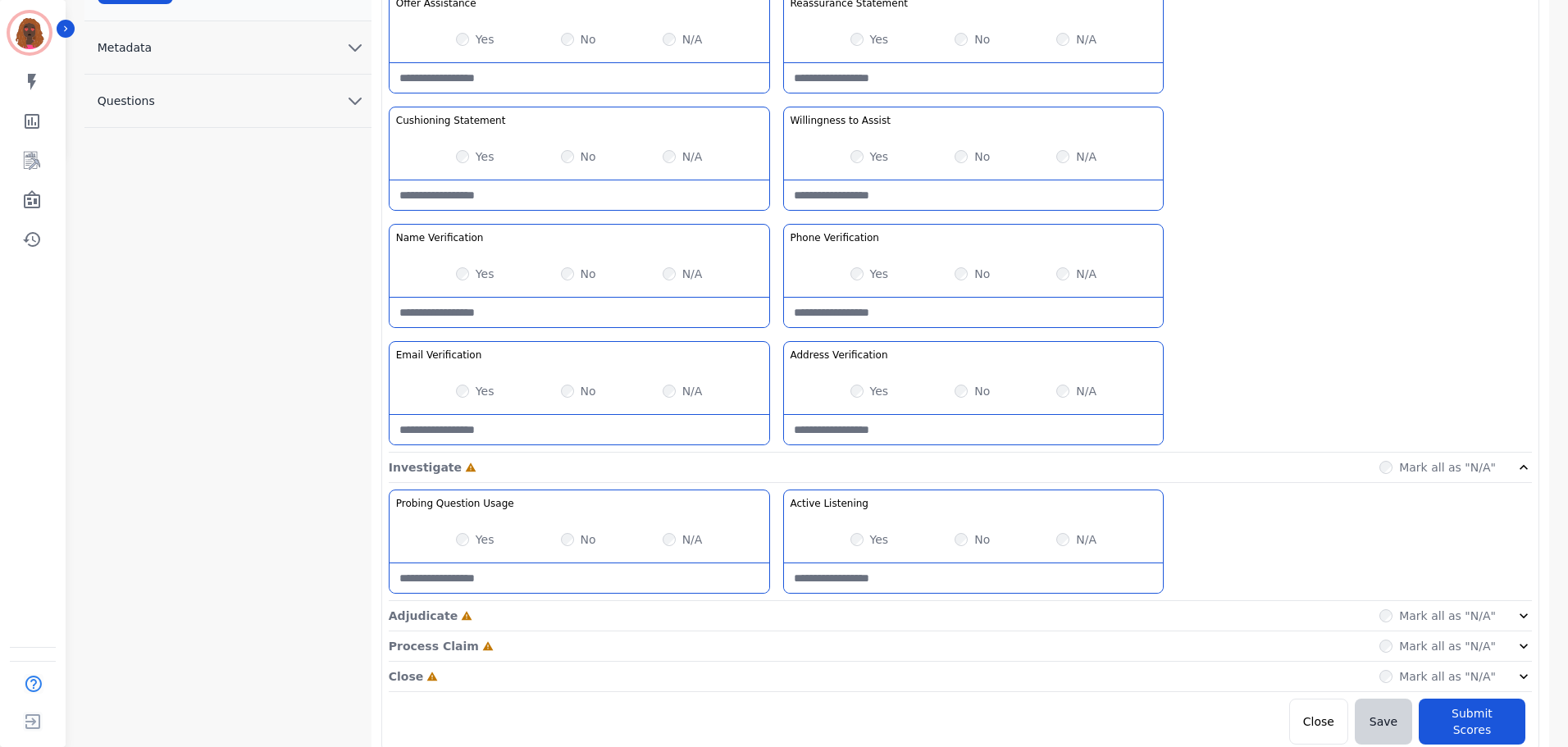
click at [777, 662] on div "Adjudicate Incomplete Mark all as "N/A"" at bounding box center [961, 677] width 1144 height 30
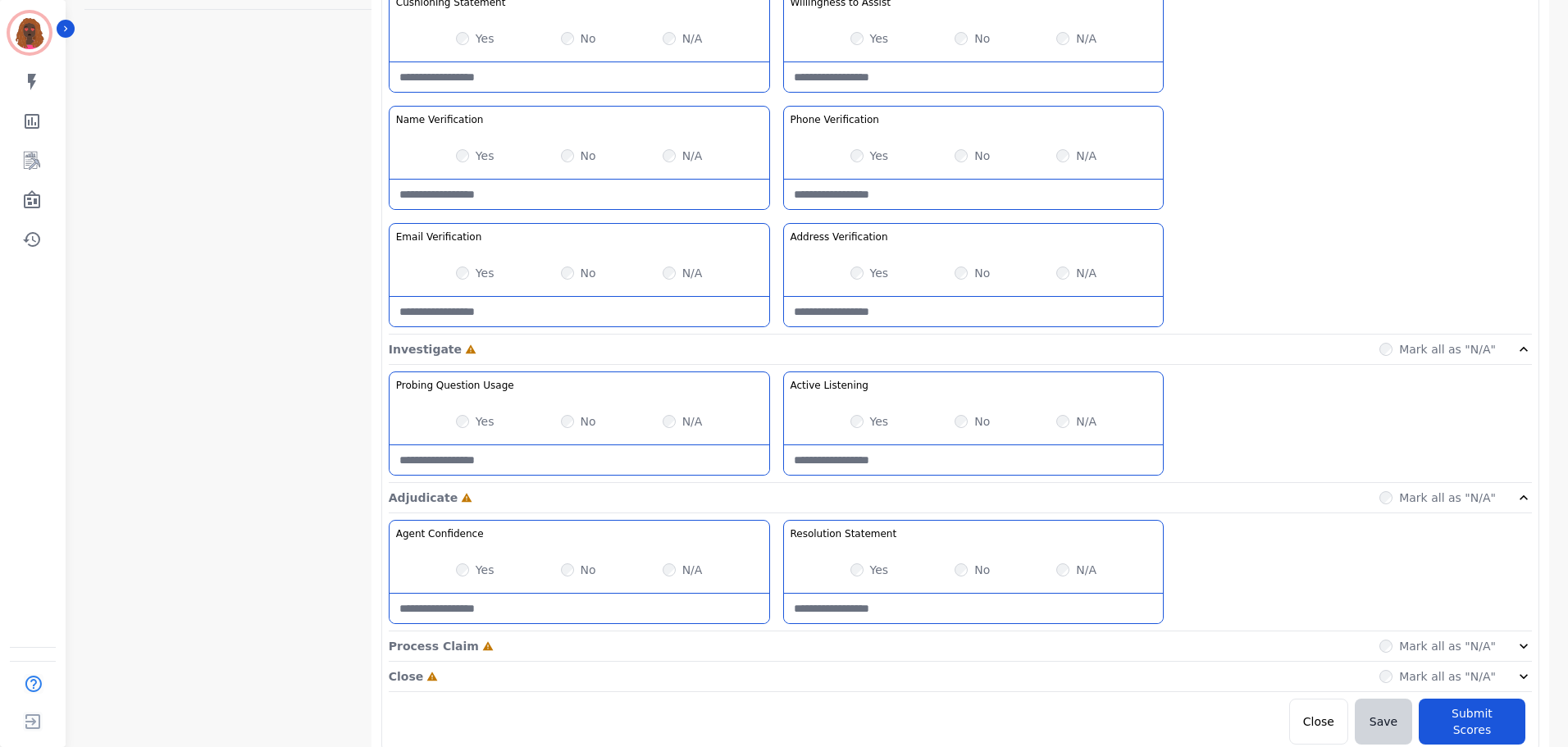
click at [780, 646] on div "Process Claim Incomplete Mark all as "N/A"" at bounding box center [961, 646] width 1144 height 30
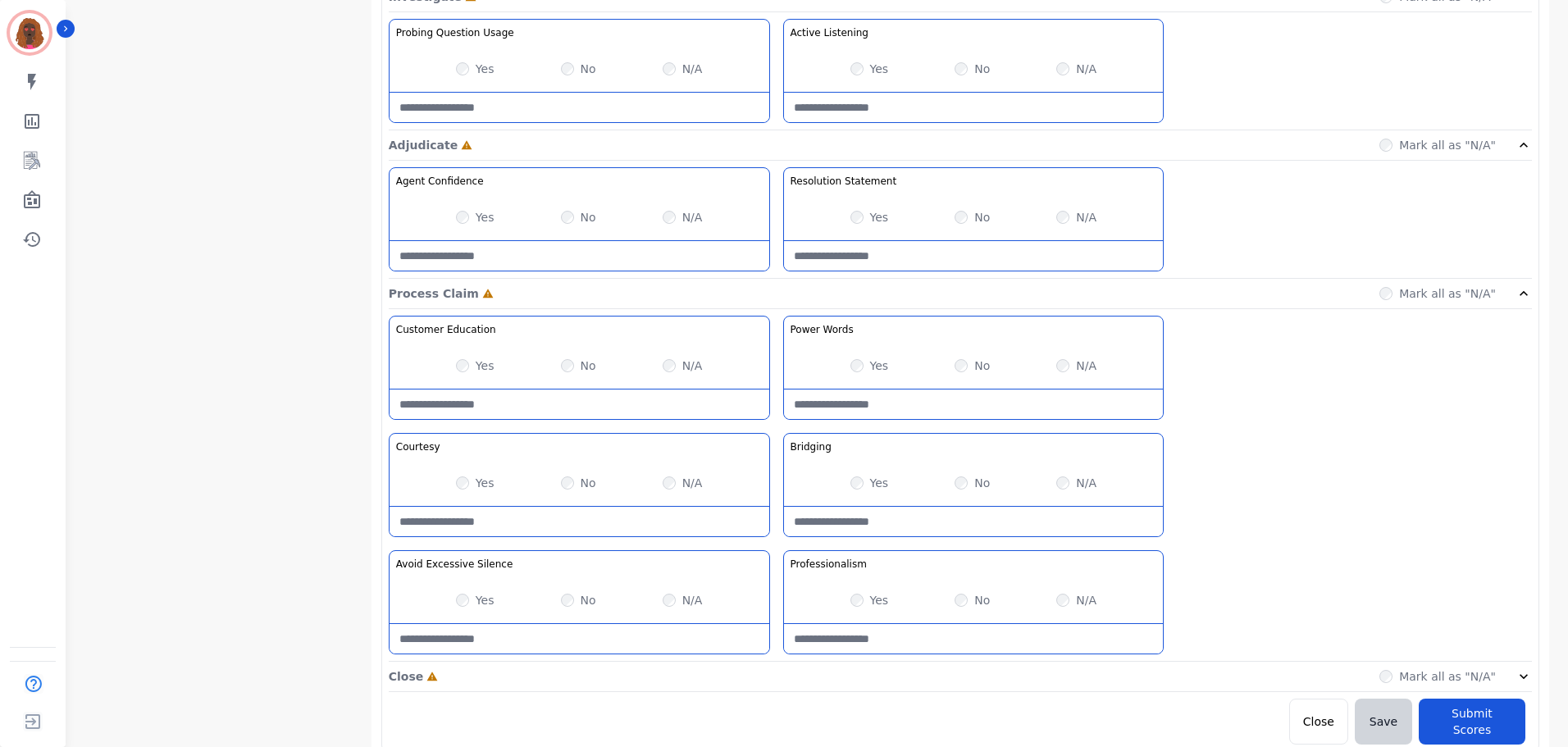
click at [776, 689] on div "Close Incomplete Mark all as "N/A"" at bounding box center [961, 677] width 1144 height 30
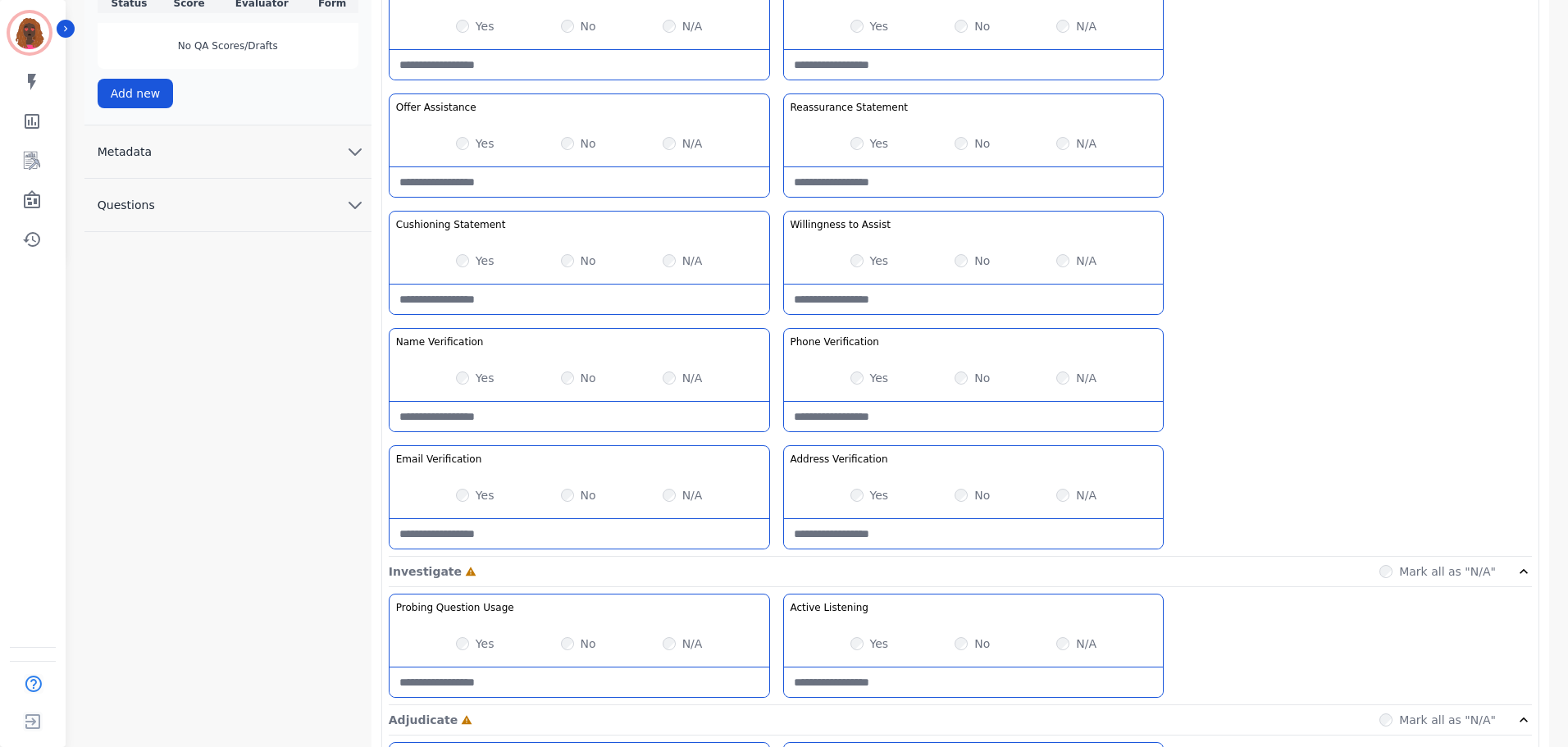
scroll to position [491, 0]
click at [552, 421] on Verification-note at bounding box center [580, 415] width 379 height 29
type Verification-note "**********"
click at [678, 490] on div "N/A" at bounding box center [682, 494] width 40 height 17
click at [1068, 374] on div "N/A" at bounding box center [1076, 376] width 40 height 17
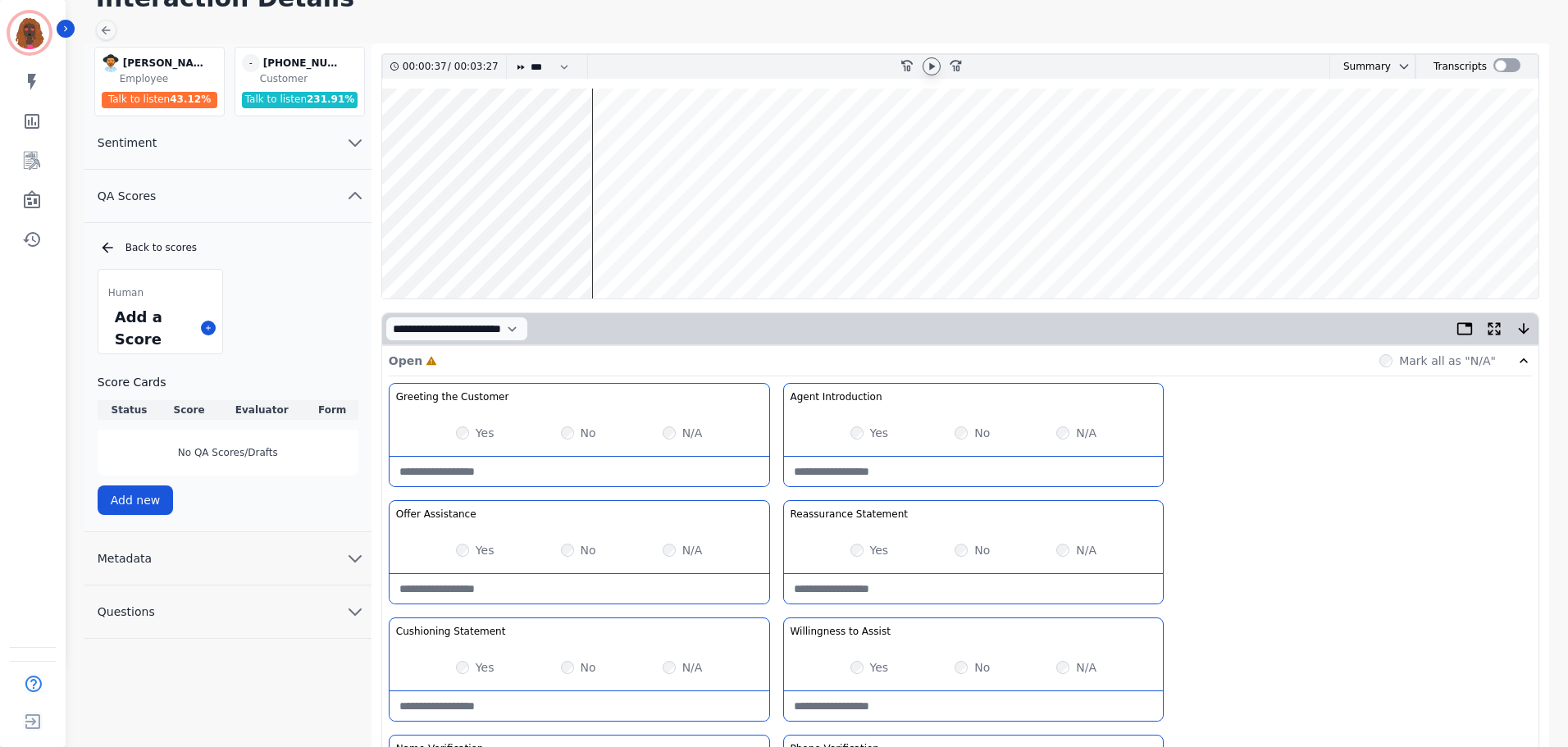
scroll to position [83, 0]
click at [937, 68] on icon at bounding box center [931, 66] width 13 height 13
click at [935, 63] on icon at bounding box center [931, 66] width 13 height 13
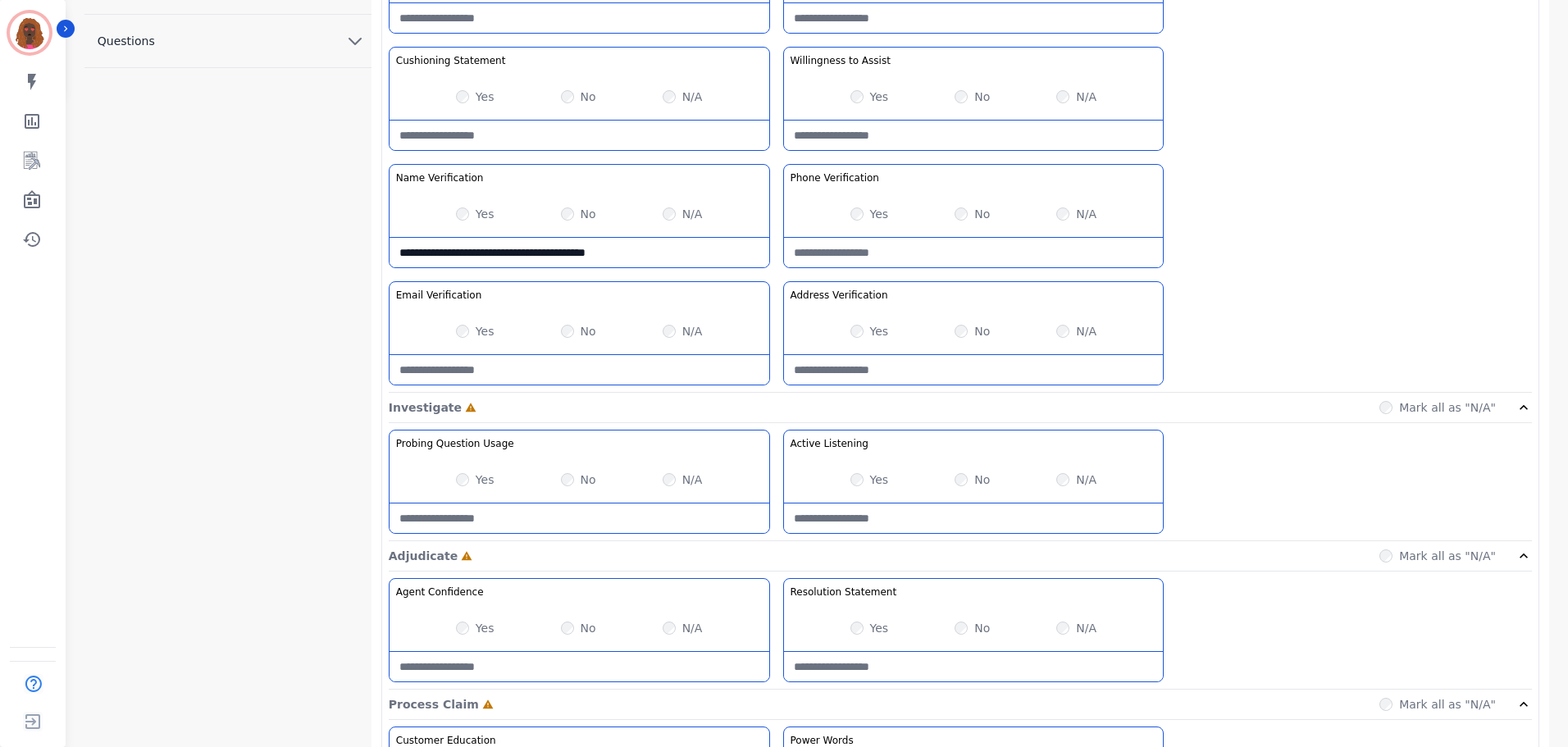
scroll to position [656, 0]
click at [901, 516] on Listening-note at bounding box center [974, 517] width 379 height 29
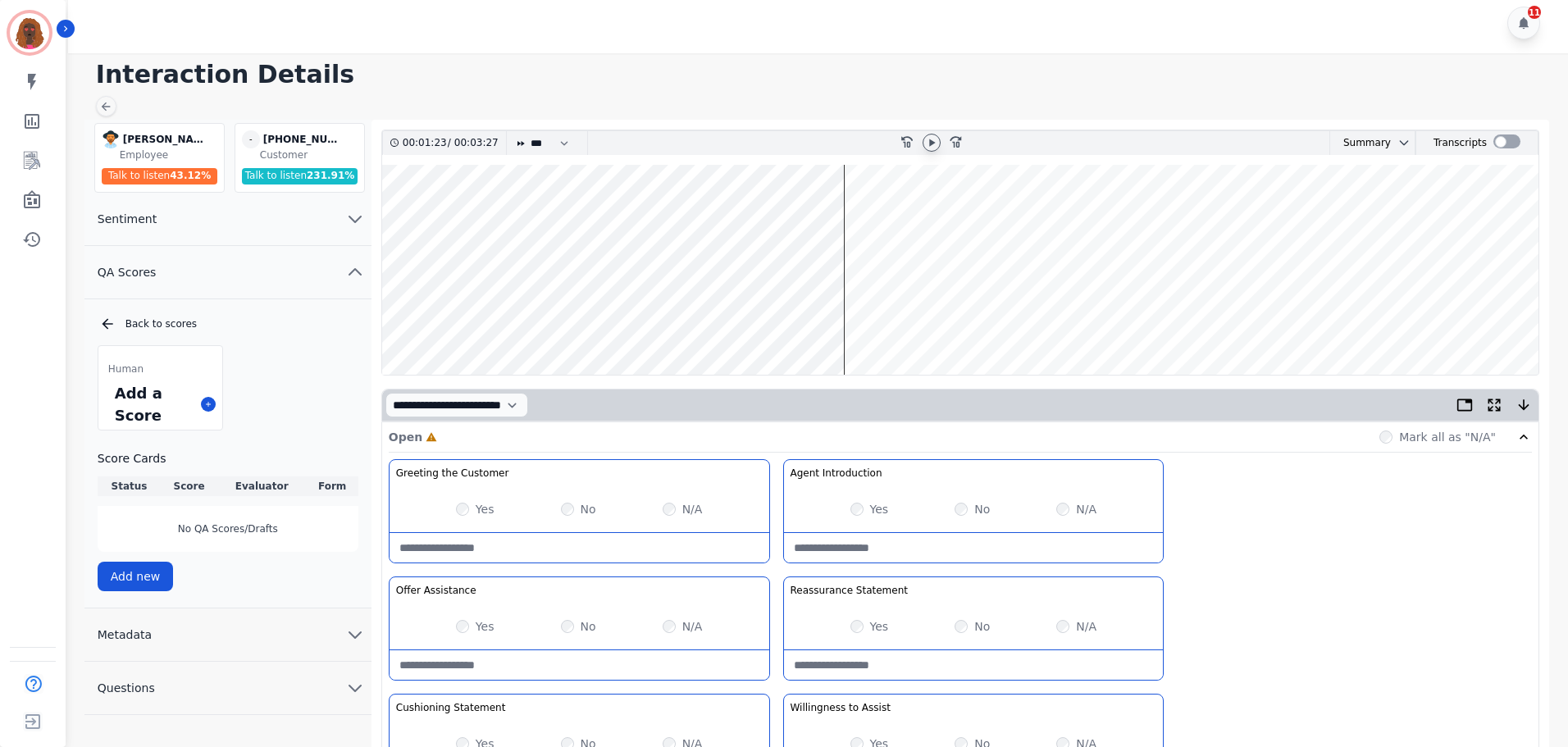
scroll to position [0, 0]
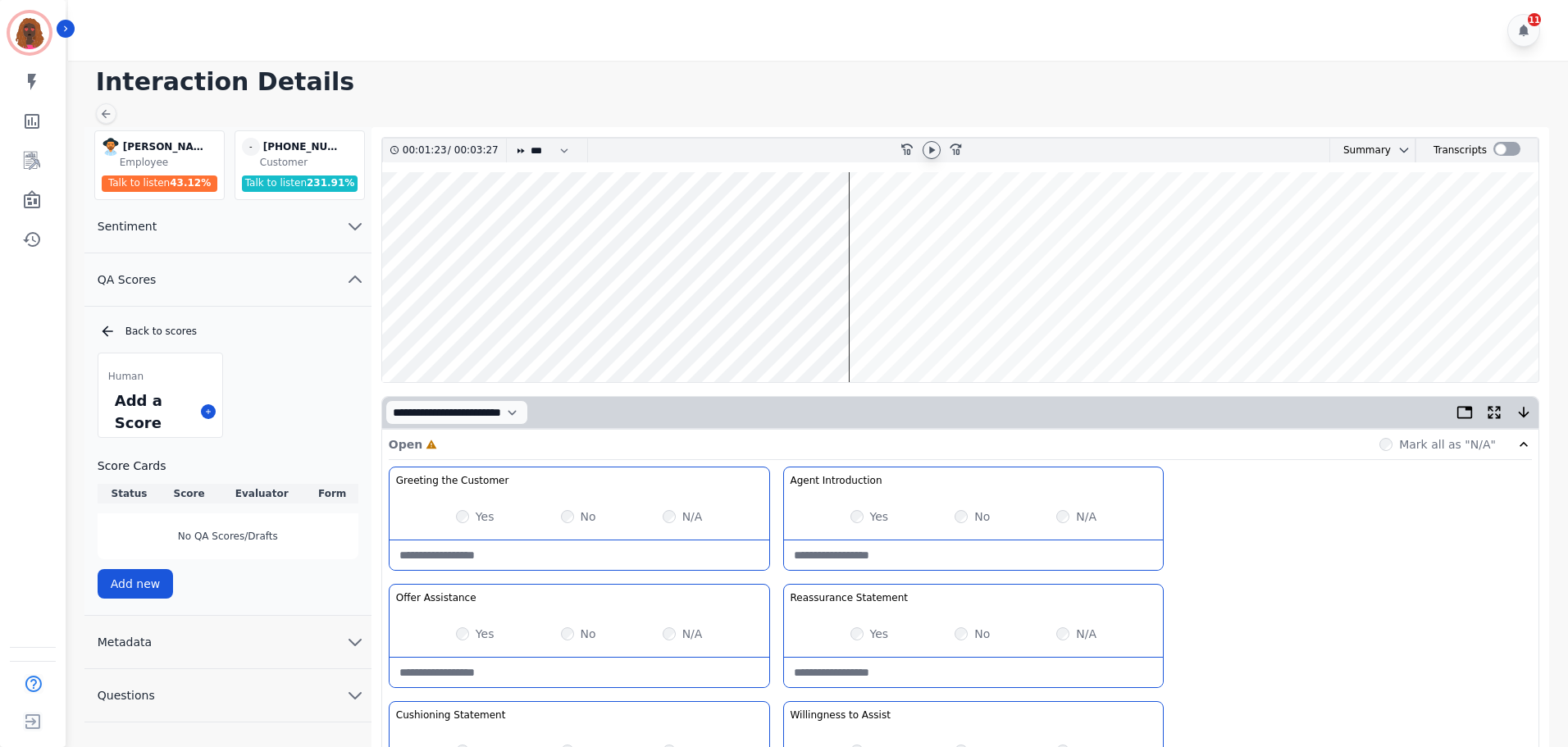
click at [938, 147] on icon at bounding box center [931, 150] width 13 height 13
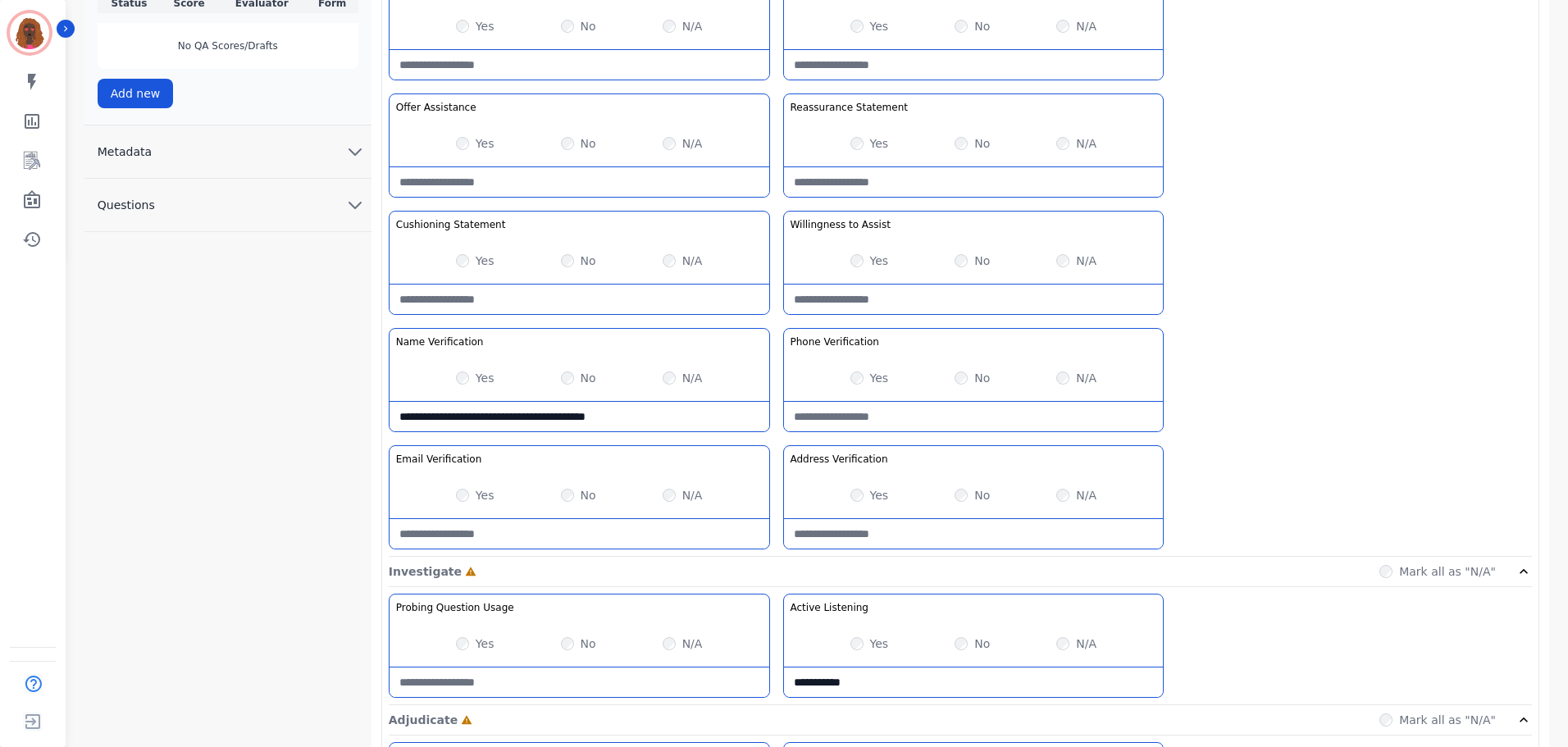
scroll to position [491, 0]
click at [901, 685] on Listening-note "**********" at bounding box center [974, 682] width 379 height 29
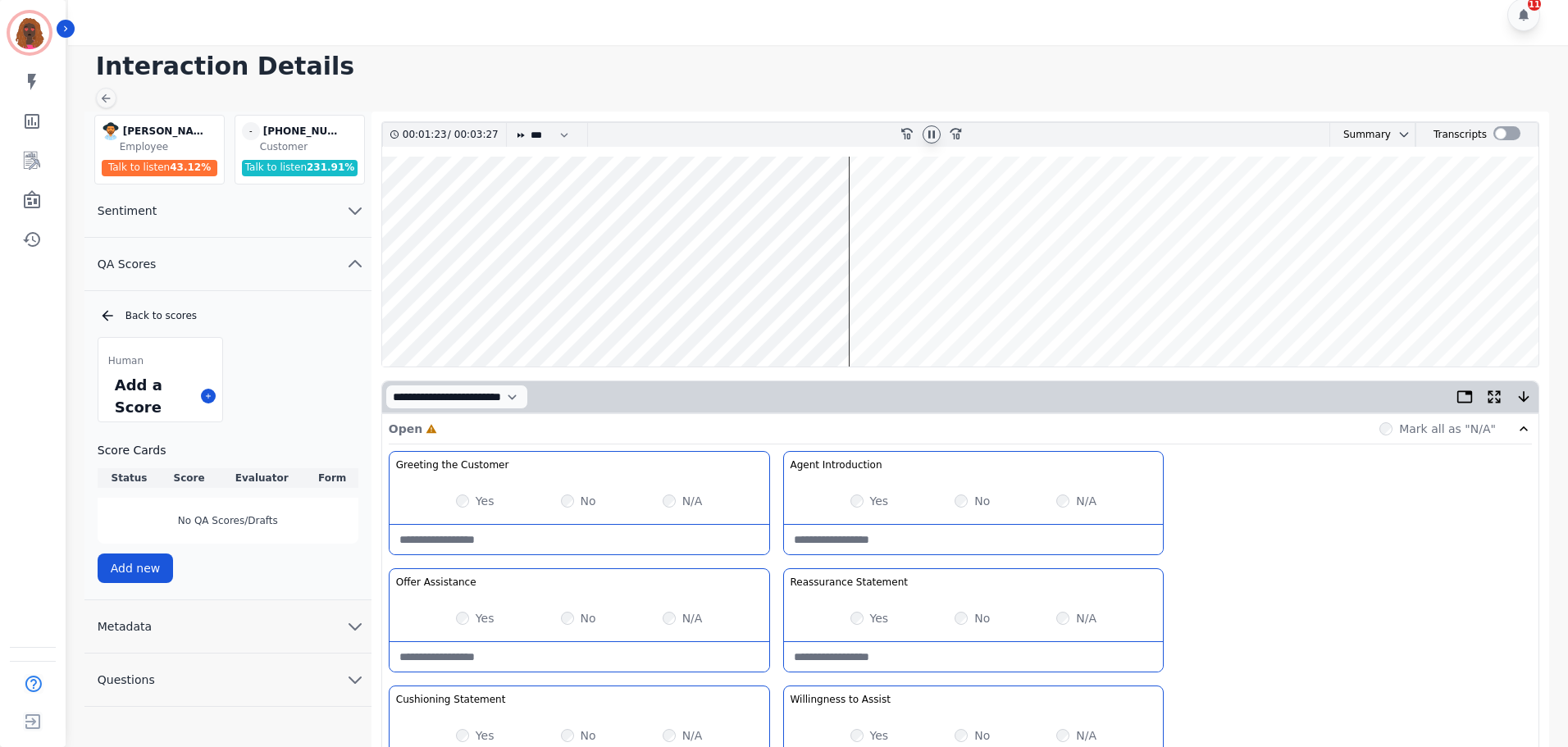
scroll to position [0, 0]
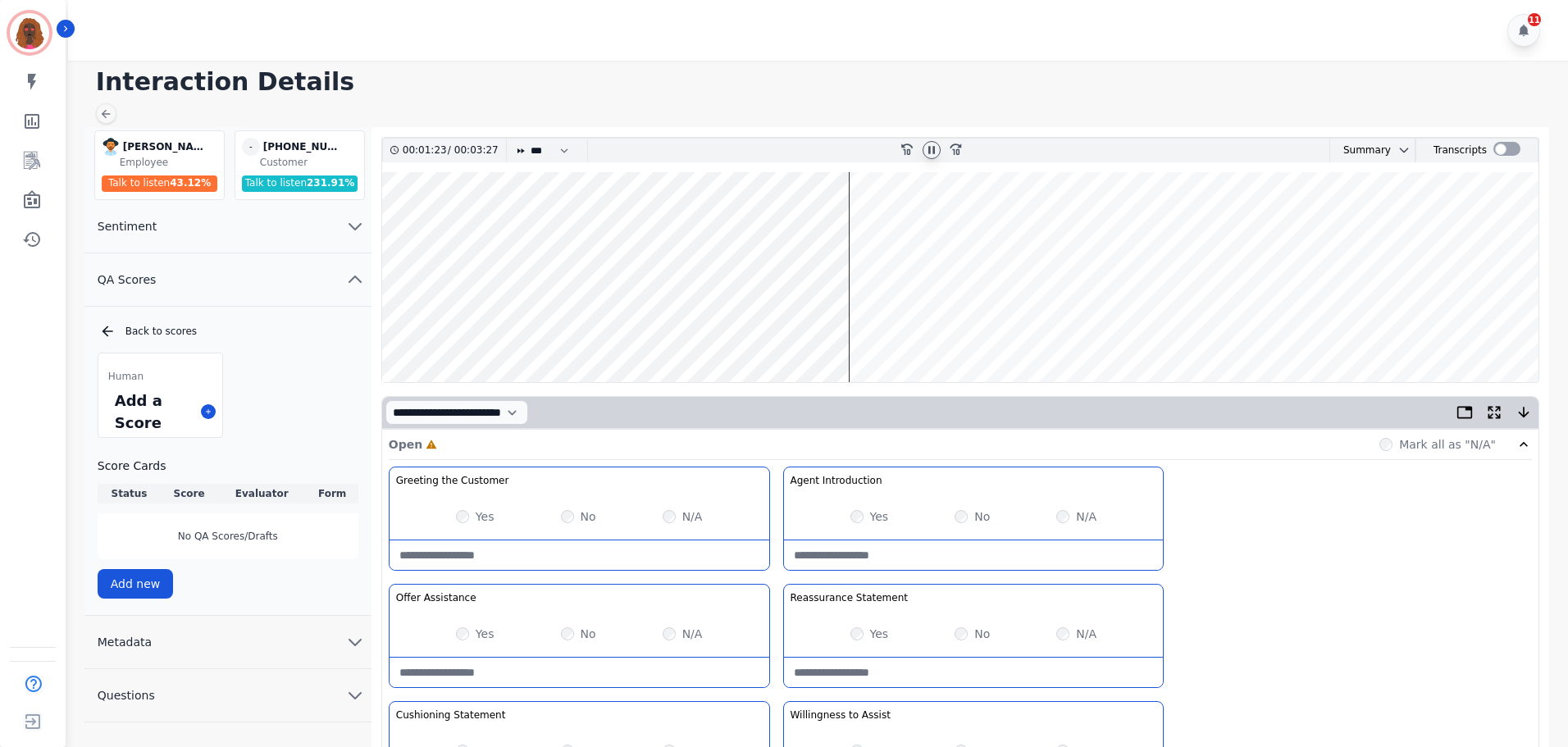
type Listening-note "**********"
click at [931, 152] on icon at bounding box center [931, 150] width 13 height 13
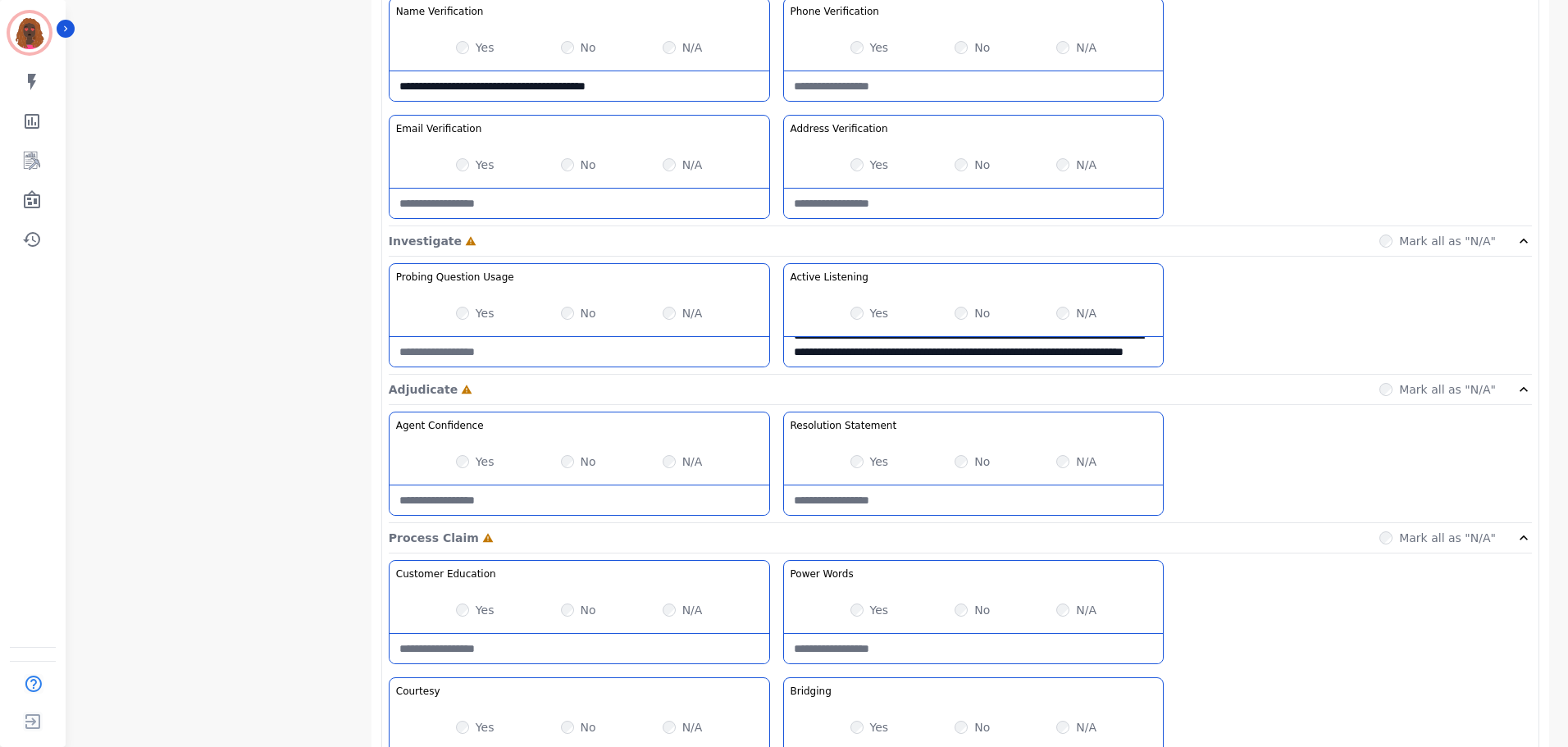
scroll to position [820, 0]
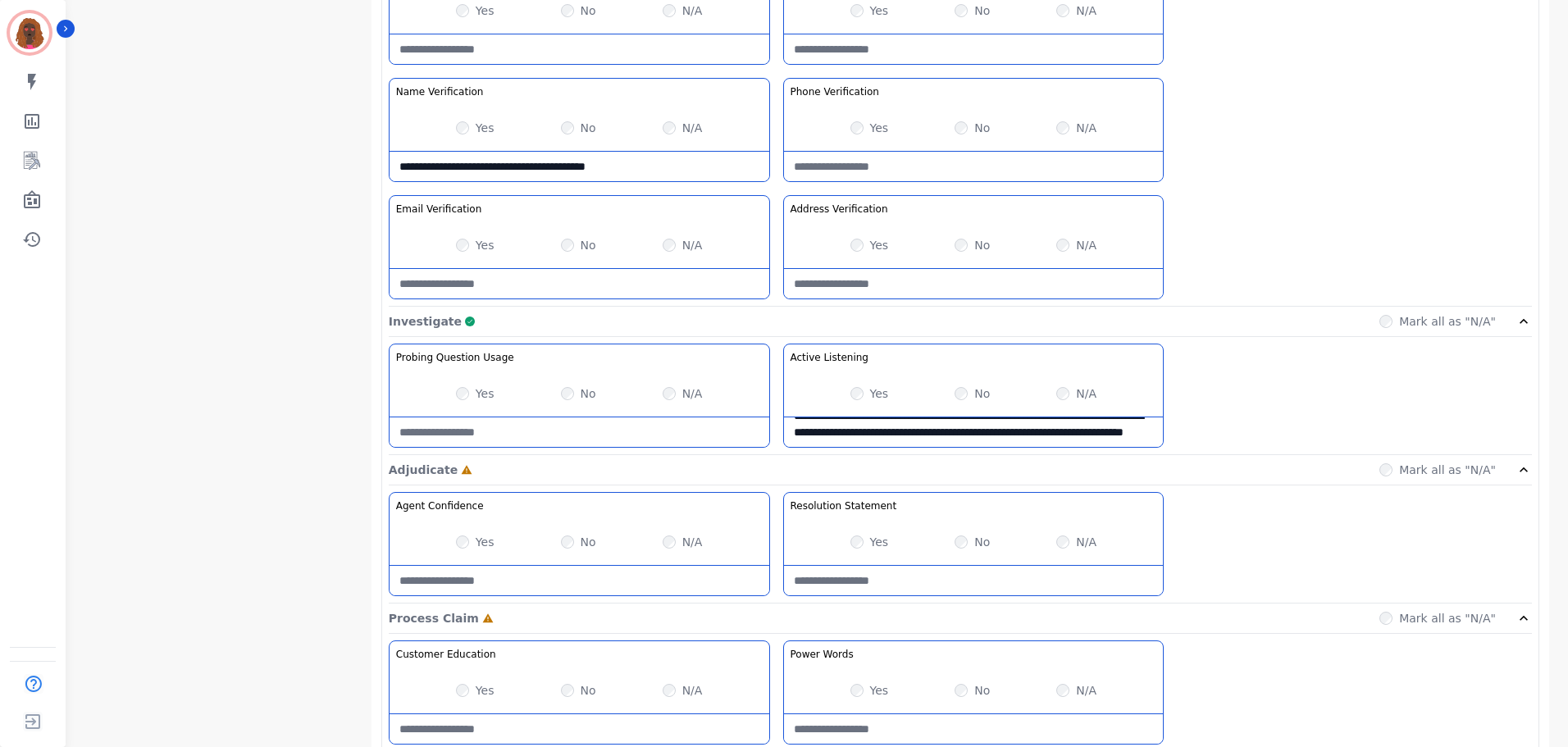
click at [639, 433] on Usage-note at bounding box center [580, 432] width 379 height 29
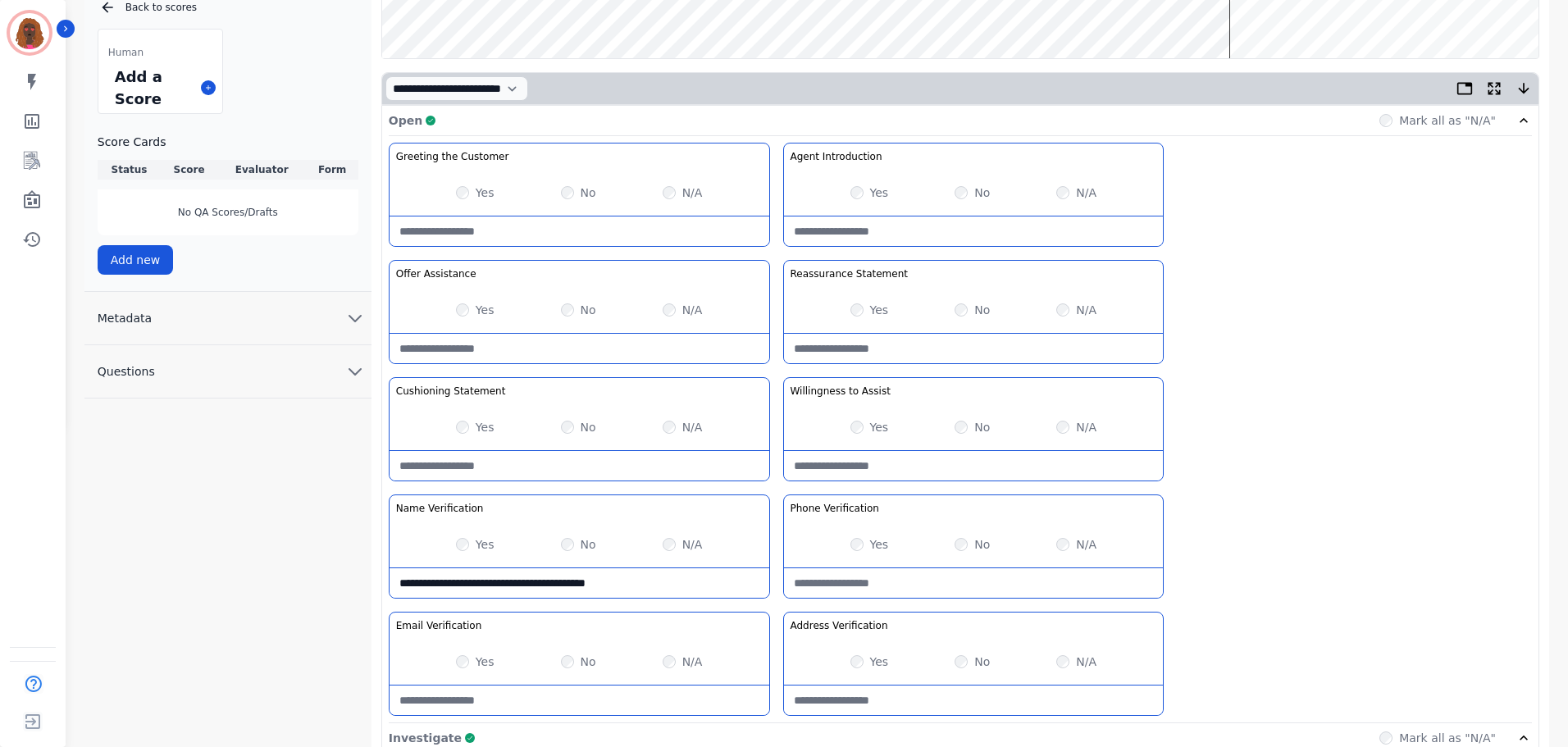
scroll to position [327, 0]
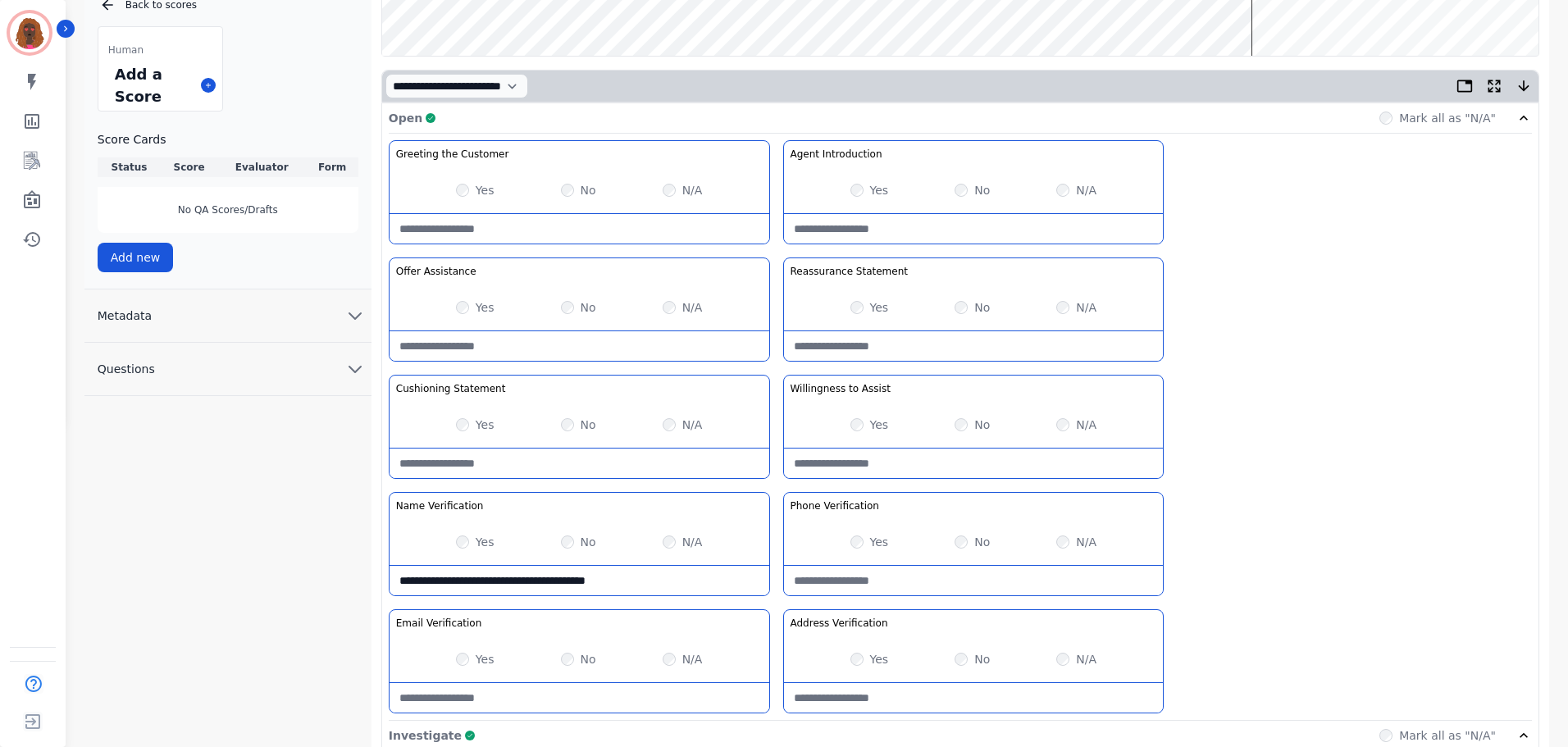
type Usage-note "**********"
click at [570, 416] on div "No" at bounding box center [579, 424] width 35 height 17
click at [537, 456] on Statement-note at bounding box center [580, 463] width 379 height 29
drag, startPoint x: 675, startPoint y: 468, endPoint x: 453, endPoint y: 471, distance: 222.0
click at [453, 471] on Statement-note "**********" at bounding box center [580, 463] width 379 height 29
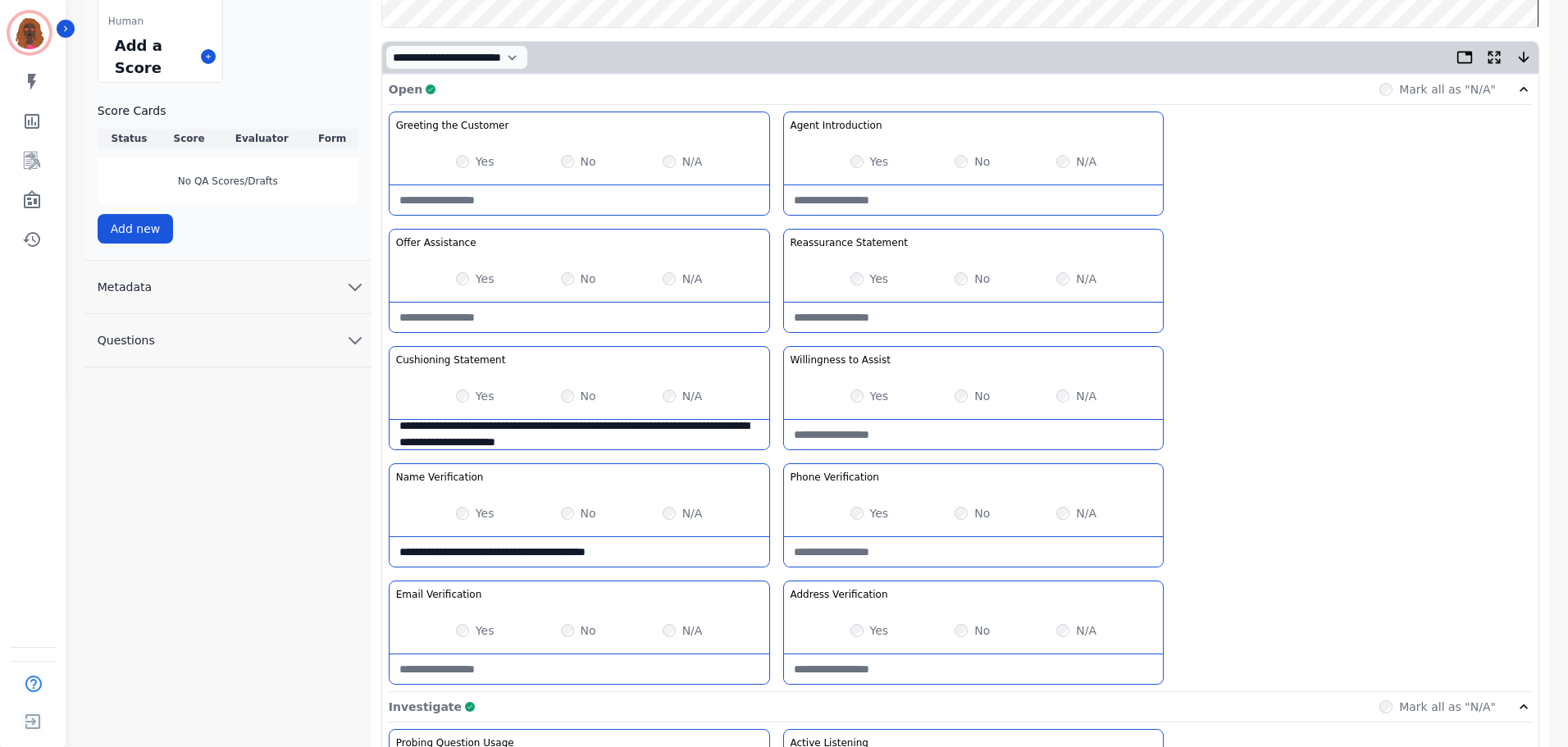
scroll to position [0, 0]
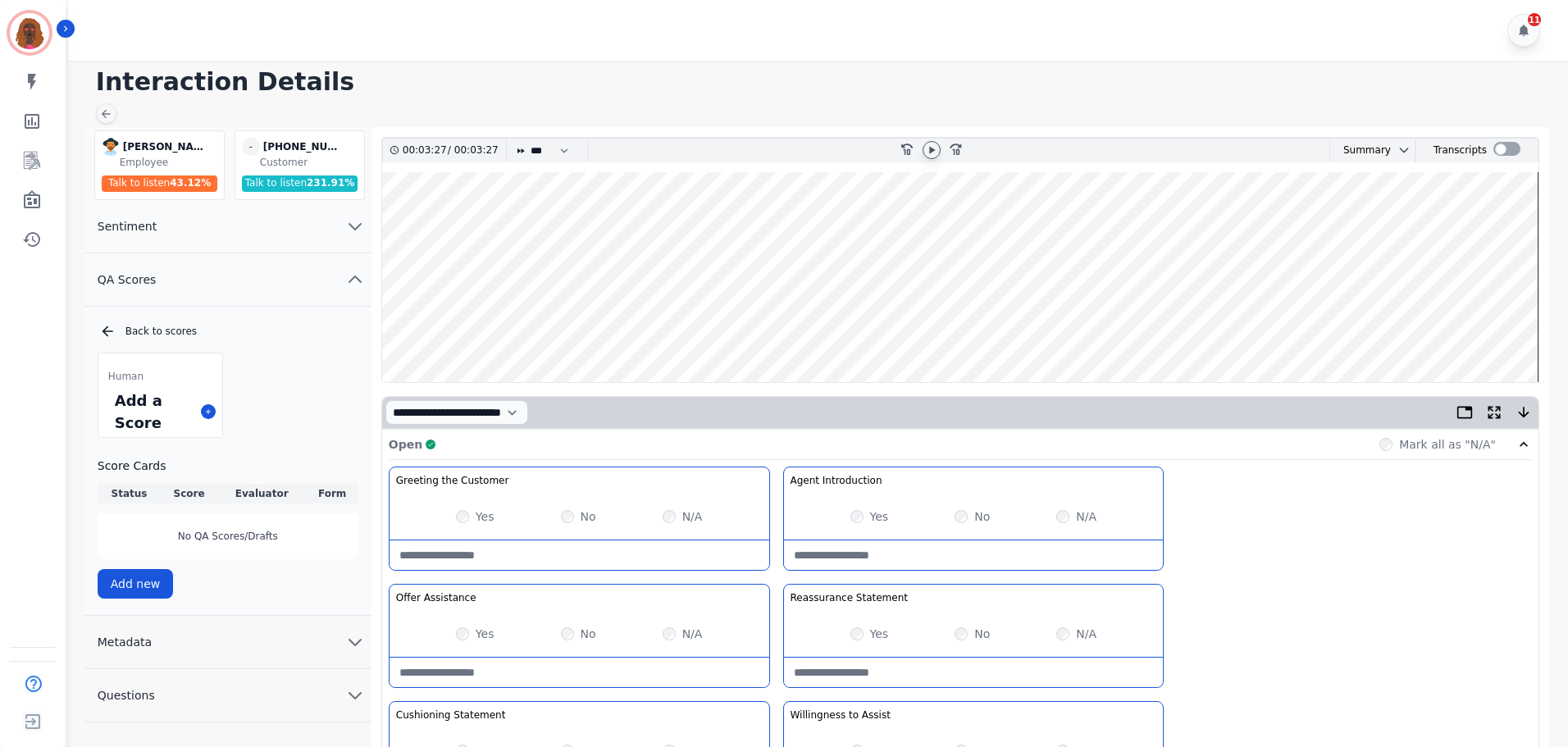
type Statement-note "**********"
click at [1480, 328] on wave at bounding box center [960, 277] width 1157 height 210
click at [925, 156] on icon at bounding box center [931, 150] width 13 height 13
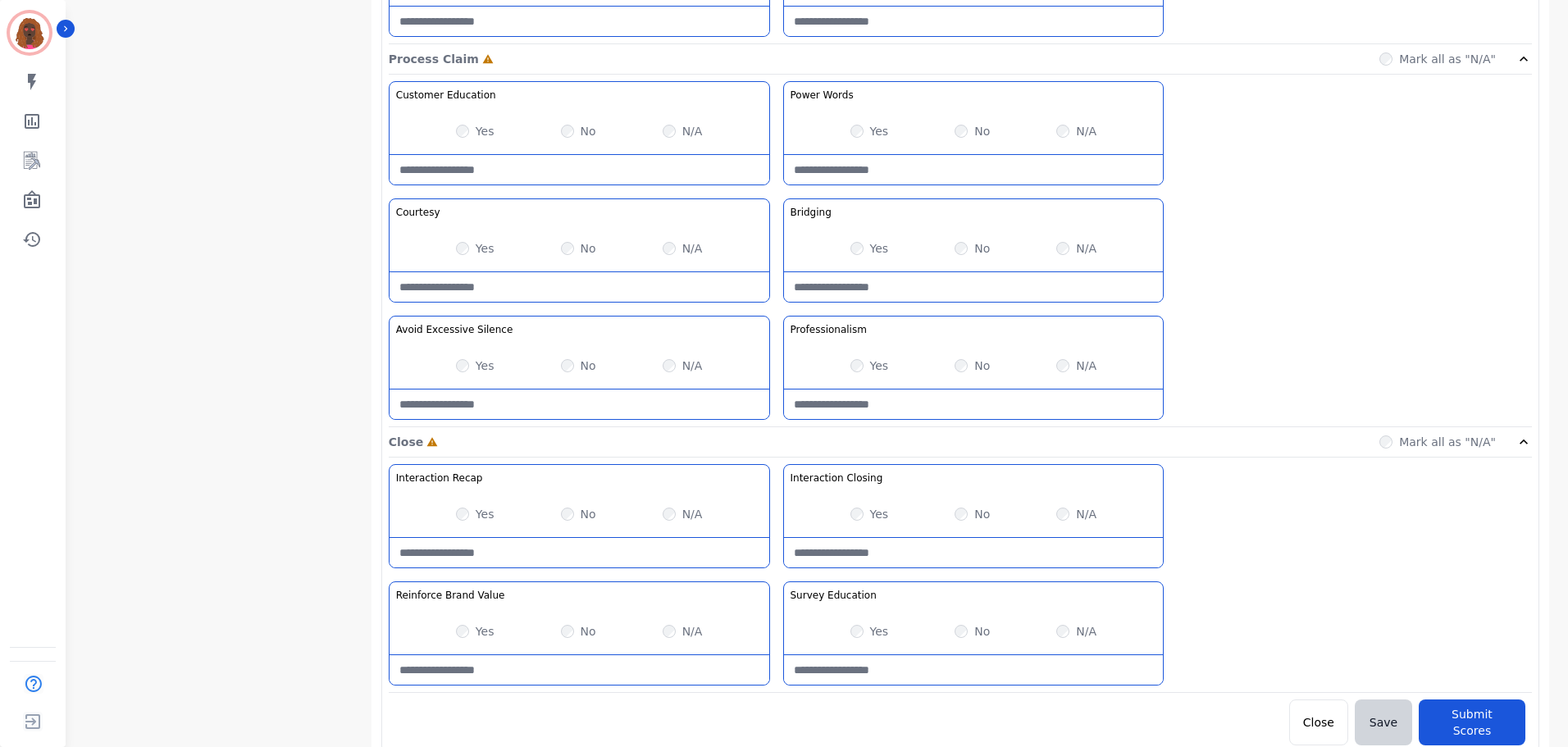
scroll to position [1301, 0]
click at [975, 513] on label "No" at bounding box center [982, 513] width 16 height 17
click at [931, 545] on Closing-note at bounding box center [974, 551] width 379 height 29
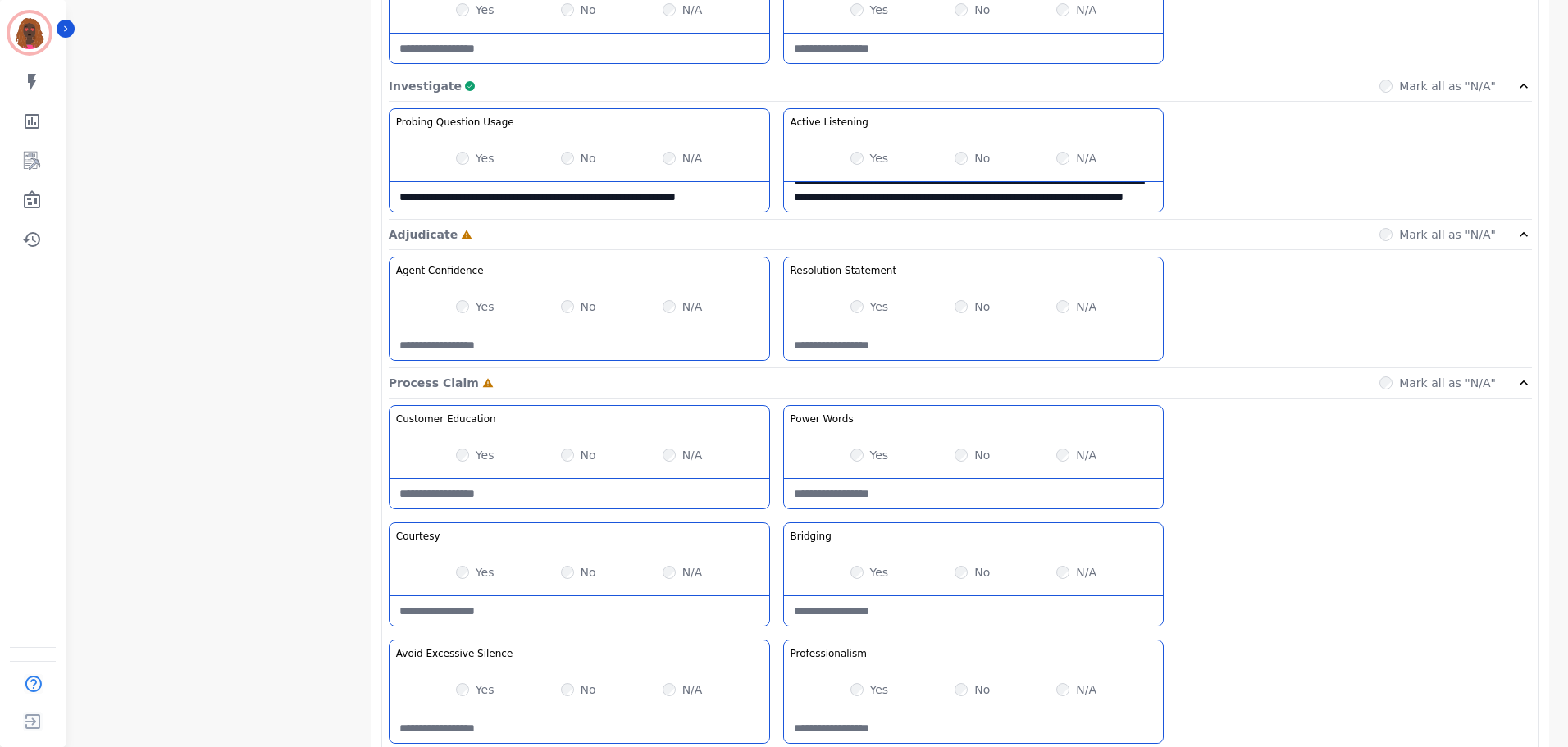
scroll to position [975, 0]
type Closing-note "**********"
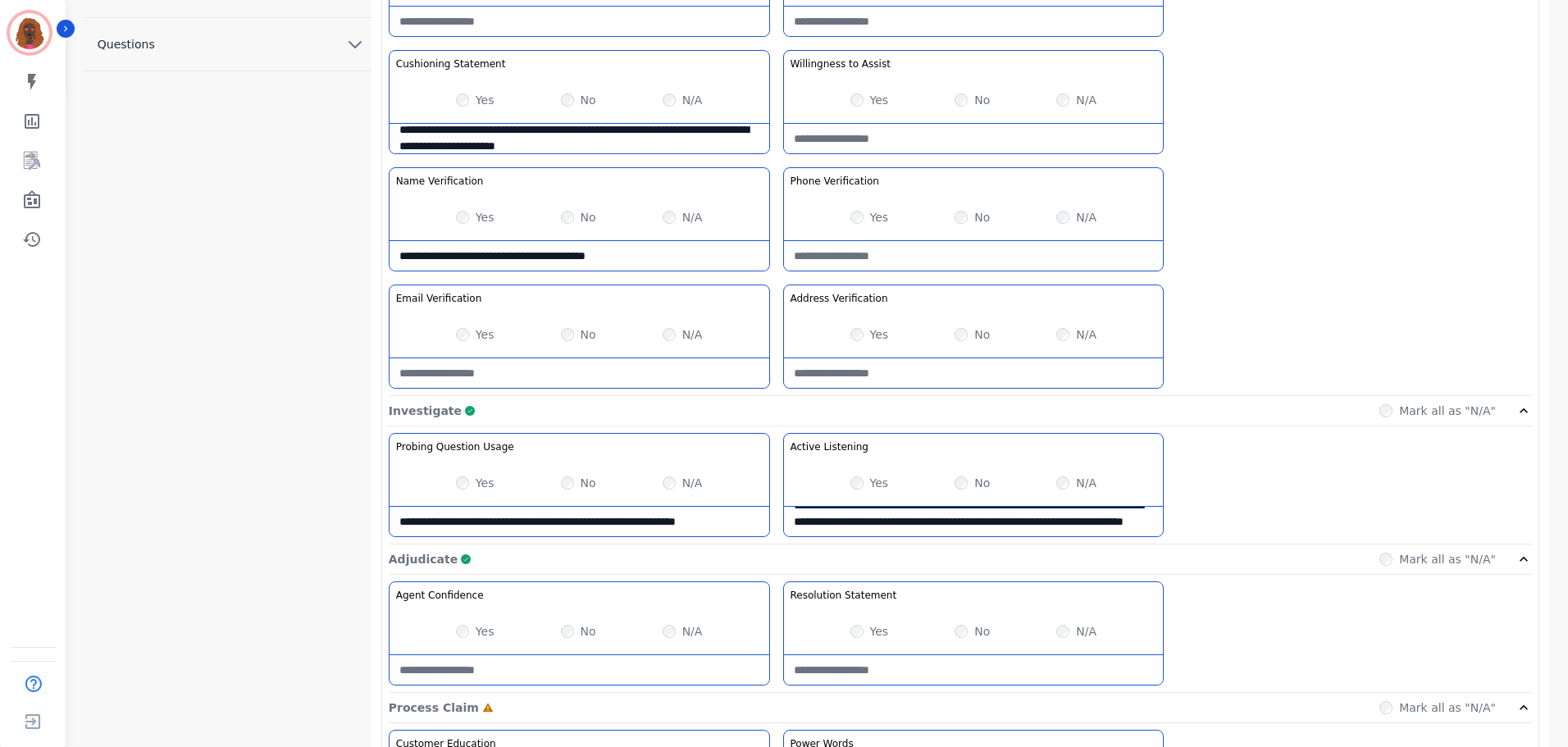
click at [1155, 519] on Listening-note "**********" at bounding box center [974, 521] width 379 height 29
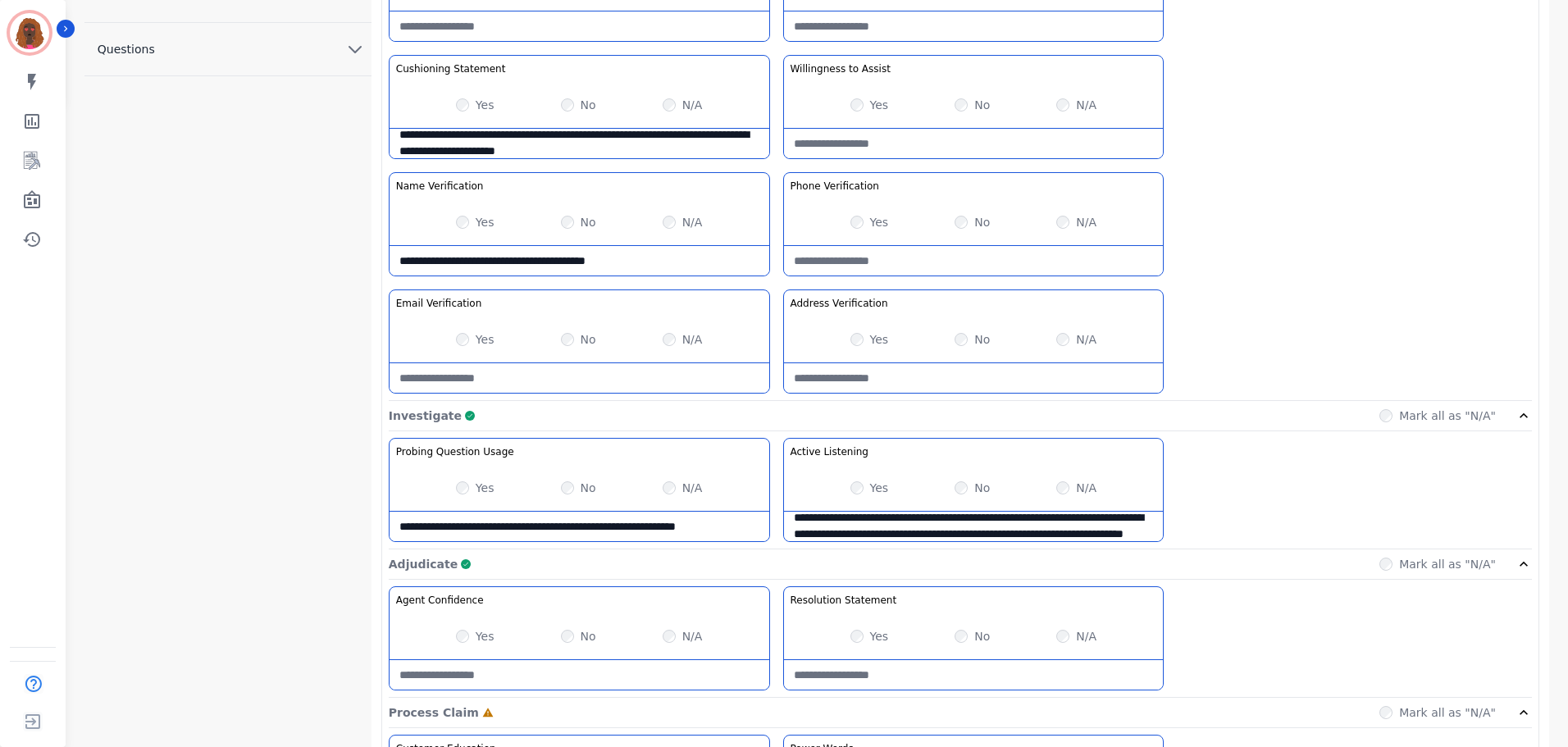
scroll to position [25, 0]
click at [868, 518] on Listening-note "**********" at bounding box center [974, 526] width 379 height 29
click at [977, 517] on Listening-note "**********" at bounding box center [974, 526] width 379 height 29
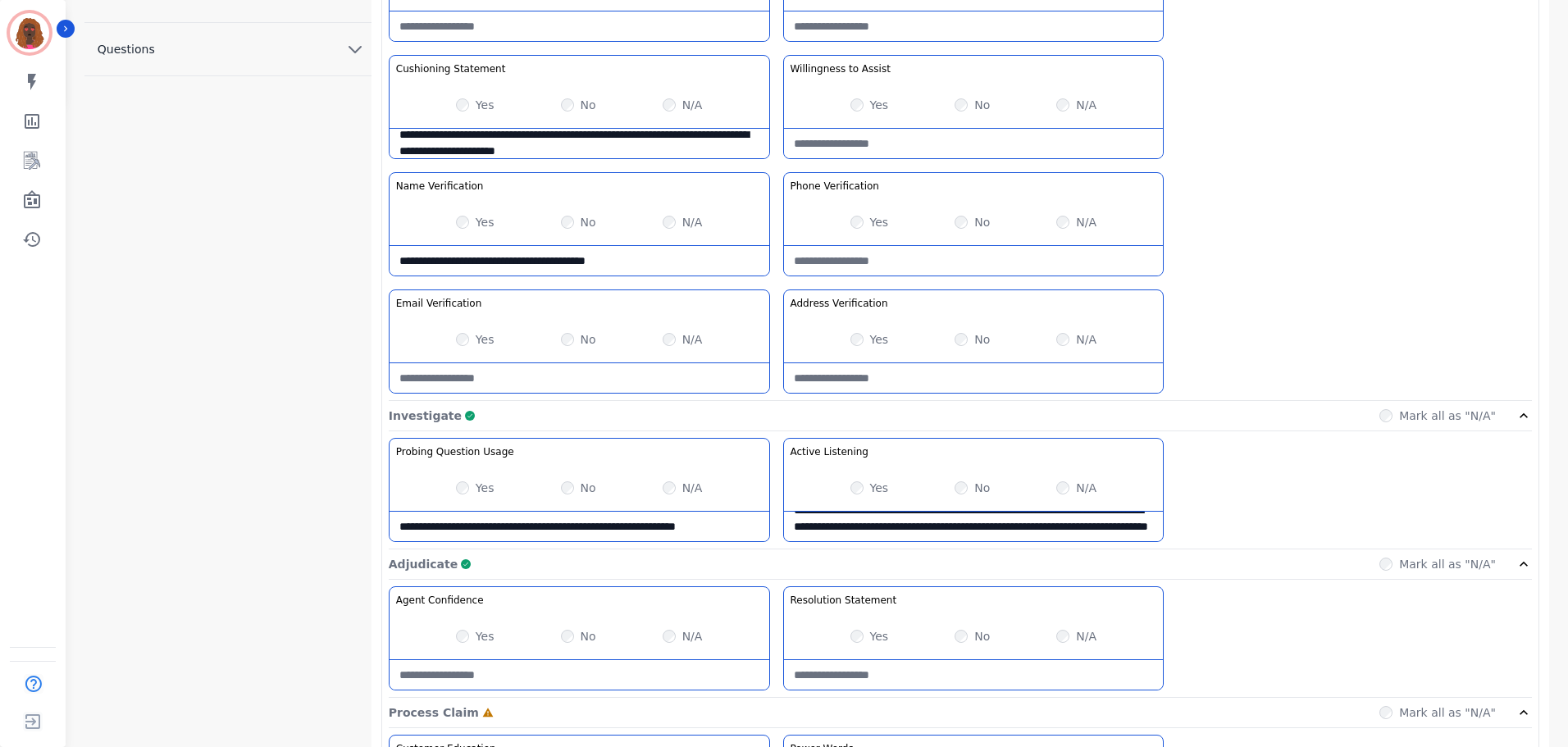
click at [977, 518] on Listening-note "**********" at bounding box center [974, 526] width 379 height 29
drag, startPoint x: 1063, startPoint y: 522, endPoint x: 1067, endPoint y: 539, distance: 17.5
click at [1067, 539] on Listening-note "**********" at bounding box center [974, 526] width 379 height 29
drag, startPoint x: 1067, startPoint y: 535, endPoint x: 797, endPoint y: 534, distance: 270.0
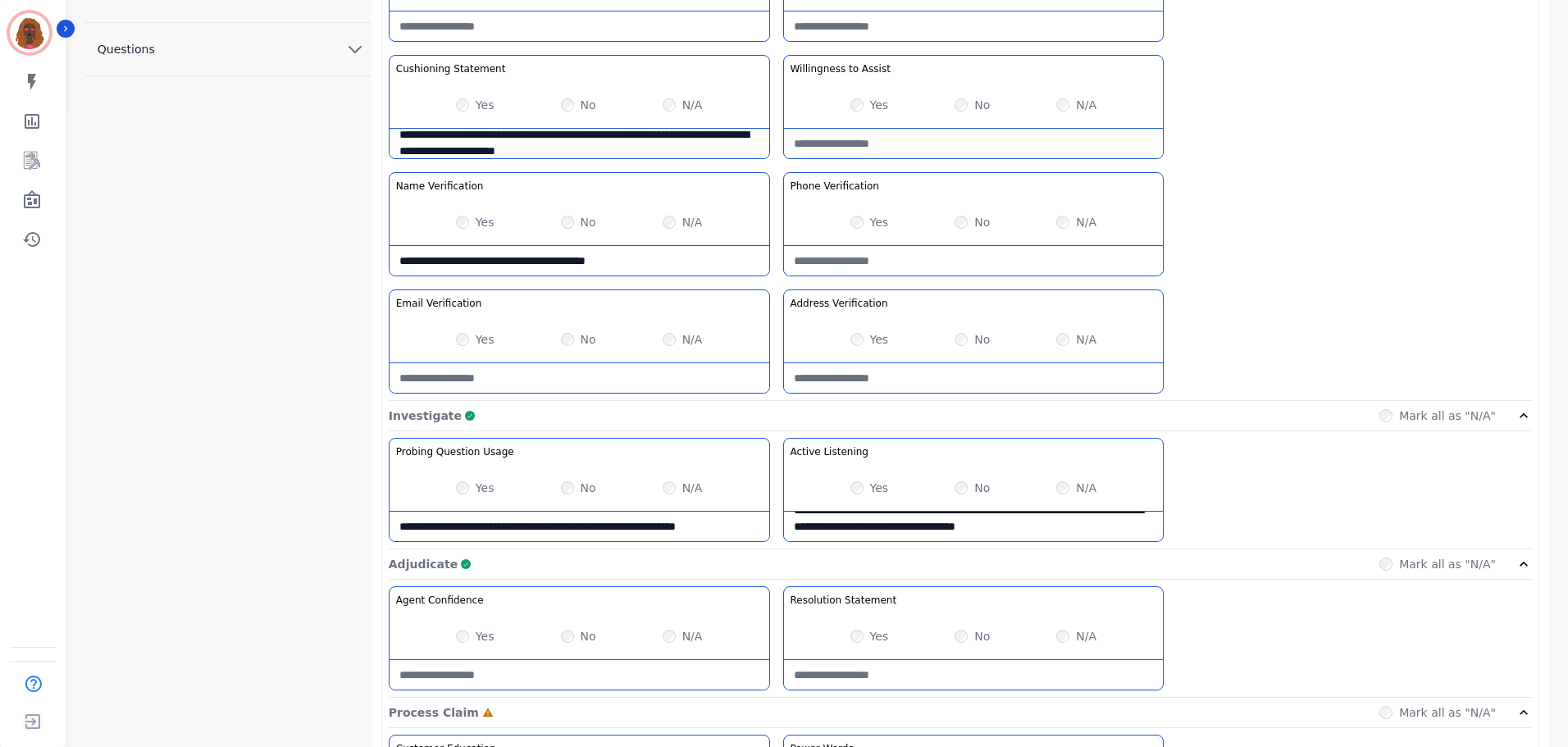
click at [797, 534] on Listening-note "**********" at bounding box center [974, 526] width 379 height 29
click at [958, 531] on Listening-note "**********" at bounding box center [974, 525] width 379 height 29
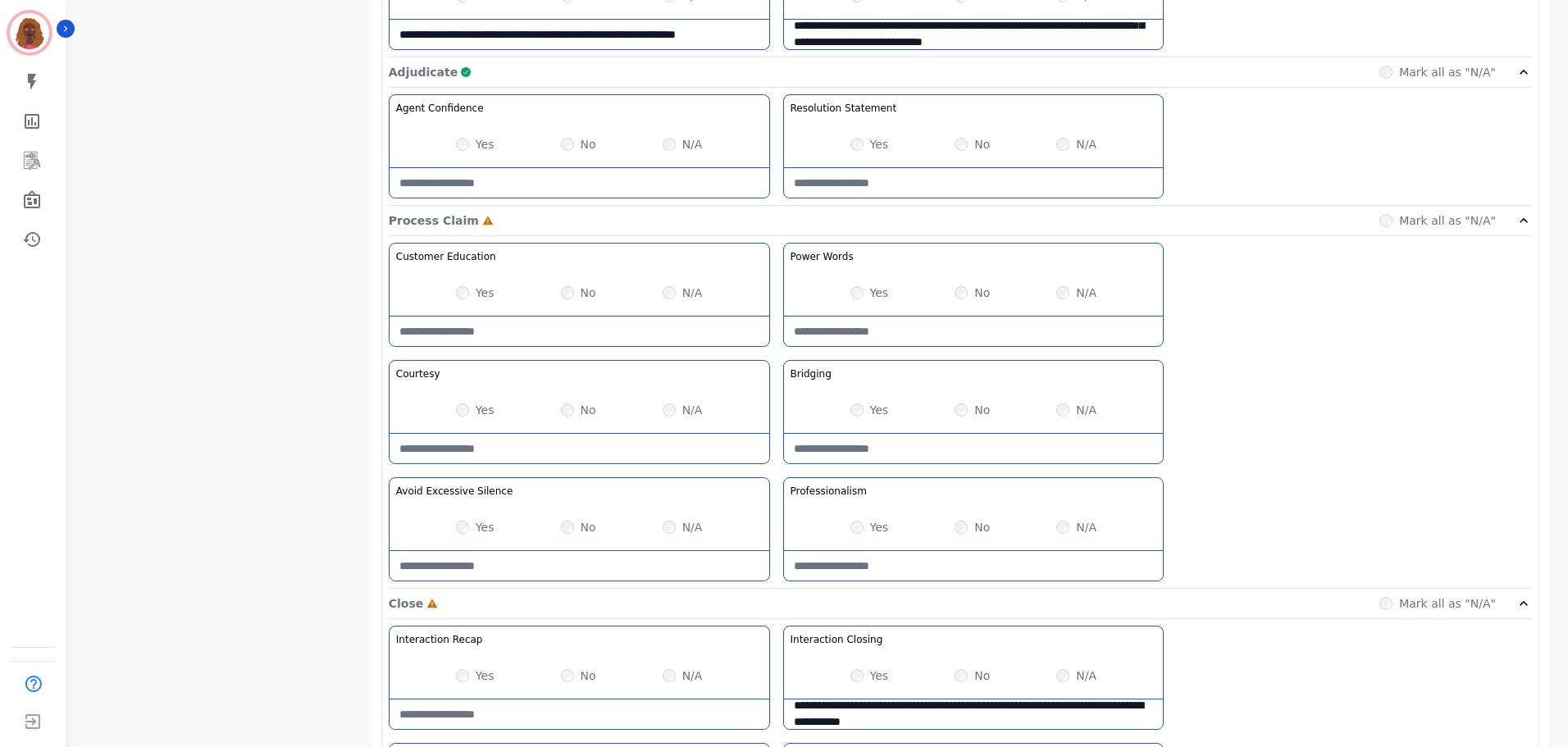
scroll to position [1139, 0]
type Listening-note "**********"
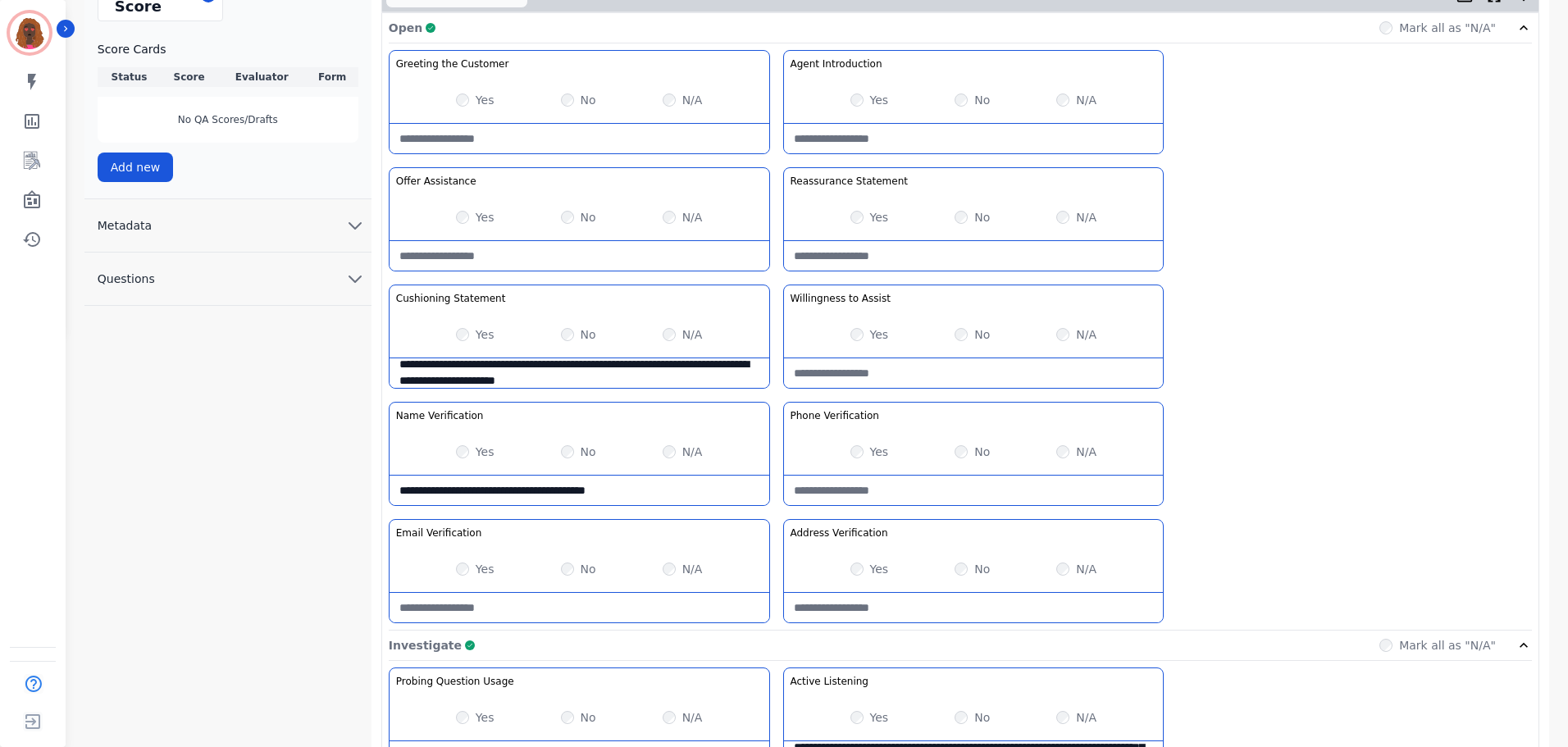
scroll to position [0, 0]
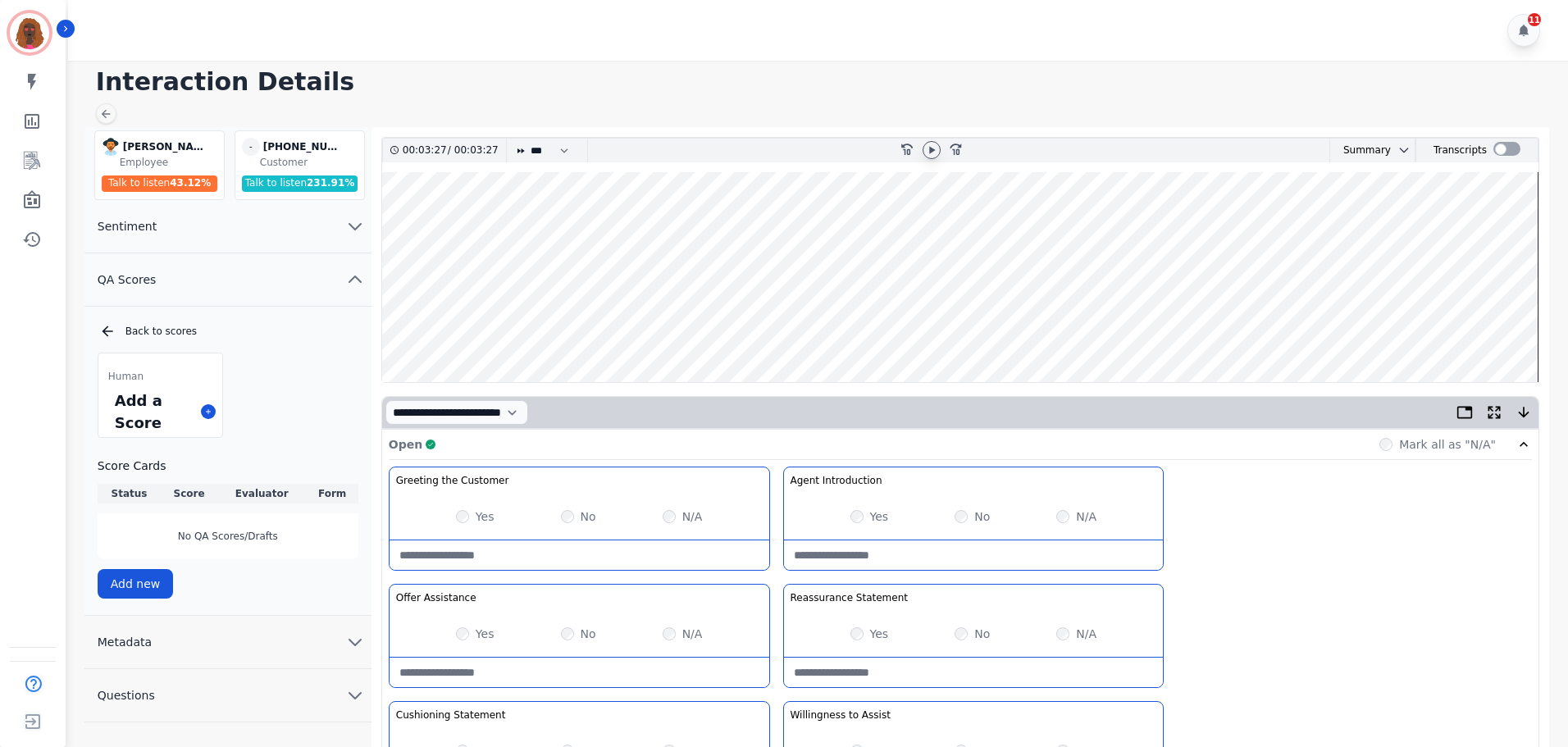
click at [938, 147] on icon at bounding box center [931, 150] width 13 height 13
click at [1442, 328] on wave at bounding box center [960, 277] width 1157 height 210
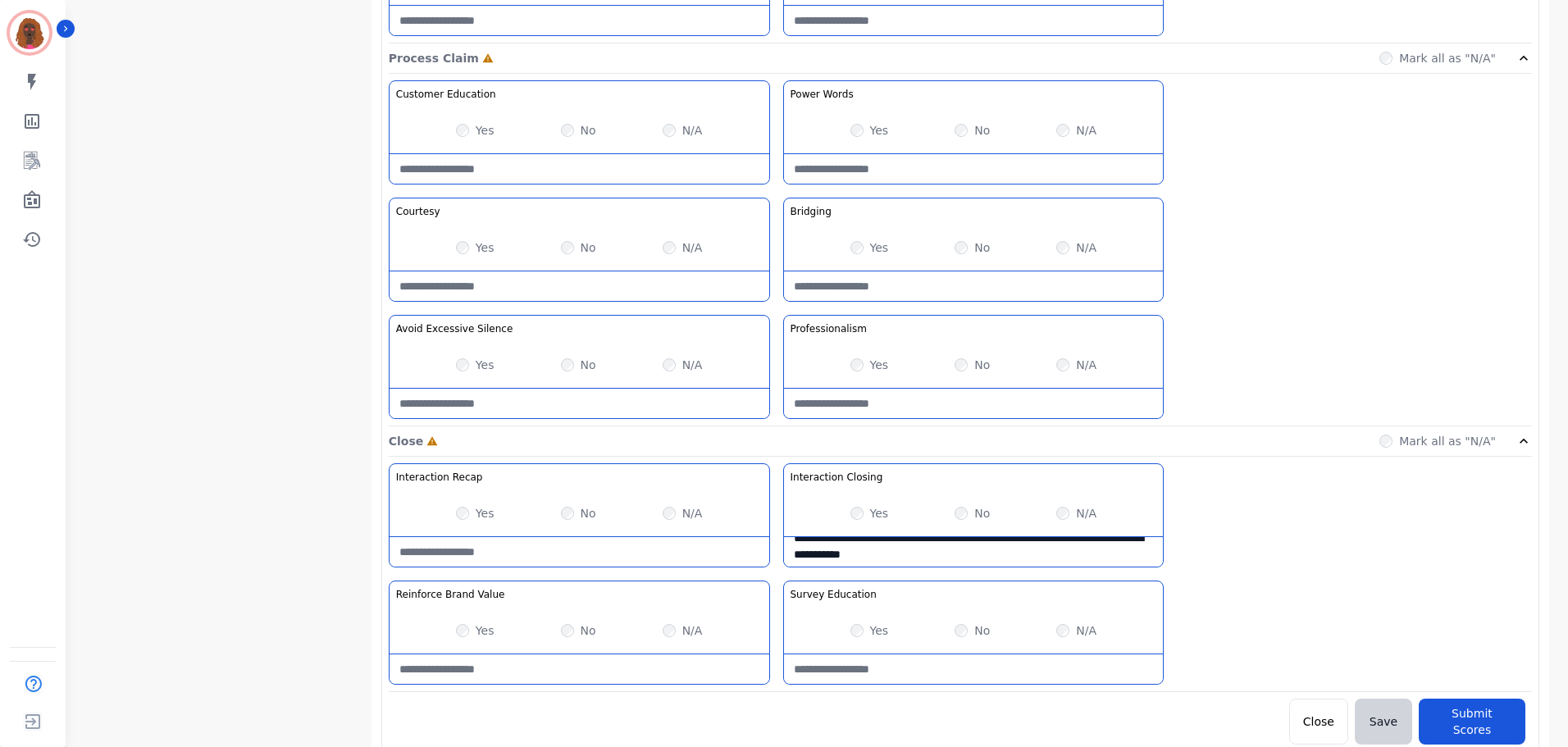
scroll to position [17, 0]
click at [470, 634] on div "Yes" at bounding box center [476, 630] width 39 height 17
click at [579, 566] on Recap-note at bounding box center [580, 551] width 379 height 29
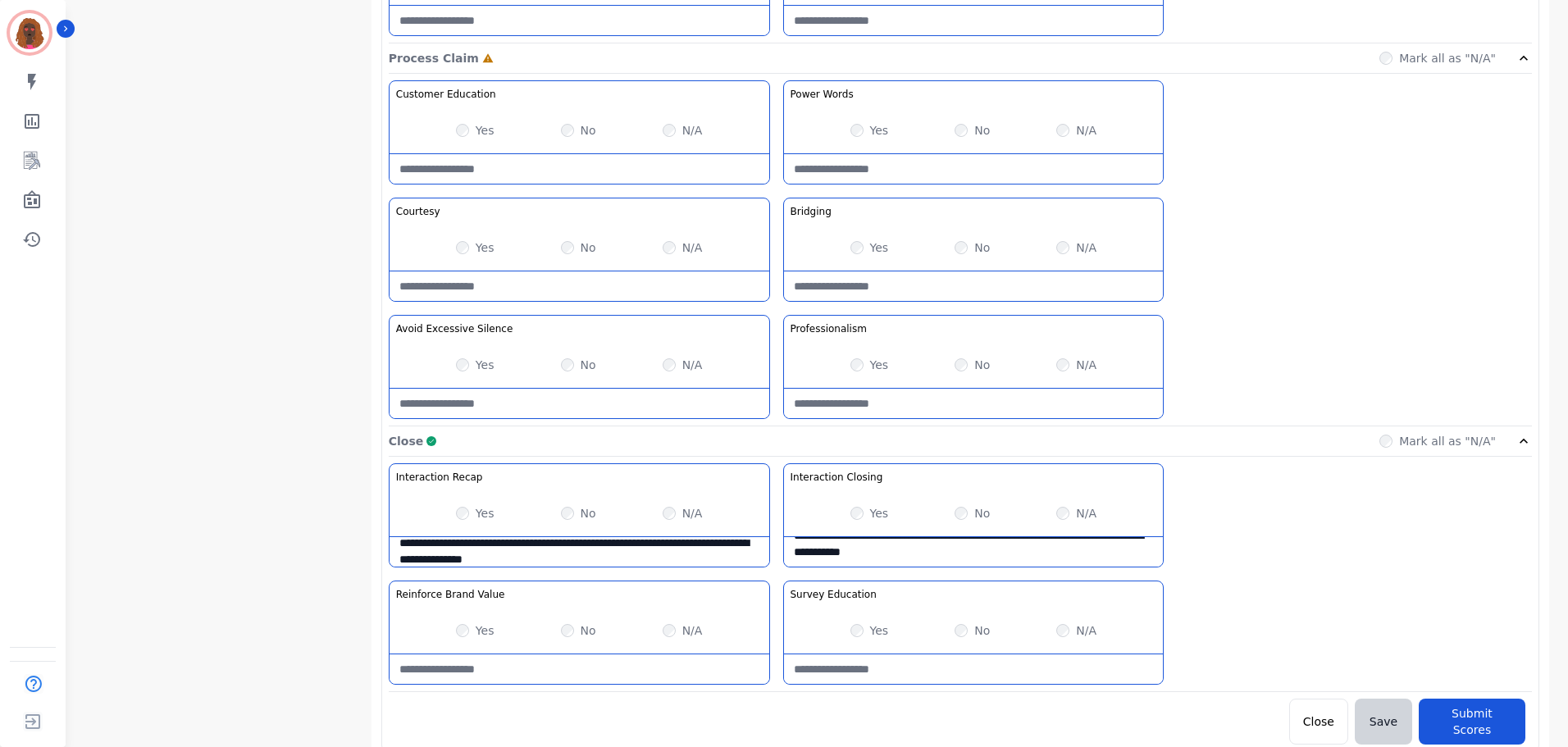
click at [473, 542] on Recap-note "**********" at bounding box center [580, 551] width 379 height 29
click at [592, 546] on Recap-note "**********" at bounding box center [580, 551] width 379 height 29
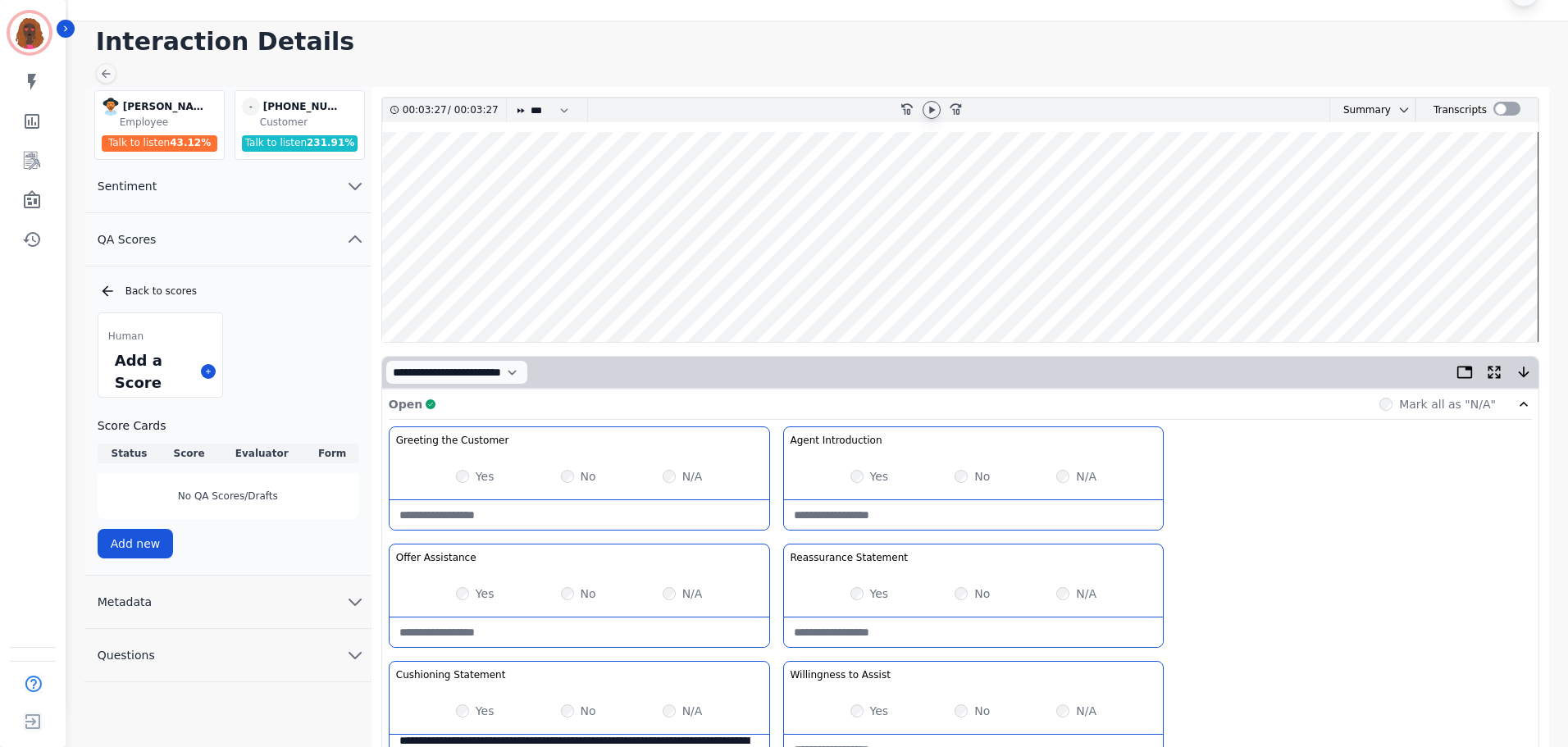
scroll to position [0, 0]
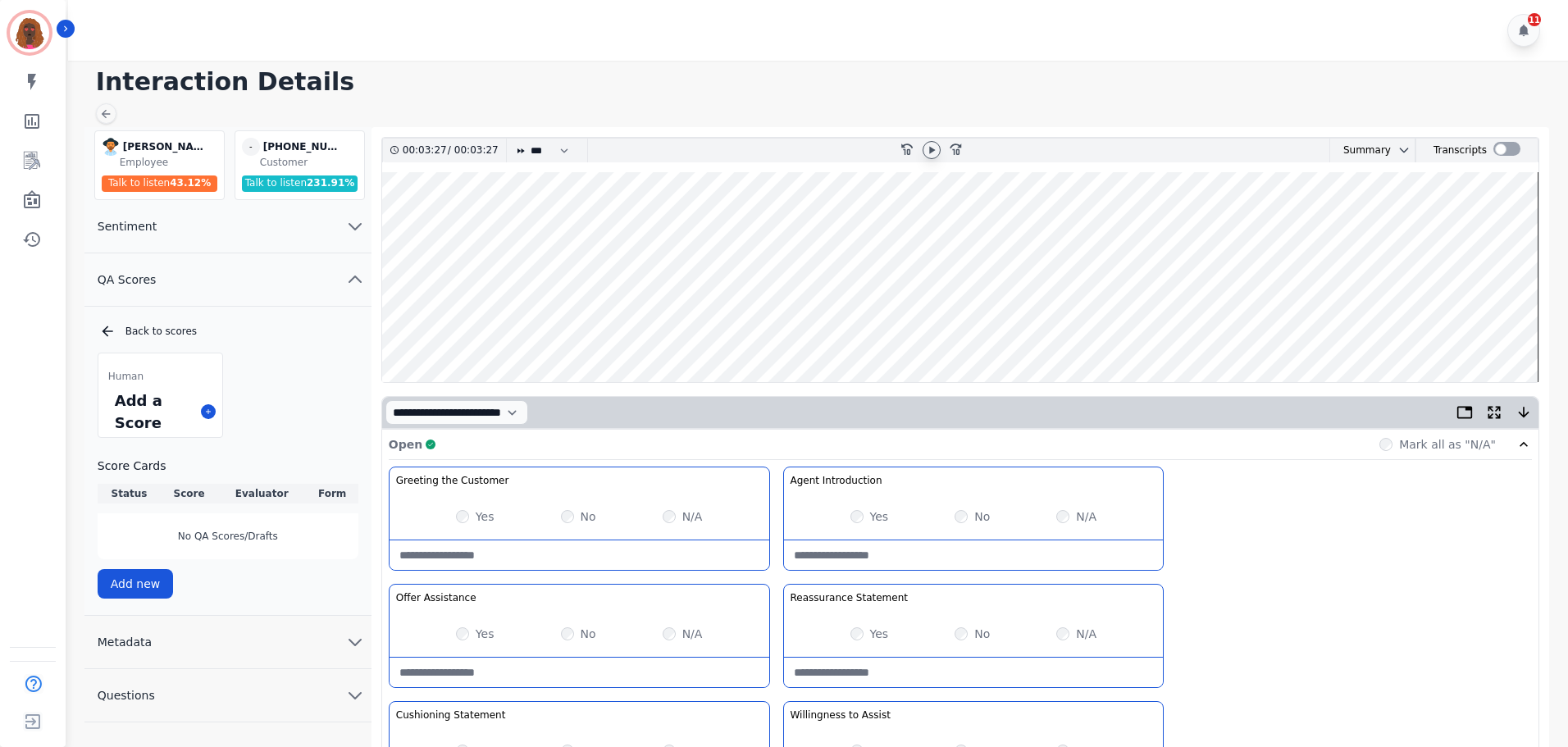
type Recap-note "**********"
click at [1401, 327] on wave at bounding box center [960, 277] width 1157 height 210
click at [935, 150] on icon at bounding box center [932, 150] width 6 height 8
click at [1397, 328] on wave at bounding box center [960, 277] width 1157 height 210
click at [1438, 327] on wave at bounding box center [960, 277] width 1157 height 210
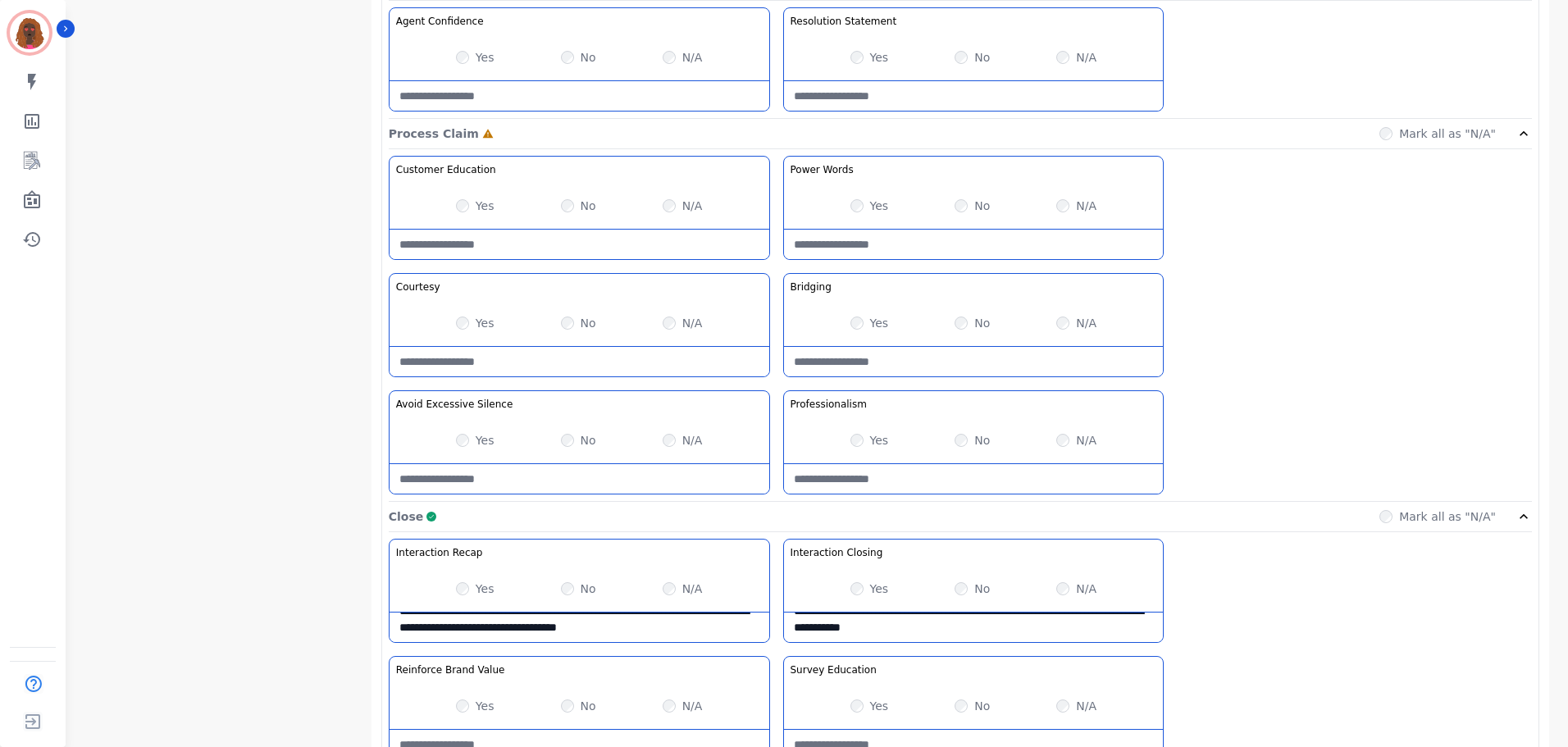
scroll to position [1301, 0]
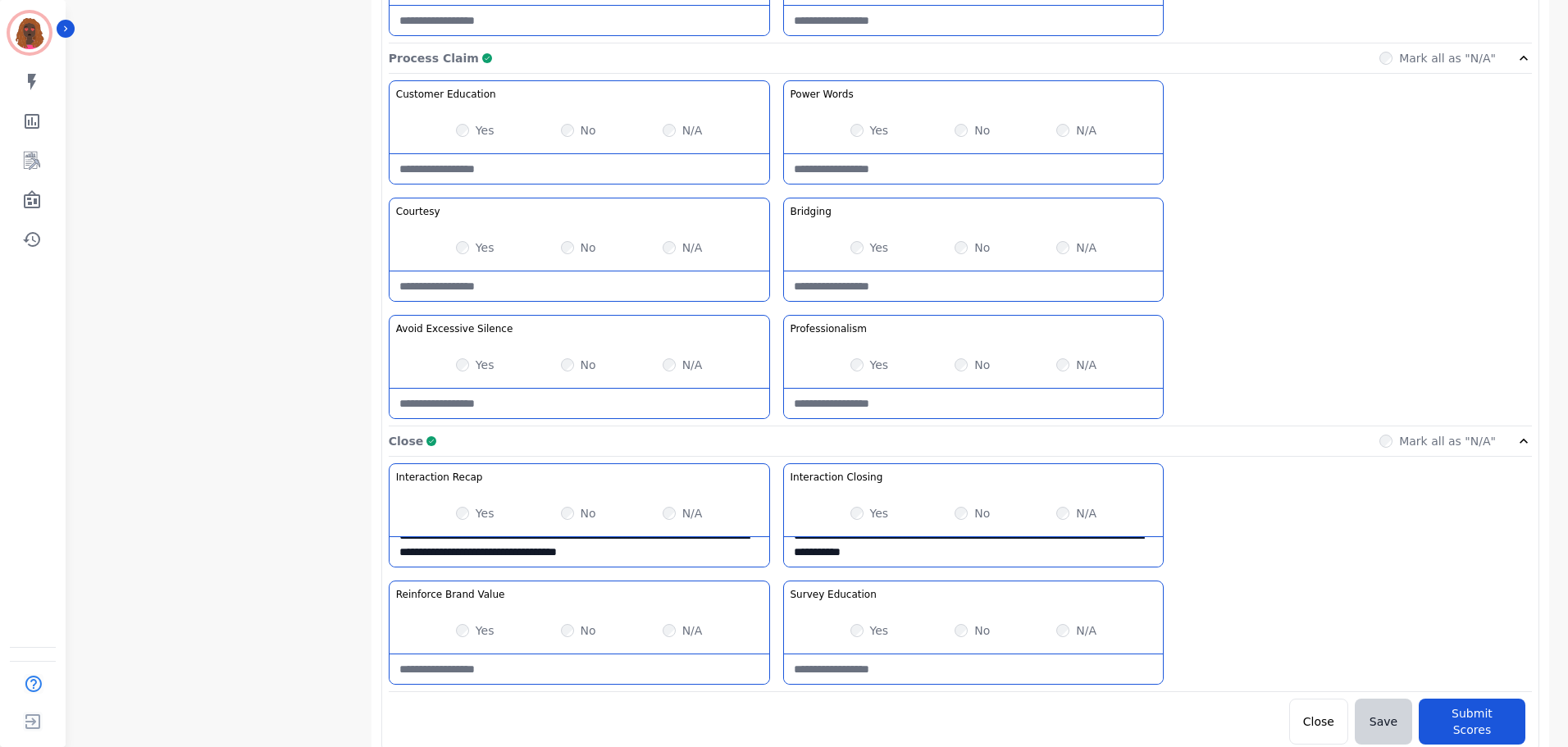
click at [935, 296] on Claim-Bridging-note at bounding box center [974, 286] width 379 height 29
type Claim-Bridging-note "**********"
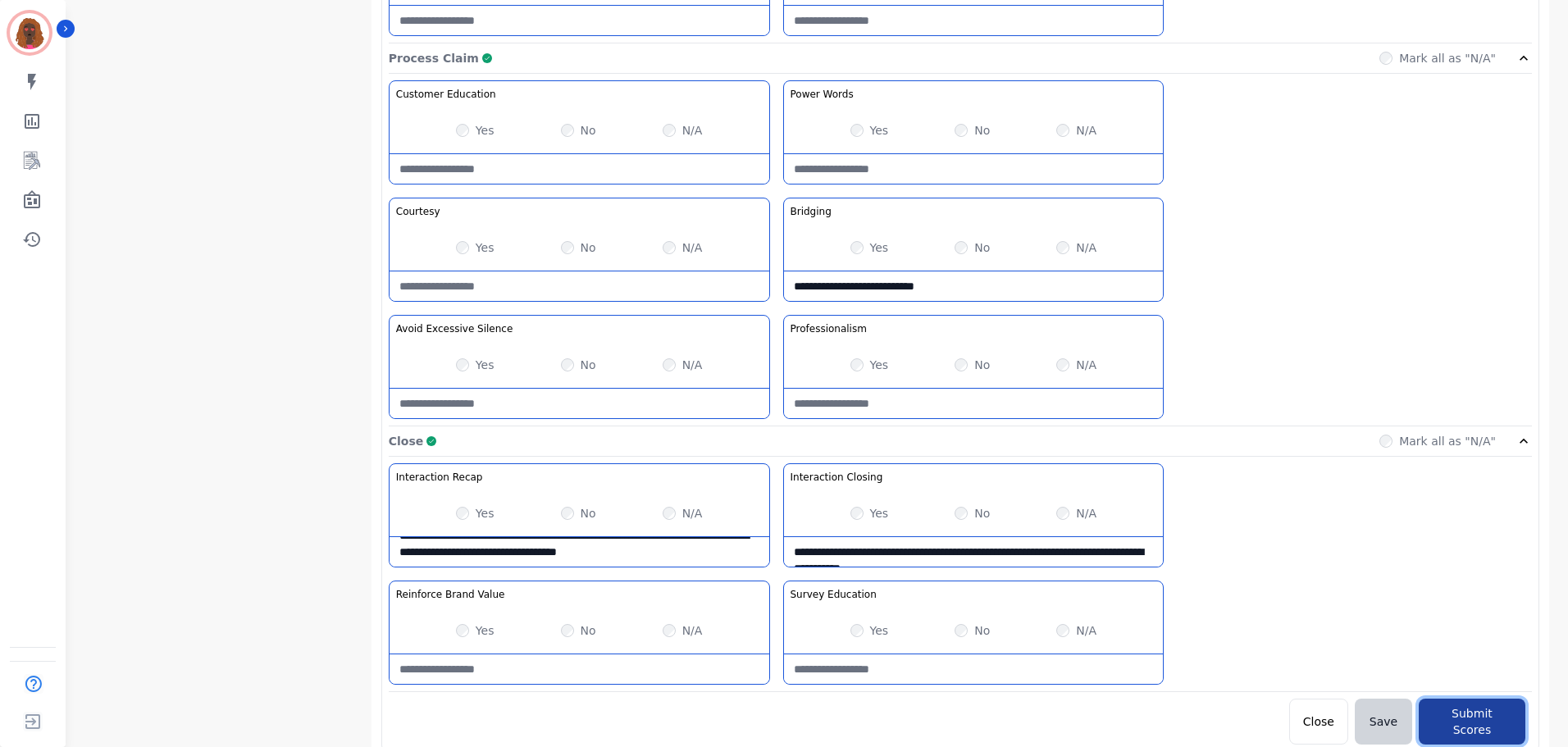
click at [1482, 725] on button "Submit Scores" at bounding box center [1473, 722] width 107 height 46
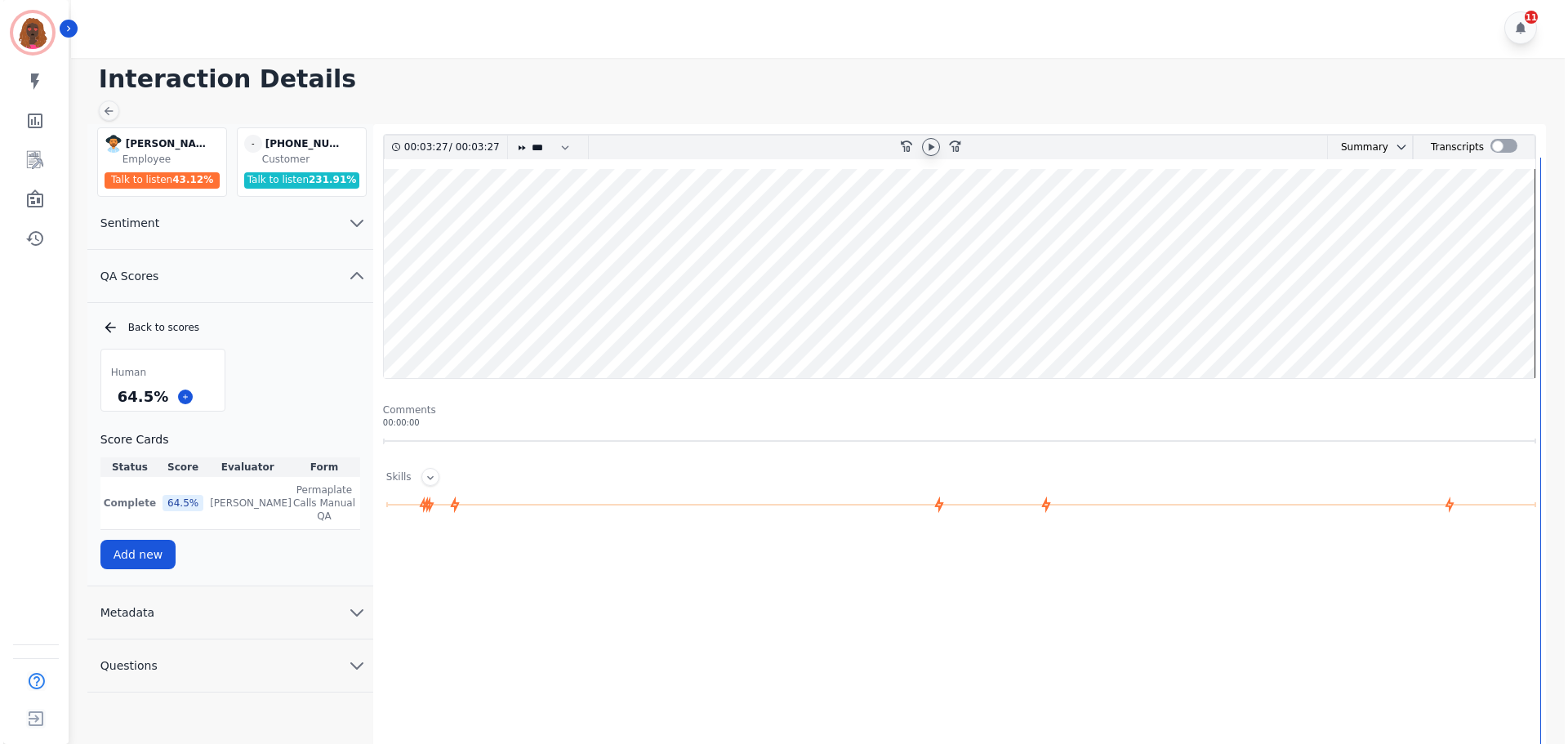
scroll to position [0, 0]
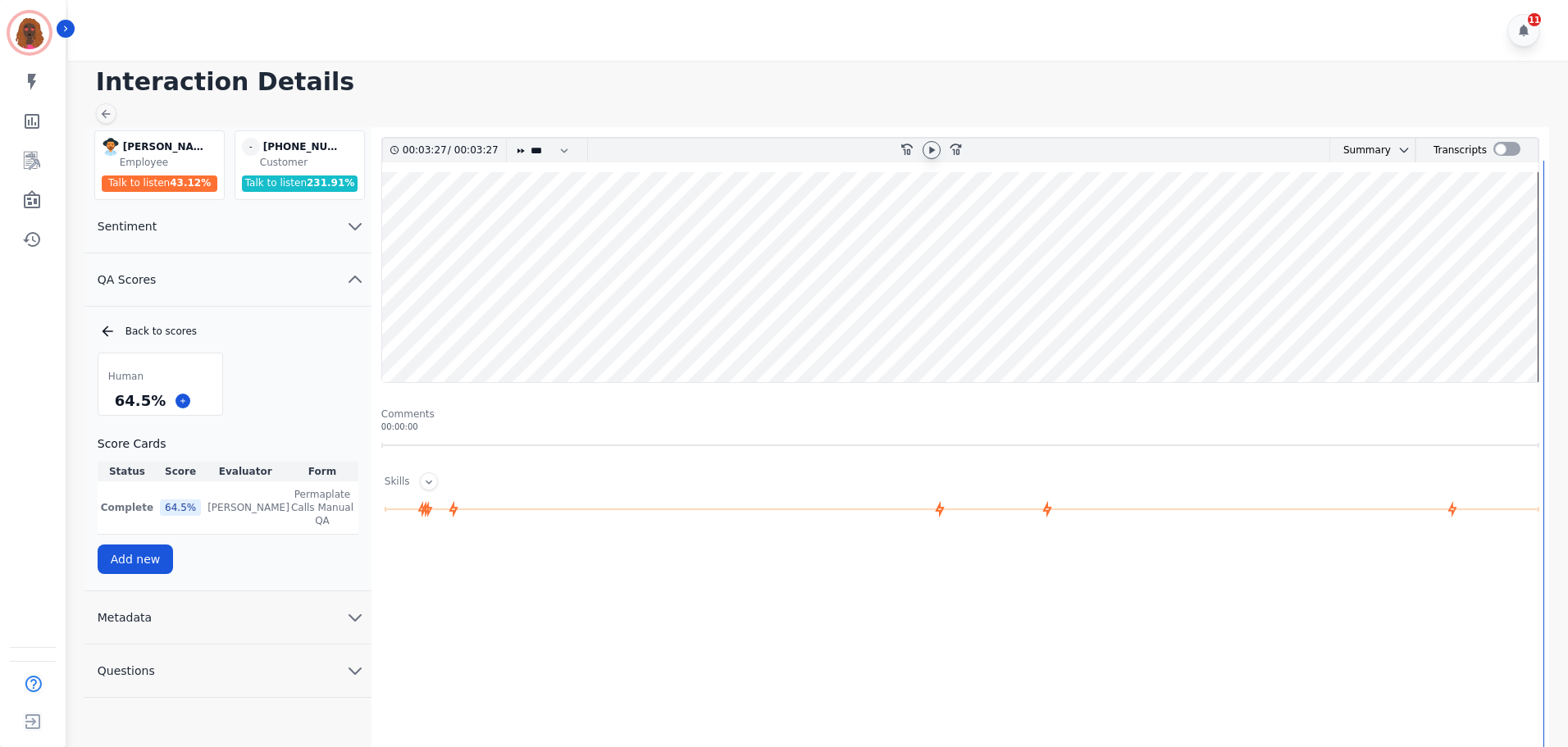
click at [933, 151] on icon at bounding box center [932, 150] width 6 height 8
click at [103, 116] on icon at bounding box center [106, 114] width 9 height 9
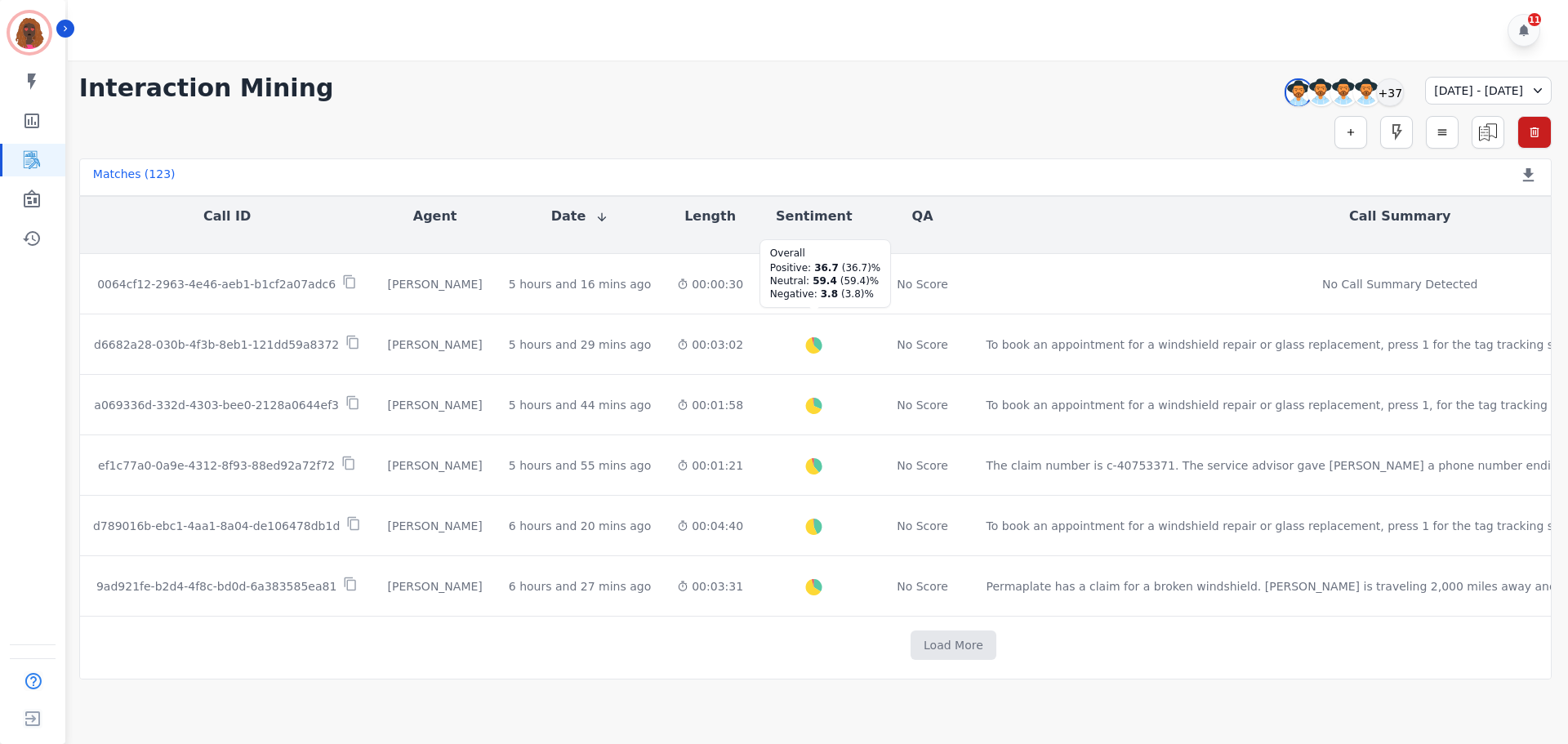
scroll to position [821, 0]
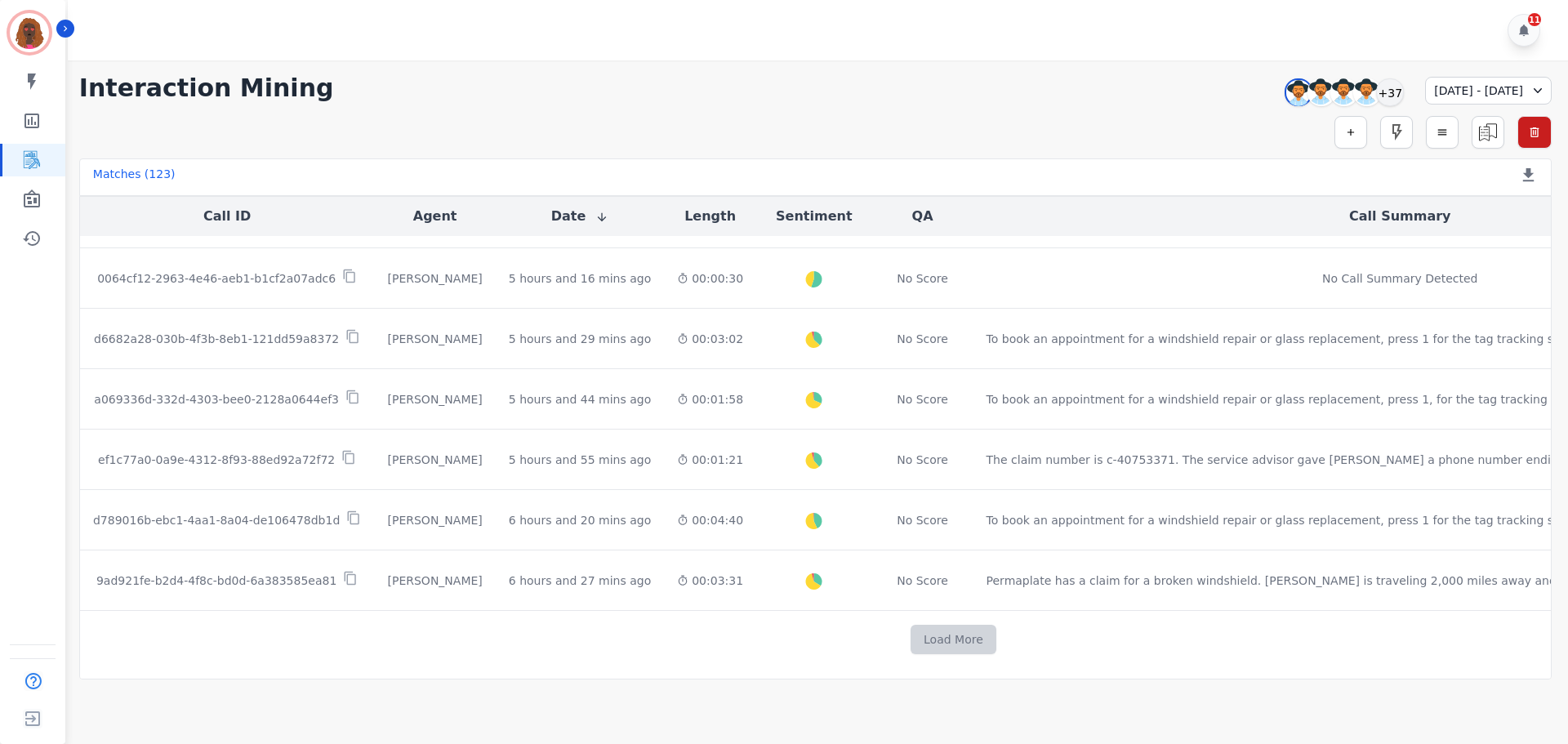
click at [910, 636] on button "Load More" at bounding box center [953, 639] width 86 height 29
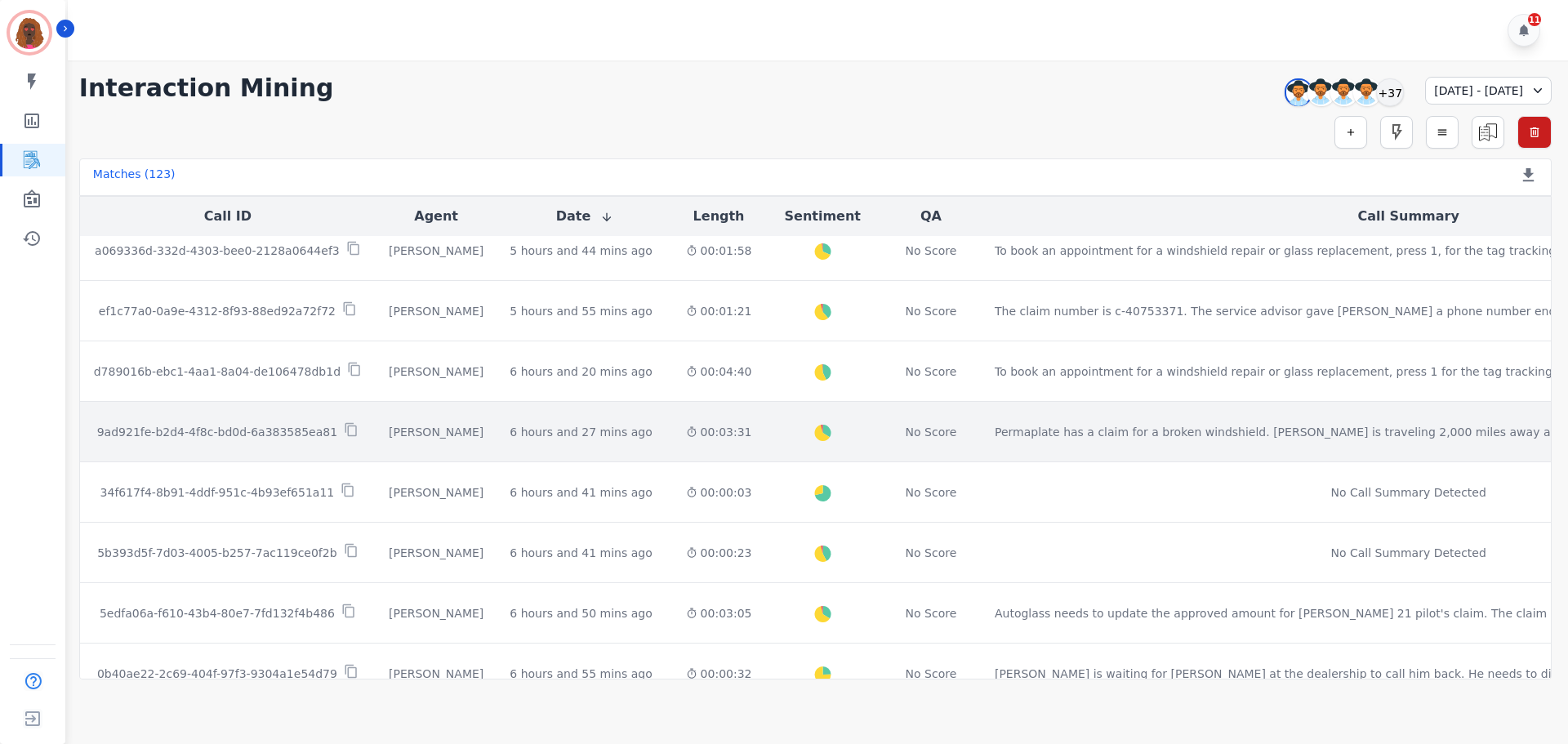
scroll to position [968, 0]
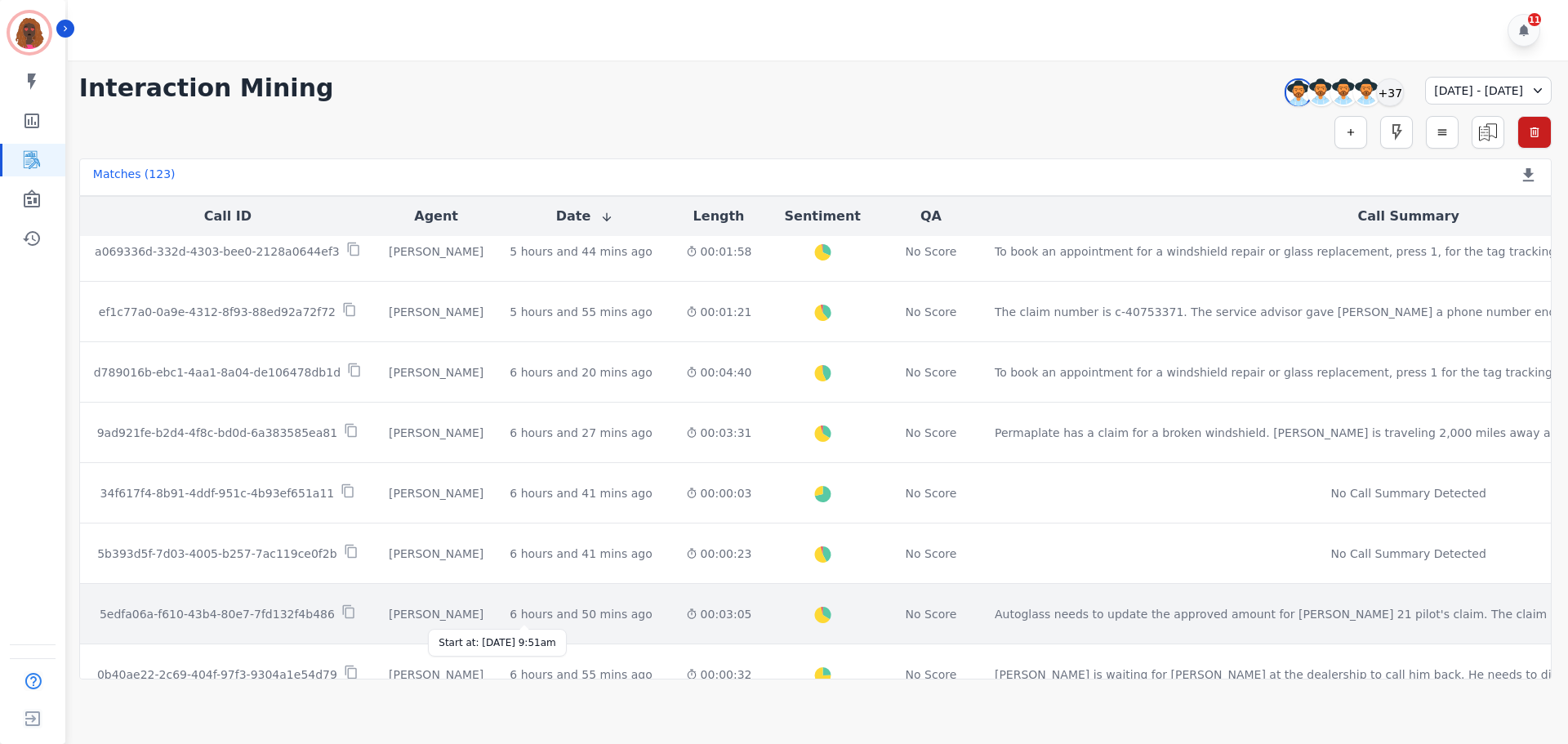
click at [524, 612] on div "6 hours and 50 mins ago" at bounding box center [580, 614] width 142 height 16
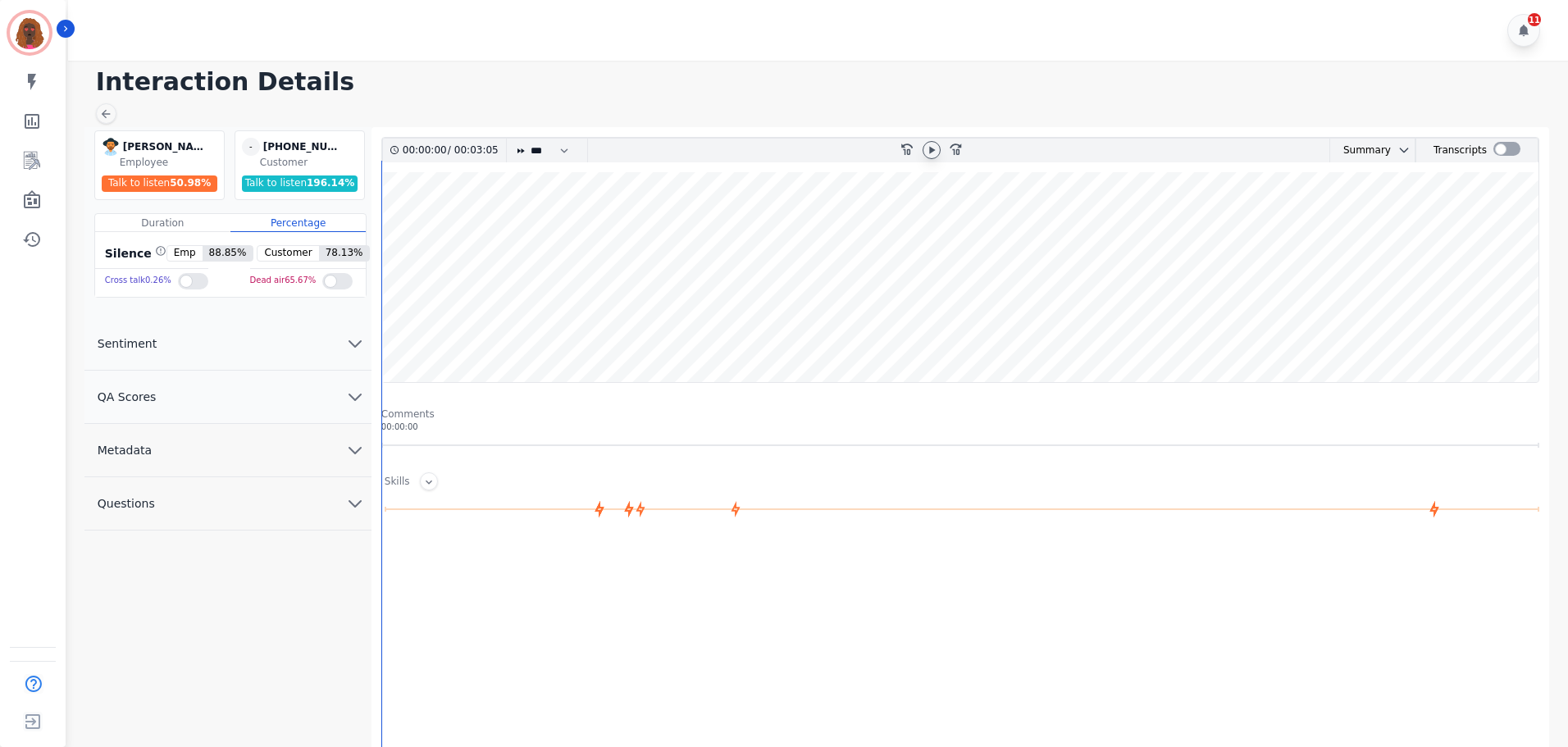
click at [933, 150] on icon at bounding box center [932, 150] width 6 height 8
click at [107, 113] on icon at bounding box center [105, 113] width 13 height 13
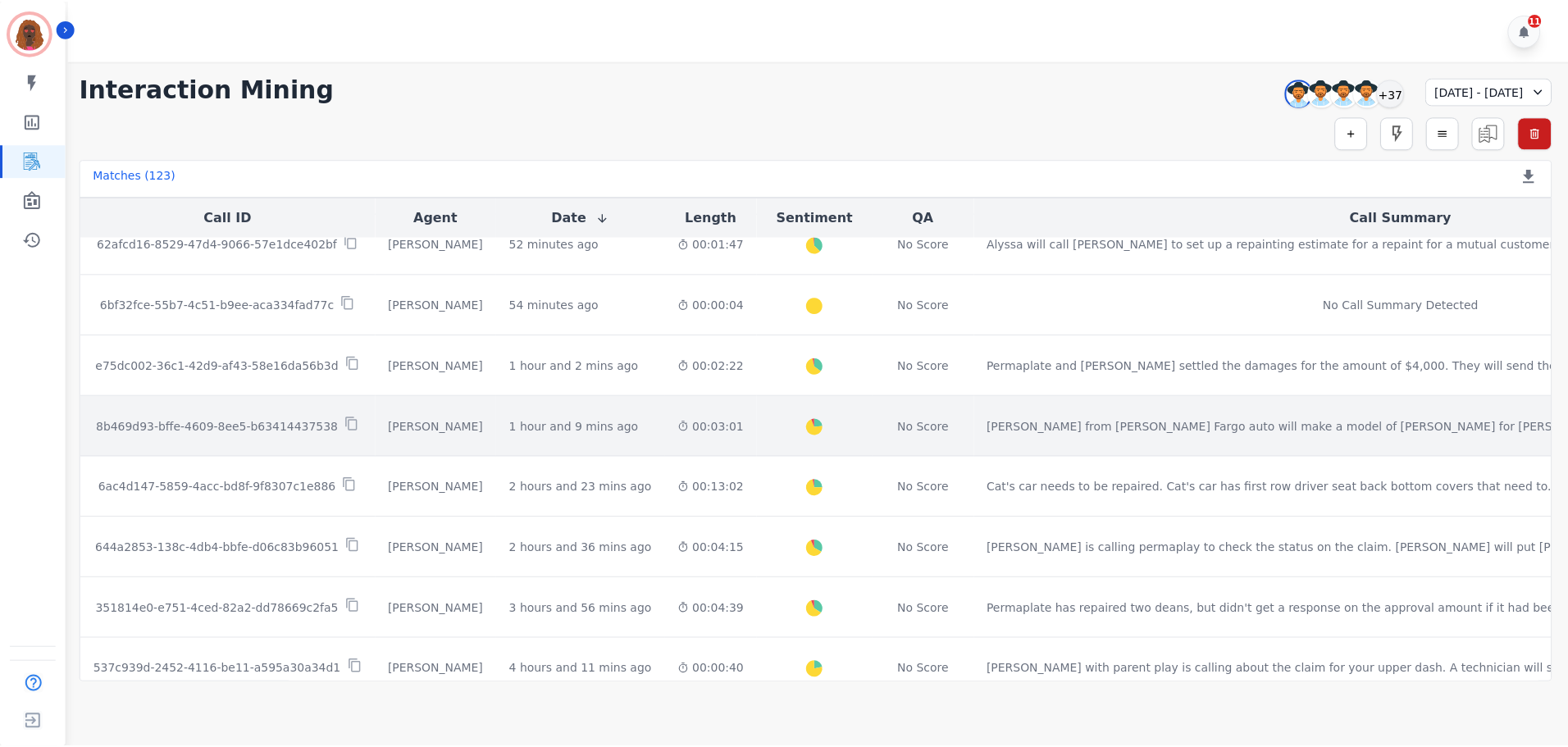
scroll to position [251, 0]
click at [550, 430] on div "1 hour and 9 mins ago" at bounding box center [575, 427] width 129 height 17
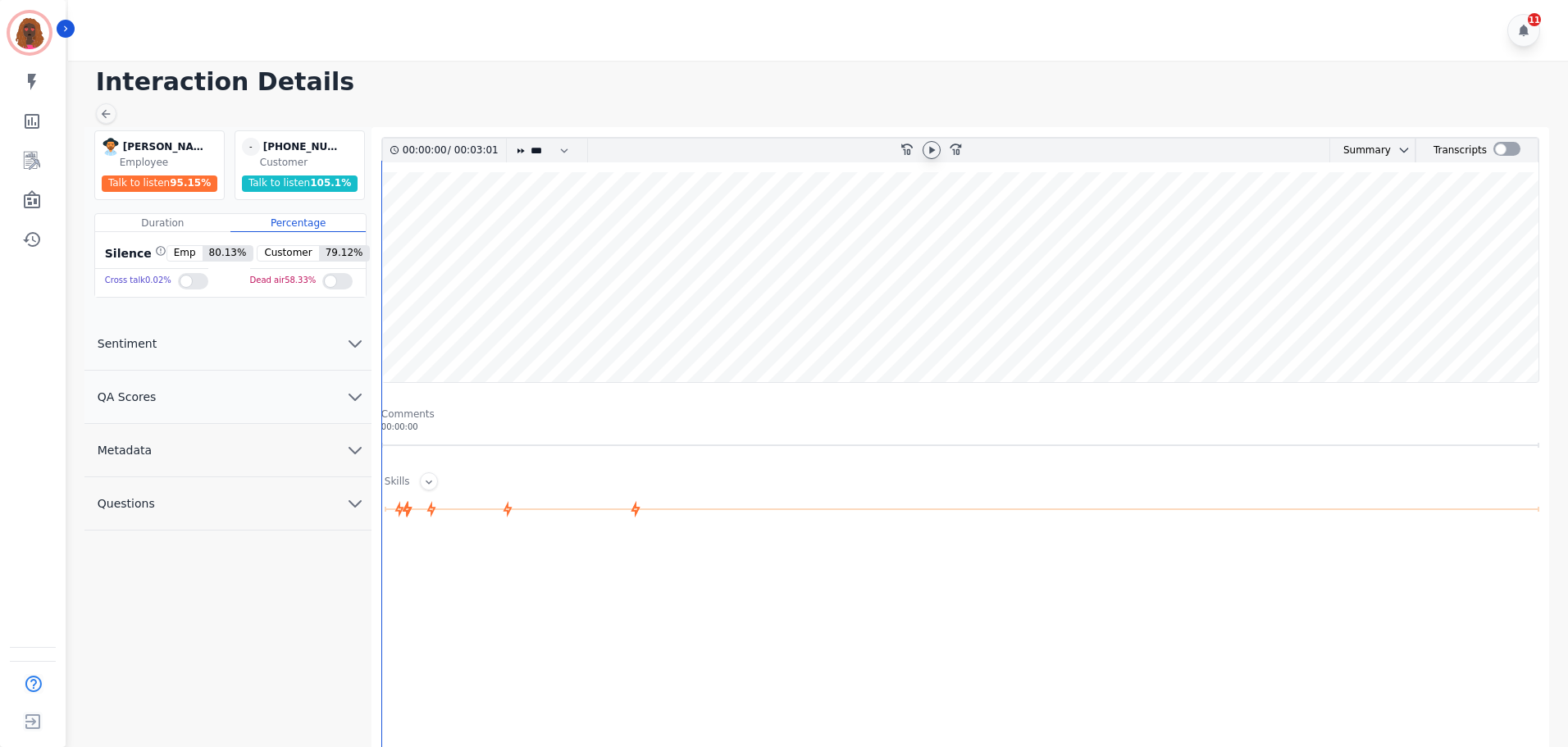
click at [933, 152] on icon at bounding box center [932, 150] width 6 height 8
click at [345, 398] on icon "chevron down" at bounding box center [355, 397] width 19 height 19
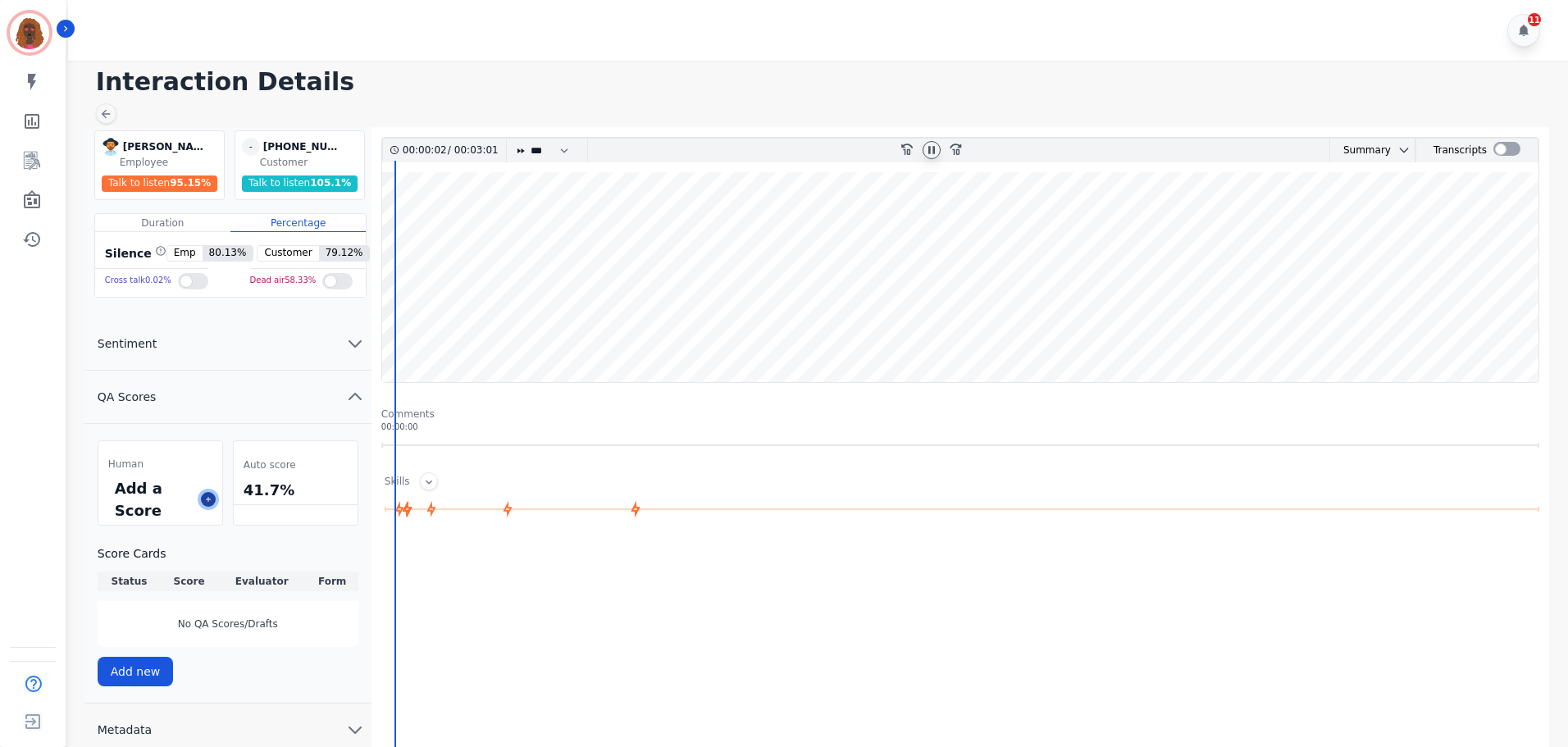
click at [209, 499] on icon at bounding box center [208, 499] width 8 height 8
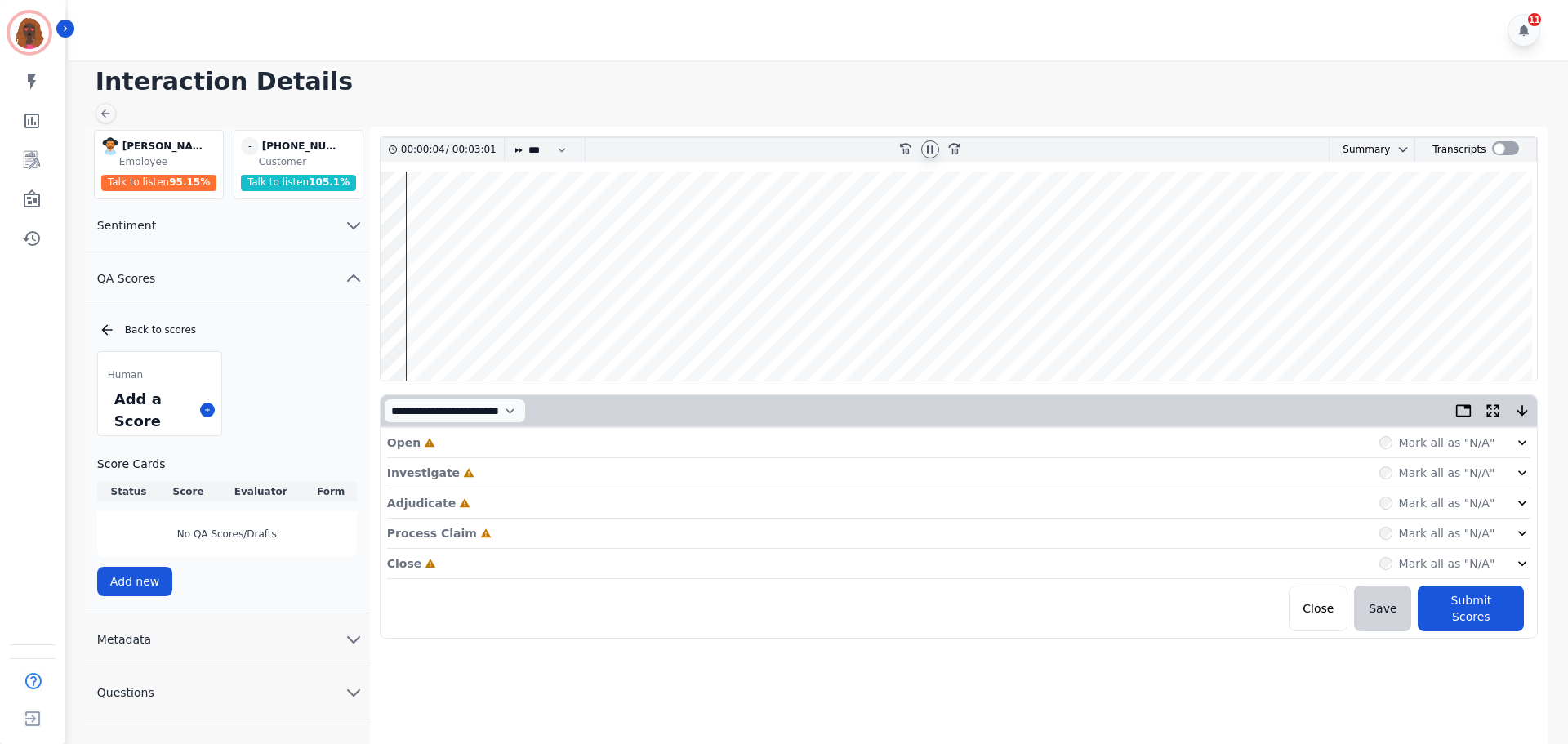
click at [477, 442] on div "Open Incomplete Mark all as "N/A"" at bounding box center [960, 443] width 1145 height 30
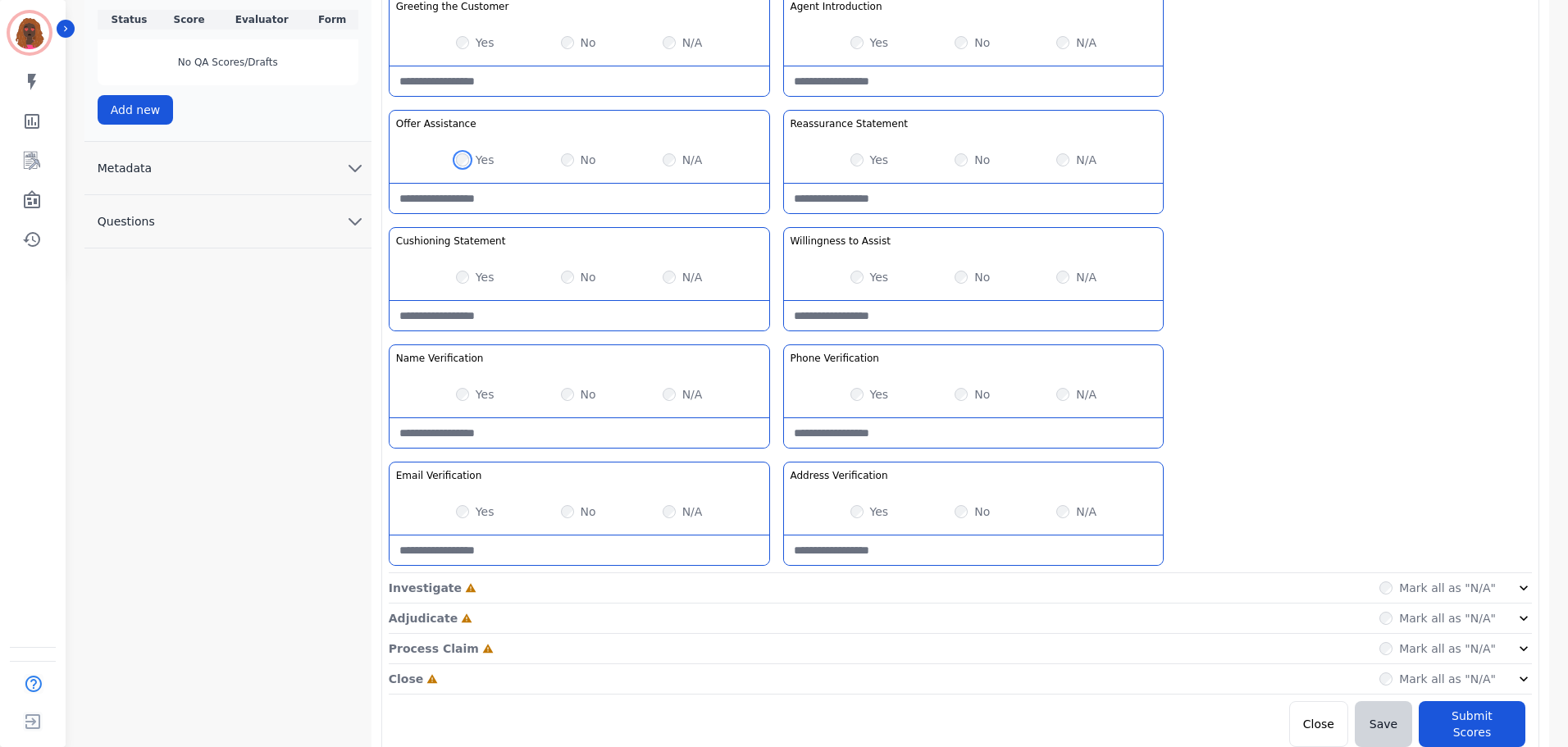
scroll to position [477, 0]
click at [770, 601] on div "Investigate Incomplete Mark all as "N/A"" at bounding box center [961, 616] width 1144 height 30
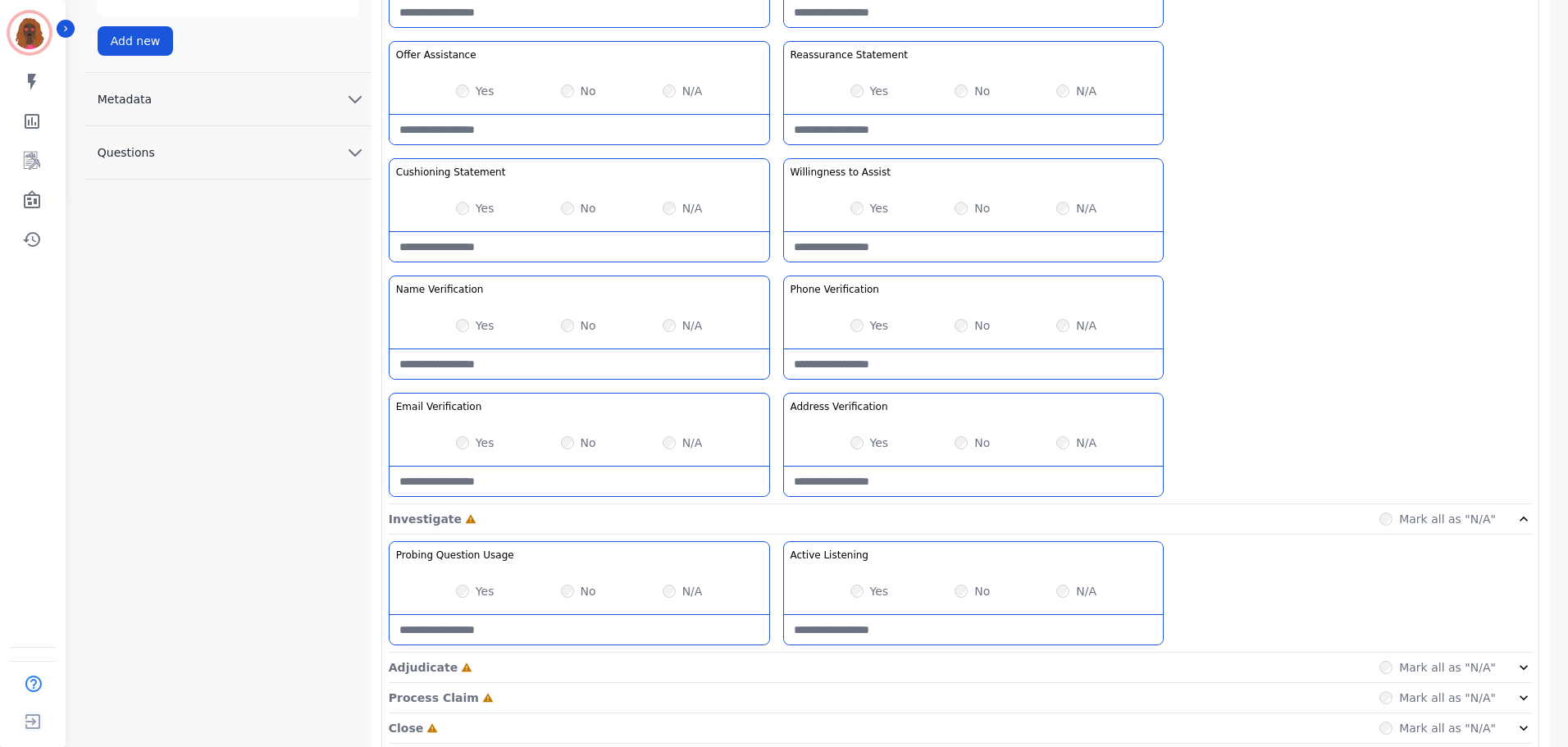
scroll to position [594, 0]
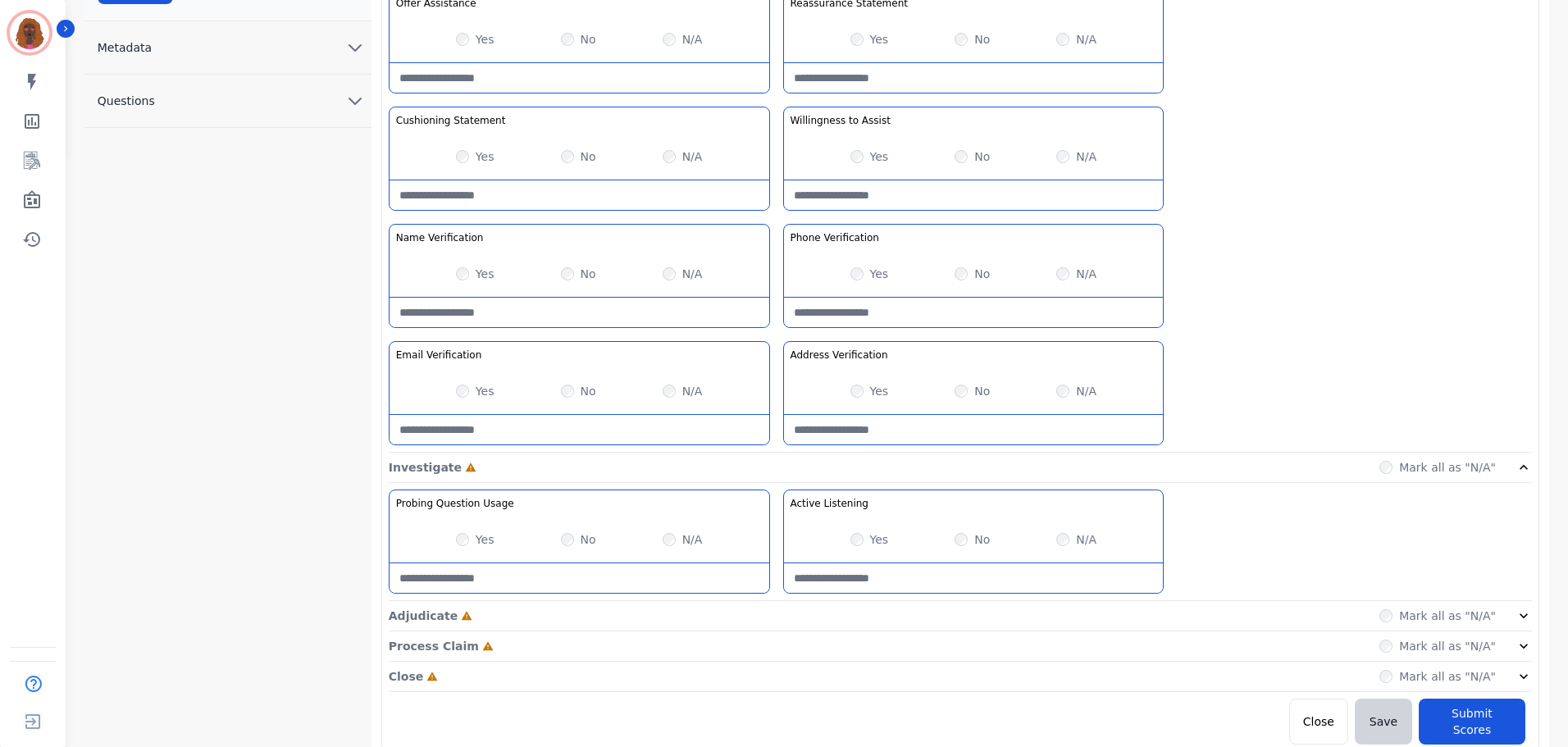
click at [773, 662] on div "Adjudicate Incomplete Mark all as "N/A"" at bounding box center [961, 677] width 1144 height 30
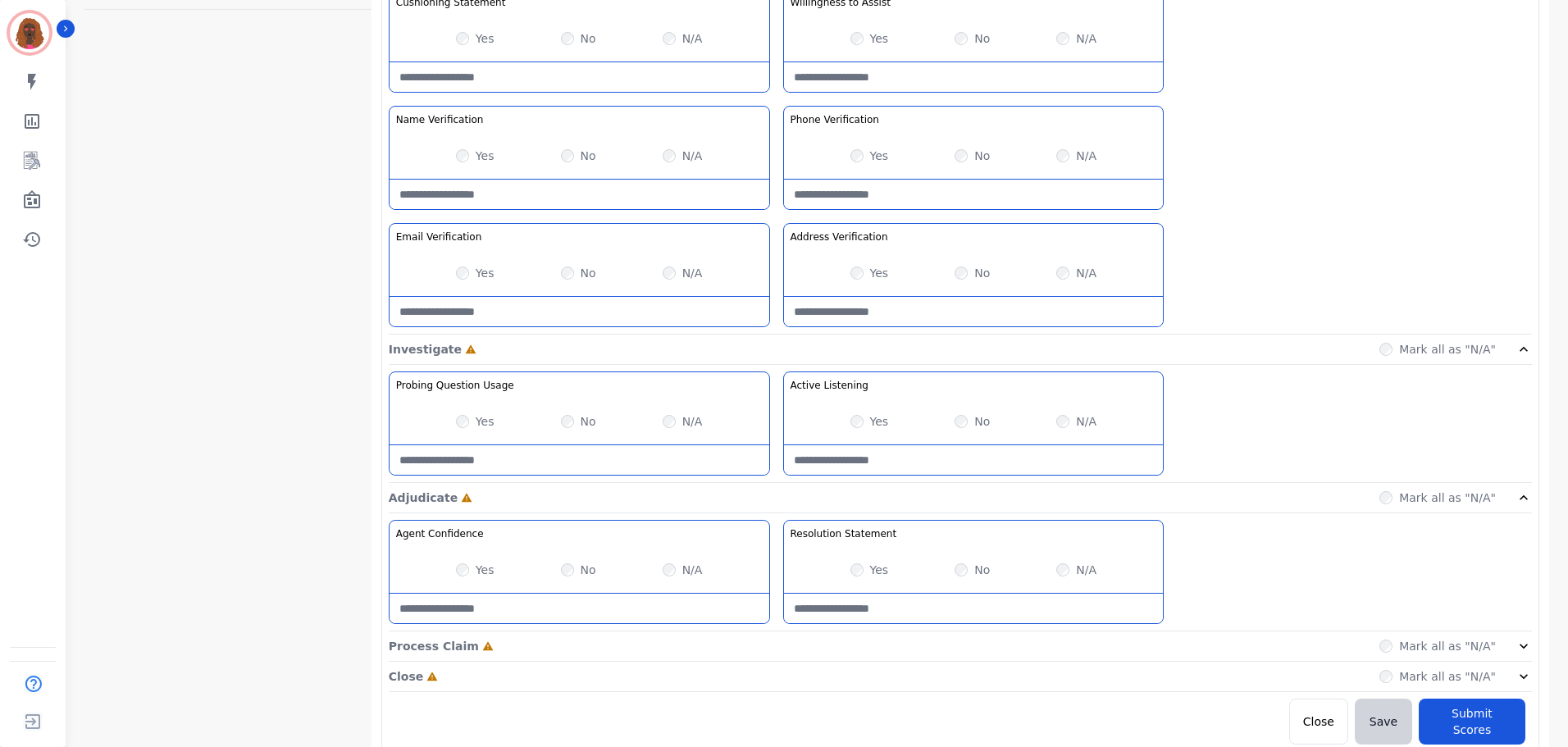
click at [778, 640] on div "Process Claim Incomplete Mark all as "N/A"" at bounding box center [961, 646] width 1144 height 30
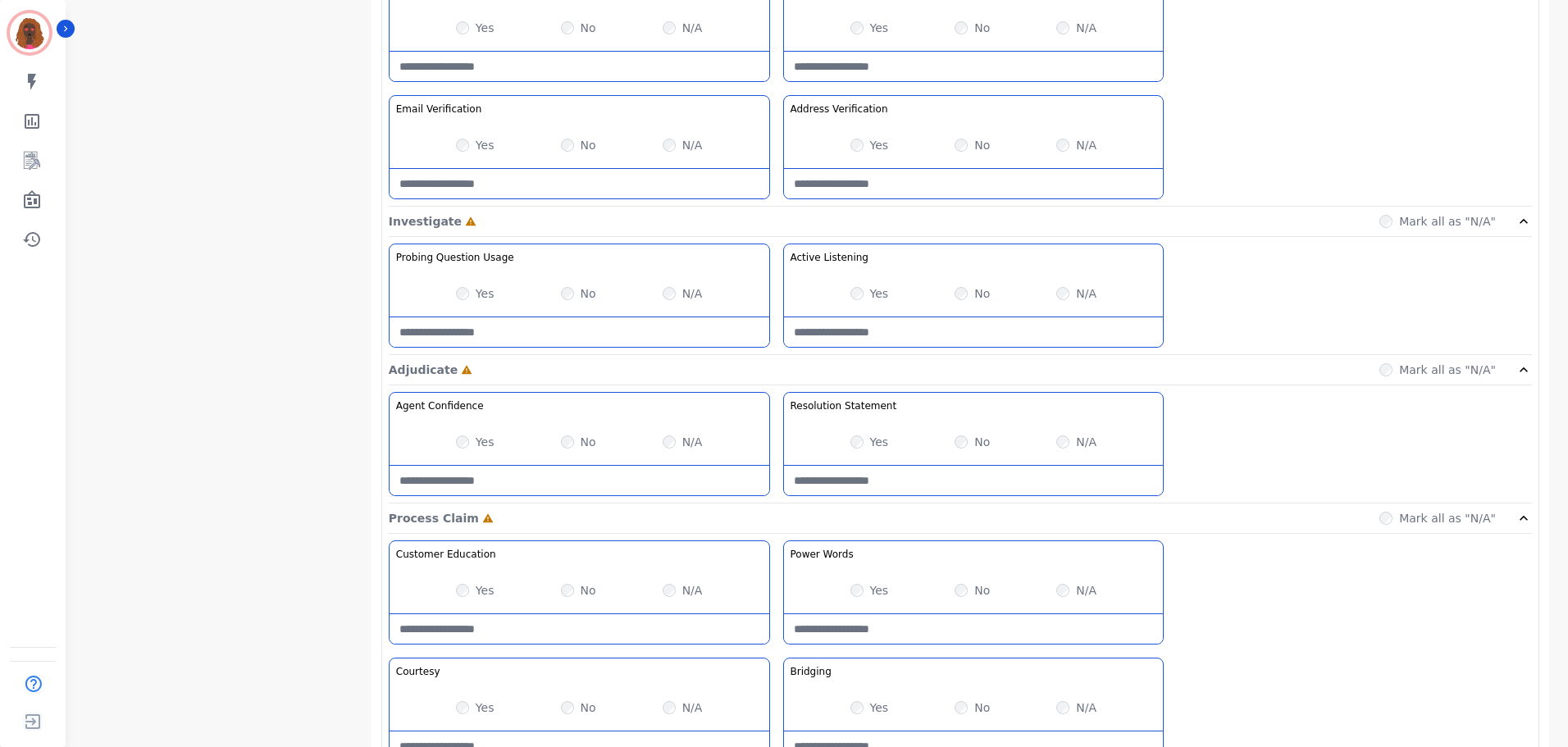
scroll to position [1065, 0]
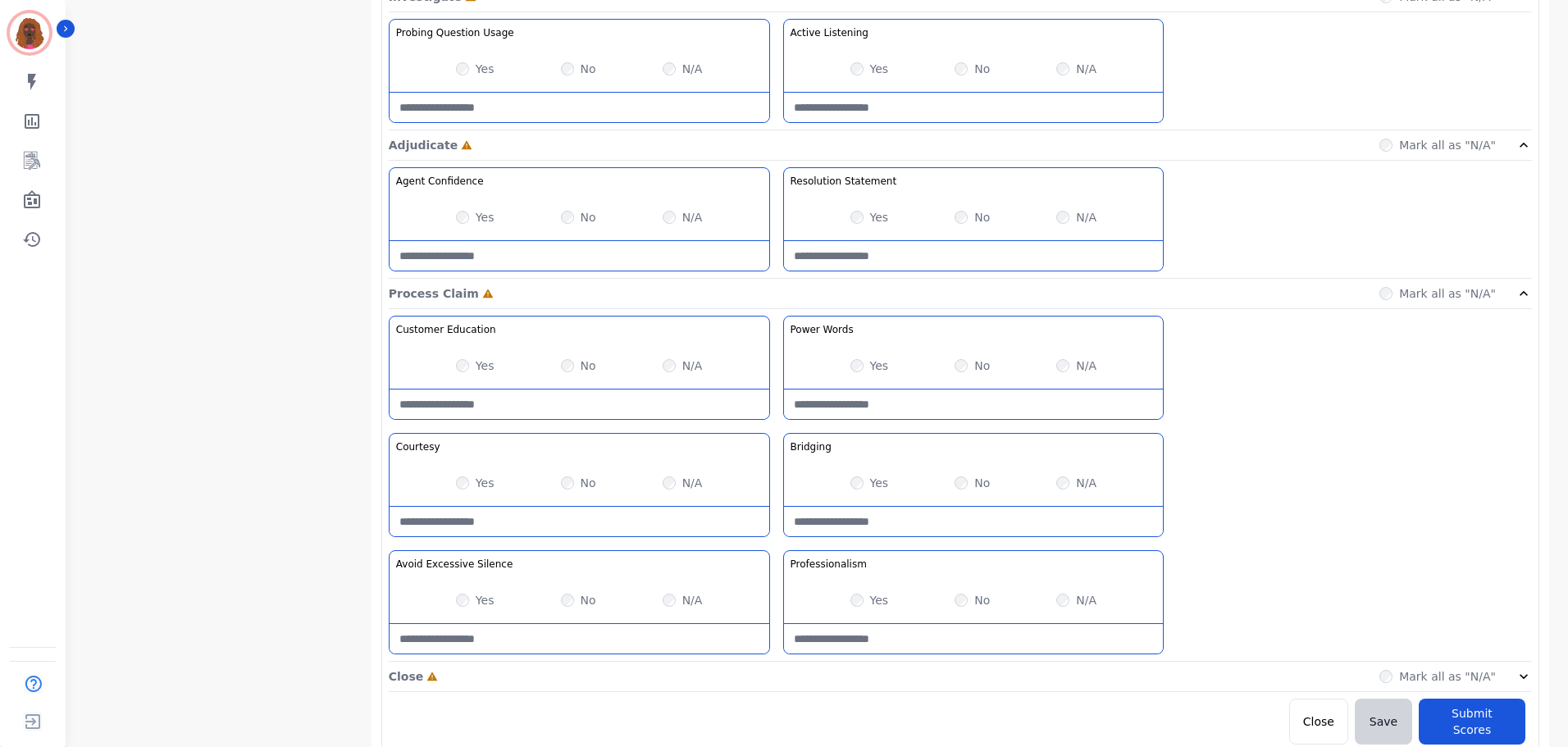
click at [777, 685] on div "Close Incomplete Mark all as "N/A"" at bounding box center [961, 677] width 1144 height 30
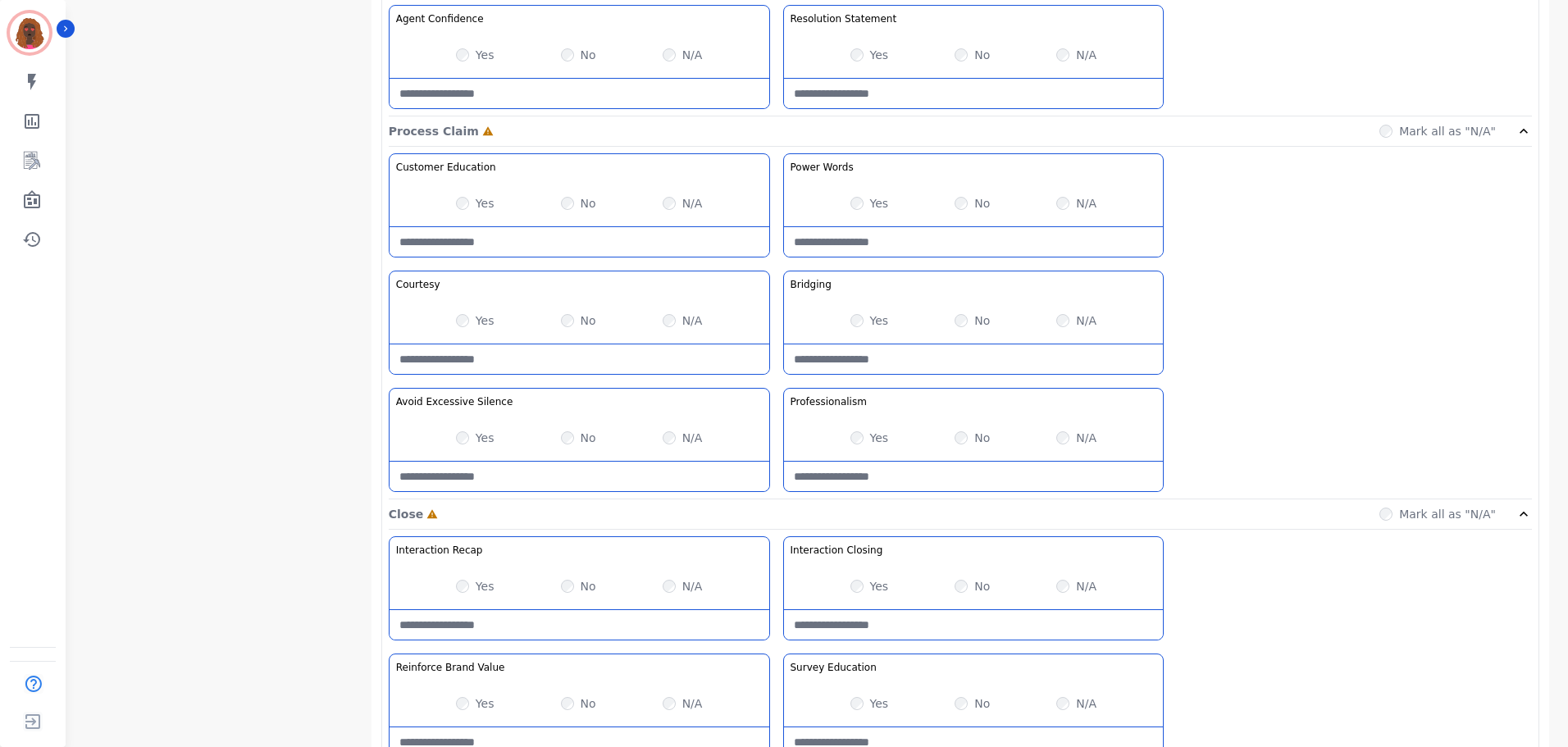
scroll to position [1229, 0]
click at [538, 493] on div "Customer Education Educate your customer on how to get the information that the…" at bounding box center [961, 325] width 1144 height 346
click at [540, 478] on Silence-note at bounding box center [580, 475] width 379 height 29
type Silence-note "*"
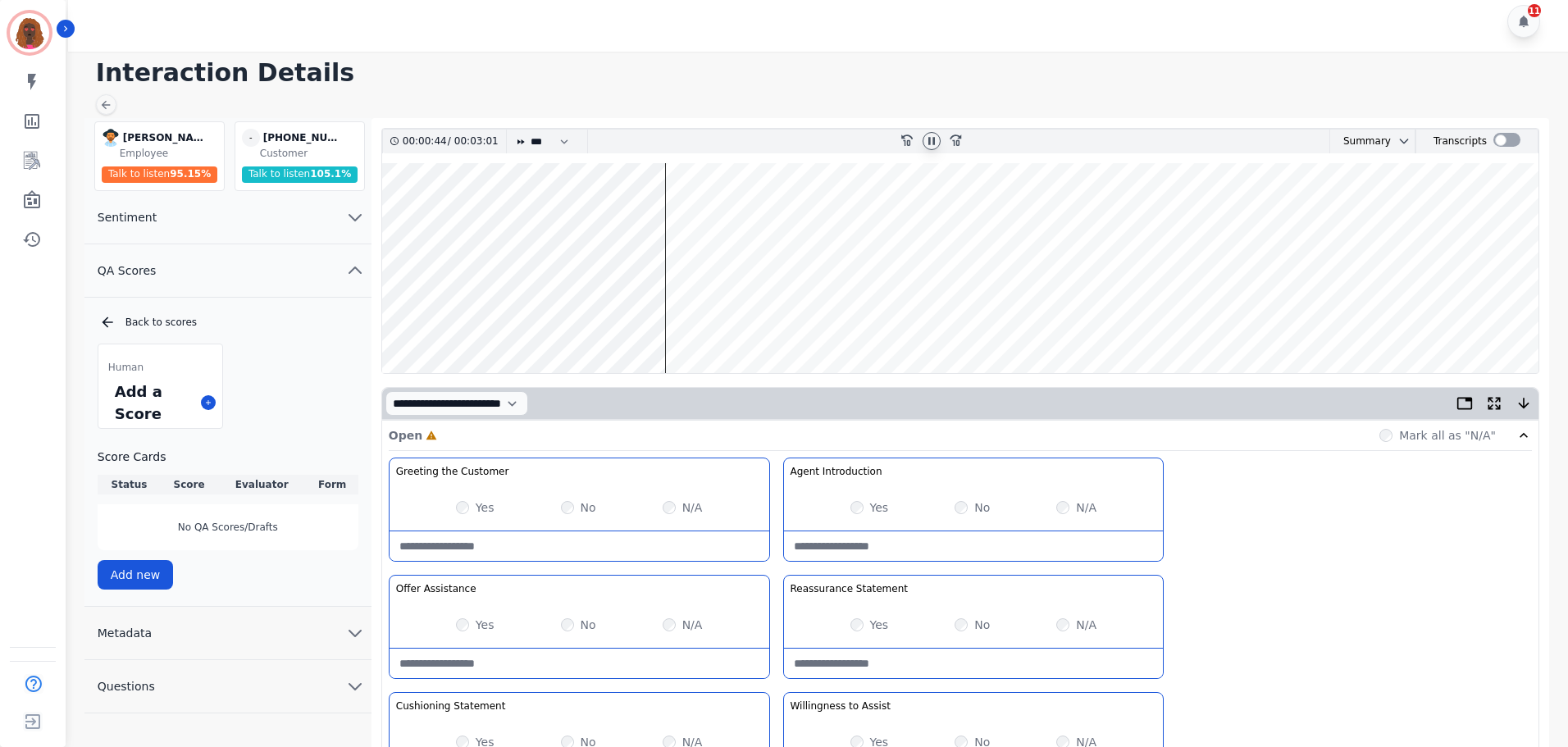
scroll to position [0, 0]
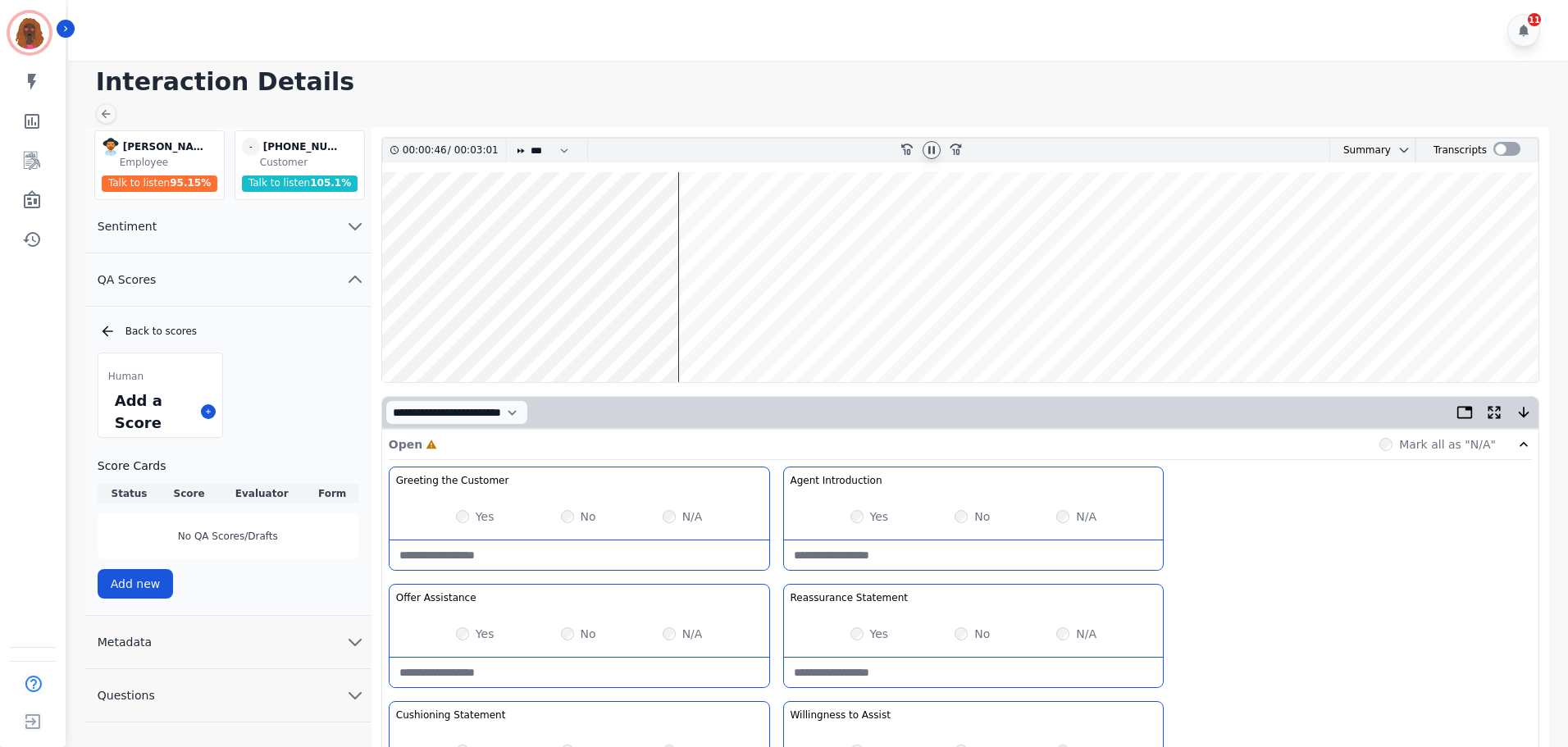
click at [1087, 223] on wave at bounding box center [960, 277] width 1157 height 210
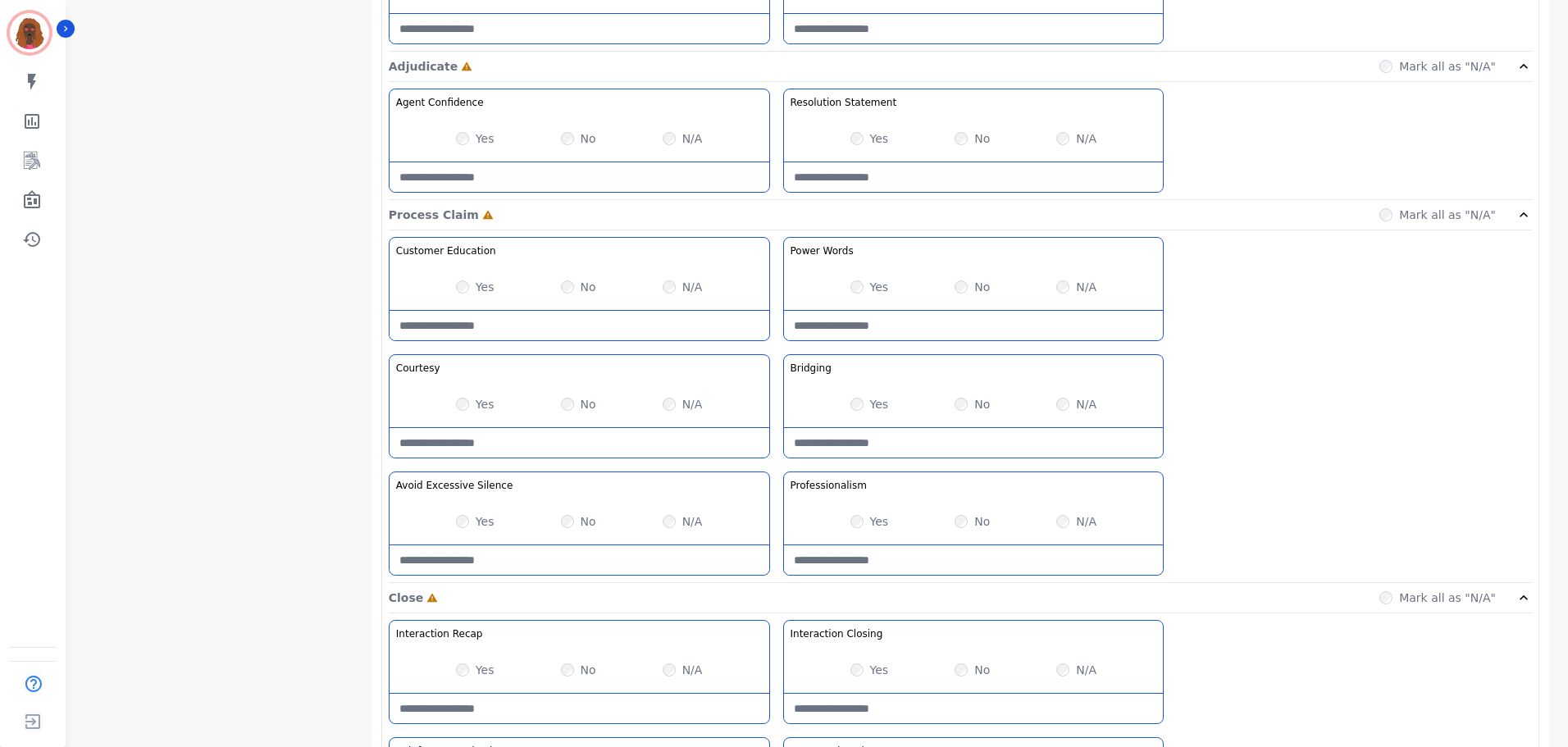
click at [548, 558] on Silence-note at bounding box center [580, 560] width 379 height 29
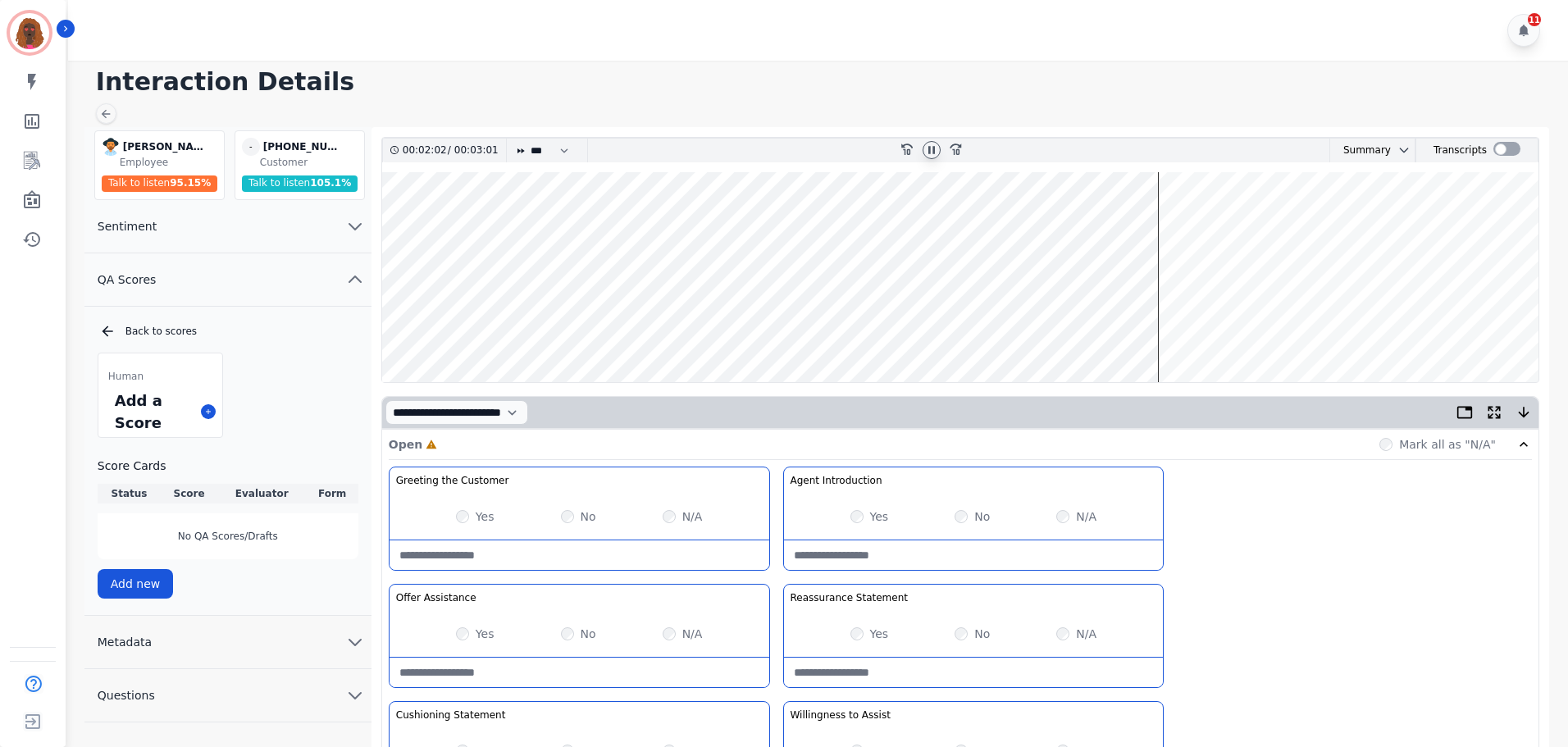
click at [1076, 223] on wave at bounding box center [960, 277] width 1157 height 210
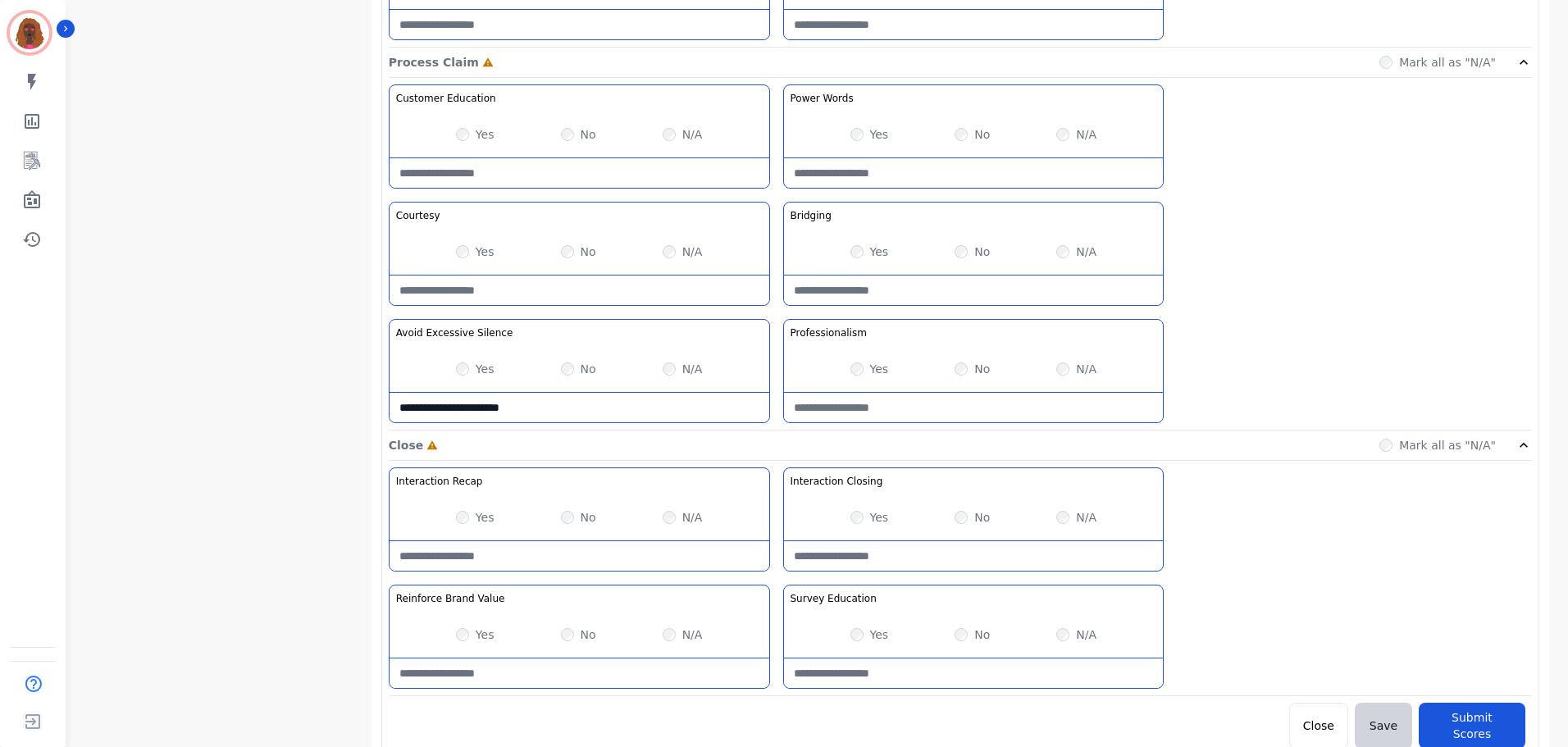
scroll to position [1301, 0]
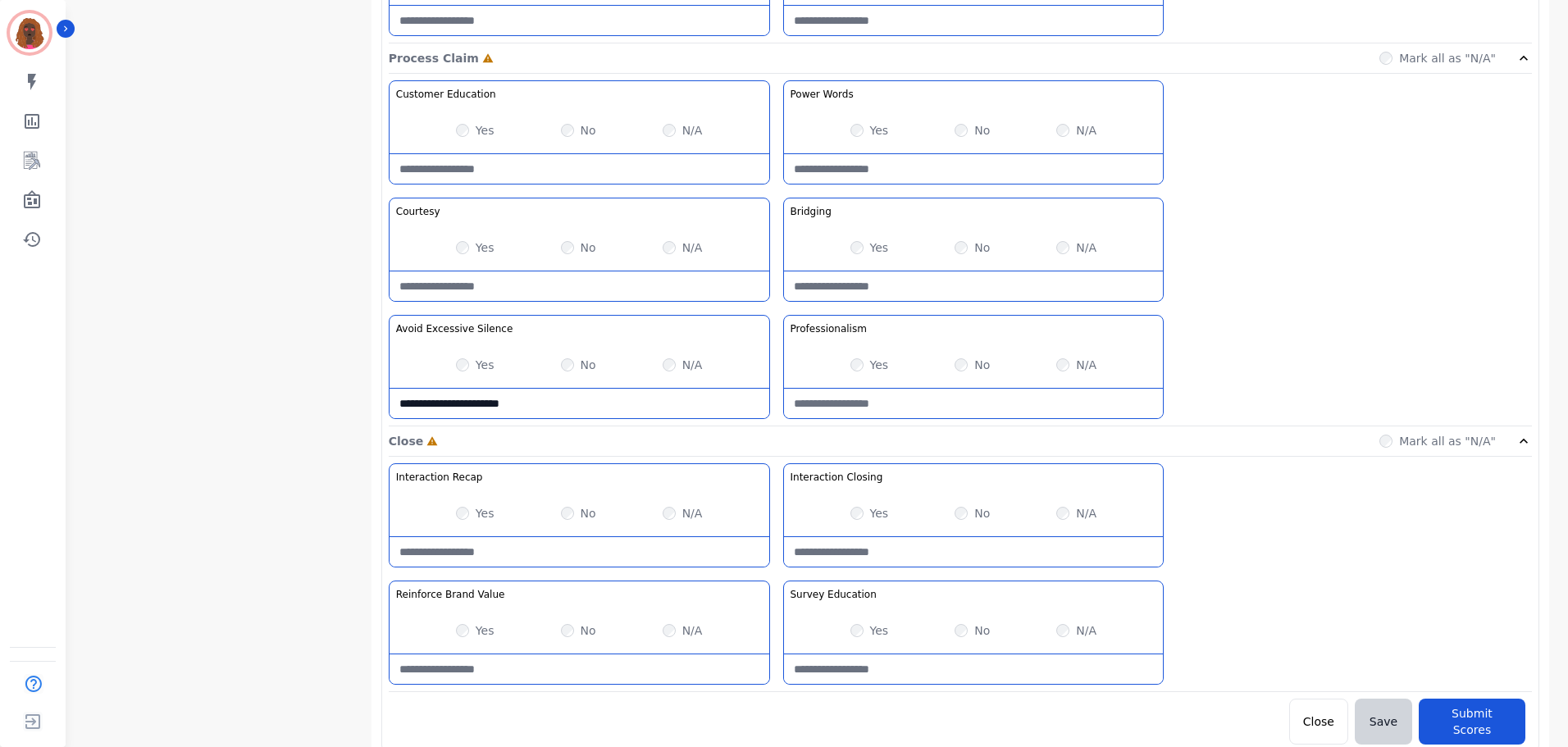
click at [578, 405] on Silence-note "**********" at bounding box center [580, 404] width 379 height 29
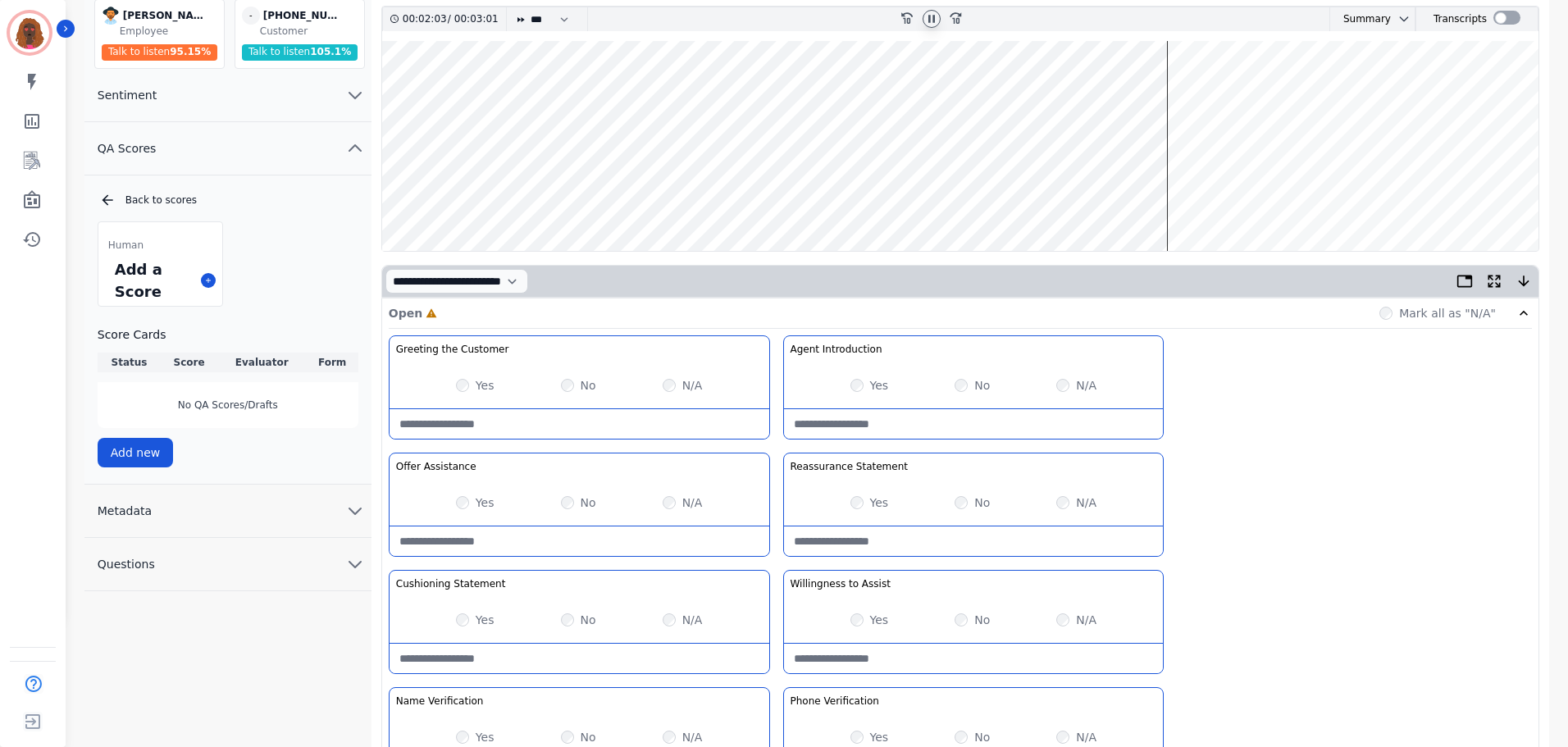
scroll to position [0, 0]
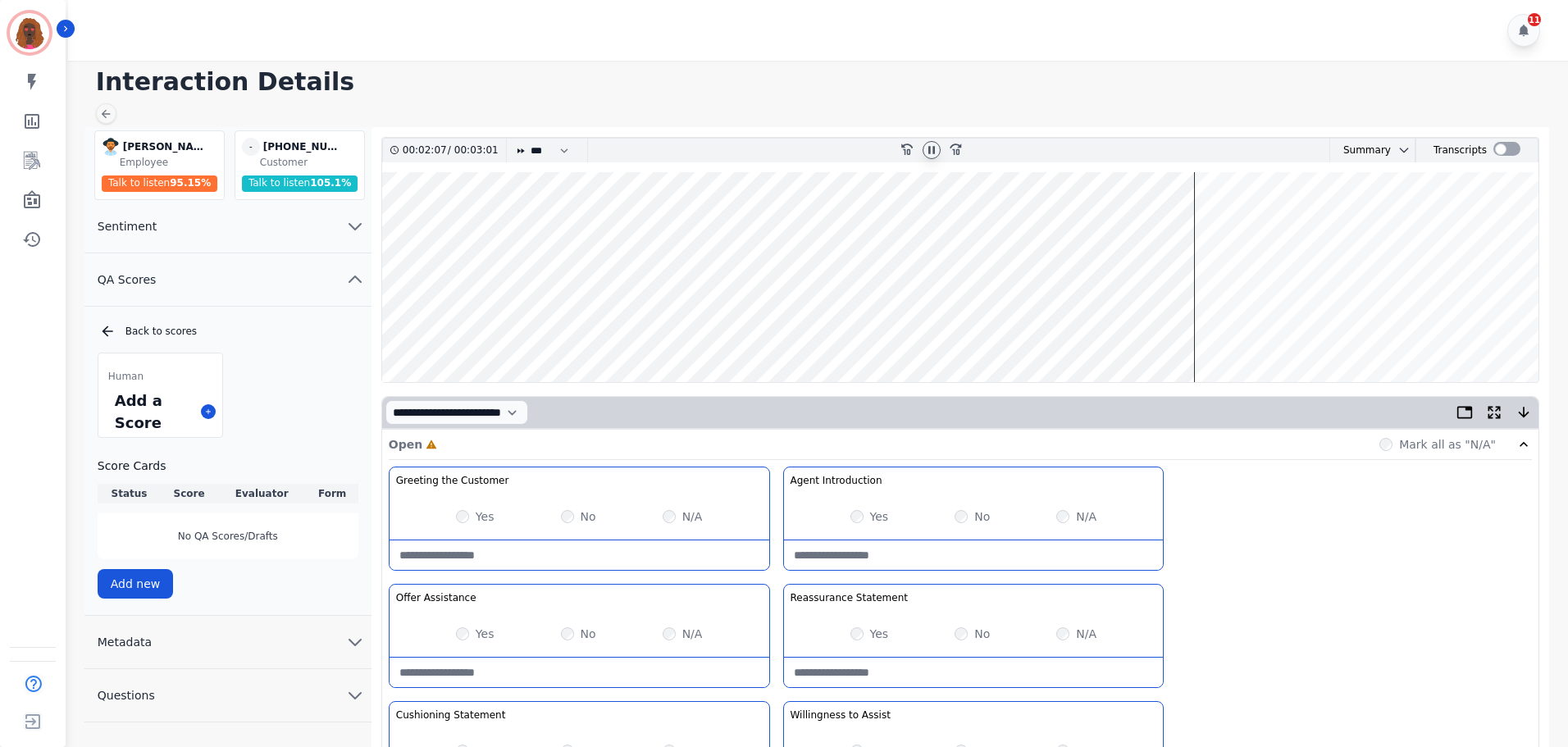
type Silence-note "**********"
click at [1253, 330] on wave at bounding box center [960, 277] width 1157 height 210
drag, startPoint x: 1308, startPoint y: 327, endPoint x: 1311, endPoint y: 341, distance: 14.3
click at [1308, 327] on wave at bounding box center [960, 277] width 1157 height 210
click at [499, 328] on wave at bounding box center [960, 277] width 1157 height 210
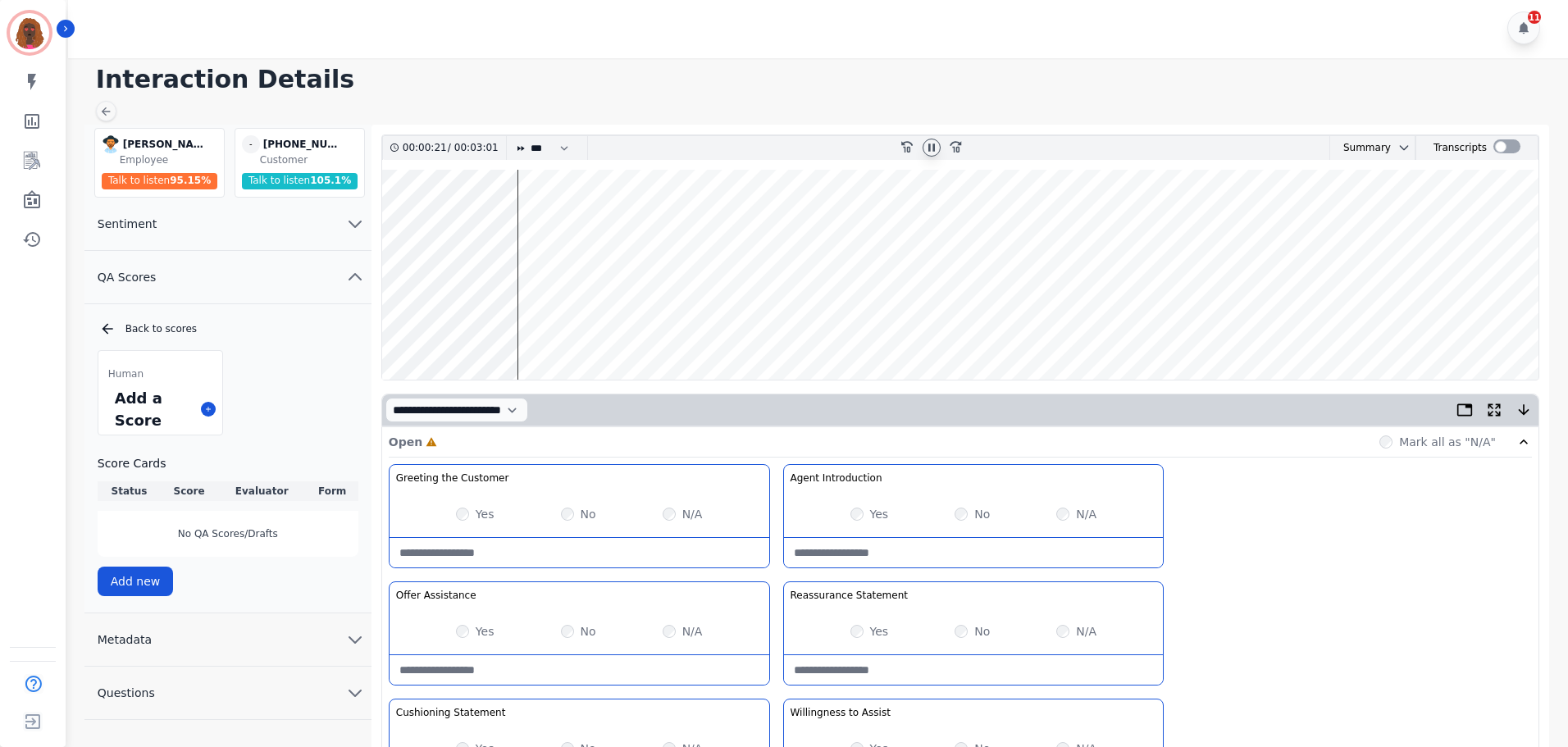
scroll to position [1, 0]
click at [566, 228] on wave at bounding box center [960, 276] width 1157 height 210
click at [624, 327] on wave at bounding box center [960, 276] width 1157 height 210
click at [643, 330] on wave at bounding box center [960, 276] width 1157 height 210
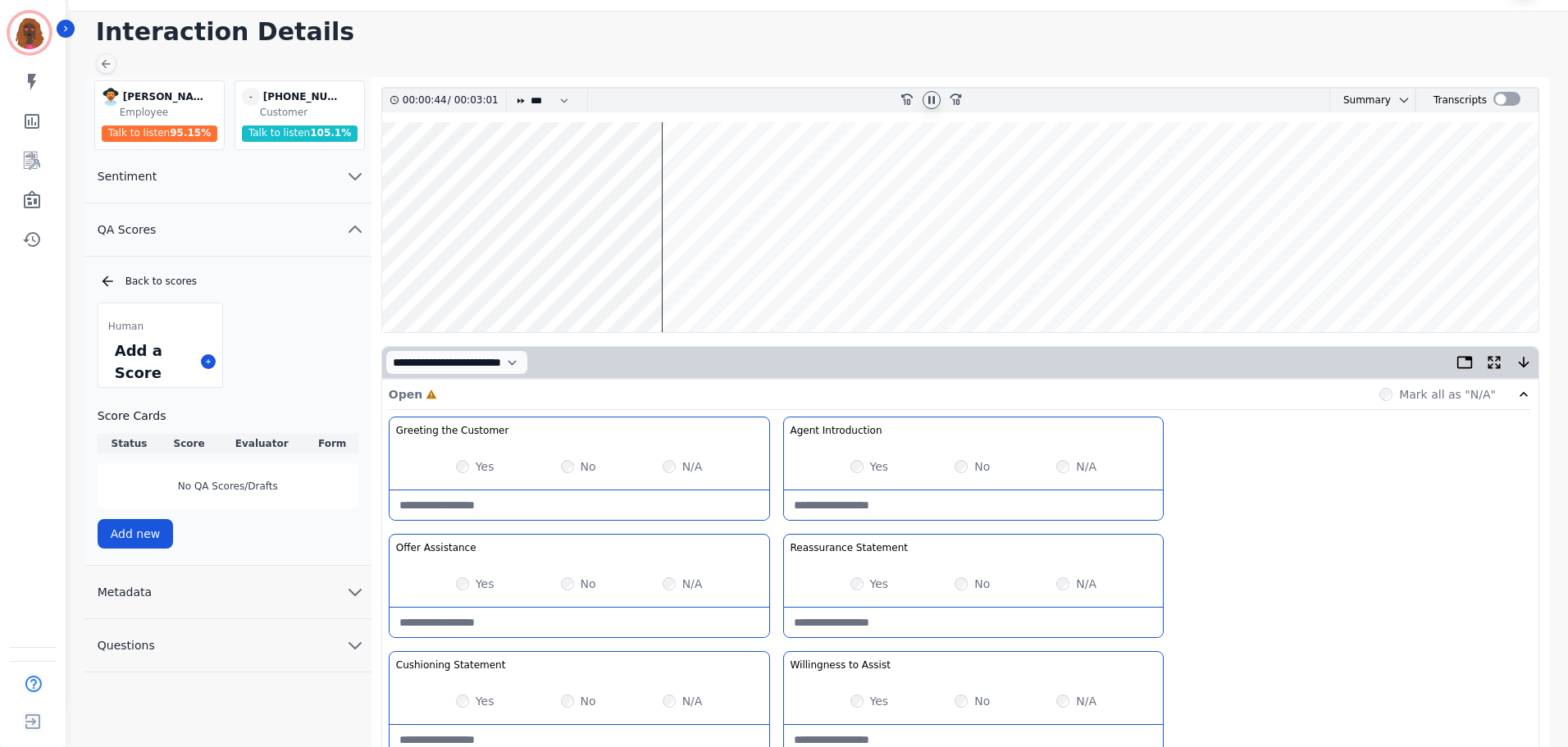
scroll to position [0, 0]
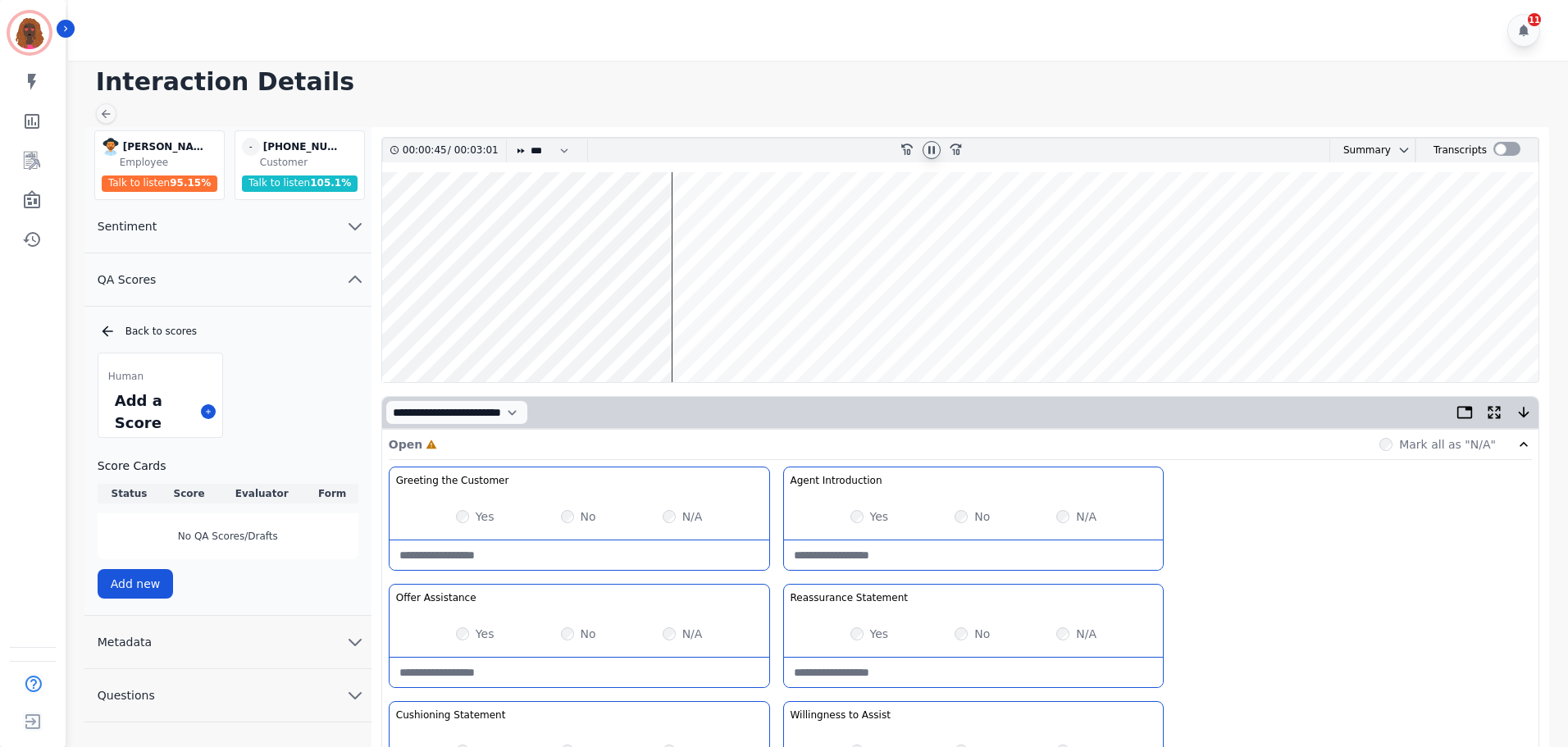
click at [639, 328] on wave at bounding box center [960, 277] width 1157 height 210
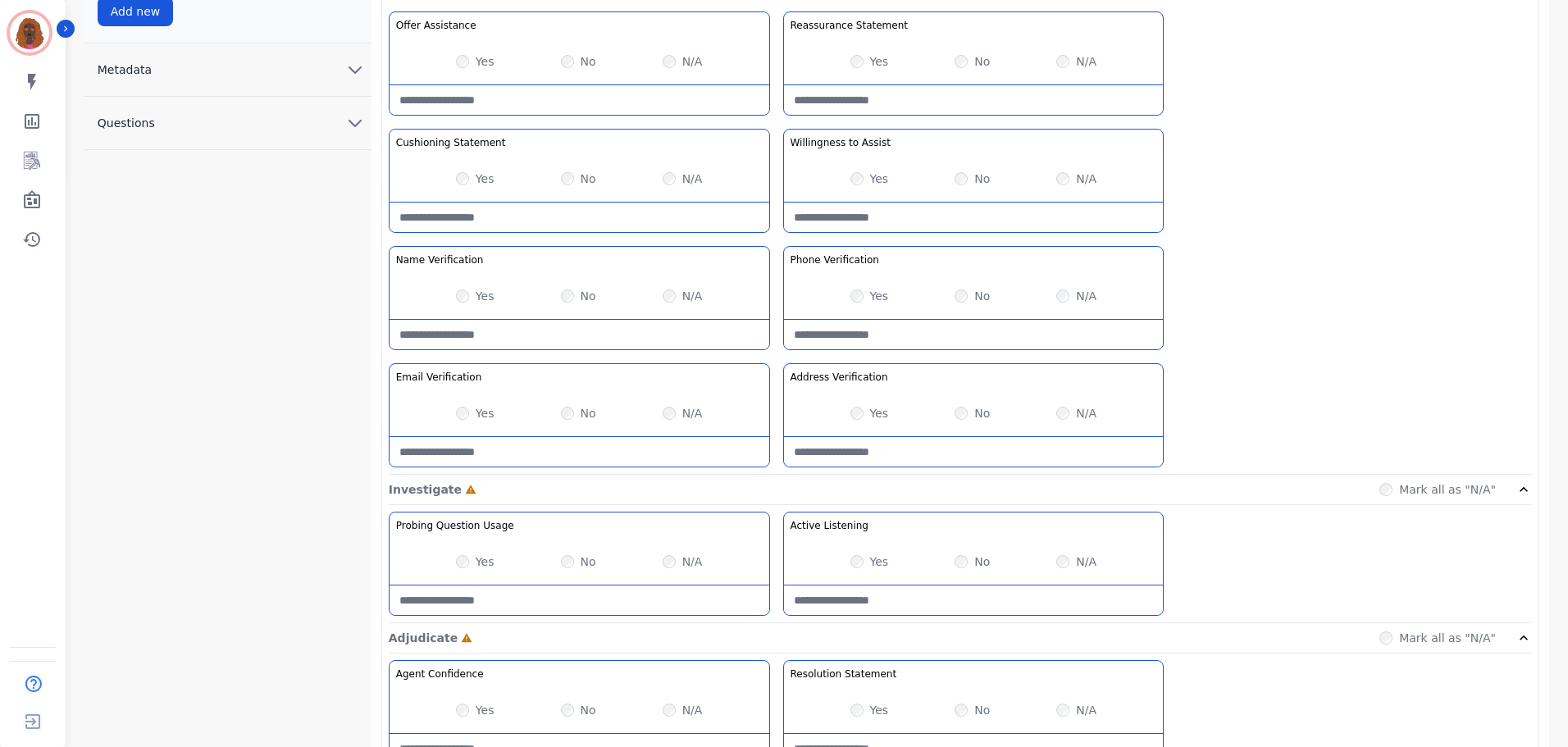
scroll to position [573, 0]
click at [568, 288] on div "No" at bounding box center [579, 295] width 35 height 17
click at [567, 304] on div "Yes No N/A" at bounding box center [580, 295] width 379 height 46
click at [548, 334] on Verification-note at bounding box center [580, 334] width 379 height 29
drag, startPoint x: 627, startPoint y: 333, endPoint x: 391, endPoint y: 337, distance: 236.0
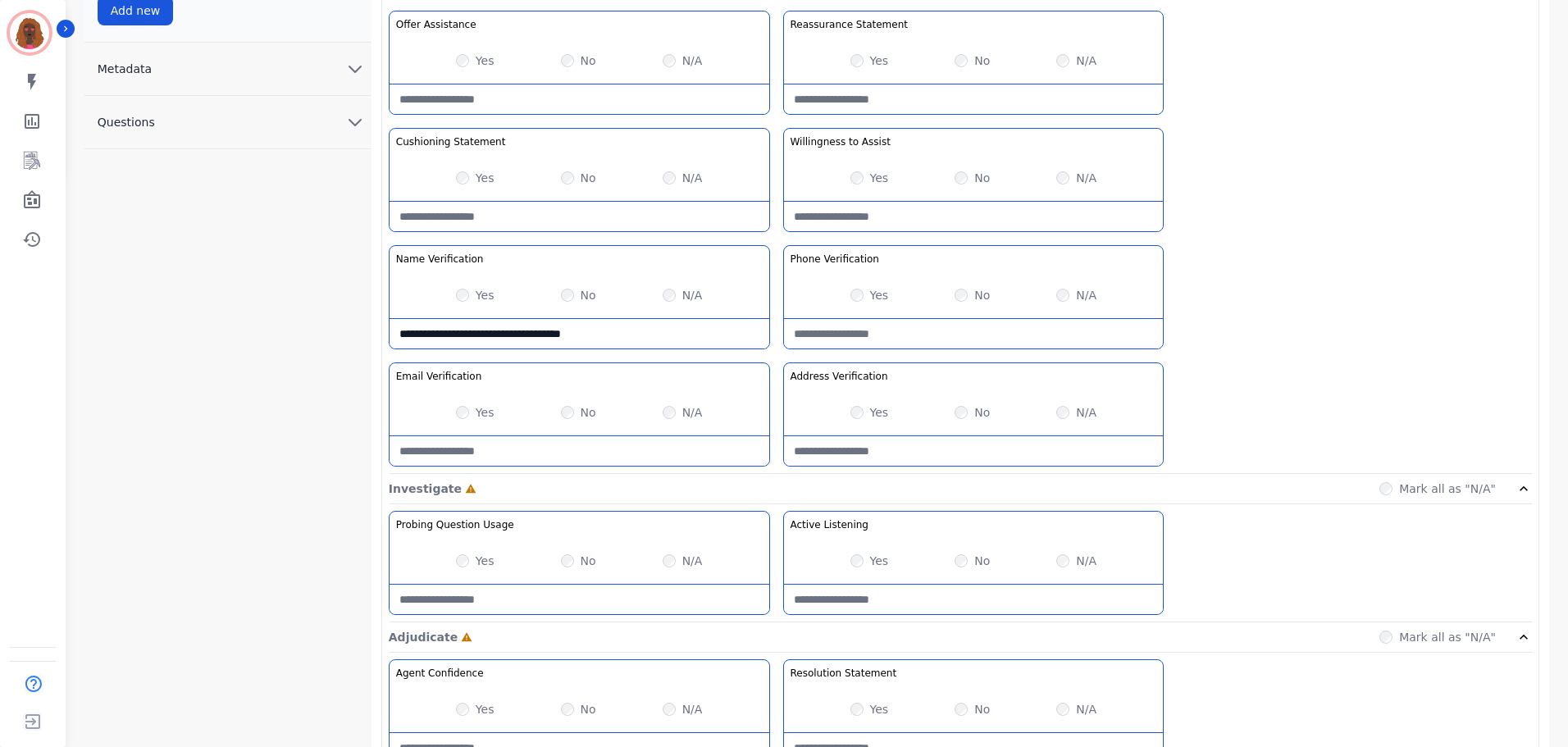
click at [391, 337] on Verification-note "**********" at bounding box center [580, 334] width 379 height 29
type Verification-note "**********"
click at [860, 337] on Verification-note at bounding box center [974, 334] width 379 height 29
paste Verification-note "**********"
drag, startPoint x: 1024, startPoint y: 336, endPoint x: 747, endPoint y: 335, distance: 277.0
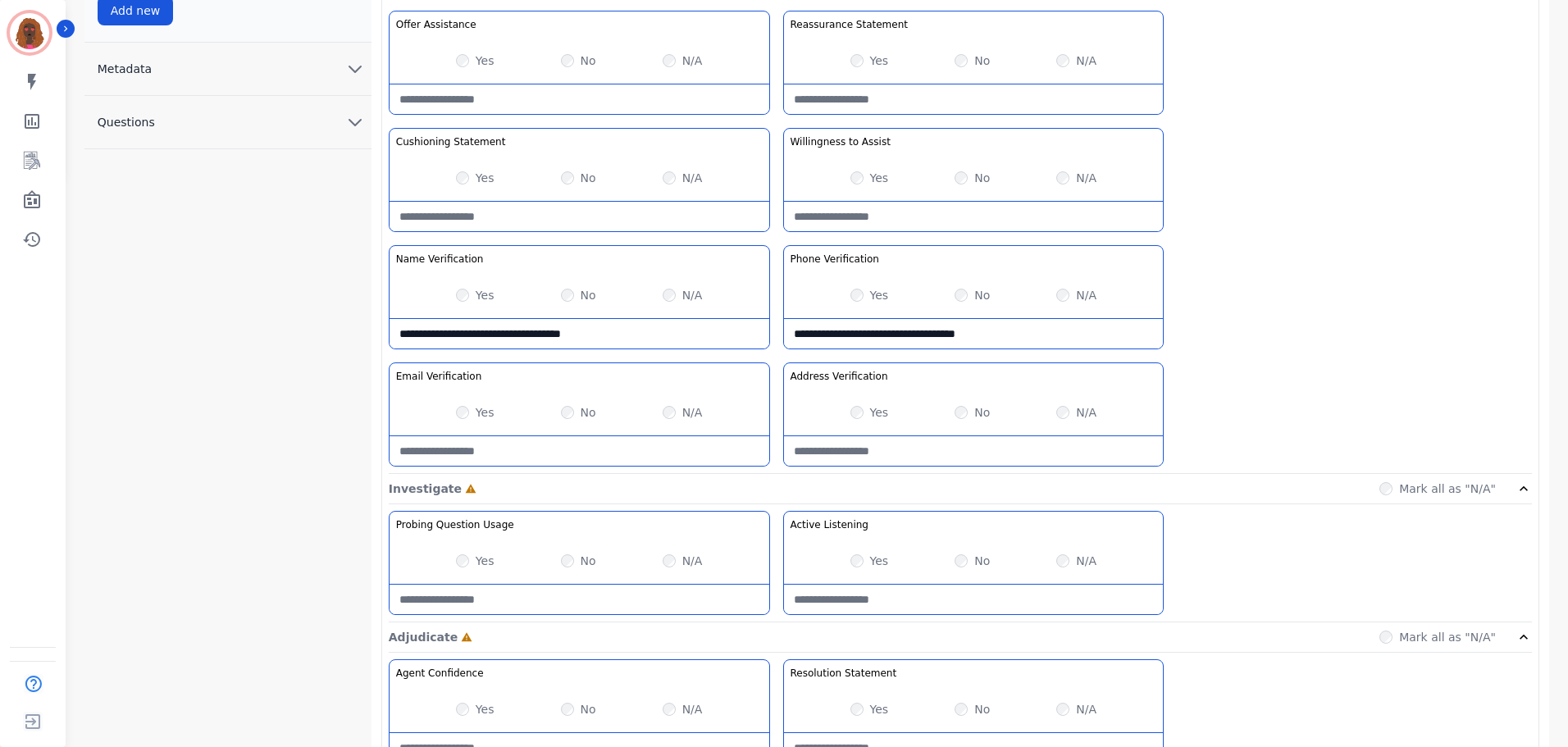
click at [749, 335] on div "Greeting the Customer Welcome is where we quickly greet our customer as a known…" at bounding box center [961, 183] width 1144 height 581
type Verification-note "*"
drag, startPoint x: 667, startPoint y: 338, endPoint x: 0, endPoint y: 366, distance: 667.6
click at [0, 368] on div "**********" at bounding box center [784, 458] width 1568 height 2063
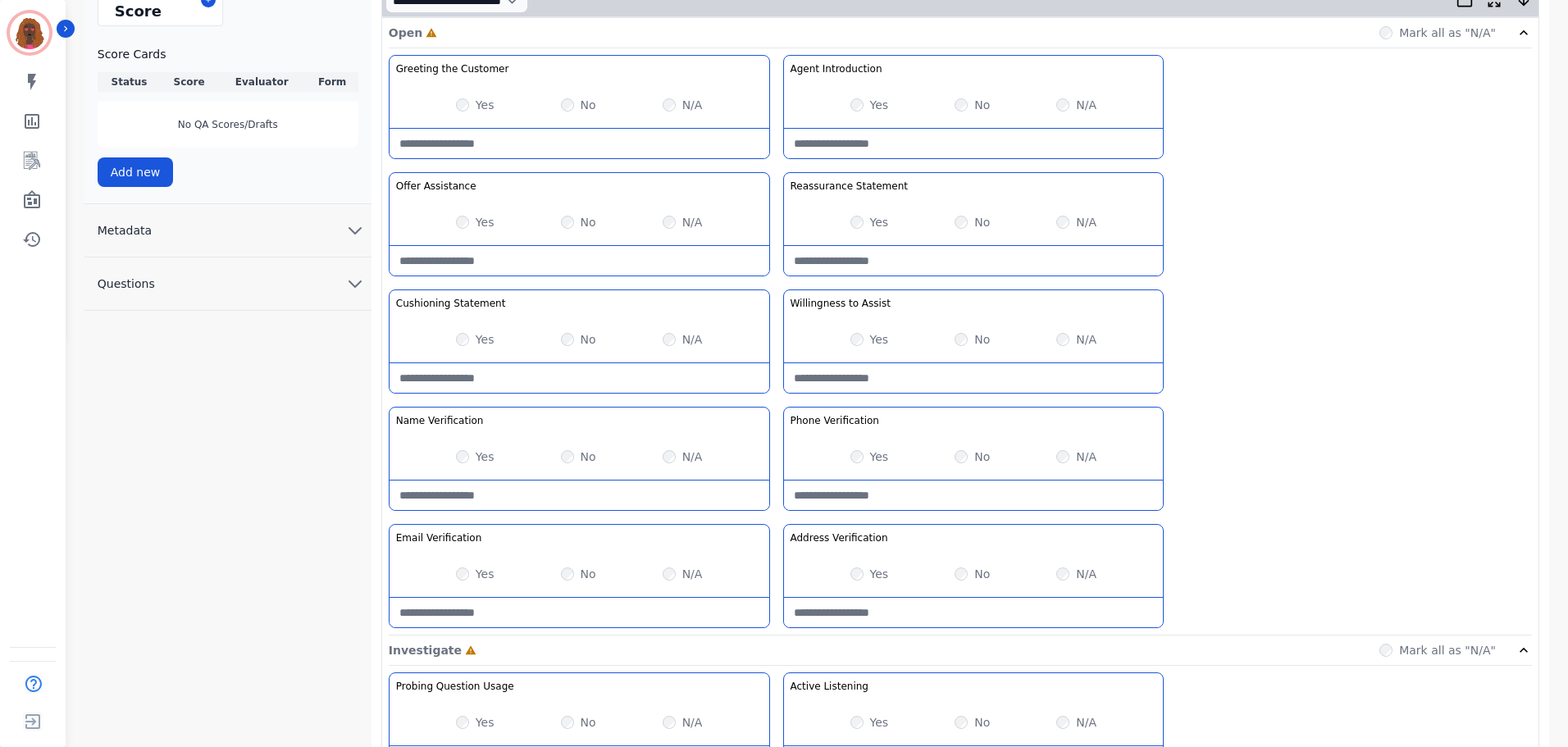
scroll to position [410, 0]
click at [678, 575] on div "N/A" at bounding box center [682, 576] width 40 height 17
click at [1059, 462] on div "Yes No N/A" at bounding box center [974, 458] width 379 height 46
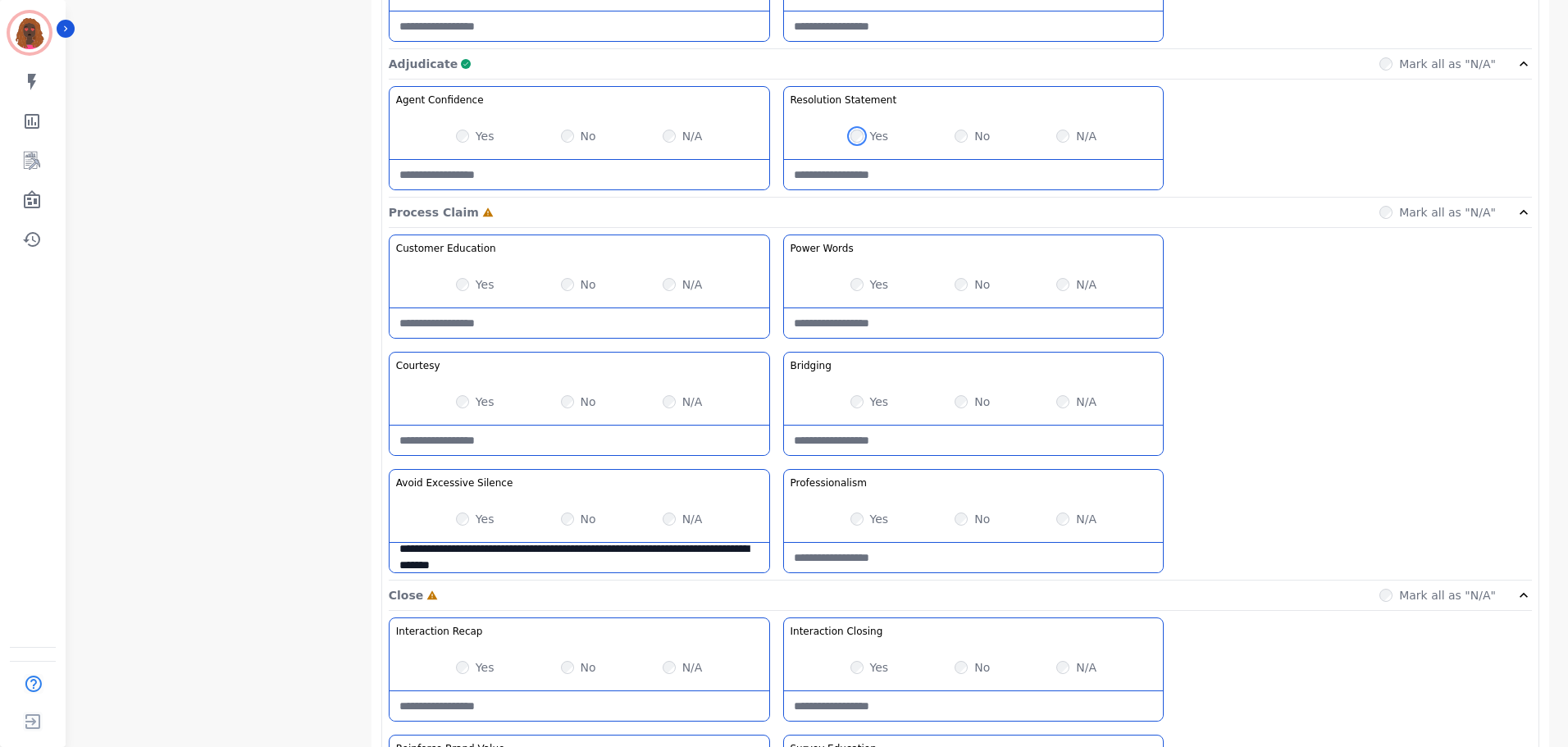
scroll to position [1148, 0]
click at [858, 525] on div "Yes" at bounding box center [871, 518] width 39 height 17
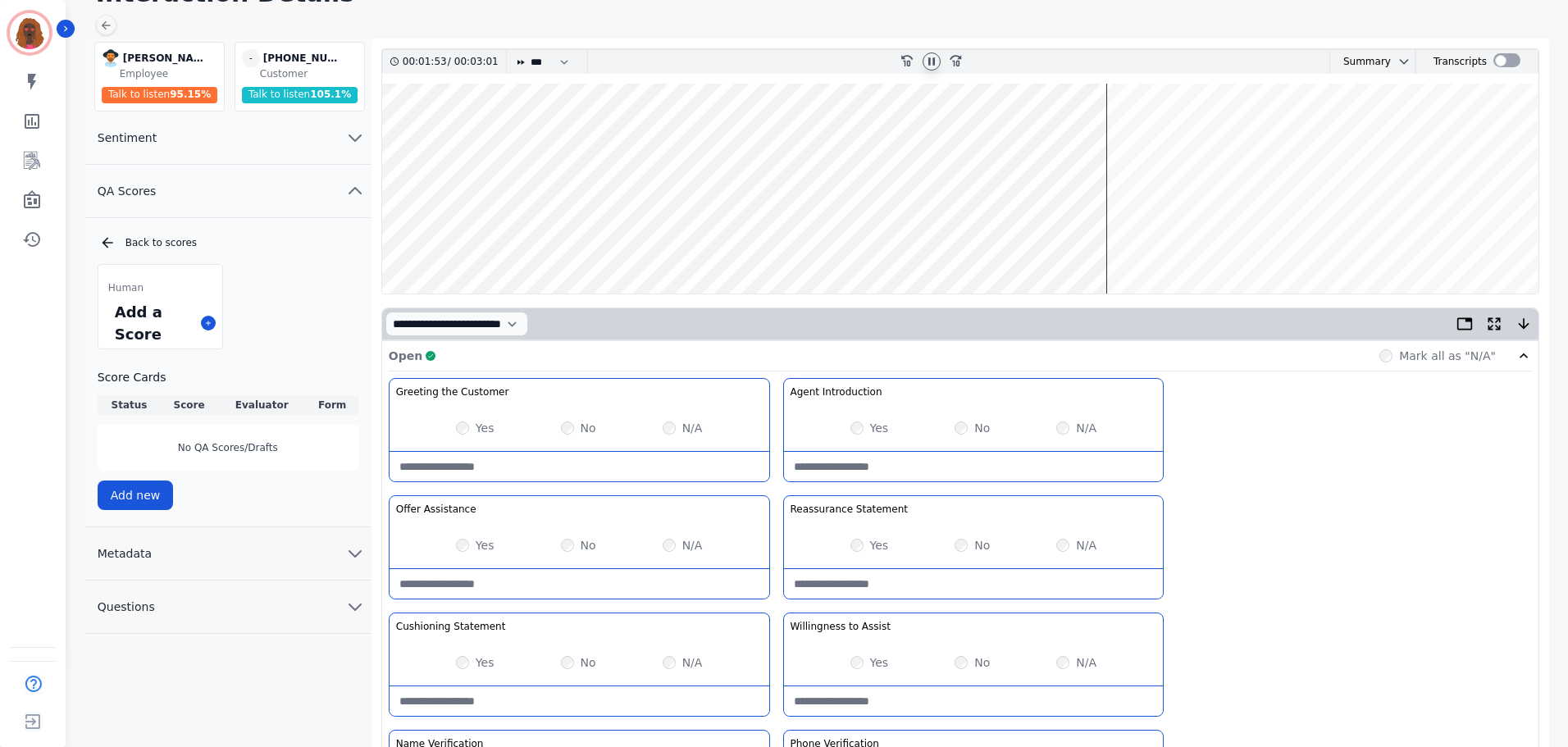
scroll to position [0, 0]
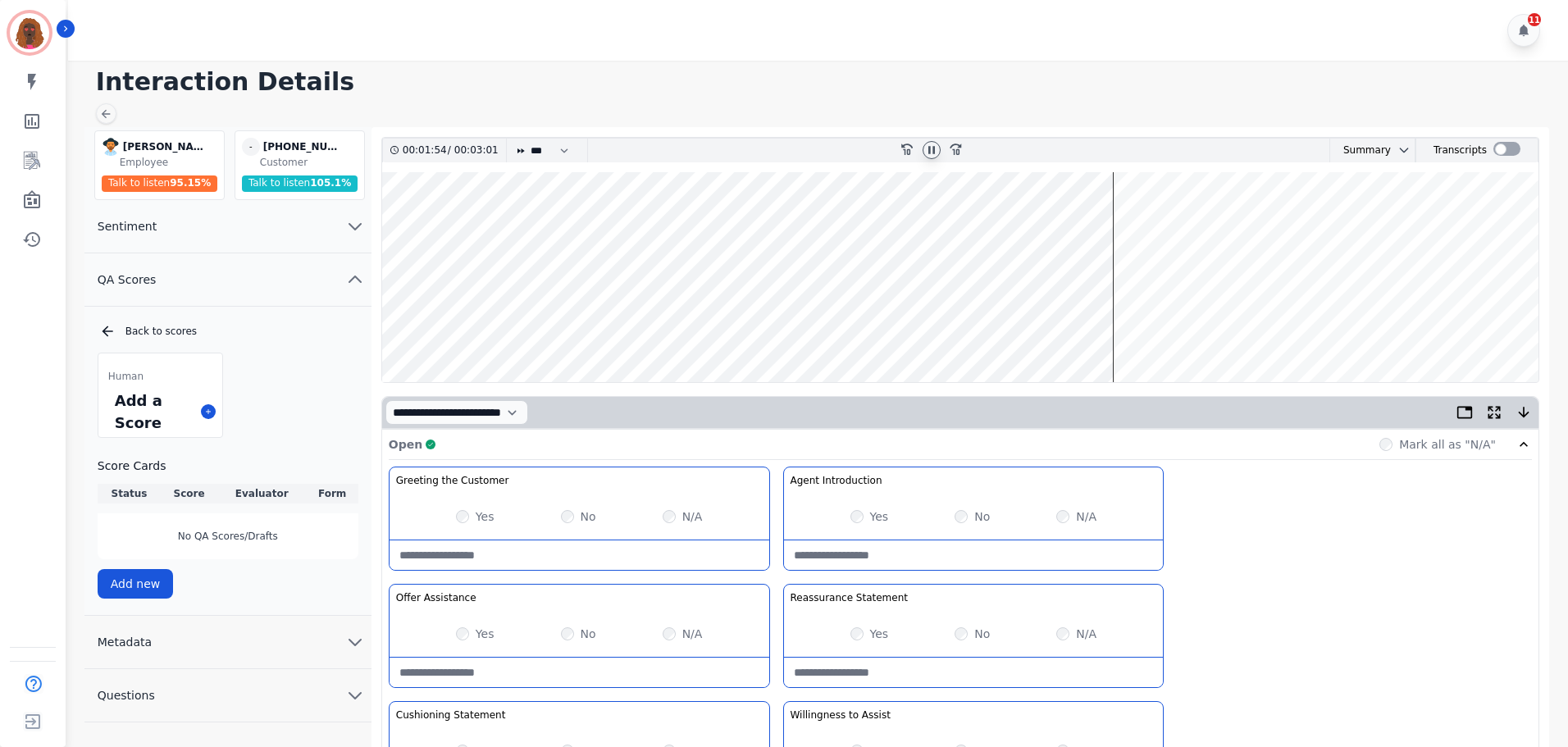
click at [1173, 326] on wave at bounding box center [960, 277] width 1157 height 210
click at [1254, 327] on wave at bounding box center [960, 277] width 1157 height 210
click at [1324, 331] on wave at bounding box center [960, 277] width 1157 height 210
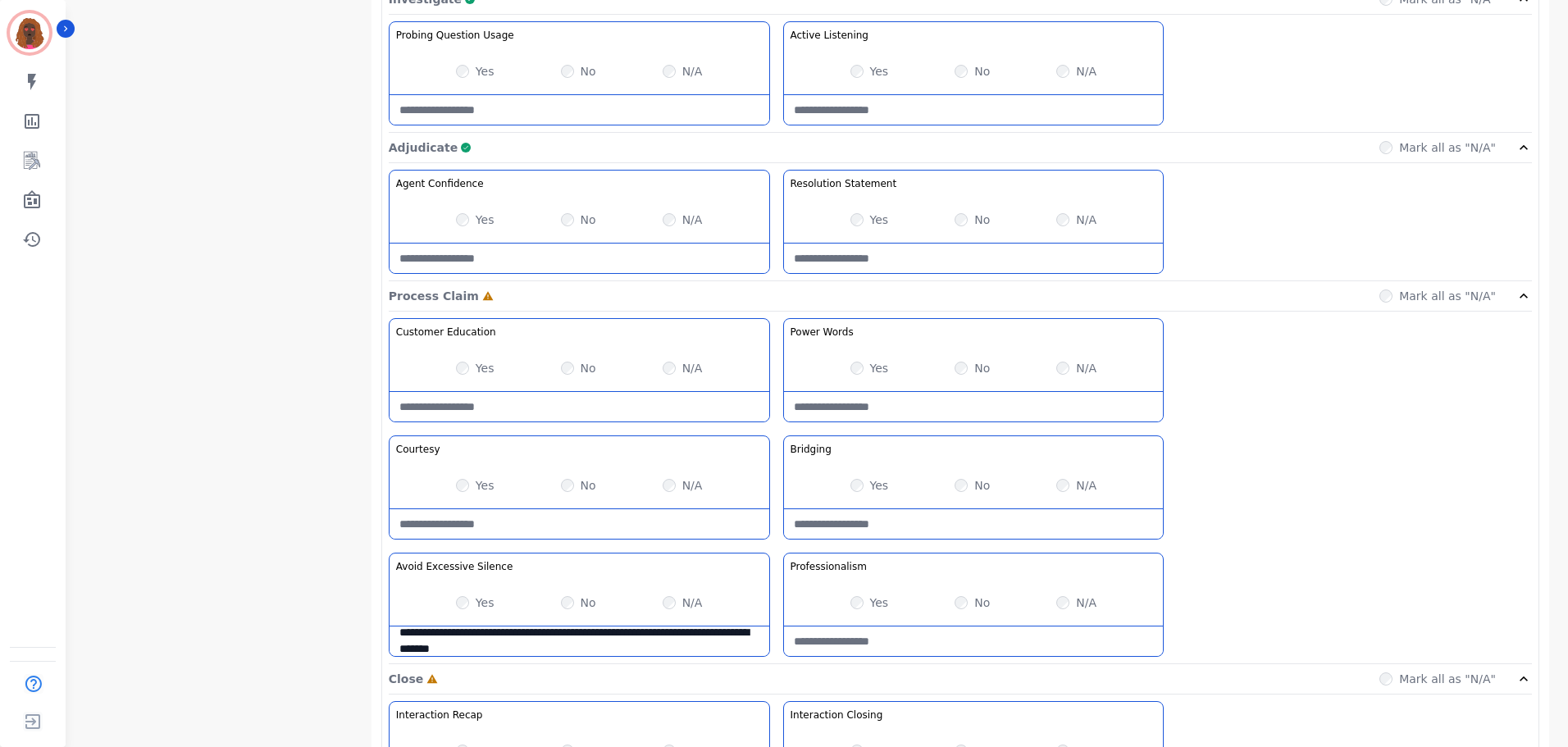
scroll to position [1065, 0]
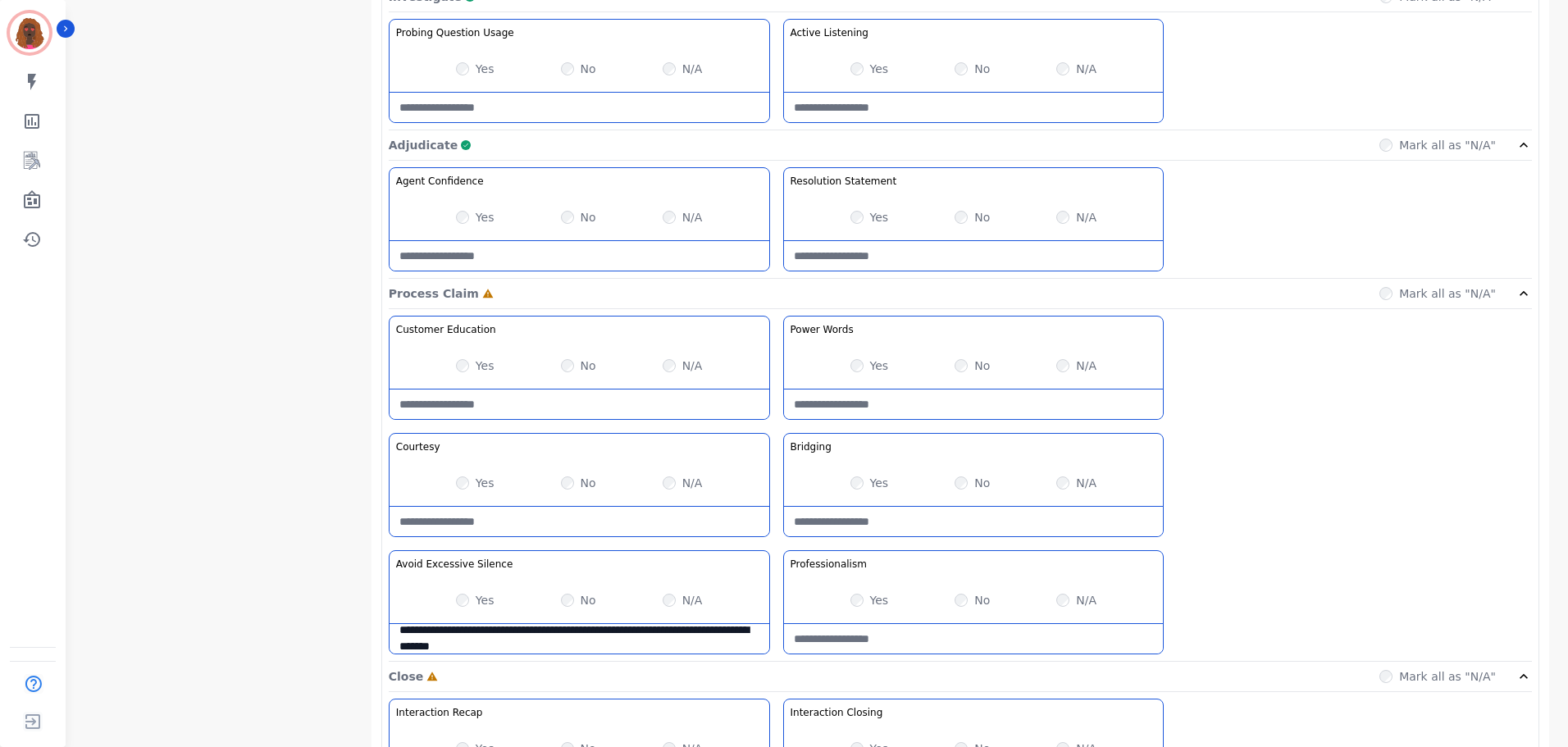
click at [940, 409] on Words-note at bounding box center [974, 405] width 379 height 29
type Words-note "**********"
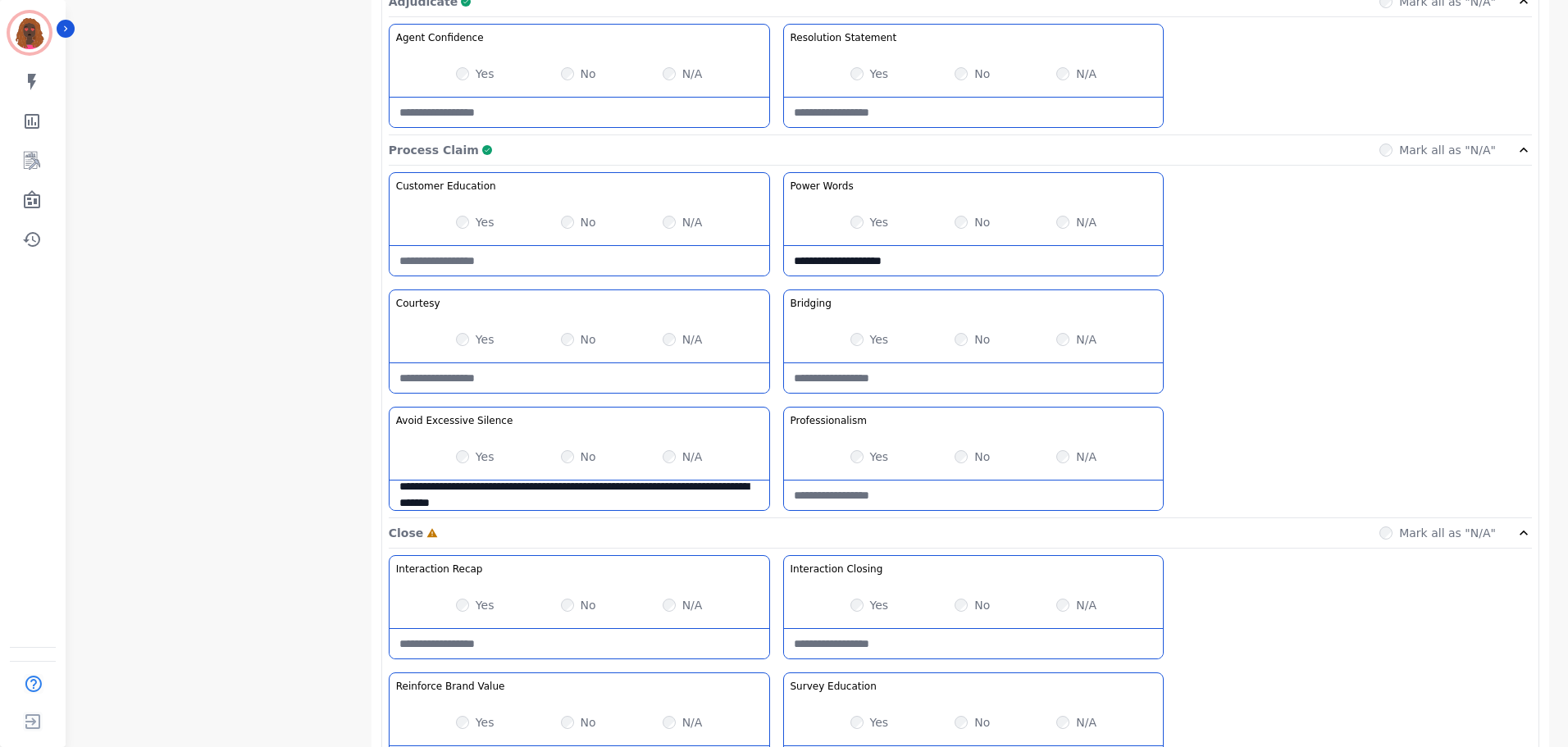
scroll to position [1301, 0]
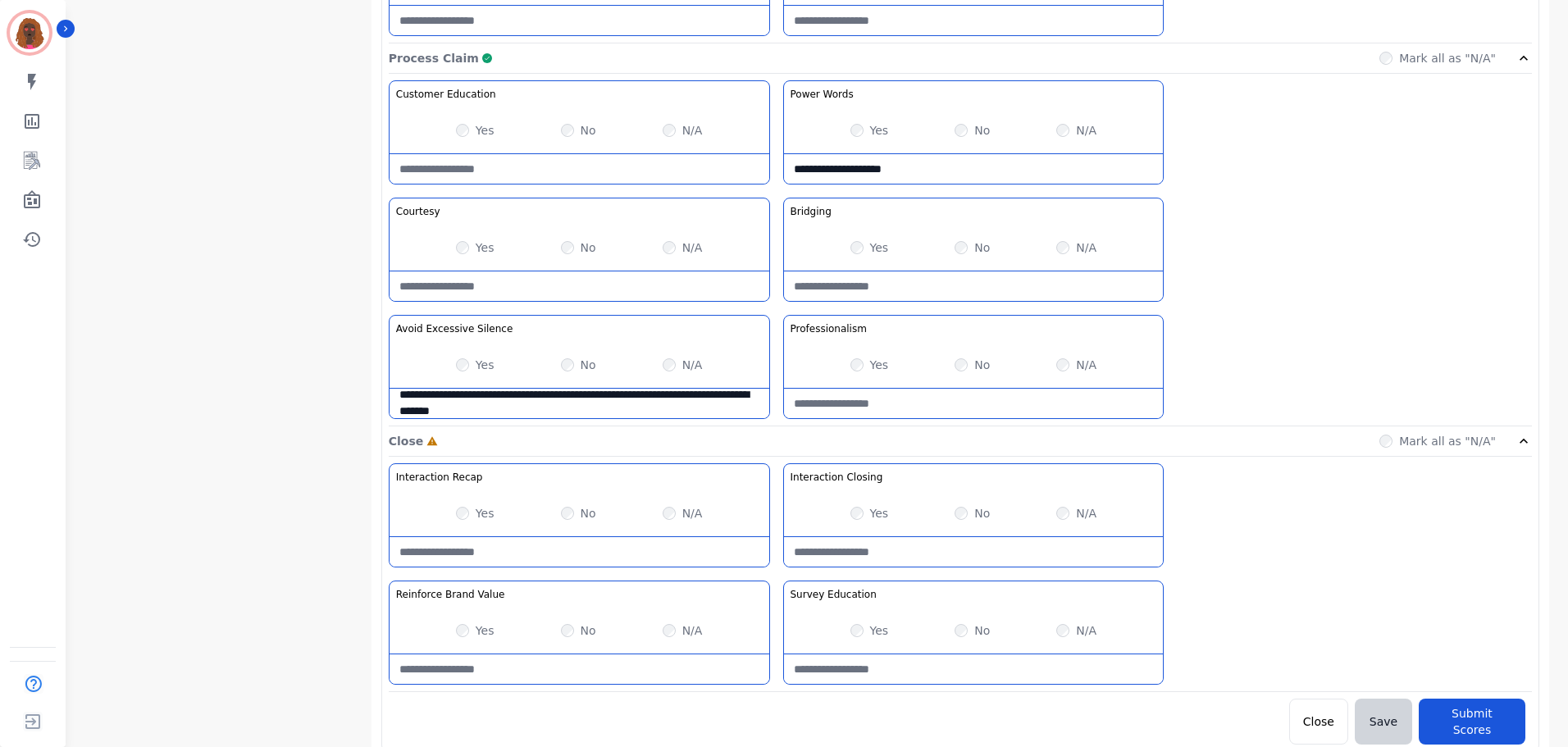
click at [938, 553] on Closing-note at bounding box center [974, 551] width 379 height 29
type Closing-note "**********"
click at [1068, 631] on div "N/A" at bounding box center [1076, 630] width 40 height 17
click at [573, 517] on div "No" at bounding box center [579, 513] width 35 height 17
click at [554, 560] on Recap-note at bounding box center [580, 551] width 379 height 29
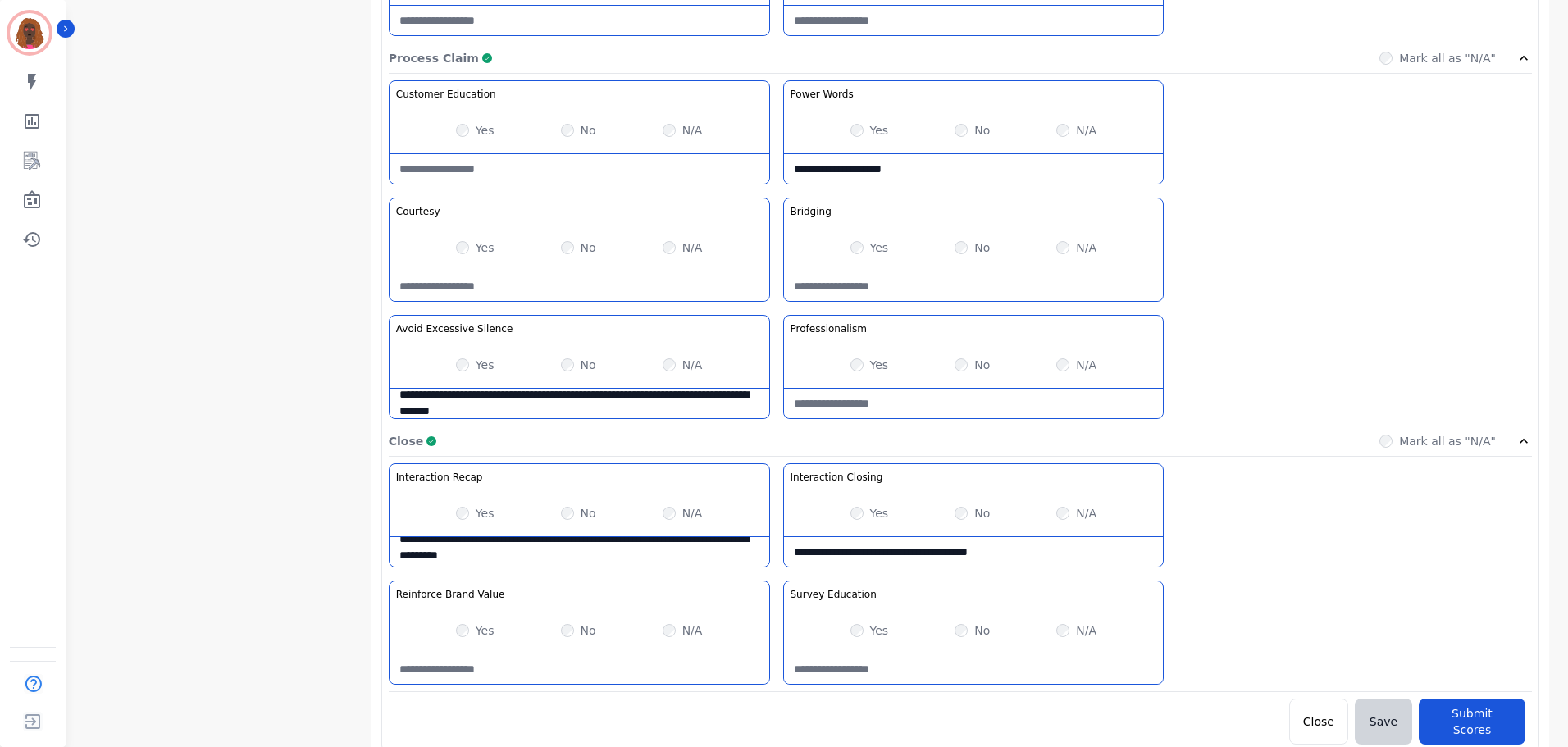
scroll to position [17, 0]
type Recap-note "**********"
click at [1467, 709] on button "Submit Scores" at bounding box center [1473, 722] width 107 height 46
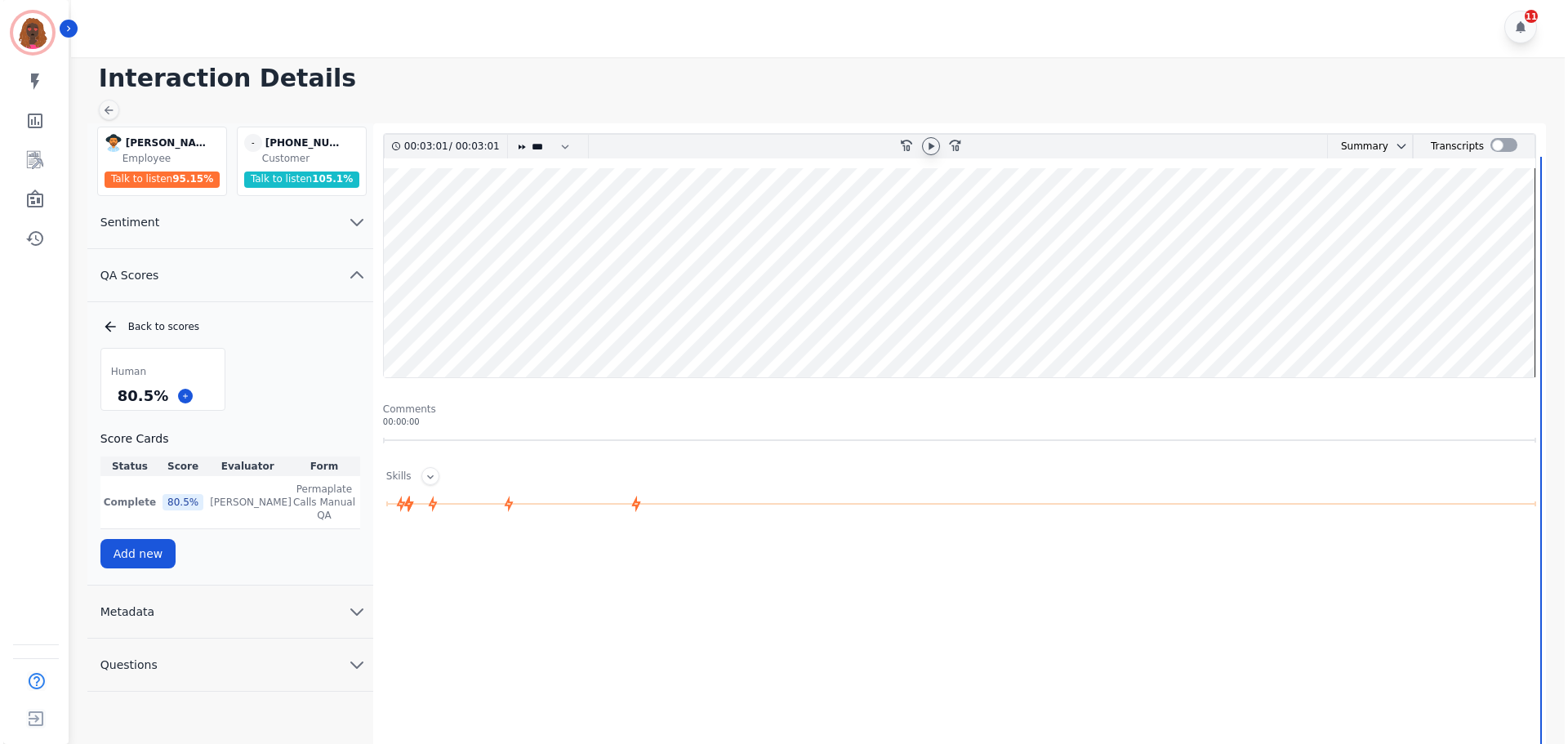
scroll to position [0, 0]
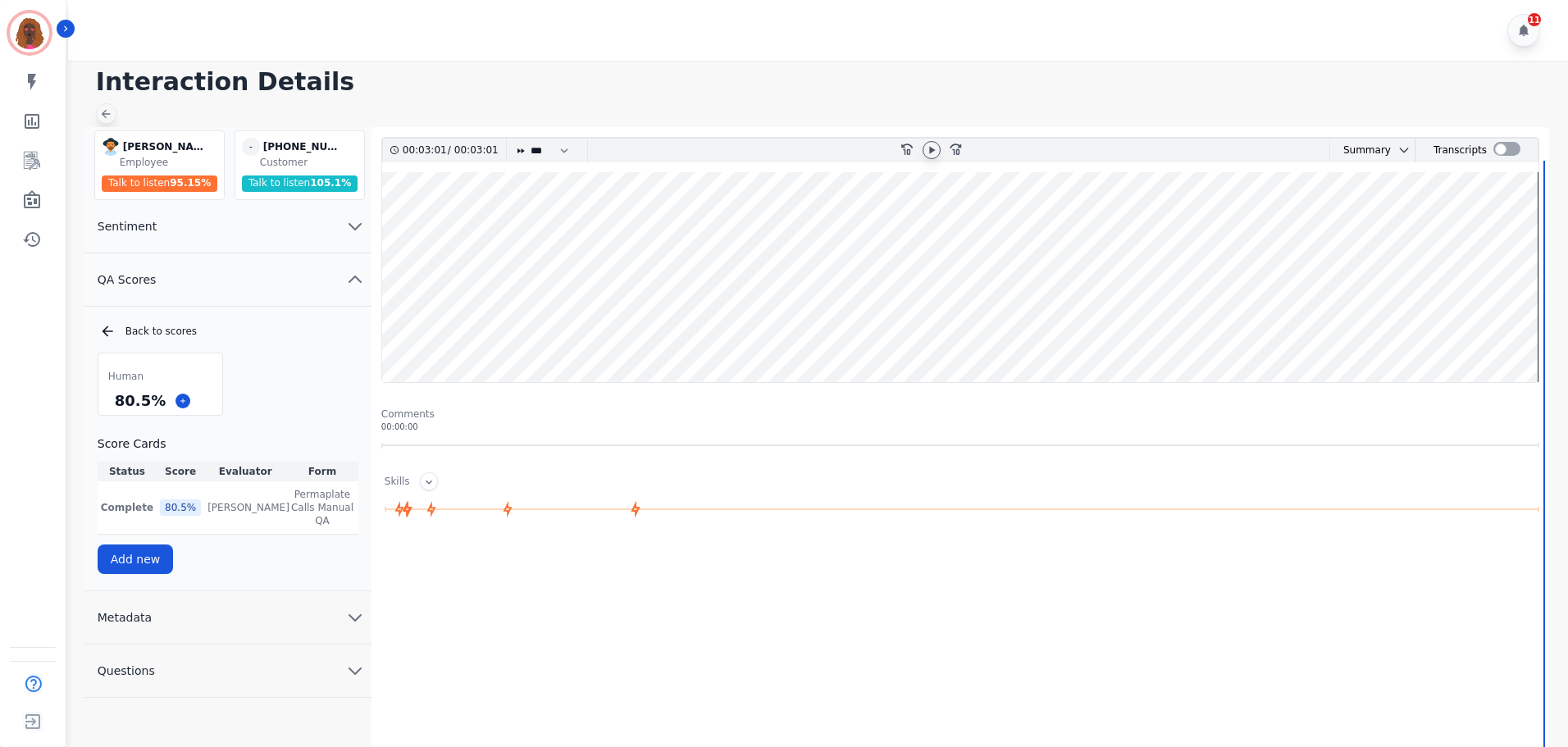
click at [115, 102] on div "Interaction Details [PERSON_NAME] [PERSON_NAME] Employee Talk to listen 95.15 %…" at bounding box center [816, 471] width 1506 height 822
click at [105, 116] on icon at bounding box center [105, 113] width 13 height 13
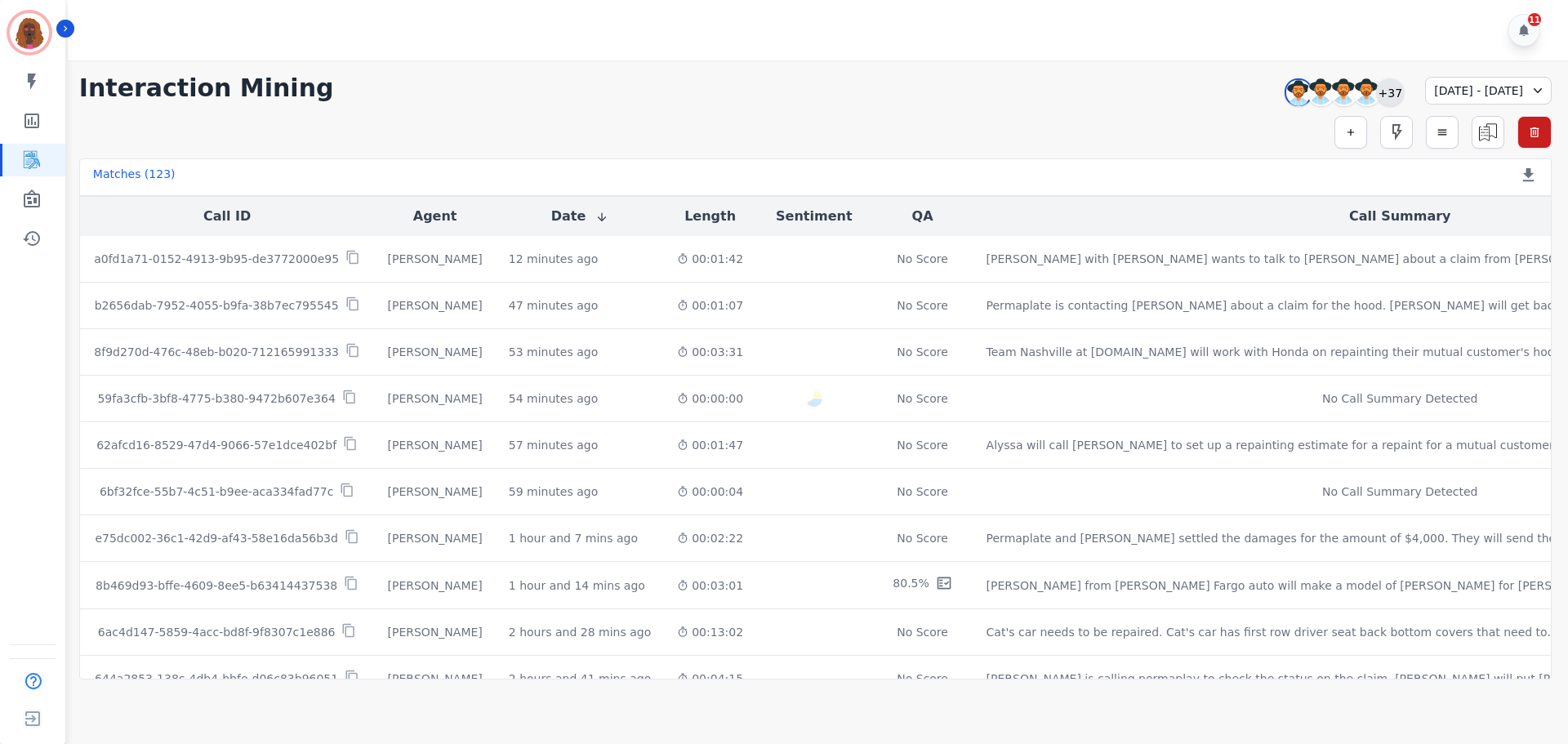
click at [1376, 94] on div "+37" at bounding box center [1390, 92] width 28 height 28
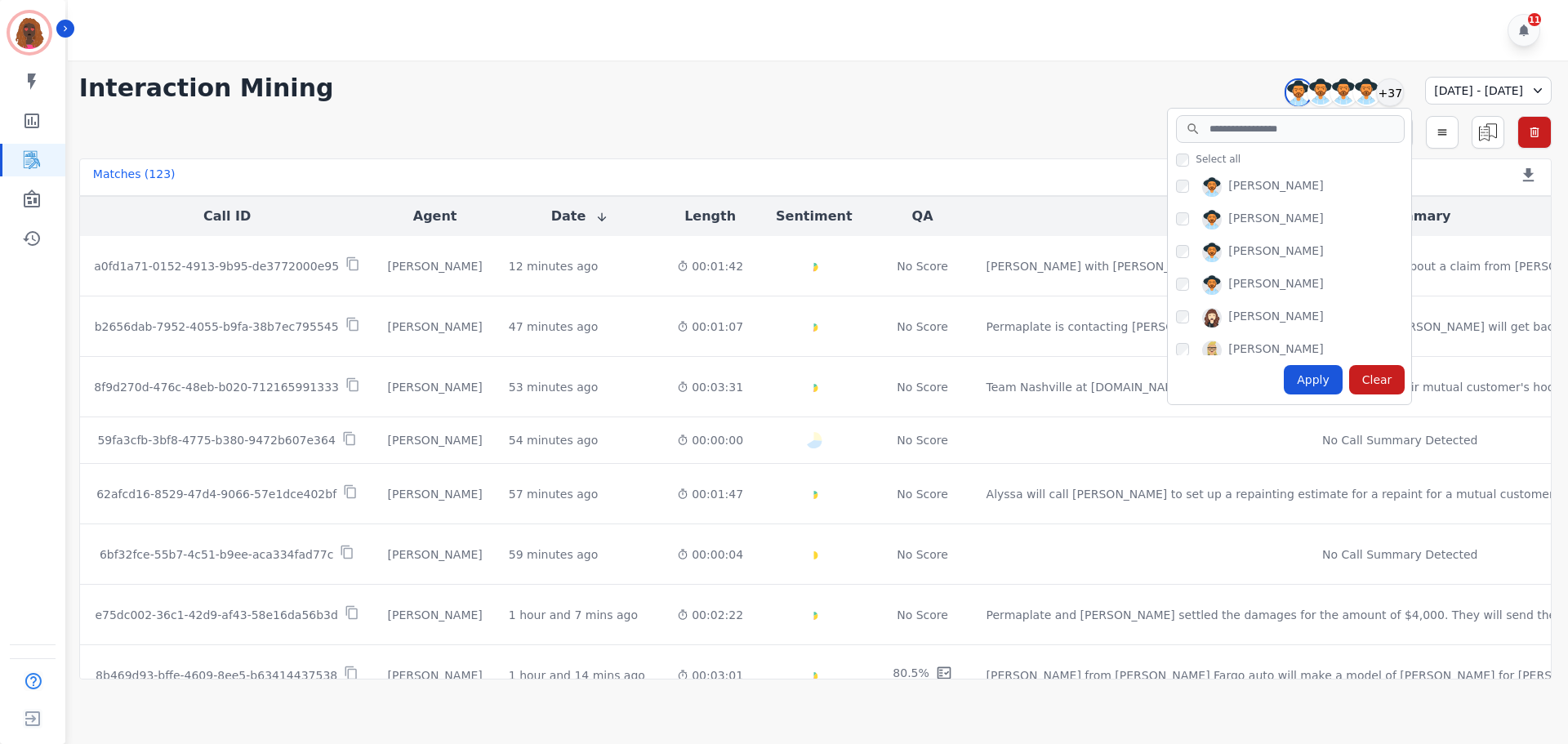
click at [1168, 185] on div "[PERSON_NAME] [PERSON_NAME] [PERSON_NAME] [PERSON_NAME] [PERSON_NAME] [PERSON_N…" at bounding box center [1289, 263] width 243 height 185
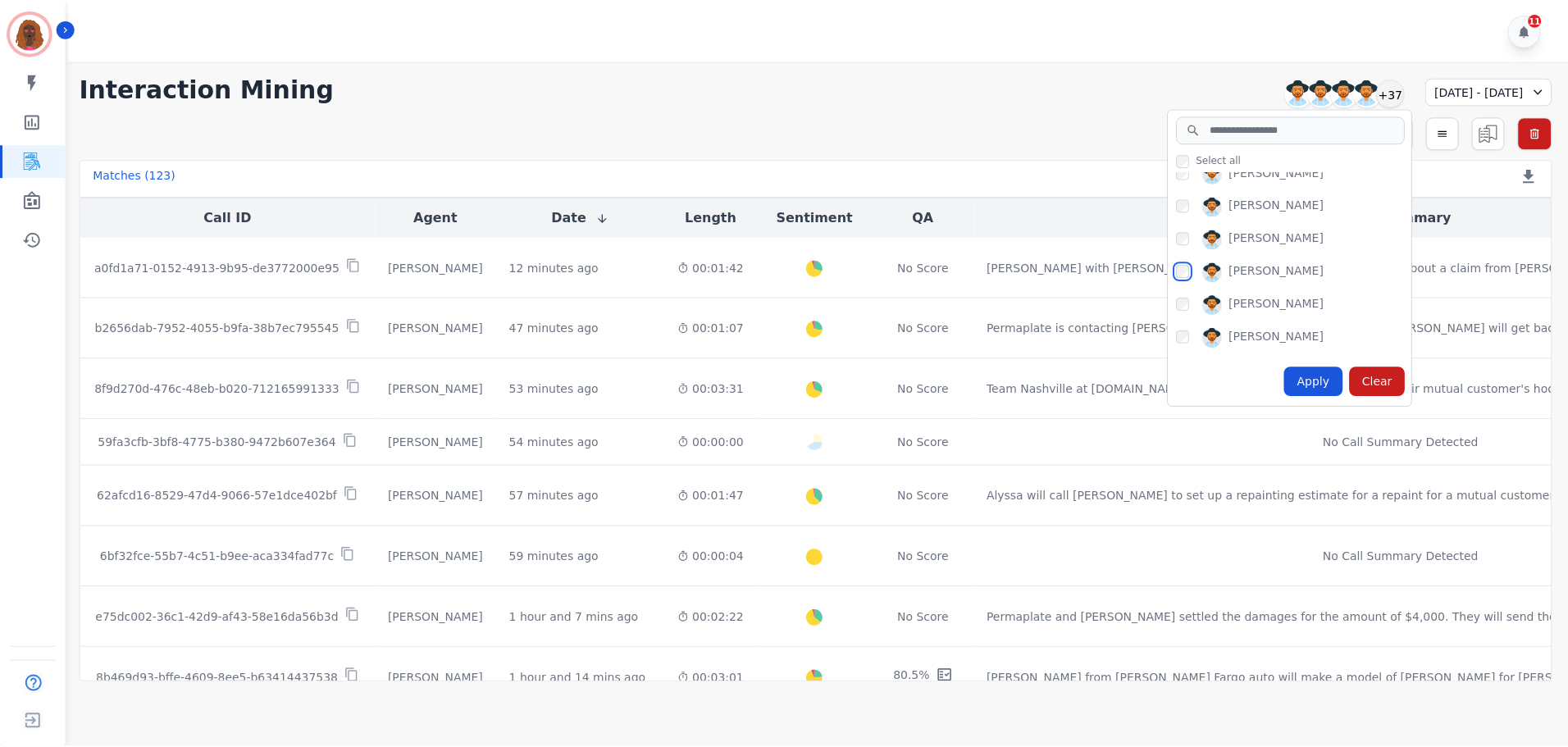
scroll to position [670, 0]
click at [1290, 375] on div "Apply" at bounding box center [1319, 381] width 59 height 29
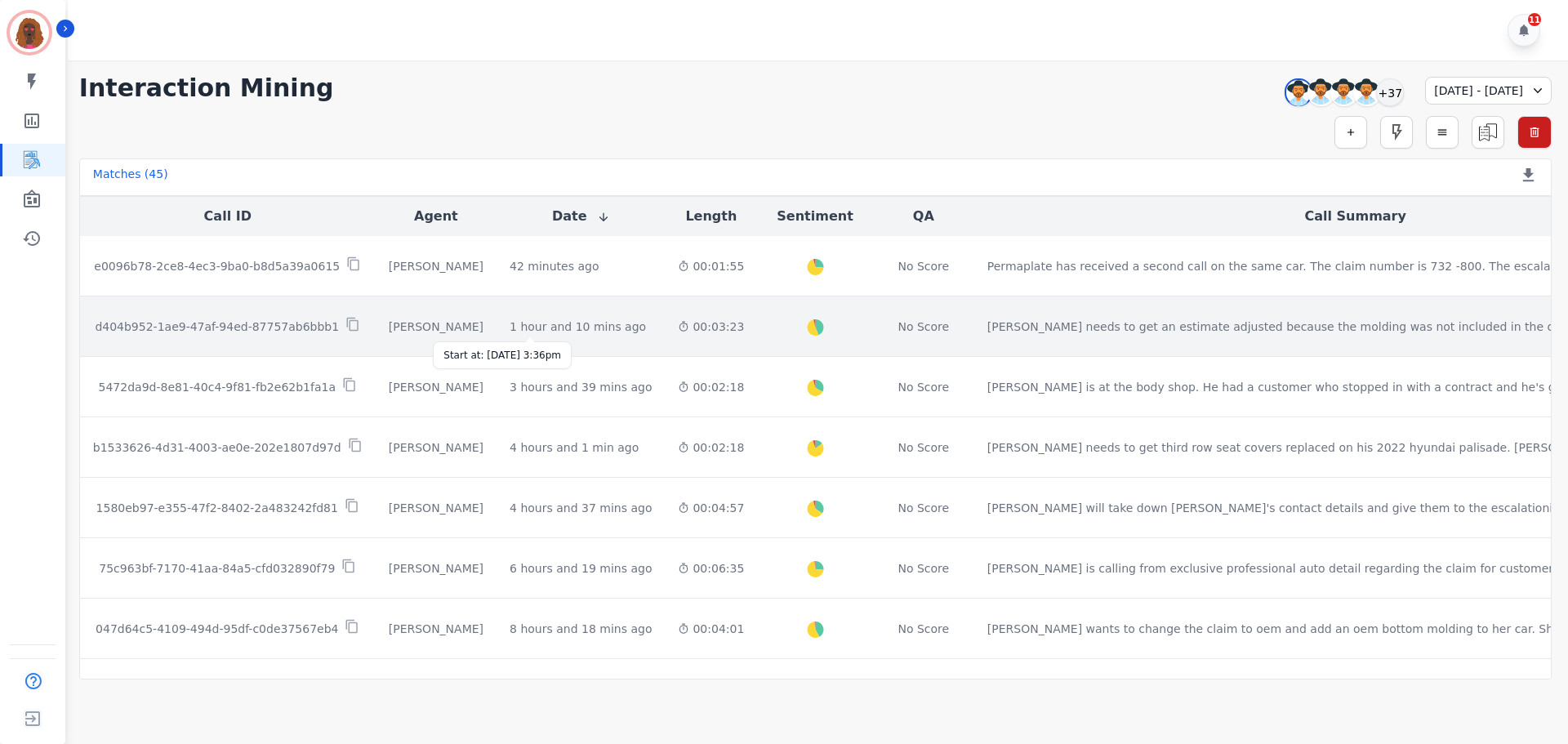
click at [550, 326] on div "1 hour and 10 mins ago" at bounding box center [577, 326] width 137 height 16
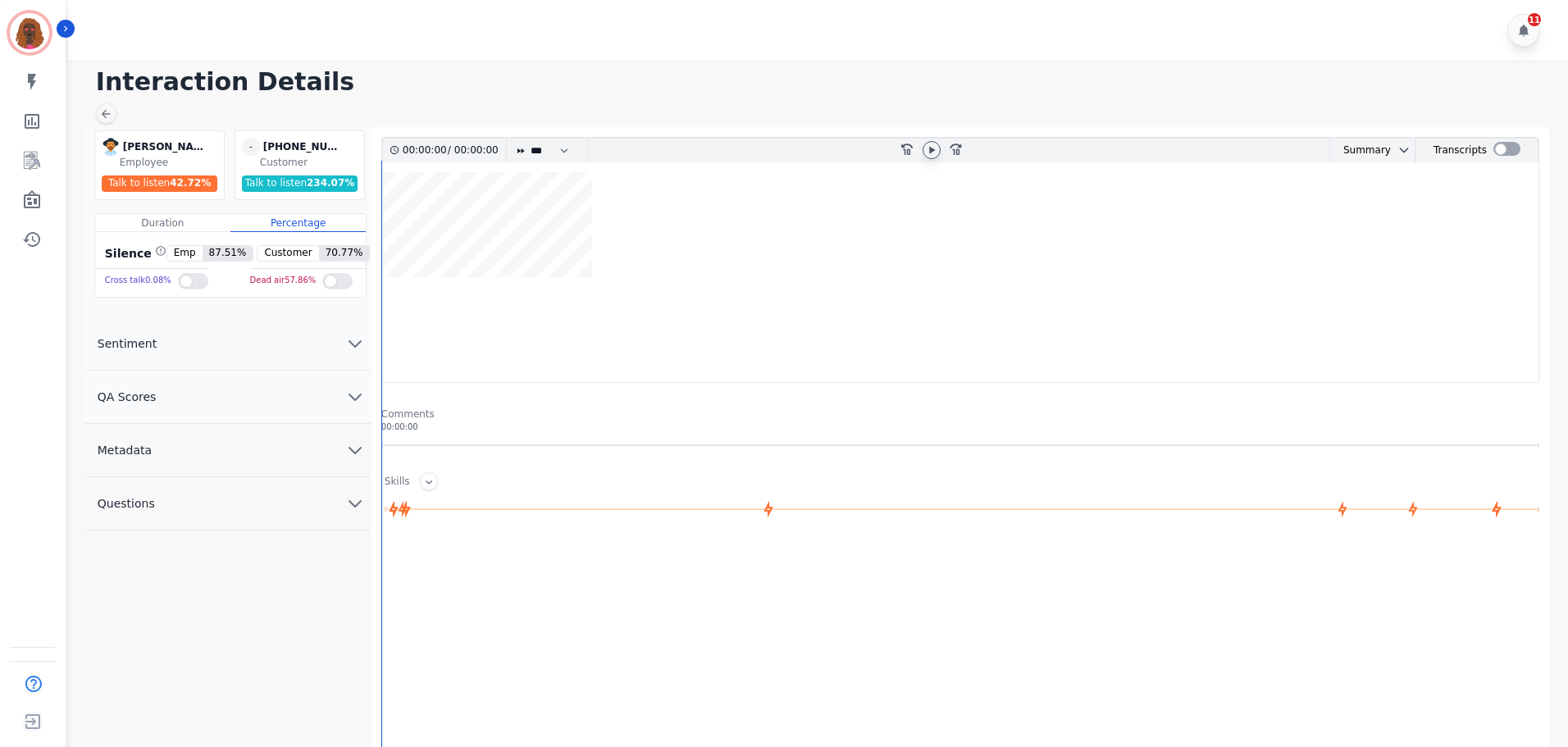
click at [931, 149] on icon at bounding box center [932, 150] width 6 height 8
click at [931, 149] on icon at bounding box center [931, 150] width 13 height 13
click at [350, 400] on icon "chevron down" at bounding box center [355, 397] width 19 height 19
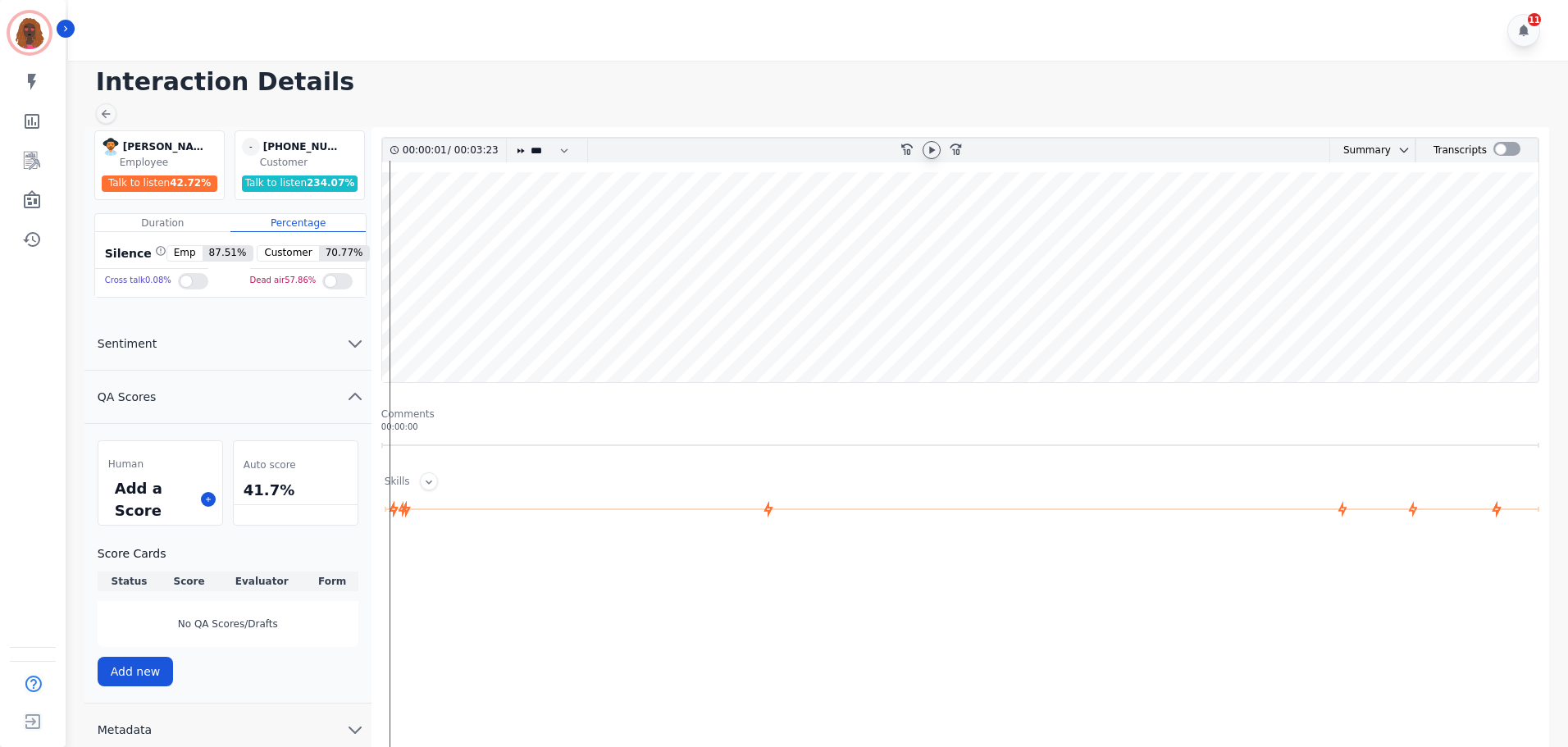
click at [198, 495] on div "Add a Score" at bounding box center [160, 499] width 124 height 51
click at [201, 499] on button at bounding box center [208, 499] width 15 height 15
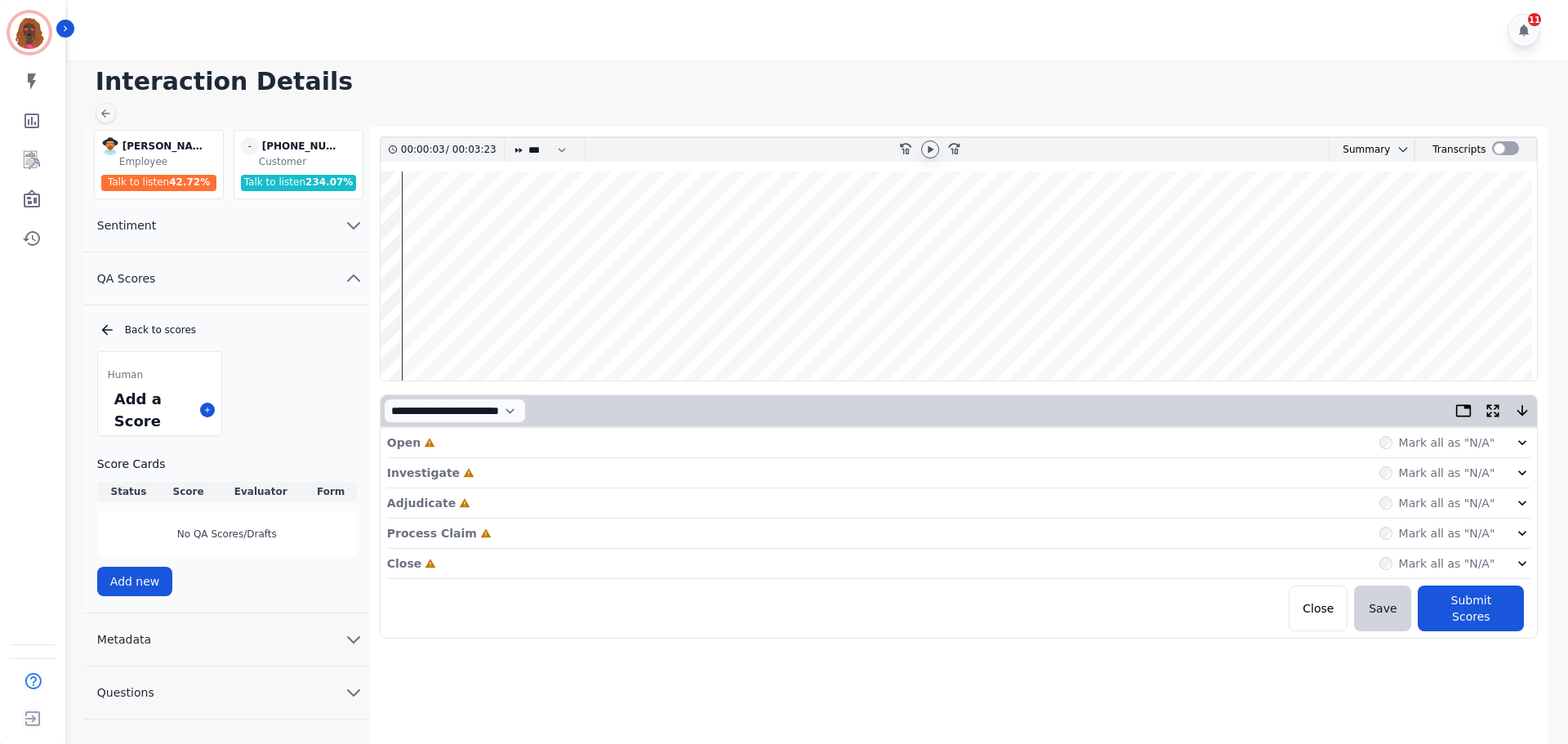
click at [471, 441] on div "Open Incomplete Mark all as "N/A"" at bounding box center [960, 443] width 1145 height 30
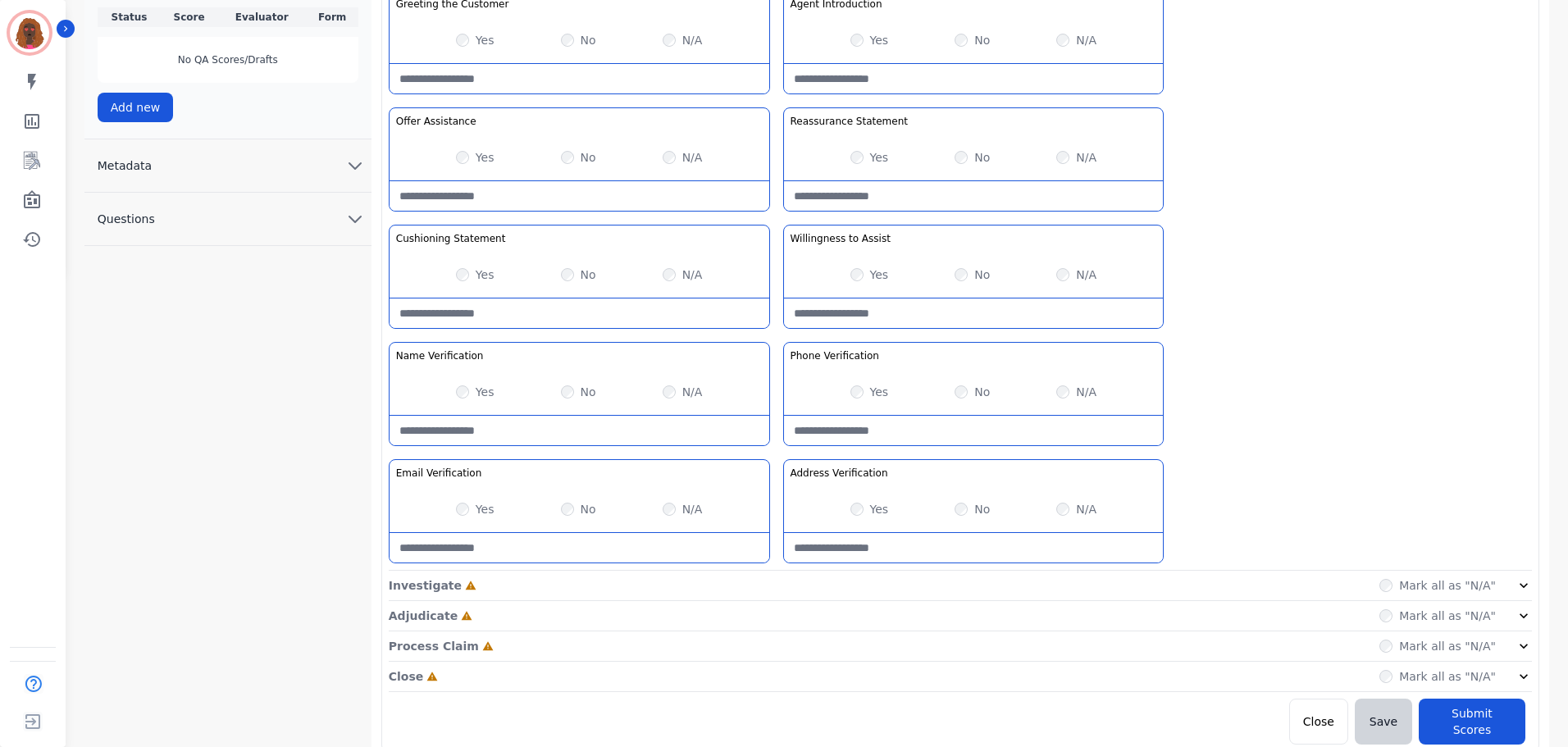
click at [772, 601] on div "Investigate Incomplete Mark all as "N/A"" at bounding box center [961, 616] width 1144 height 30
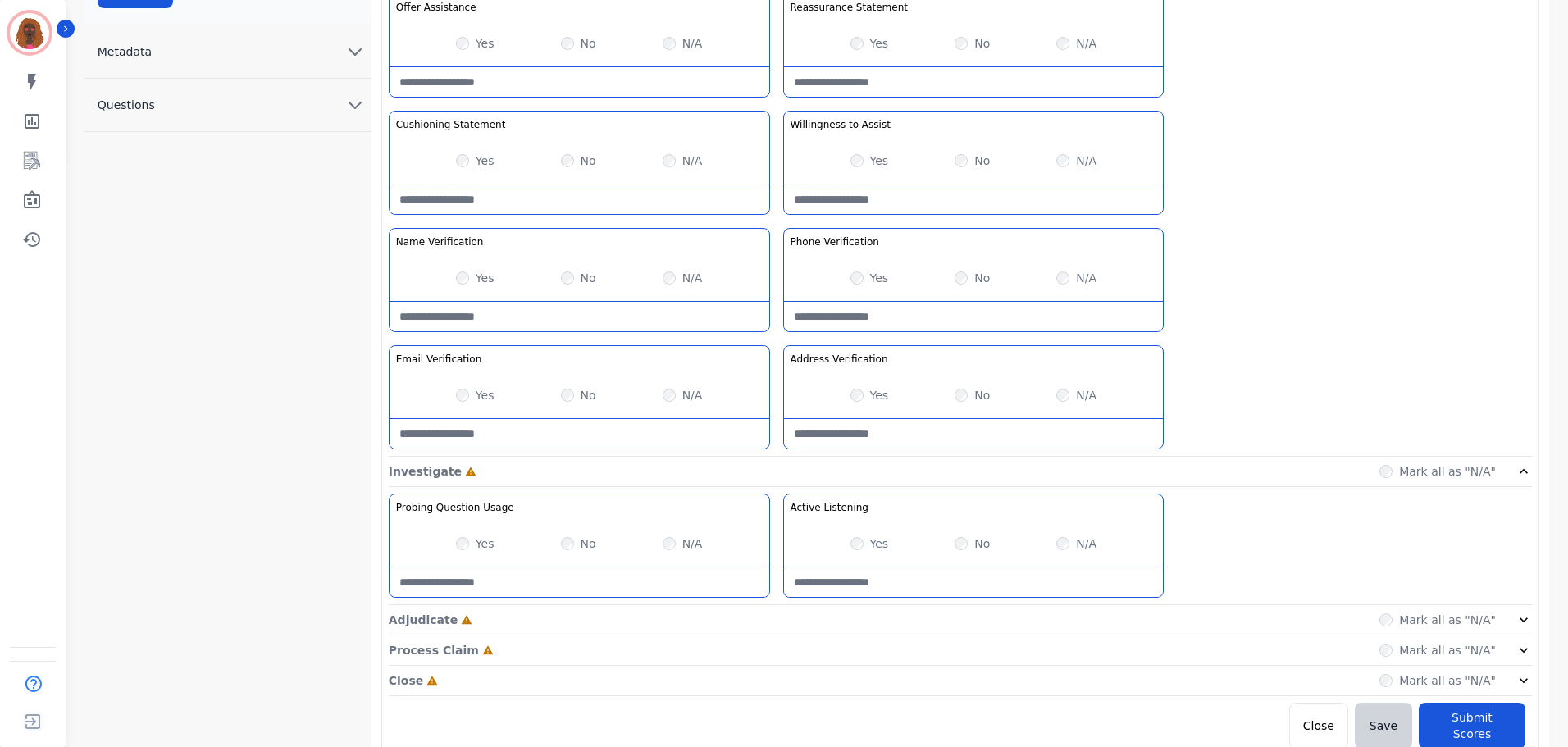
scroll to position [594, 0]
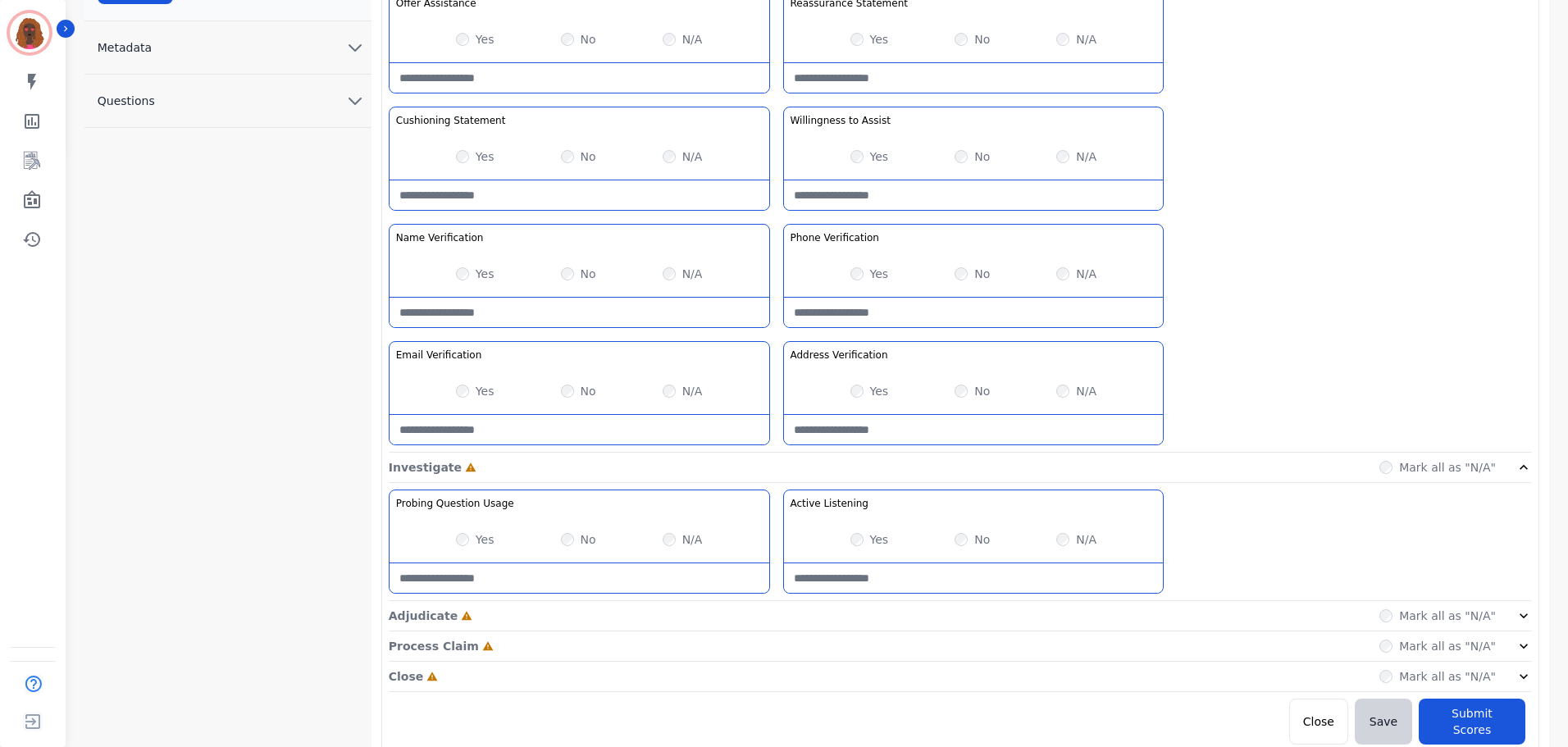
click at [776, 662] on div "Adjudicate Incomplete Mark all as "N/A"" at bounding box center [961, 677] width 1144 height 30
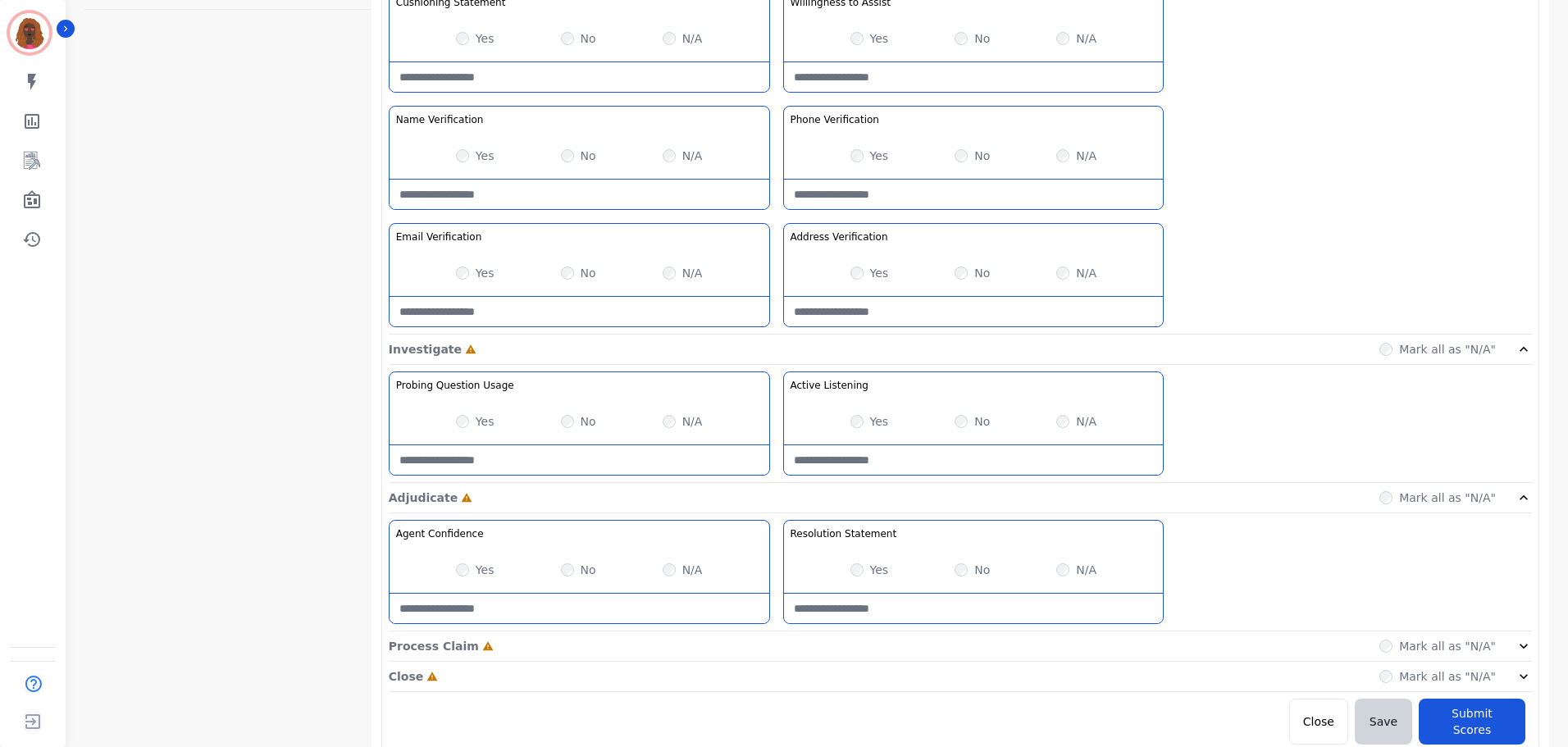
click at [770, 652] on div "Process Claim Incomplete Mark all as "N/A"" at bounding box center [961, 646] width 1144 height 30
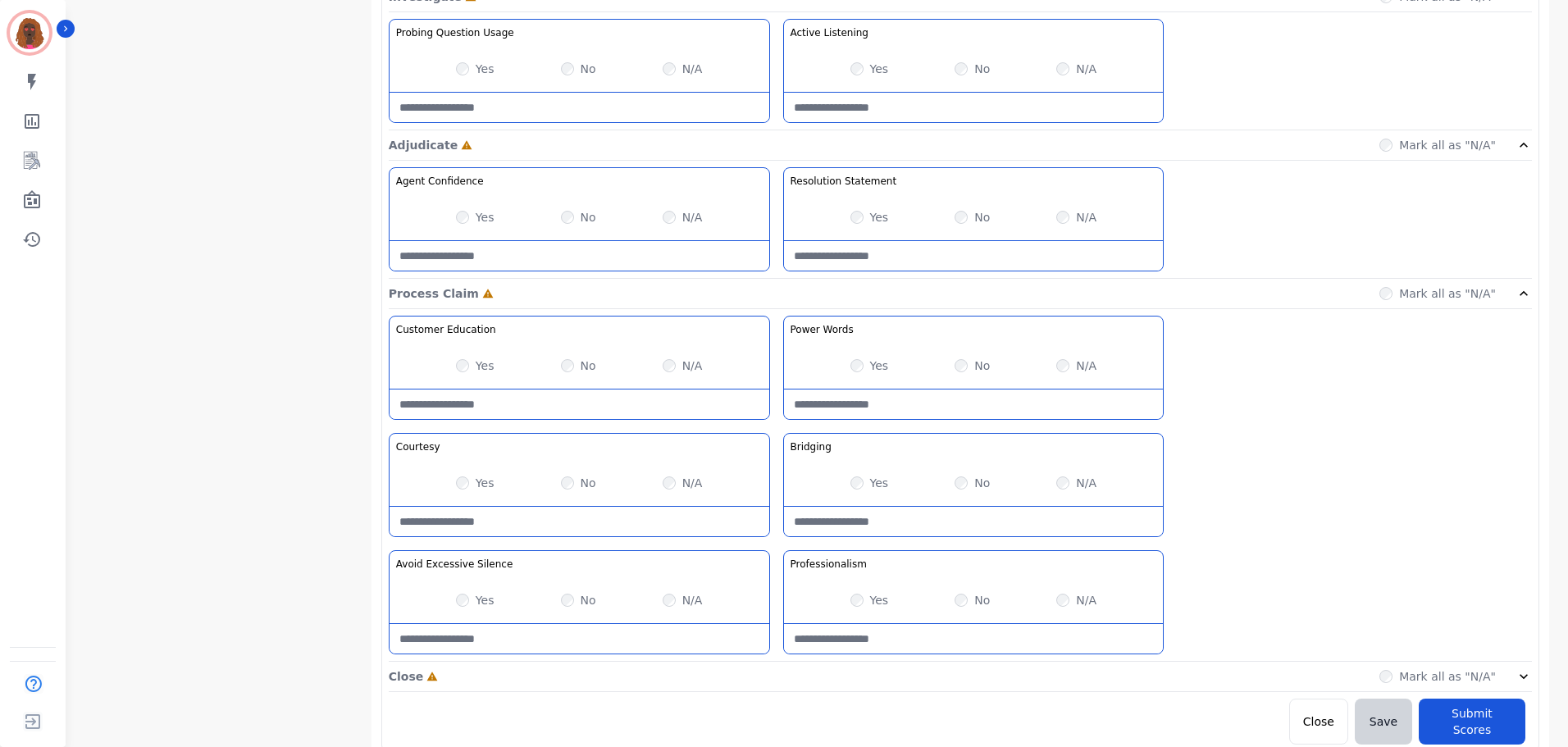
click at [772, 685] on div "Close Incomplete Mark all as "N/A"" at bounding box center [961, 677] width 1144 height 30
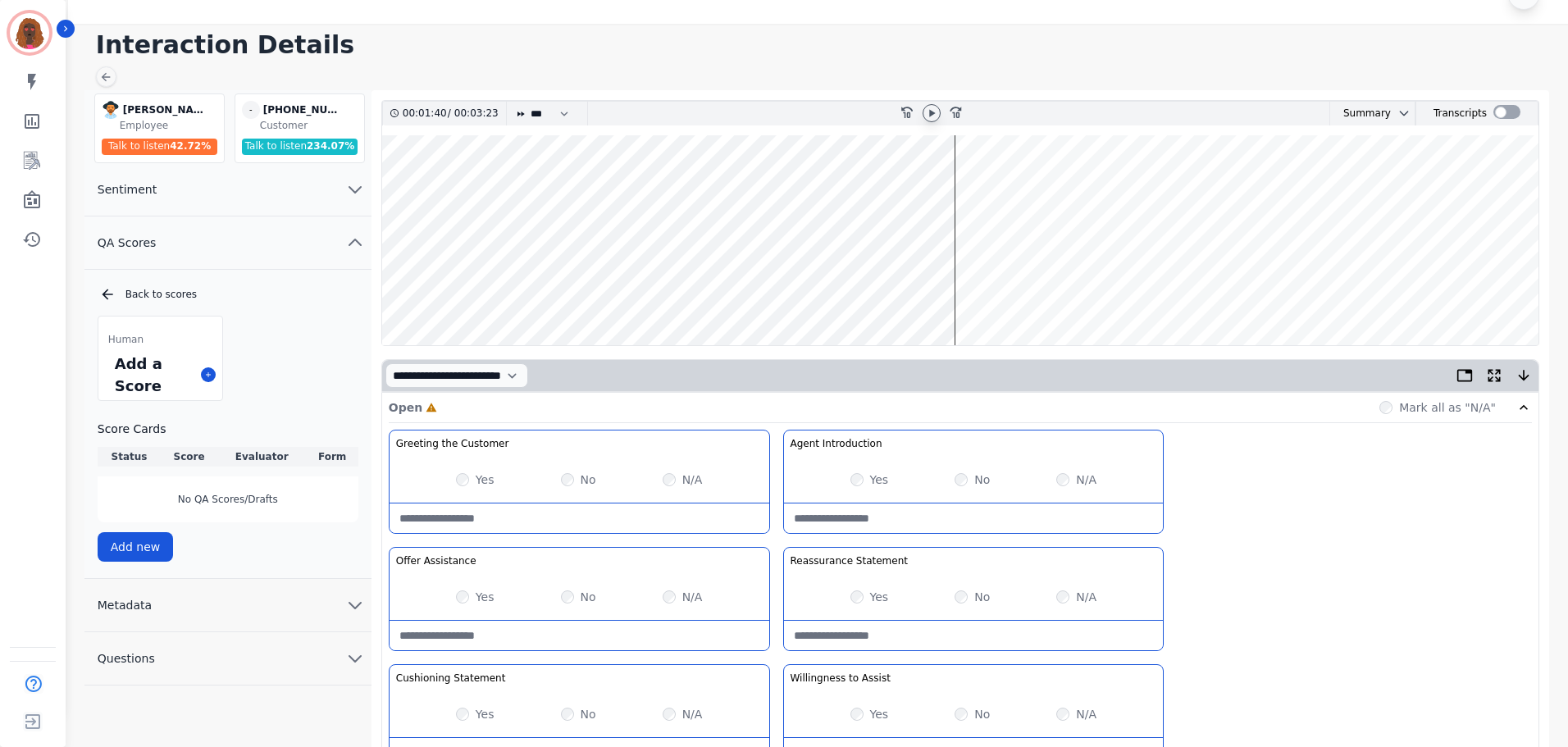
scroll to position [0, 0]
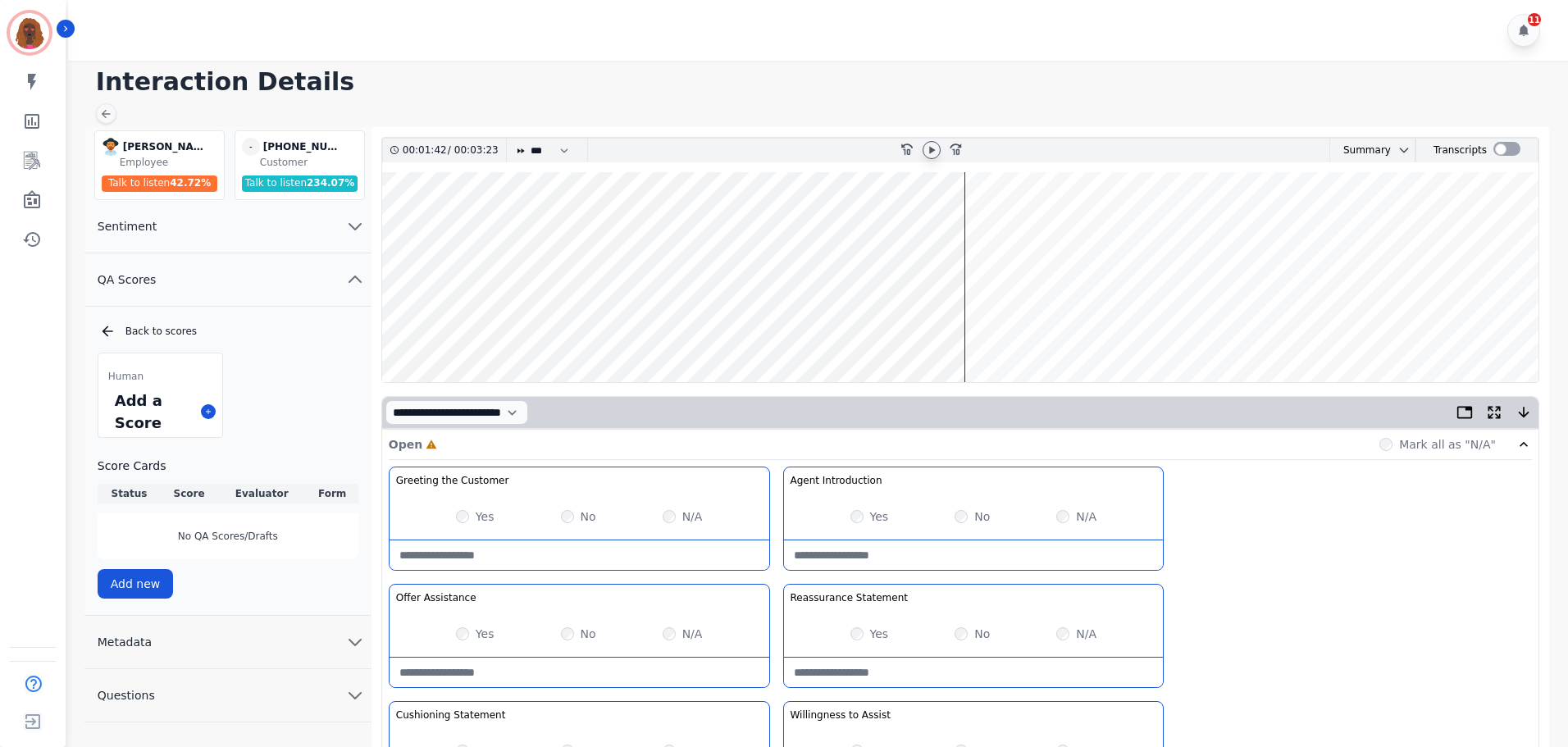
click at [603, 324] on wave at bounding box center [960, 277] width 1157 height 210
click at [585, 327] on wave at bounding box center [960, 277] width 1157 height 210
click at [458, 327] on wave at bounding box center [960, 277] width 1157 height 210
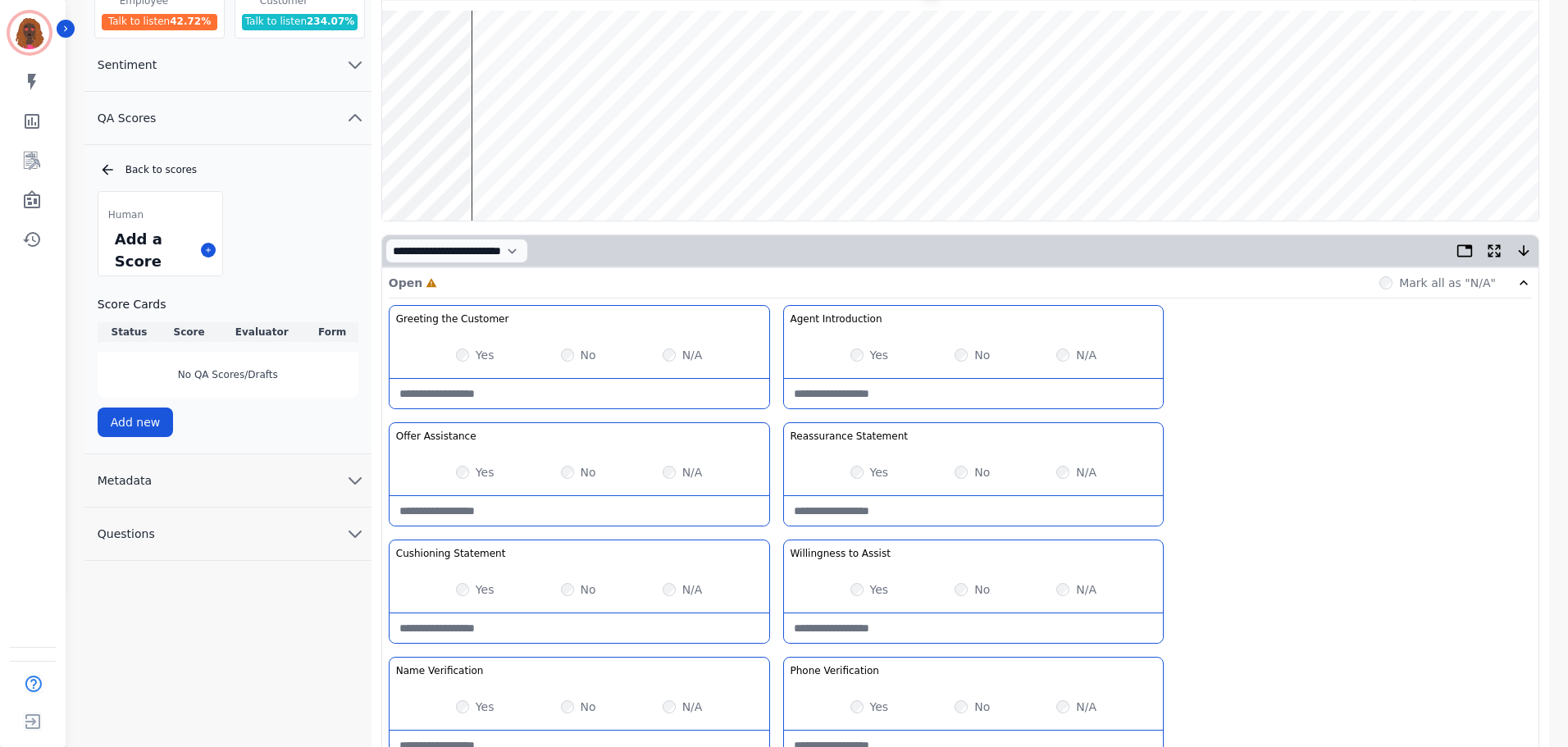
scroll to position [162, 0]
click at [550, 169] on wave at bounding box center [960, 115] width 1157 height 210
click at [584, 165] on wave at bounding box center [960, 115] width 1157 height 210
click at [601, 164] on wave at bounding box center [960, 115] width 1157 height 210
click at [631, 165] on wave at bounding box center [960, 115] width 1157 height 210
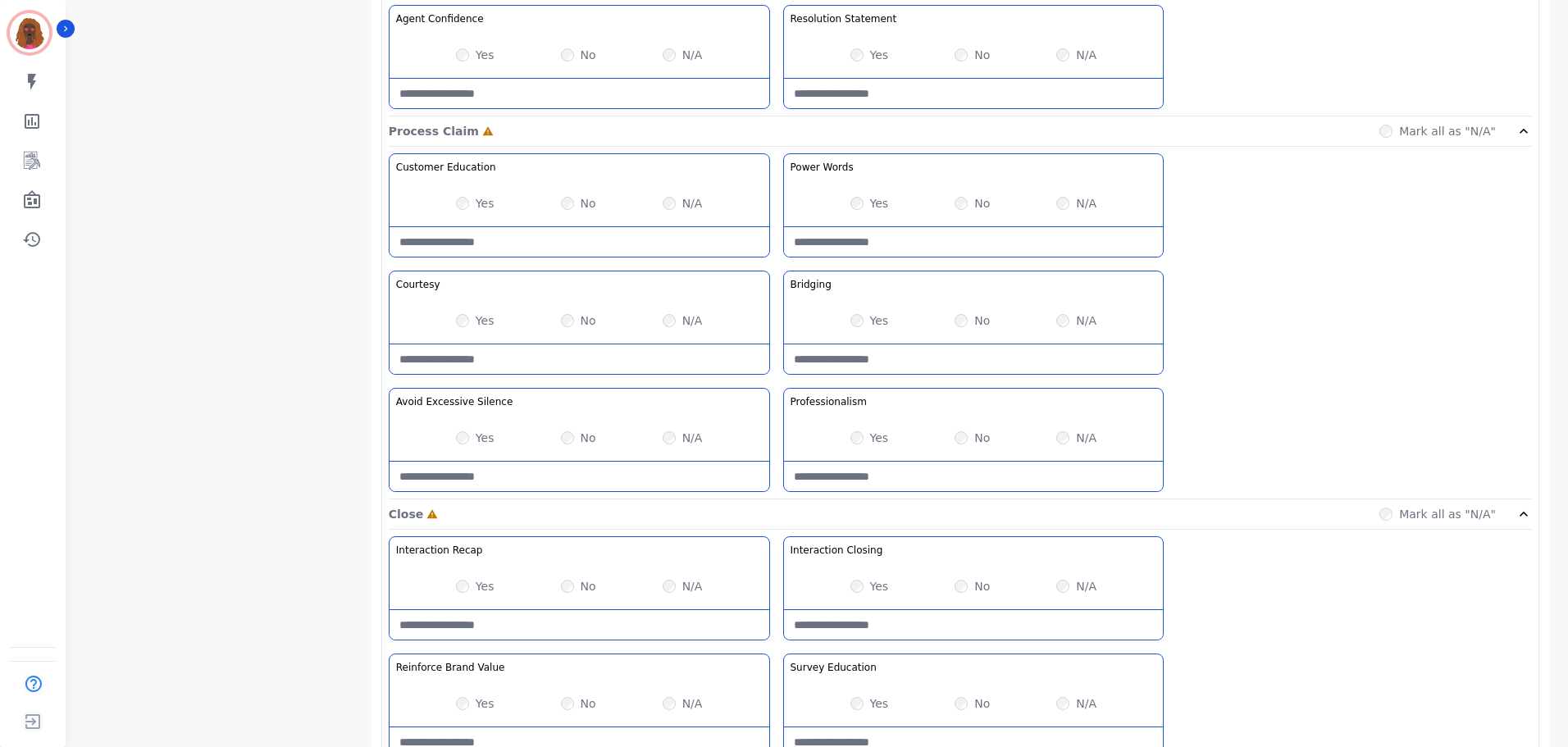
scroll to position [1228, 0]
click at [972, 331] on div "Yes No N/A" at bounding box center [974, 319] width 379 height 46
click at [942, 362] on Claim-Bridging-note at bounding box center [974, 358] width 379 height 29
type Claim-Bridging-note "**********"
click at [866, 449] on div "Yes No N/A" at bounding box center [974, 437] width 379 height 46
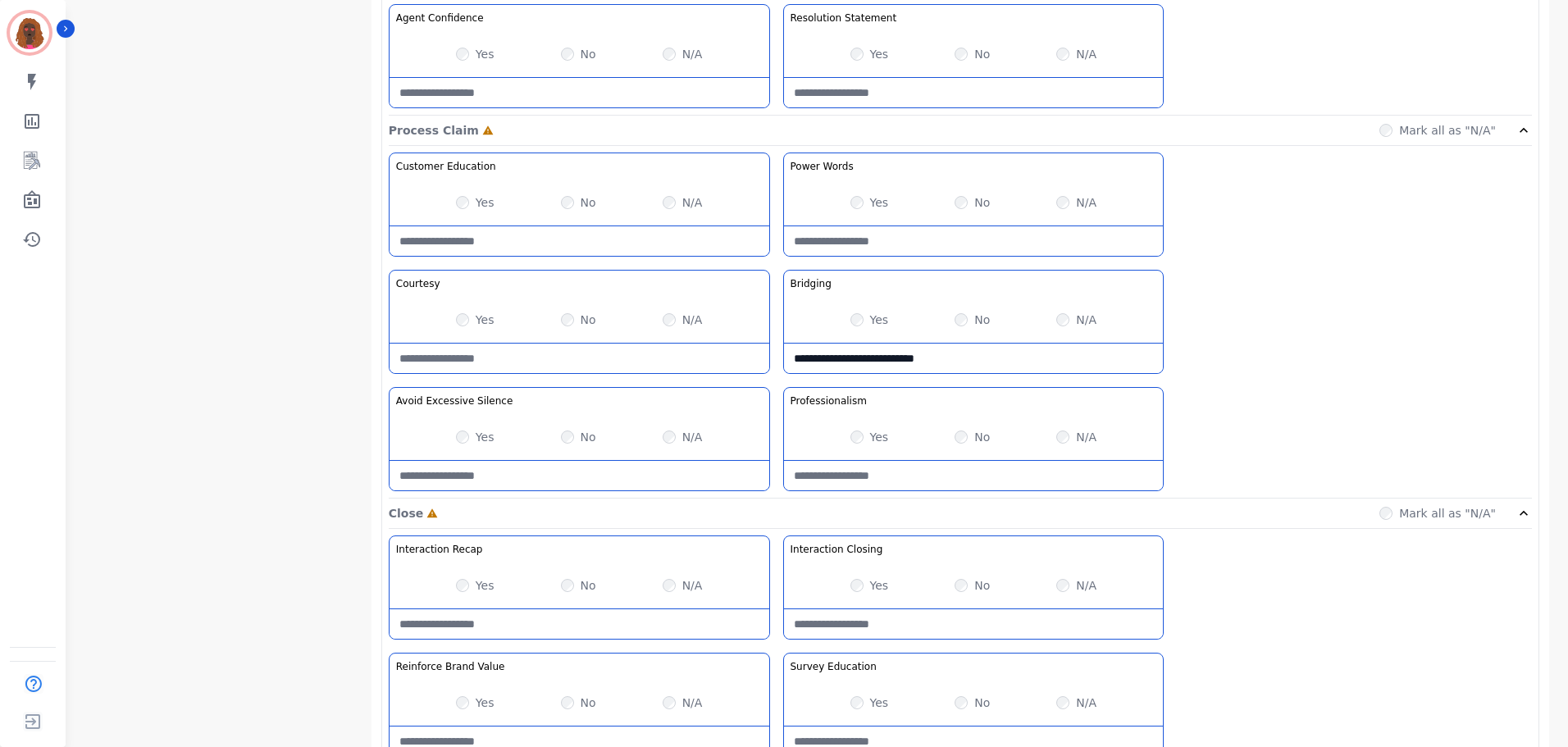
click at [862, 447] on div "Yes No N/A" at bounding box center [974, 437] width 379 height 46
click at [467, 427] on div "Yes No N/A" at bounding box center [580, 437] width 379 height 46
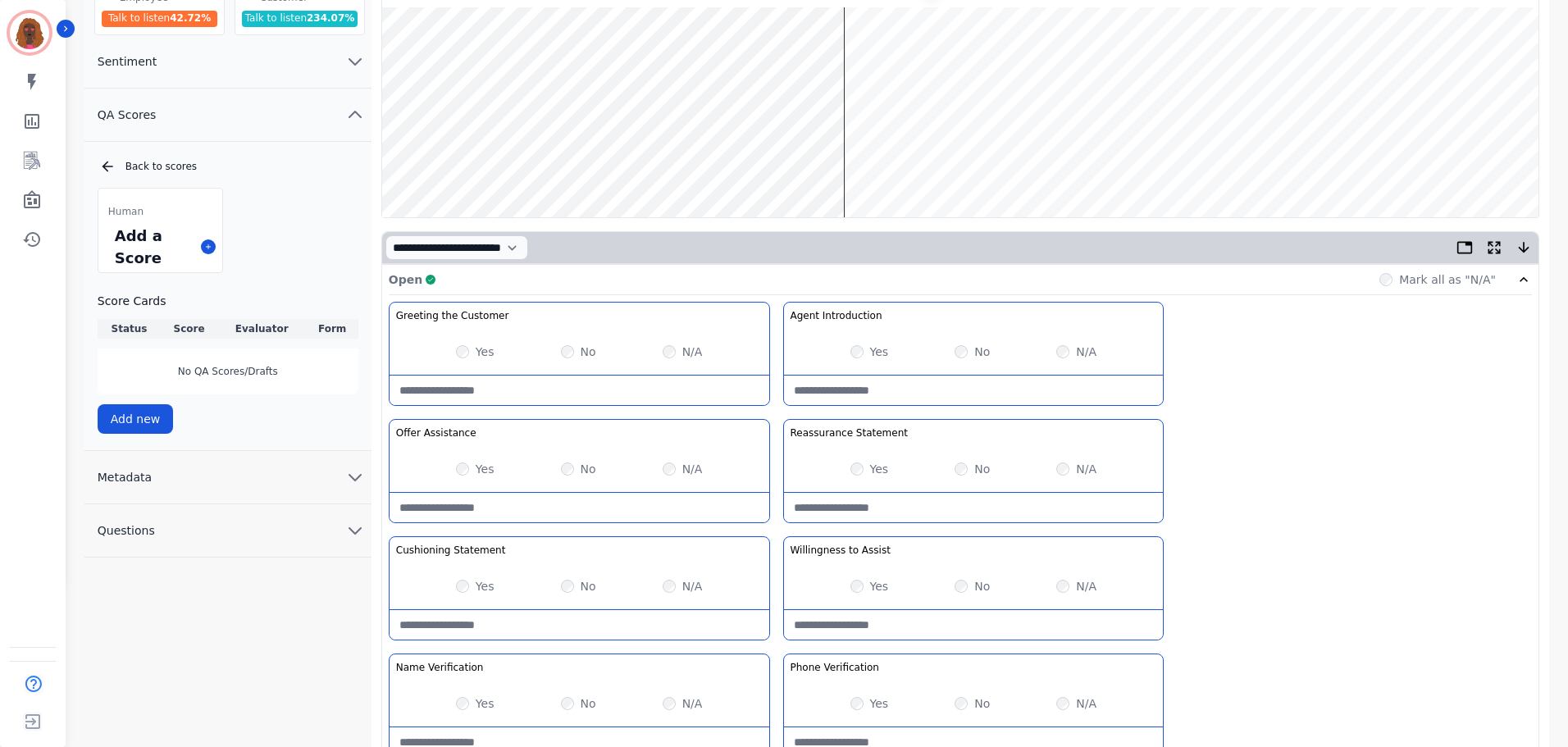
scroll to position [164, 0]
click at [890, 59] on wave at bounding box center [960, 113] width 1157 height 210
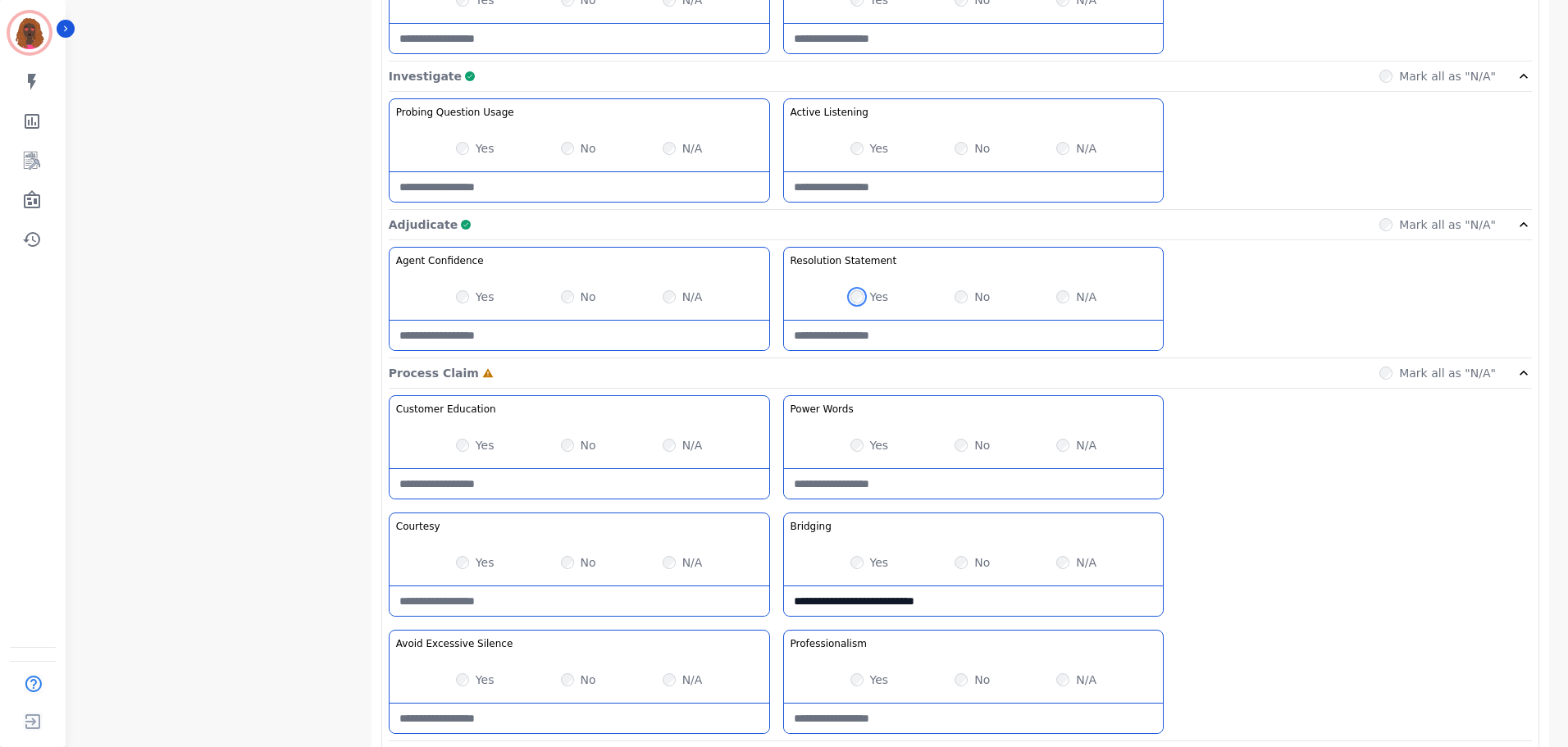
scroll to position [984, 0]
click at [955, 449] on div "No" at bounding box center [973, 446] width 35 height 17
click at [929, 497] on Words-note at bounding box center [974, 485] width 379 height 29
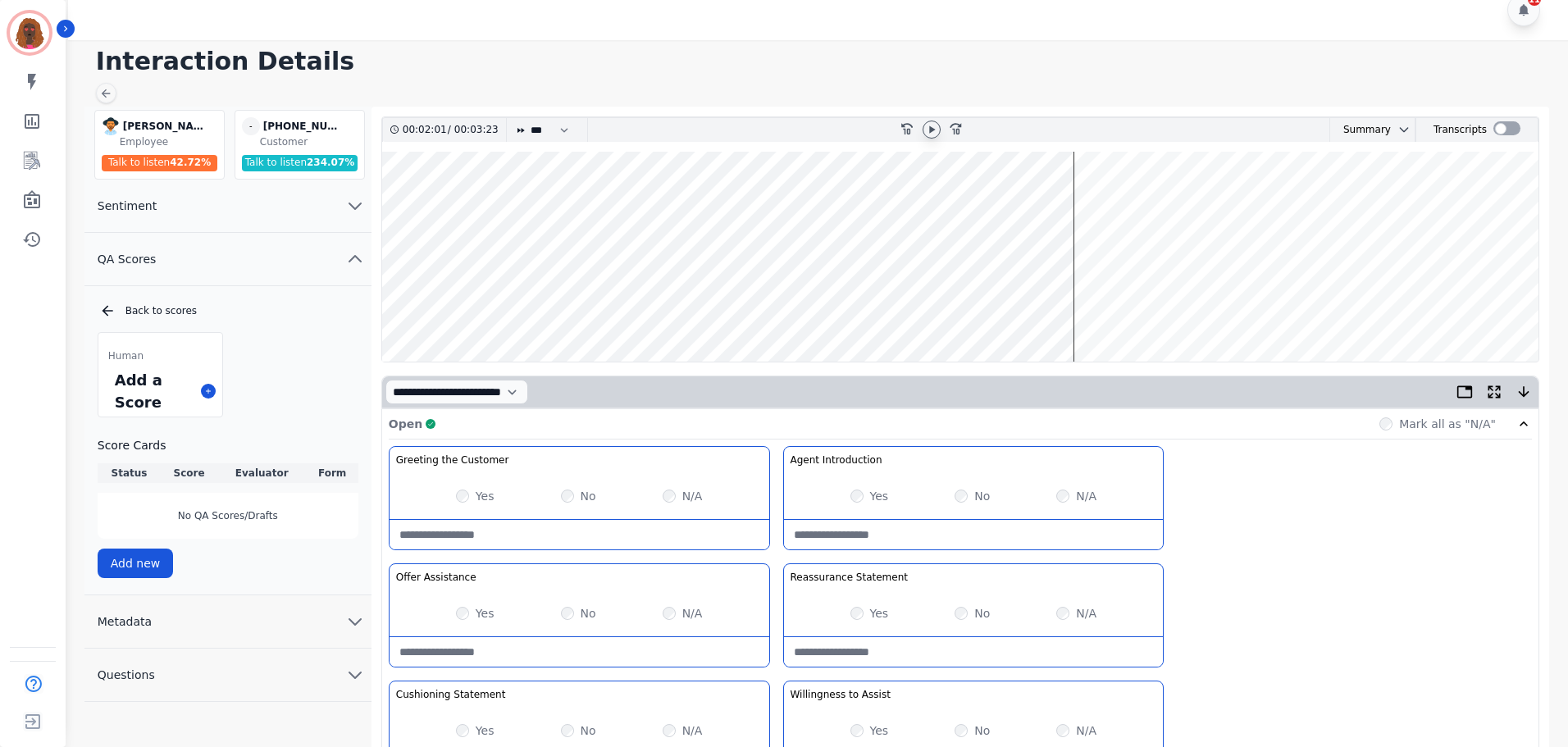
scroll to position [0, 0]
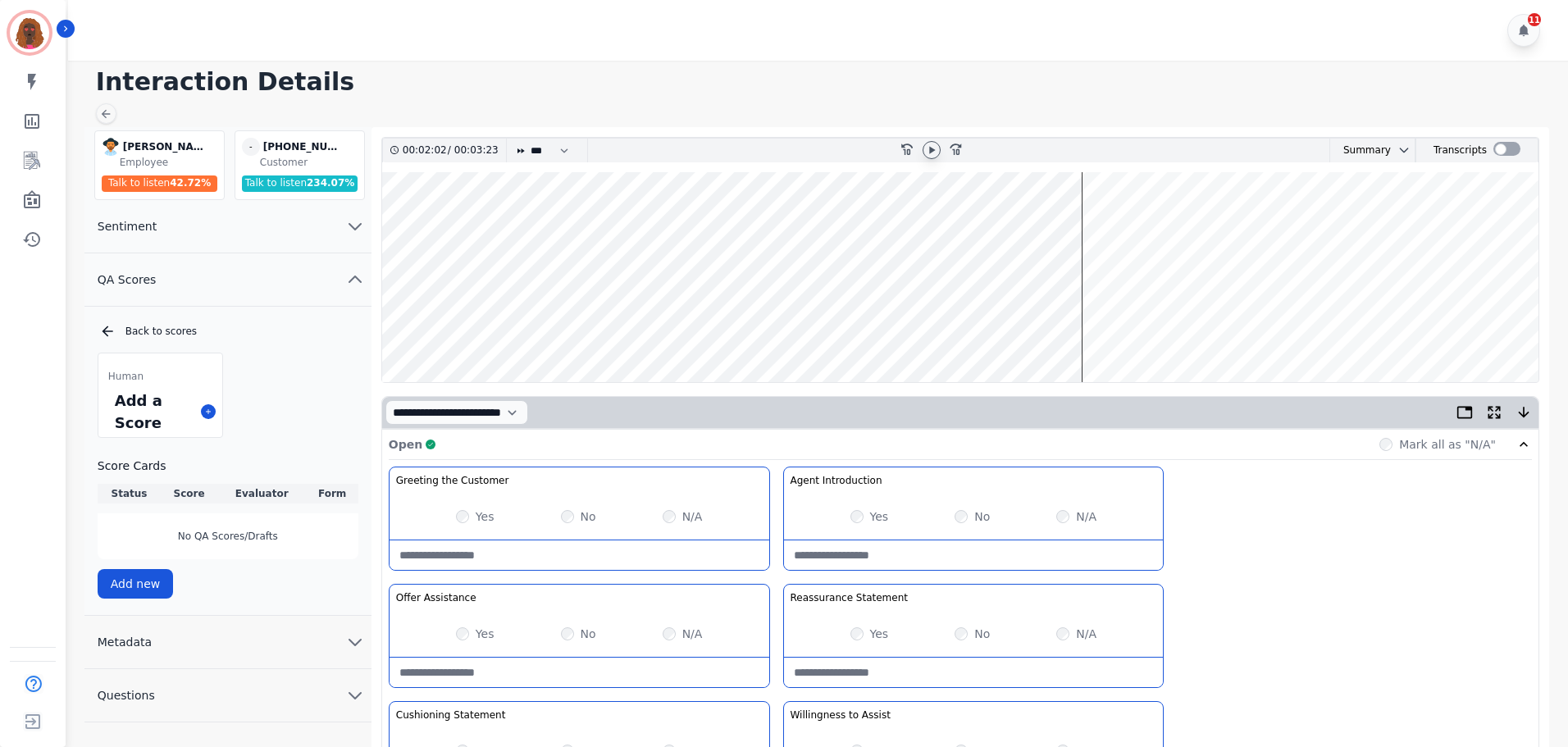
type Words-note "**********"
click at [1155, 230] on wave at bounding box center [960, 277] width 1157 height 210
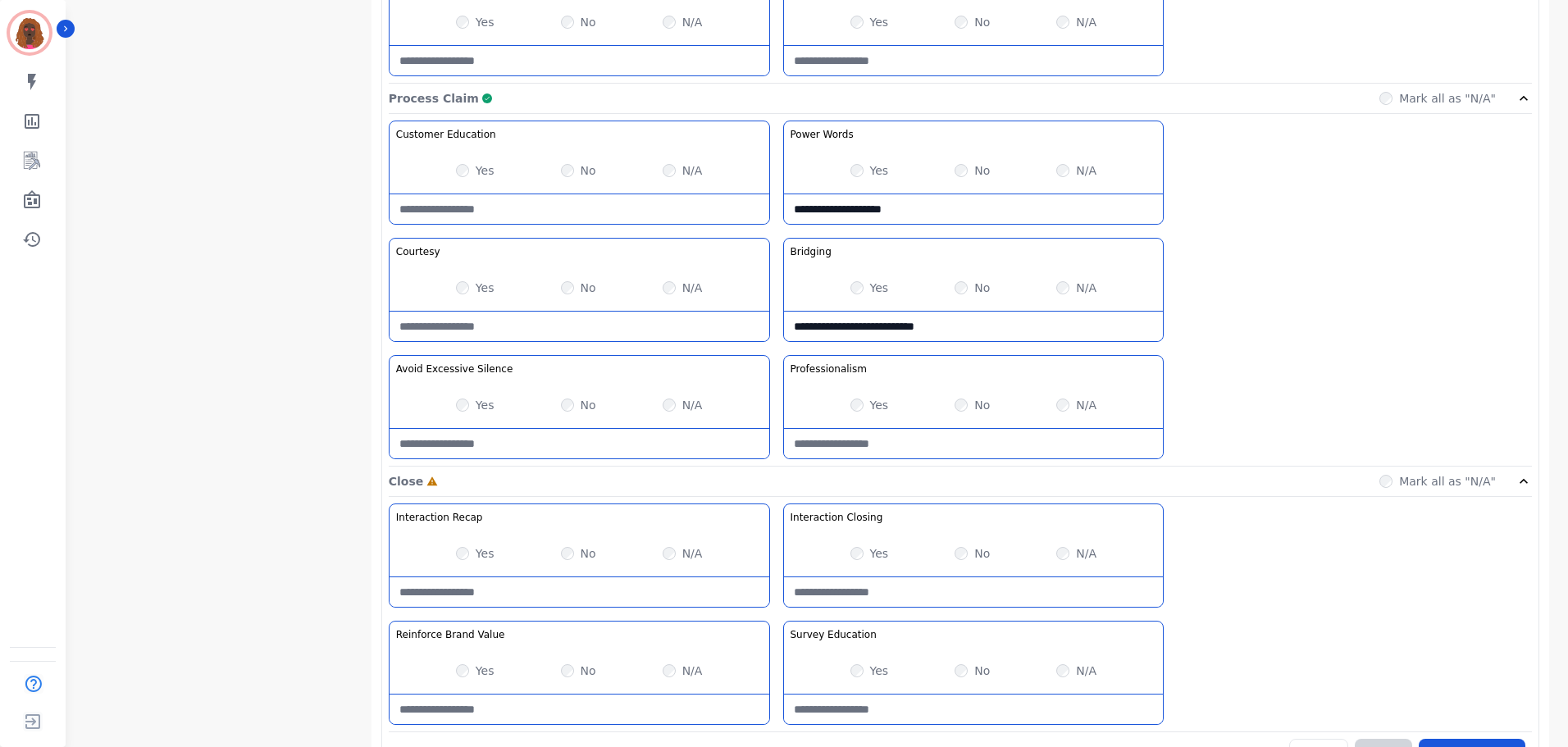
scroll to position [1301, 0]
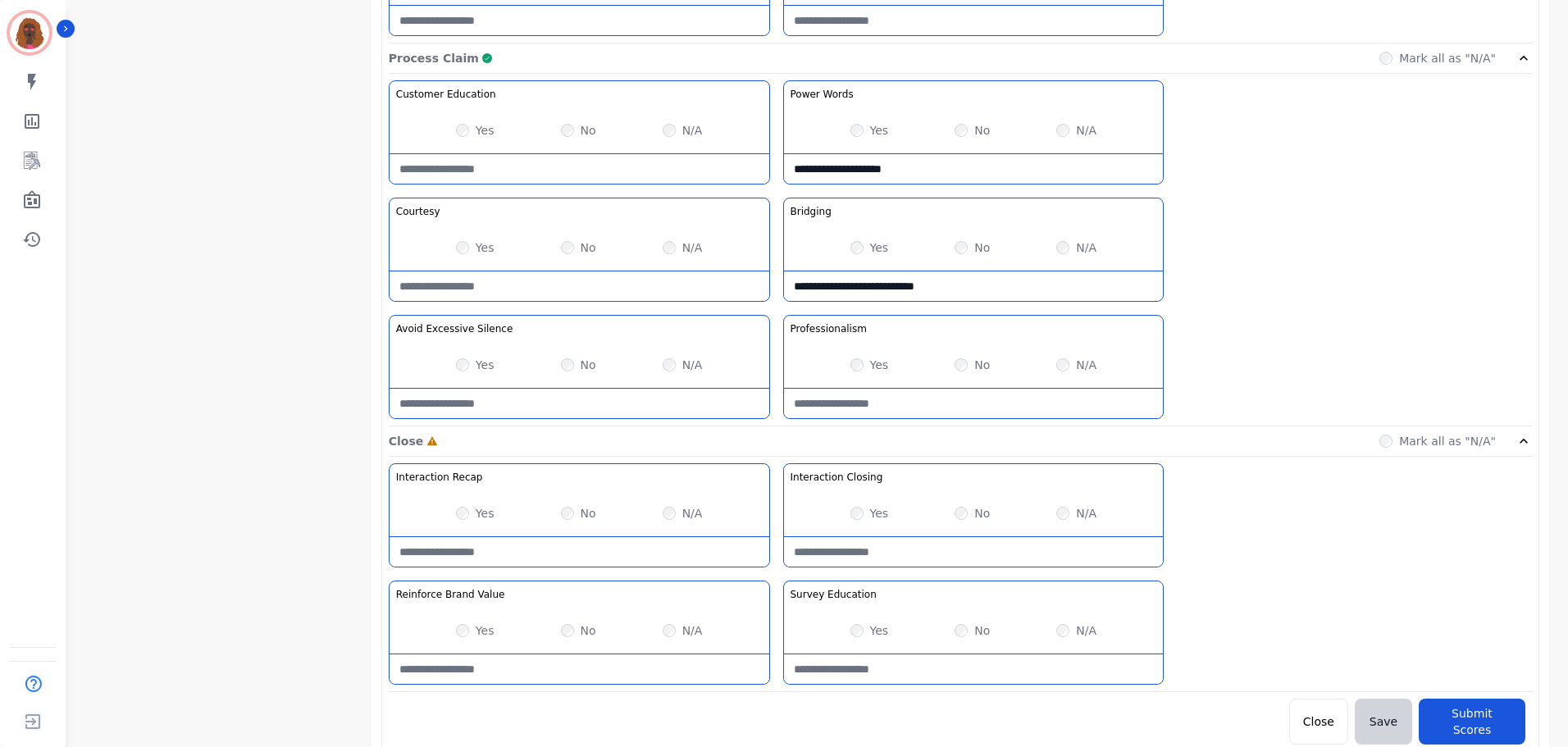
click at [547, 407] on Silence-note at bounding box center [580, 404] width 379 height 29
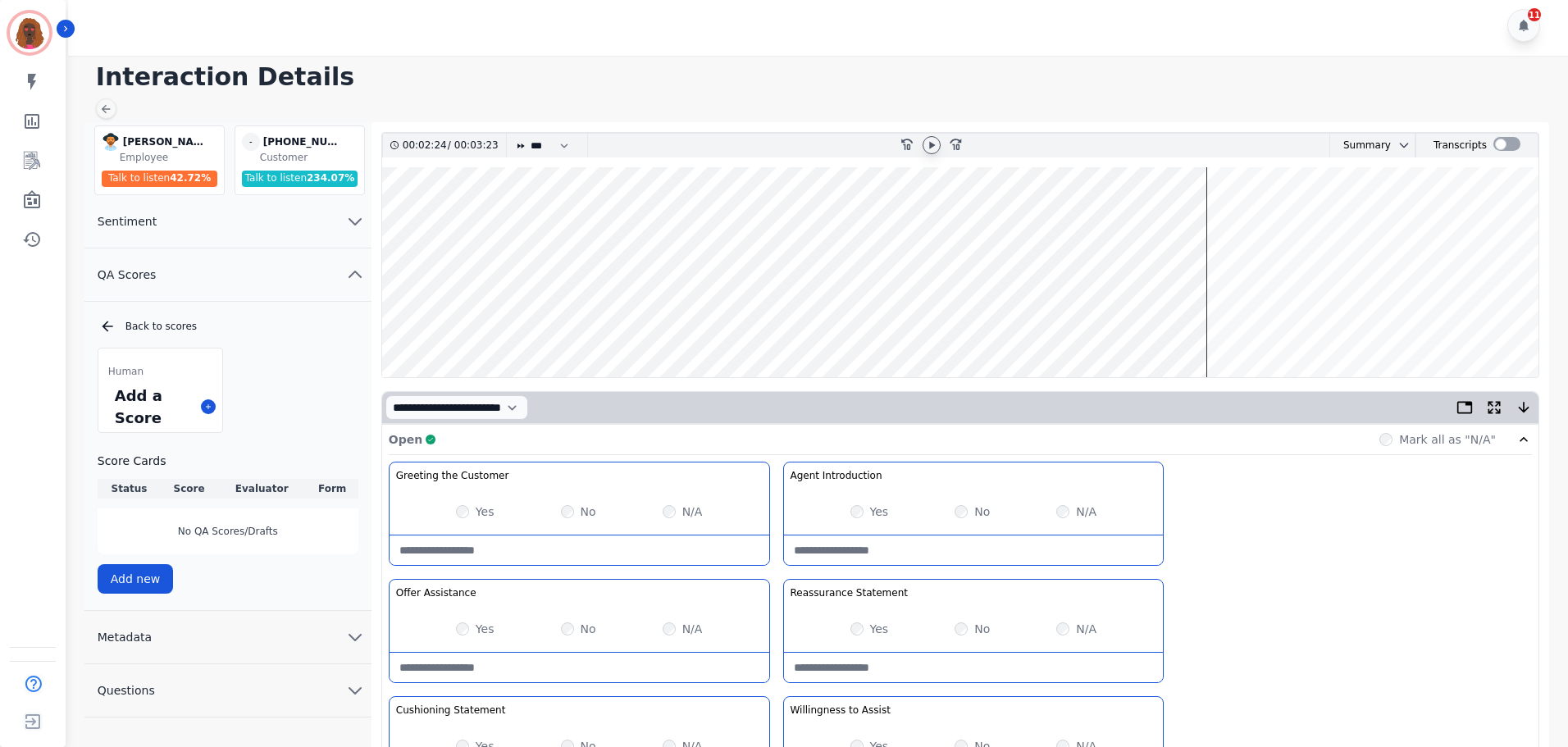
scroll to position [0, 0]
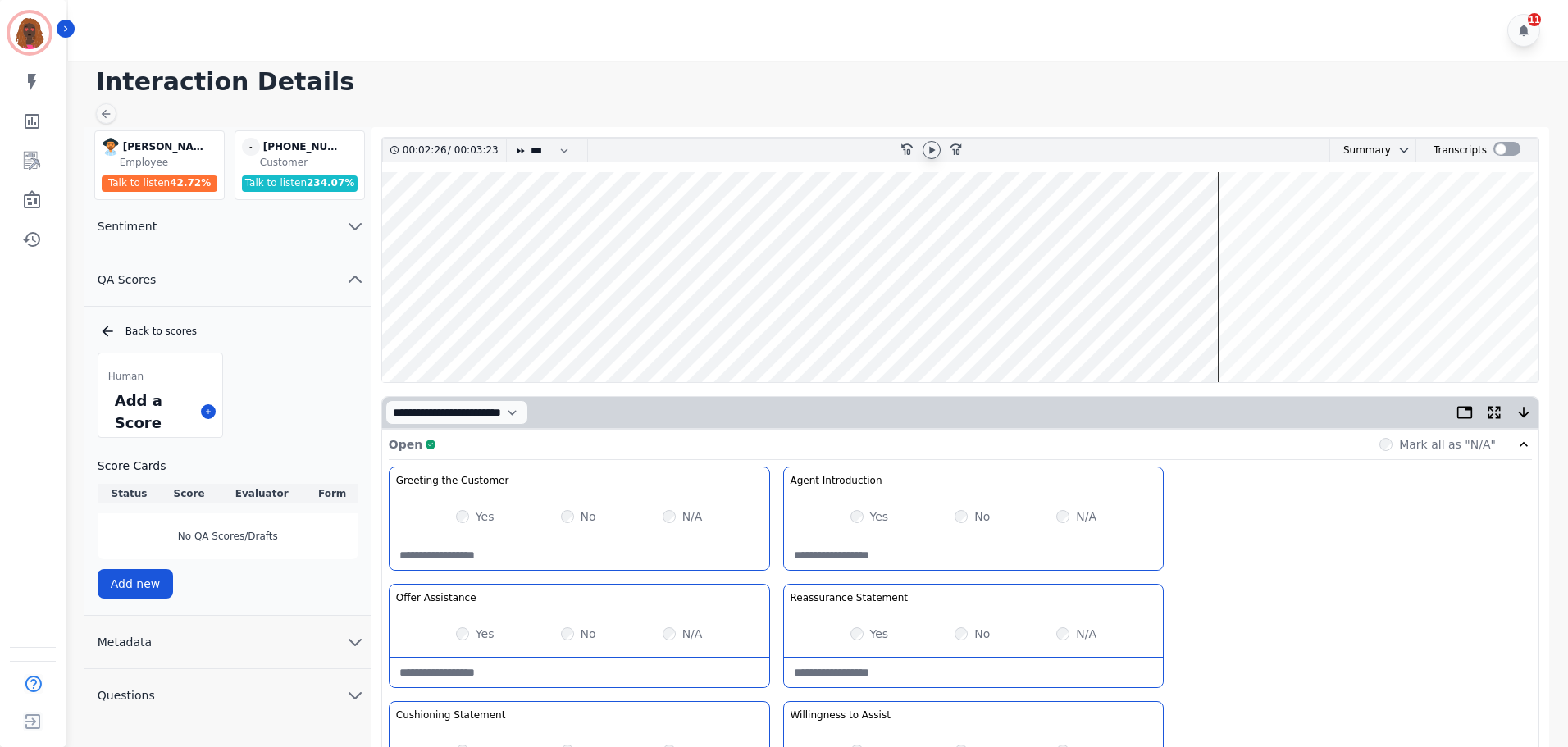
click at [1011, 225] on wave at bounding box center [960, 277] width 1157 height 210
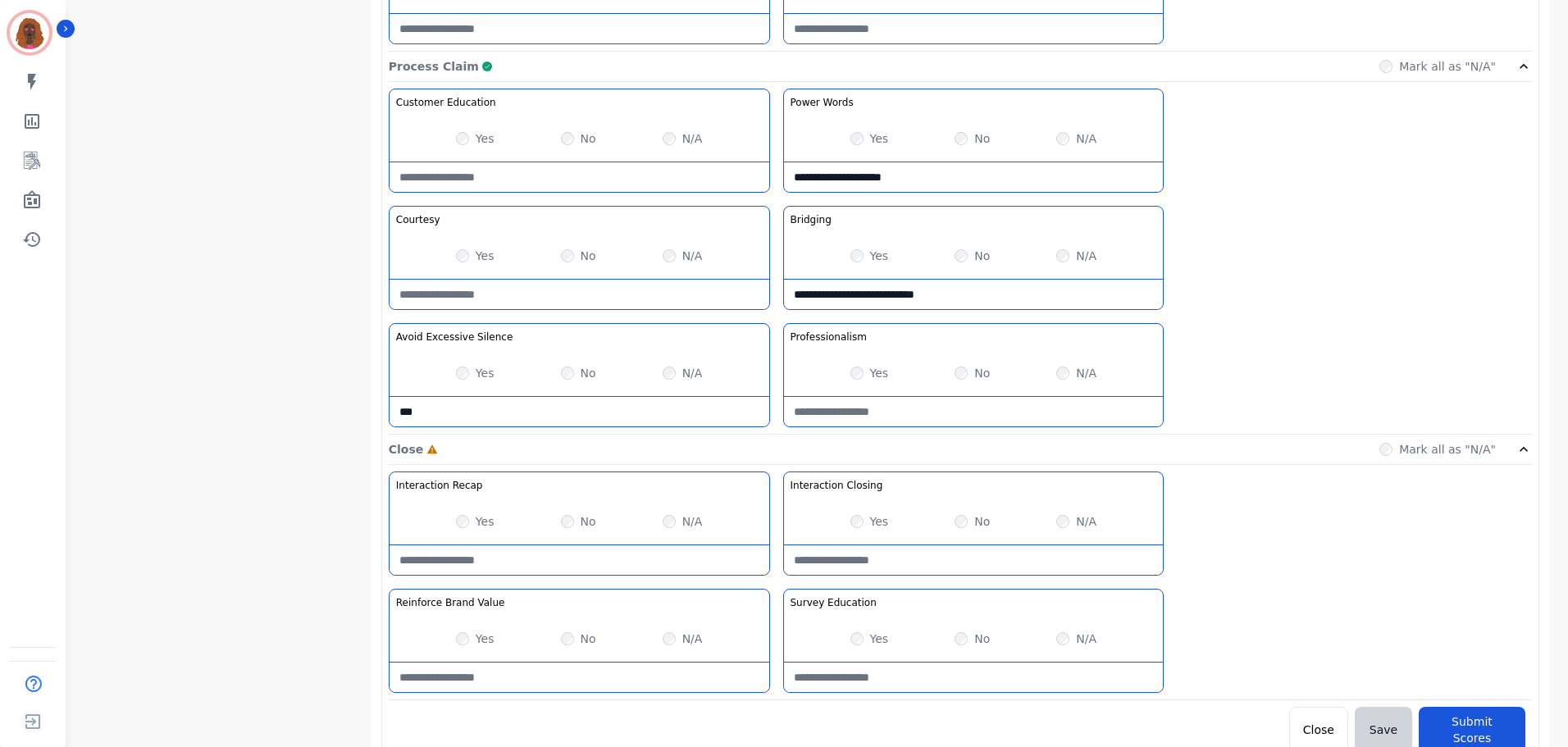
scroll to position [1301, 0]
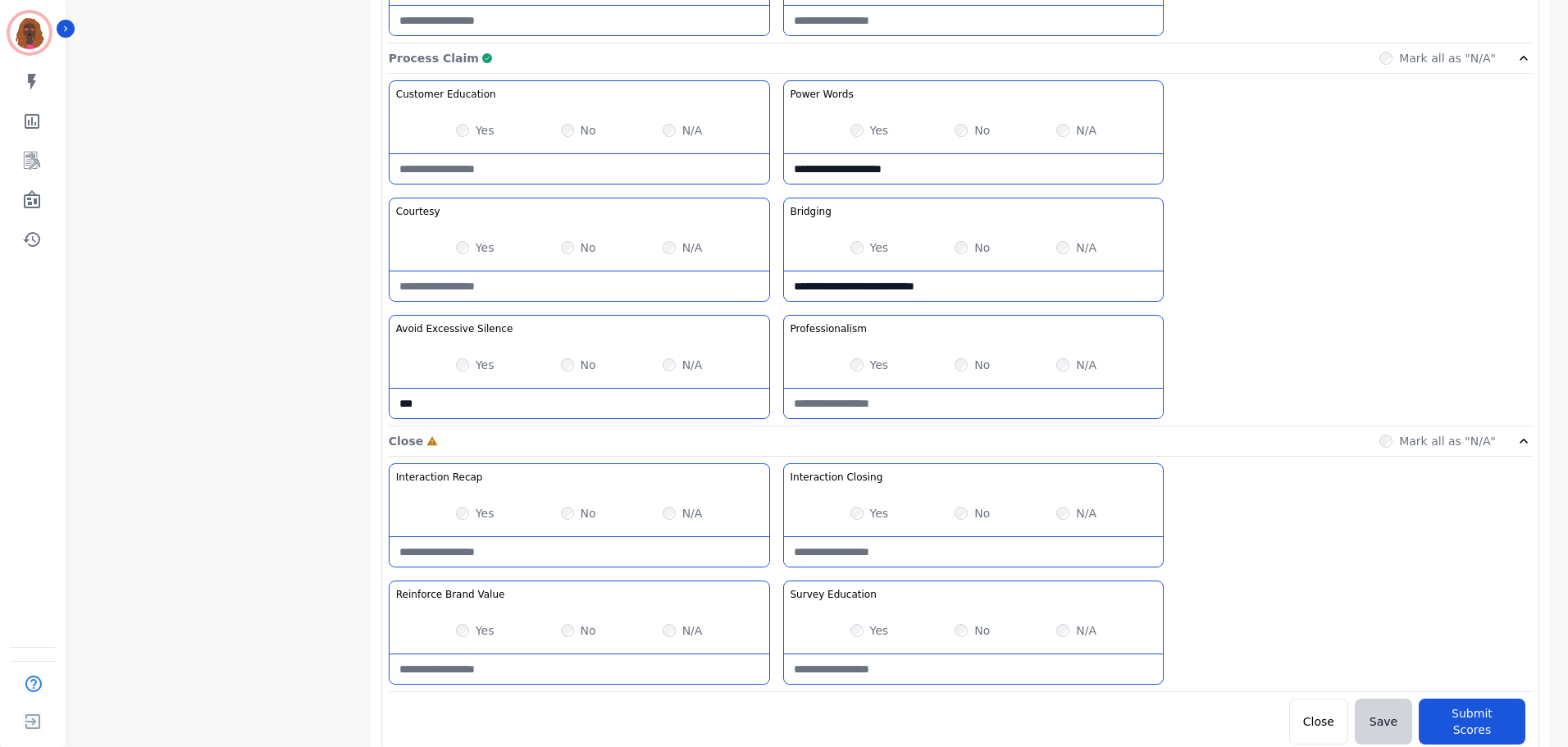
click at [460, 406] on Silence-note "**" at bounding box center [580, 404] width 379 height 29
type Silence-note "*"
type Silence-note "**********"
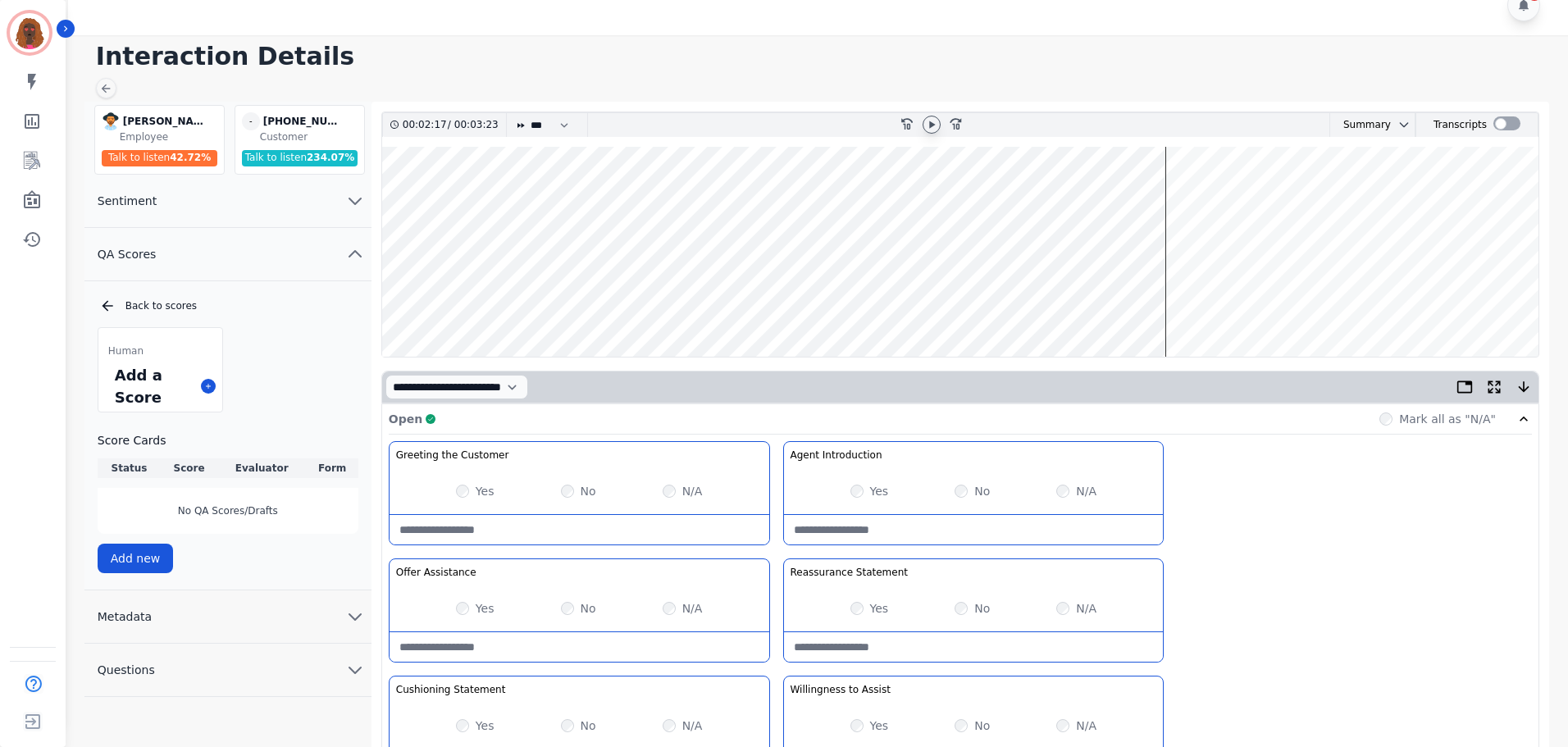
scroll to position [0, 0]
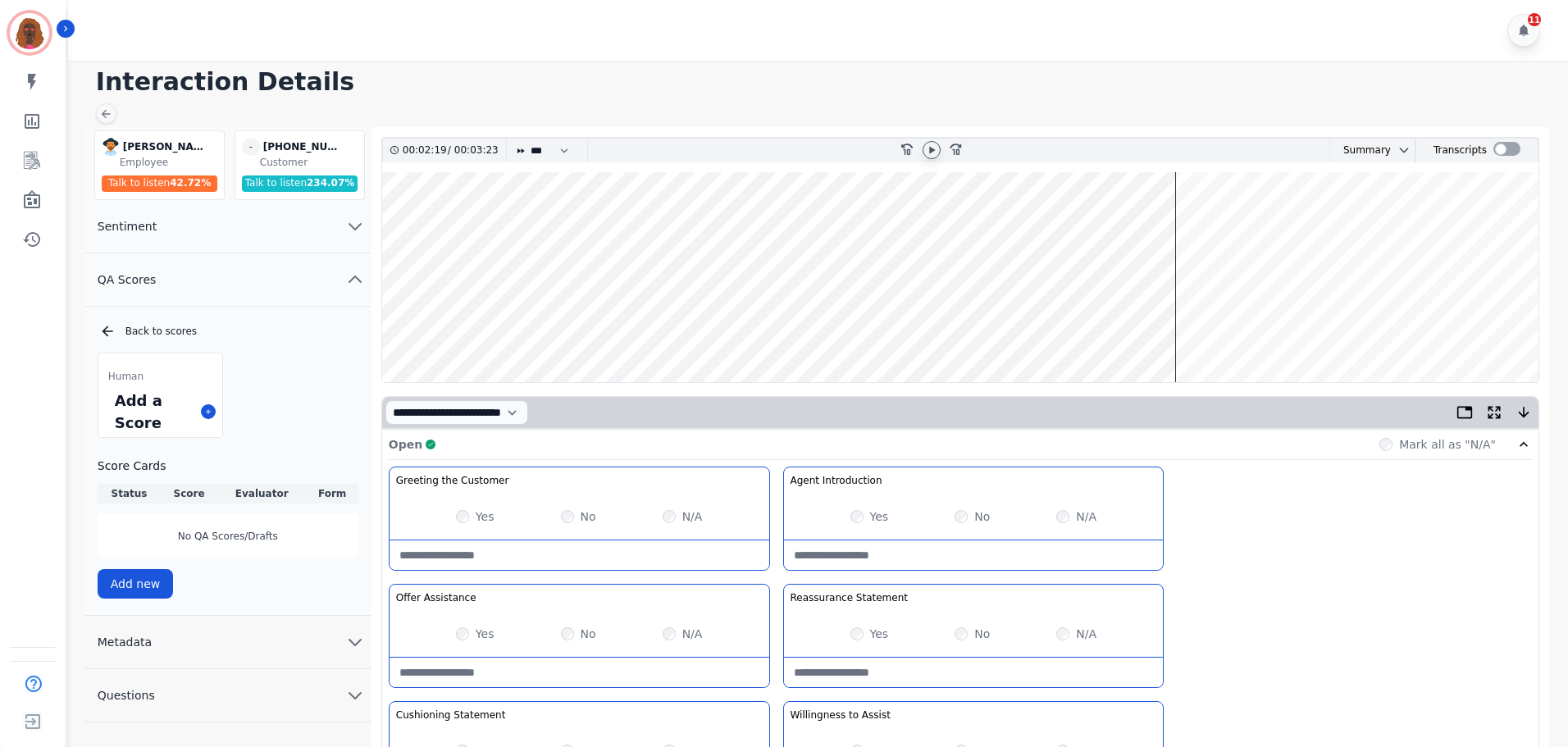
click at [1186, 328] on wave at bounding box center [960, 277] width 1157 height 210
click at [1217, 328] on wave at bounding box center [960, 277] width 1157 height 210
click at [1461, 333] on wave at bounding box center [960, 277] width 1157 height 210
click at [381, 321] on div "00:03:23 / 00:03:23 * * * **** * *** * **** rewind-10 fast-forward-10 Summary A…" at bounding box center [960, 260] width 1158 height 246
click at [925, 147] on icon at bounding box center [931, 150] width 13 height 13
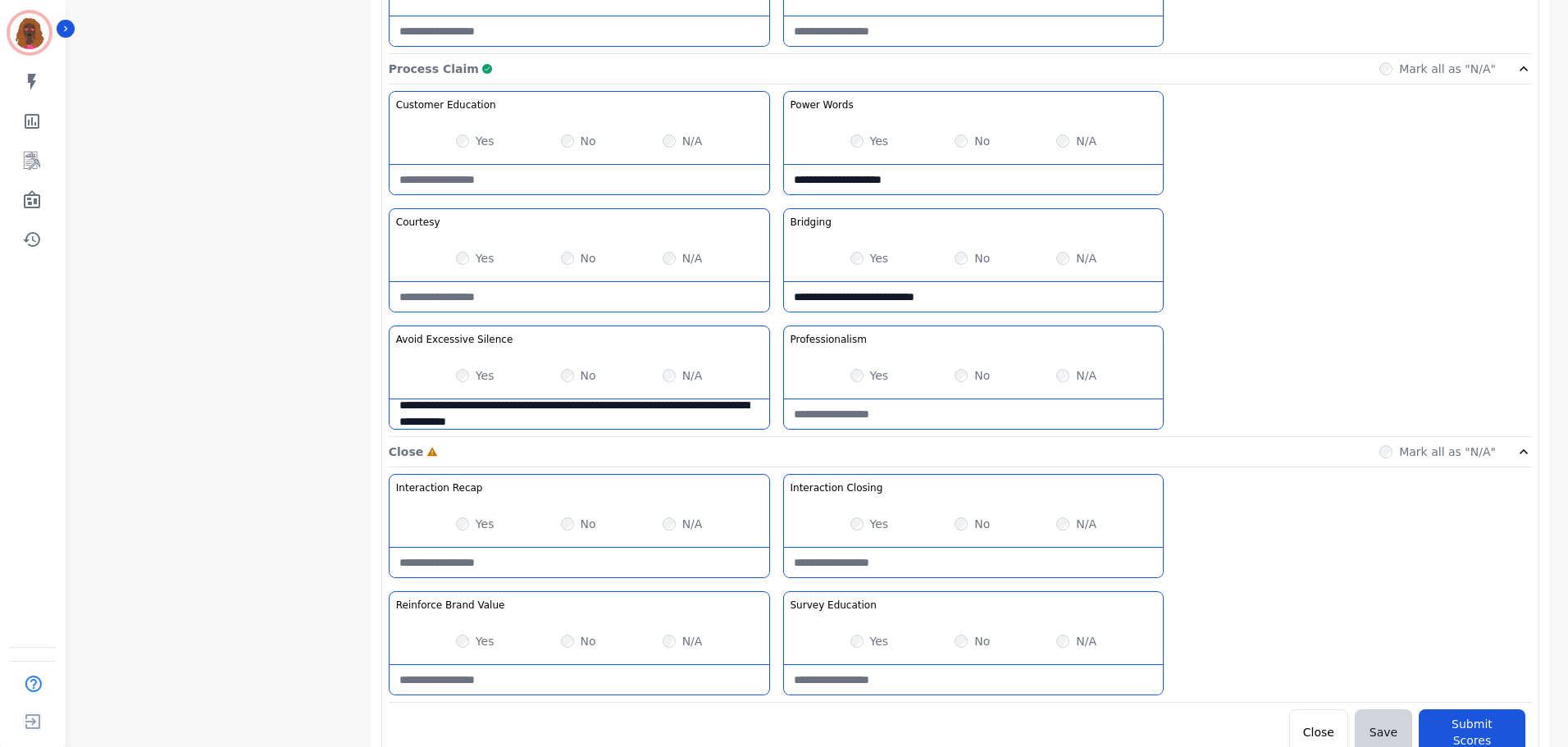
scroll to position [1301, 0]
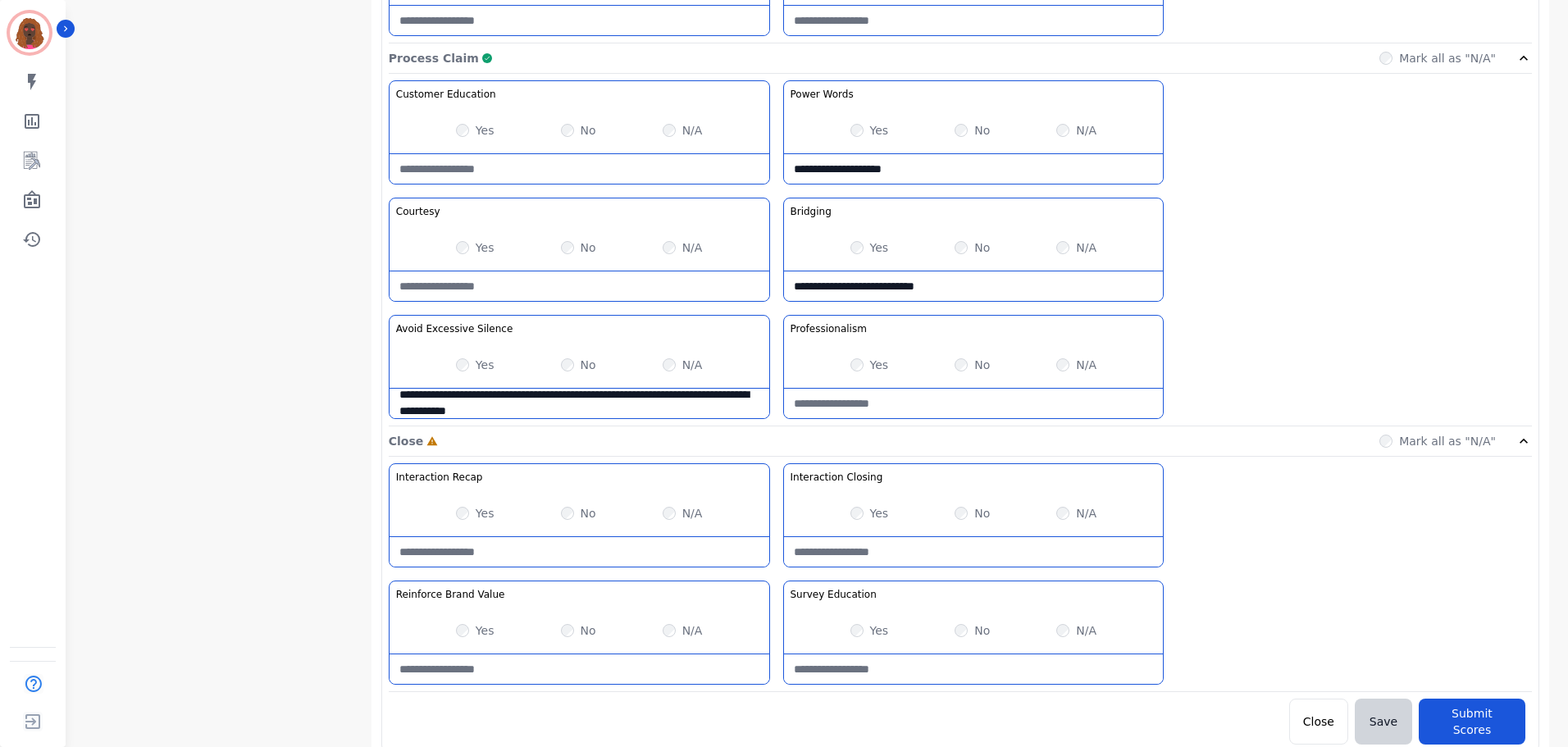
click at [961, 659] on Education-note at bounding box center [974, 669] width 379 height 29
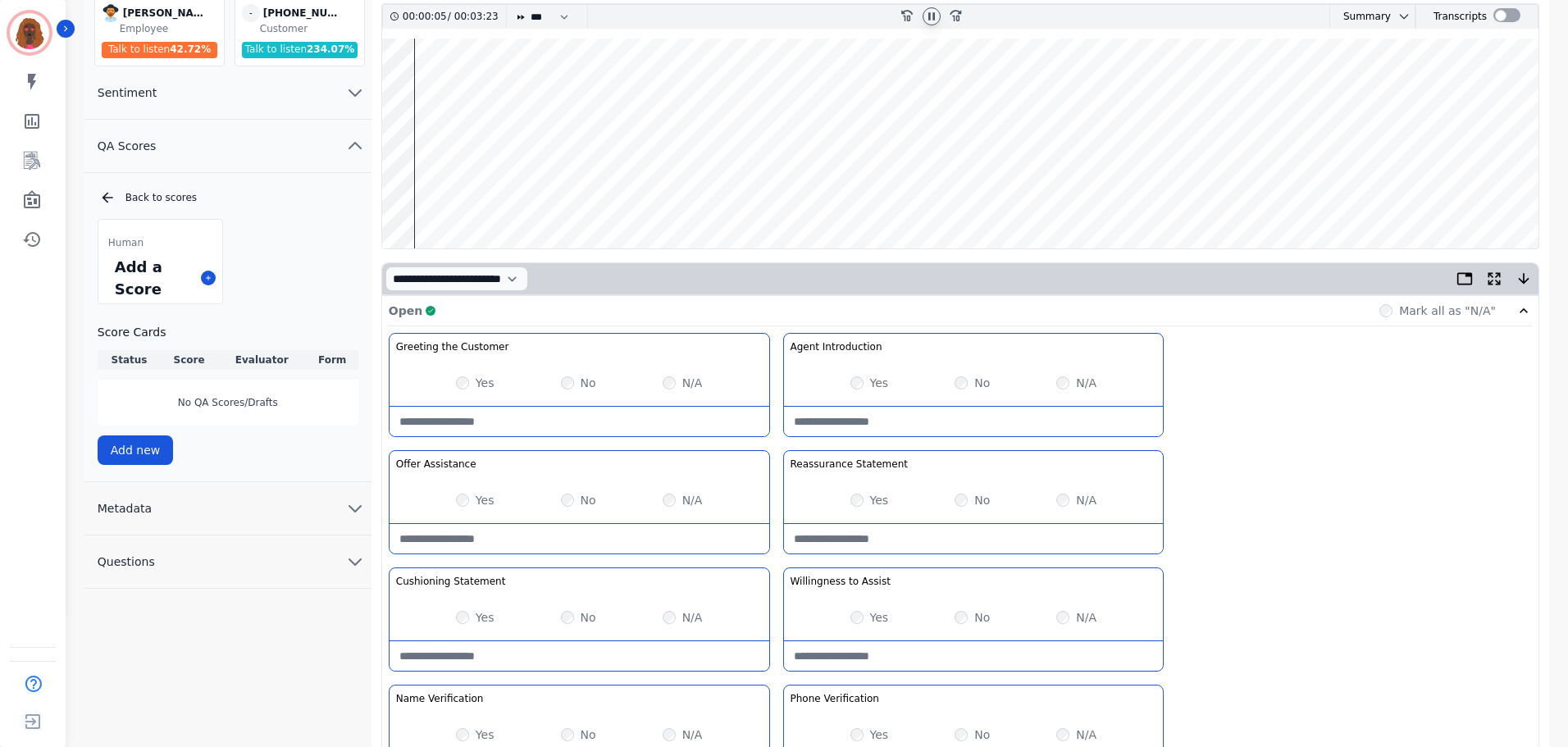
scroll to position [0, 0]
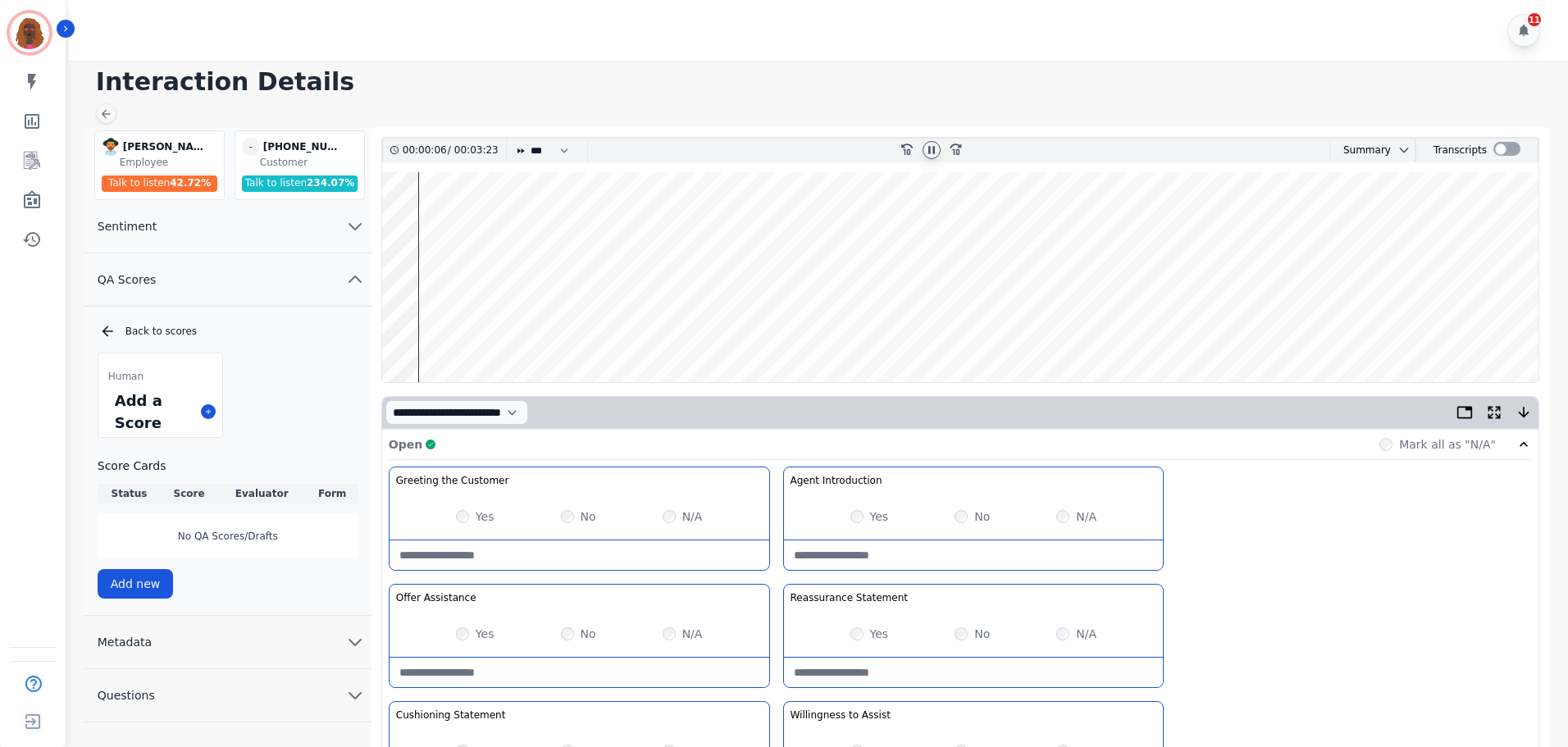
type Education-note "**********"
click at [1515, 327] on wave at bounding box center [960, 277] width 1157 height 210
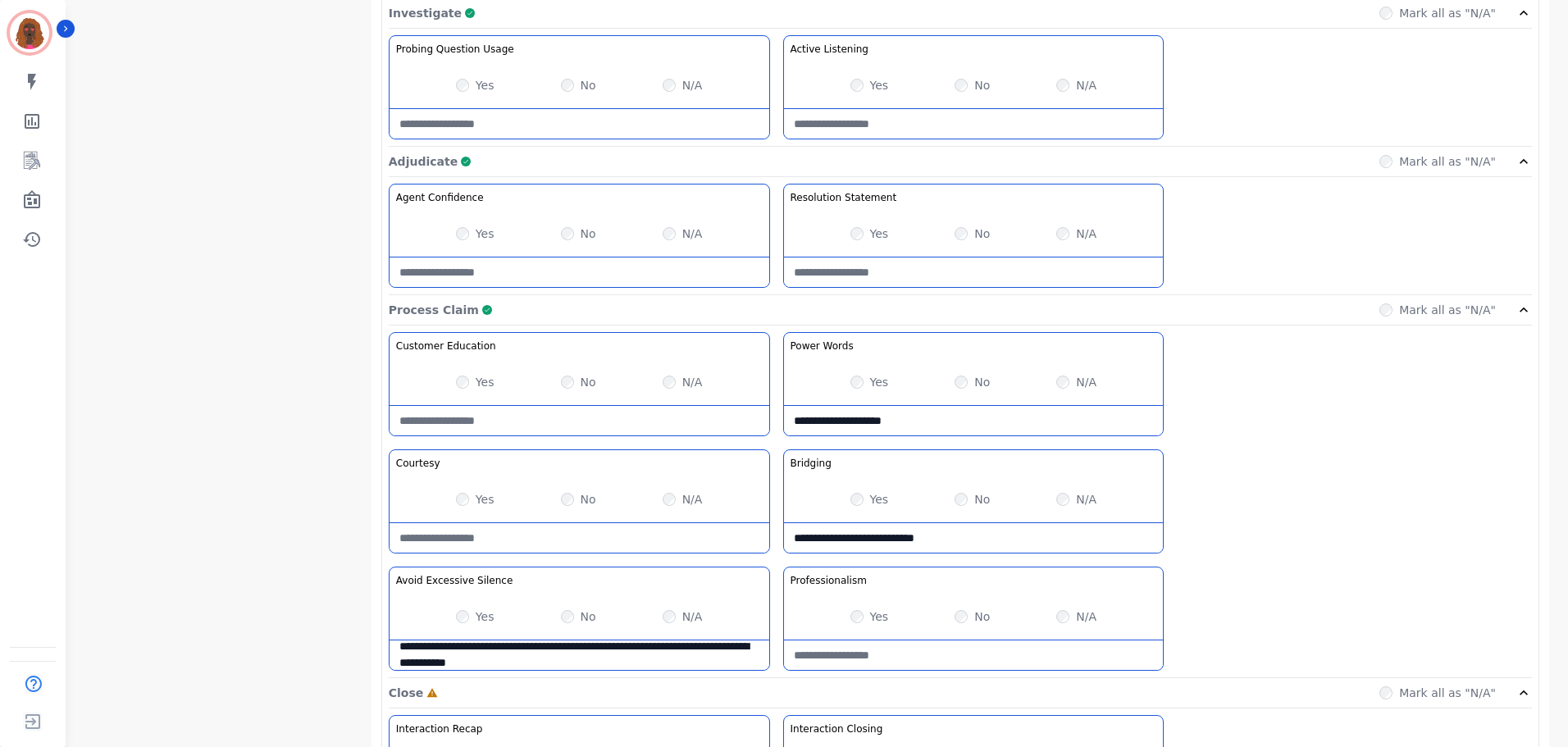
scroll to position [1301, 0]
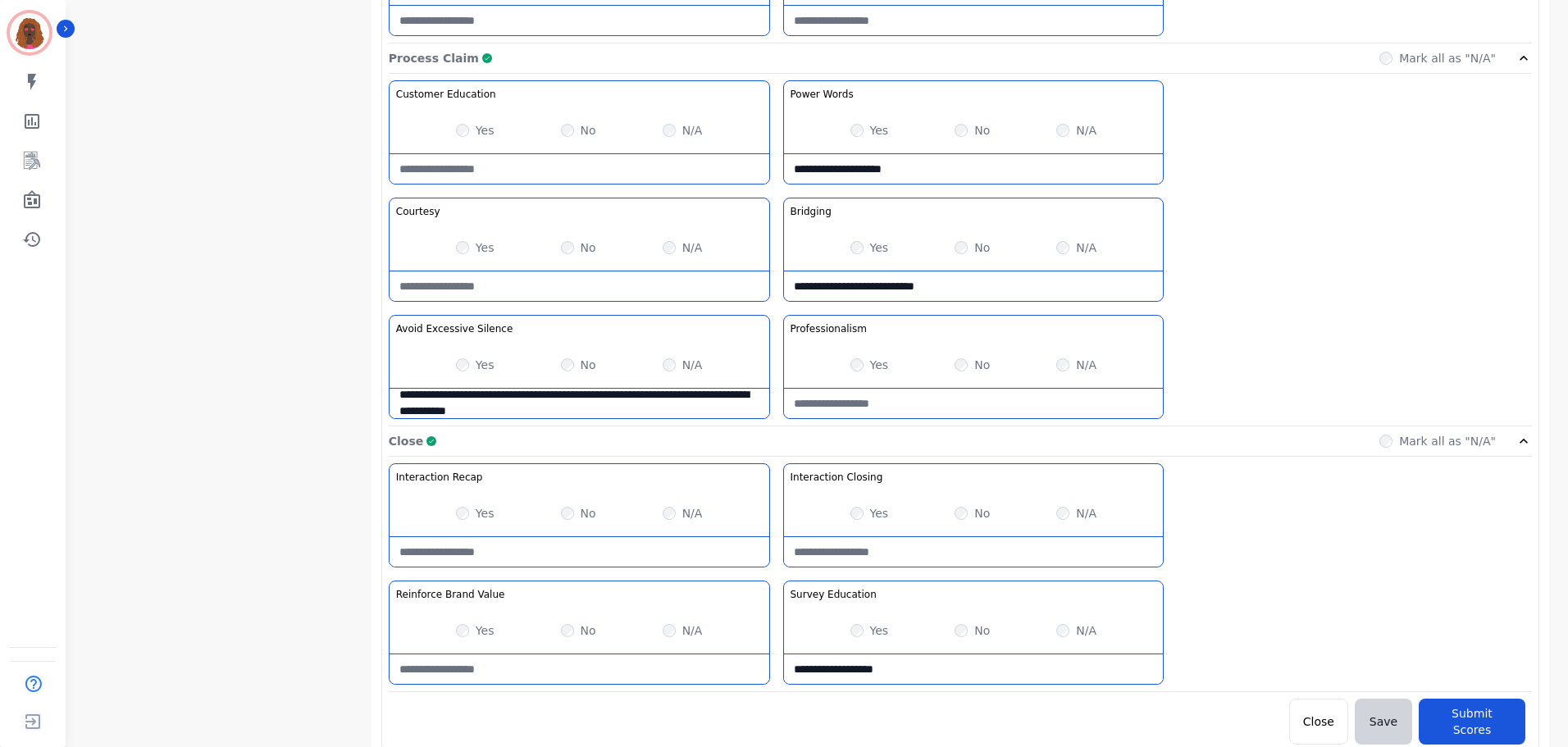
click at [555, 667] on Value-note at bounding box center [580, 669] width 379 height 29
type Value-note "**********"
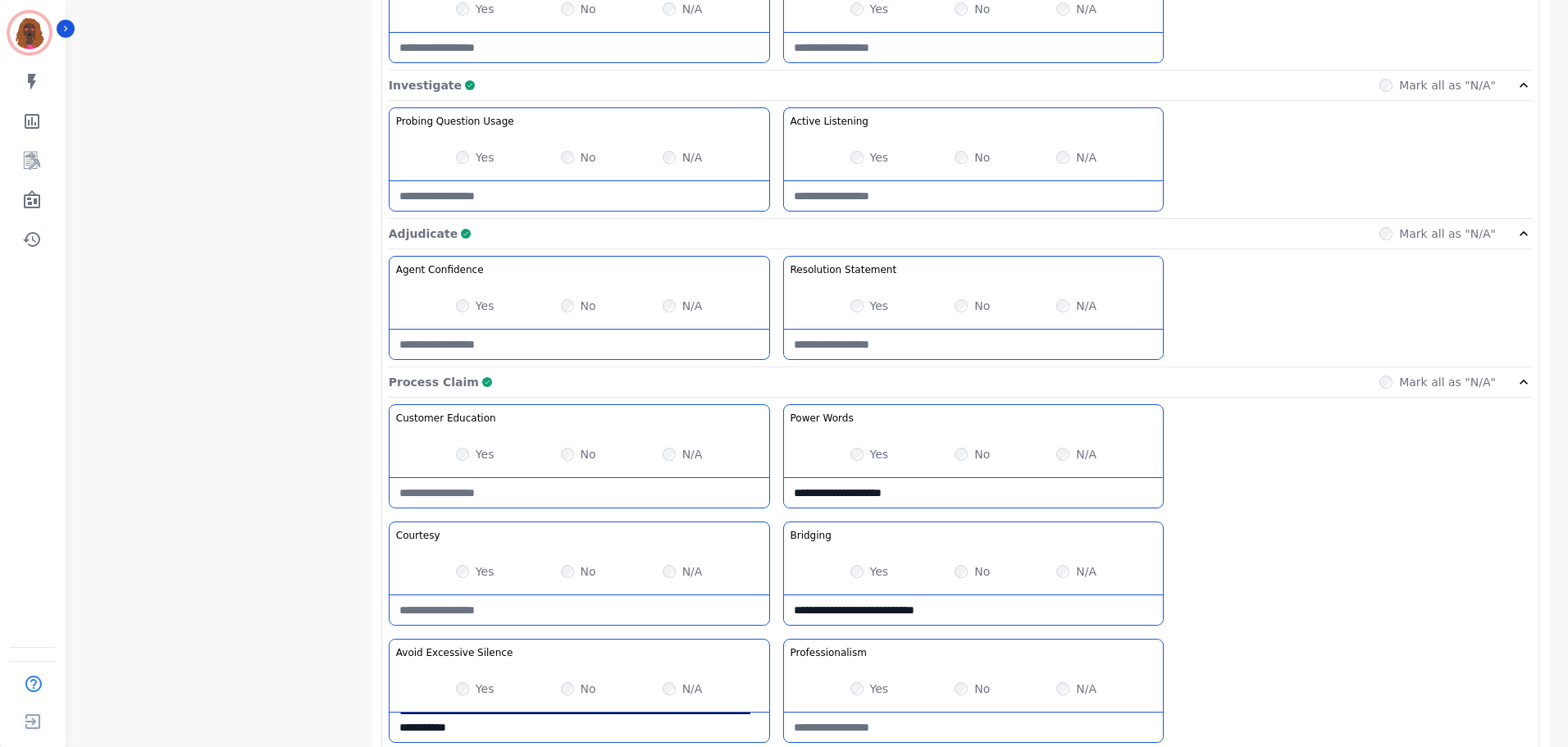
scroll to position [977, 0]
click at [977, 305] on label "No" at bounding box center [982, 306] width 16 height 17
click at [931, 191] on Listening-note at bounding box center [974, 196] width 379 height 29
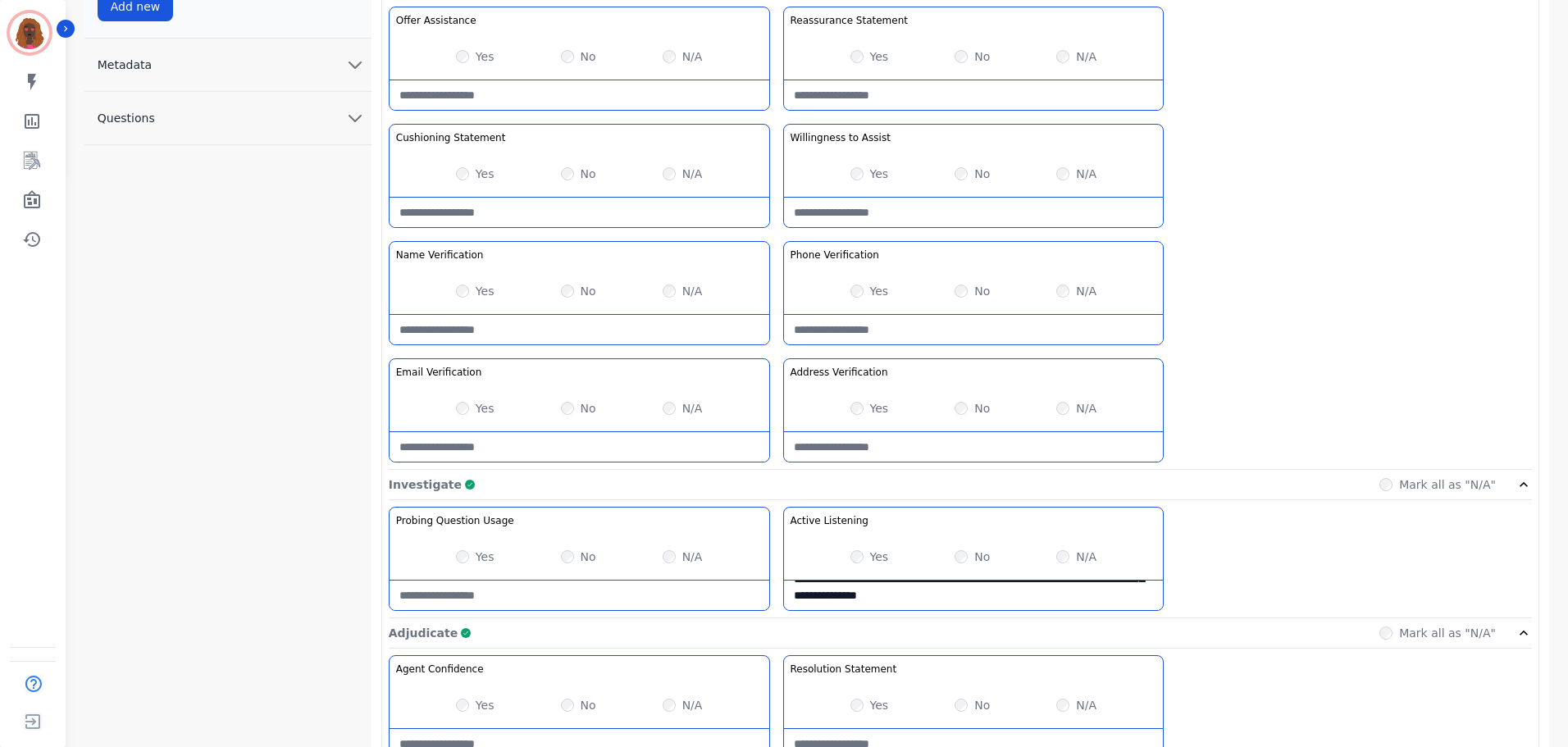
scroll to position [577, 0]
type Listening-note "**********"
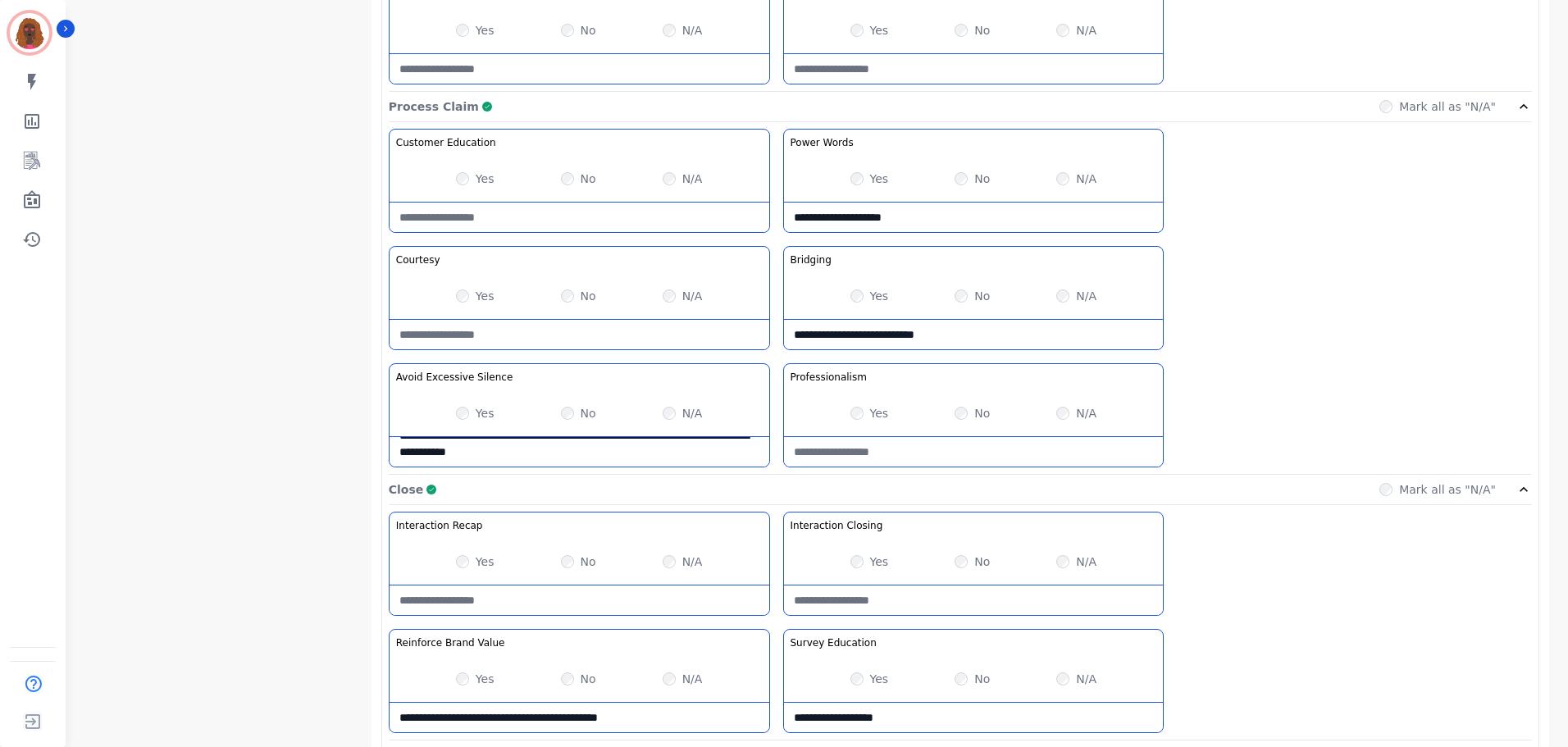
scroll to position [1301, 0]
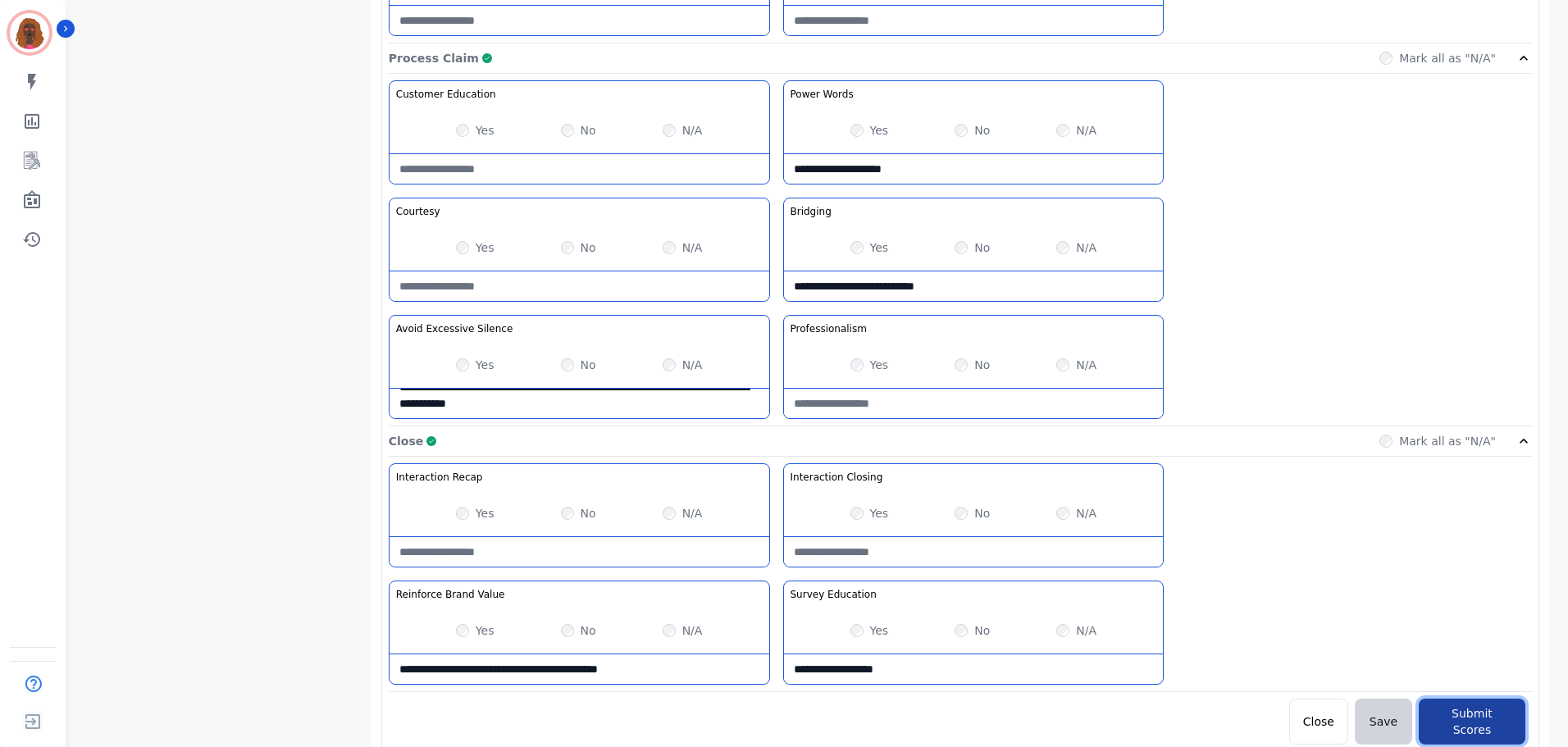
click at [1478, 709] on button "Submit Scores" at bounding box center [1473, 722] width 107 height 46
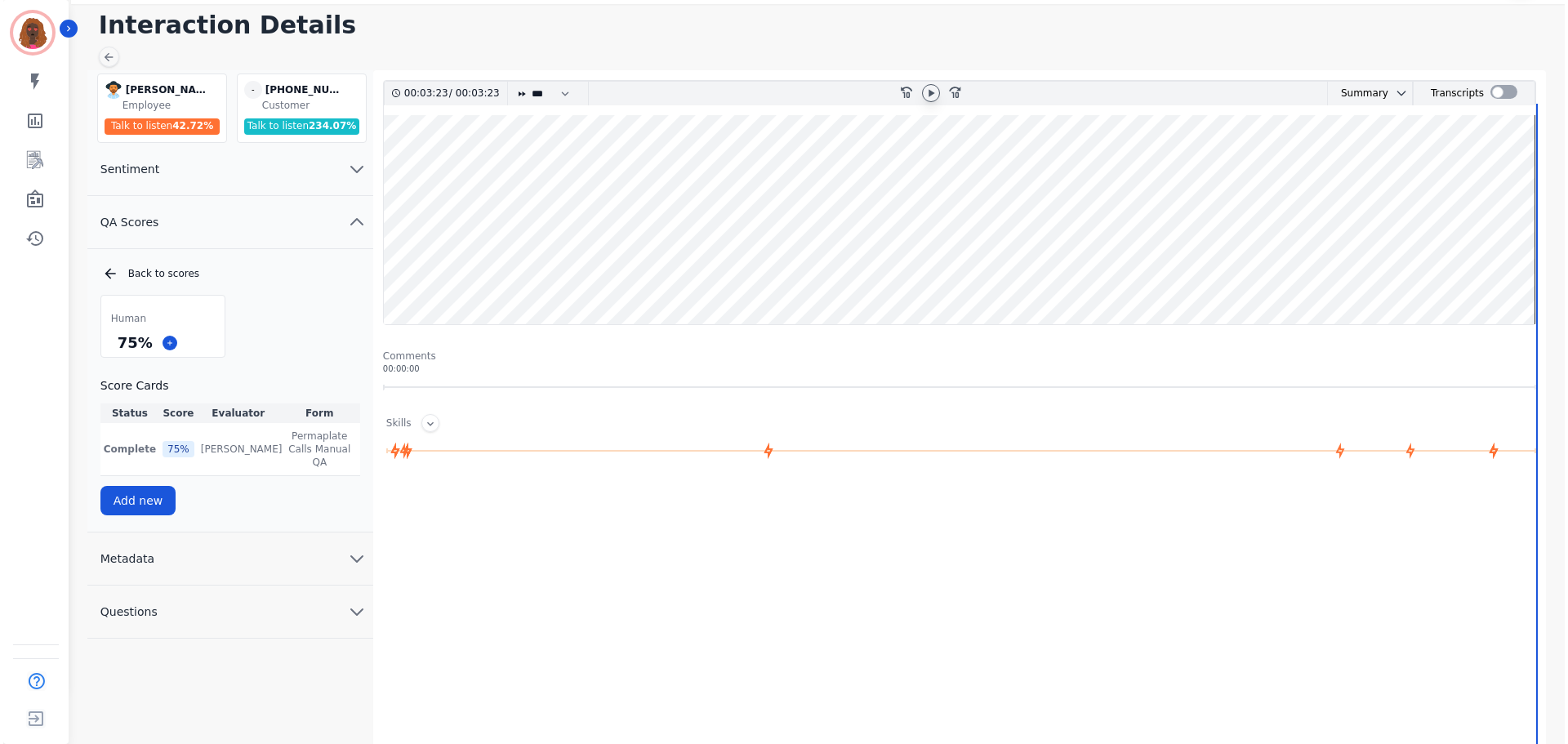
scroll to position [0, 0]
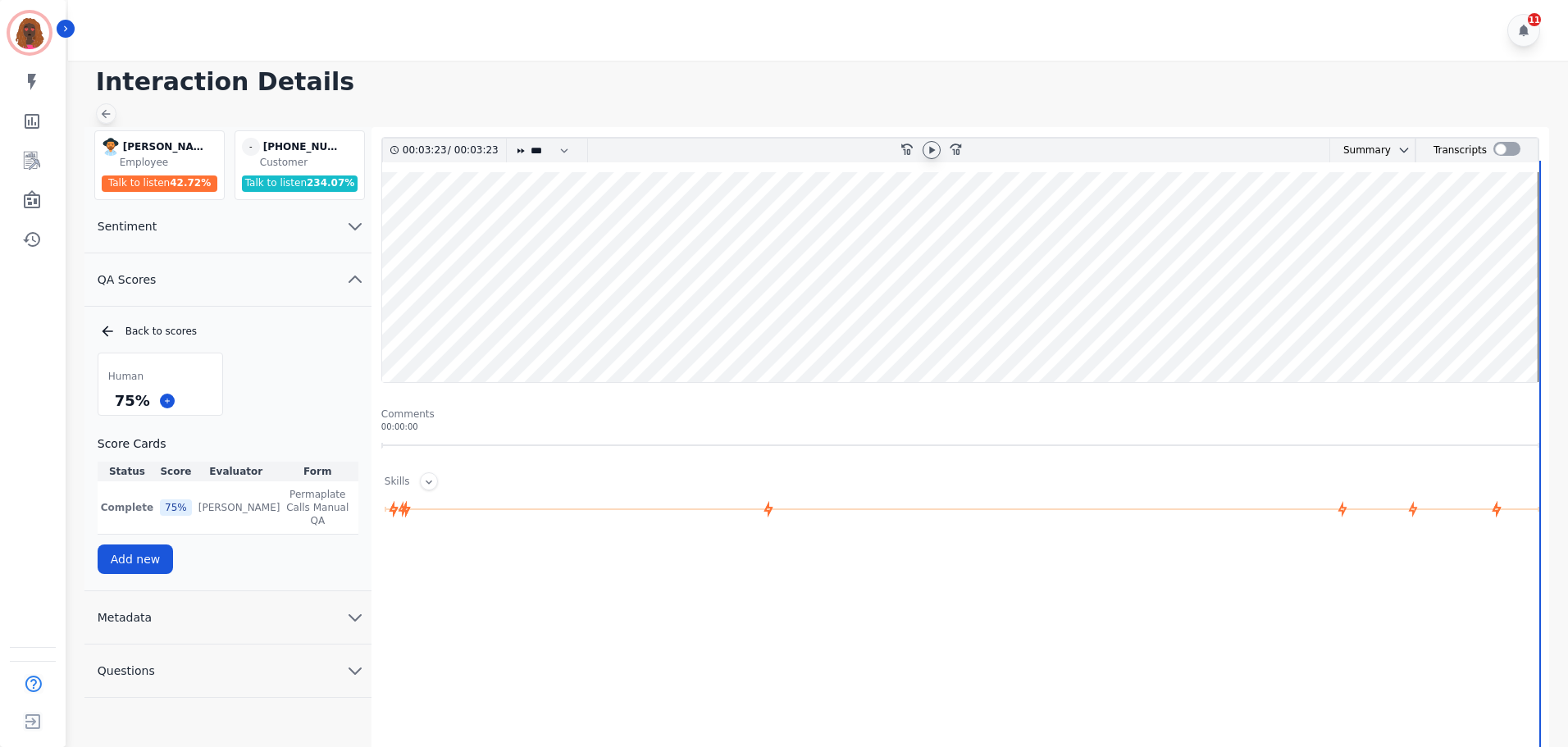
click at [103, 107] on icon at bounding box center [105, 113] width 13 height 13
